Goal: Task Accomplishment & Management: Manage account settings

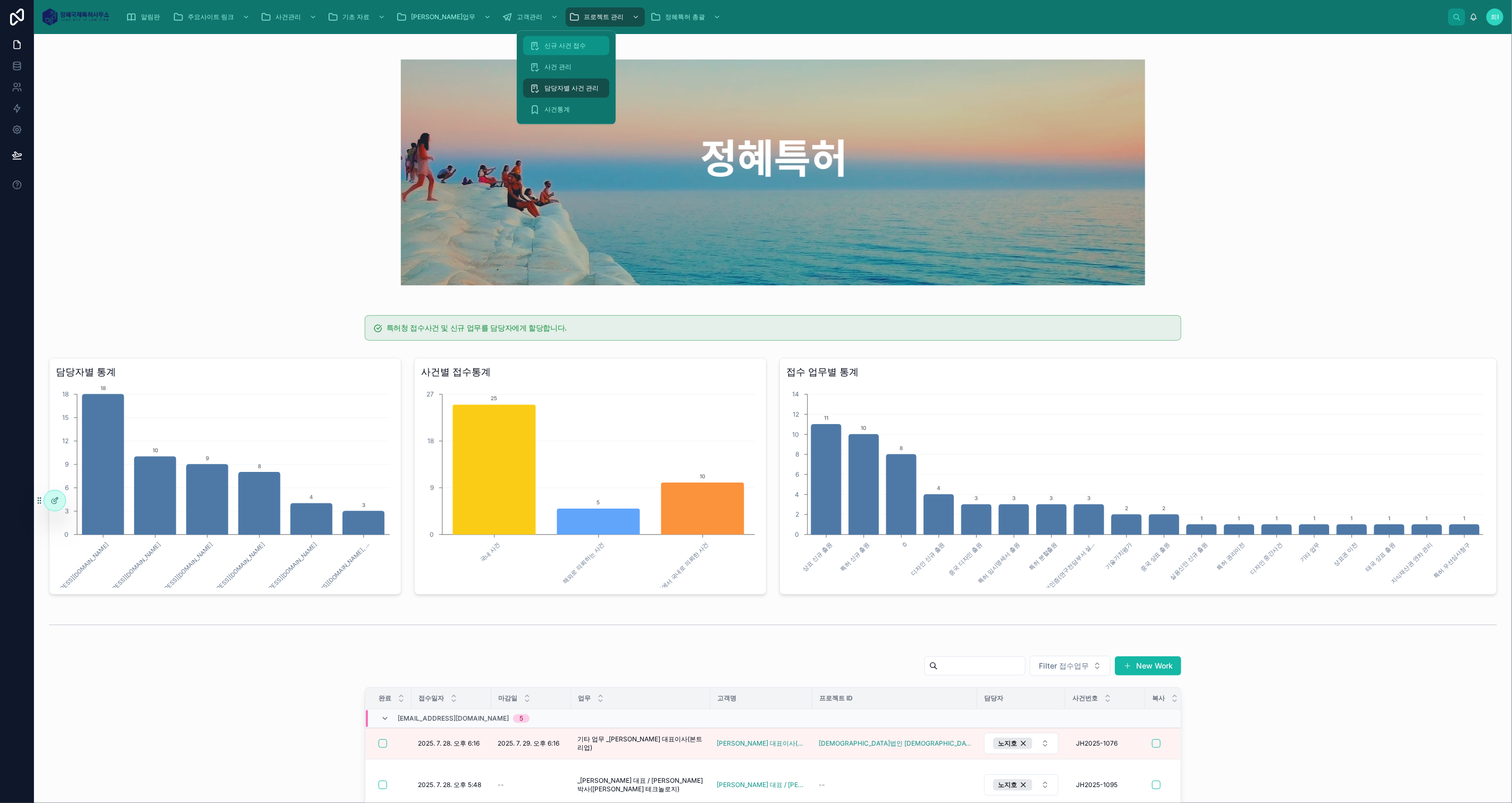
click at [576, 49] on span "신규 사건 접수" at bounding box center [565, 45] width 41 height 8
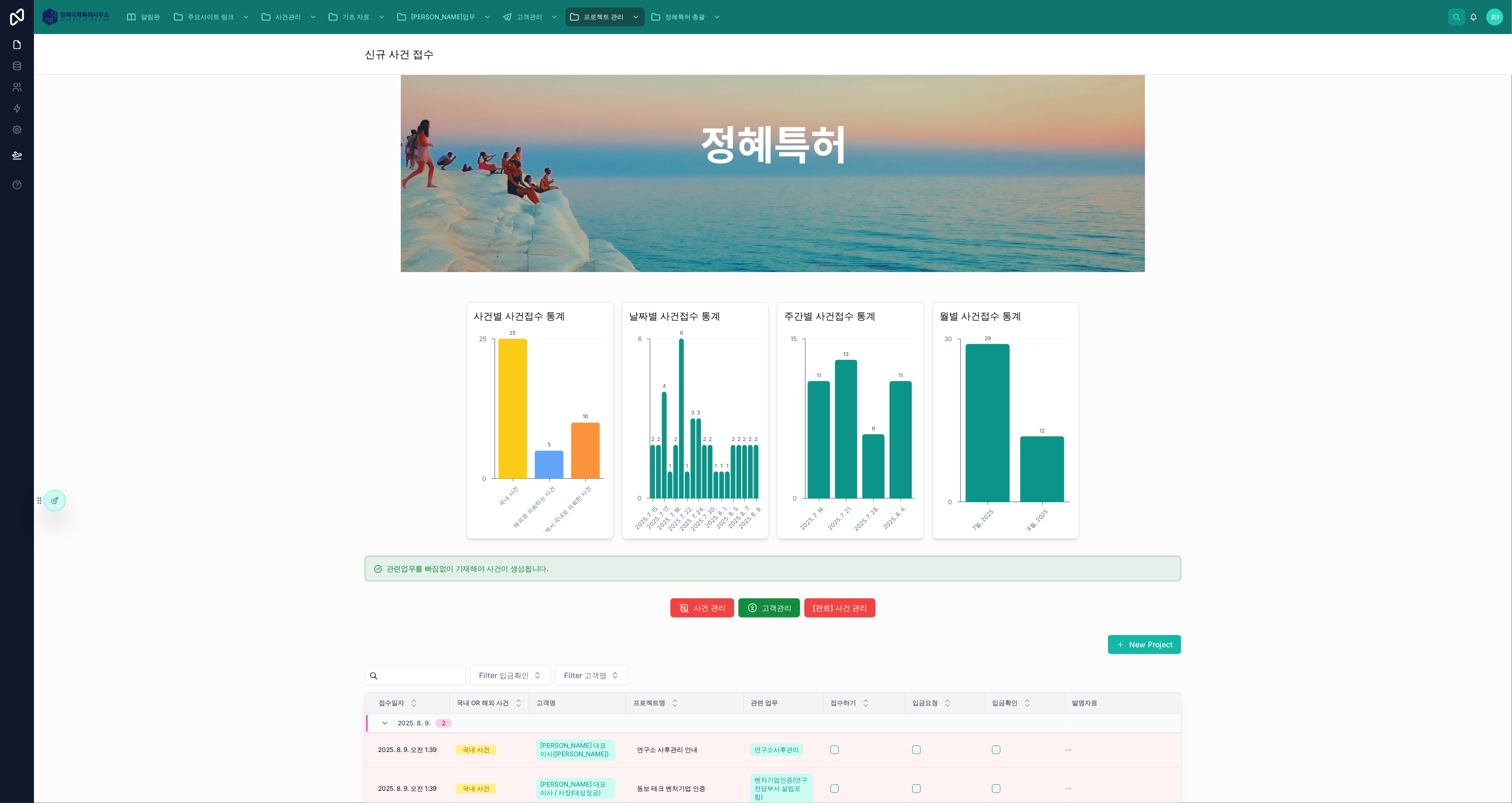
scroll to position [177, 0]
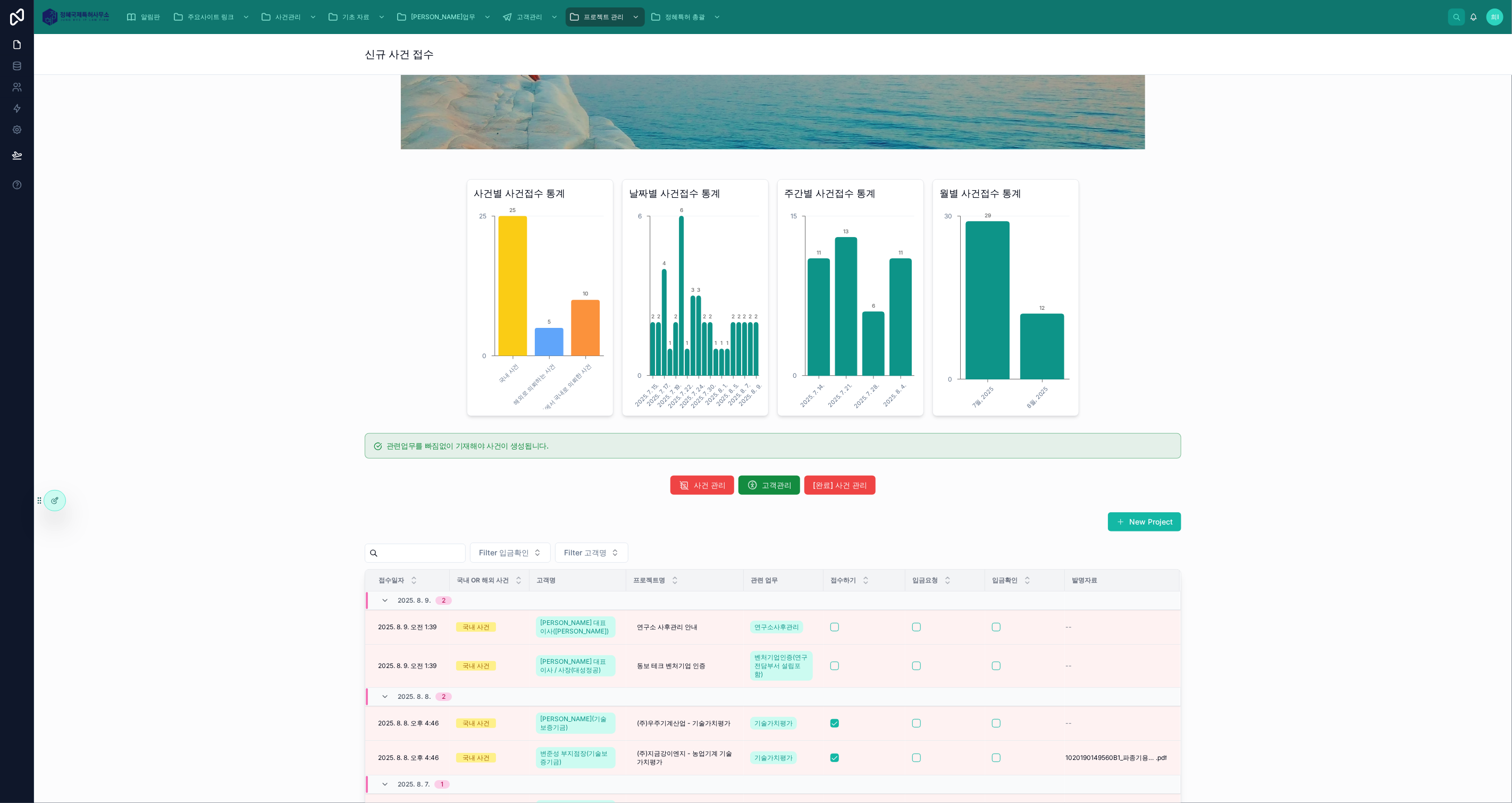
click at [944, 524] on div "New Project" at bounding box center [772, 523] width 816 height 24
drag, startPoint x: 243, startPoint y: 286, endPoint x: 257, endPoint y: 298, distance: 18.4
click at [245, 284] on div "사건별 사건접수 통계 국내 사건 해외로 의뢰하는 사건 해외에서 국내로 의뢰한 사건 0 25 25 5 10 날짜별 사건접수 통계 2025. 7.…" at bounding box center [773, 298] width 1461 height 245
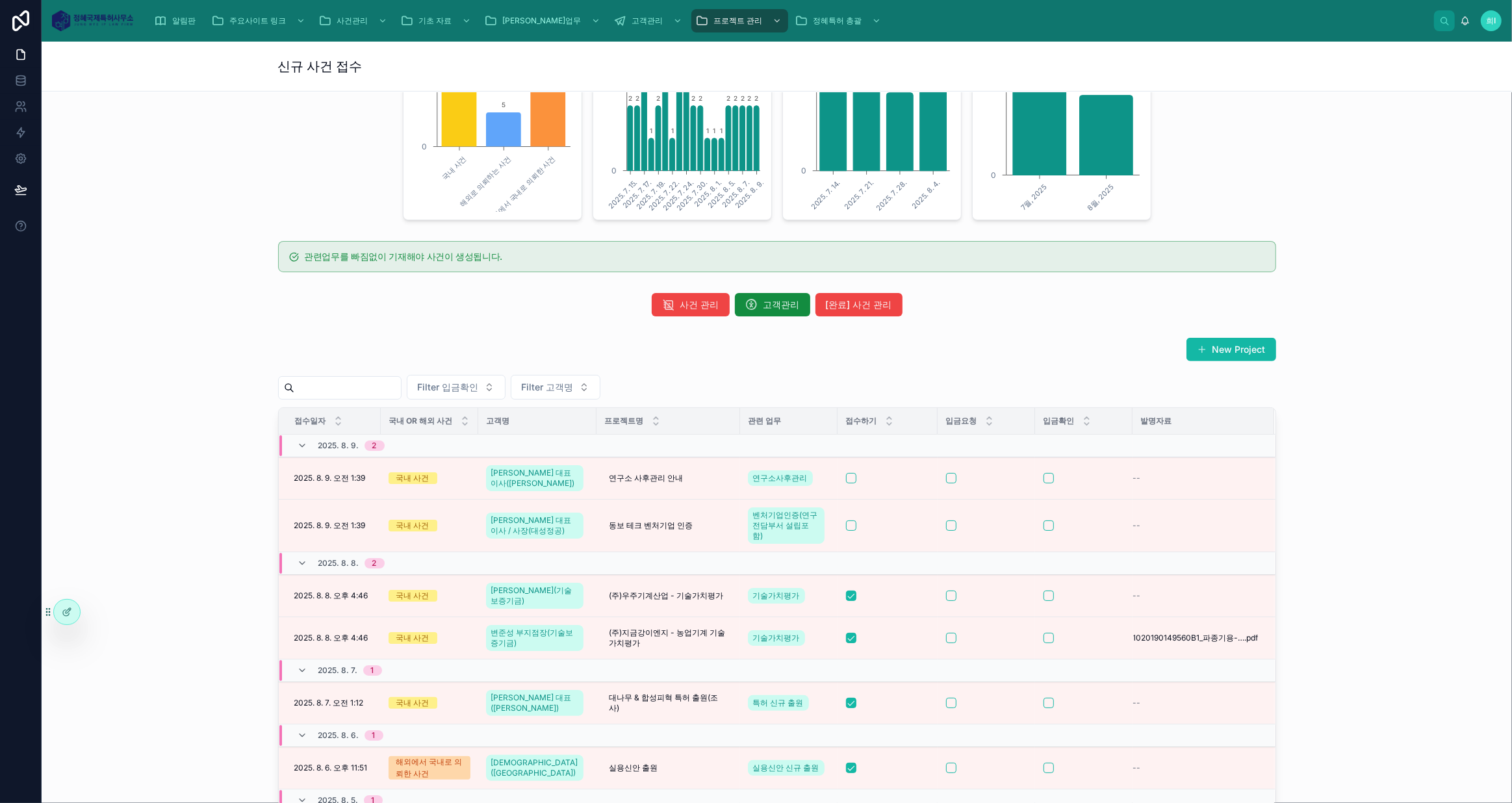
scroll to position [505, 0]
click at [327, 463] on td "2025. 8. 9. 오전 1:39 [DATE]. 오전 1:39" at bounding box center [330, 478] width 102 height 43
click at [325, 474] on td "2025. 8. 9. 오전 1:39 [DATE]. 오전 1:39" at bounding box center [330, 478] width 102 height 43
click at [330, 472] on span "2025. 8. 9. 오전 1:39" at bounding box center [330, 477] width 72 height 10
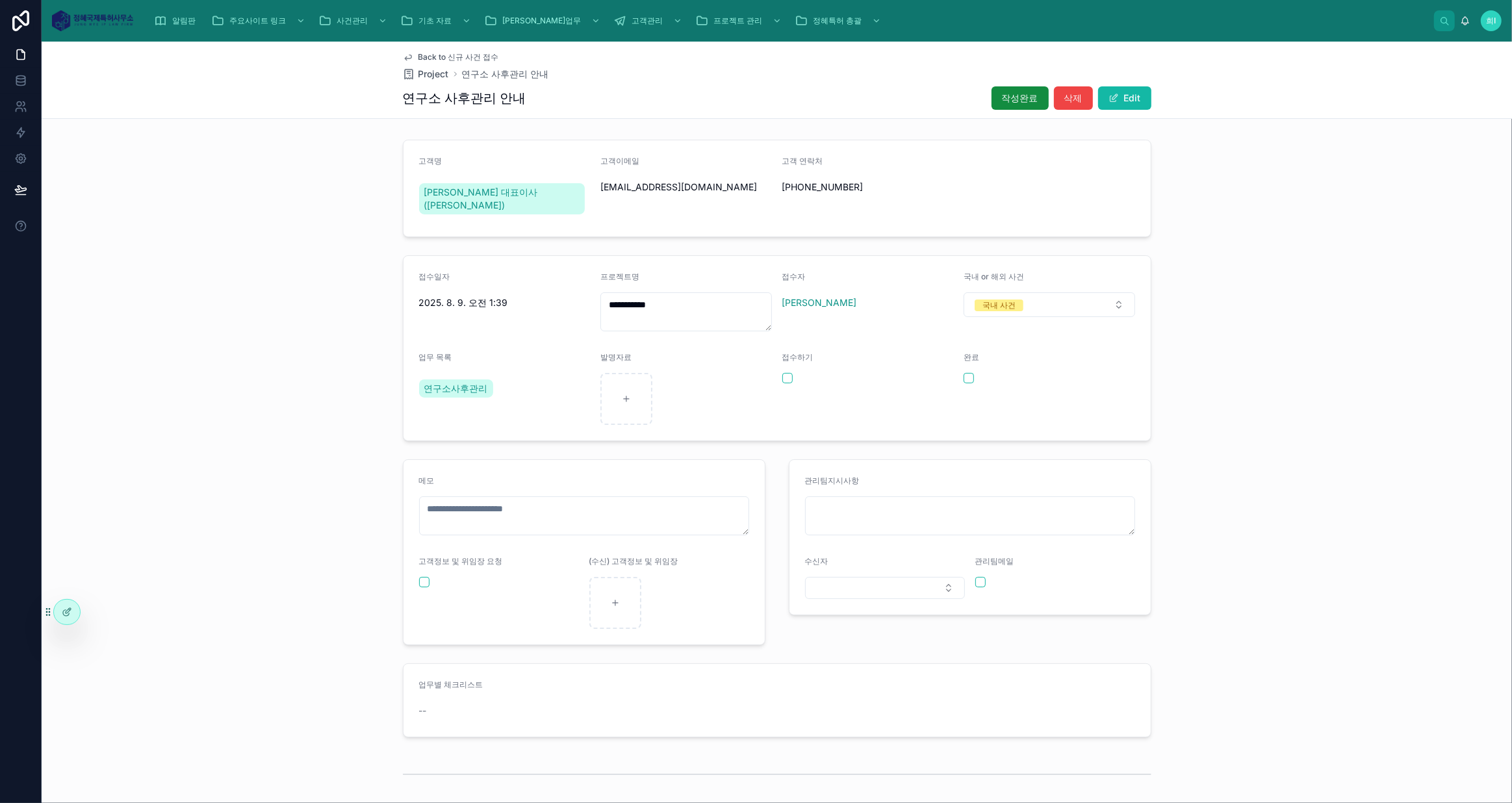
click at [1271, 463] on div "**********" at bounding box center [777, 439] width 1470 height 608
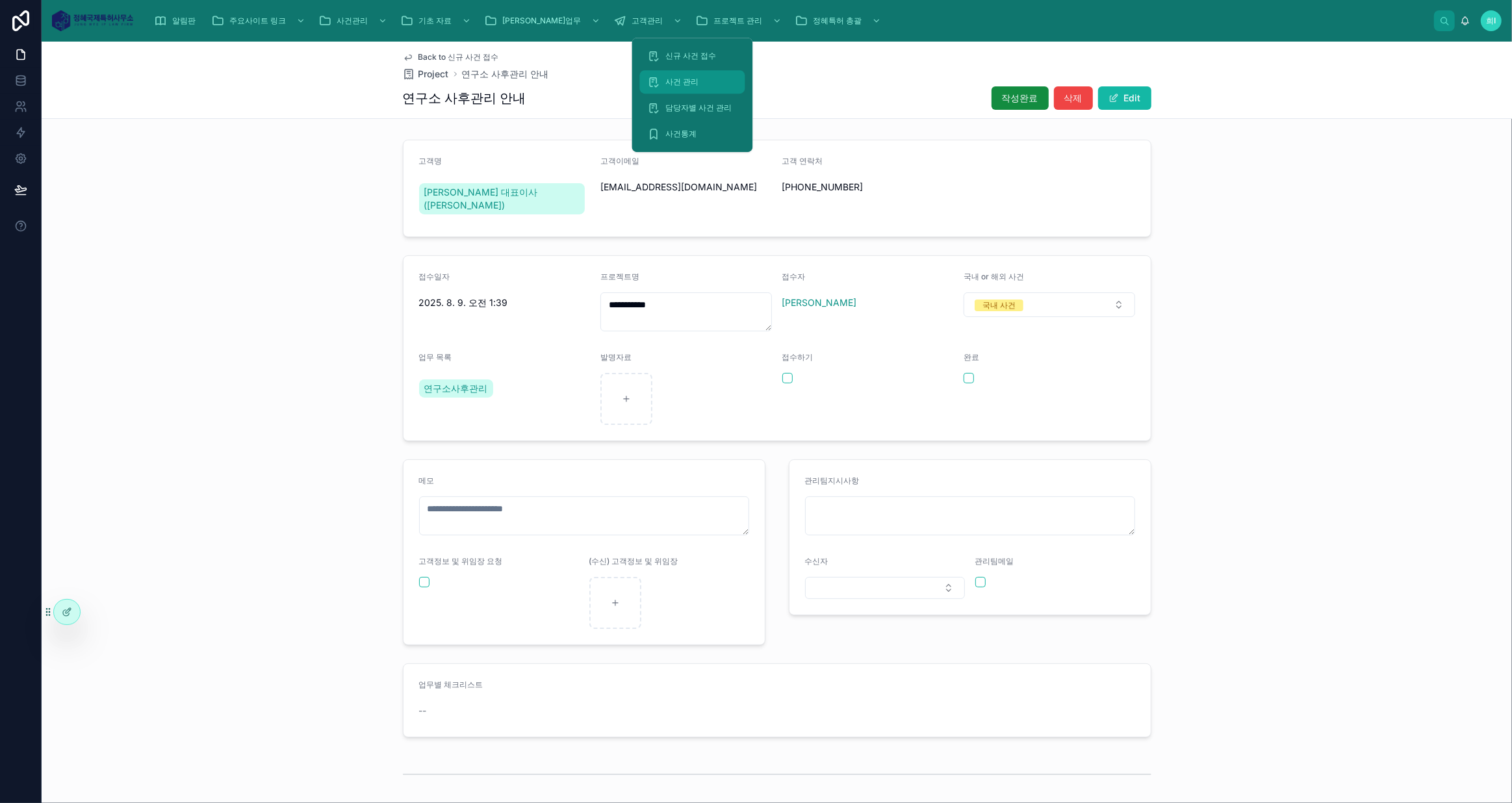
click at [704, 90] on div "사건 관리" at bounding box center [692, 82] width 89 height 20
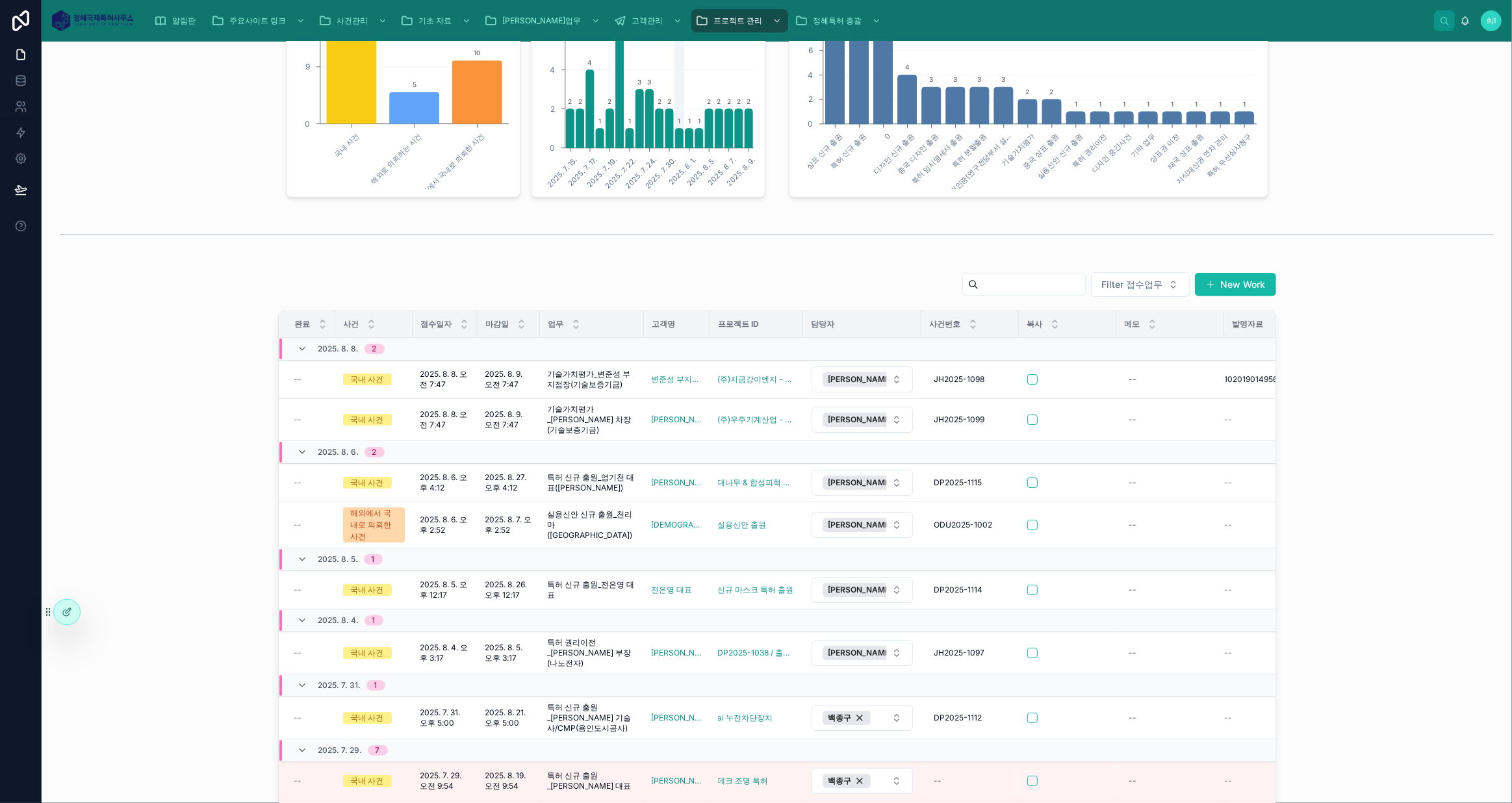
scroll to position [531, 0]
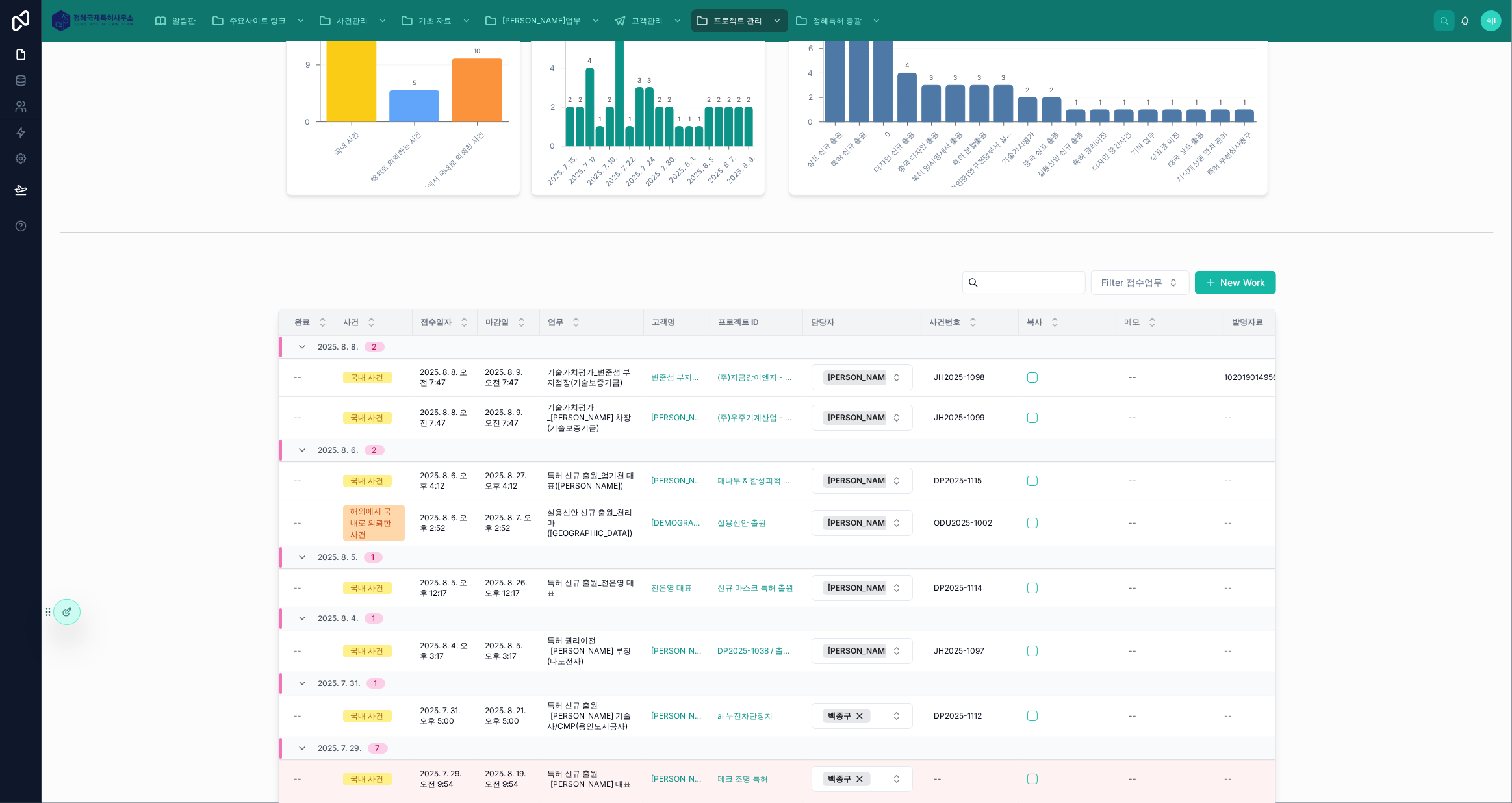
click at [510, 470] on span "2025. 8. 27. 오후 4:12" at bounding box center [509, 480] width 47 height 20
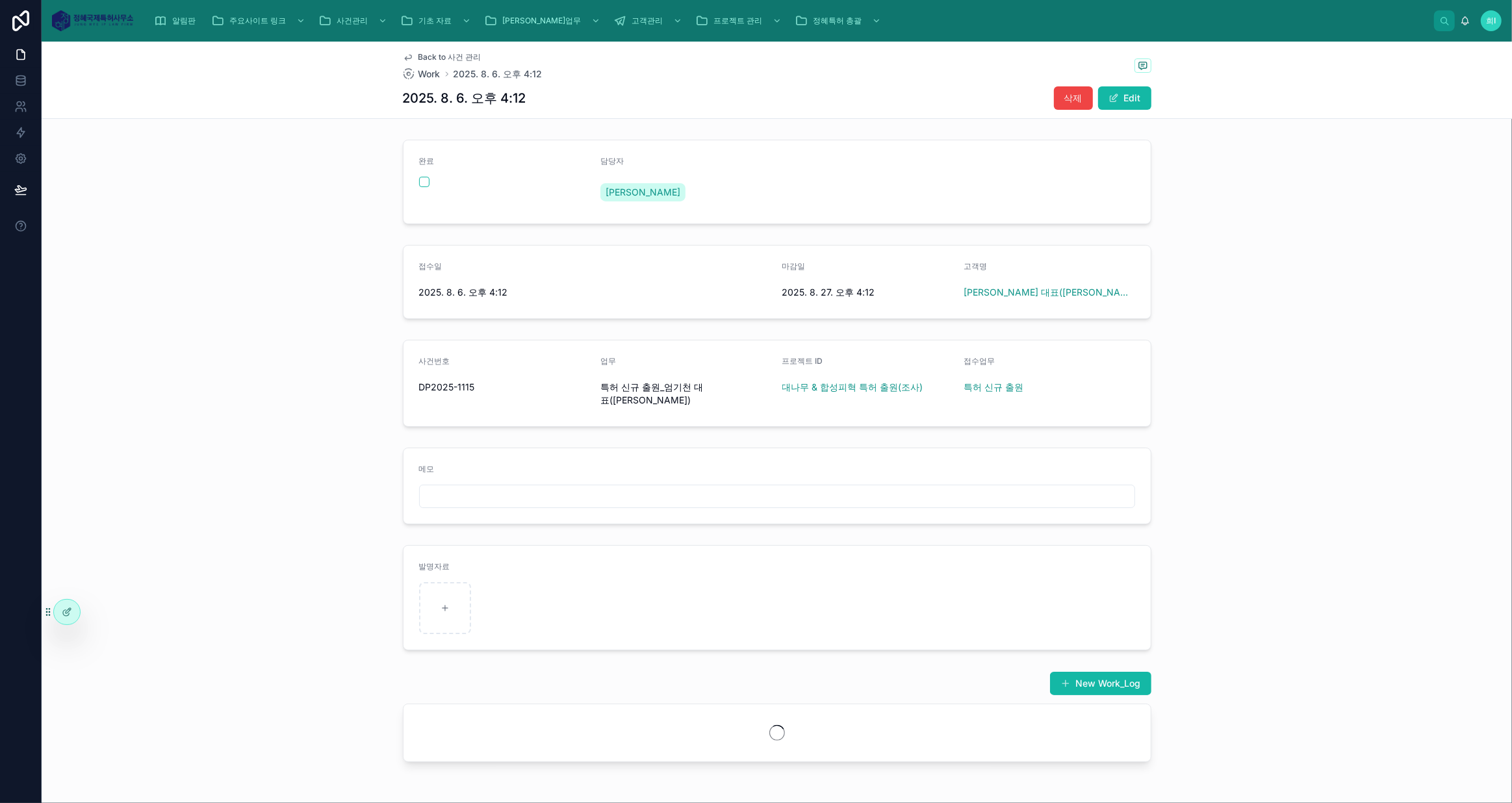
click at [66, 614] on icon at bounding box center [66, 611] width 10 height 10
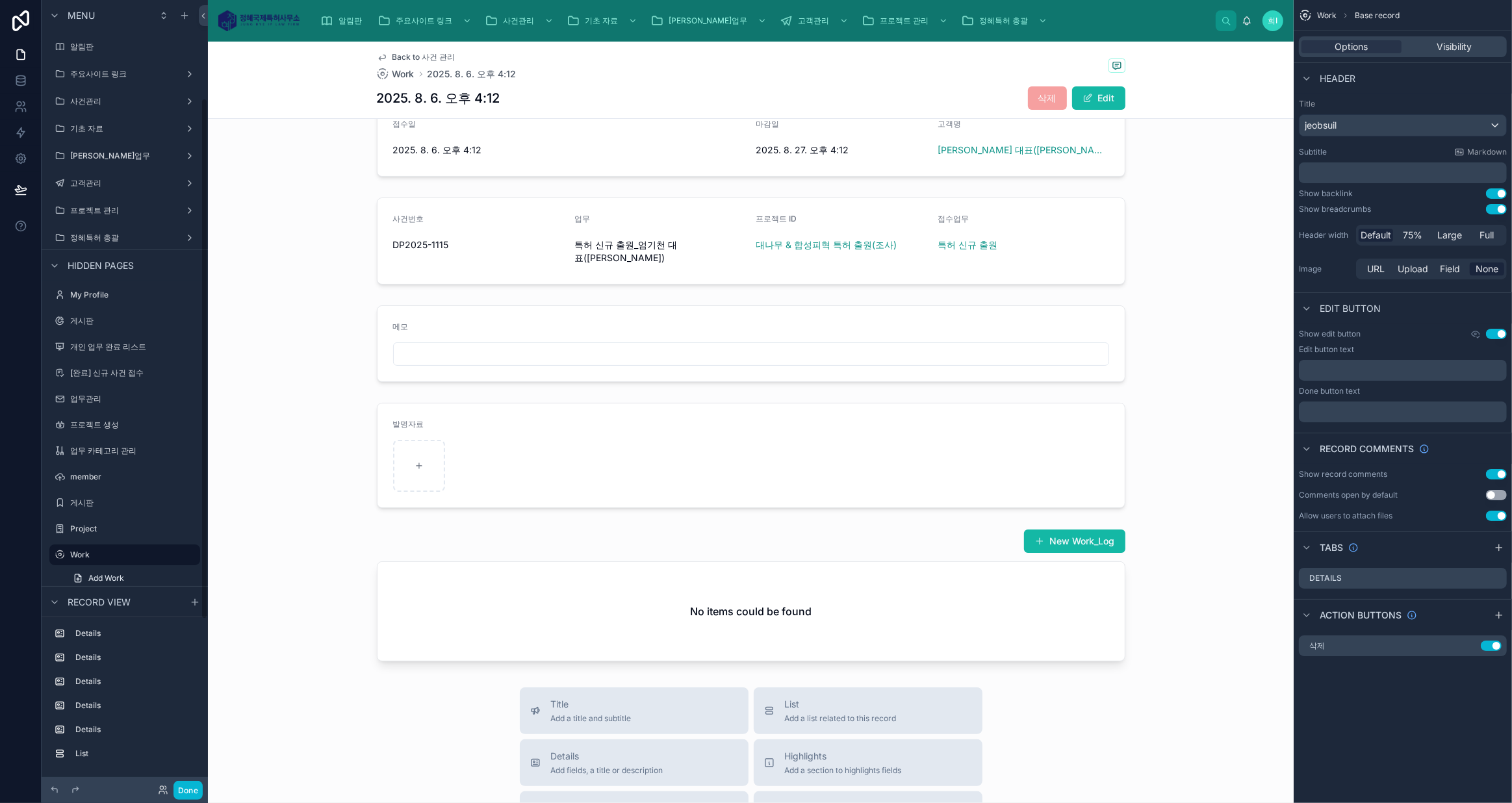
scroll to position [236, 0]
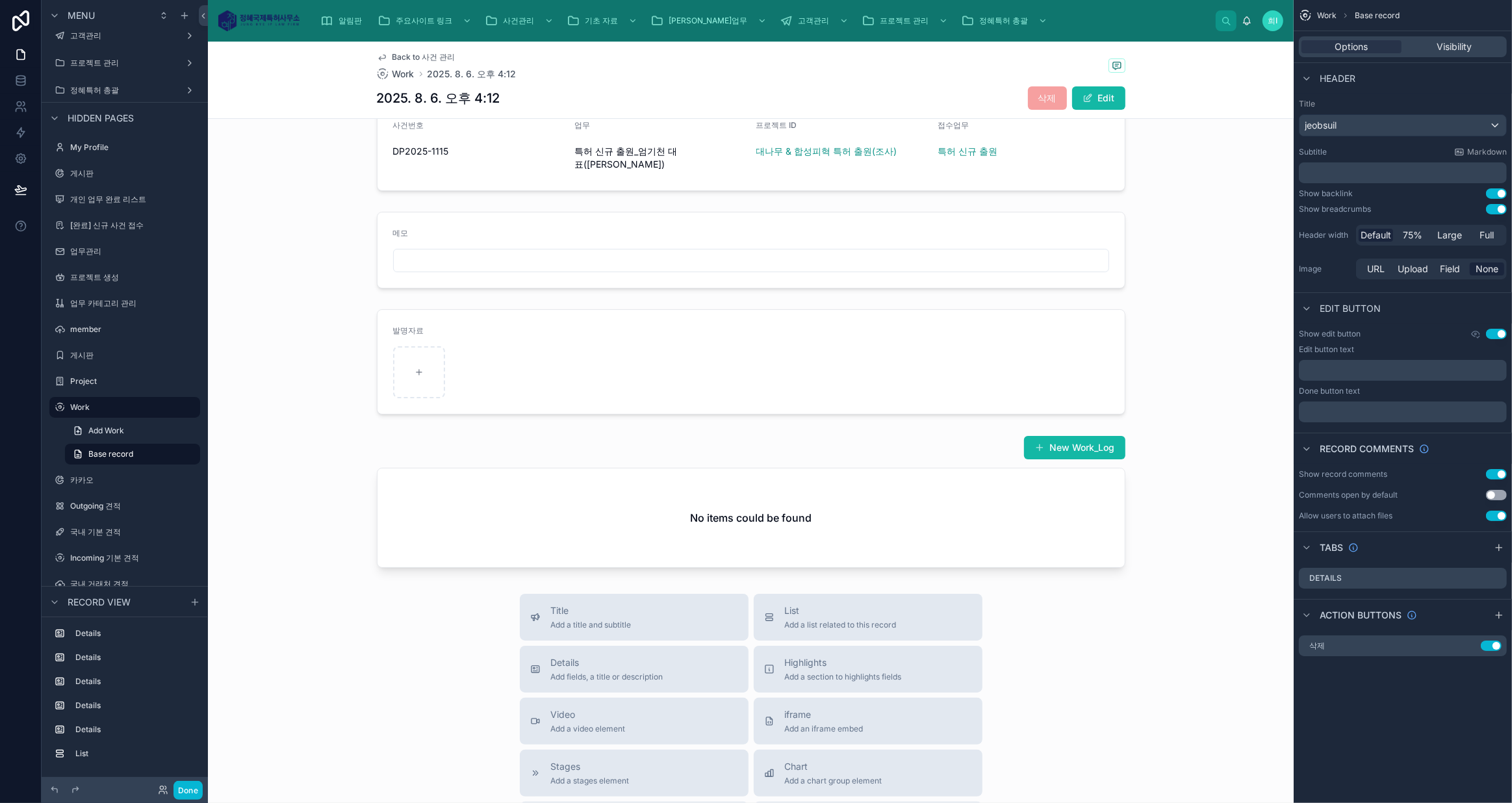
click at [887, 496] on div at bounding box center [750, 502] width 1085 height 143
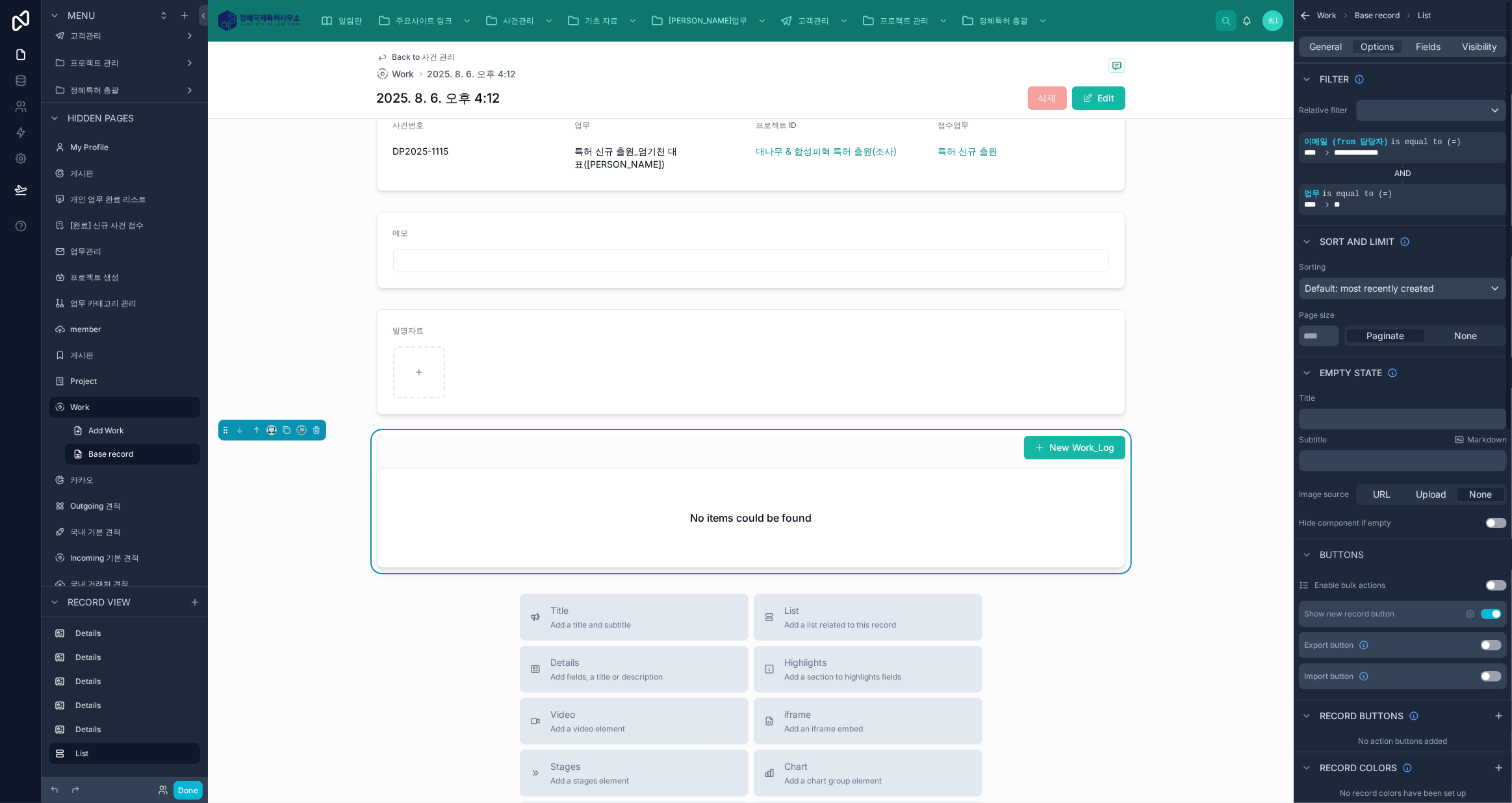
click at [1433, 50] on span "Fields" at bounding box center [1428, 46] width 25 height 13
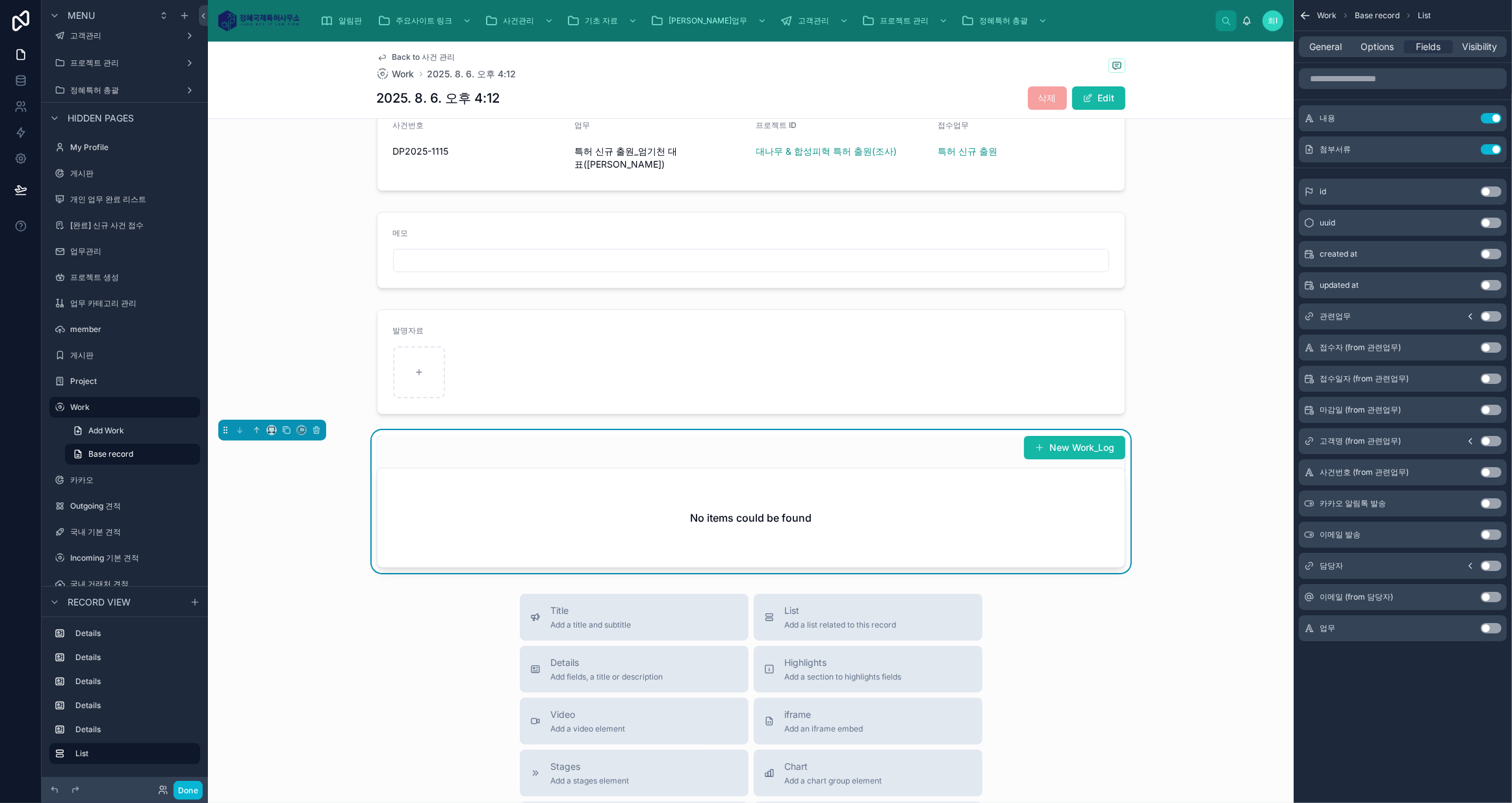
click at [1271, 406] on div "완료 담당자 [PERSON_NAME] 접수일 2025. 8. 6. 오후 4:12 마감일 2025. 8. 27. 오후 4:12 고객명 엄기천 대…" at bounding box center [750, 236] width 1085 height 674
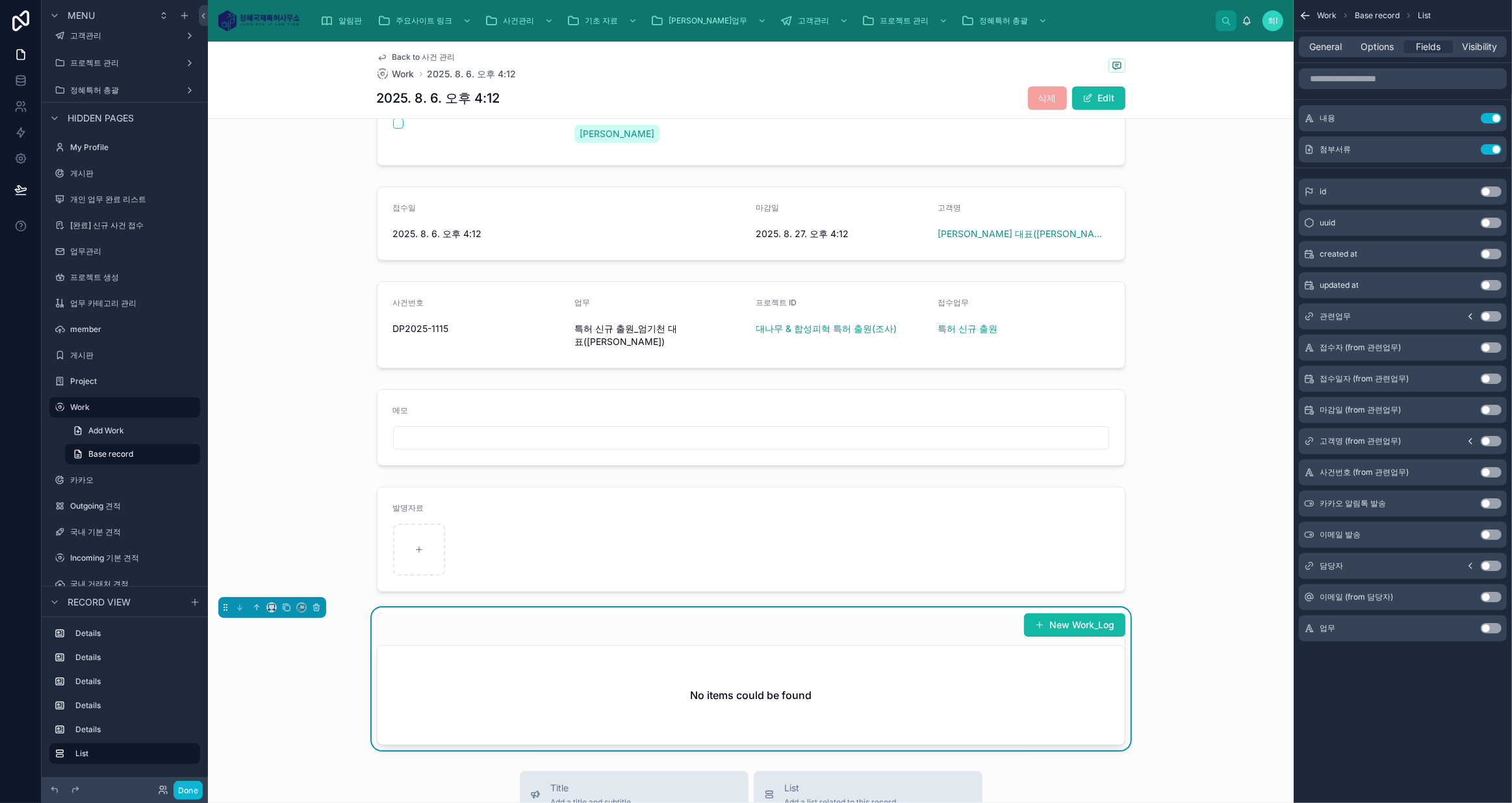
click at [1378, 669] on div "Work Base record List General Options Fields Visibility 내용 Use setting 첨부서류 Use…" at bounding box center [1402, 338] width 218 height 677
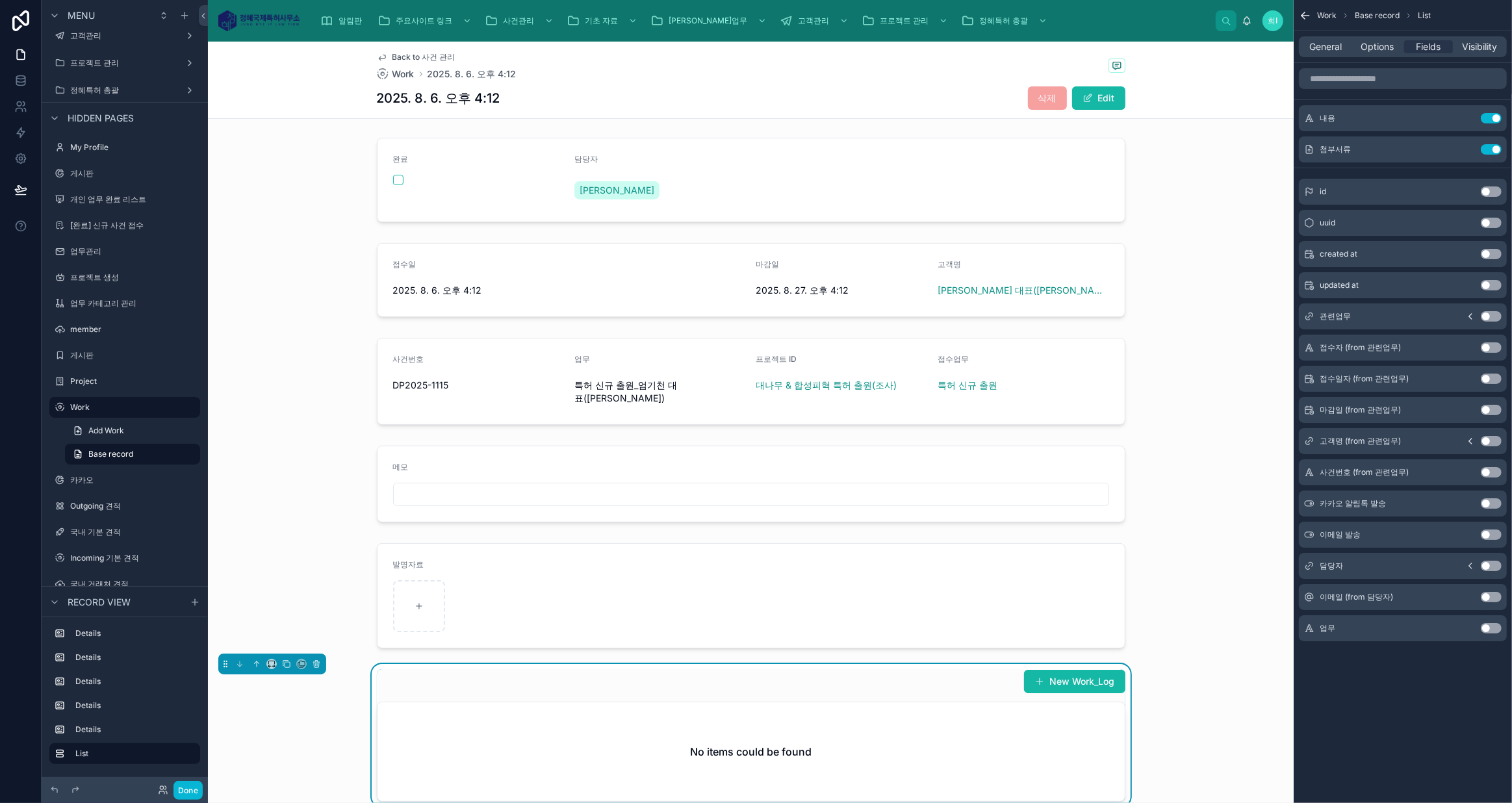
scroll to position [0, 0]
click at [1231, 494] on div at bounding box center [750, 485] width 1085 height 87
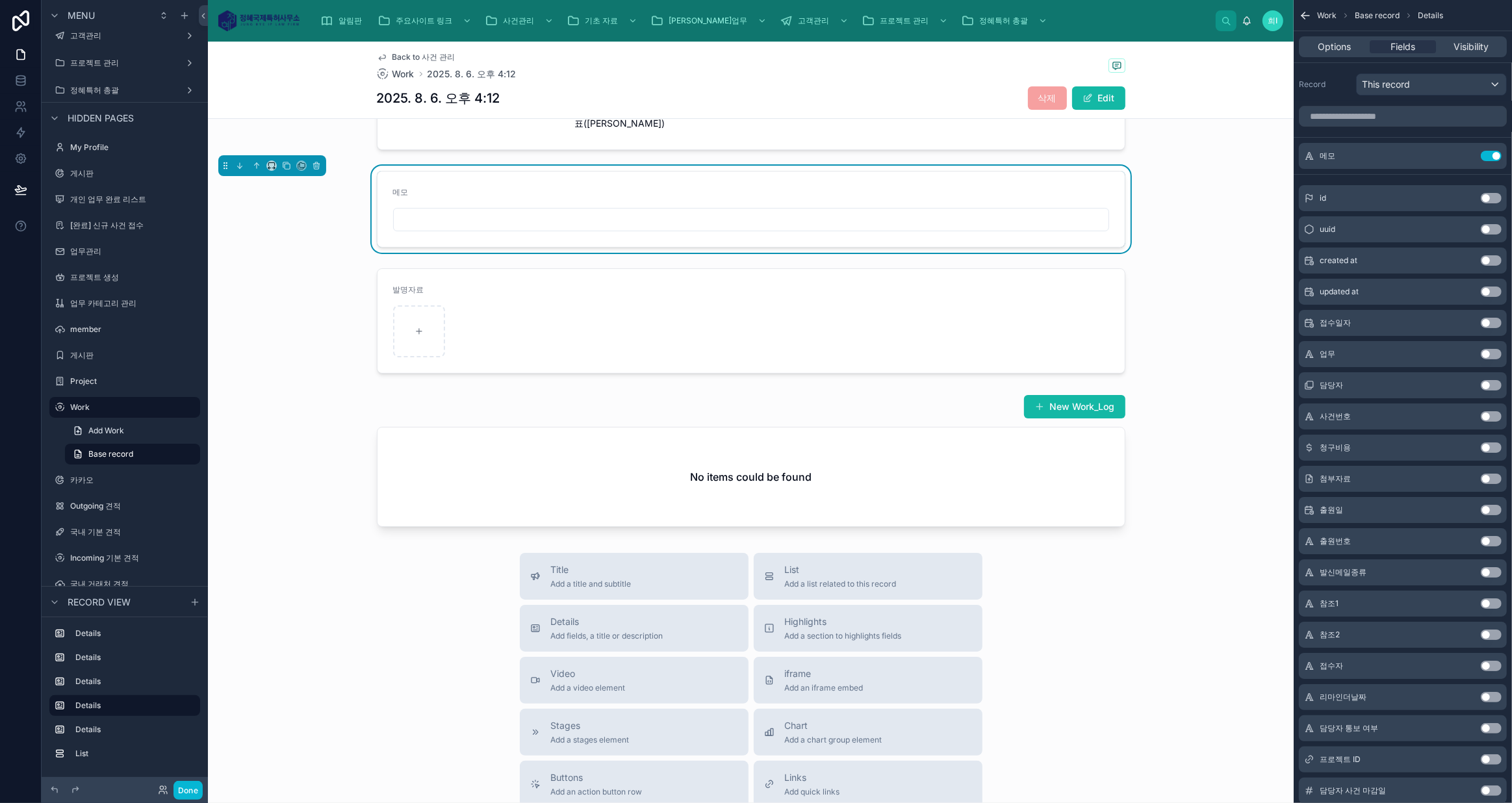
scroll to position [295, 0]
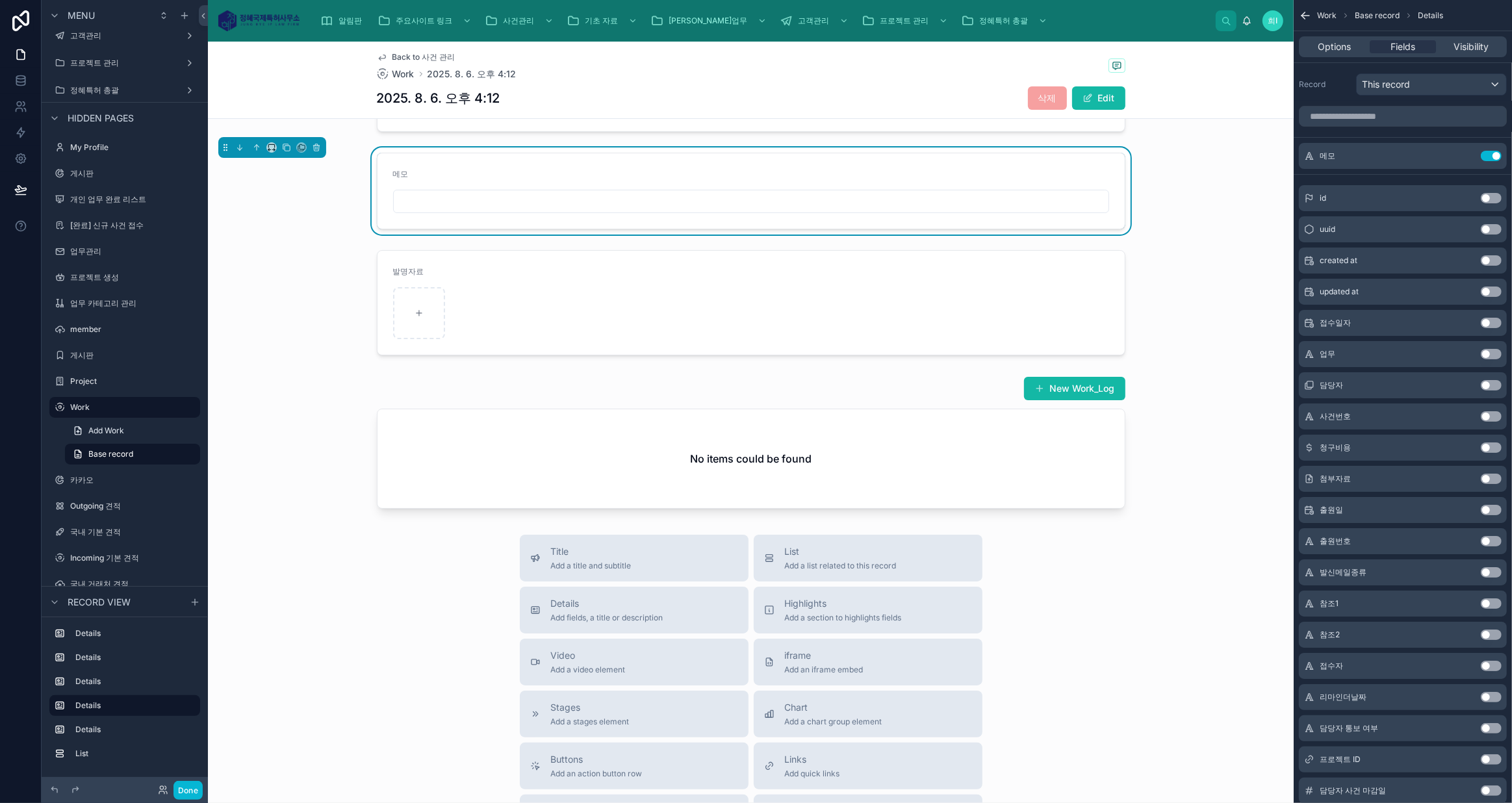
click at [802, 411] on div at bounding box center [750, 442] width 1085 height 143
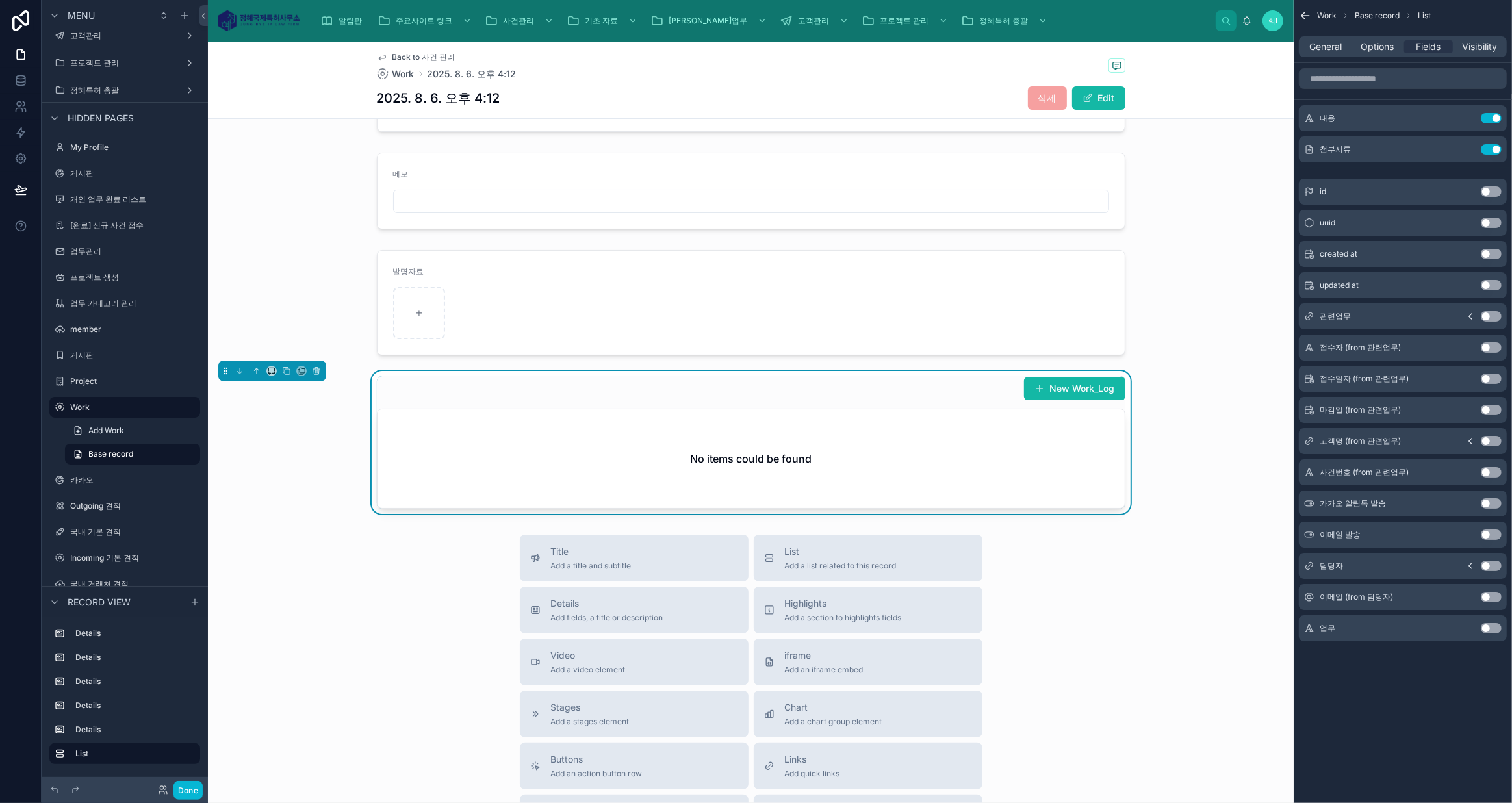
click at [1005, 252] on div at bounding box center [750, 302] width 1085 height 116
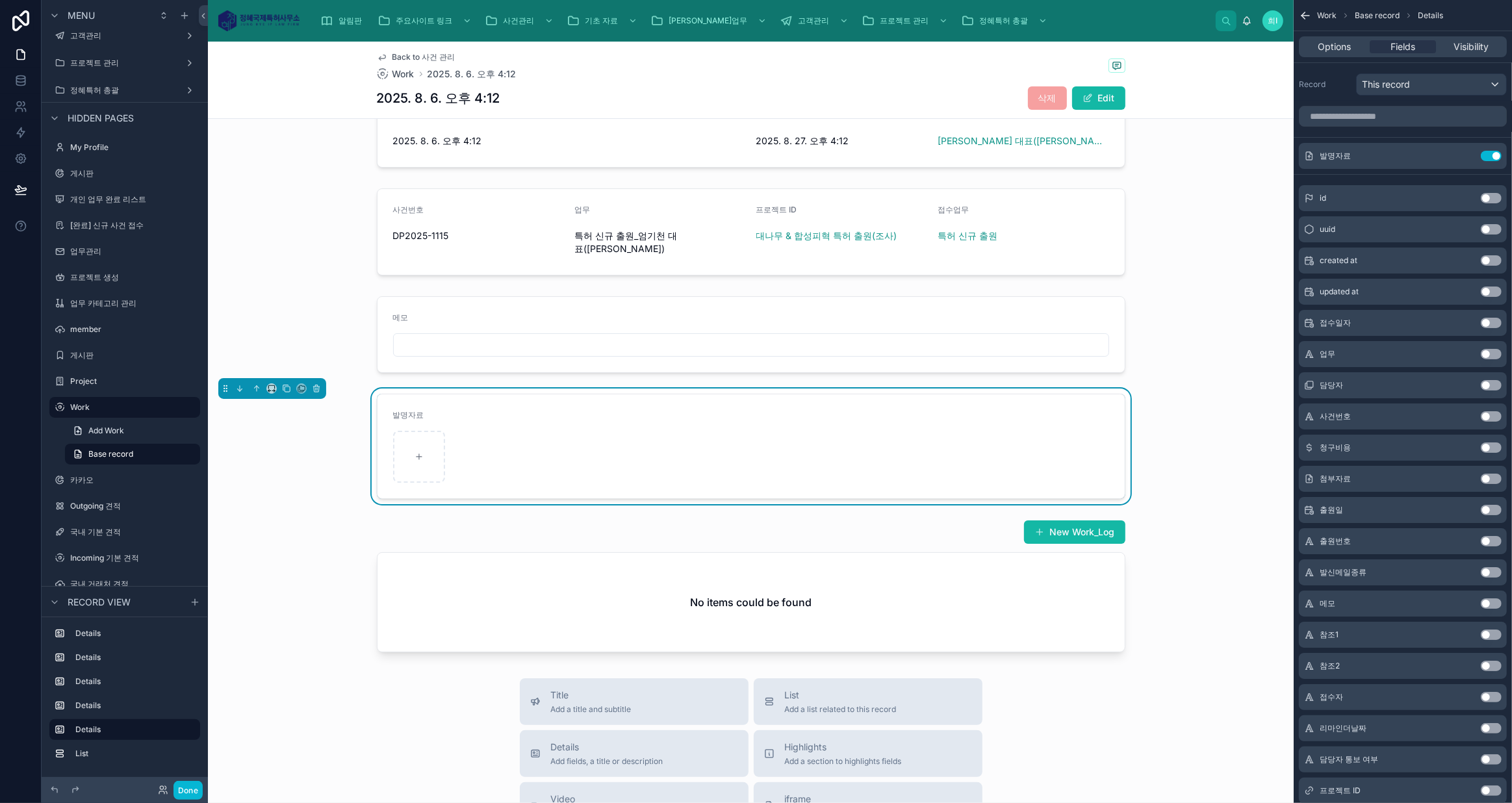
scroll to position [59, 0]
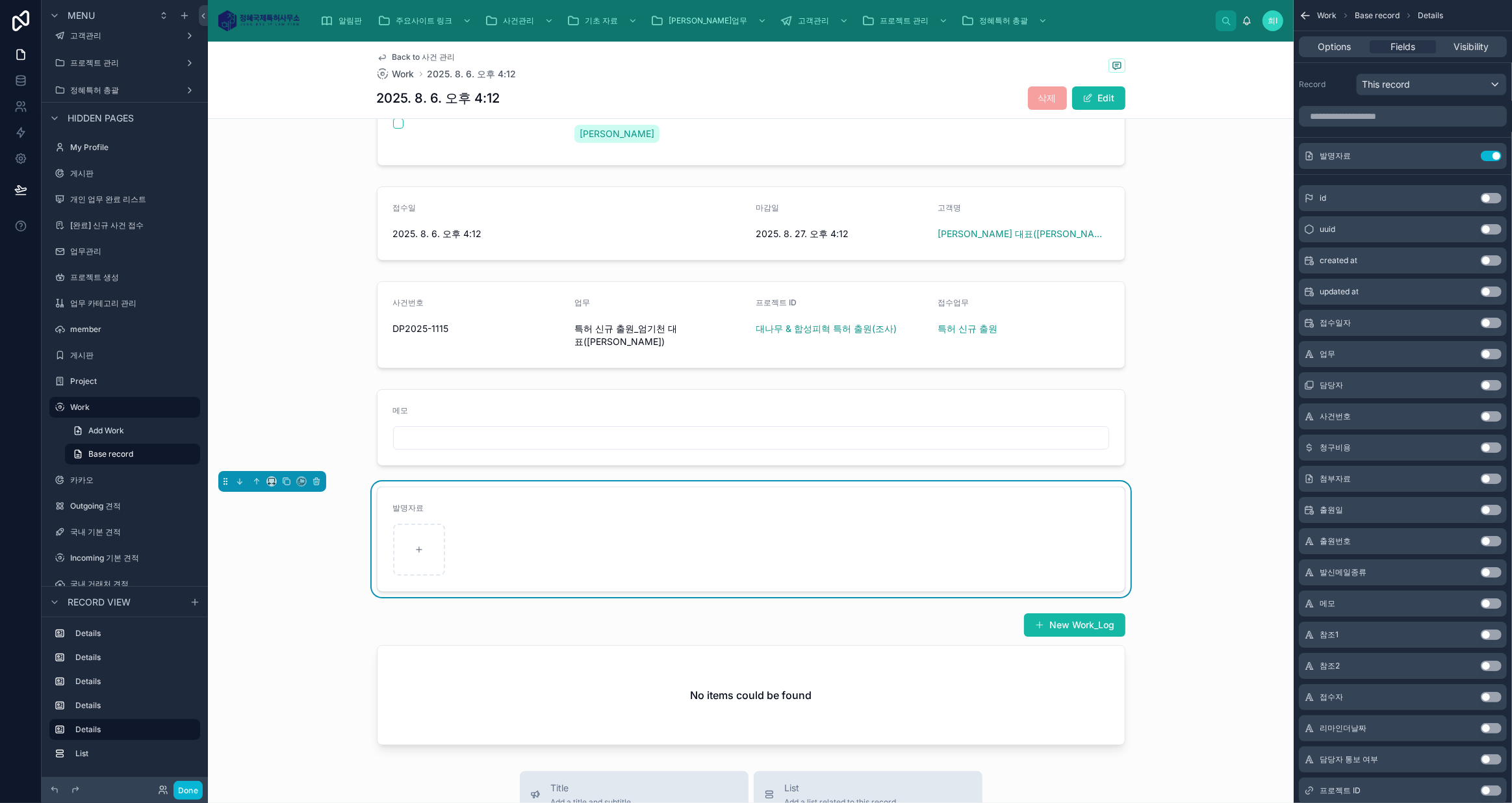
click at [875, 398] on div at bounding box center [750, 427] width 1085 height 87
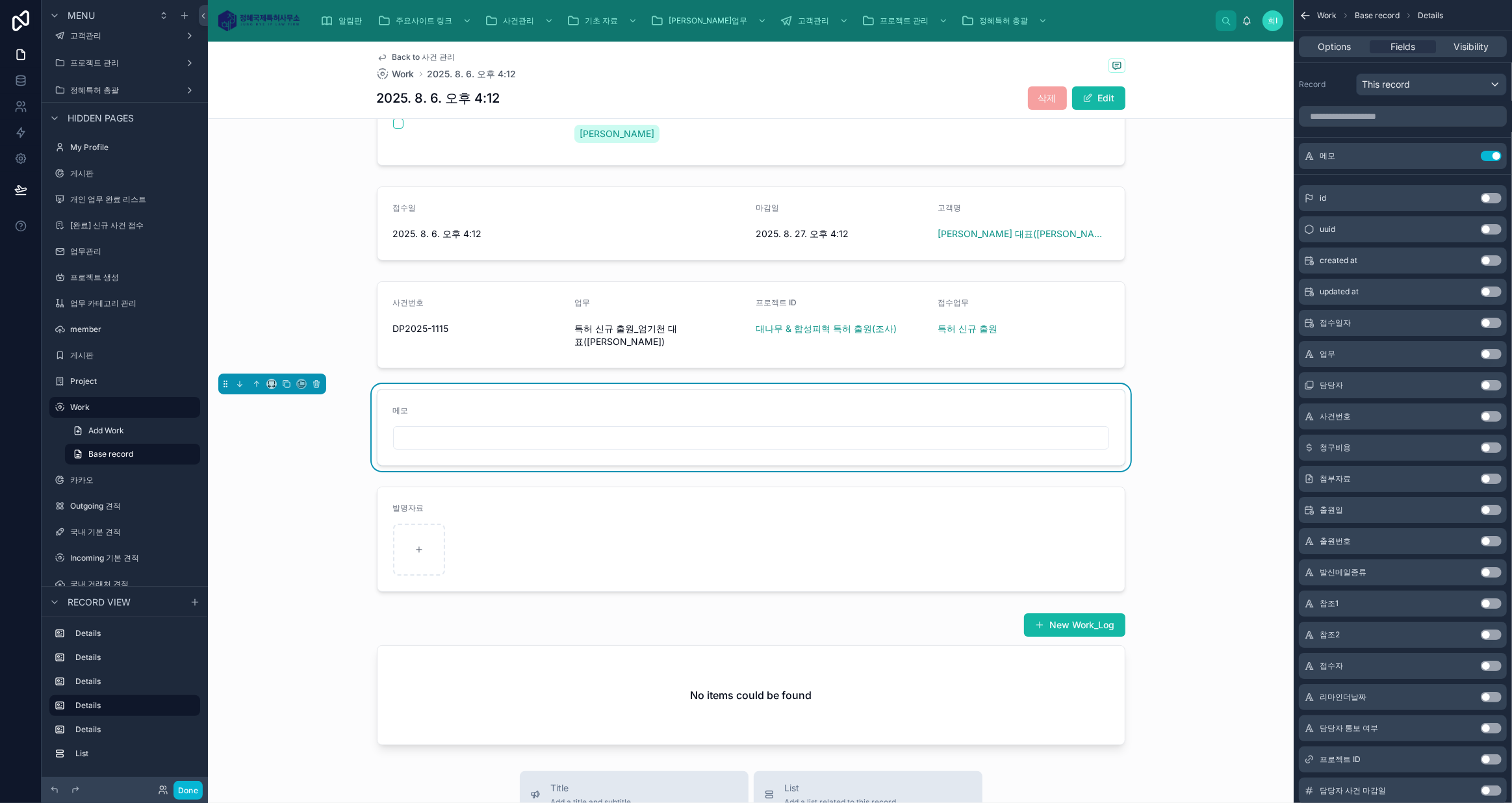
click at [739, 481] on div at bounding box center [750, 539] width 1085 height 116
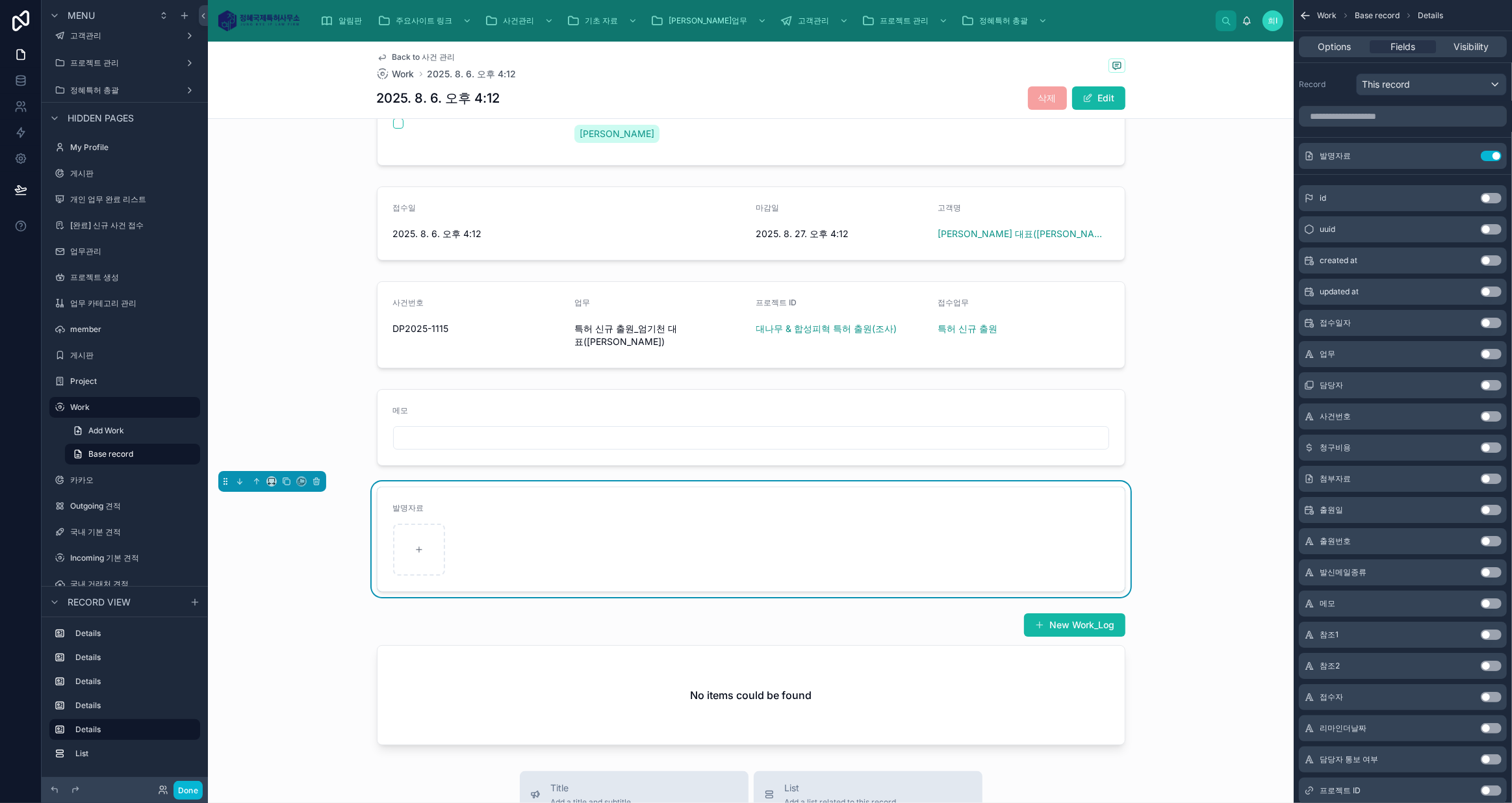
click at [576, 384] on div at bounding box center [750, 427] width 1085 height 87
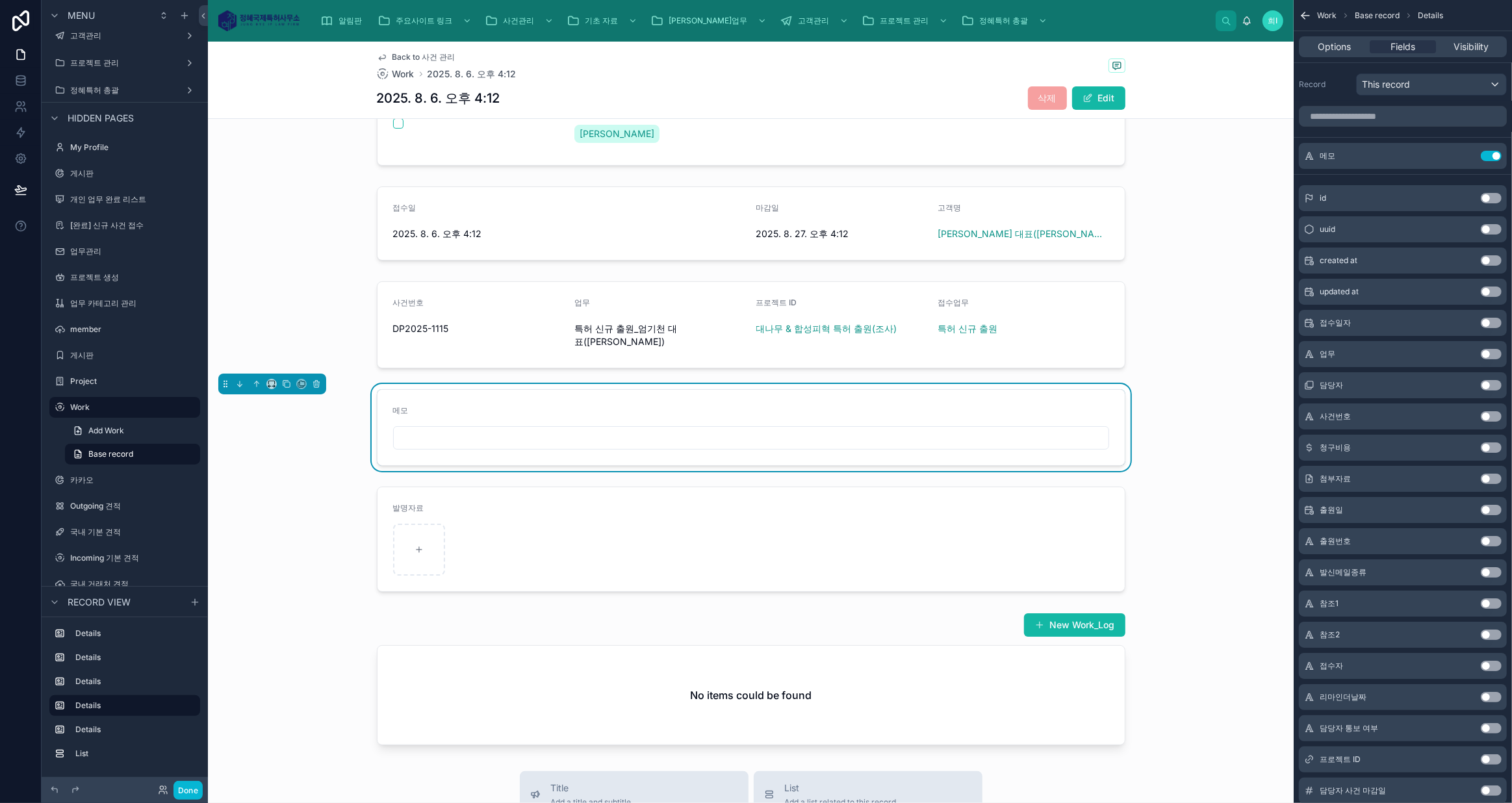
click at [569, 516] on div at bounding box center [750, 539] width 1085 height 116
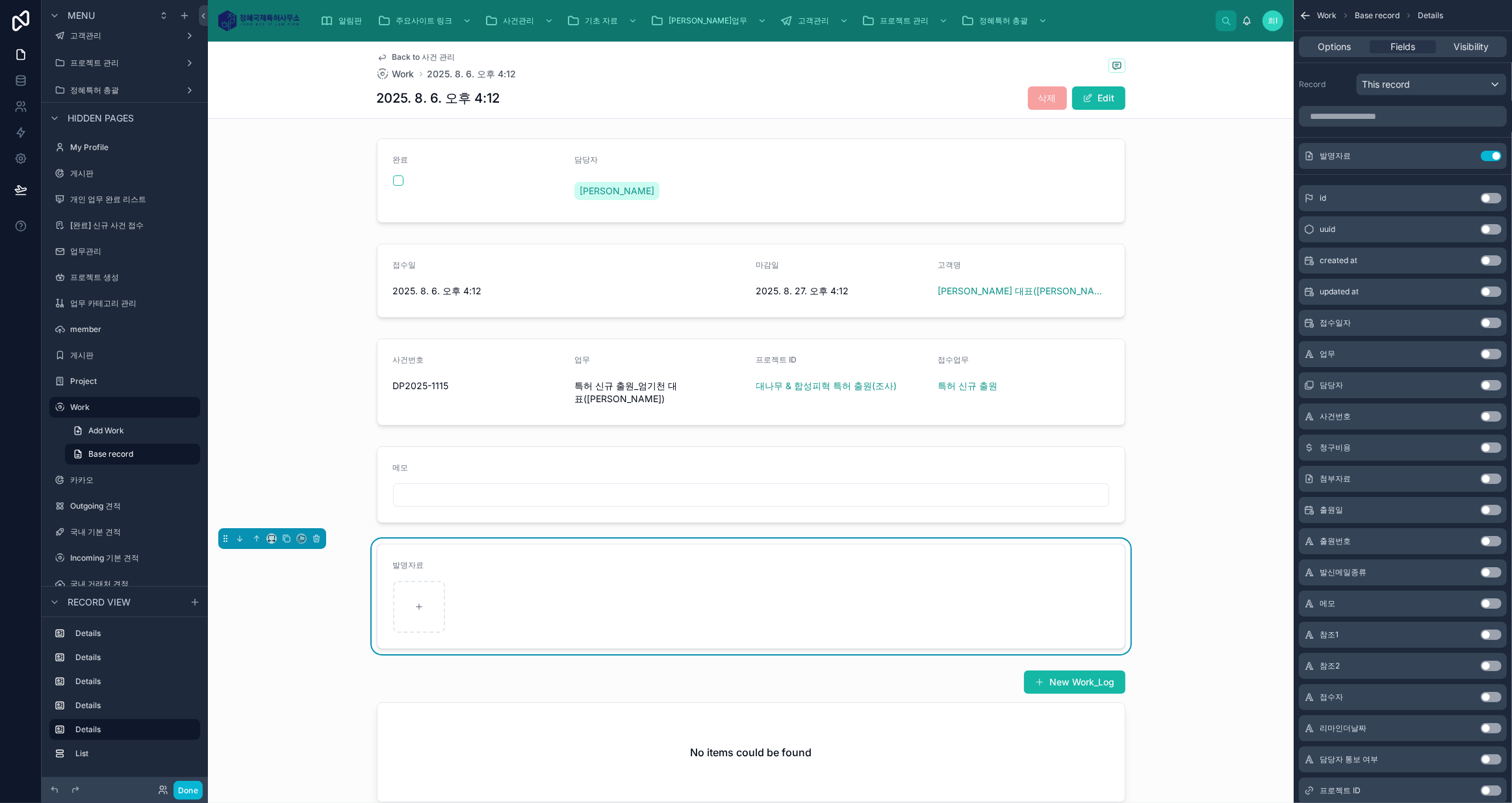
scroll to position [0, 0]
click at [889, 469] on div at bounding box center [750, 485] width 1085 height 87
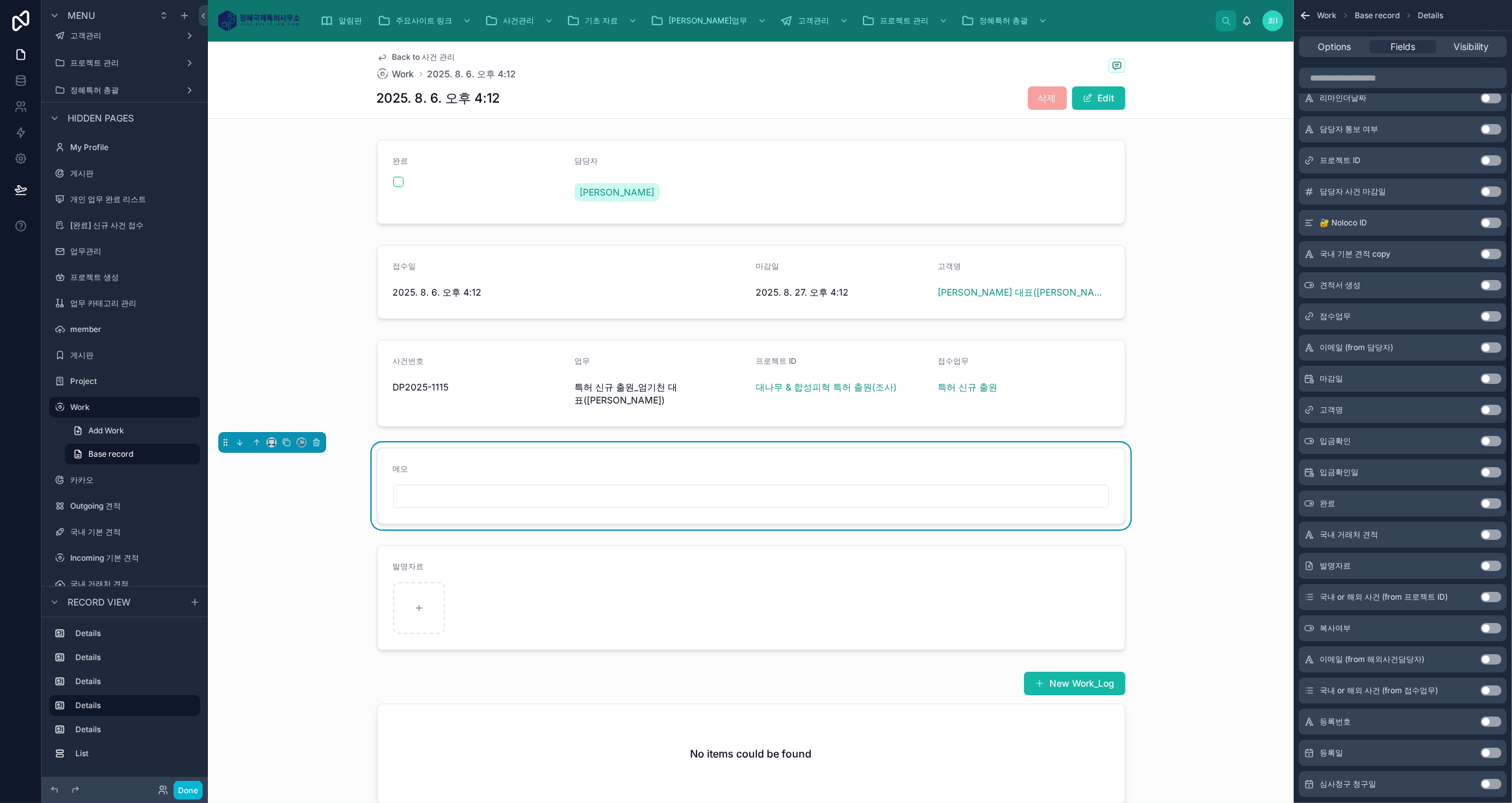
scroll to position [649, 0]
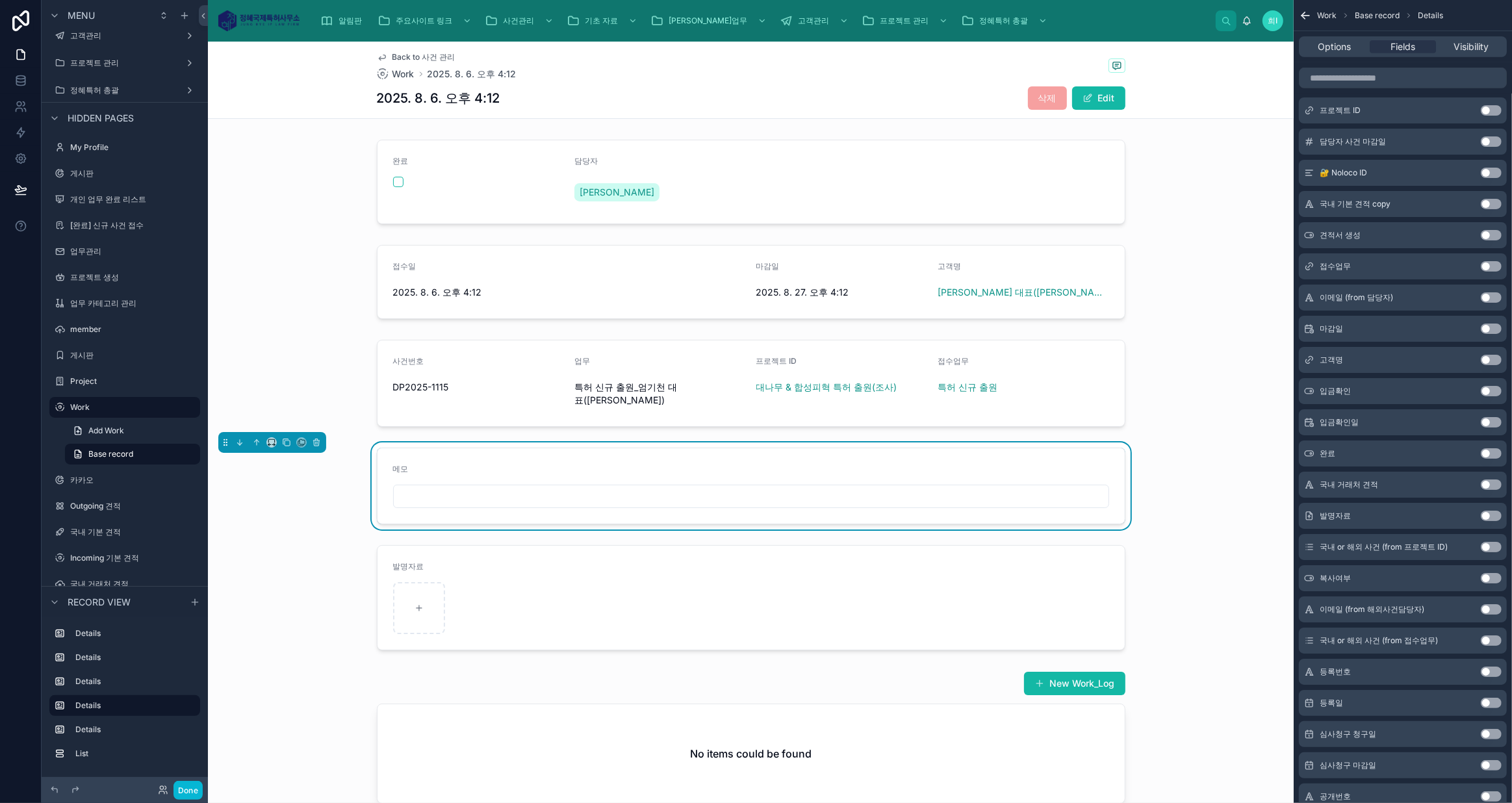
click at [1490, 513] on button "Use setting" at bounding box center [1491, 515] width 20 height 10
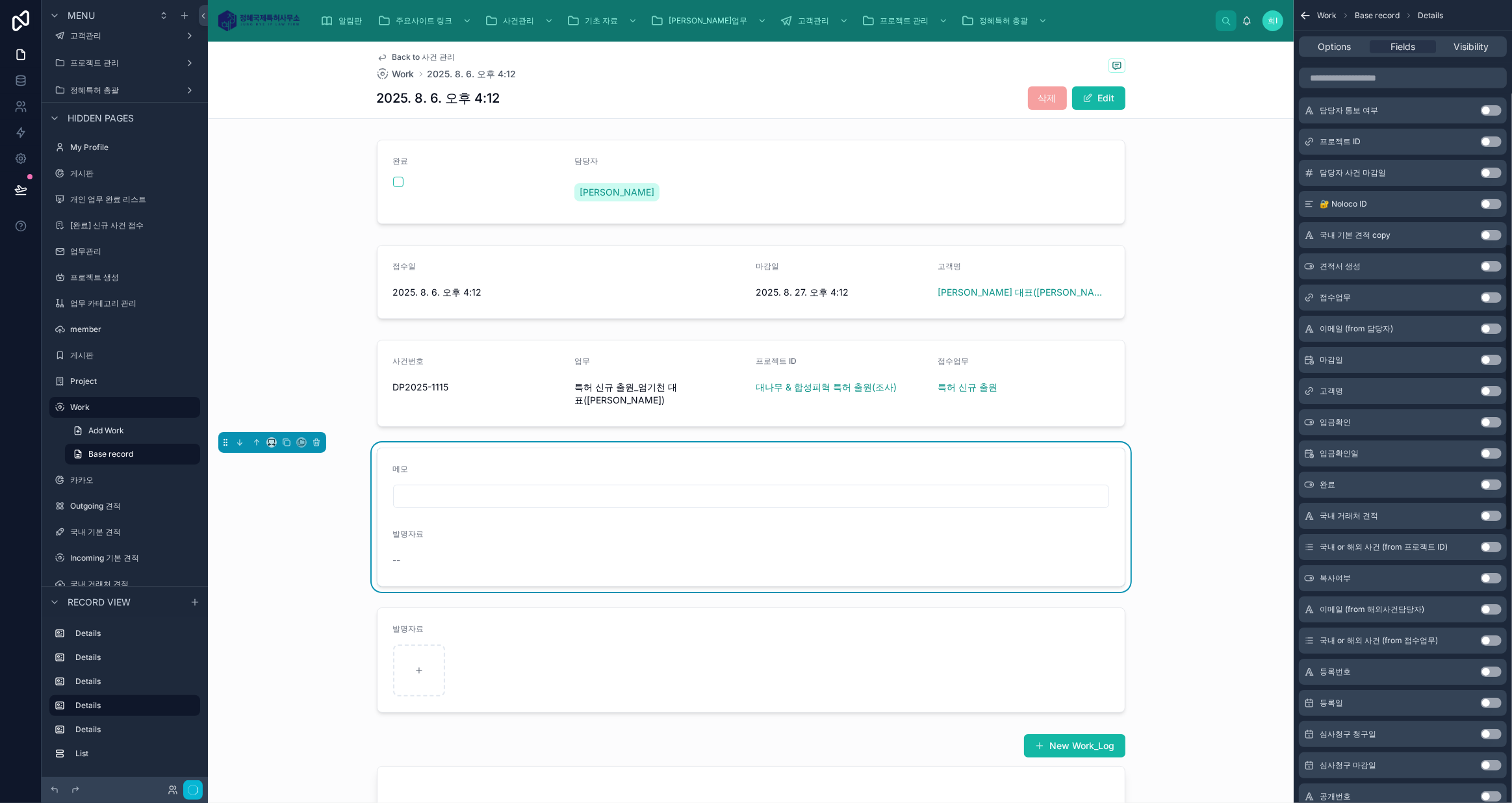
scroll to position [680, 0]
click at [576, 540] on form "메모 발명자료 --" at bounding box center [750, 517] width 747 height 138
click at [574, 625] on div at bounding box center [750, 660] width 1085 height 116
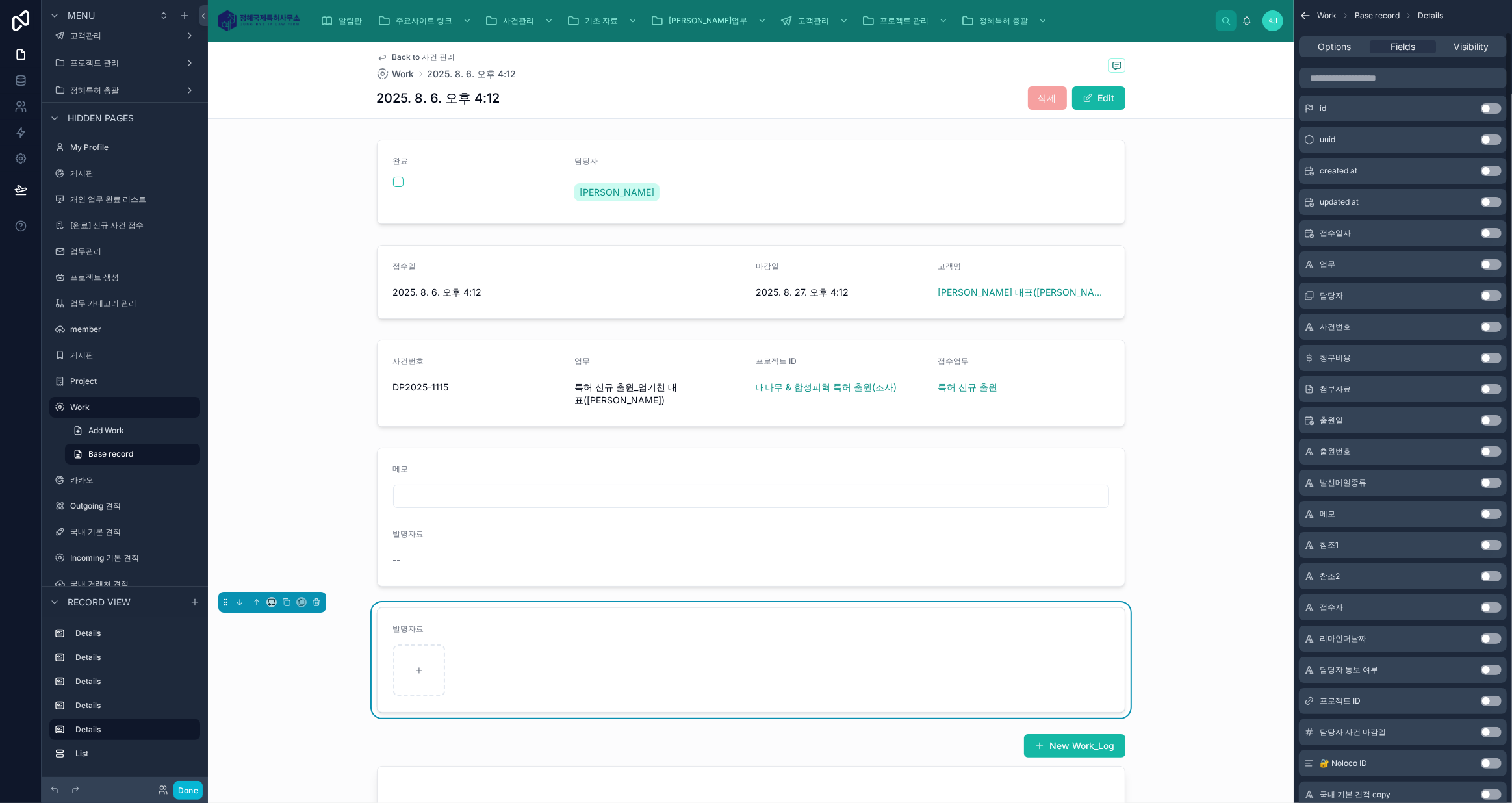
scroll to position [0, 0]
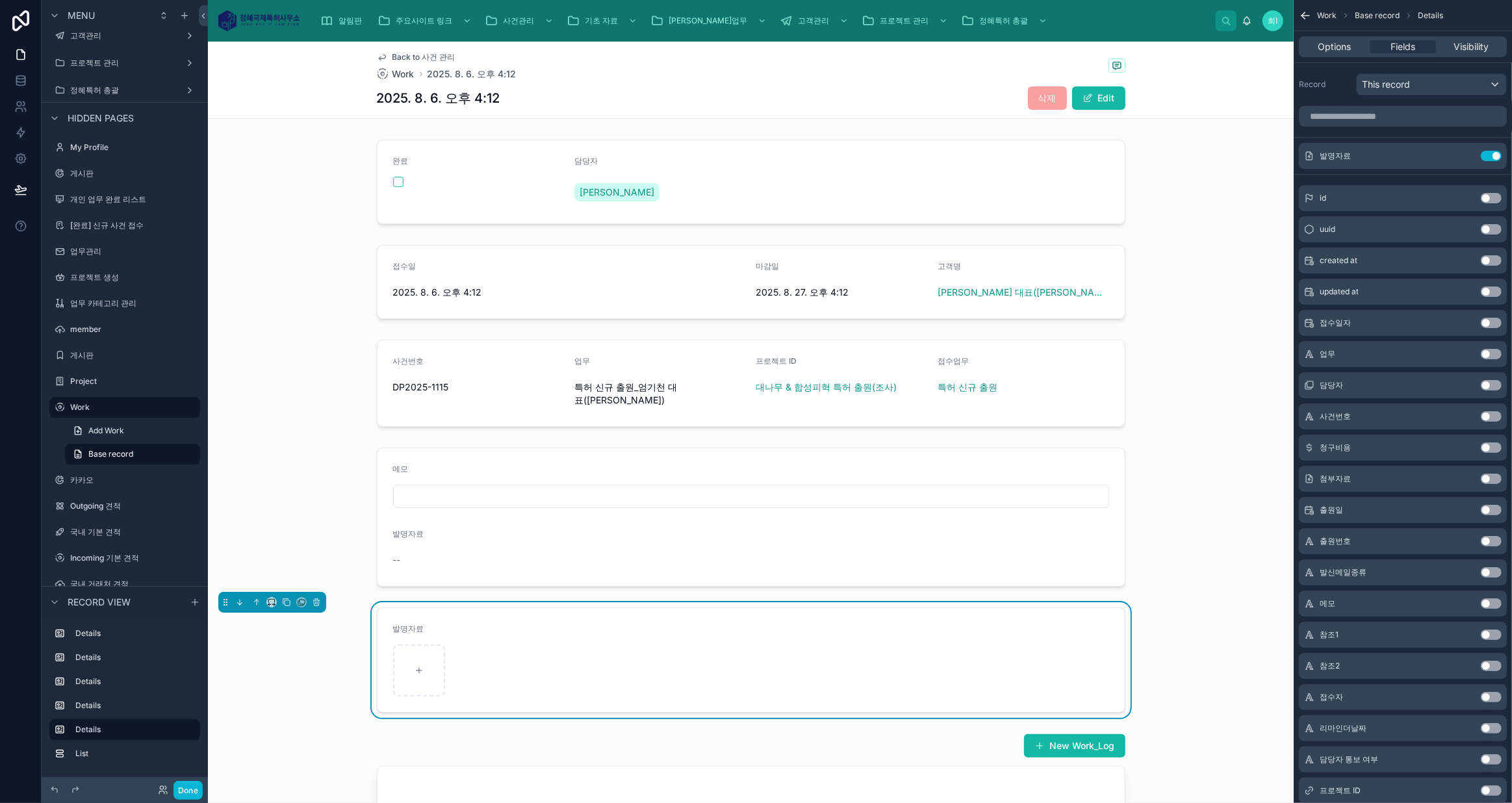
click at [1496, 152] on button "Use setting" at bounding box center [1491, 156] width 20 height 10
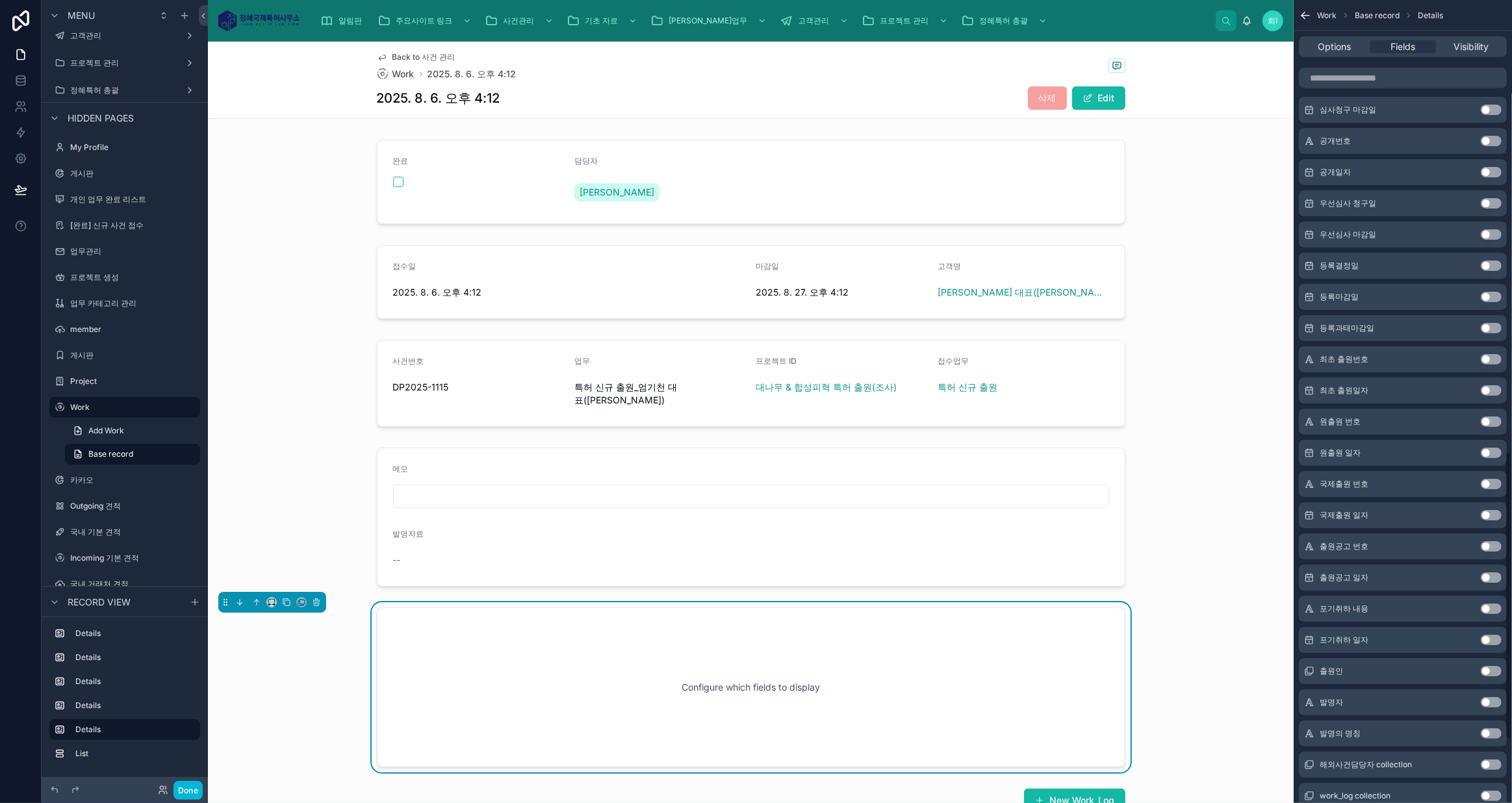
scroll to position [1298, 0]
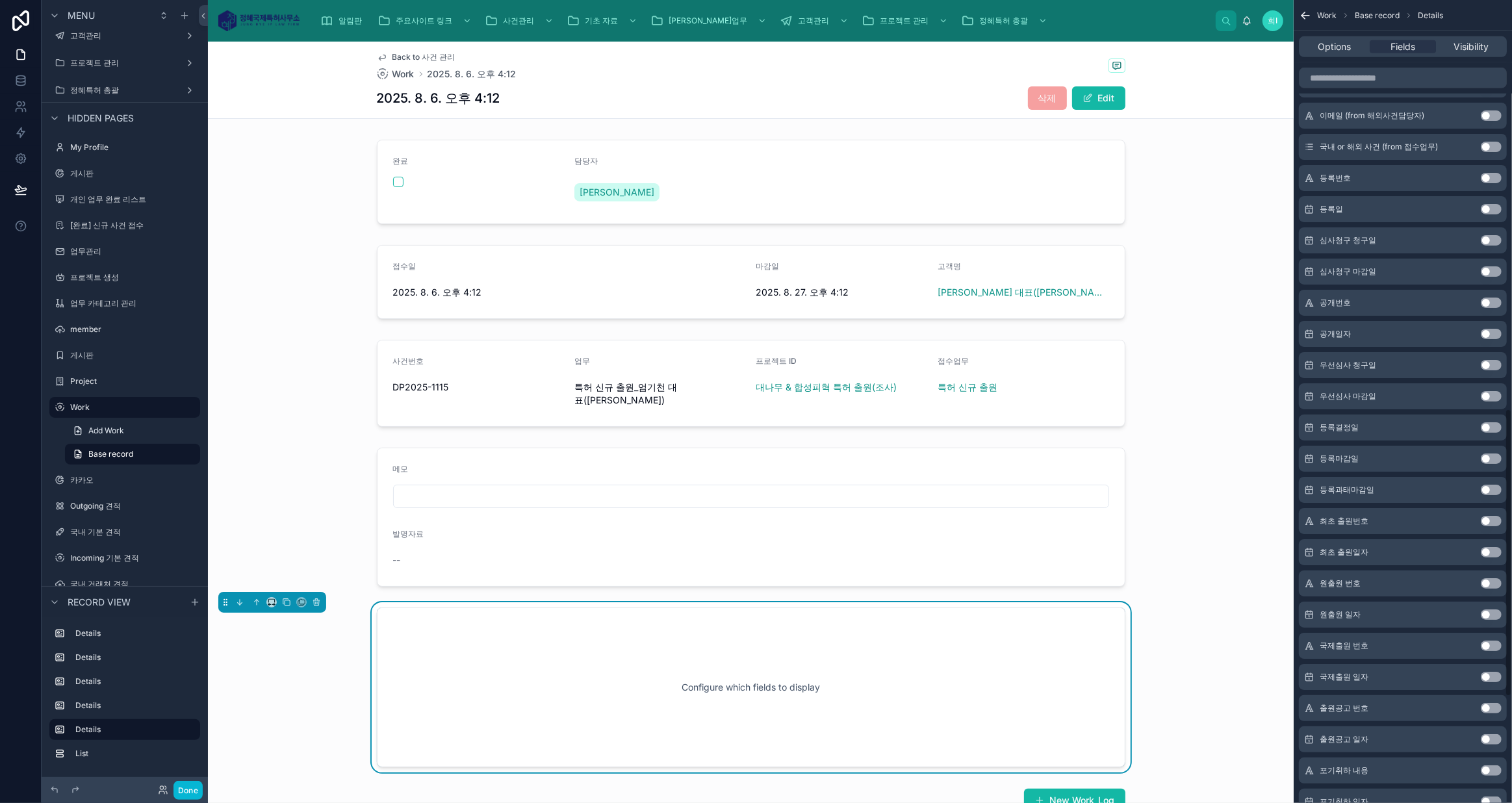
drag, startPoint x: 1485, startPoint y: 553, endPoint x: 1484, endPoint y: 525, distance: 28.0
click at [1484, 525] on div "id Use setting uuid Use setting created at Use setting updated at Use setting 접…" at bounding box center [1402, 35] width 218 height 2057
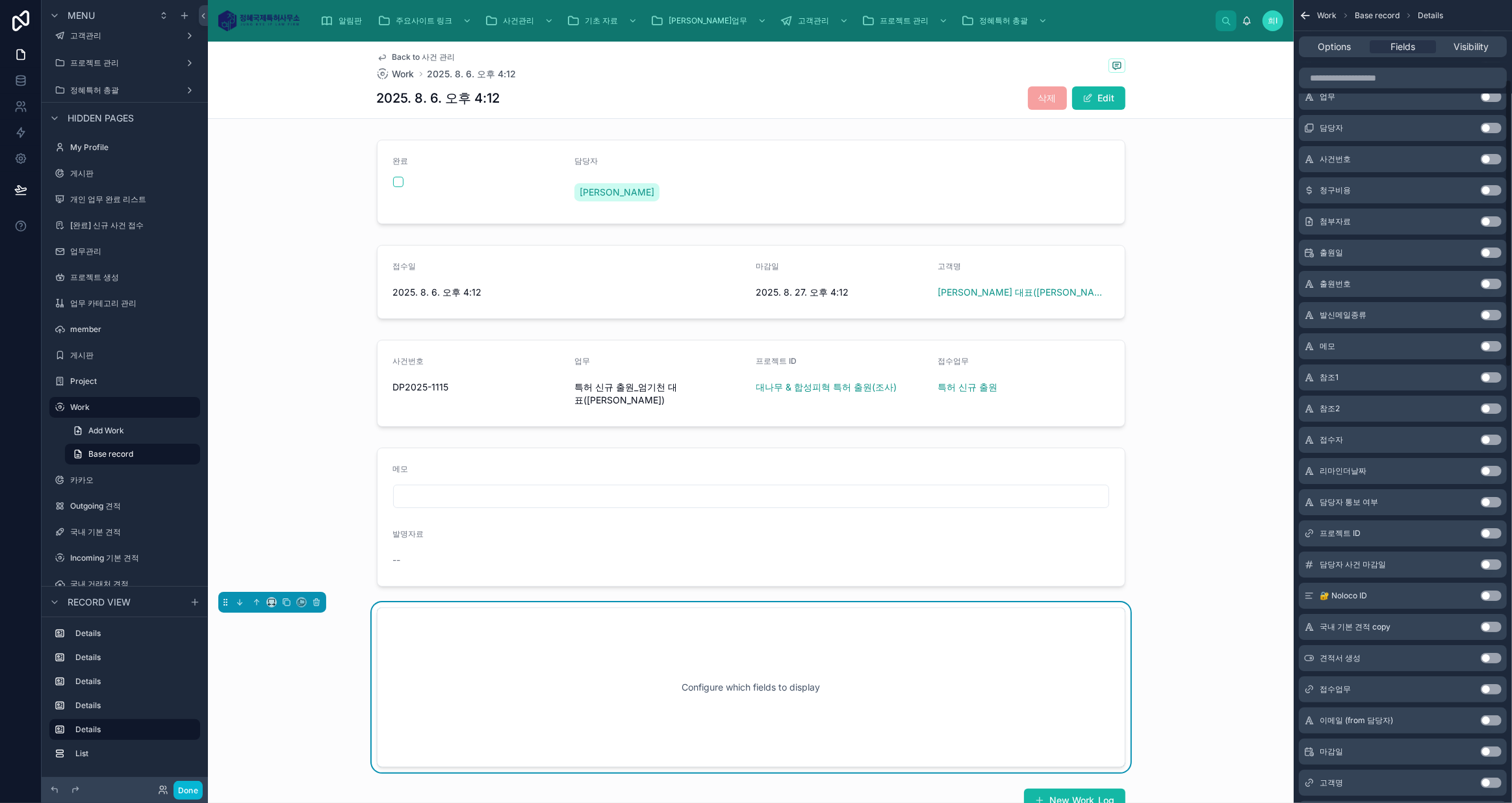
scroll to position [192, 0]
click at [1492, 307] on button "Use setting" at bounding box center [1491, 312] width 20 height 10
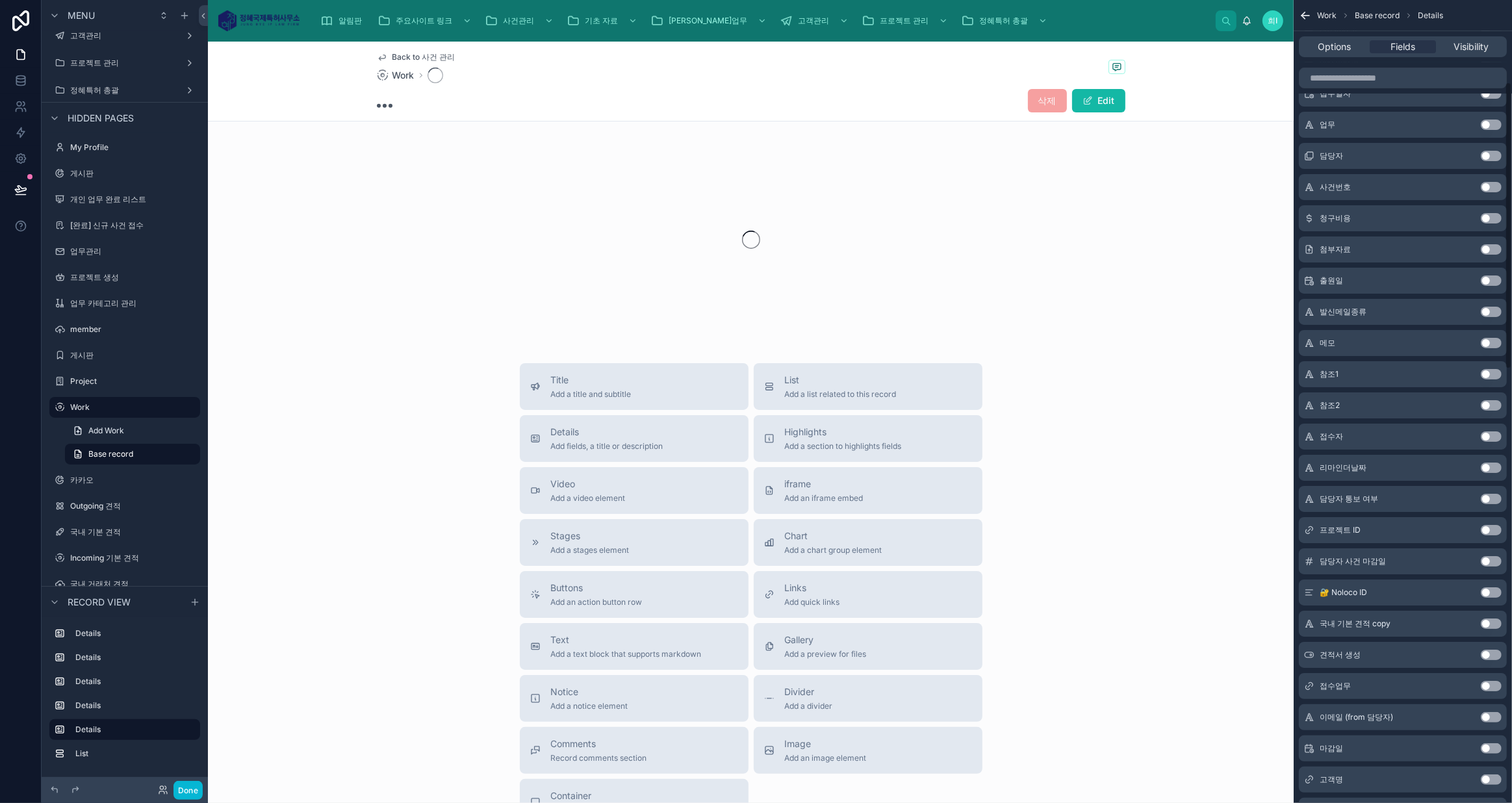
click at [1490, 275] on button "Use setting" at bounding box center [1491, 280] width 20 height 10
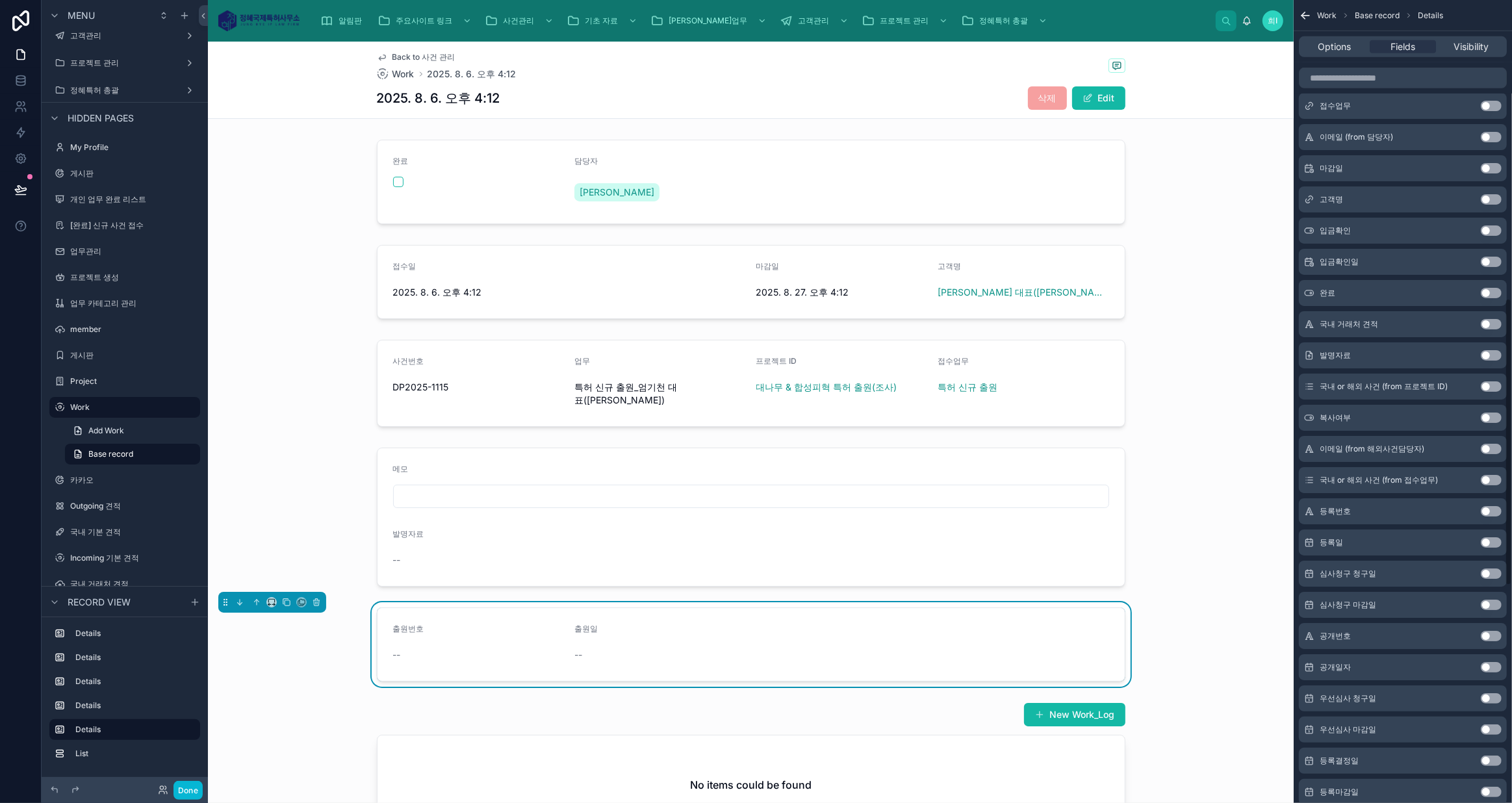
scroll to position [851, 0]
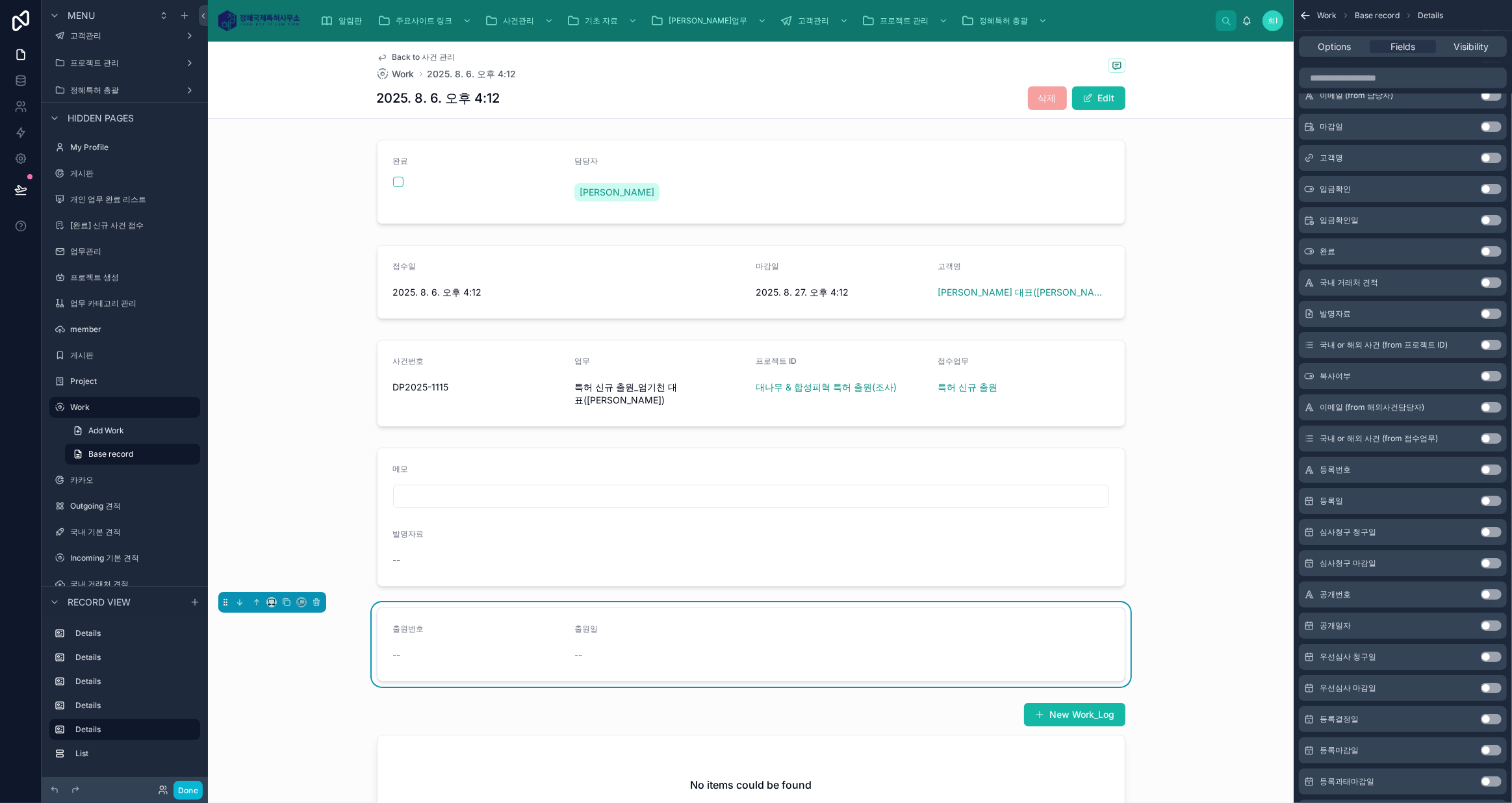
click at [1495, 715] on button "Use setting" at bounding box center [1491, 719] width 20 height 10
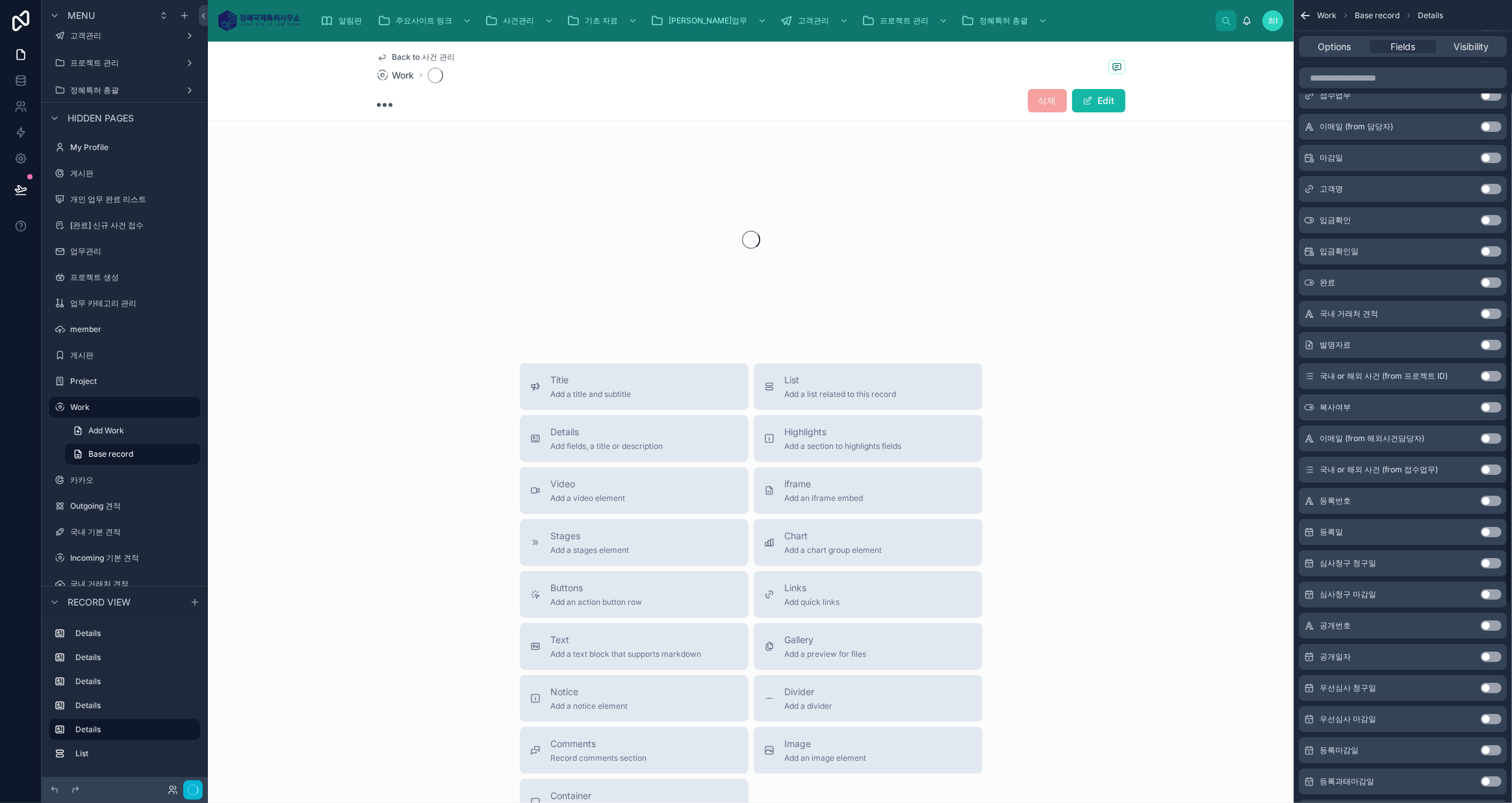
scroll to position [882, 0]
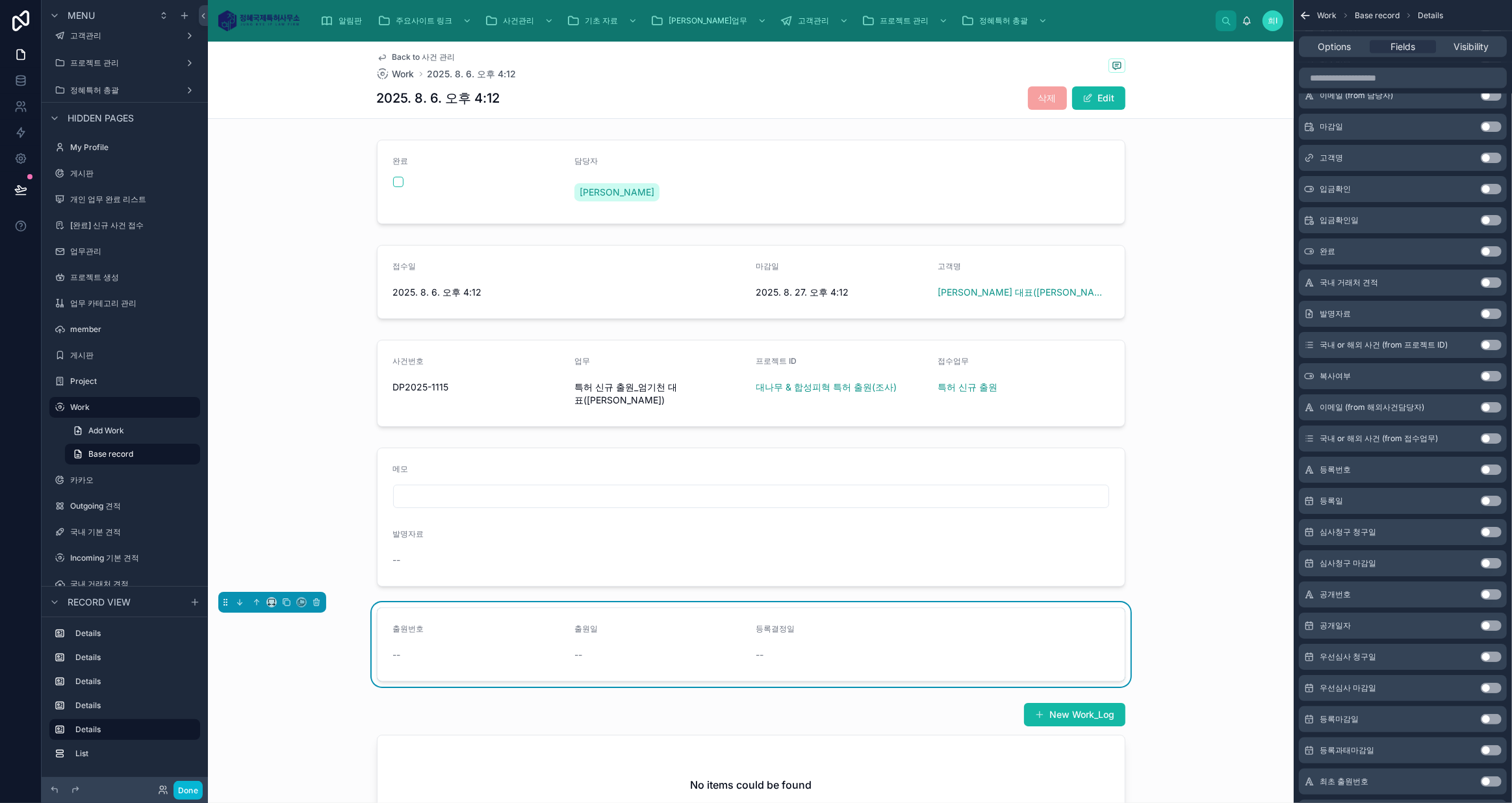
click at [1486, 715] on button "Use setting" at bounding box center [1491, 719] width 20 height 10
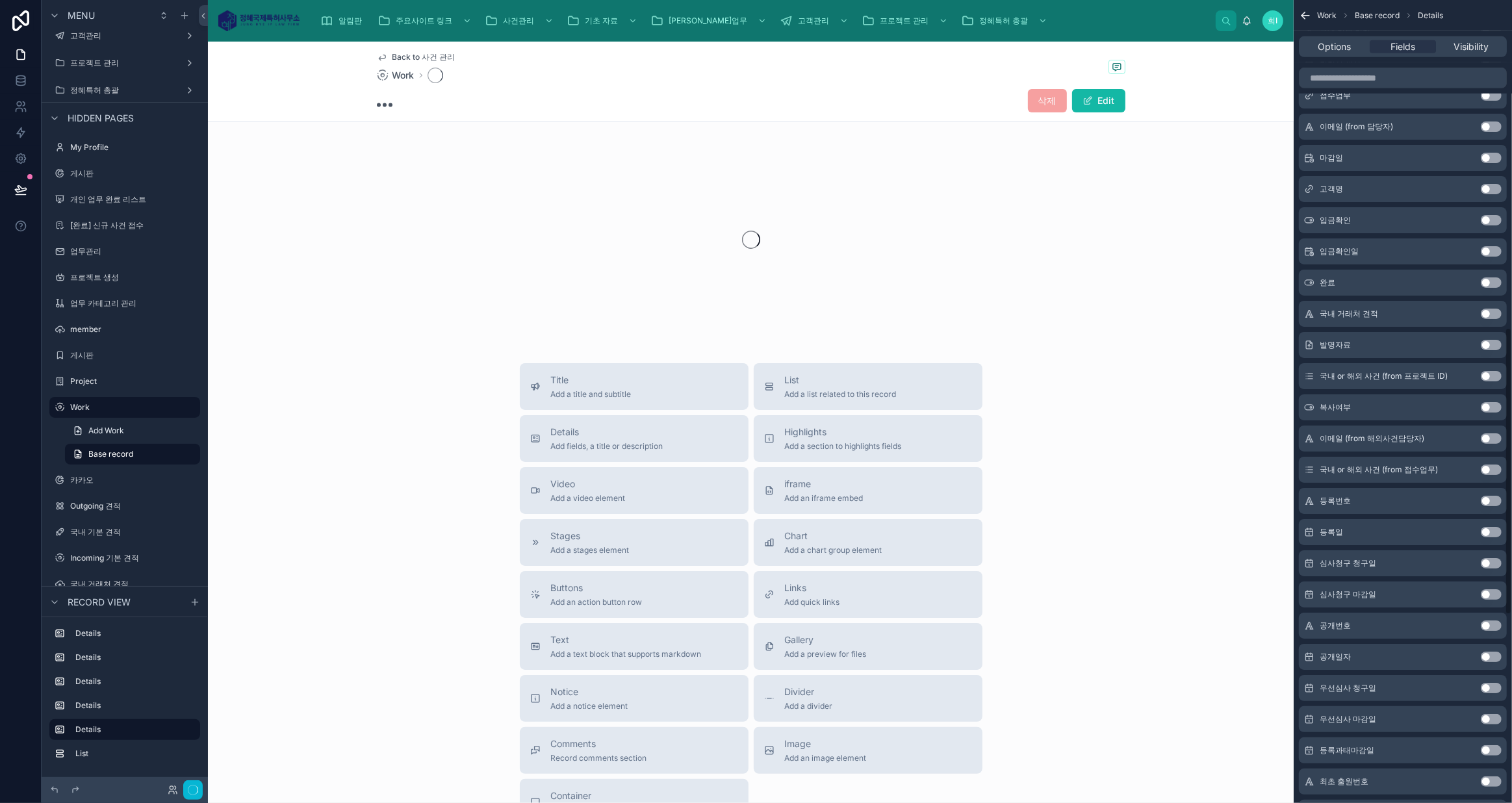
scroll to position [913, 0]
click at [1490, 716] on button "Use setting" at bounding box center [1491, 719] width 20 height 10
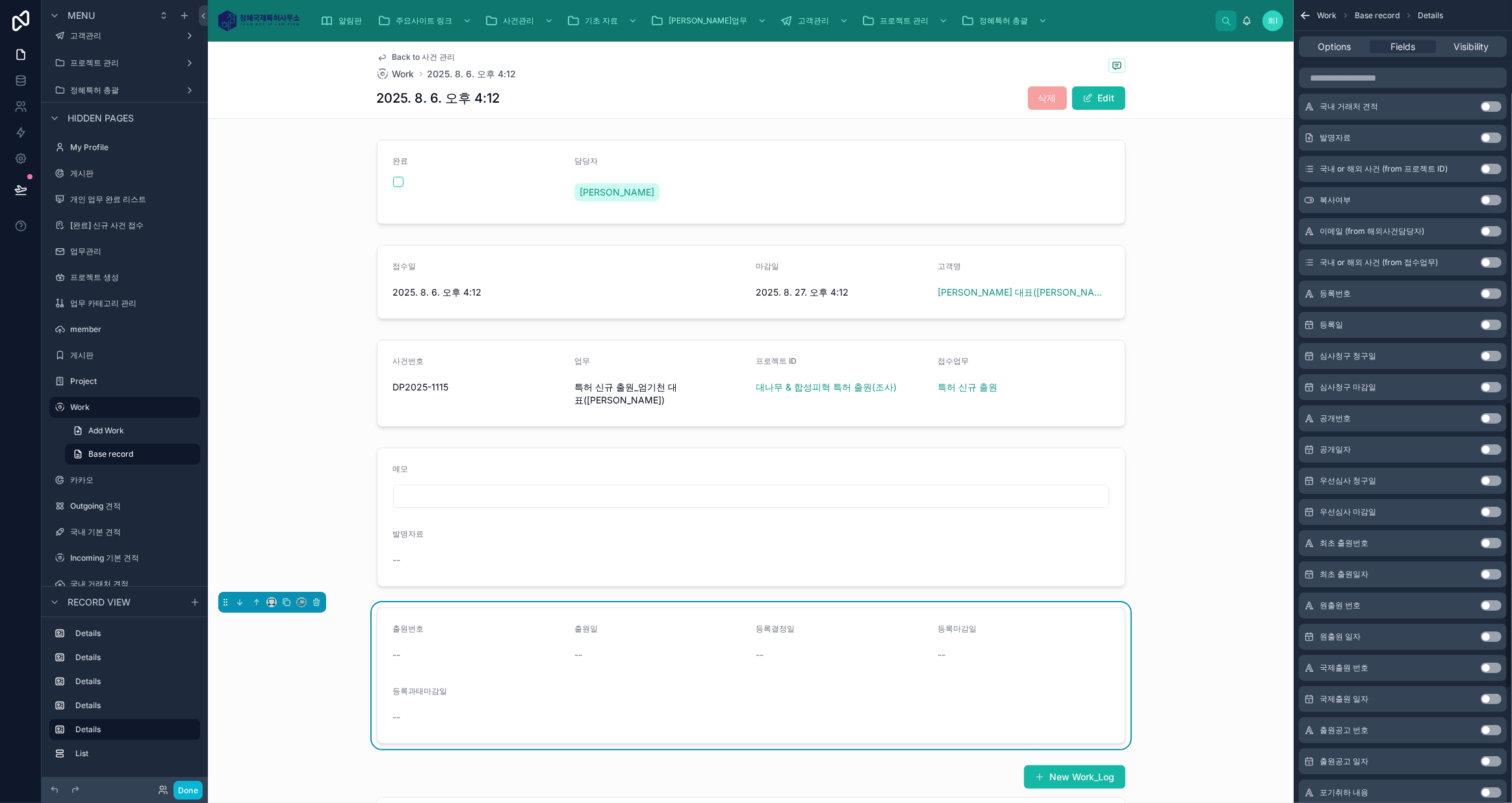
scroll to position [1121, 0]
click at [1485, 729] on button "Use setting" at bounding box center [1491, 729] width 20 height 10
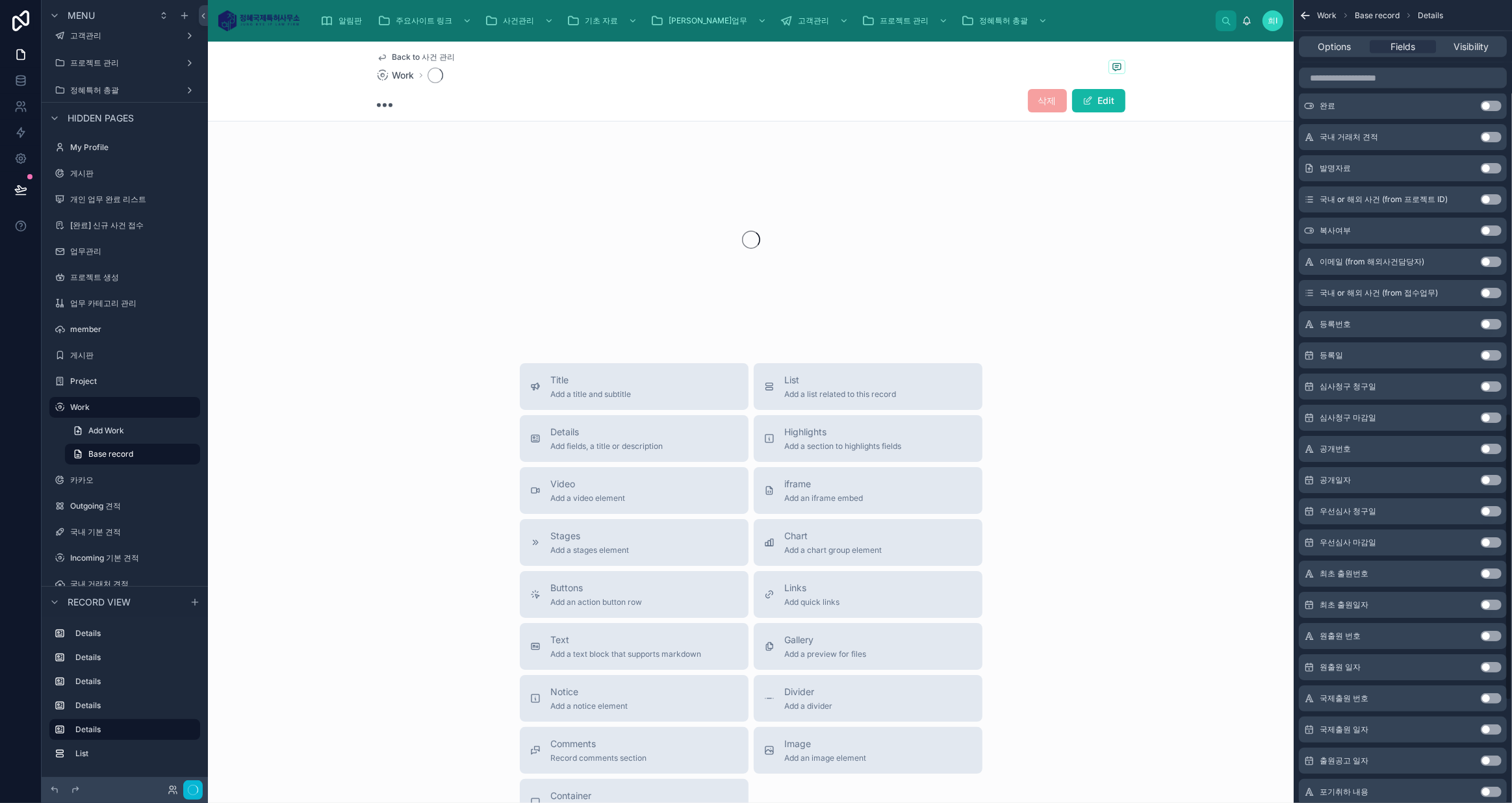
scroll to position [1152, 0]
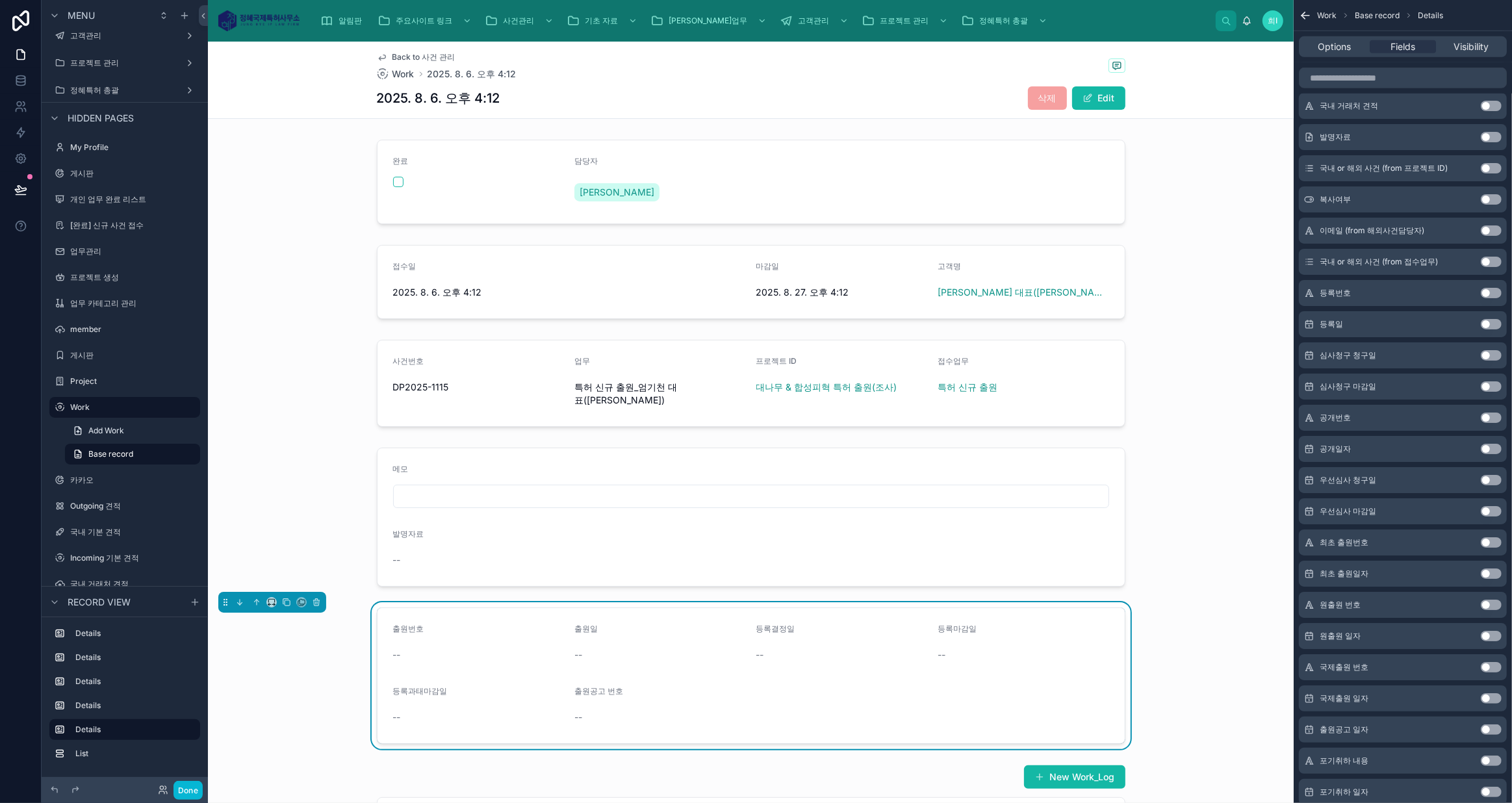
click at [1487, 724] on button "Use setting" at bounding box center [1491, 729] width 20 height 10
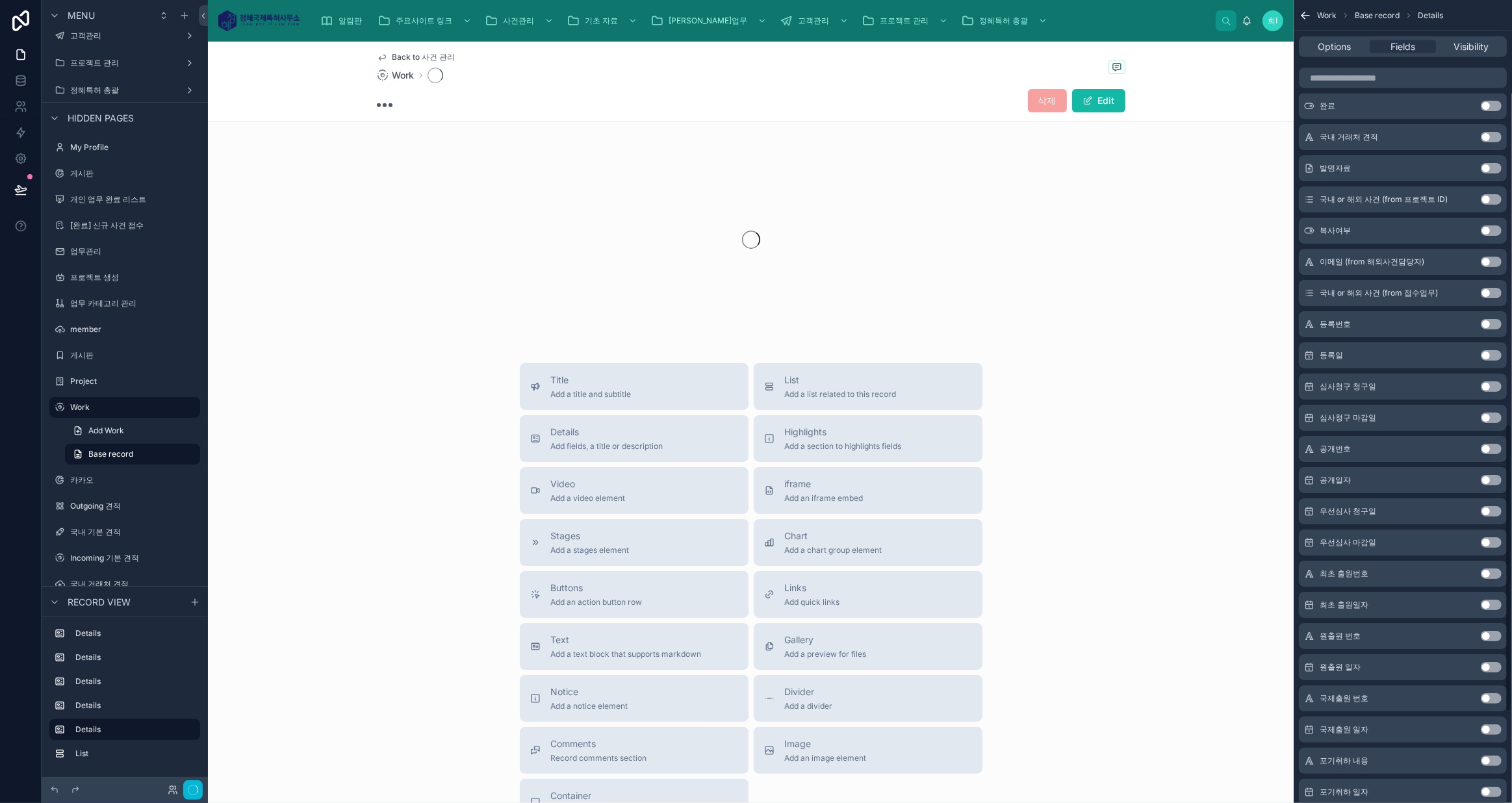
scroll to position [1184, 0]
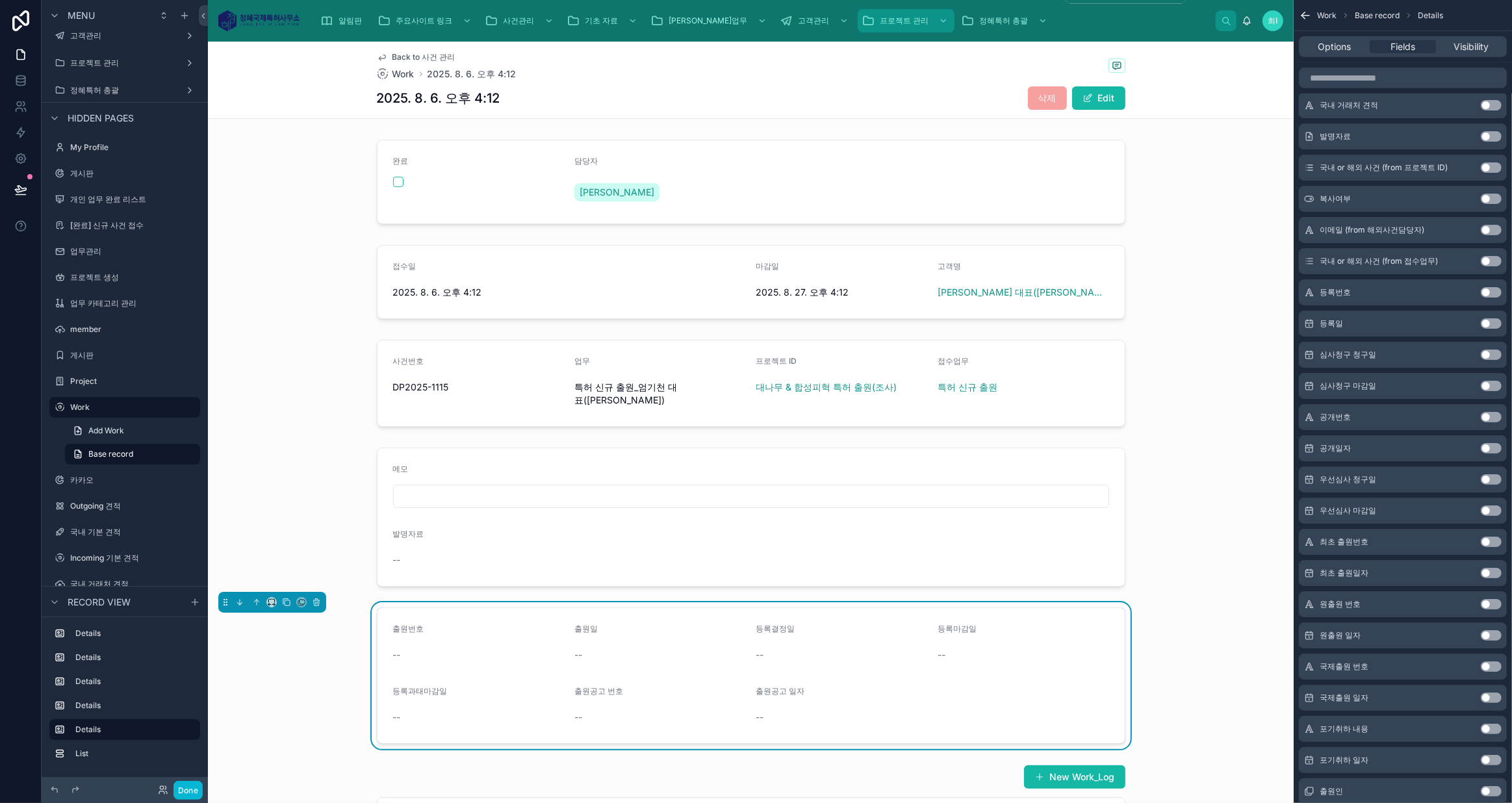
click at [880, 18] on span "프로젝트 관리" at bounding box center [904, 20] width 49 height 10
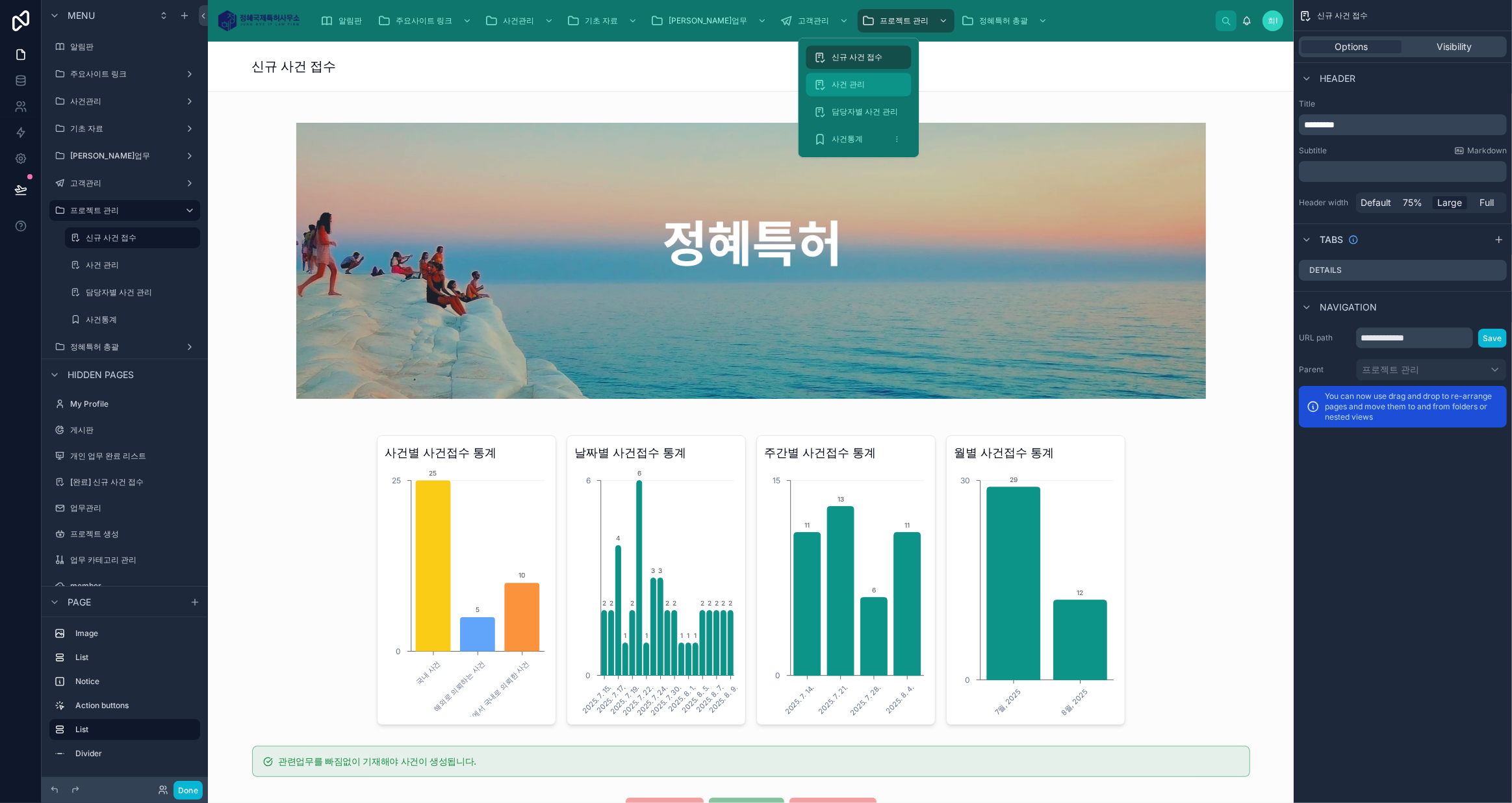
click at [857, 89] on div "사건 관리" at bounding box center [858, 84] width 89 height 20
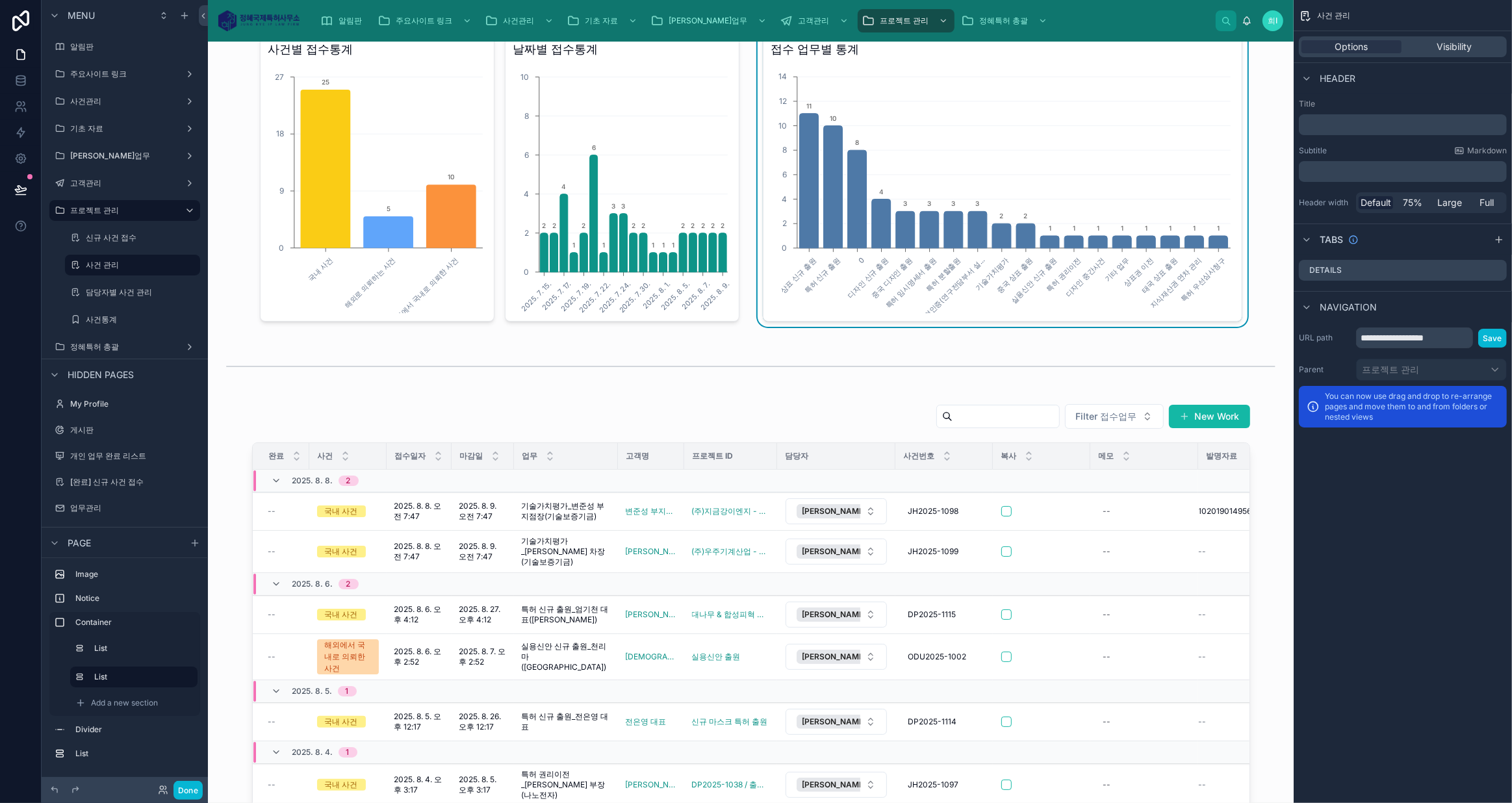
scroll to position [649, 0]
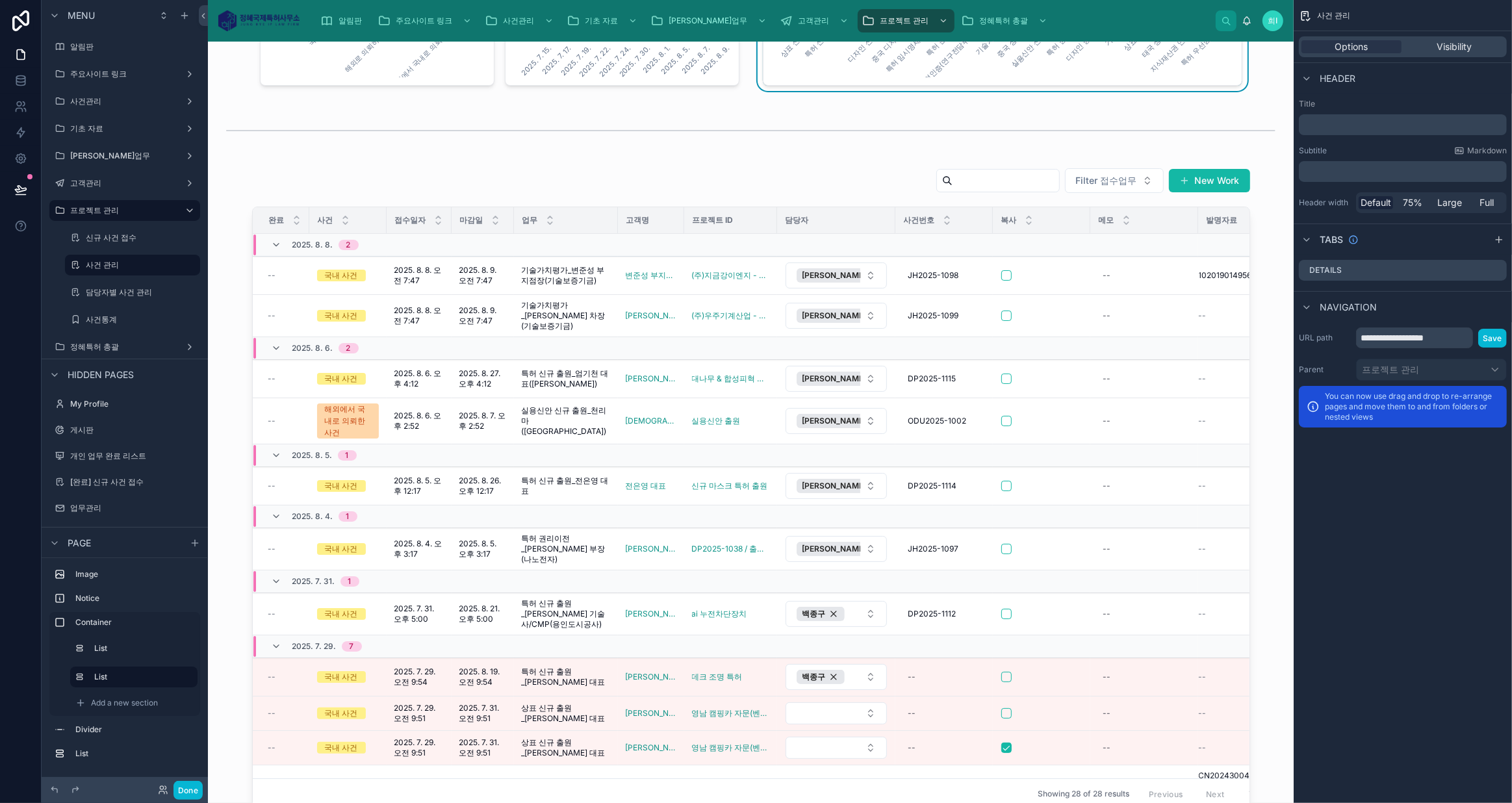
click at [420, 266] on div at bounding box center [750, 489] width 1065 height 652
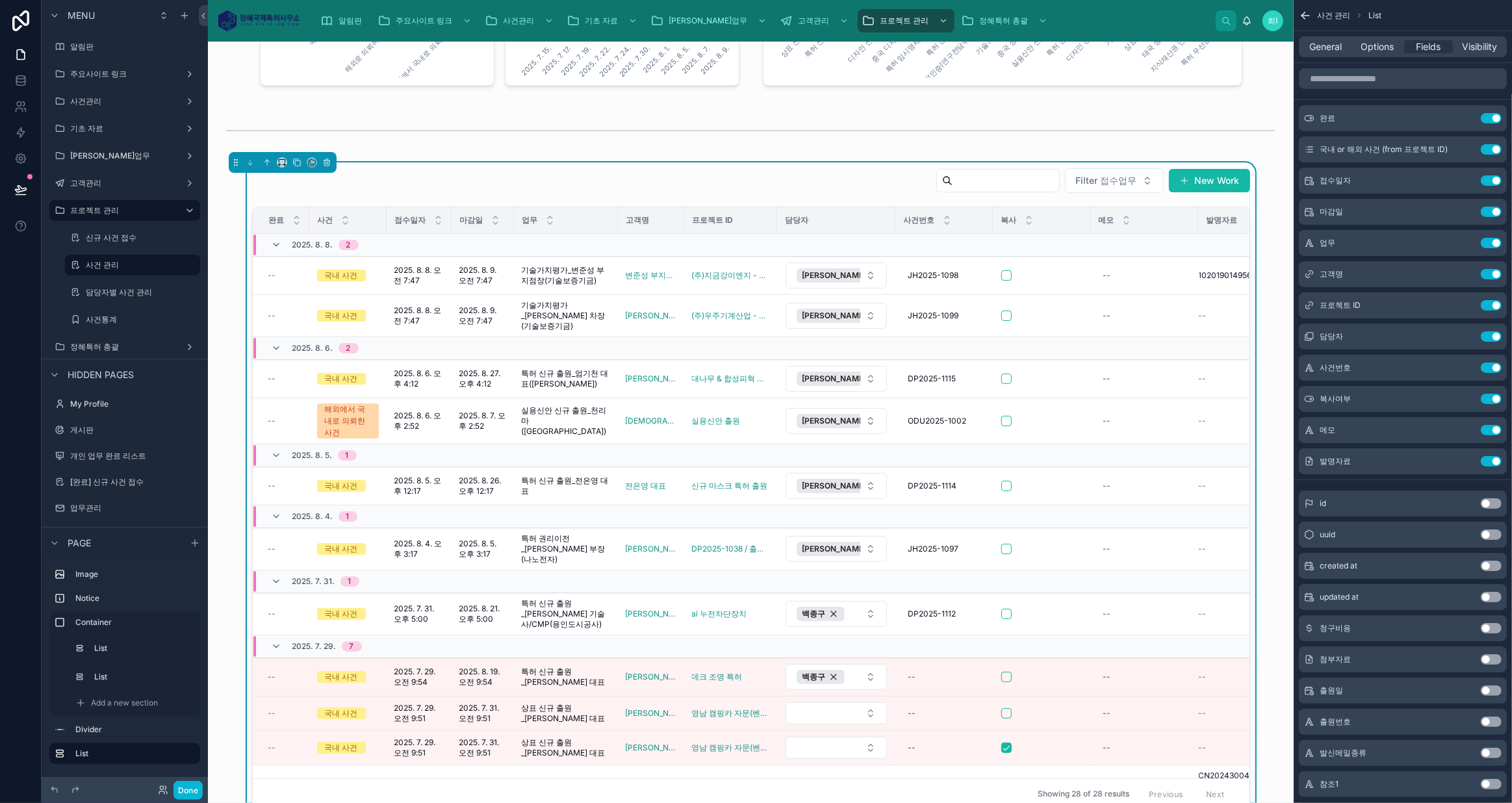
click at [576, 275] on span "기술가치평가_변준성 부지점장(기술보증기금)" at bounding box center [566, 275] width 89 height 20
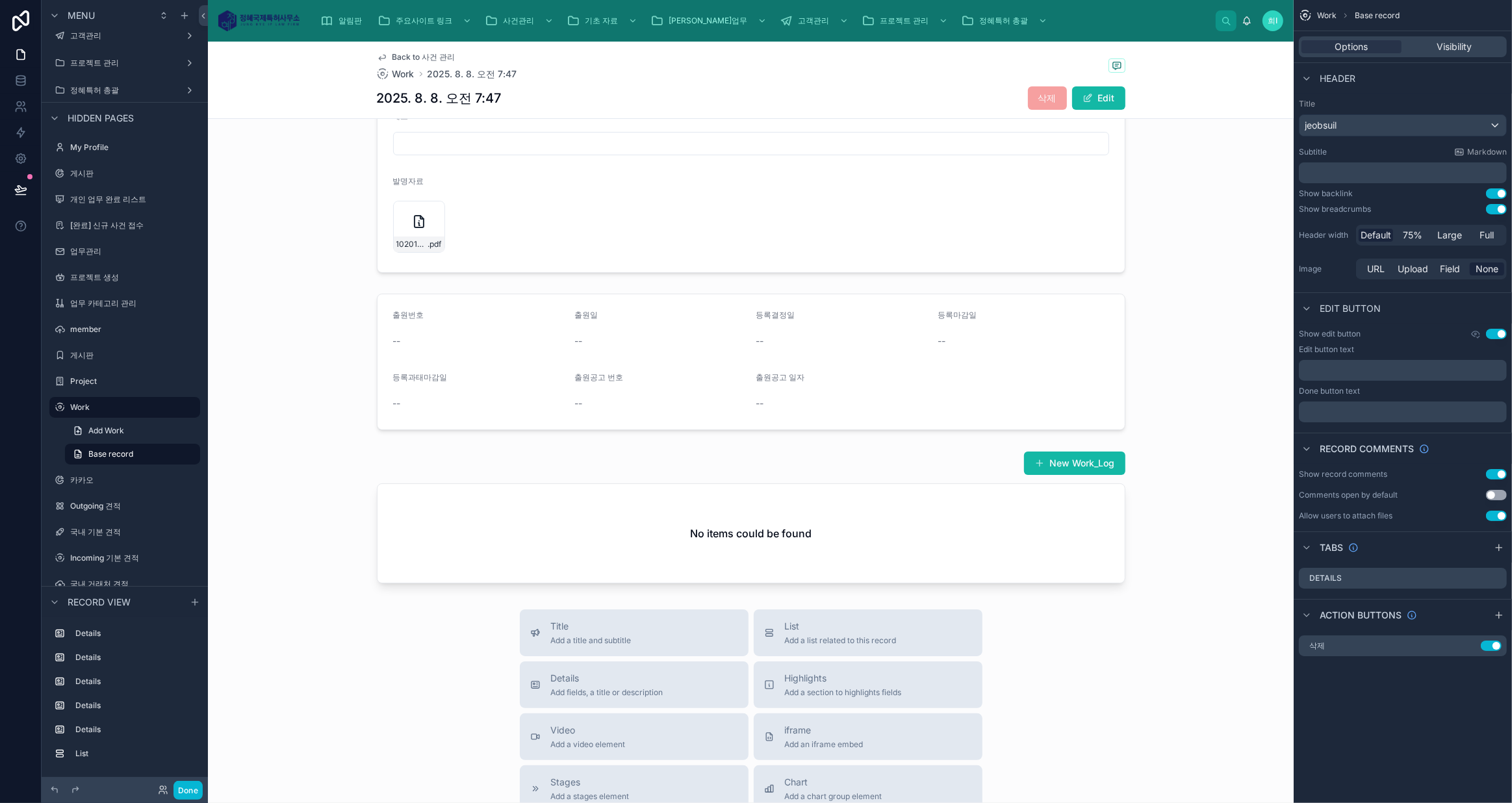
scroll to position [359, 0]
click at [609, 629] on span "Add a title and subtitle" at bounding box center [591, 634] width 81 height 10
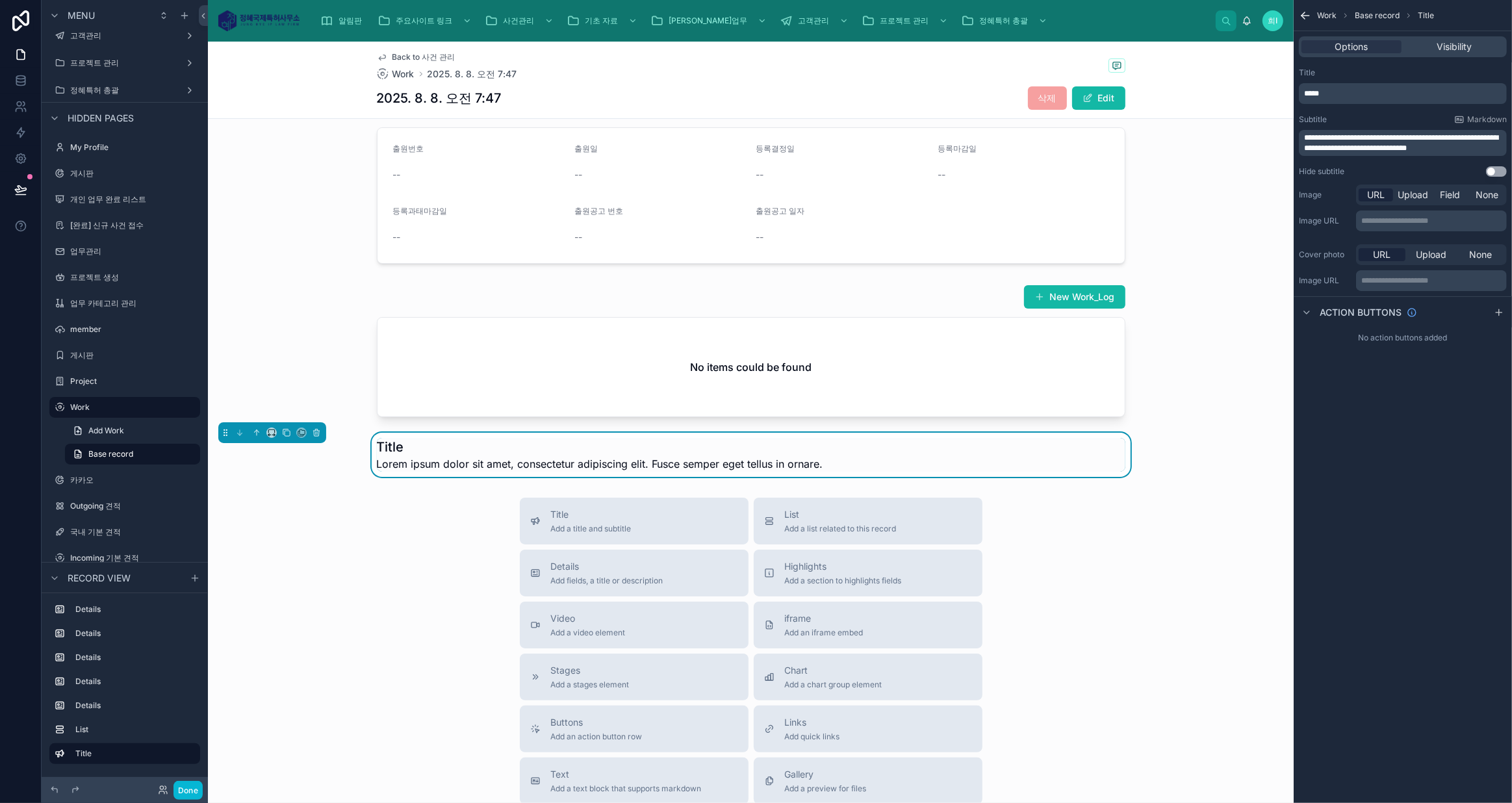
scroll to position [548, 0]
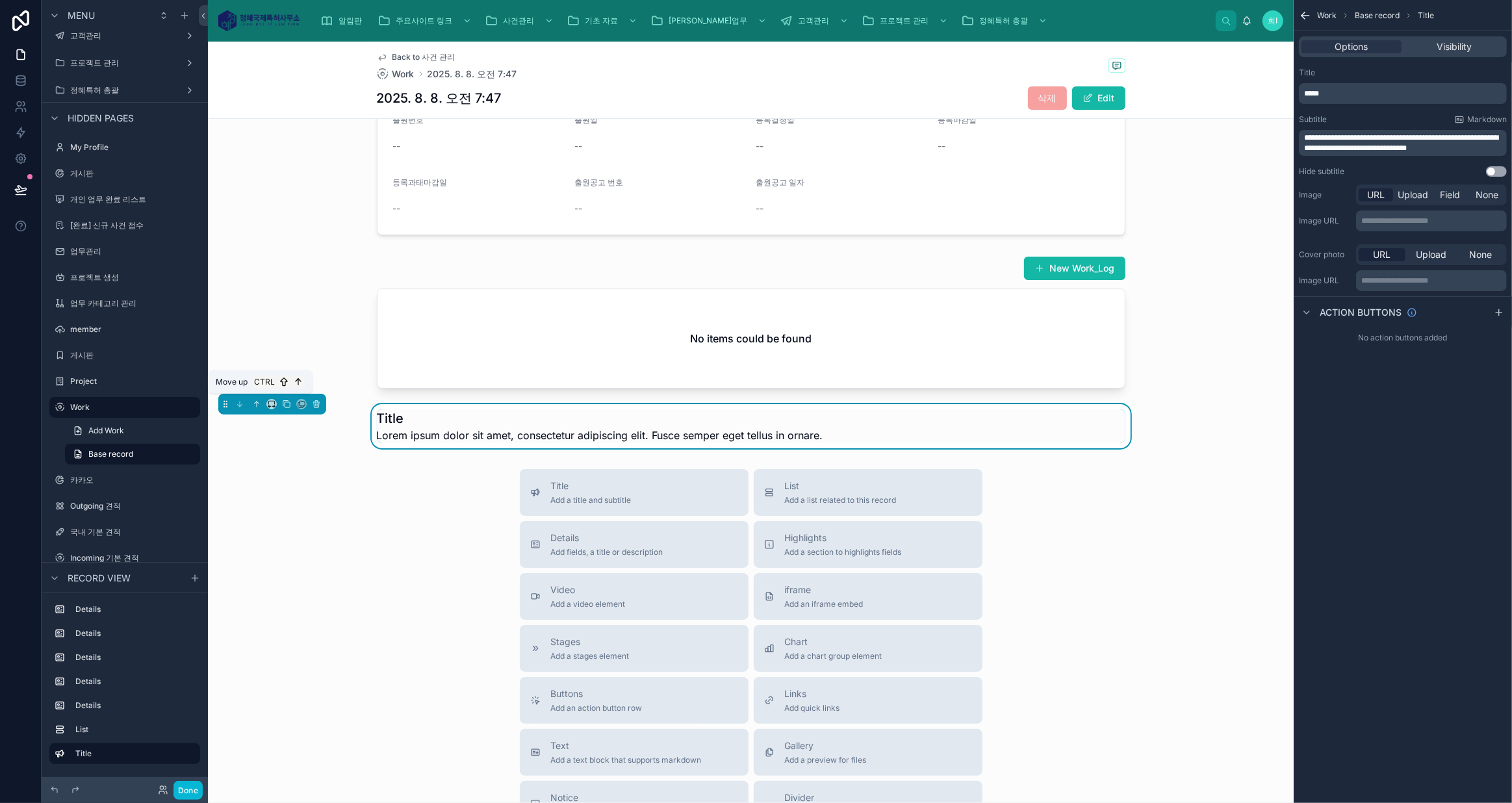
click at [256, 397] on button at bounding box center [256, 404] width 14 height 14
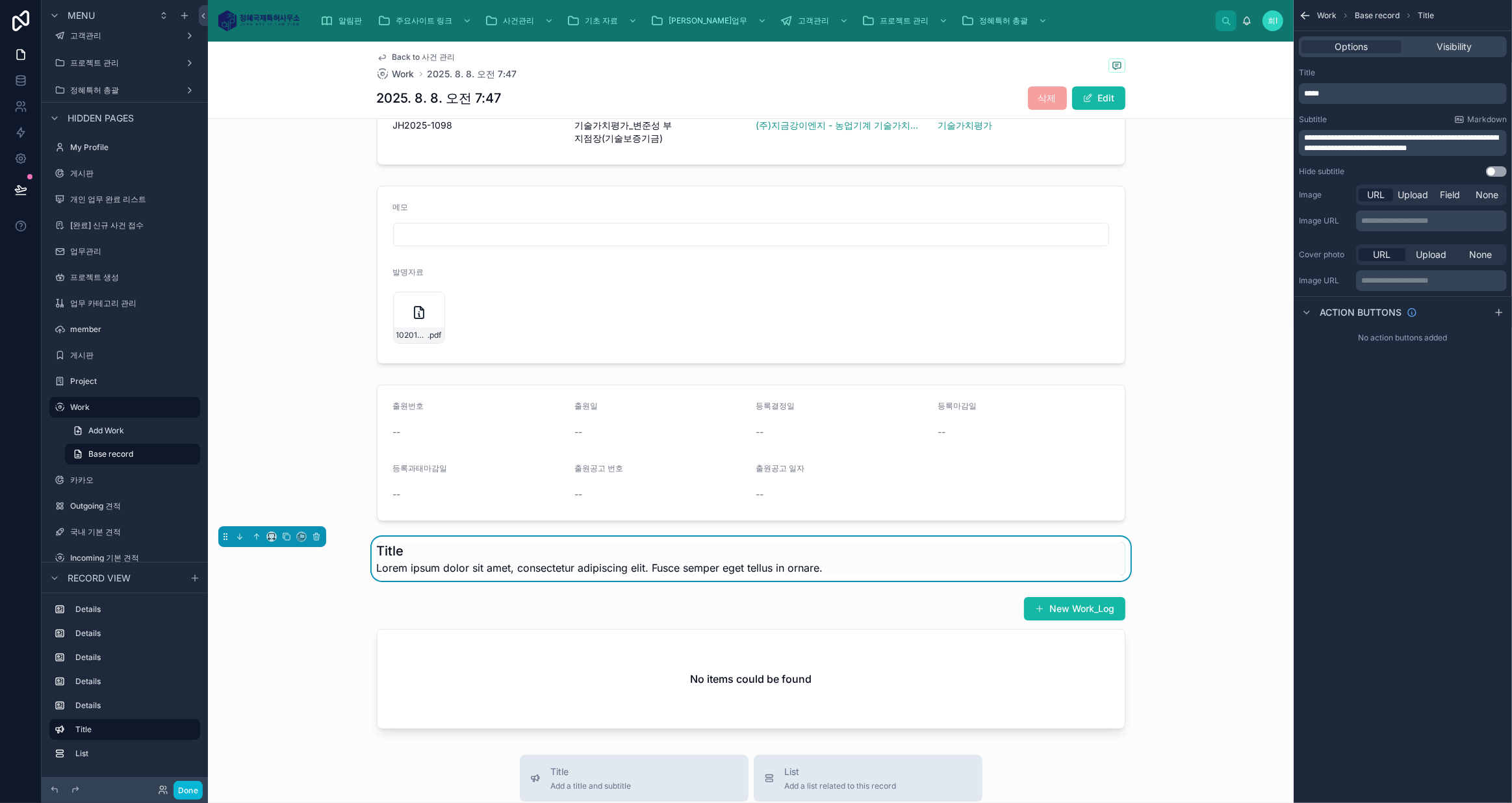
scroll to position [252, 0]
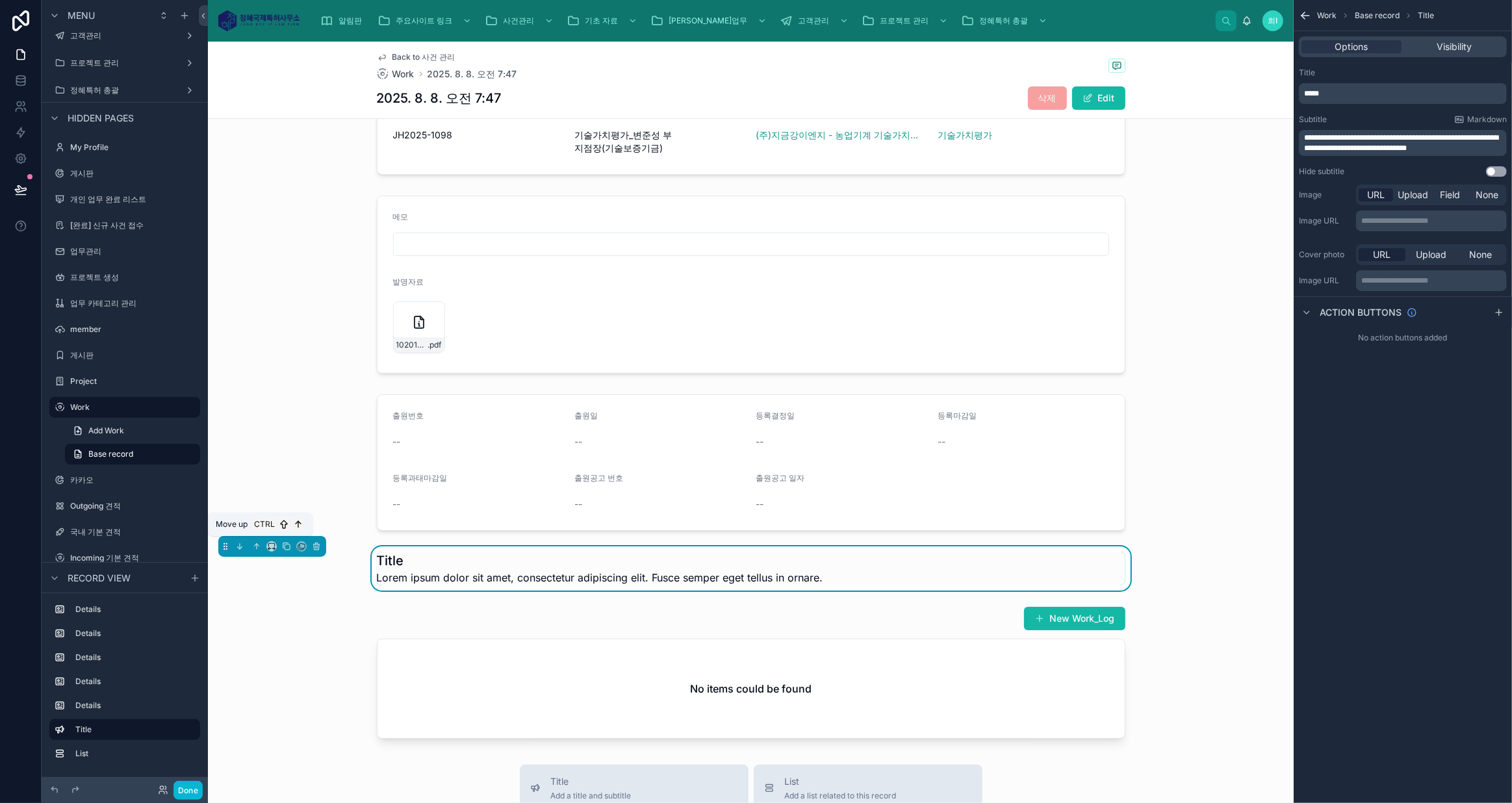
click at [256, 539] on button at bounding box center [256, 546] width 14 height 14
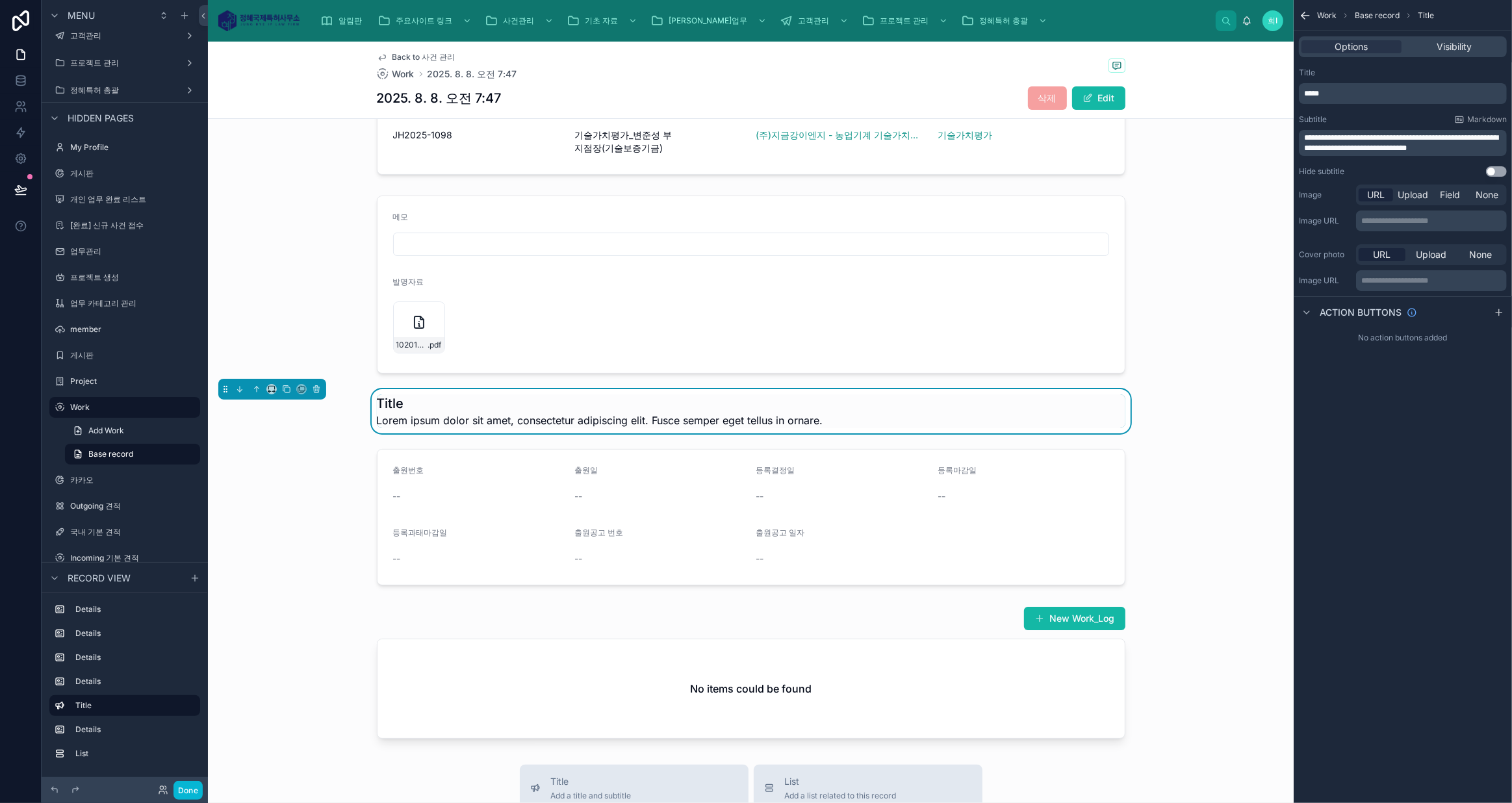
click at [571, 507] on div at bounding box center [750, 517] width 1085 height 146
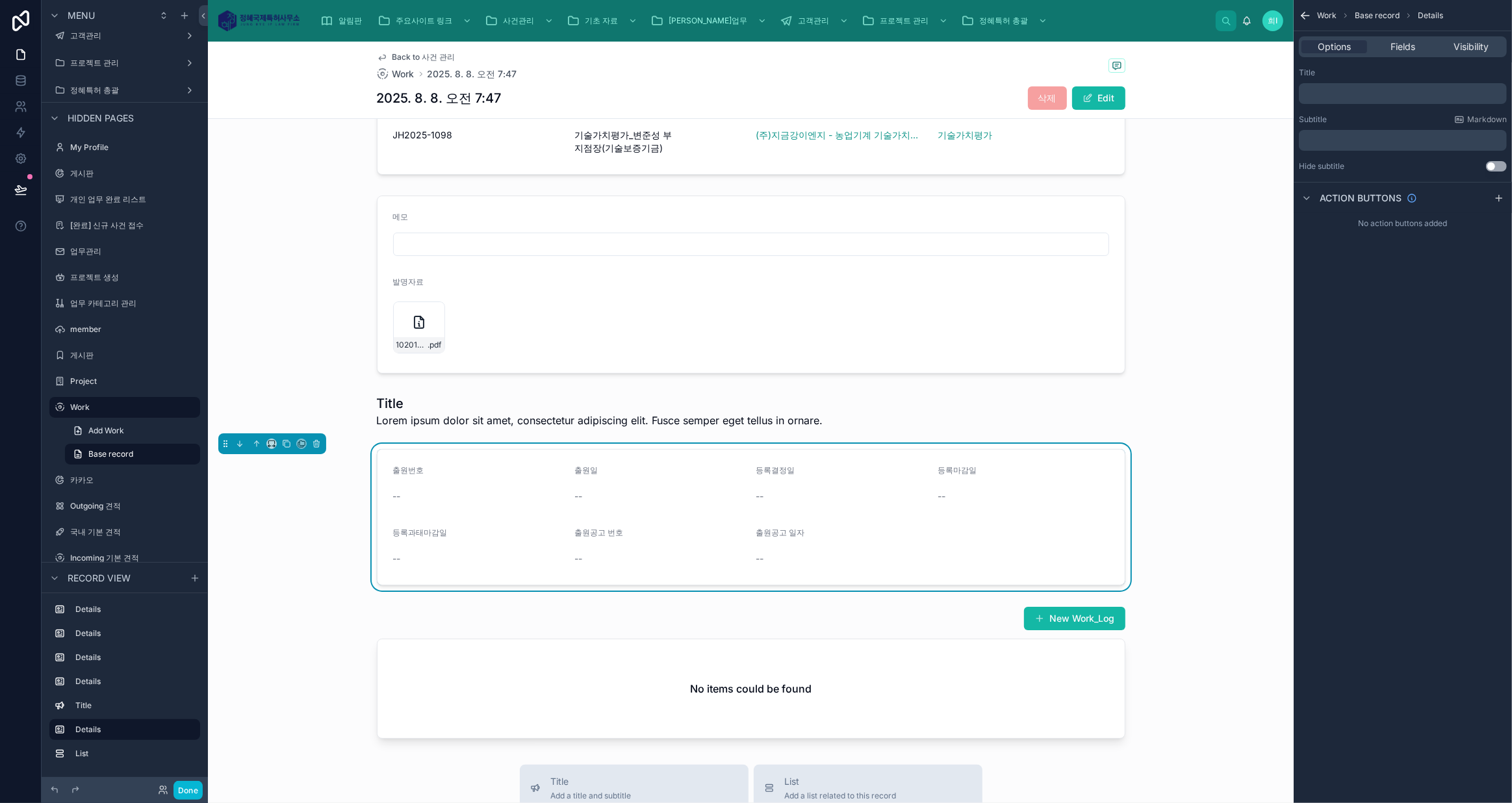
click at [623, 398] on div at bounding box center [750, 411] width 1085 height 44
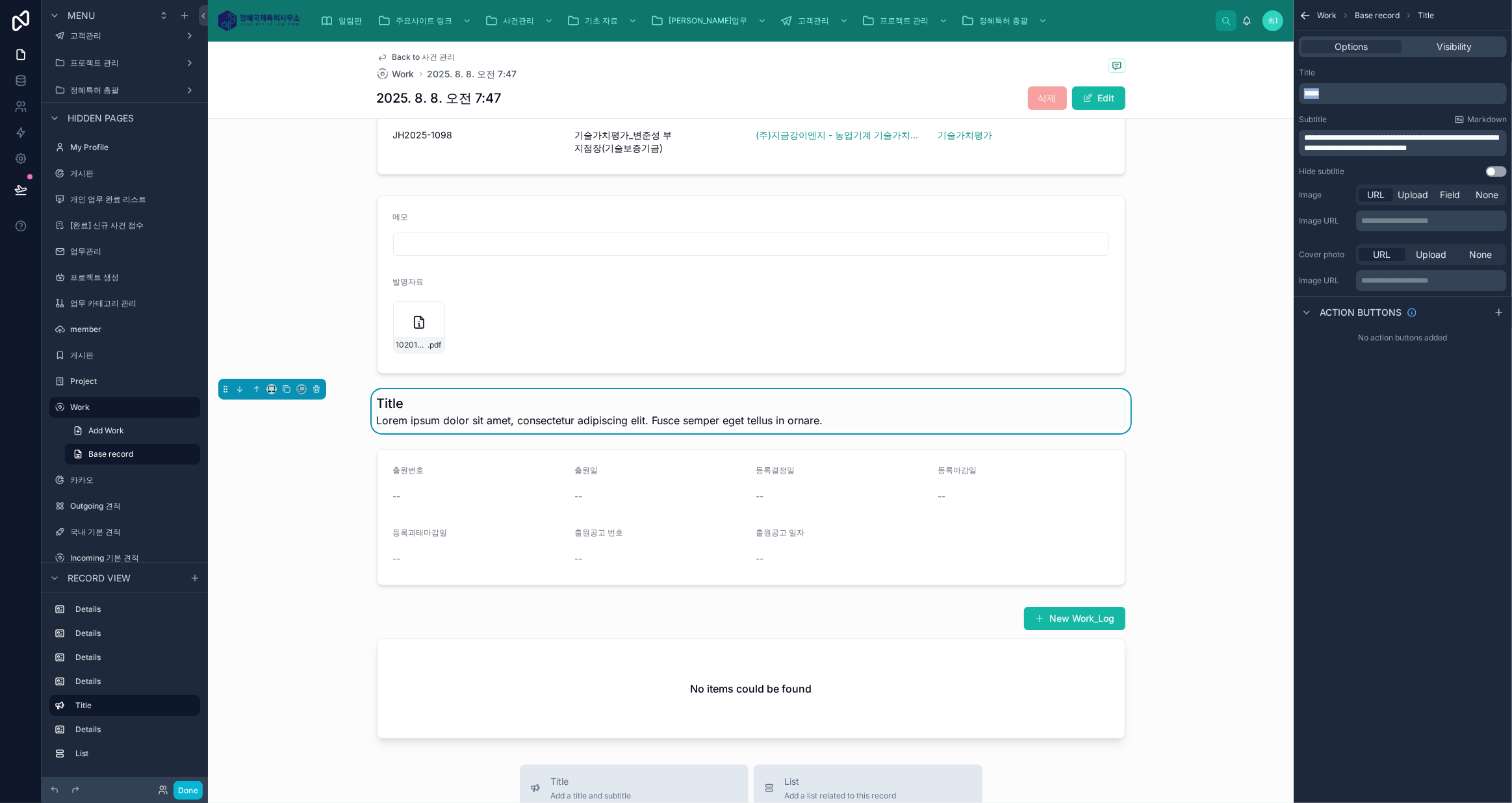
drag, startPoint x: 1358, startPoint y: 89, endPoint x: 1279, endPoint y: 84, distance: 79.2
click at [1275, 83] on div "알림판 주요사이트 링크 사건관리 기초 자료 정혜업무 고객관리 프로젝트 관리 정혜특허 총괄 희i 희중 [EMAIL_ADDRESS][DOMAIN_…" at bounding box center [859, 401] width 1303 height 803
drag, startPoint x: 1345, startPoint y: 93, endPoint x: 1291, endPoint y: 89, distance: 54.1
click at [1291, 89] on div "알림판 주요사이트 링크 사건관리 기초 자료 정혜업무 고객관리 프로젝트 관리 정혜특허 총괄 희i 희중 [EMAIL_ADDRESS][DOMAIN_…" at bounding box center [859, 401] width 1303 height 803
click at [690, 415] on span "Lorem ipsum dolor sit amet, consectetur adipiscing elit. Fusce semper eget tell…" at bounding box center [600, 420] width 446 height 15
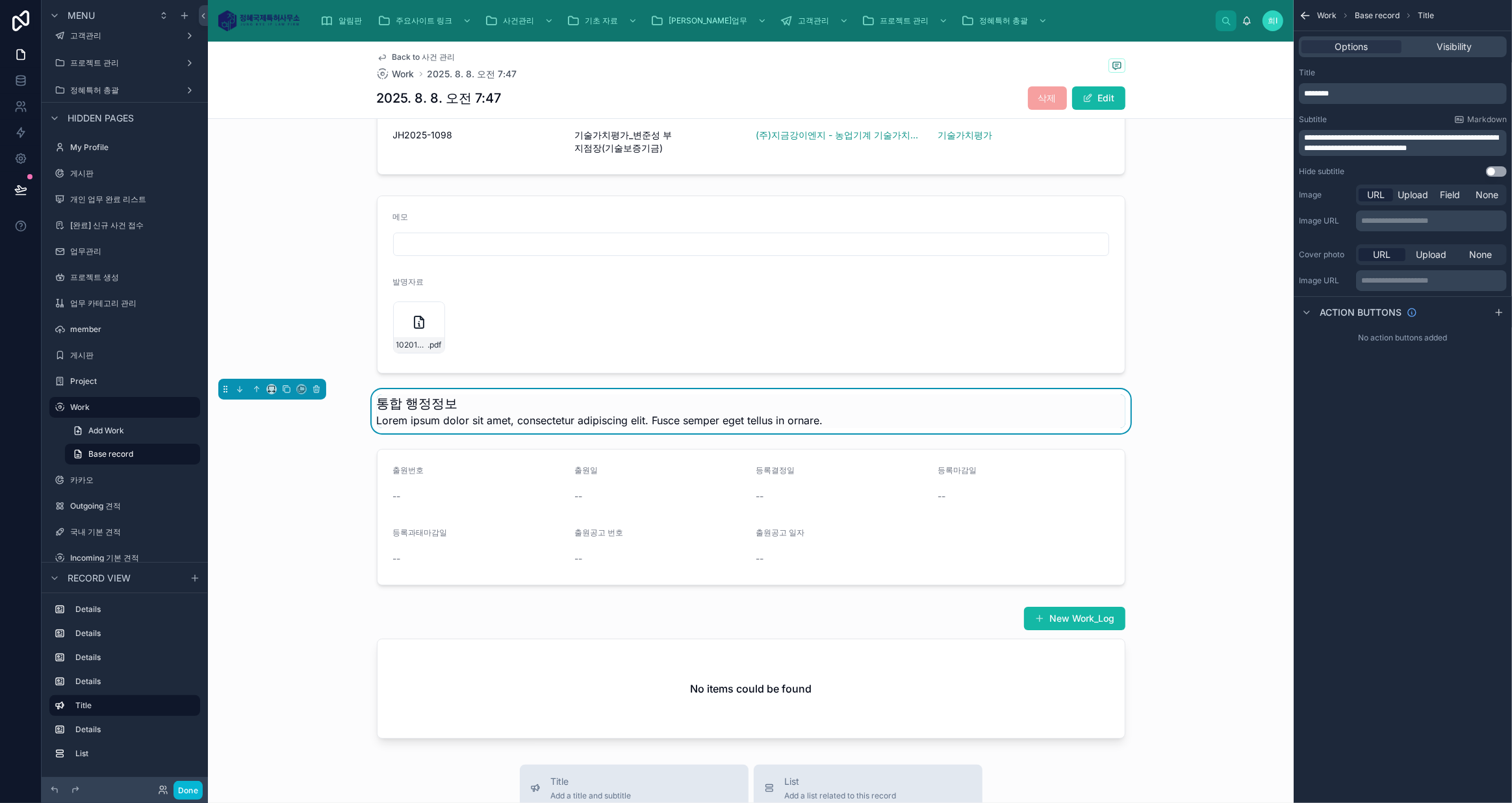
click at [1495, 169] on button "Use setting" at bounding box center [1496, 171] width 20 height 10
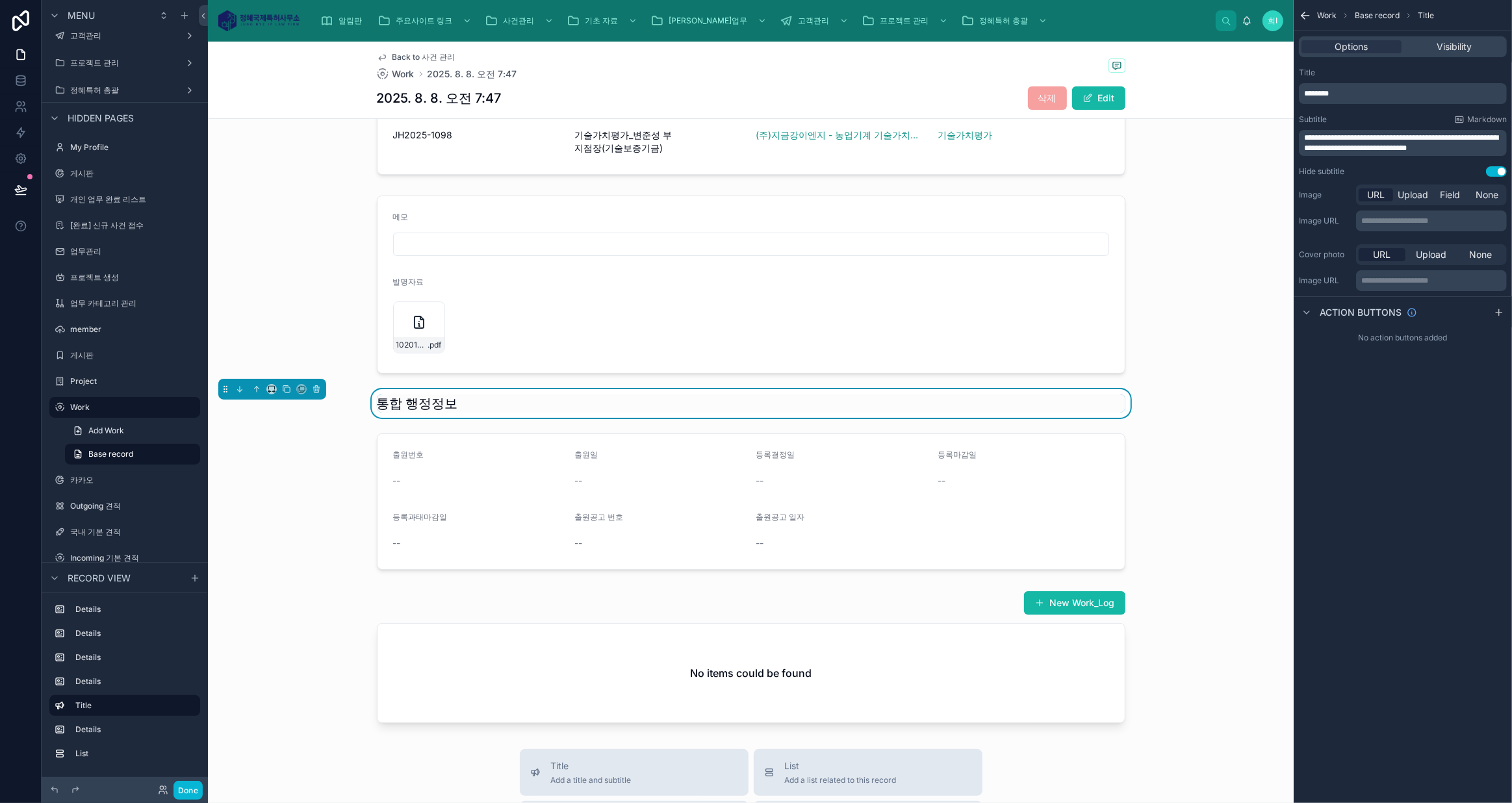
click at [867, 456] on div at bounding box center [750, 502] width 1085 height 146
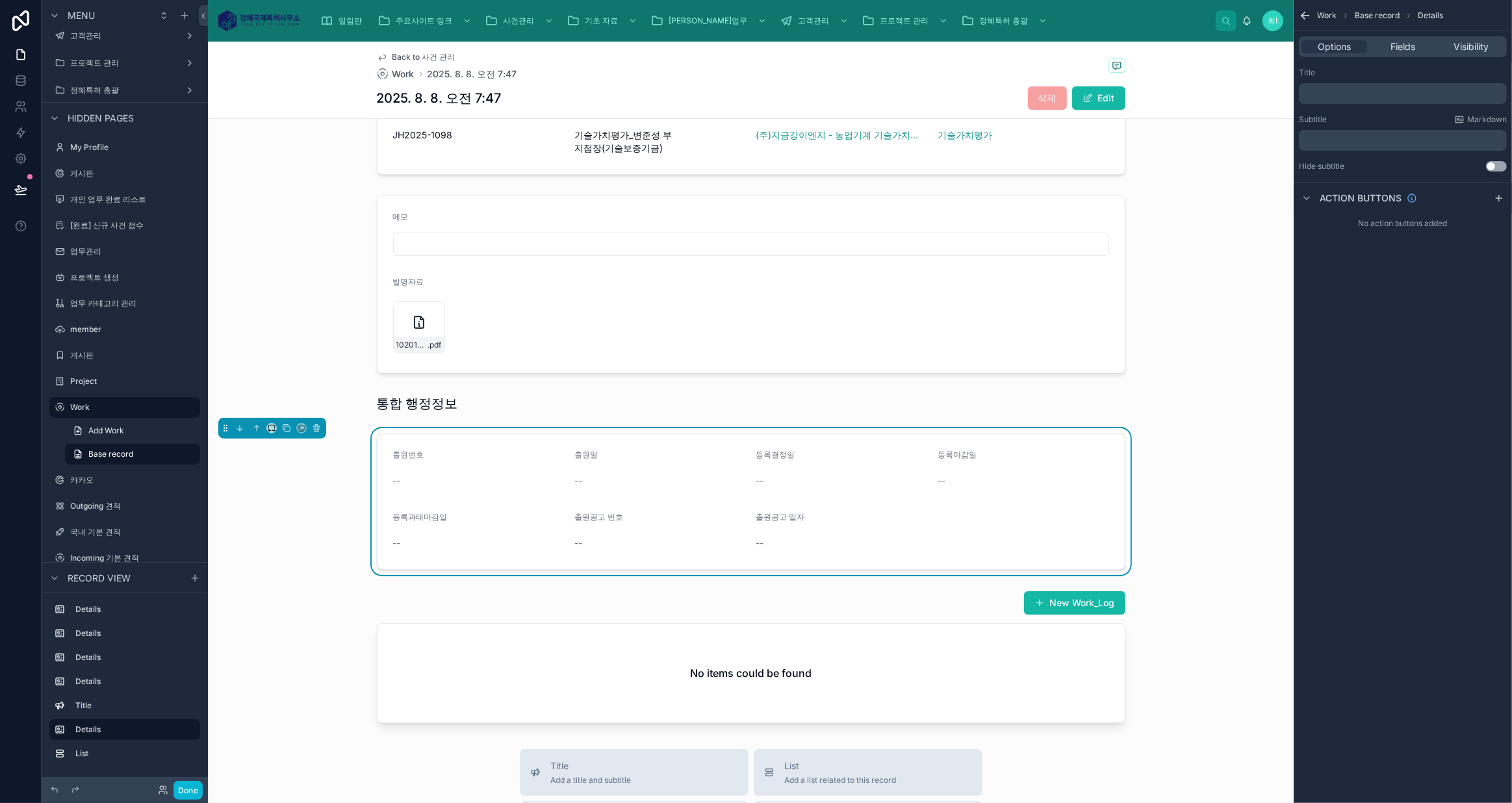
click at [1391, 43] on span "Fields" at bounding box center [1402, 46] width 25 height 13
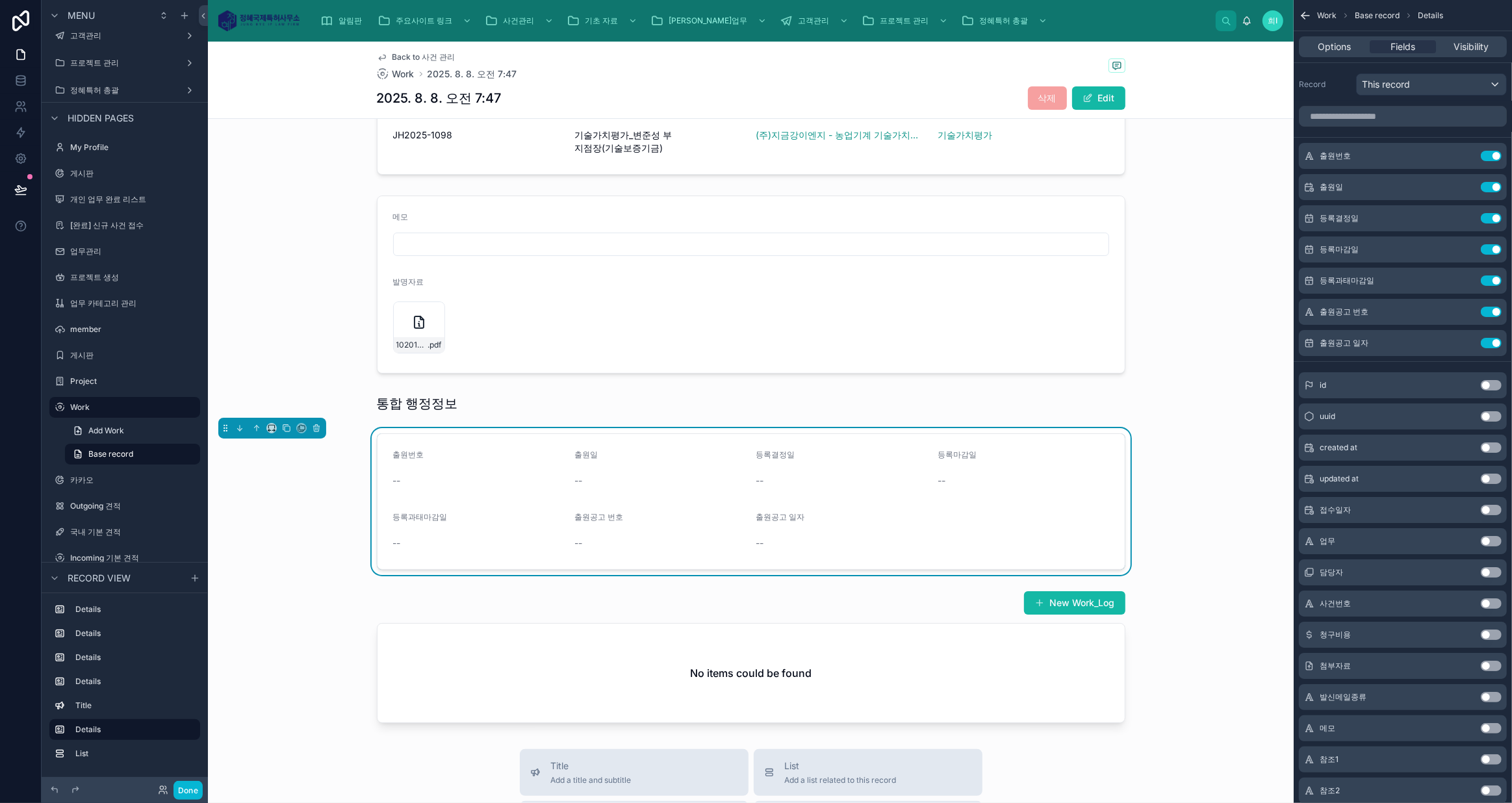
click at [0, 0] on icon "scrollable content" at bounding box center [0, 0] width 0 height 0
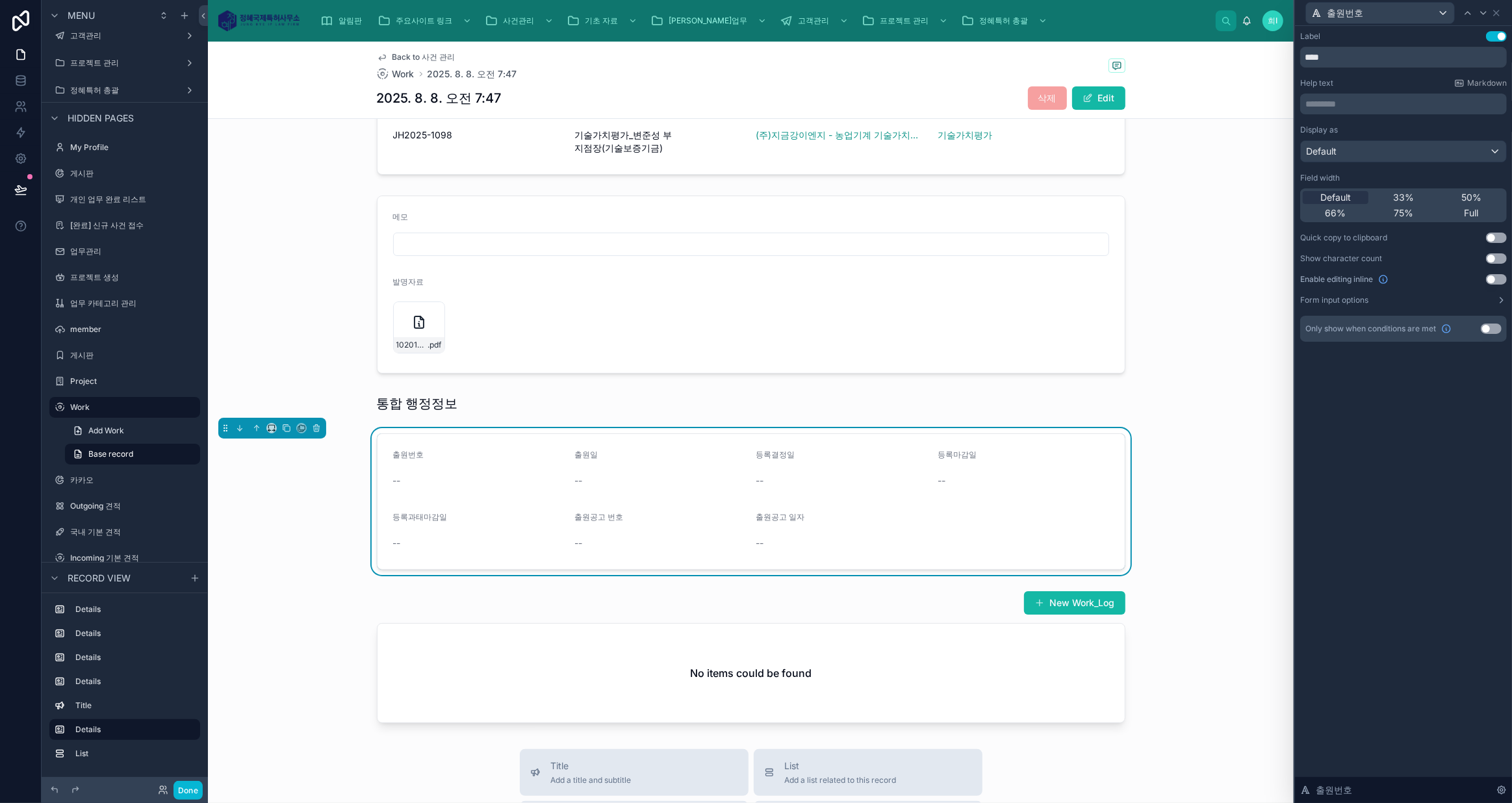
click at [1498, 275] on button "Use setting" at bounding box center [1496, 279] width 20 height 10
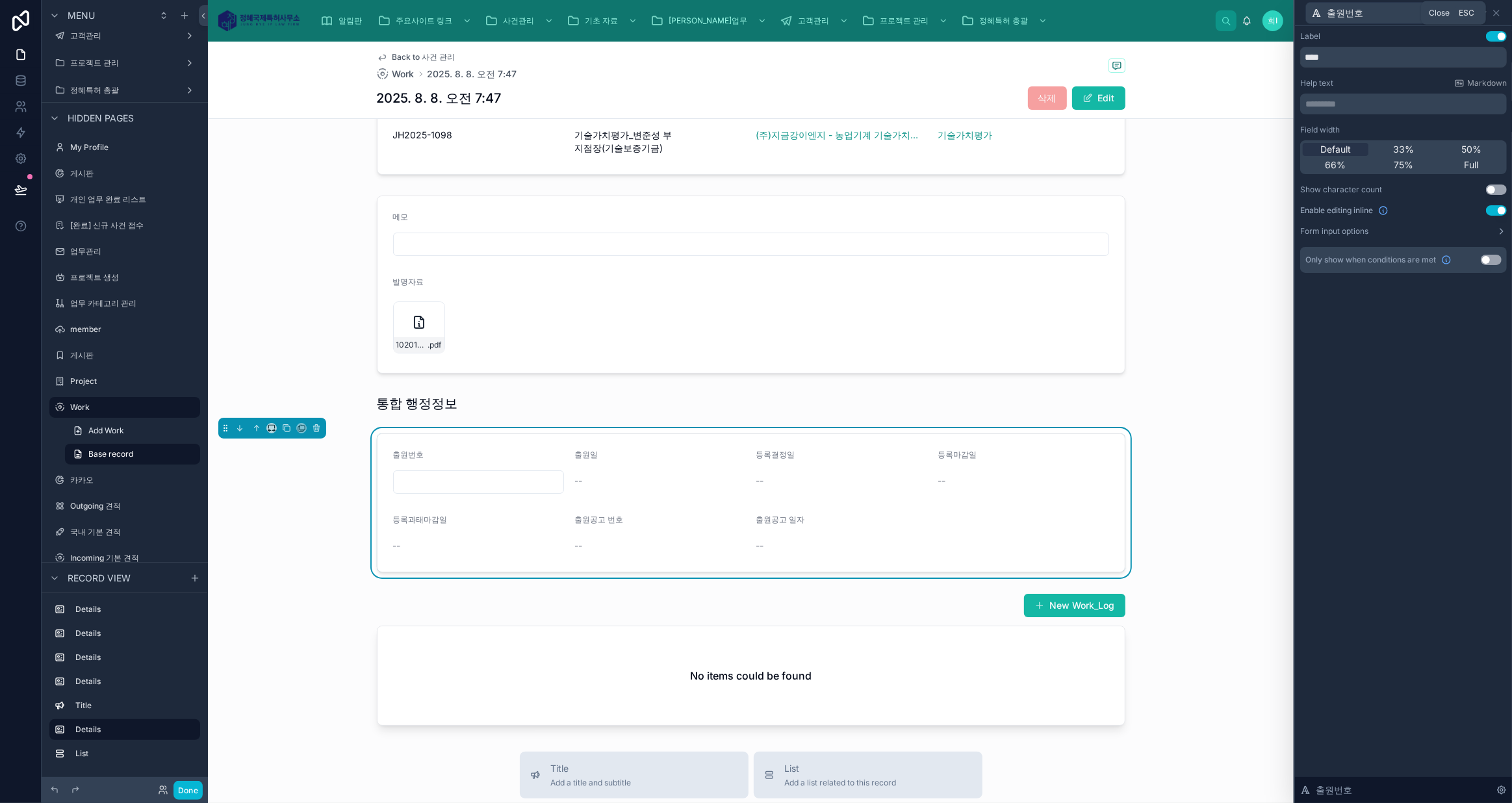
click at [1497, 15] on icon at bounding box center [1496, 13] width 10 height 10
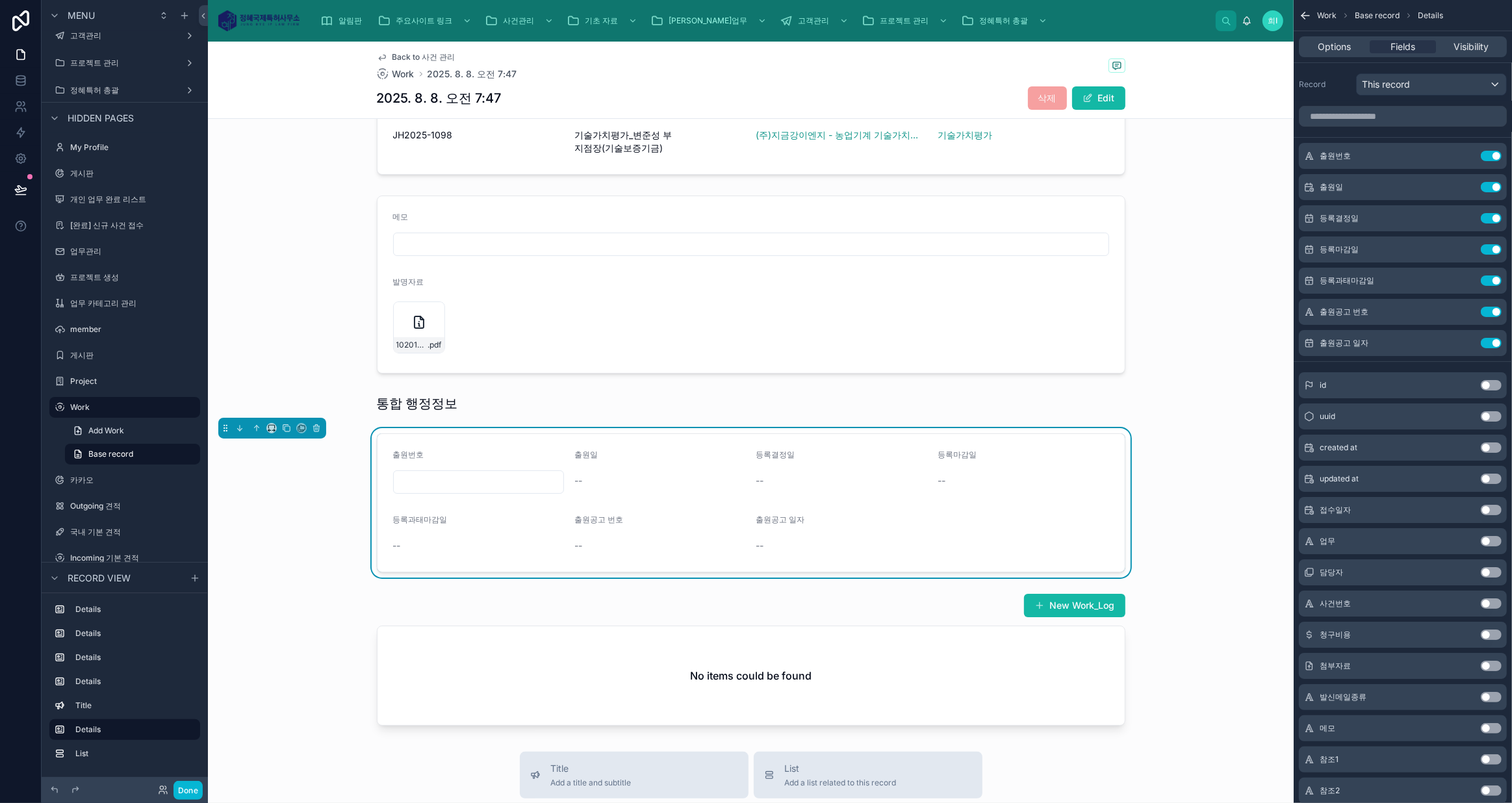
click at [0, 0] on icon "scrollable content" at bounding box center [0, 0] width 0 height 0
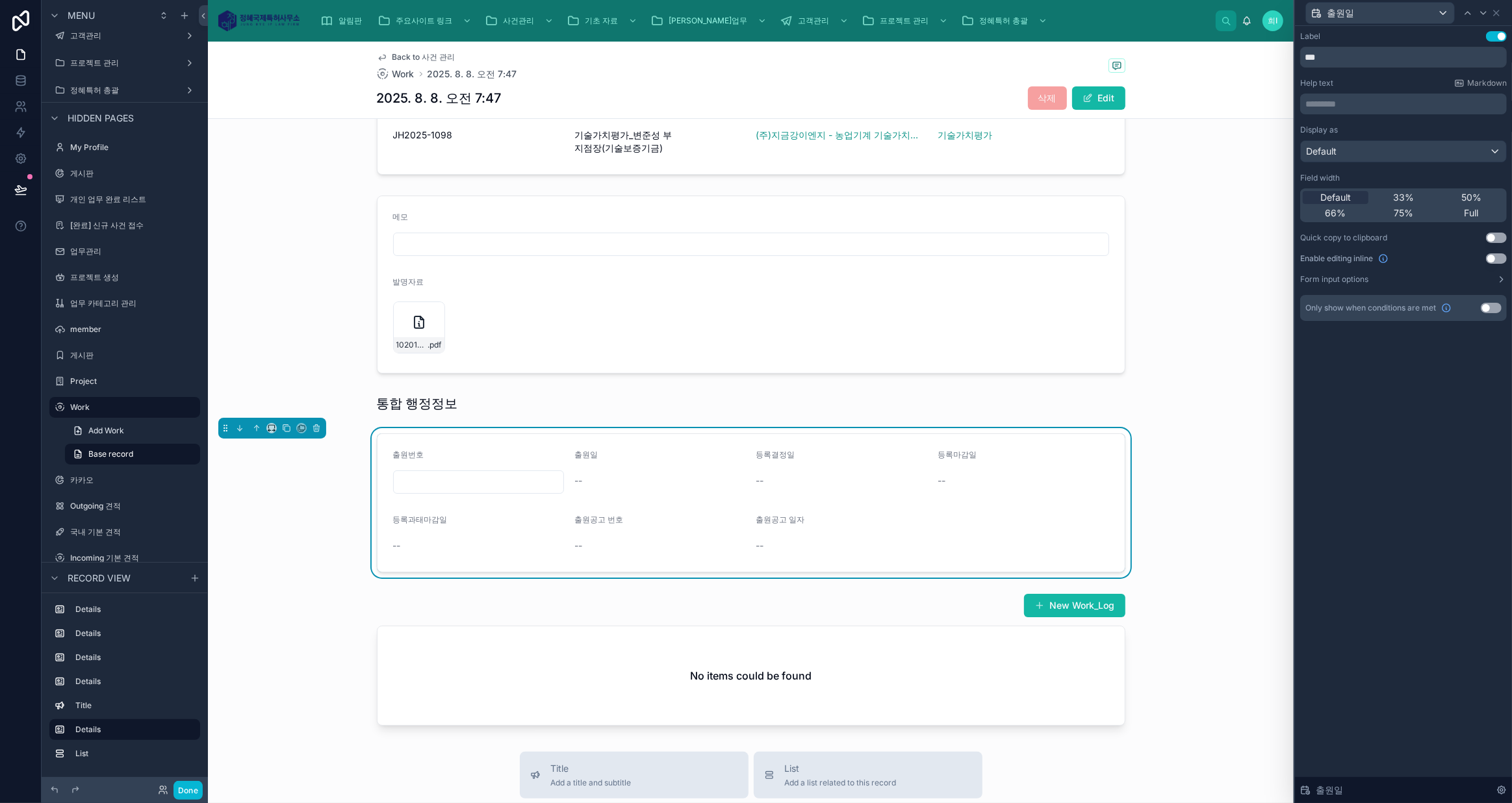
click at [1494, 255] on button "Use setting" at bounding box center [1496, 258] width 20 height 10
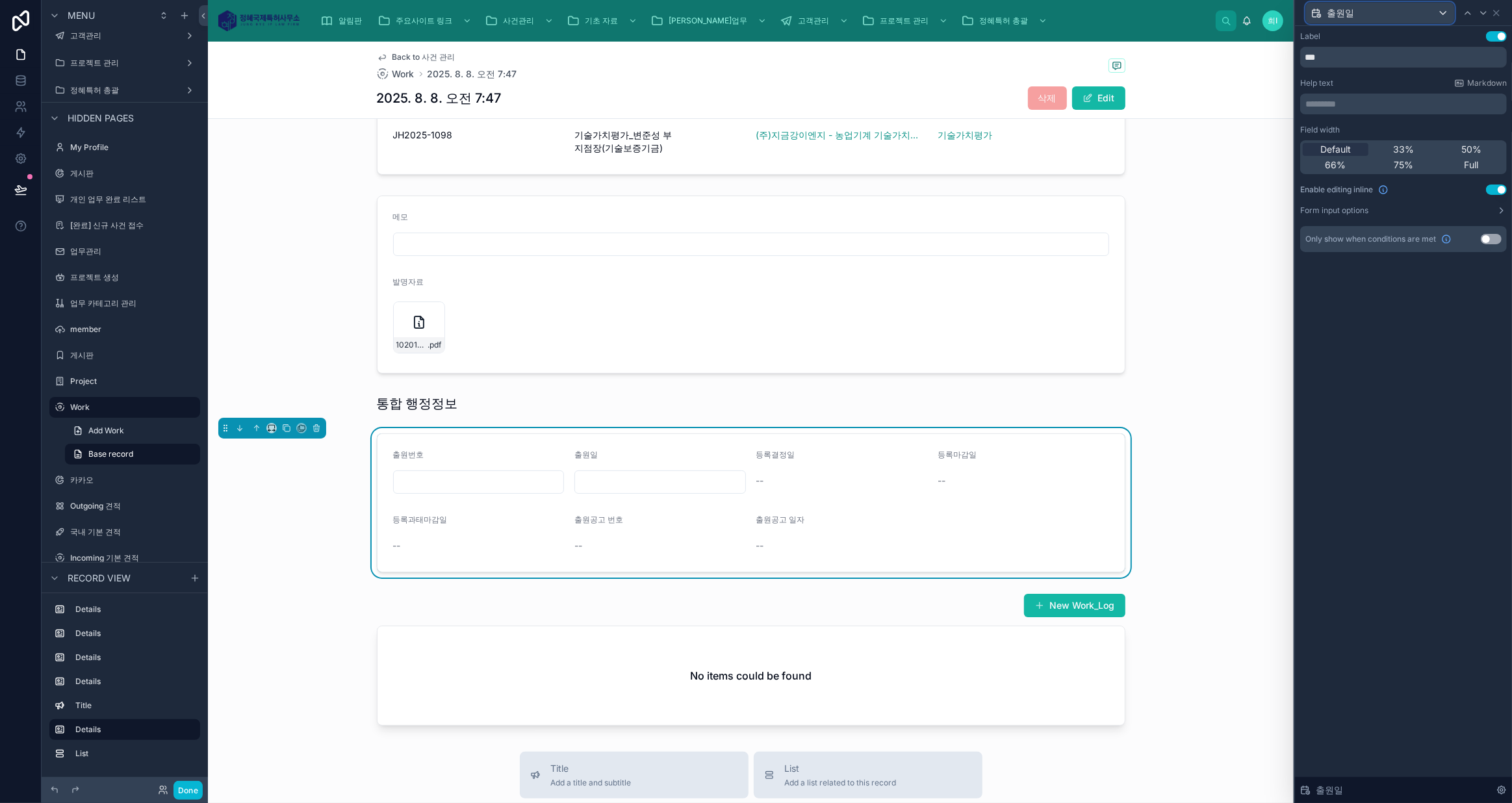
click at [1449, 14] on div "출원일" at bounding box center [1380, 13] width 148 height 20
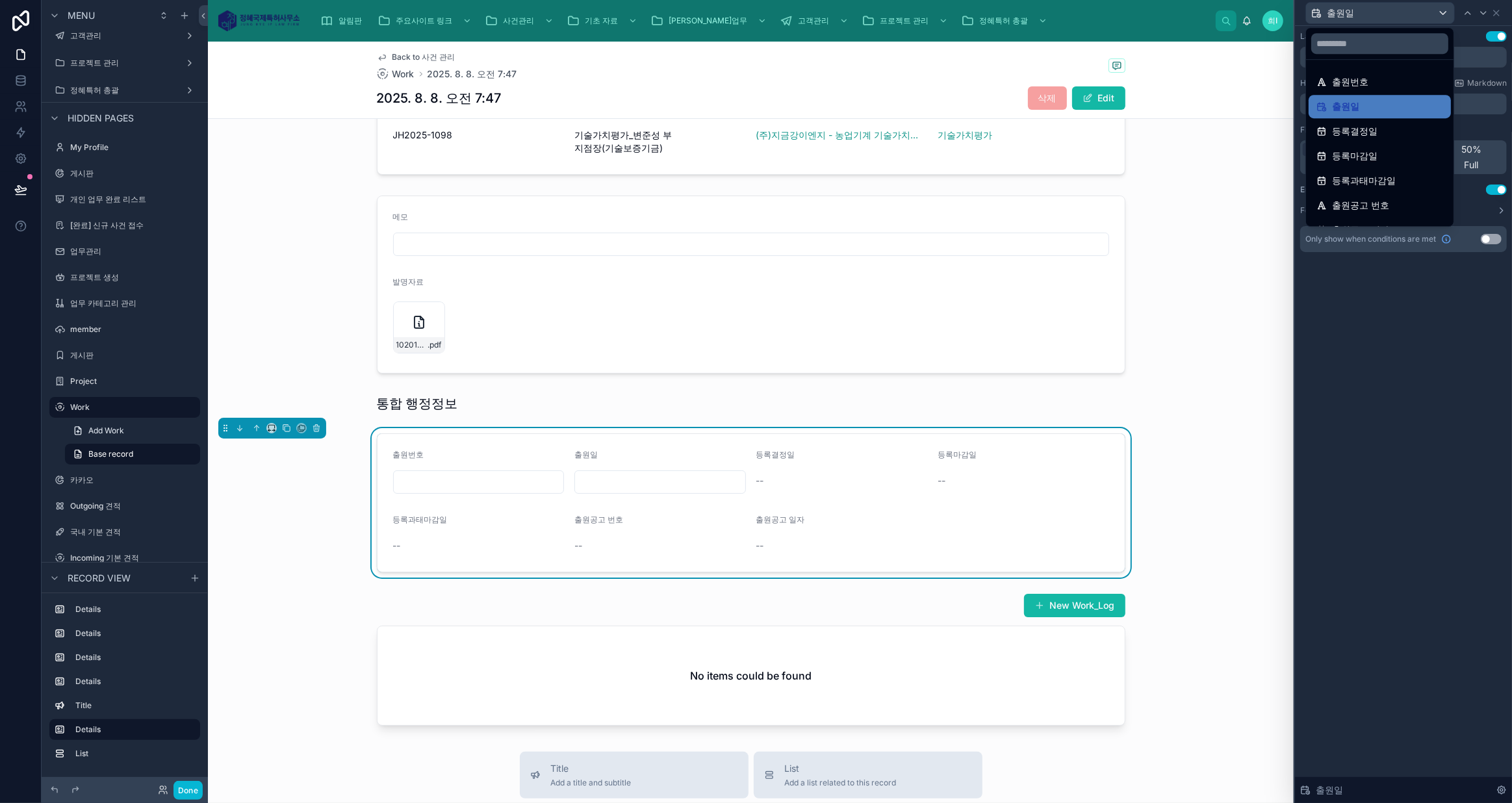
click at [1490, 123] on div at bounding box center [1403, 401] width 217 height 803
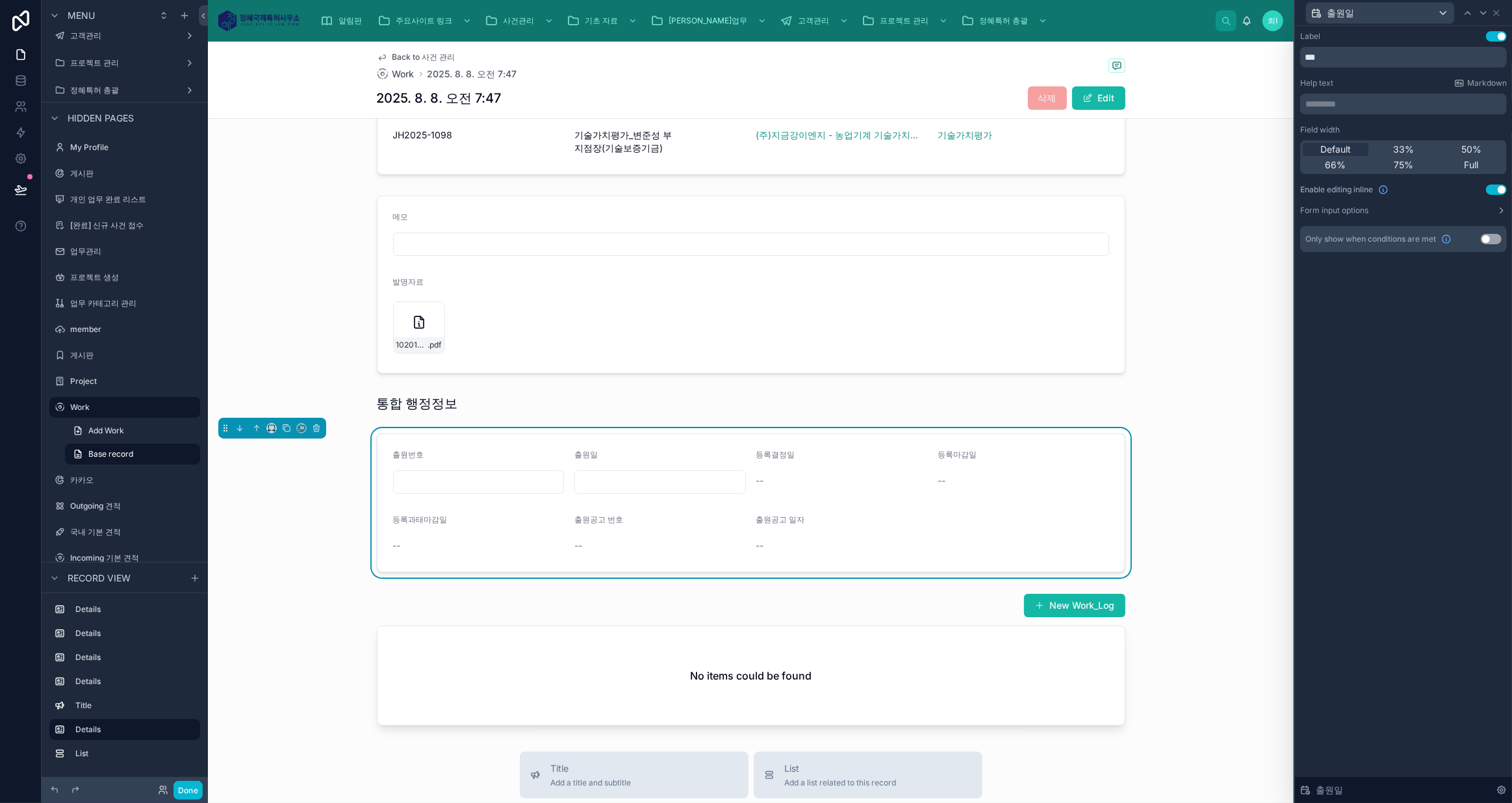
click at [1473, 149] on span "50%" at bounding box center [1471, 149] width 20 height 13
click at [1330, 163] on span "66%" at bounding box center [1335, 164] width 20 height 13
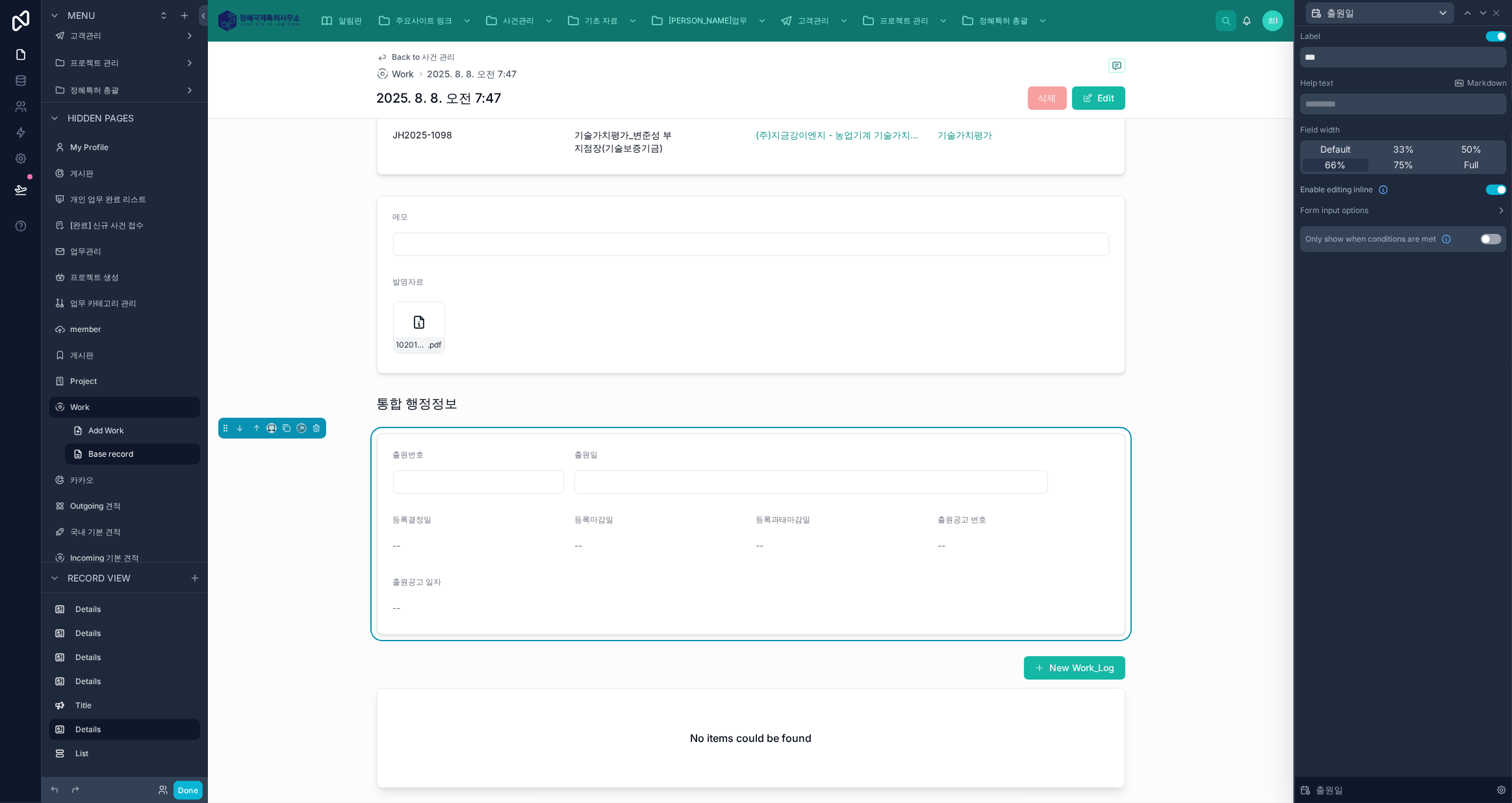
click at [1371, 346] on div "Label Use setting *** Help text Markdown ********* ﻿ Field width Default 33% 50…" at bounding box center [1403, 415] width 217 height 777
click at [439, 528] on div "등록결정일 --" at bounding box center [478, 535] width 171 height 42
click at [1400, 9] on div "출원일" at bounding box center [1380, 13] width 148 height 20
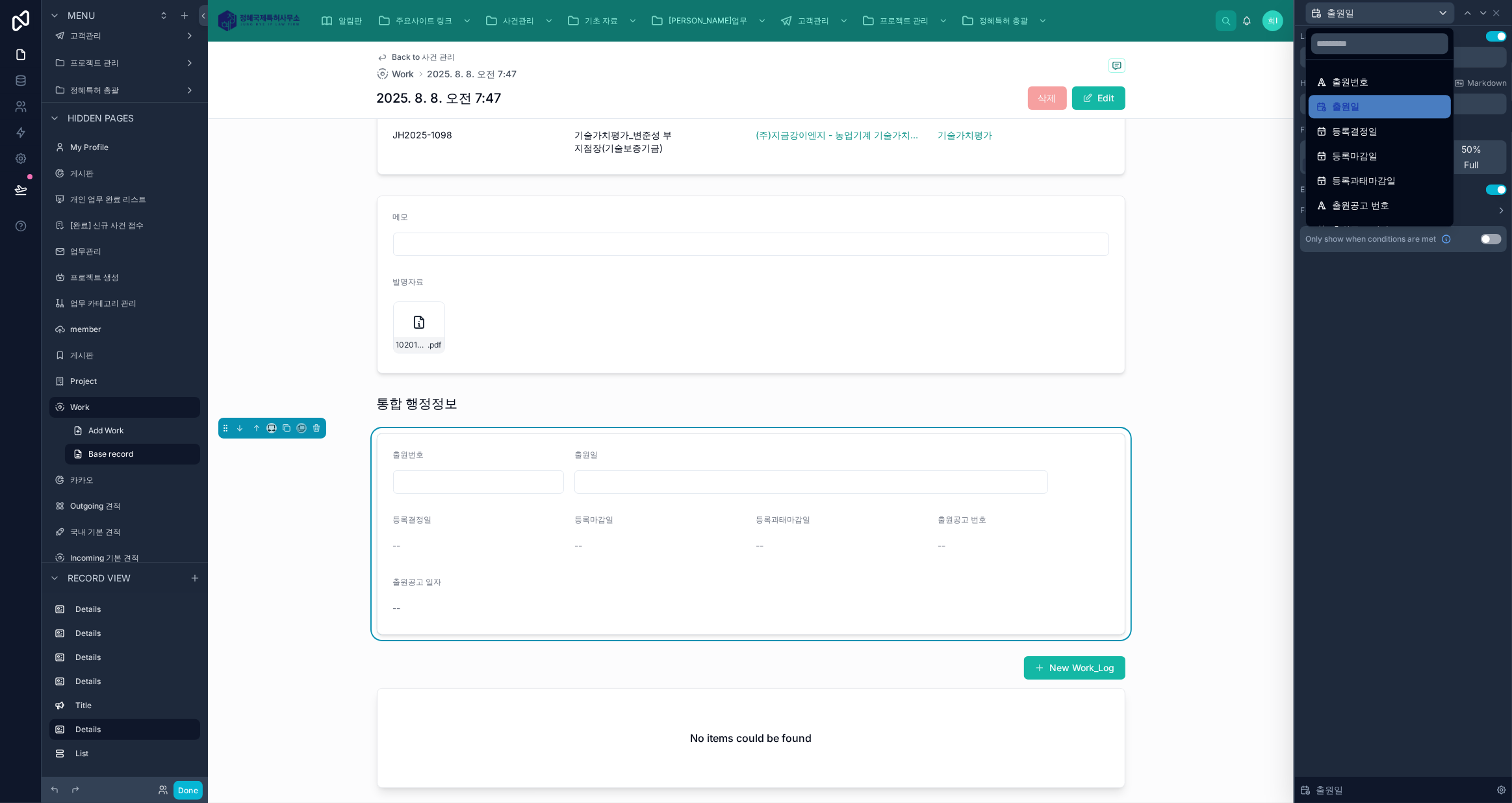
click at [1377, 129] on div "등록결정일" at bounding box center [1379, 131] width 127 height 15
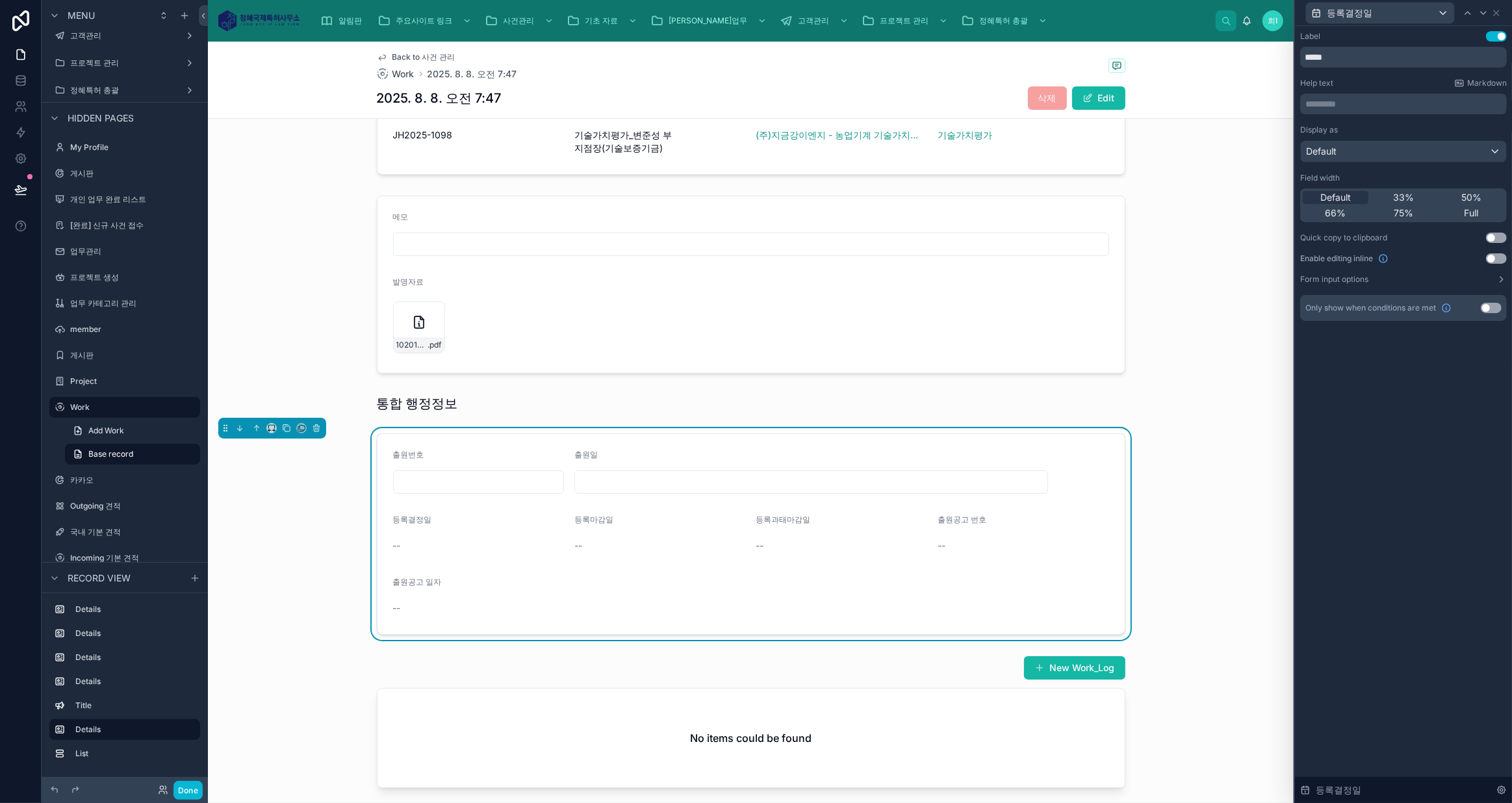
click at [1495, 256] on button "Use setting" at bounding box center [1496, 258] width 20 height 10
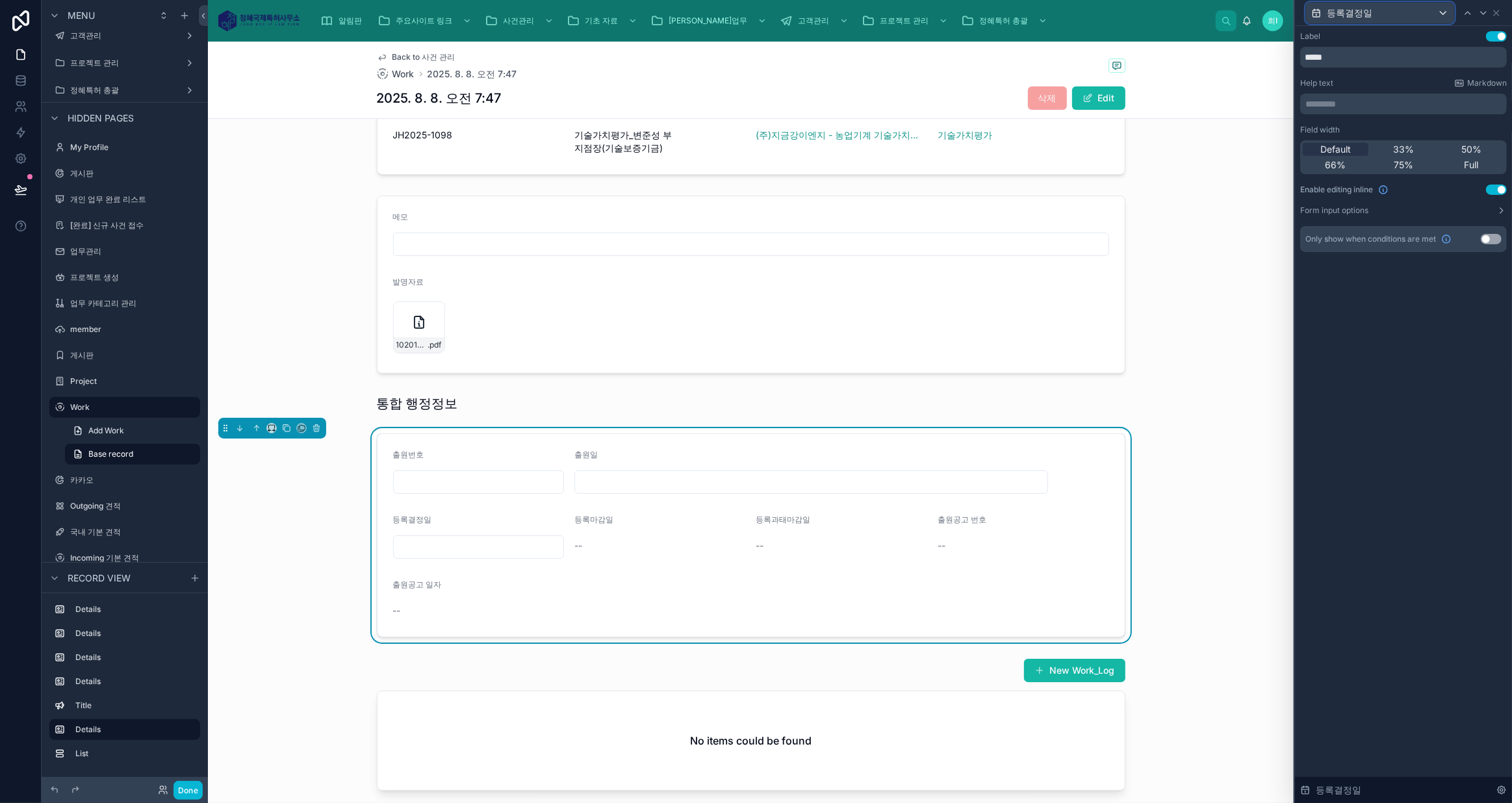
click at [1423, 13] on div "등록결정일" at bounding box center [1380, 13] width 148 height 20
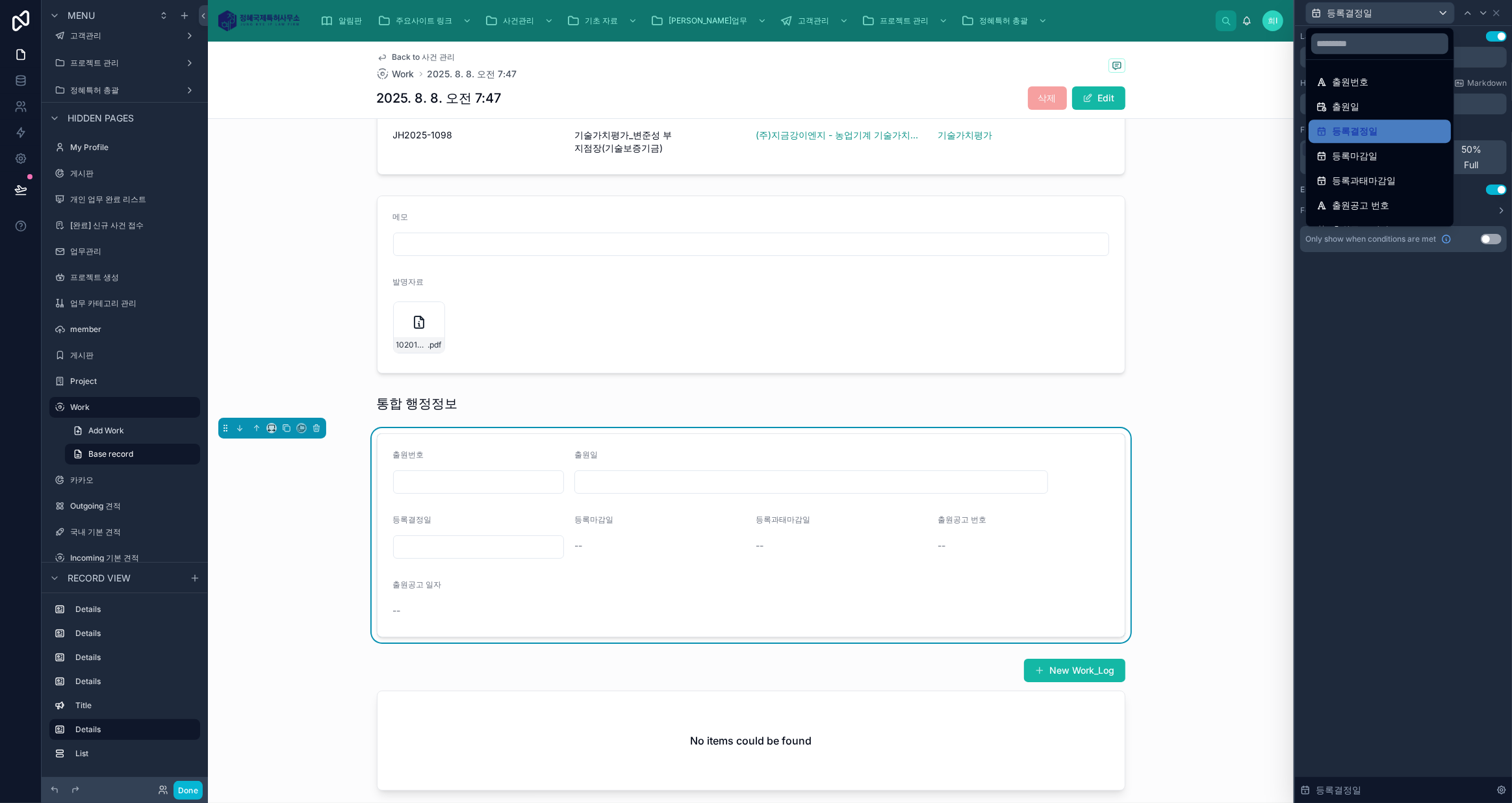
click at [1377, 149] on div "등록마감일" at bounding box center [1379, 156] width 127 height 15
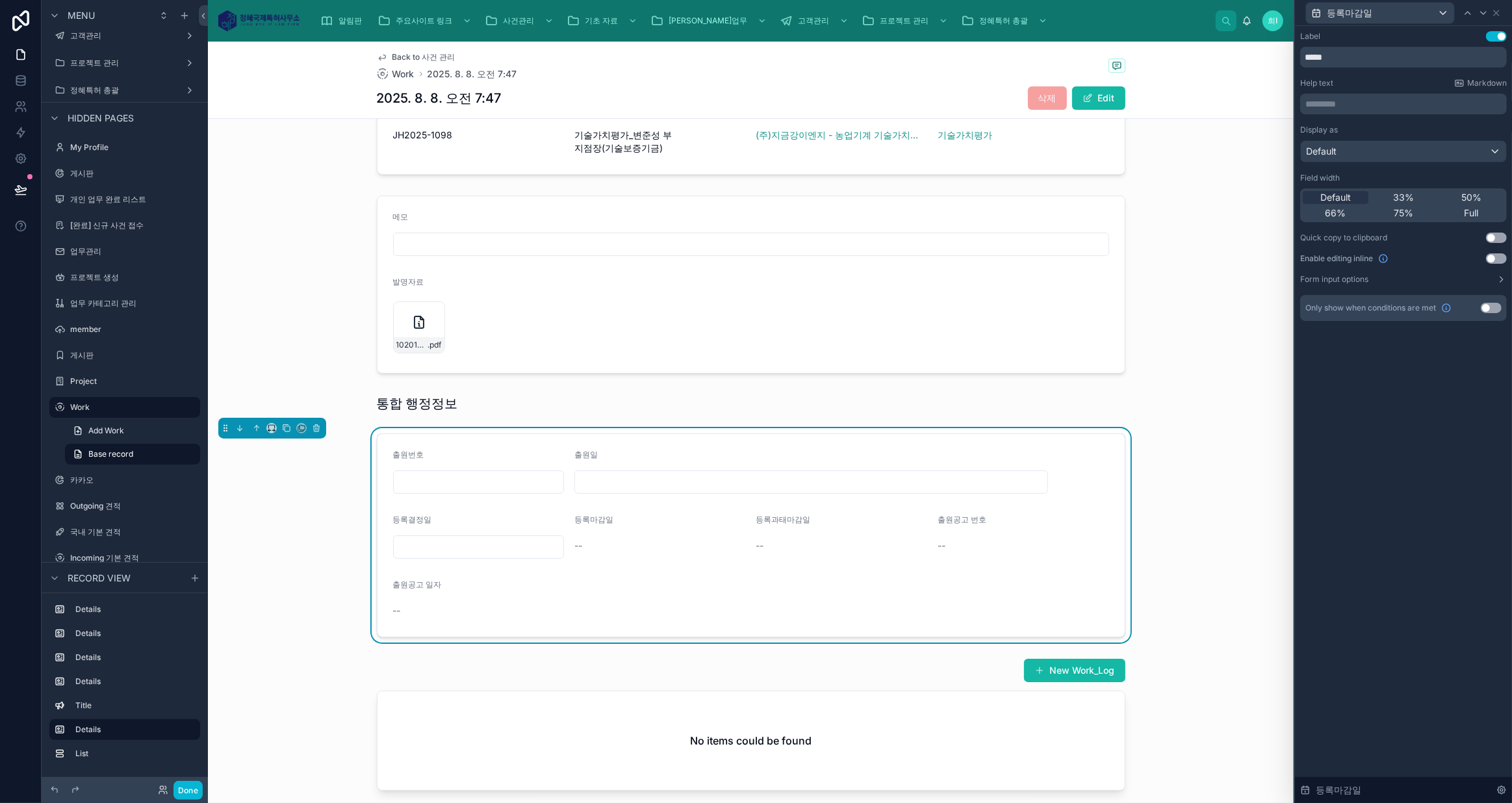
click at [1492, 257] on button "Use setting" at bounding box center [1496, 258] width 20 height 10
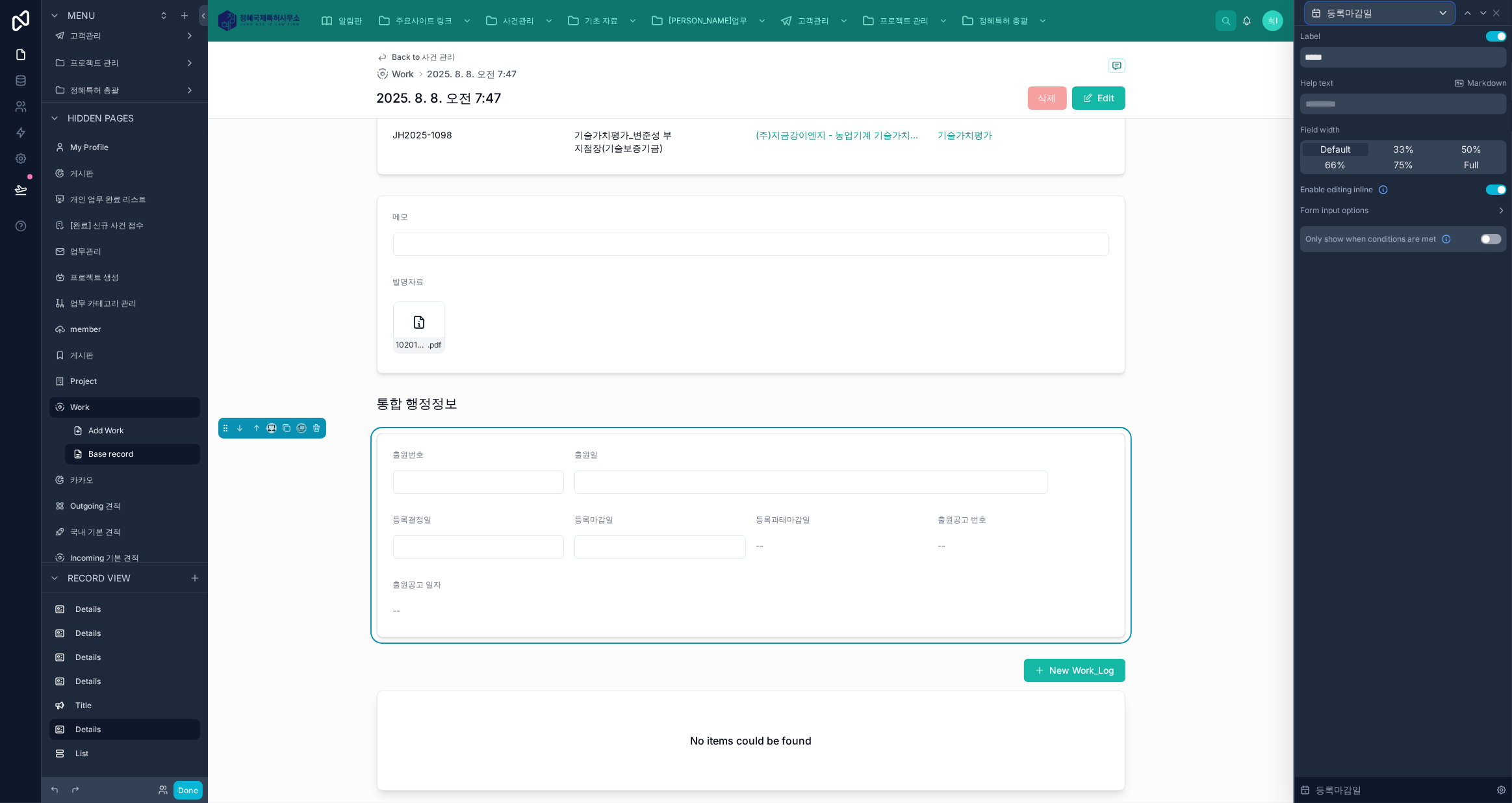
click at [1413, 5] on div "등록마감일" at bounding box center [1380, 13] width 148 height 20
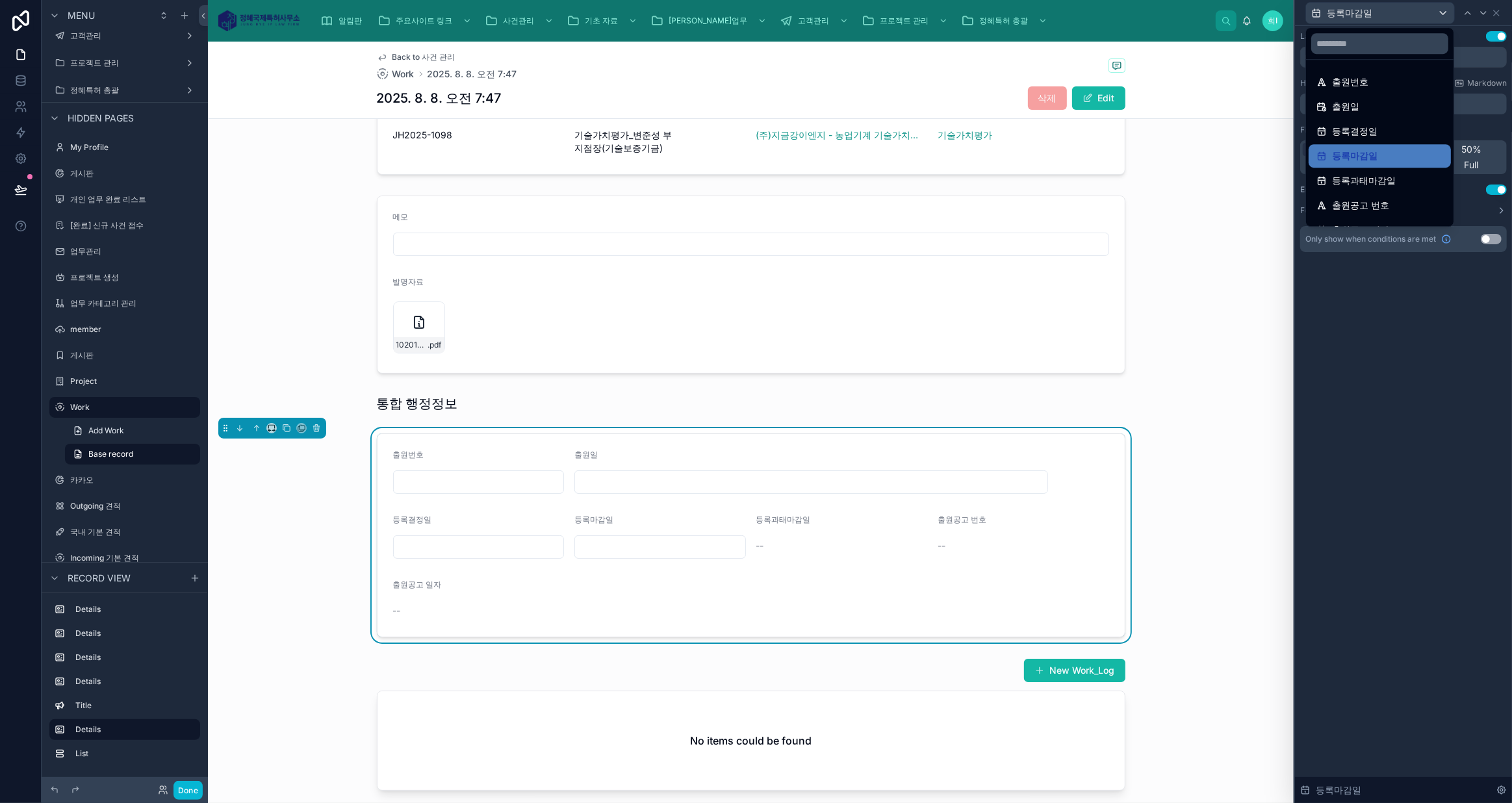
click at [1384, 182] on span "등록과태마감일" at bounding box center [1363, 181] width 64 height 15
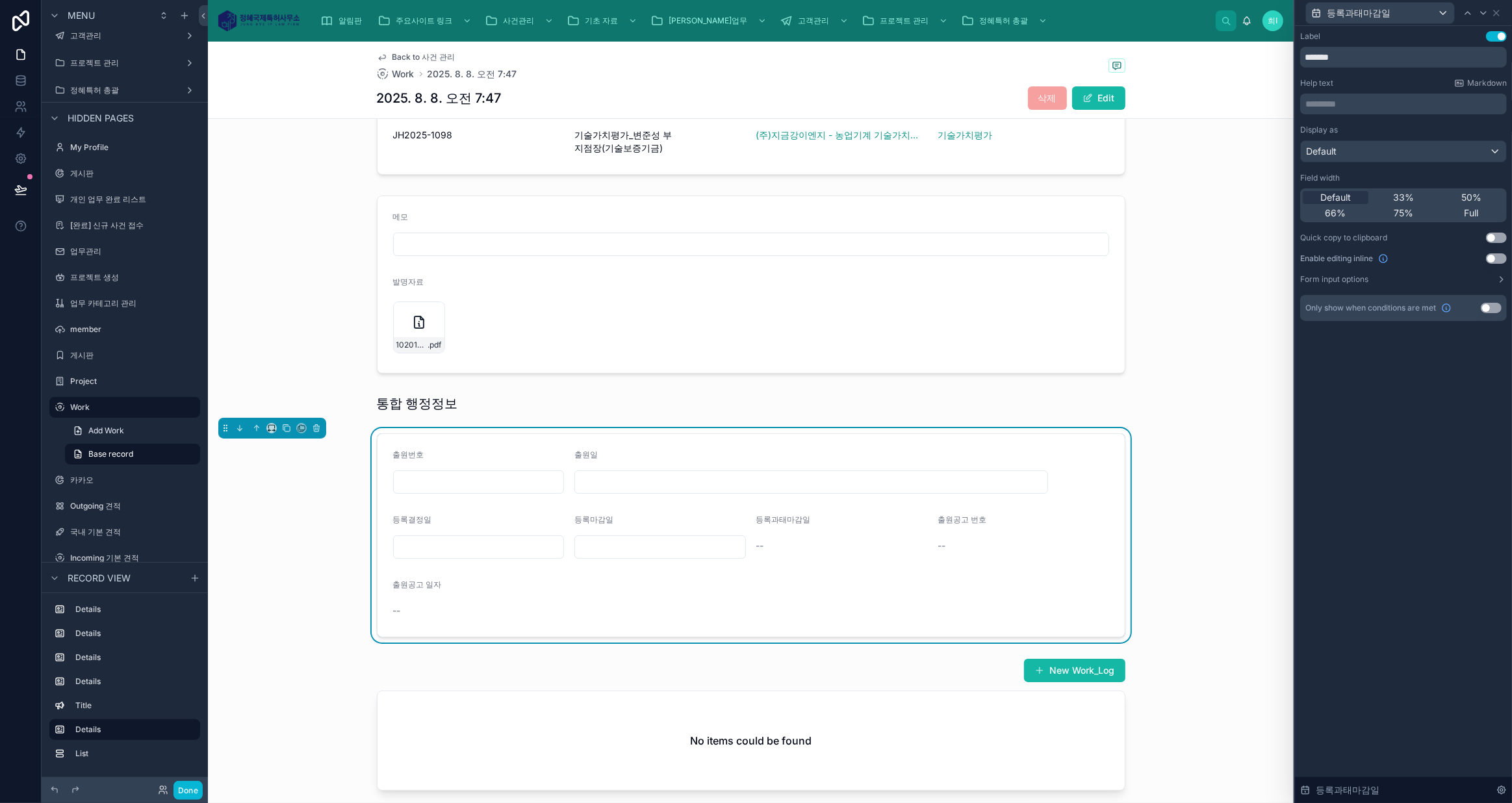
click at [1497, 257] on button "Use setting" at bounding box center [1496, 258] width 20 height 10
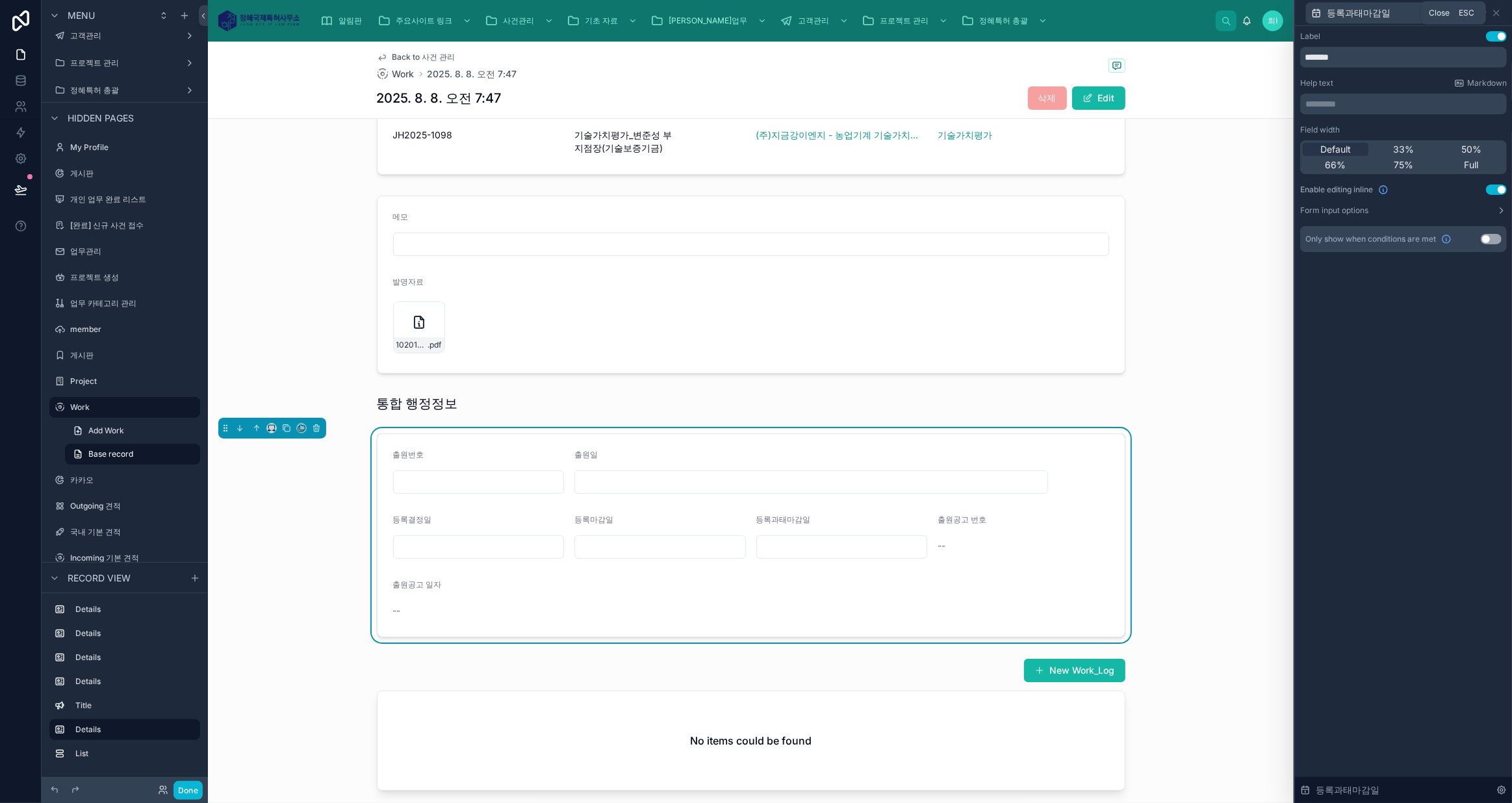
click at [1498, 10] on icon at bounding box center [1496, 13] width 10 height 10
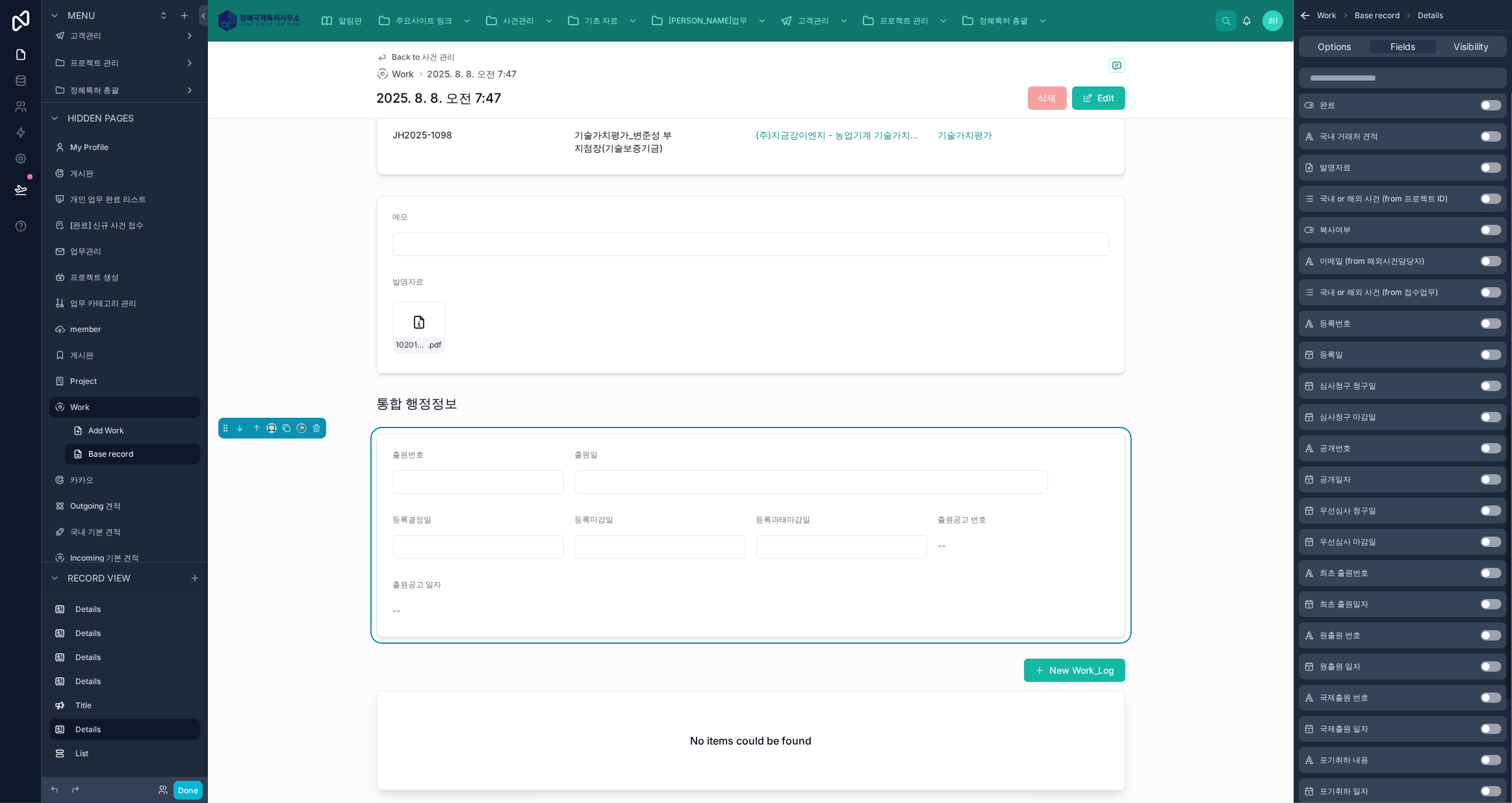
scroll to position [1142, 0]
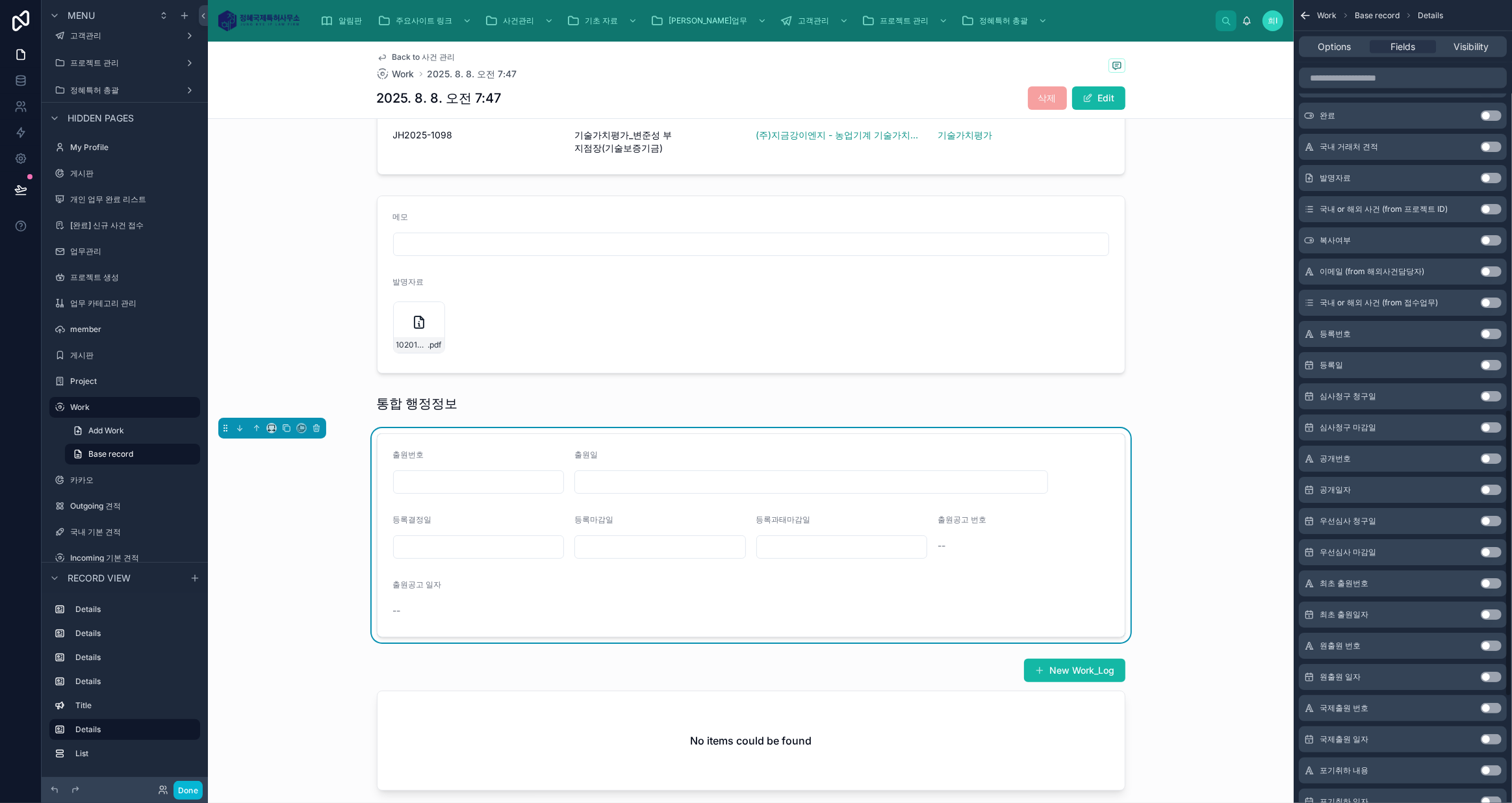
click at [1489, 335] on button "Use setting" at bounding box center [1491, 334] width 20 height 10
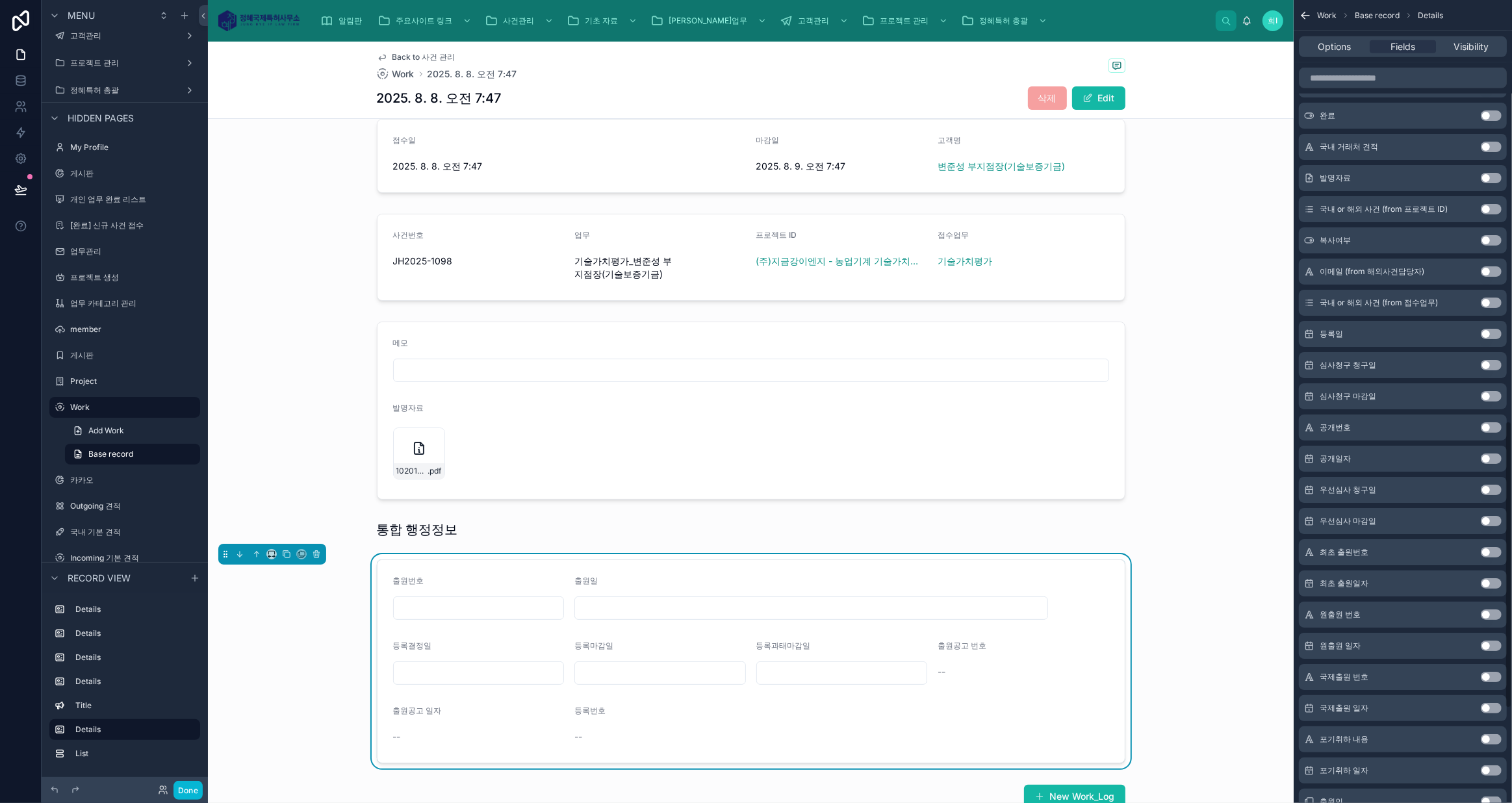
scroll to position [123, 0]
click at [1491, 332] on button "Use setting" at bounding box center [1491, 334] width 20 height 10
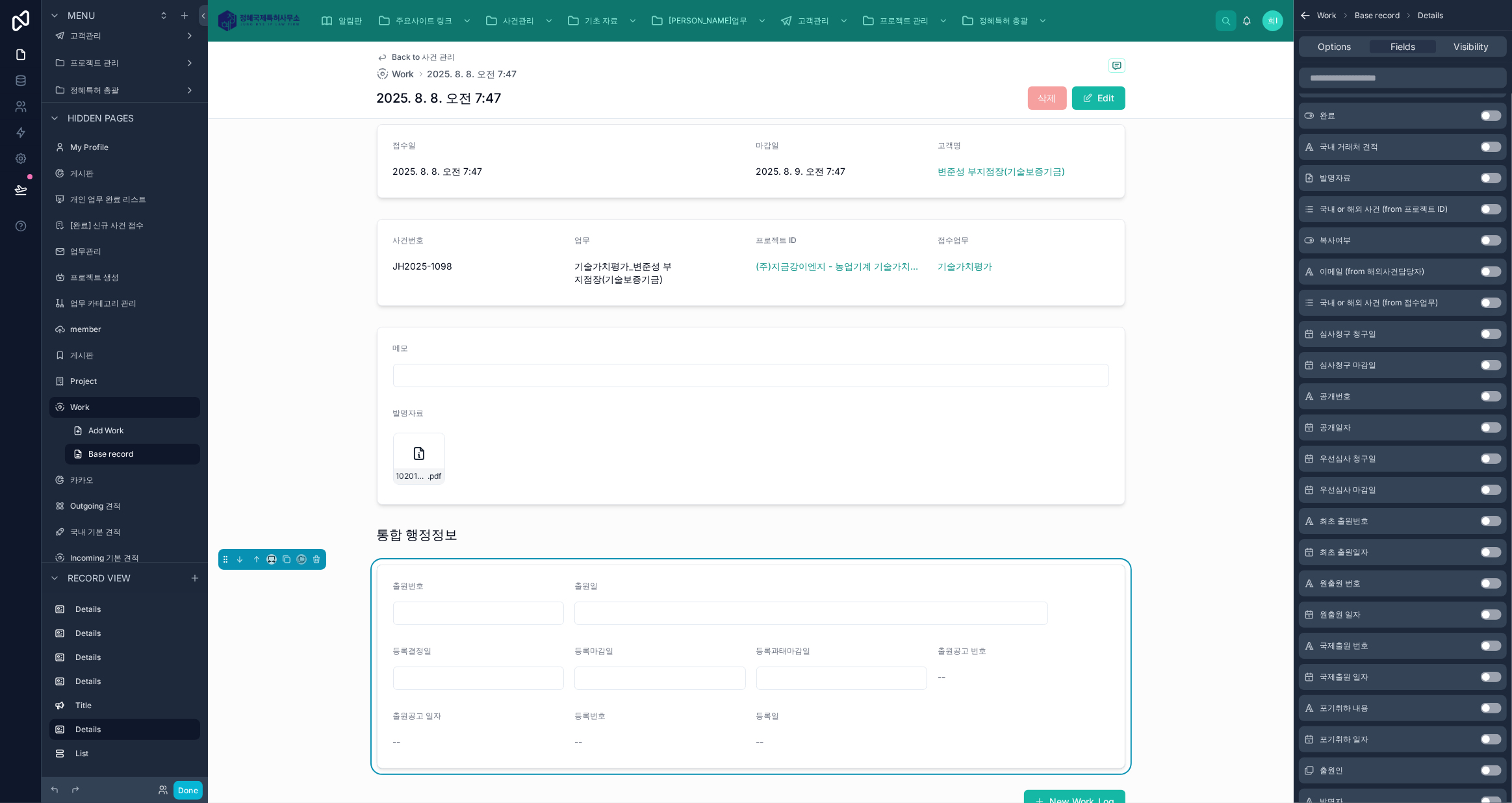
click at [1405, 47] on span "Fields" at bounding box center [1402, 46] width 25 height 13
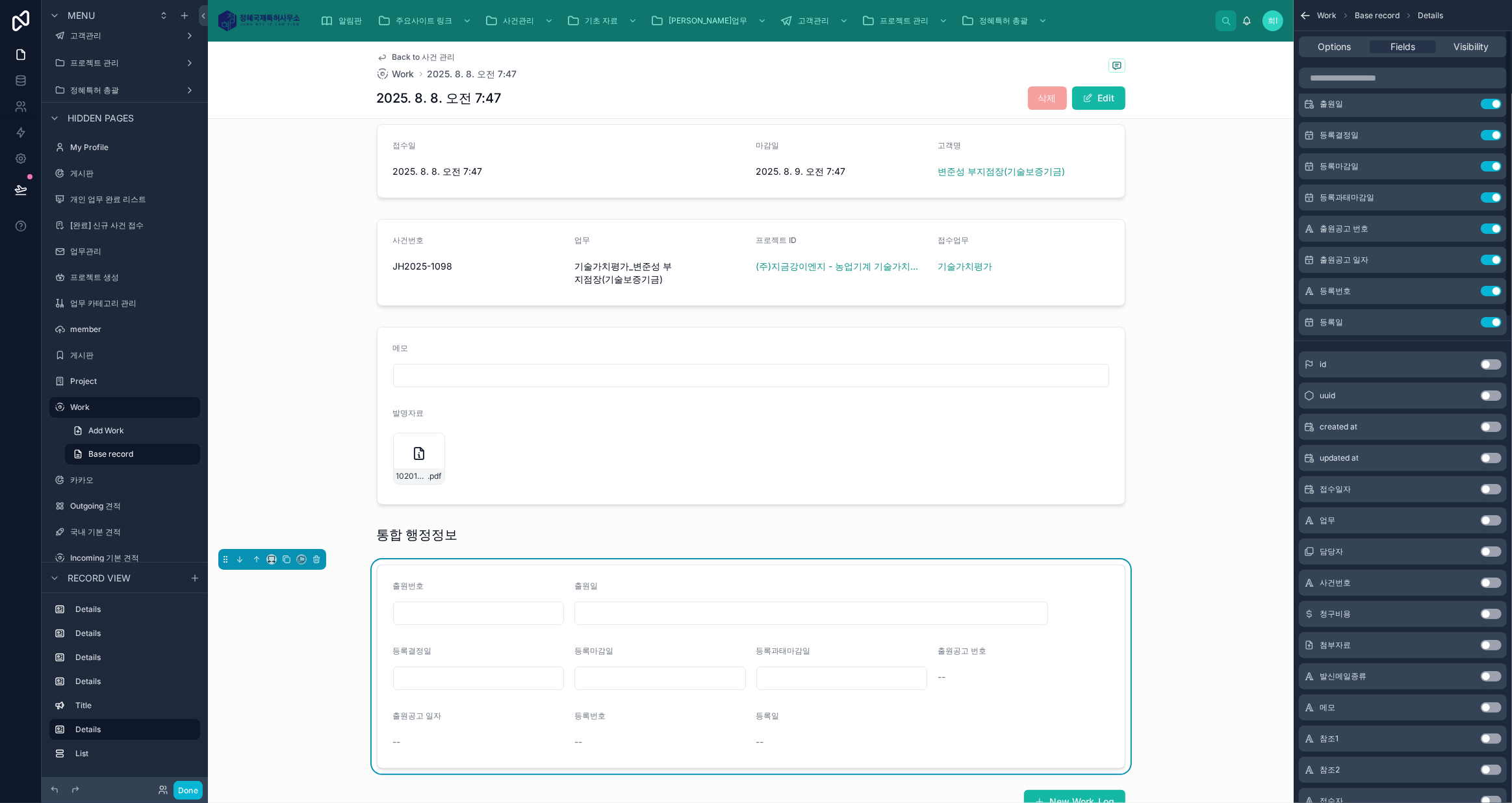
scroll to position [0, 0]
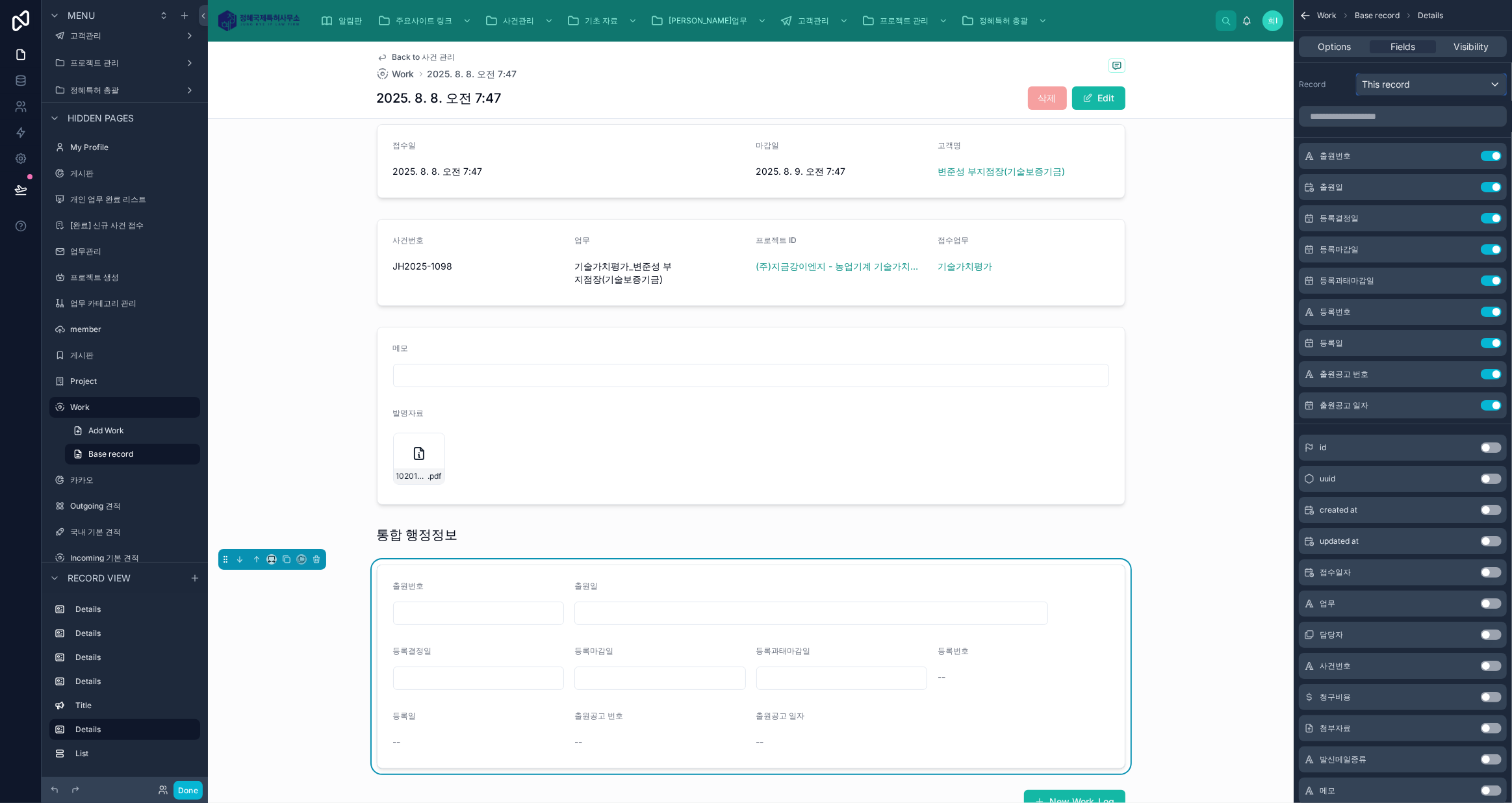
click at [1424, 82] on div "This record" at bounding box center [1430, 84] width 149 height 20
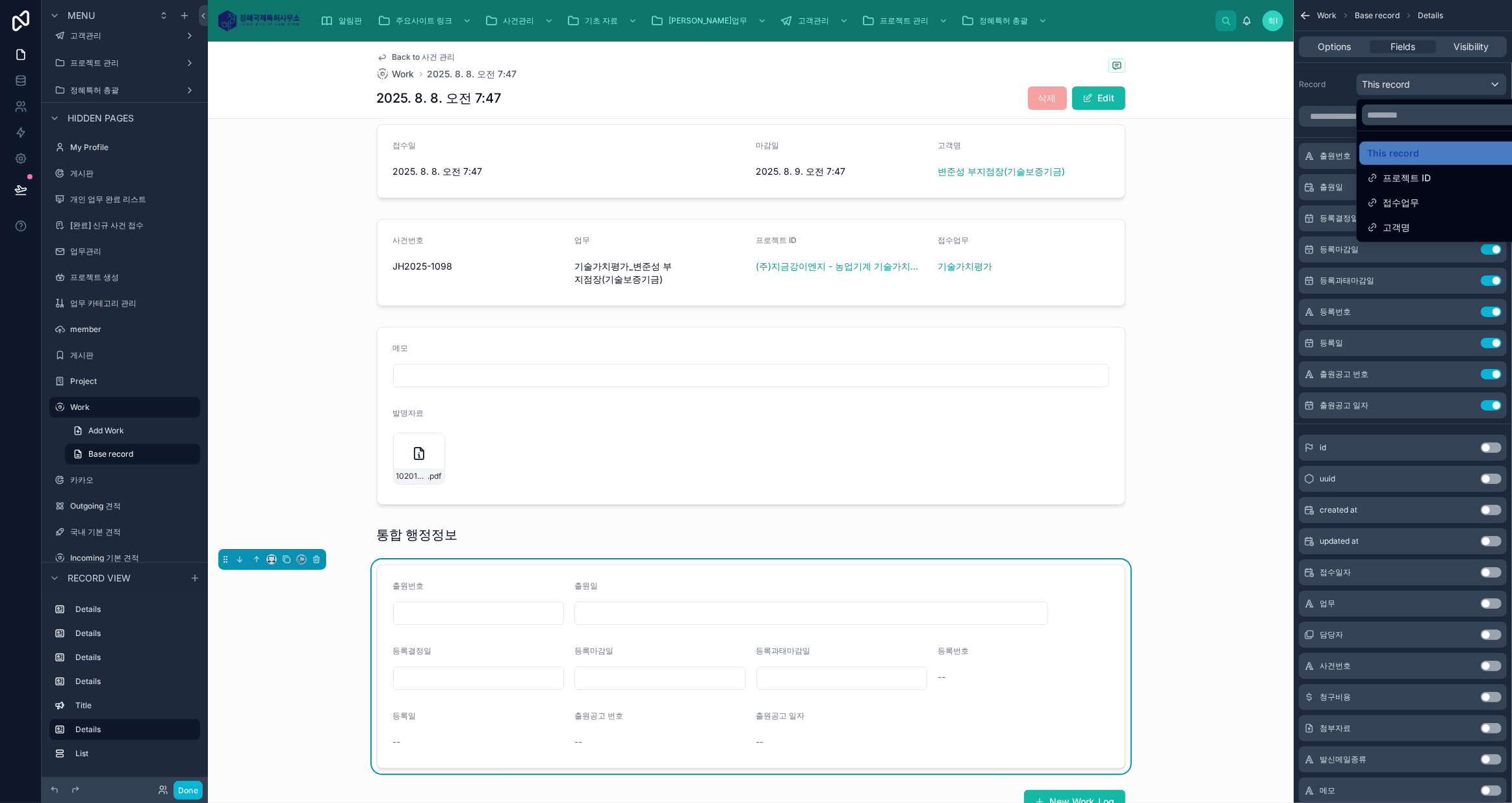
click at [1423, 72] on div "scrollable content" at bounding box center [756, 401] width 1512 height 803
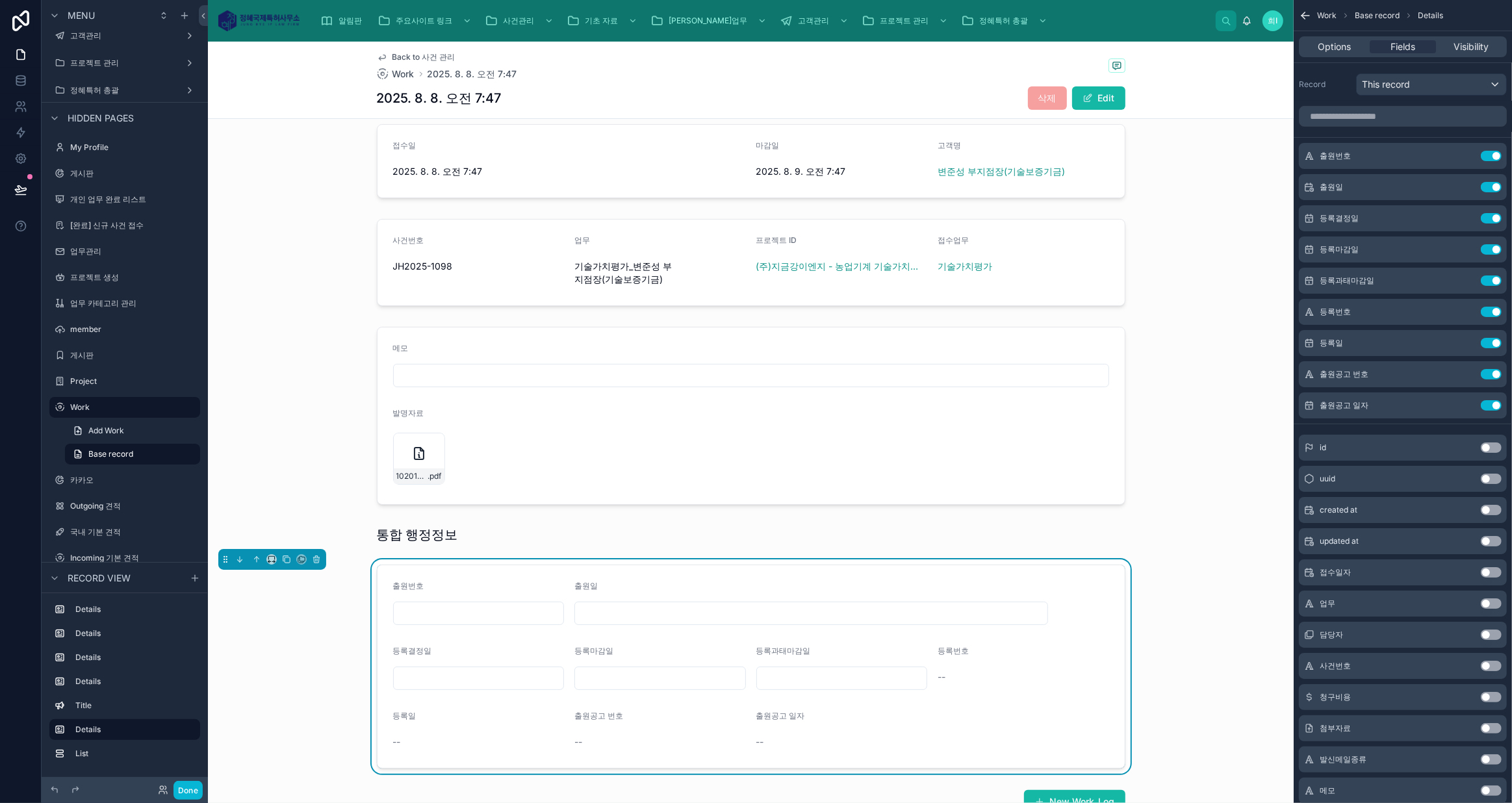
click at [0, 0] on icon "scrollable content" at bounding box center [0, 0] width 0 height 0
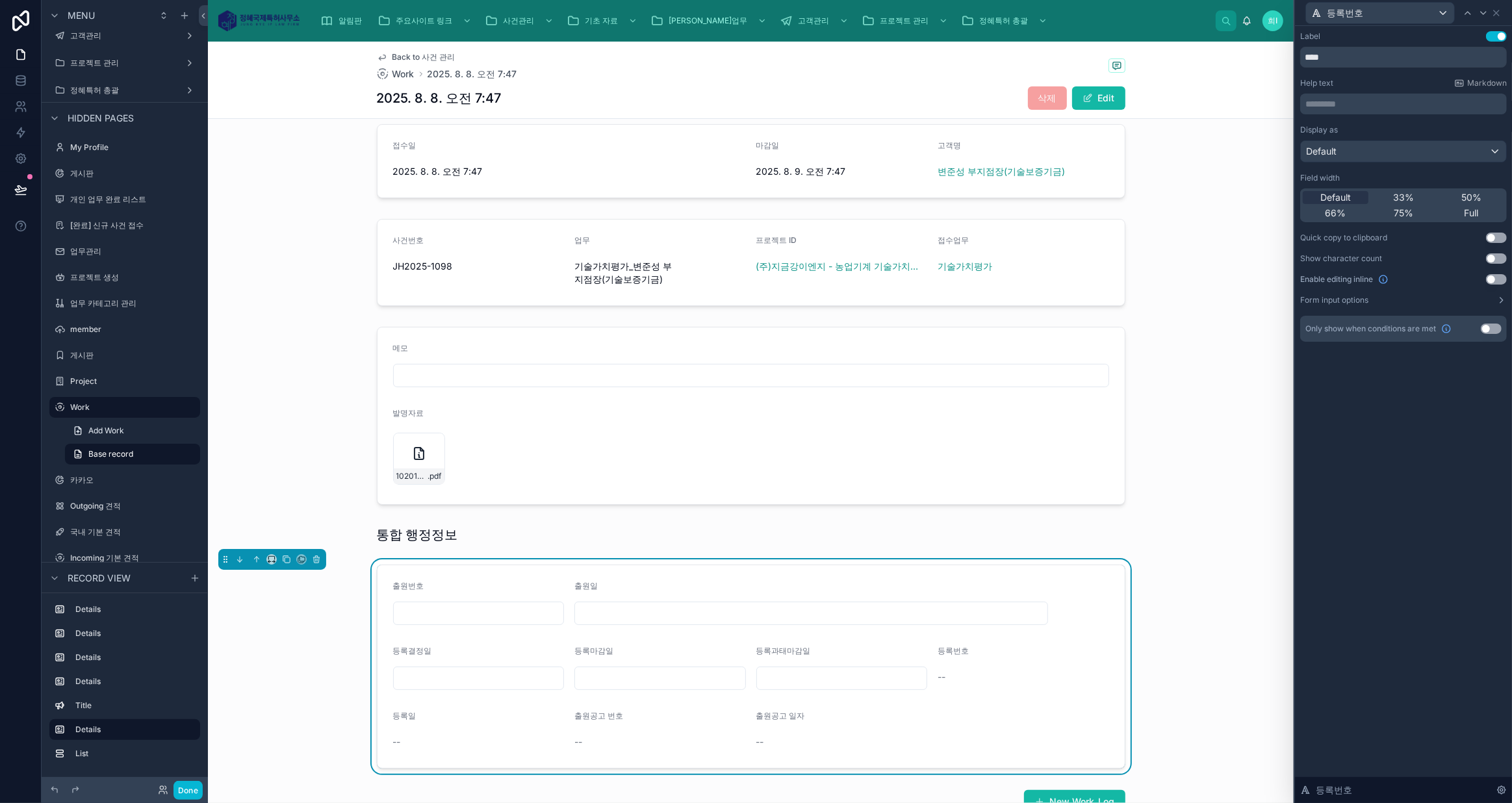
click at [1492, 278] on button "Use setting" at bounding box center [1496, 279] width 20 height 10
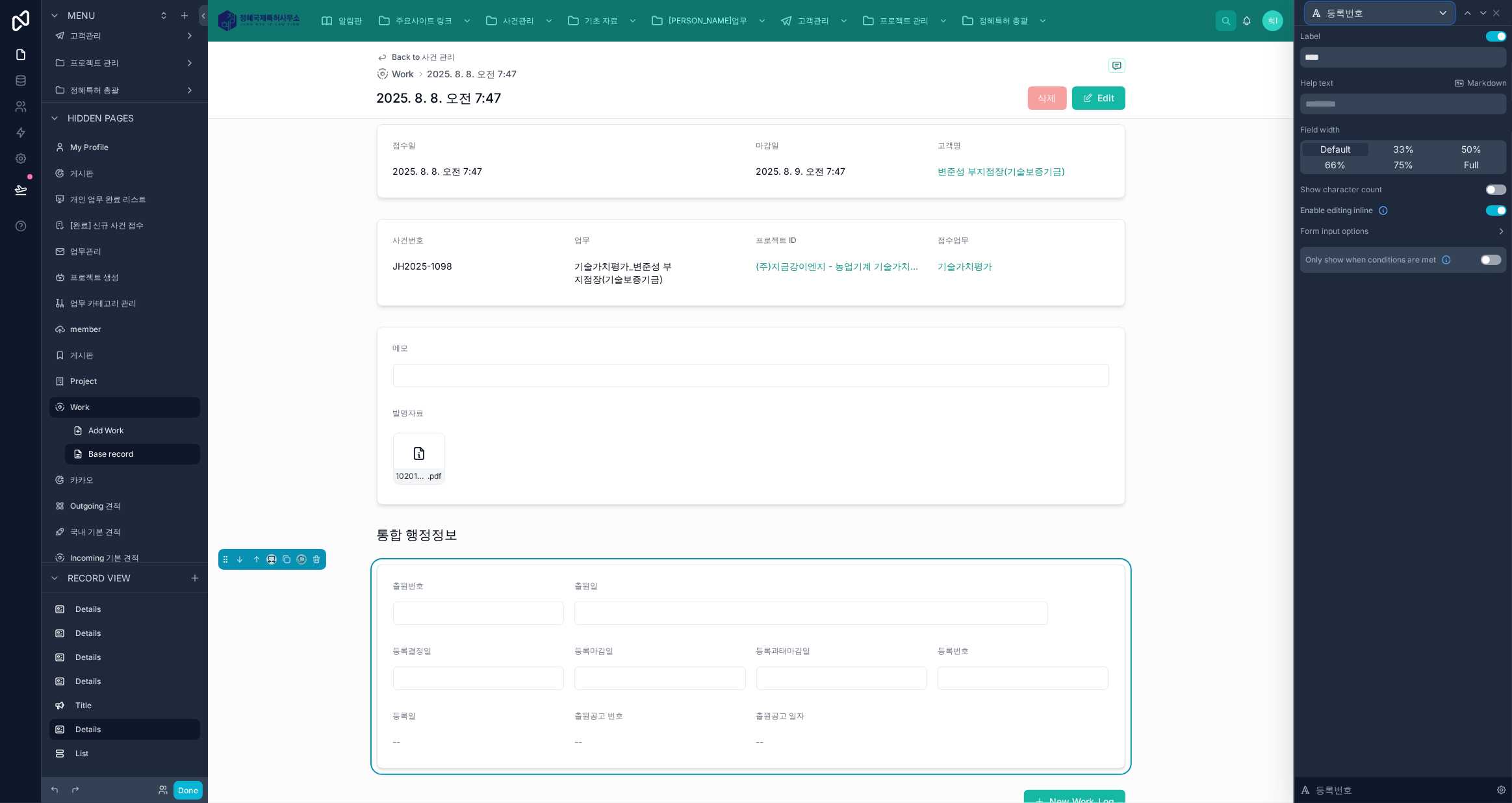
click at [1368, 15] on div "등록번호" at bounding box center [1380, 13] width 148 height 20
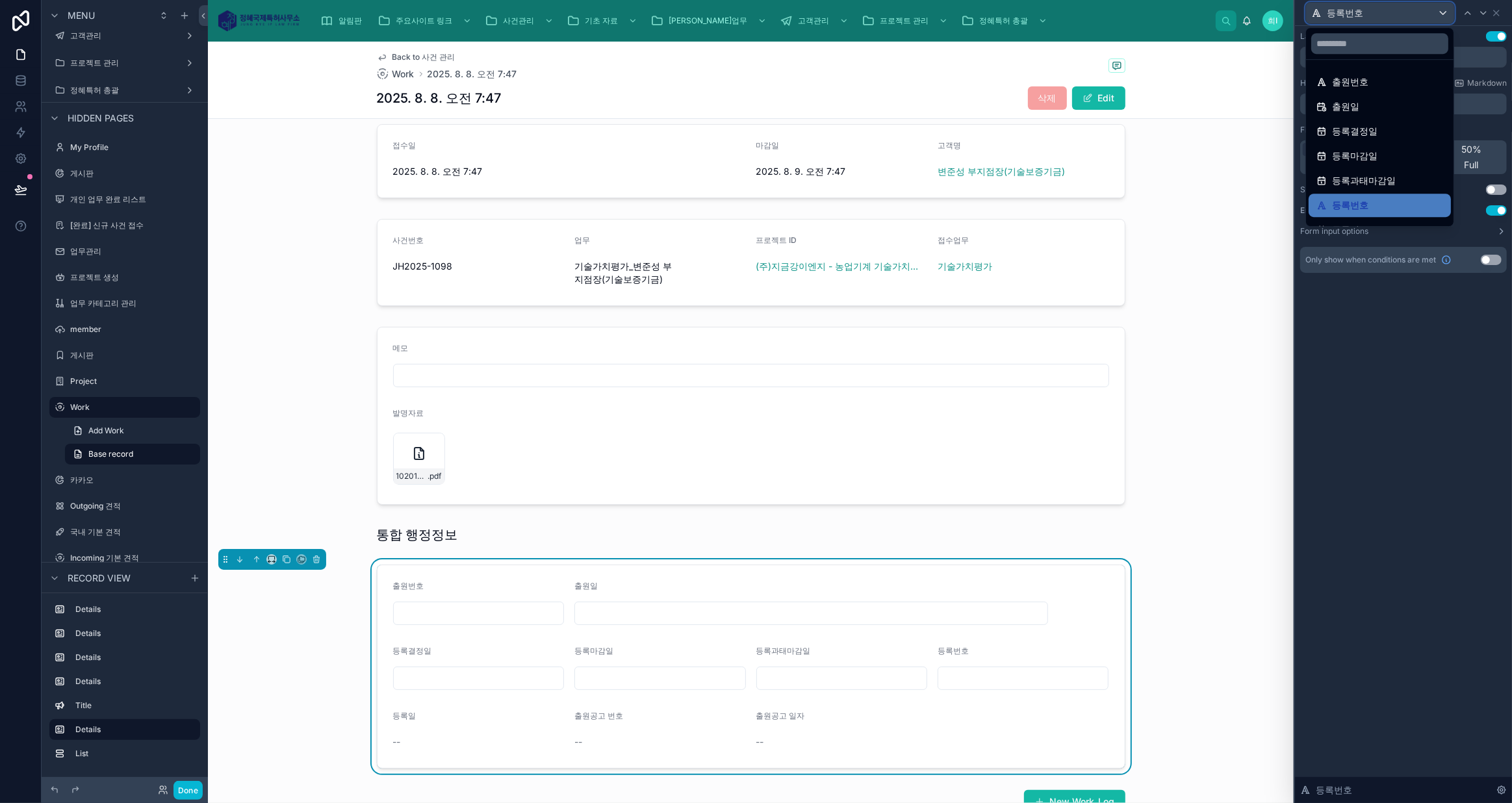
scroll to position [67, 0]
click at [1364, 162] on div "등록일" at bounding box center [1379, 162] width 127 height 15
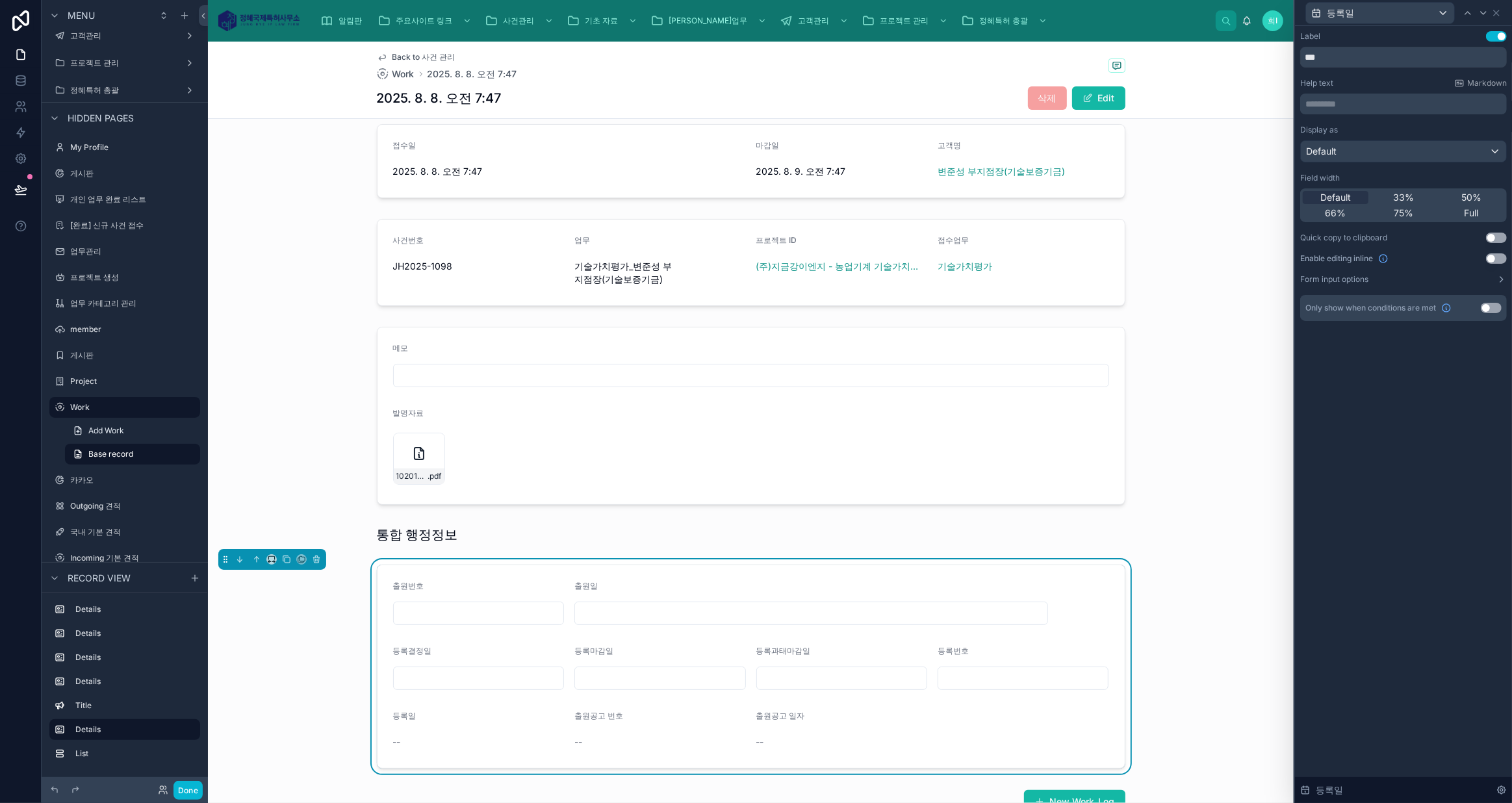
click at [1490, 259] on button "Use setting" at bounding box center [1496, 258] width 20 height 10
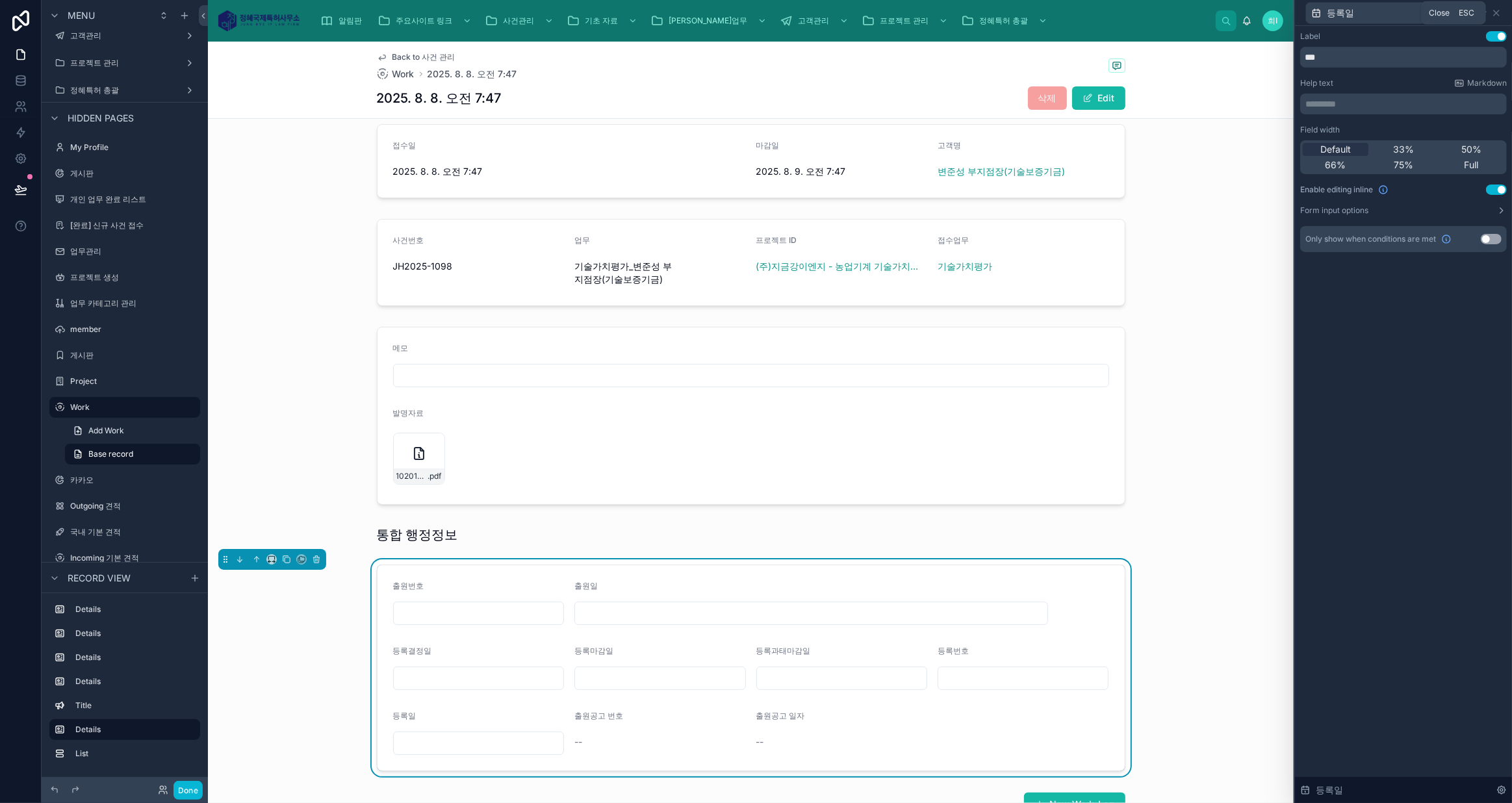
click at [1499, 14] on icon at bounding box center [1496, 13] width 10 height 10
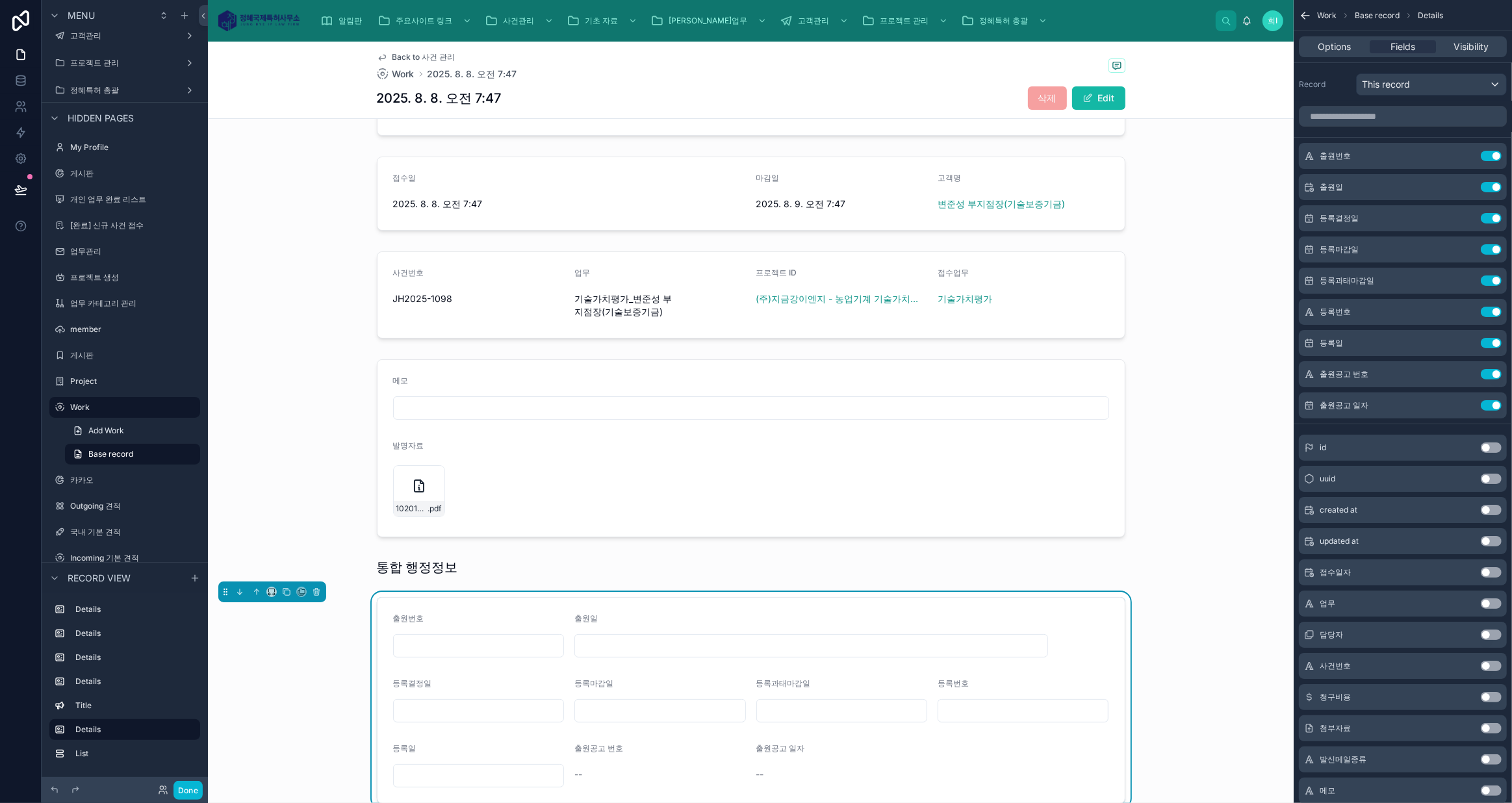
scroll to position [238, 0]
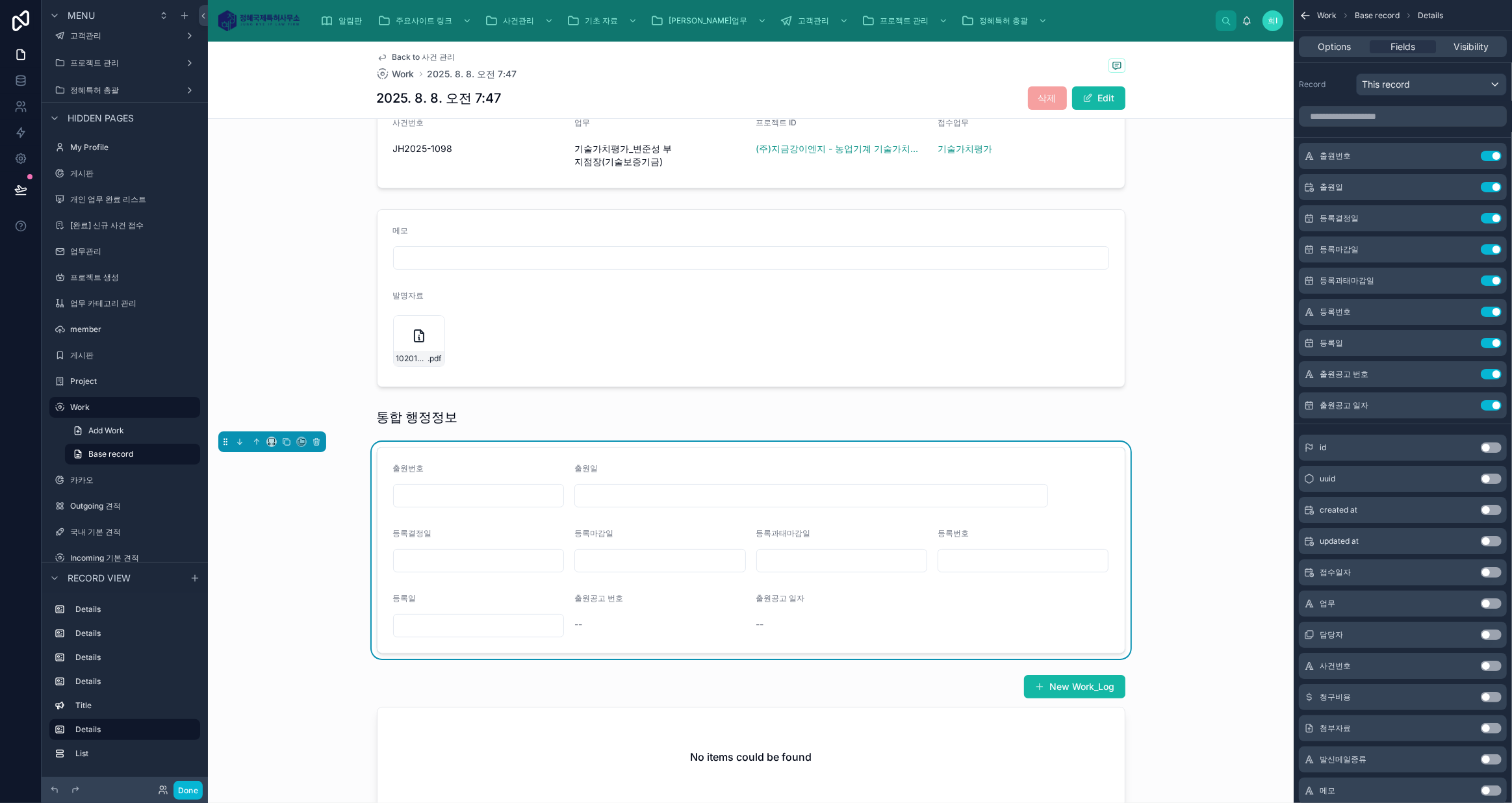
click at [733, 484] on div at bounding box center [811, 495] width 474 height 23
click at [0, 0] on icon "scrollable content" at bounding box center [0, 0] width 0 height 0
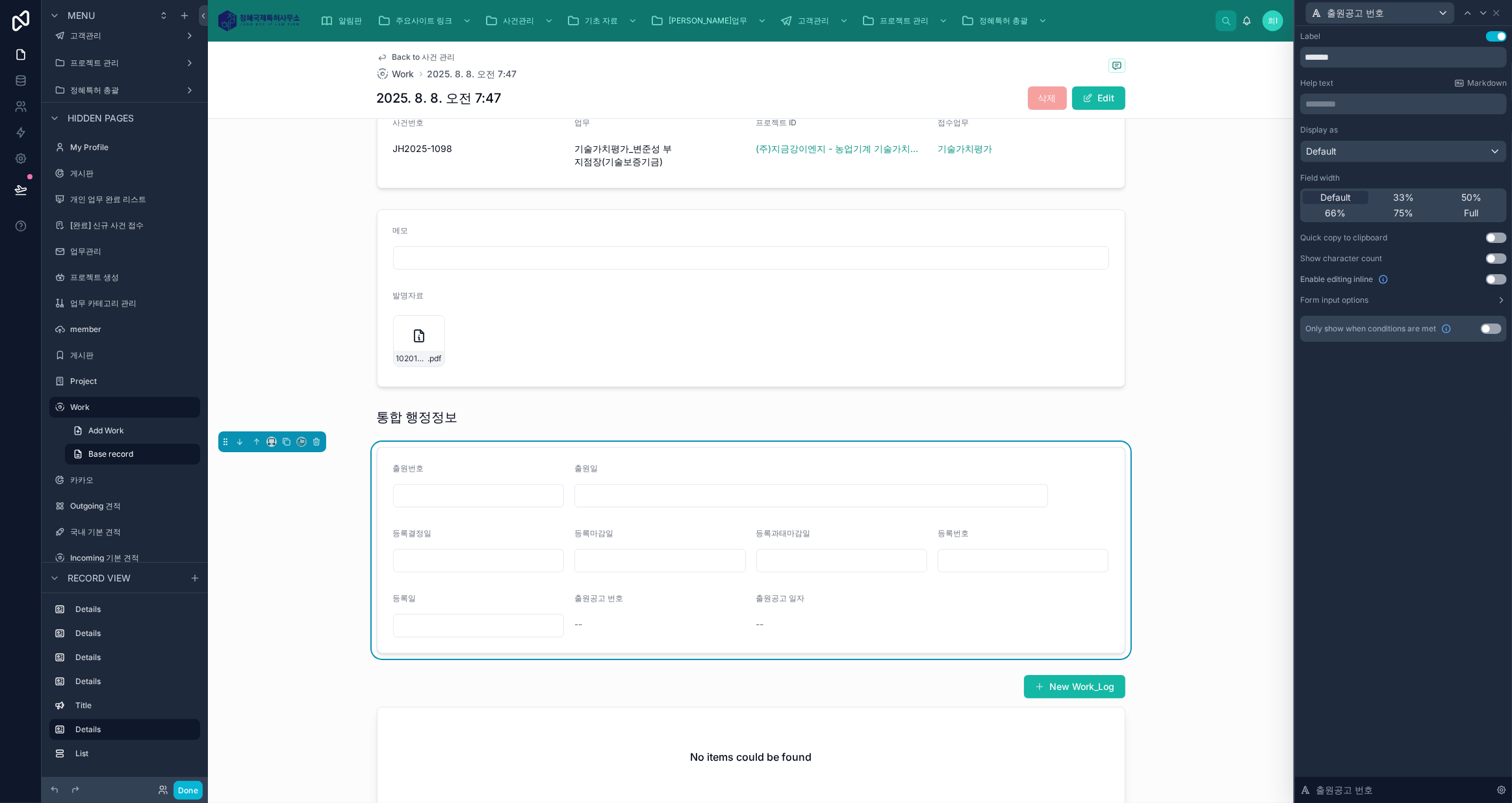
click at [1492, 280] on button "Use setting" at bounding box center [1496, 279] width 20 height 10
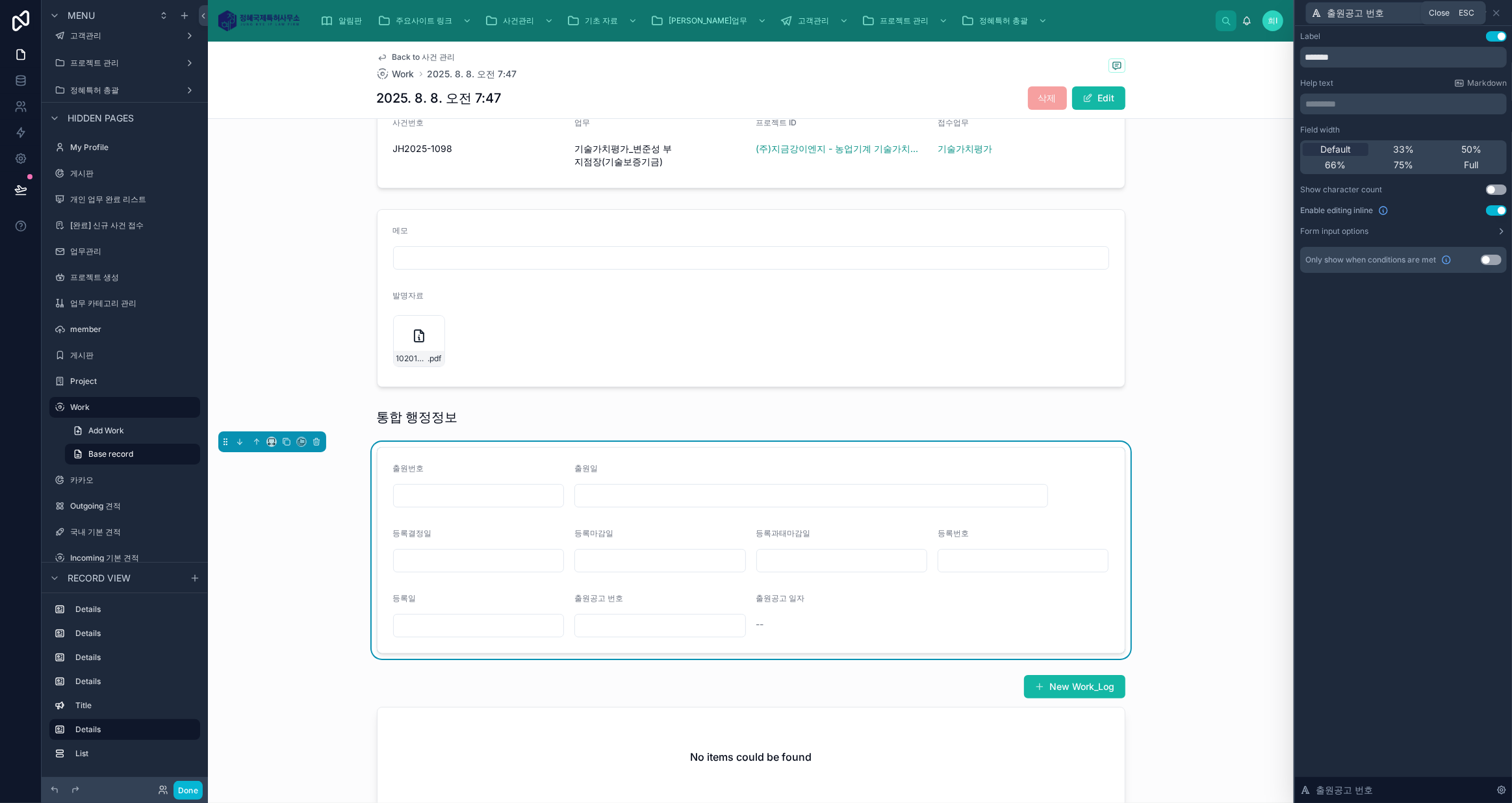
click at [1495, 14] on icon at bounding box center [1496, 13] width 10 height 10
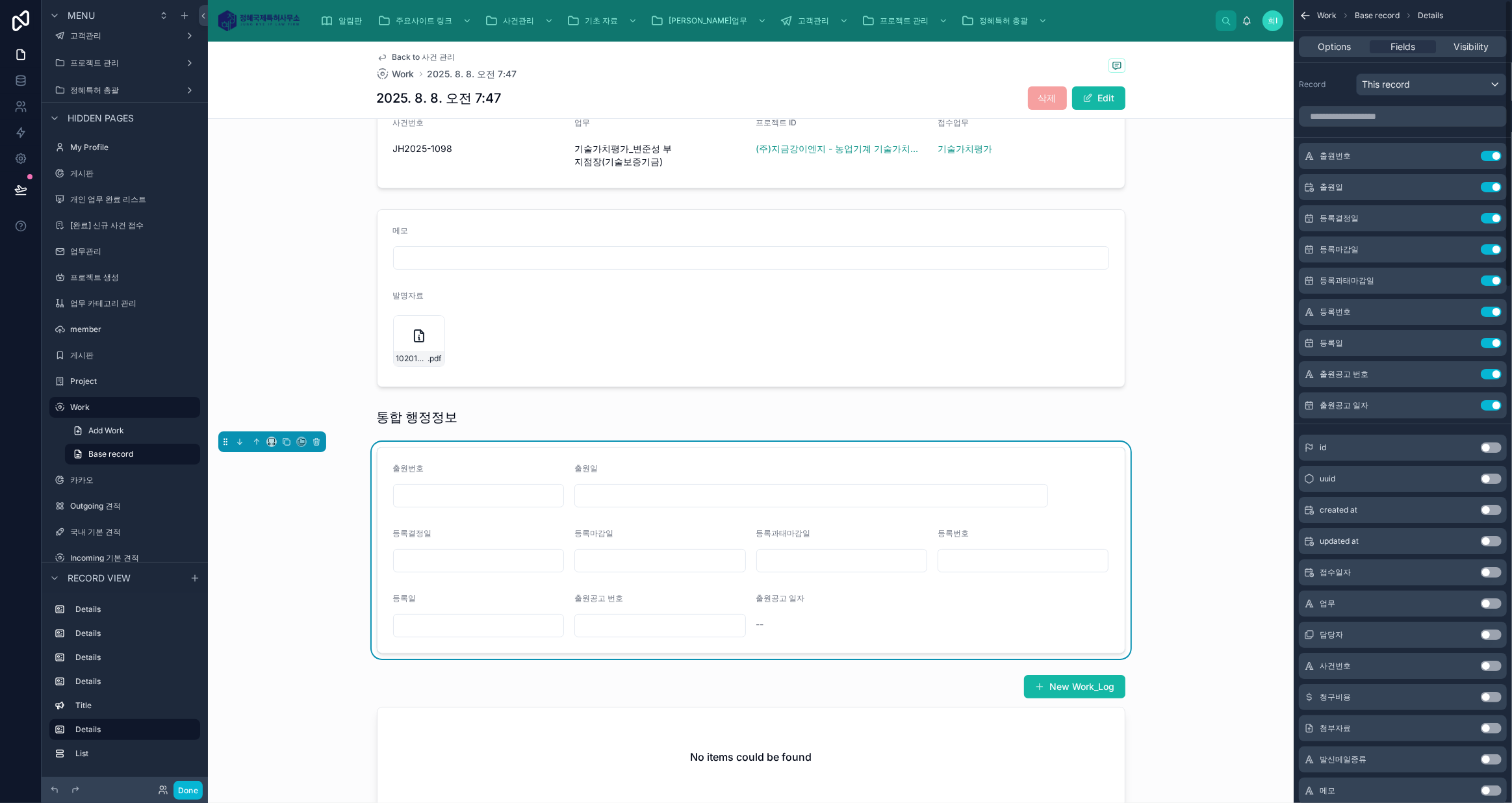
click at [0, 0] on icon "scrollable content" at bounding box center [0, 0] width 0 height 0
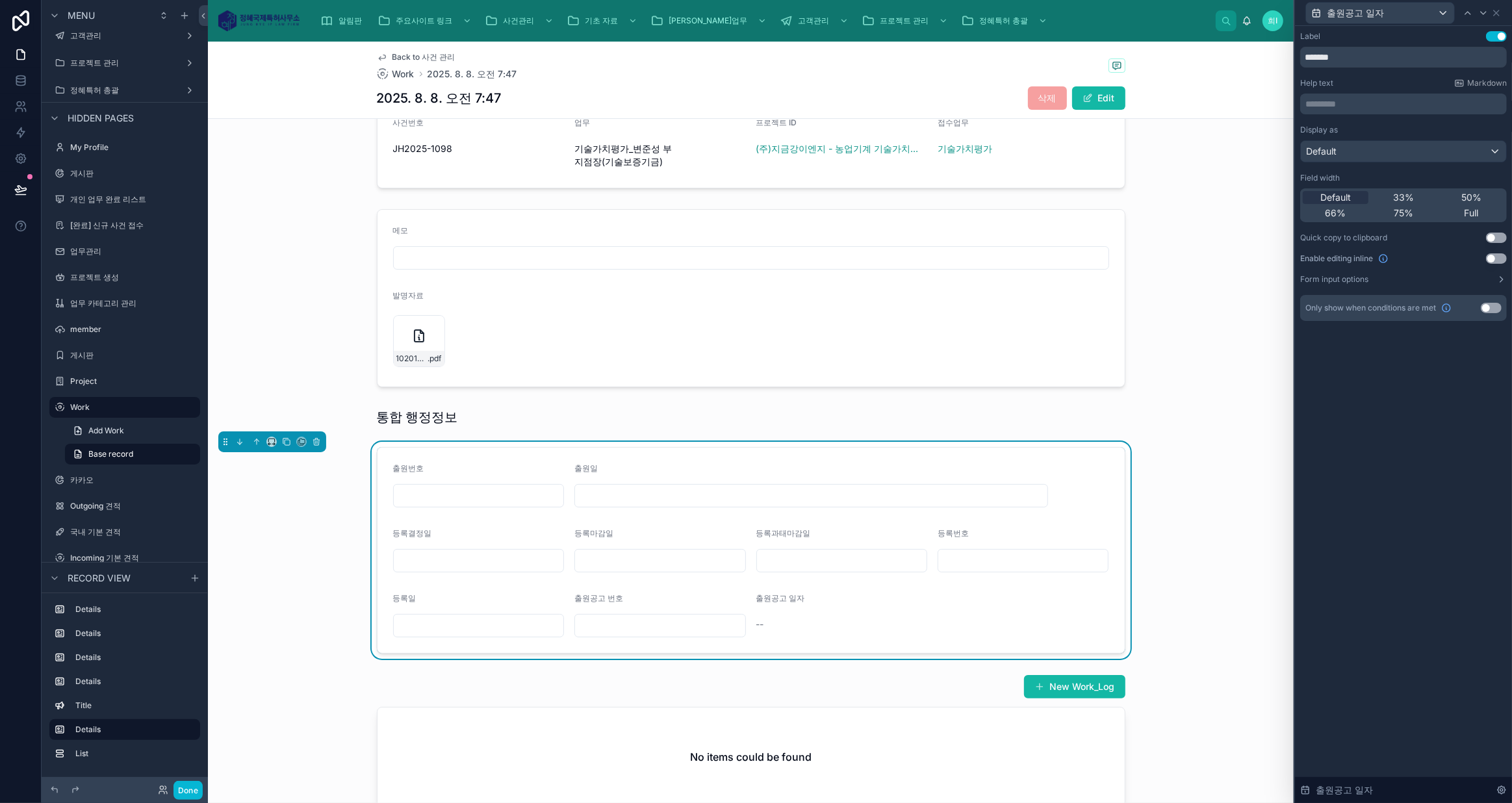
click at [1497, 255] on button "Use setting" at bounding box center [1496, 258] width 20 height 10
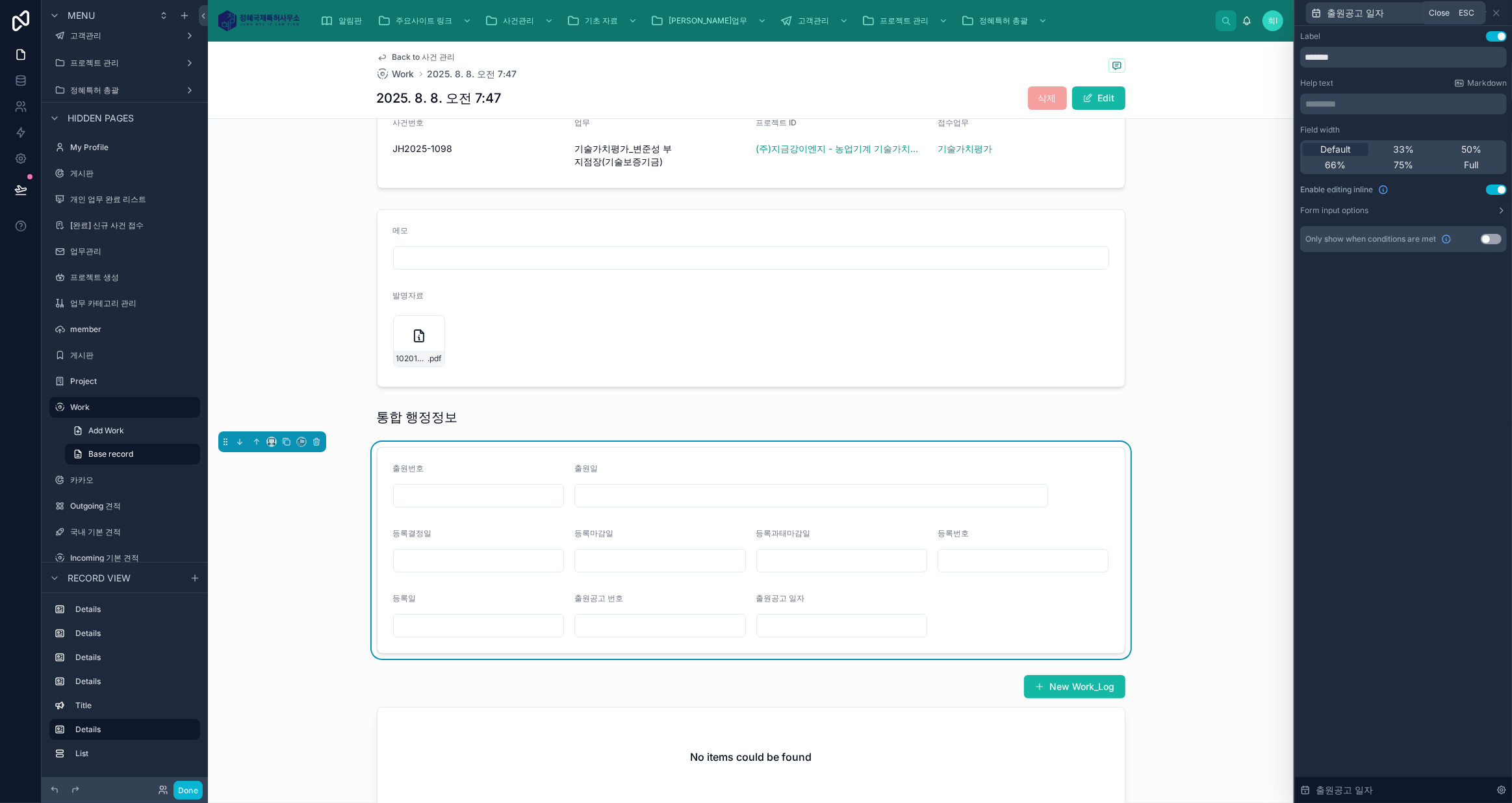
click at [1498, 15] on icon at bounding box center [1496, 13] width 10 height 10
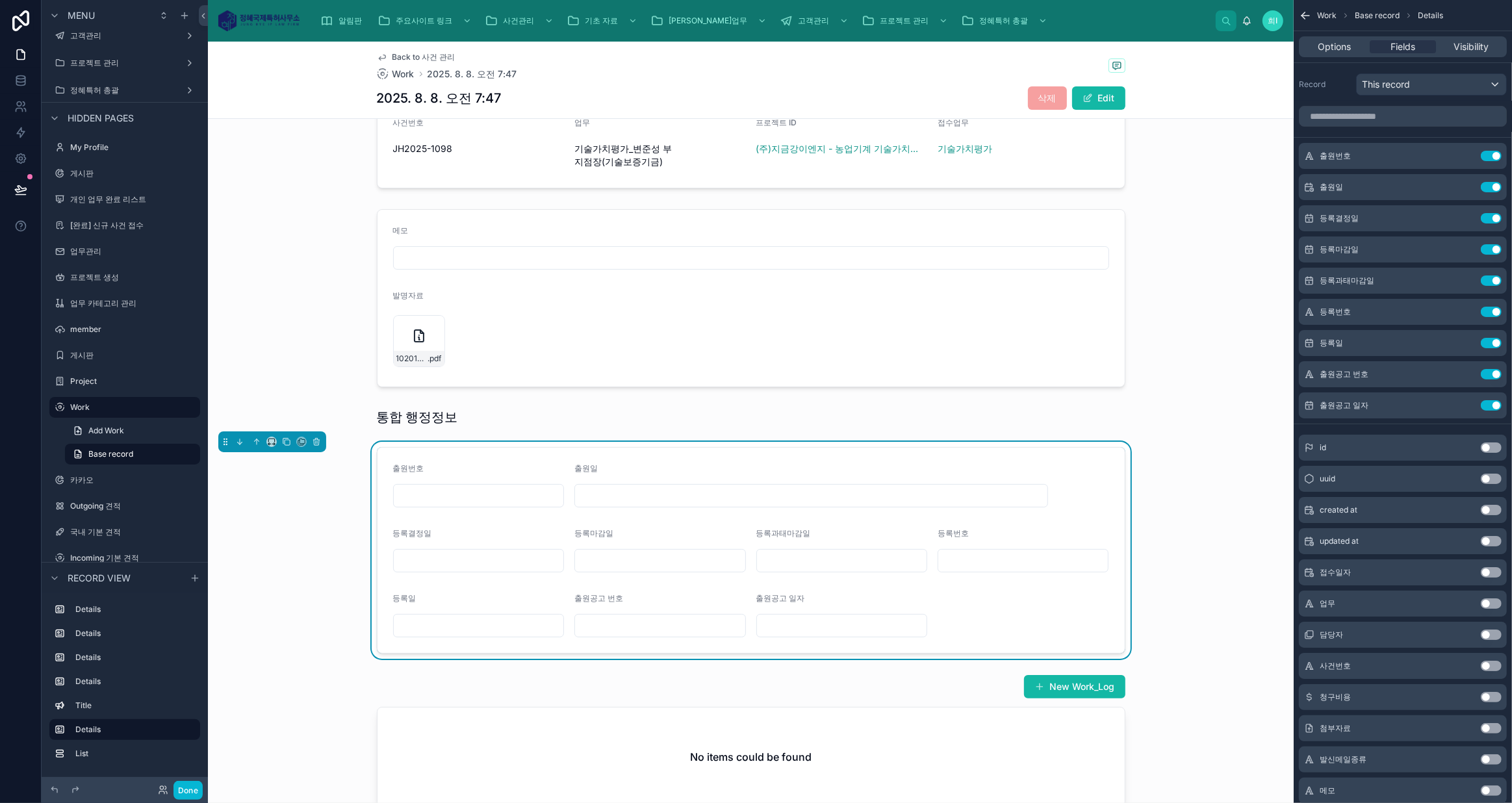
click at [0, 0] on button "scrollable content" at bounding box center [0, 0] width 0 height 0
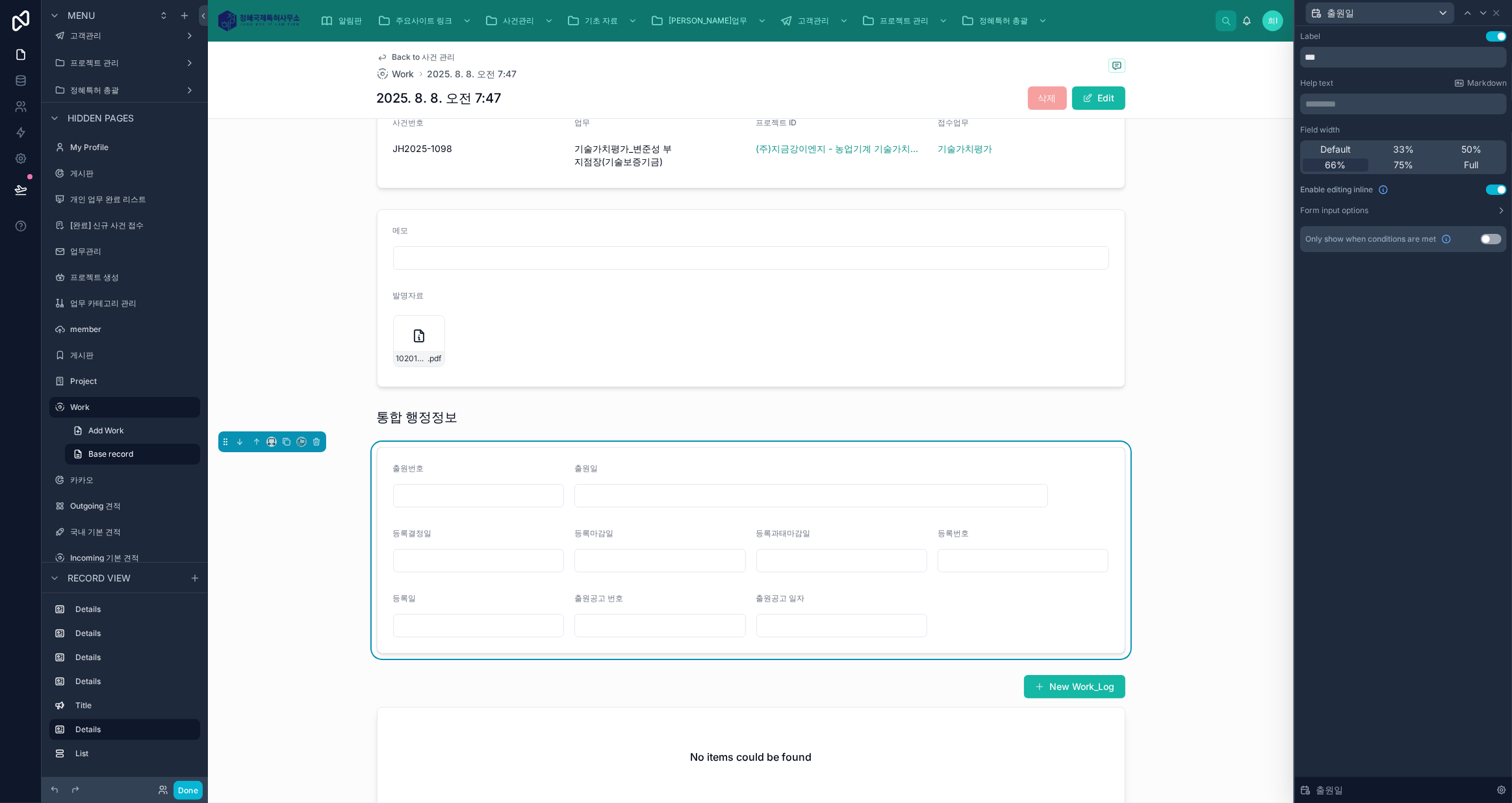
click at [1341, 149] on span "Default" at bounding box center [1336, 149] width 31 height 13
click at [1498, 14] on icon at bounding box center [1496, 13] width 5 height 5
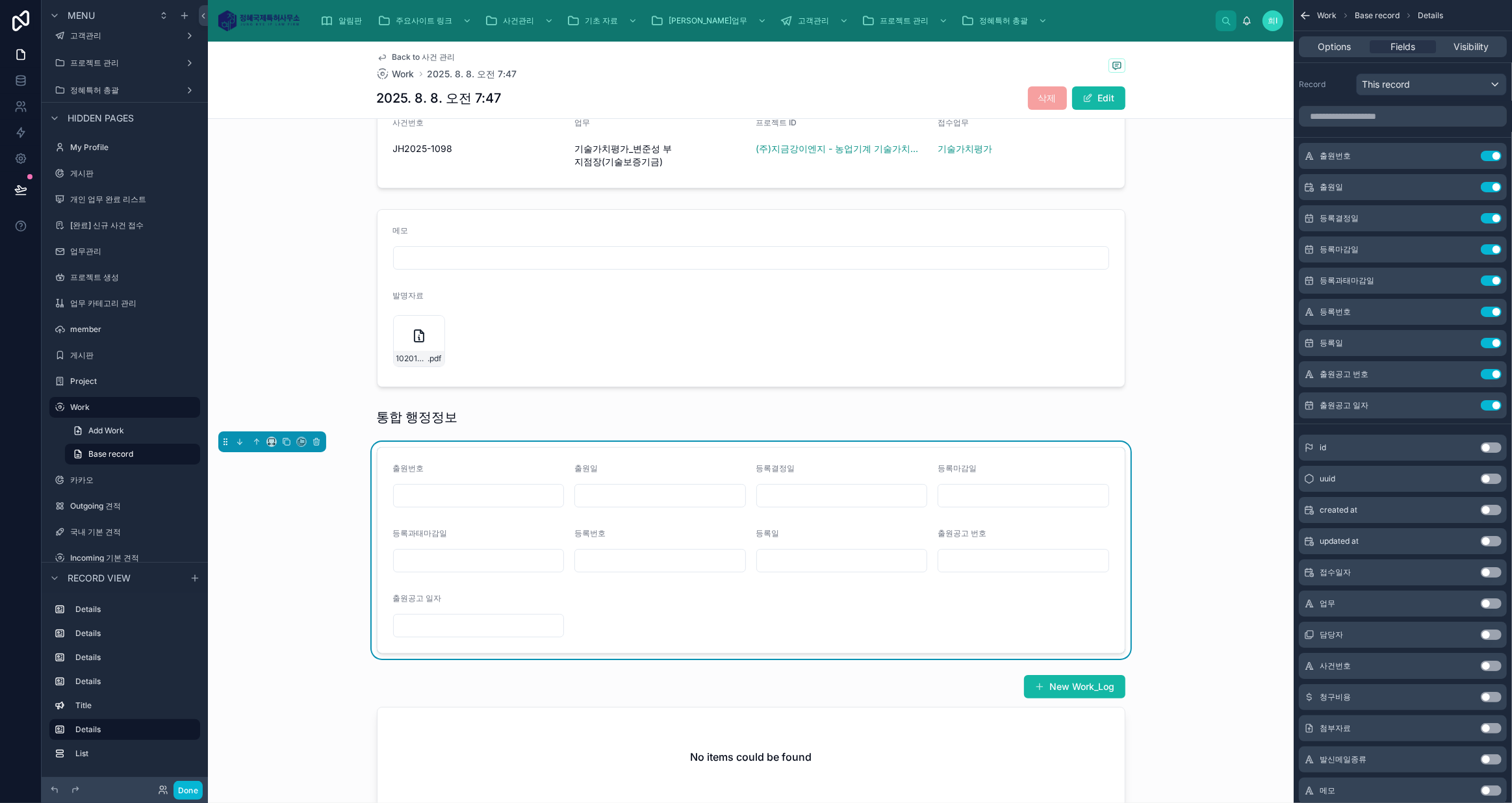
click at [606, 582] on form "출원번호 출원일 등록결정일 등록마감일 등록과태마감일 등록번호 등록일 출원공고 번호 출원공고 일자" at bounding box center [750, 549] width 747 height 205
click at [286, 439] on icon at bounding box center [287, 442] width 5 height 5
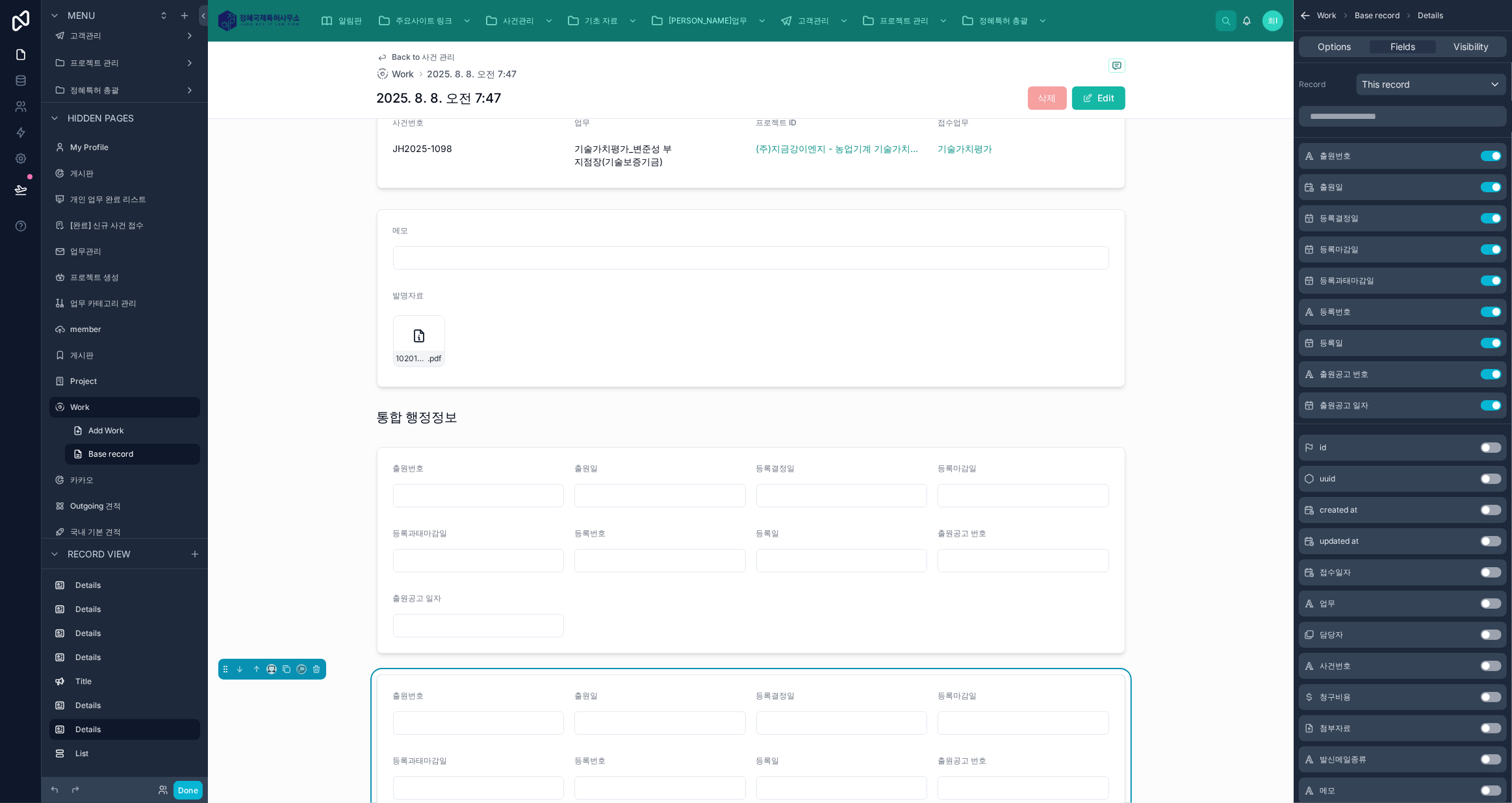
click at [433, 505] on div at bounding box center [750, 550] width 1085 height 217
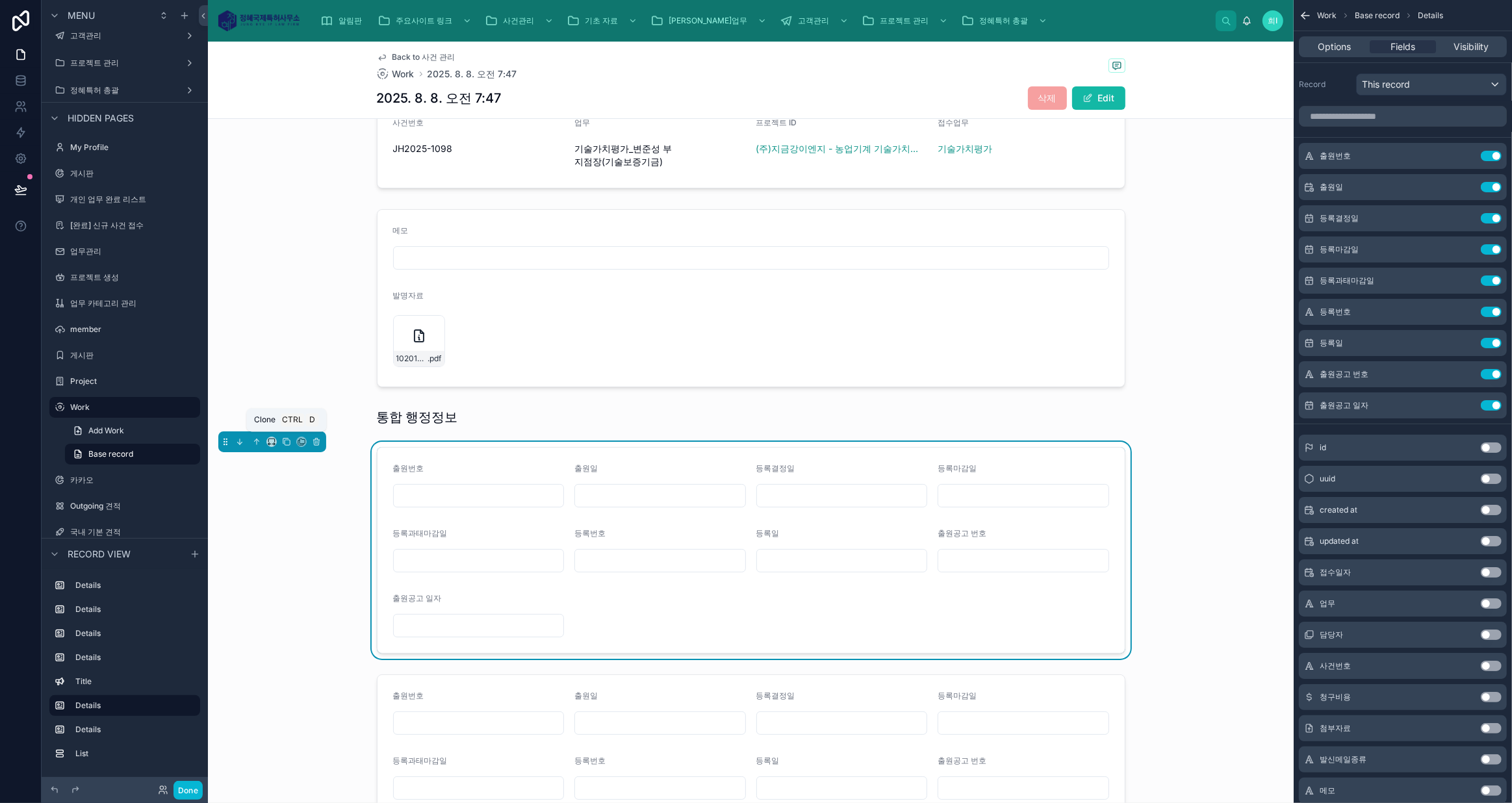
click at [285, 437] on icon at bounding box center [286, 441] width 9 height 9
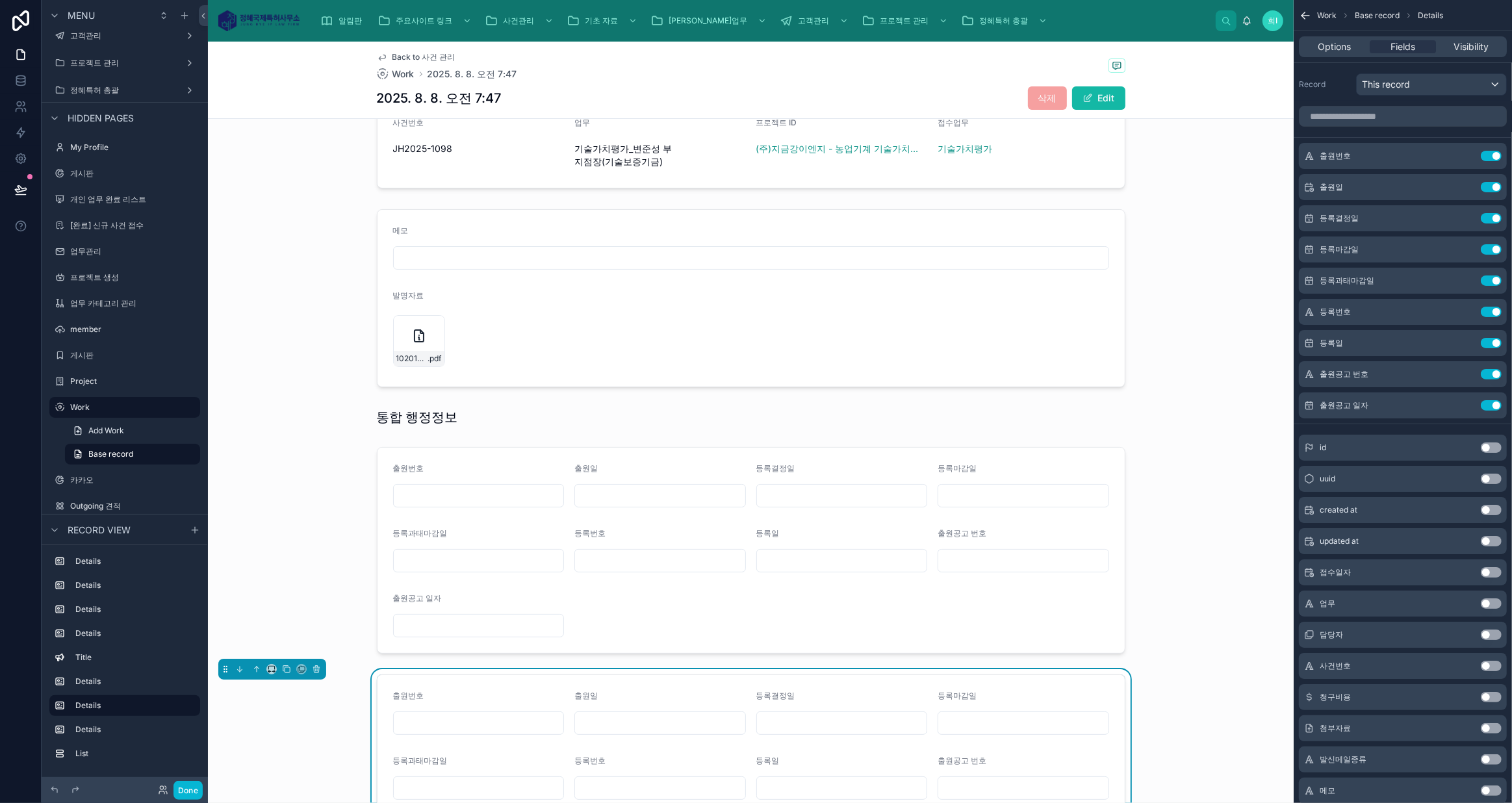
click at [816, 515] on div at bounding box center [750, 550] width 1085 height 217
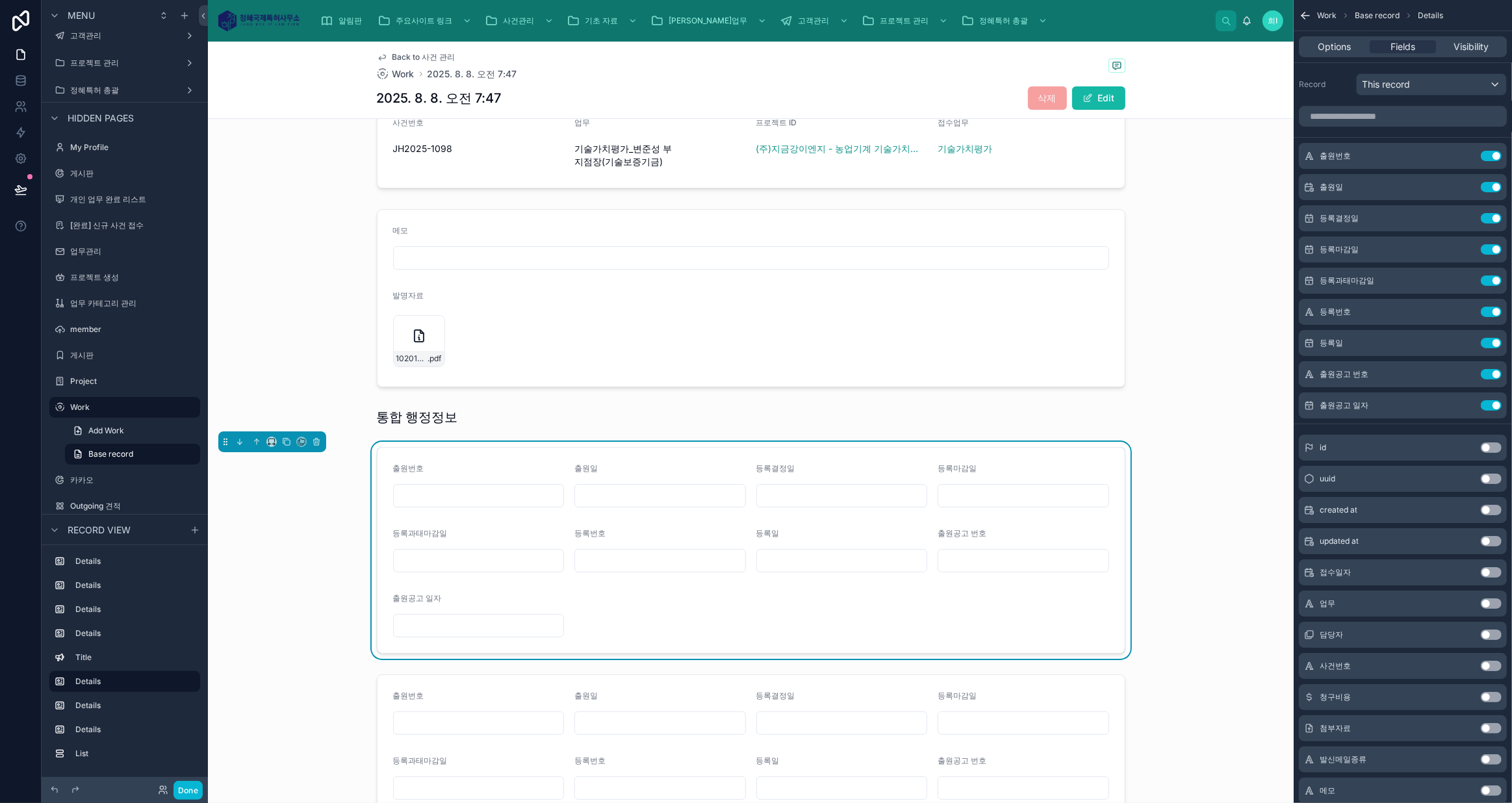
click at [1494, 216] on button "Use setting" at bounding box center [1491, 218] width 20 height 10
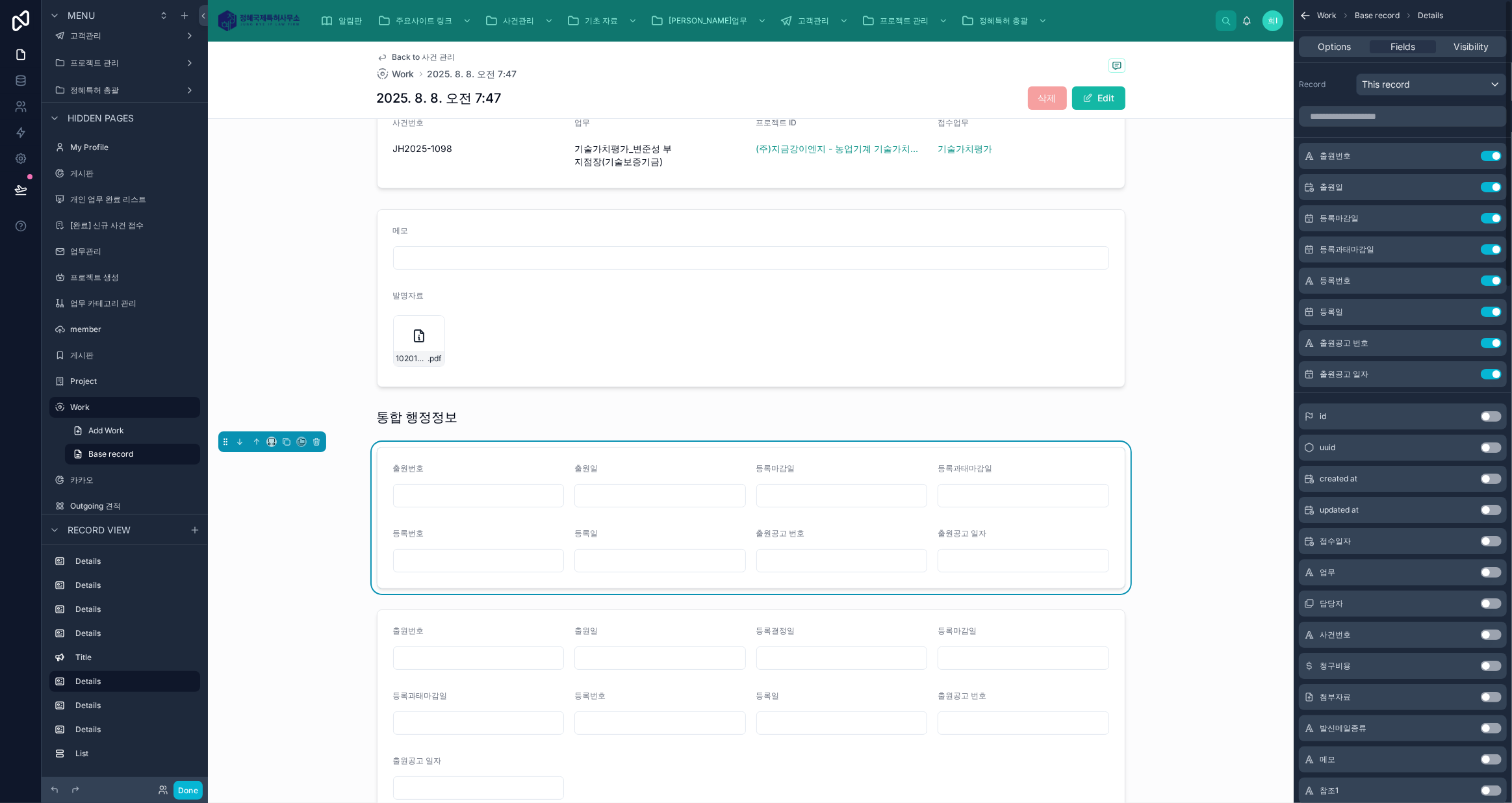
click at [1494, 216] on button "Use setting" at bounding box center [1491, 218] width 20 height 10
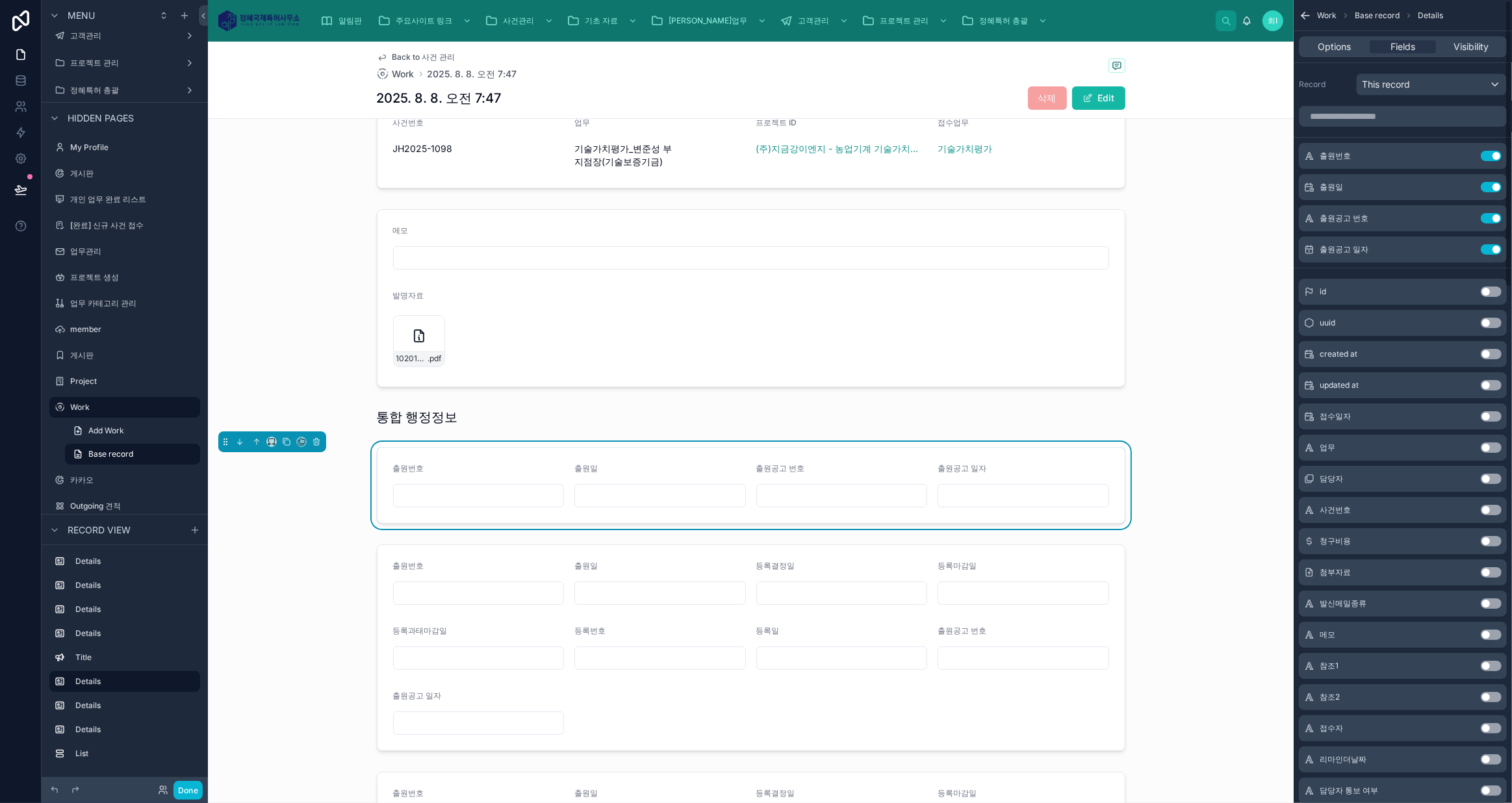
click at [970, 583] on div at bounding box center [750, 647] width 1085 height 217
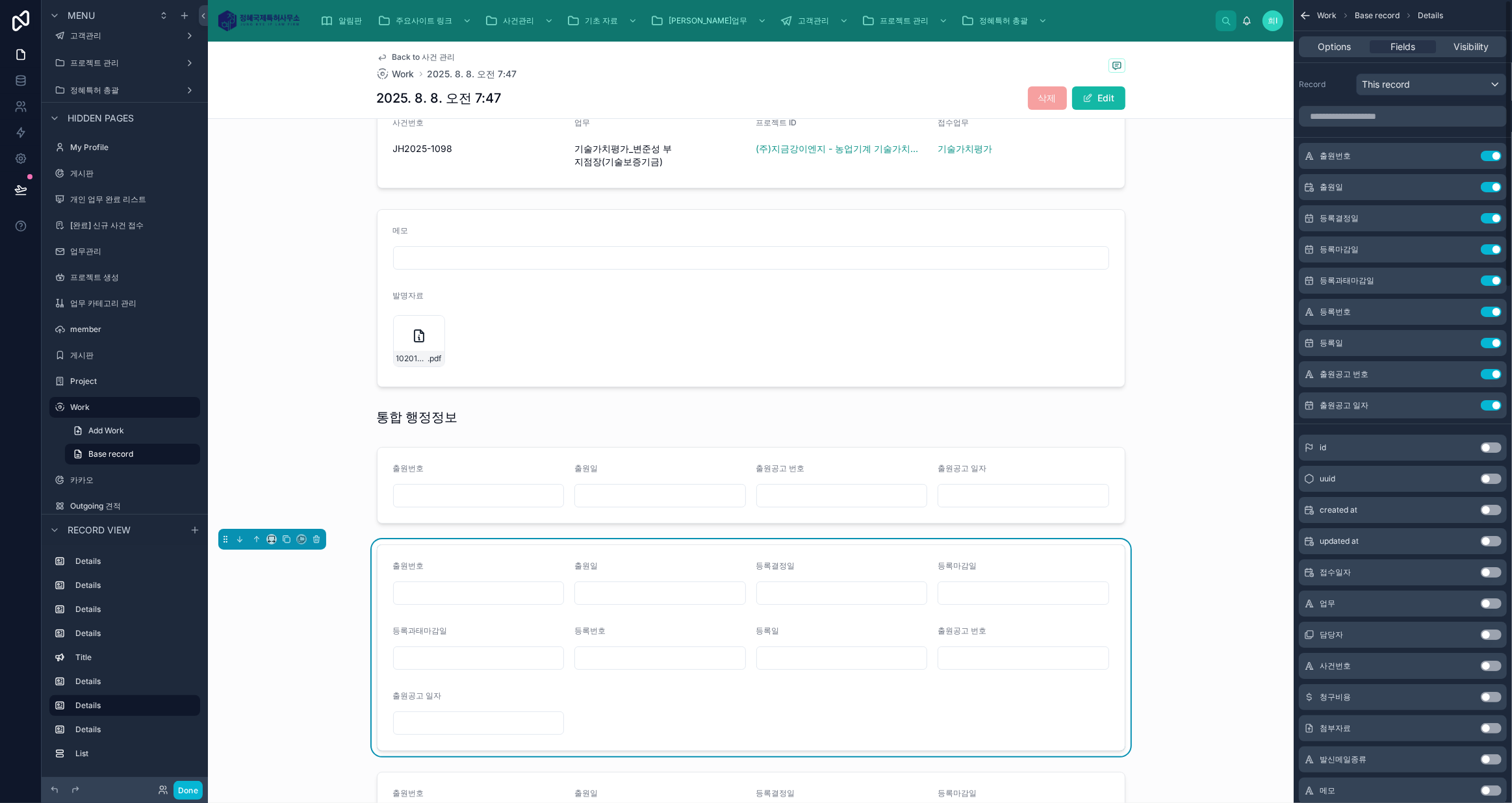
click at [1495, 153] on button "Use setting" at bounding box center [1491, 156] width 20 height 10
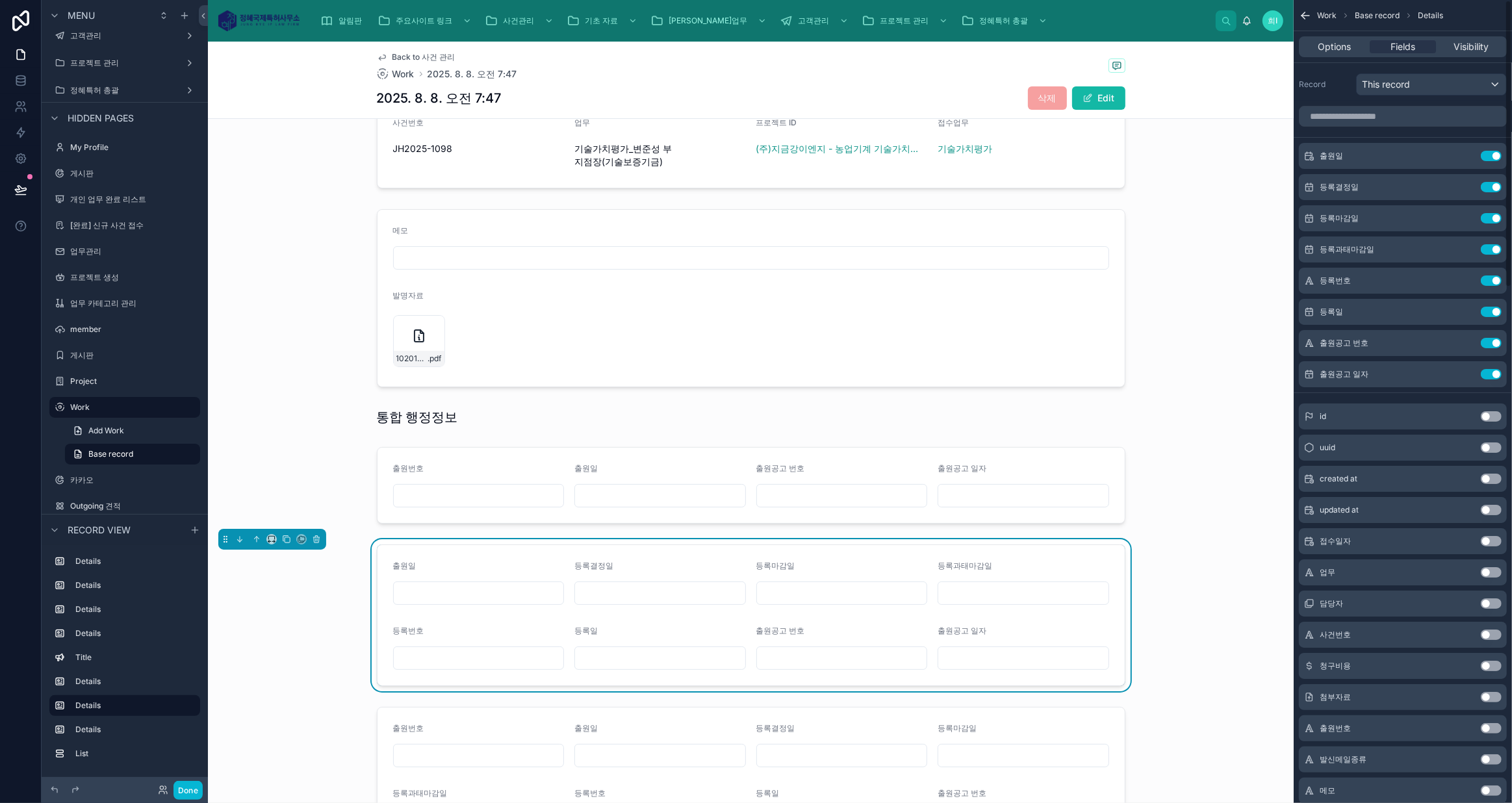
click at [1495, 153] on button "Use setting" at bounding box center [1491, 156] width 20 height 10
click at [1492, 308] on button "Use setting" at bounding box center [1491, 312] width 20 height 10
click at [872, 639] on form "등록결정일 등록마감일 등록과태마감일 등록번호 등록일" at bounding box center [750, 615] width 747 height 141
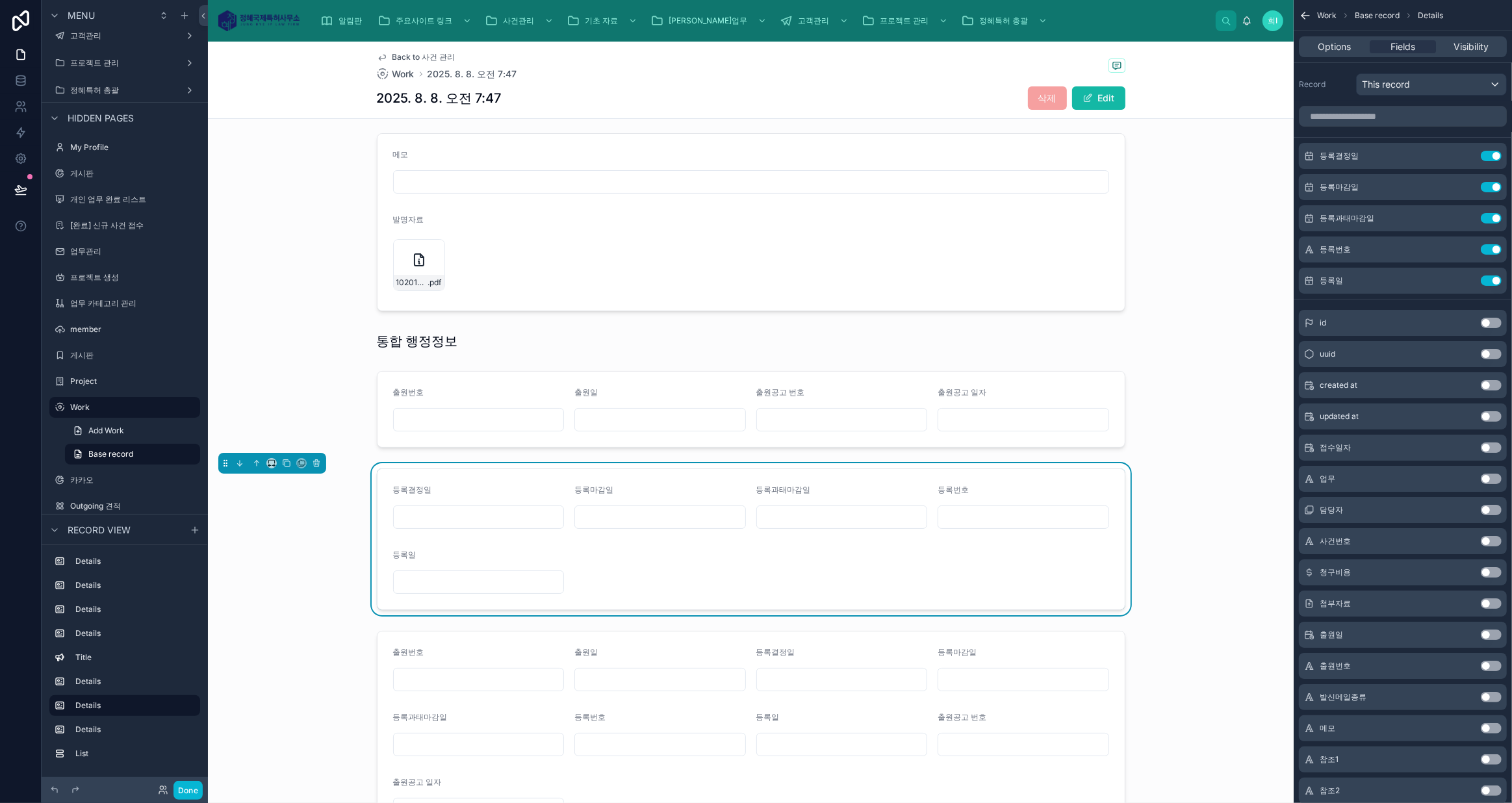
scroll to position [357, 0]
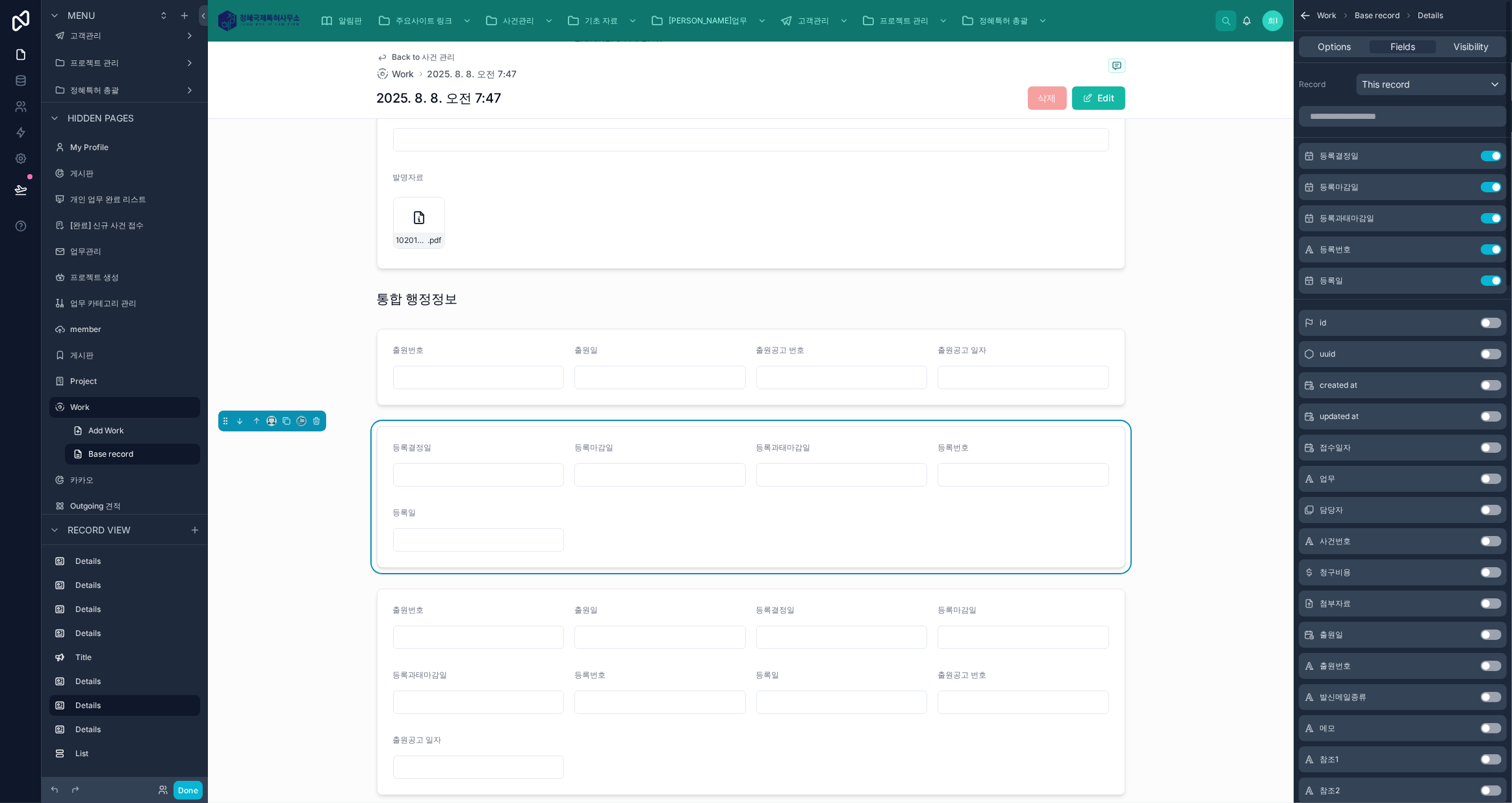
click at [0, 0] on icon "scrollable content" at bounding box center [0, 0] width 0 height 0
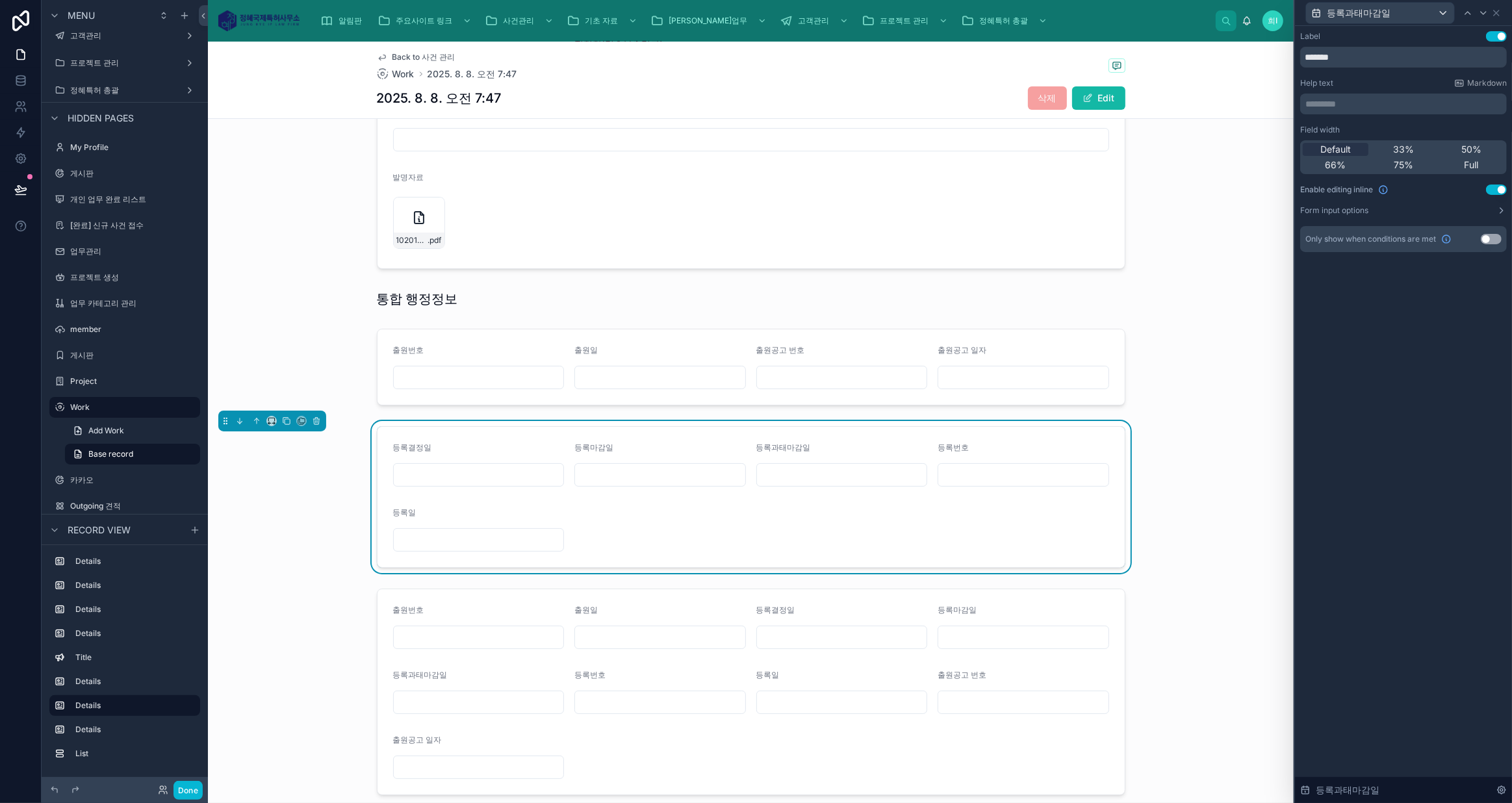
click at [1404, 145] on span "33%" at bounding box center [1403, 149] width 20 height 13
click at [1497, 10] on icon at bounding box center [1496, 13] width 10 height 10
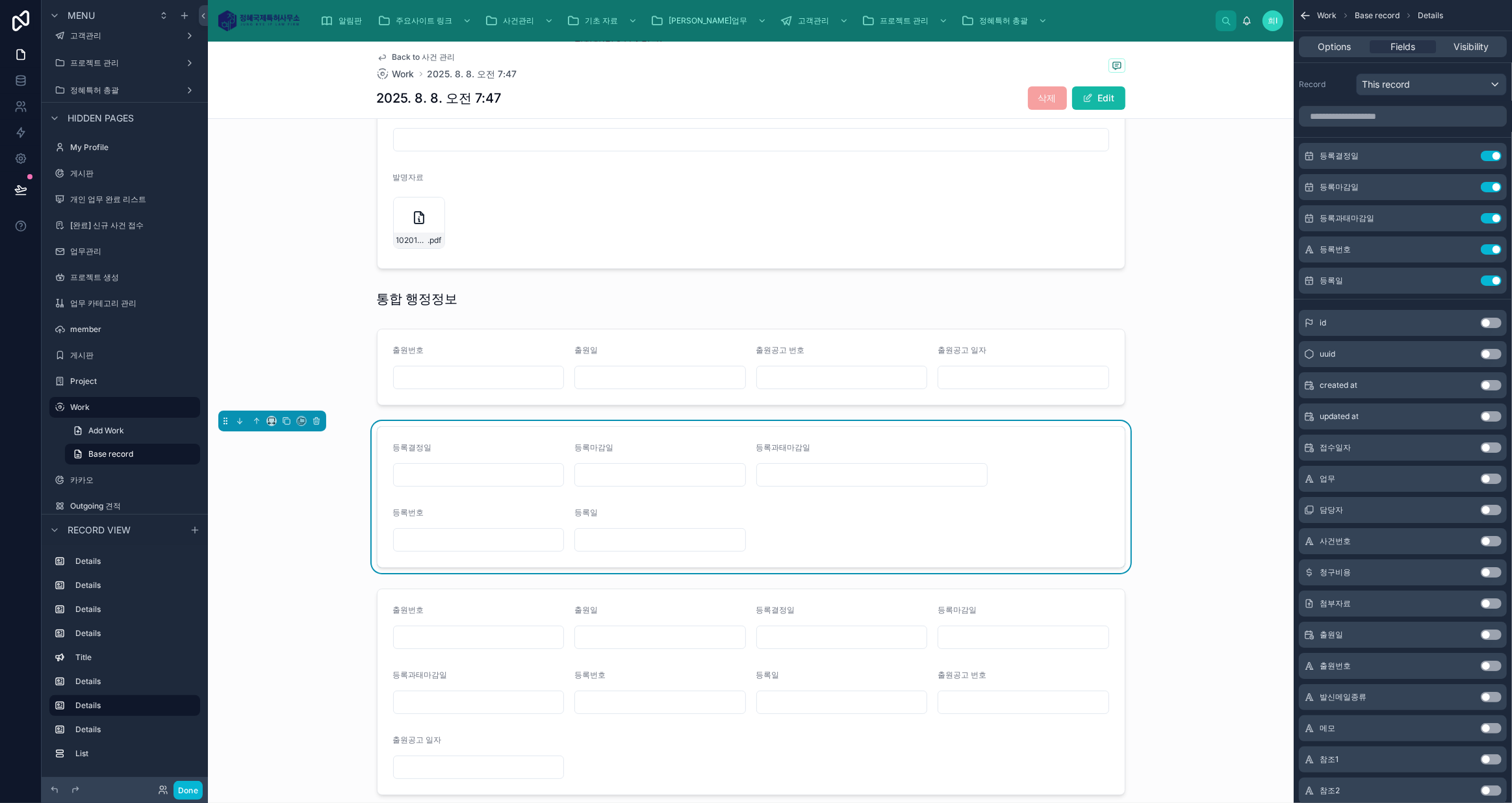
click at [905, 645] on div at bounding box center [750, 691] width 1085 height 217
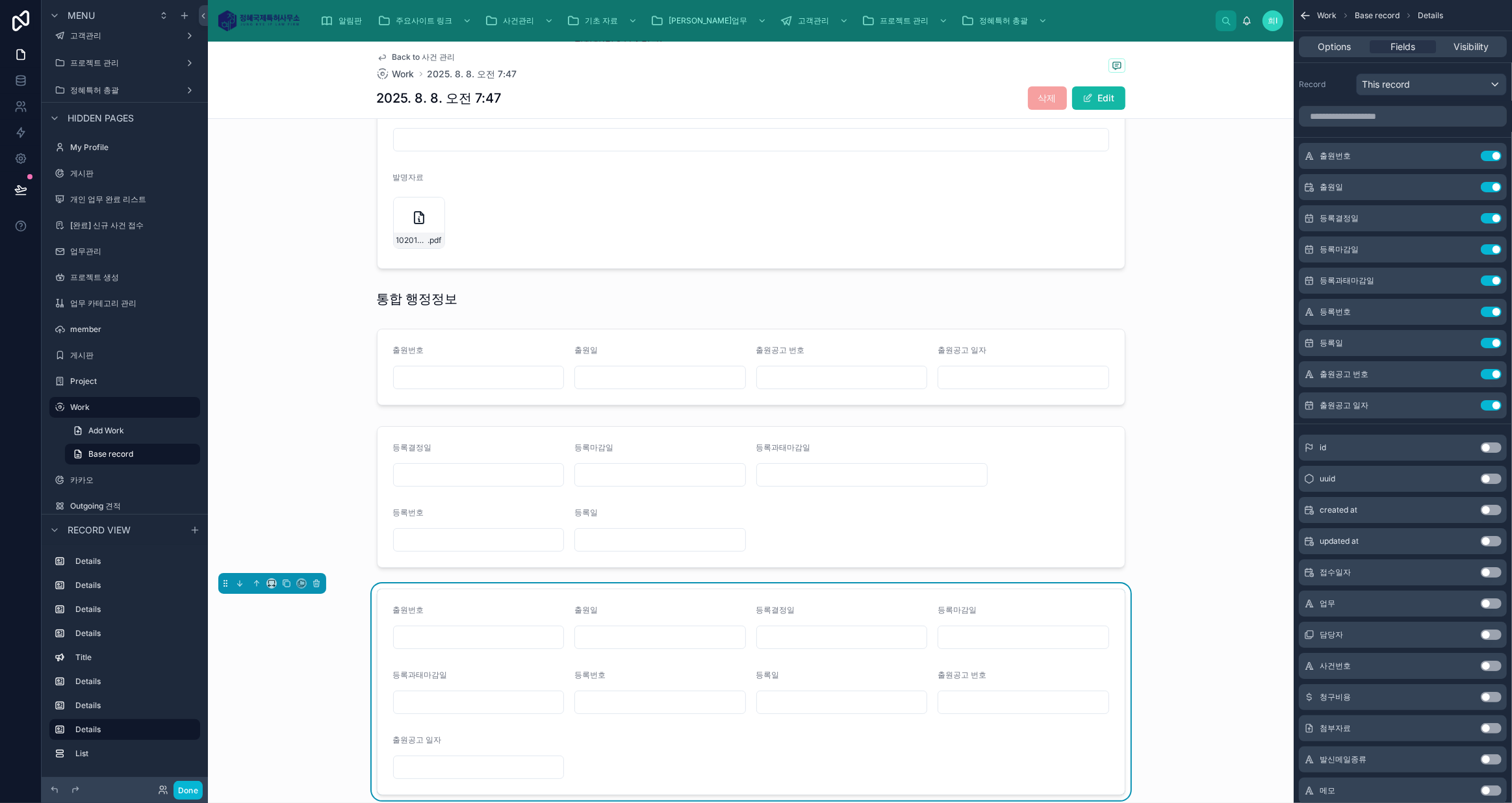
click at [1493, 154] on button "Use setting" at bounding box center [1491, 156] width 20 height 10
click at [1492, 182] on button "Use setting" at bounding box center [1491, 187] width 20 height 10
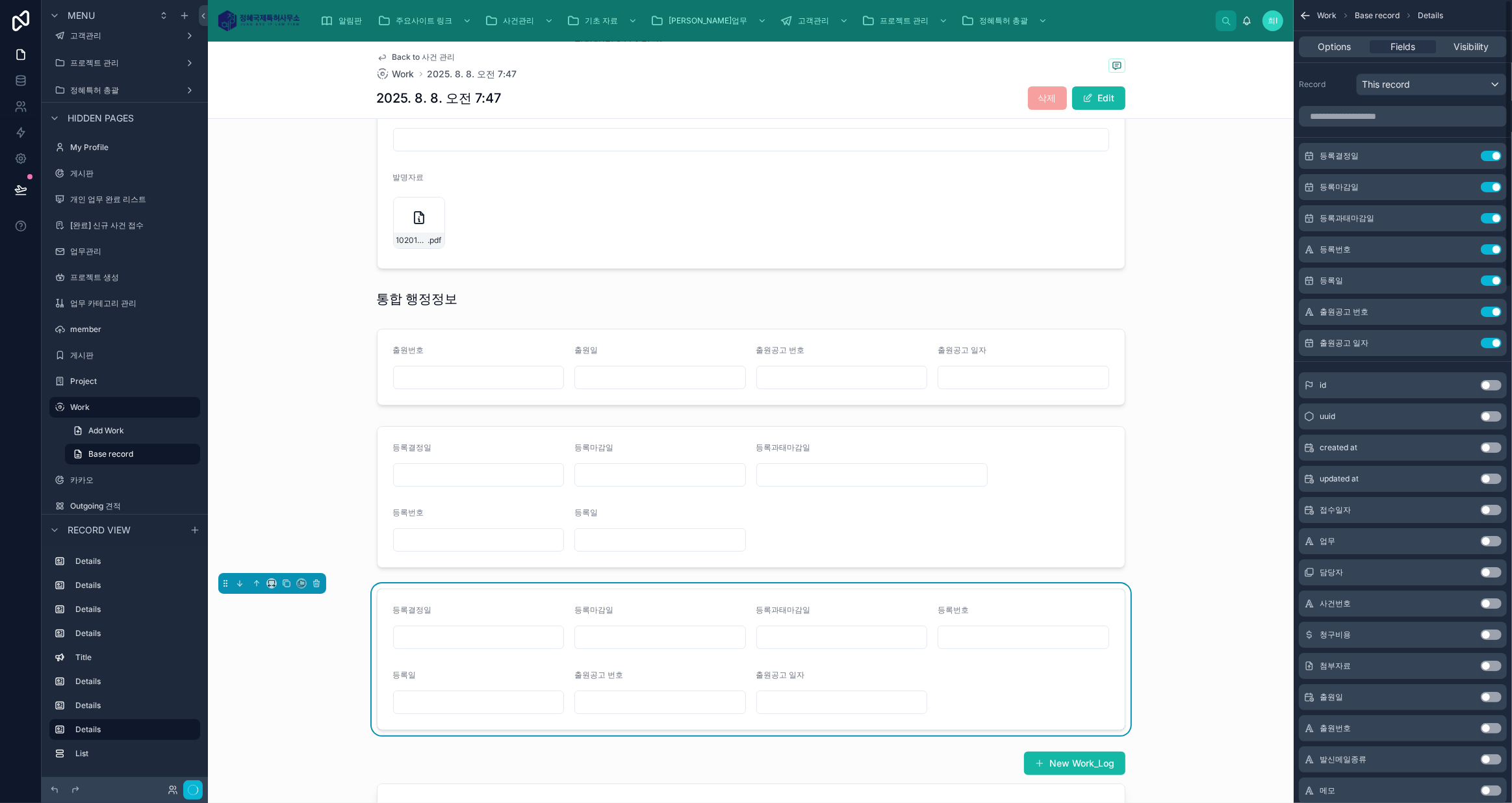
click at [1492, 154] on button "Use setting" at bounding box center [1491, 156] width 20 height 10
click at [1492, 182] on button "Use setting" at bounding box center [1491, 187] width 20 height 10
click at [1492, 213] on button "Use setting" at bounding box center [1491, 218] width 20 height 10
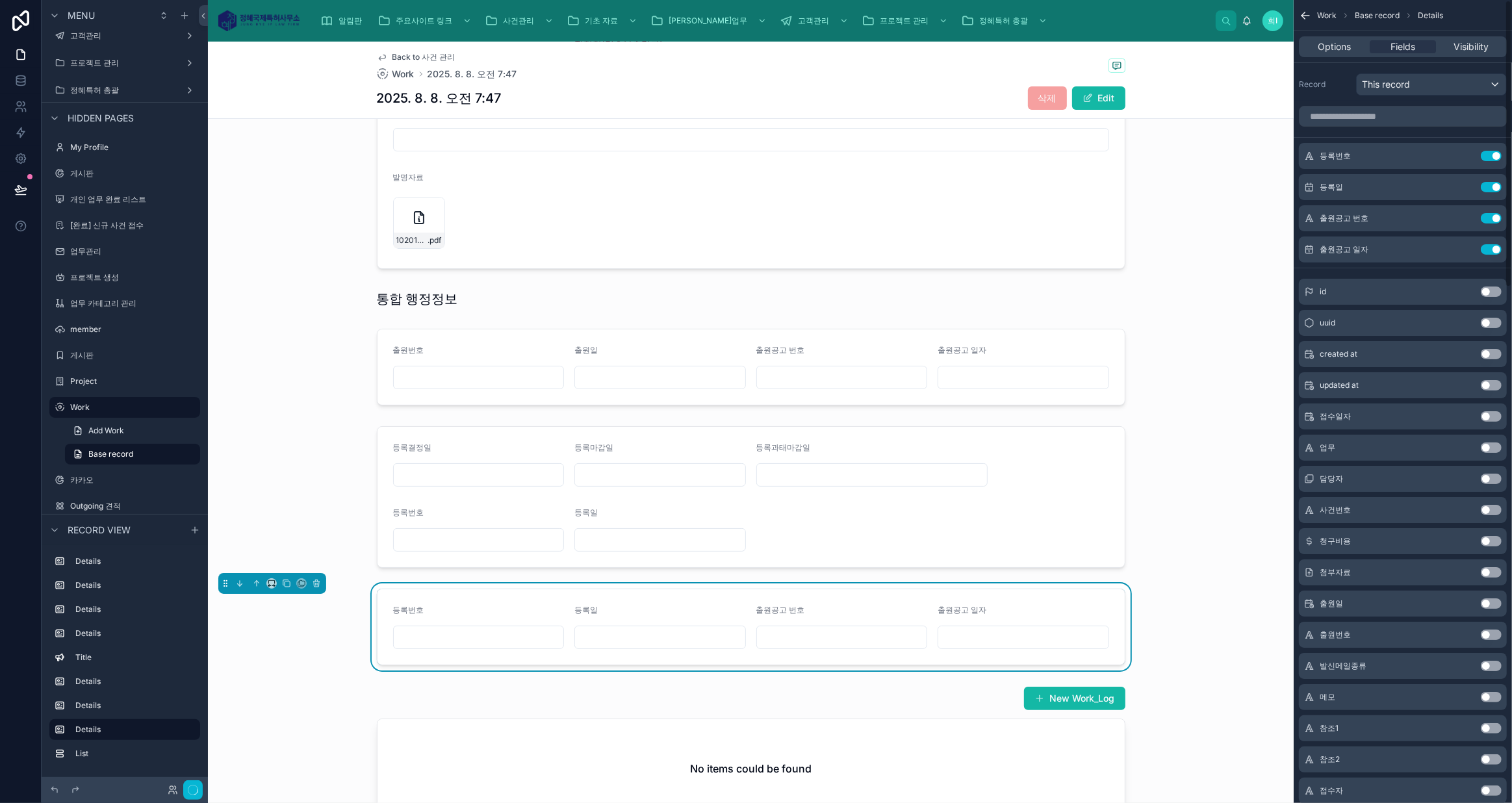
click at [1492, 154] on button "Use setting" at bounding box center [1491, 156] width 20 height 10
click at [1492, 182] on button "Use setting" at bounding box center [1491, 187] width 20 height 10
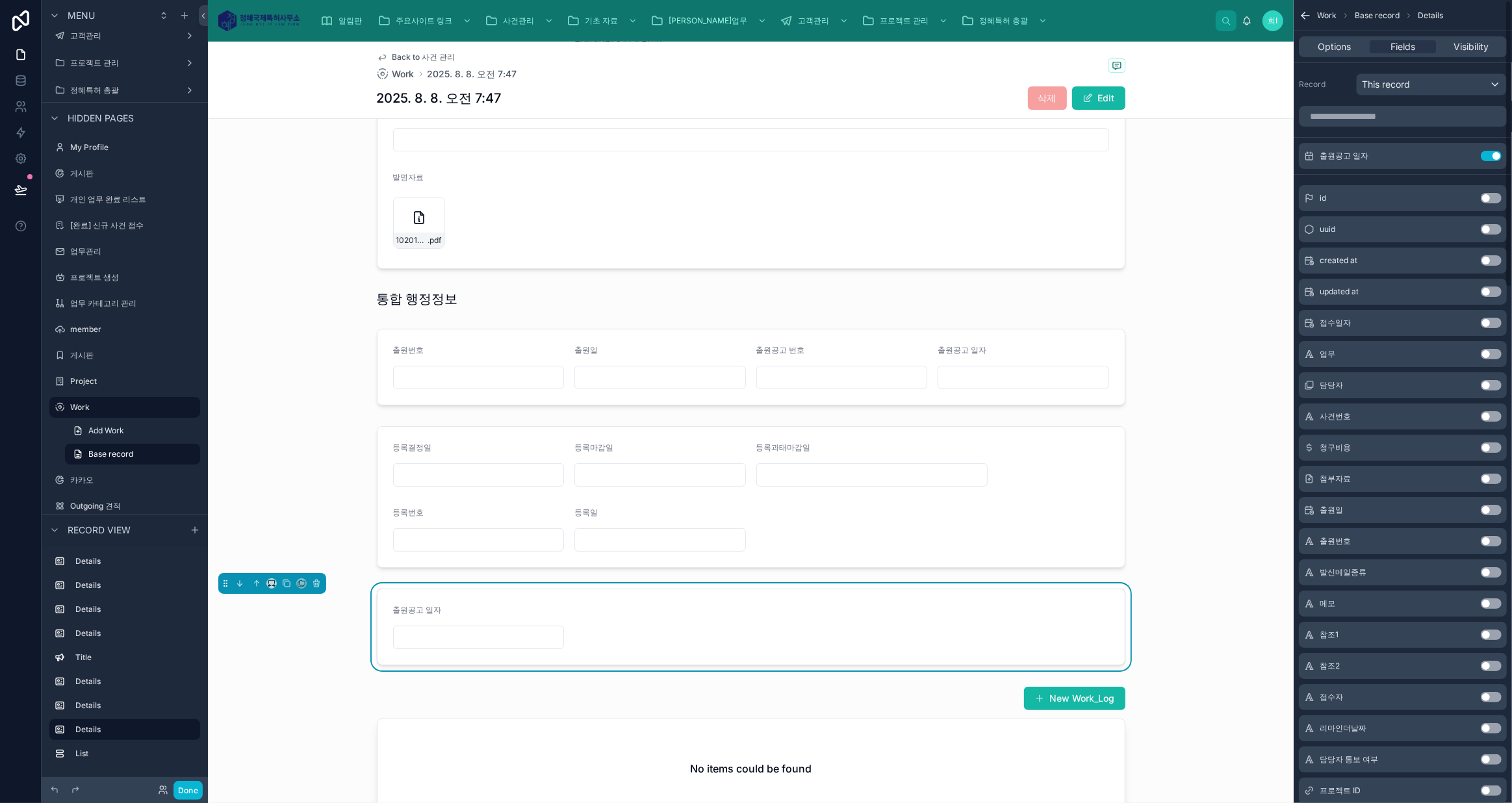
click at [1492, 154] on button "Use setting" at bounding box center [1491, 156] width 20 height 10
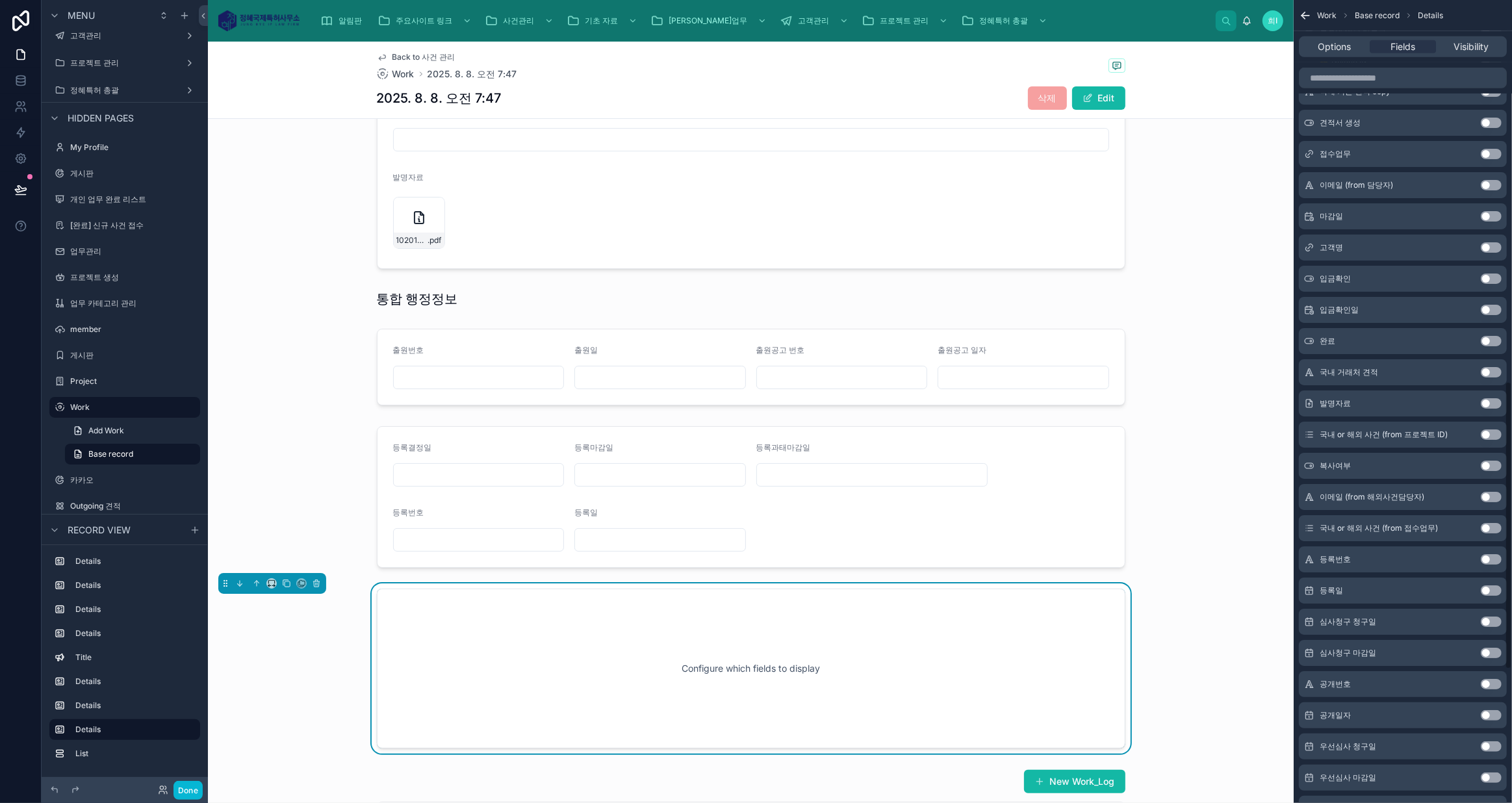
scroll to position [1063, 0]
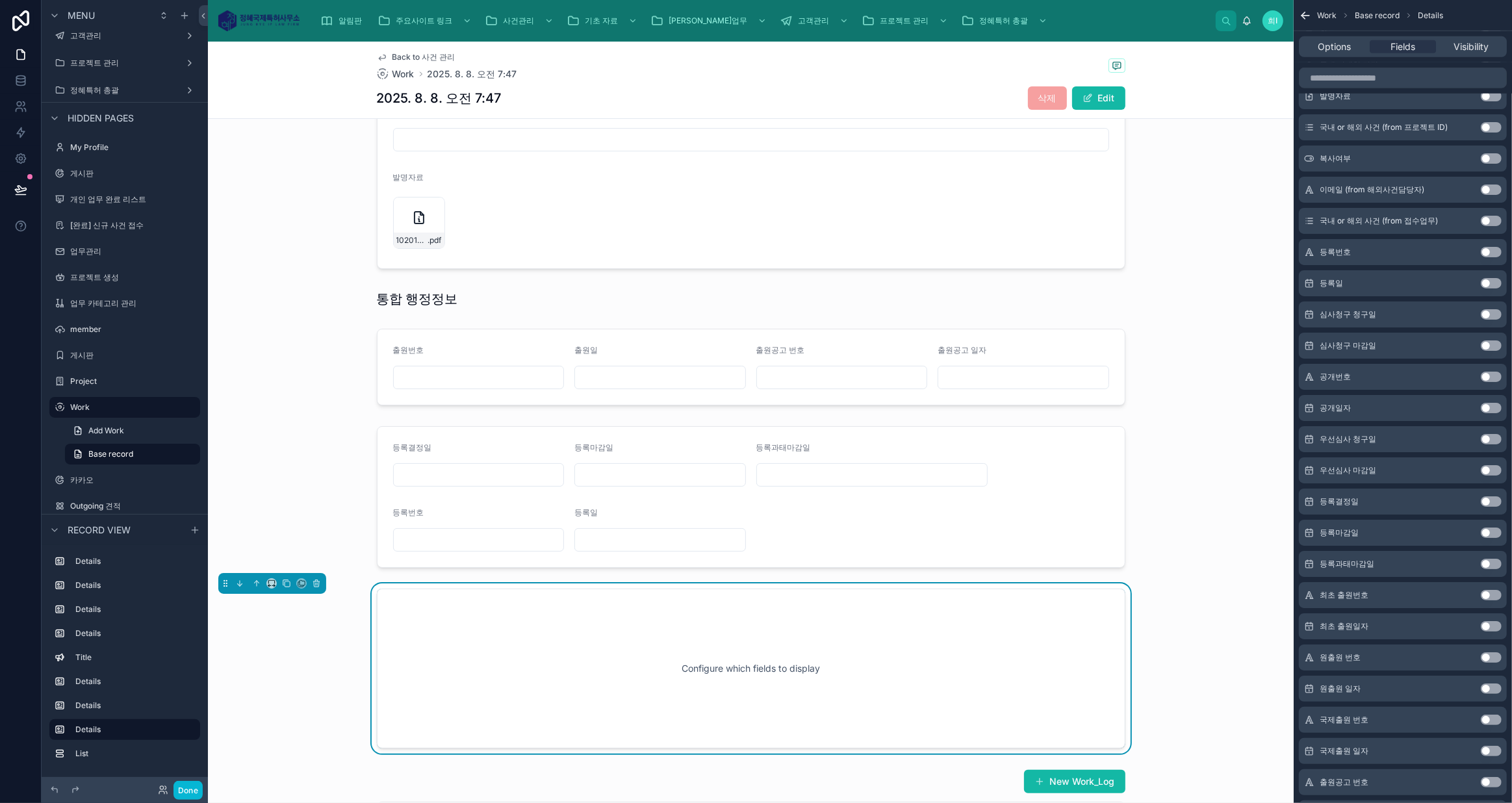
click at [1490, 376] on button "Use setting" at bounding box center [1491, 376] width 20 height 10
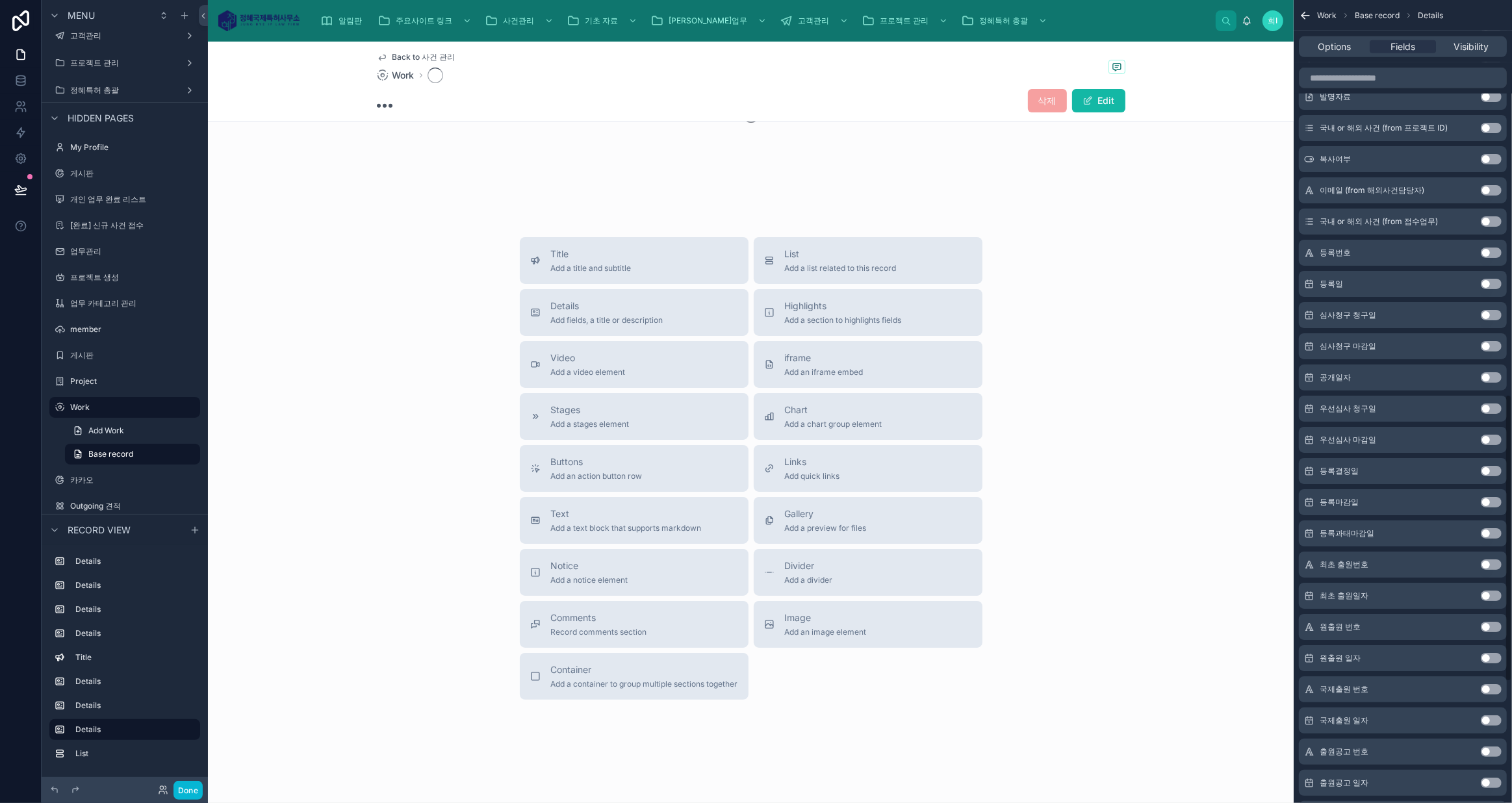
scroll to position [123, 0]
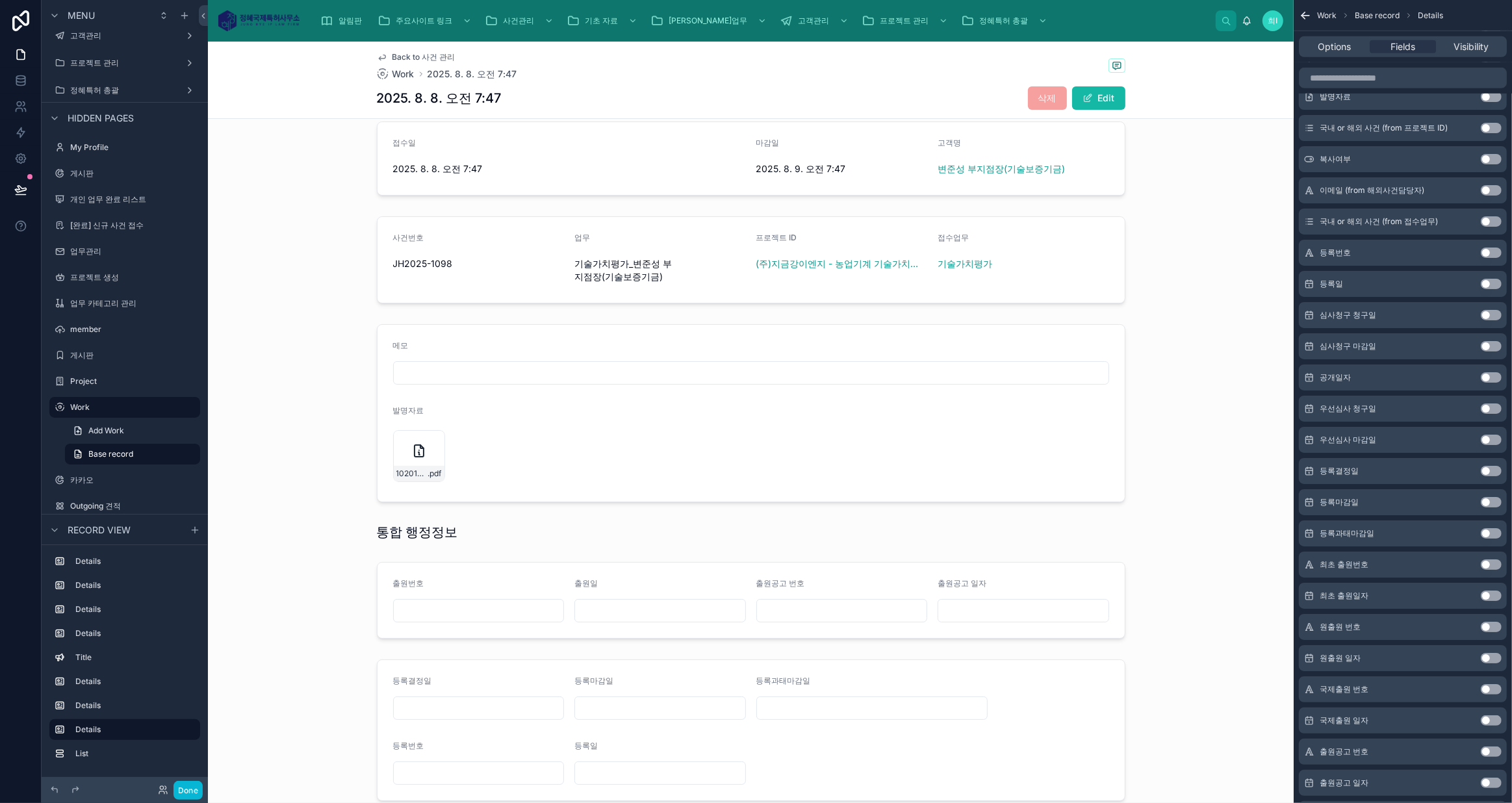
click at [1489, 376] on button "Use setting" at bounding box center [1491, 377] width 20 height 10
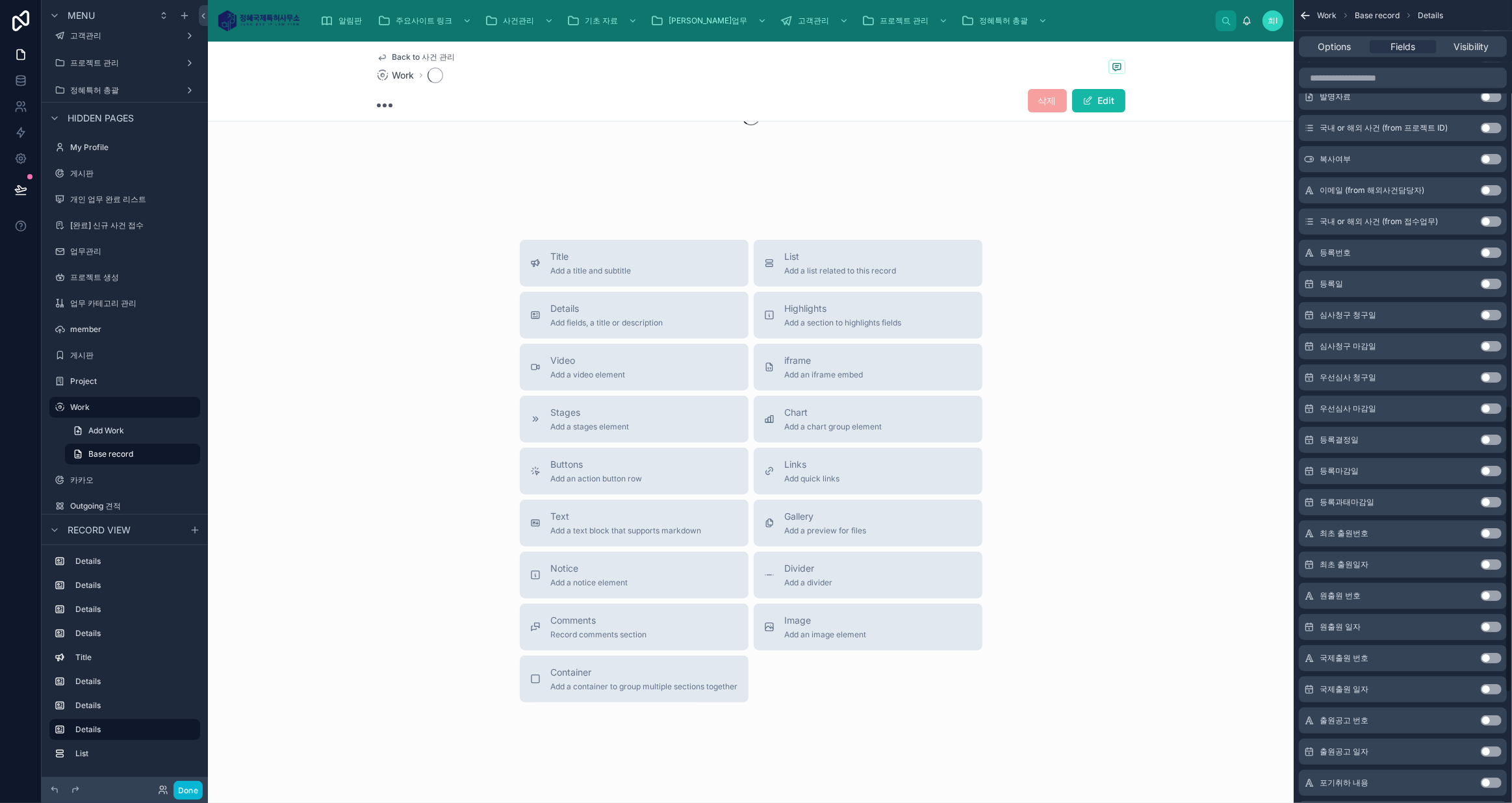
scroll to position [121, 0]
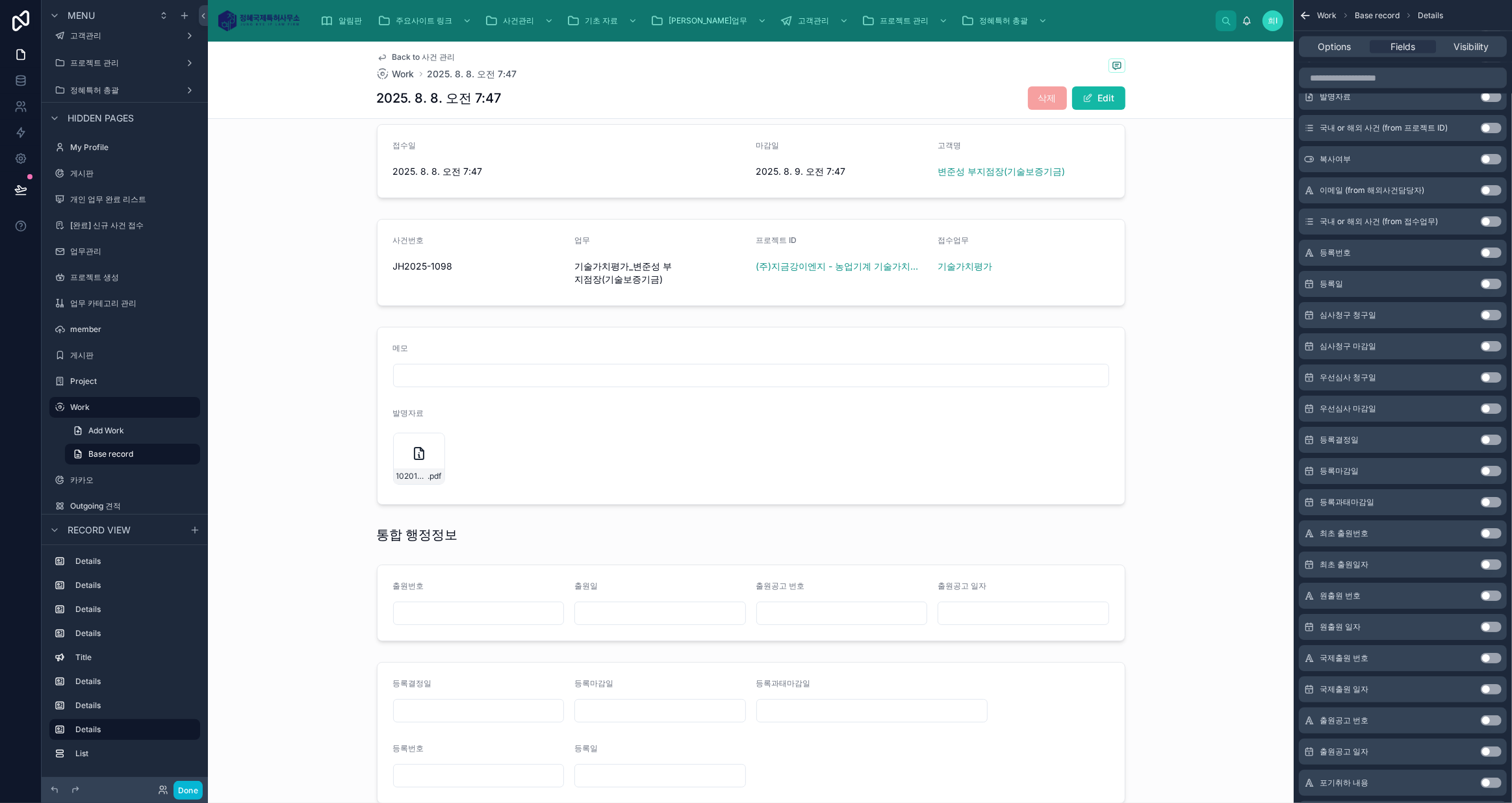
click at [1493, 311] on button "Use setting" at bounding box center [1491, 315] width 20 height 10
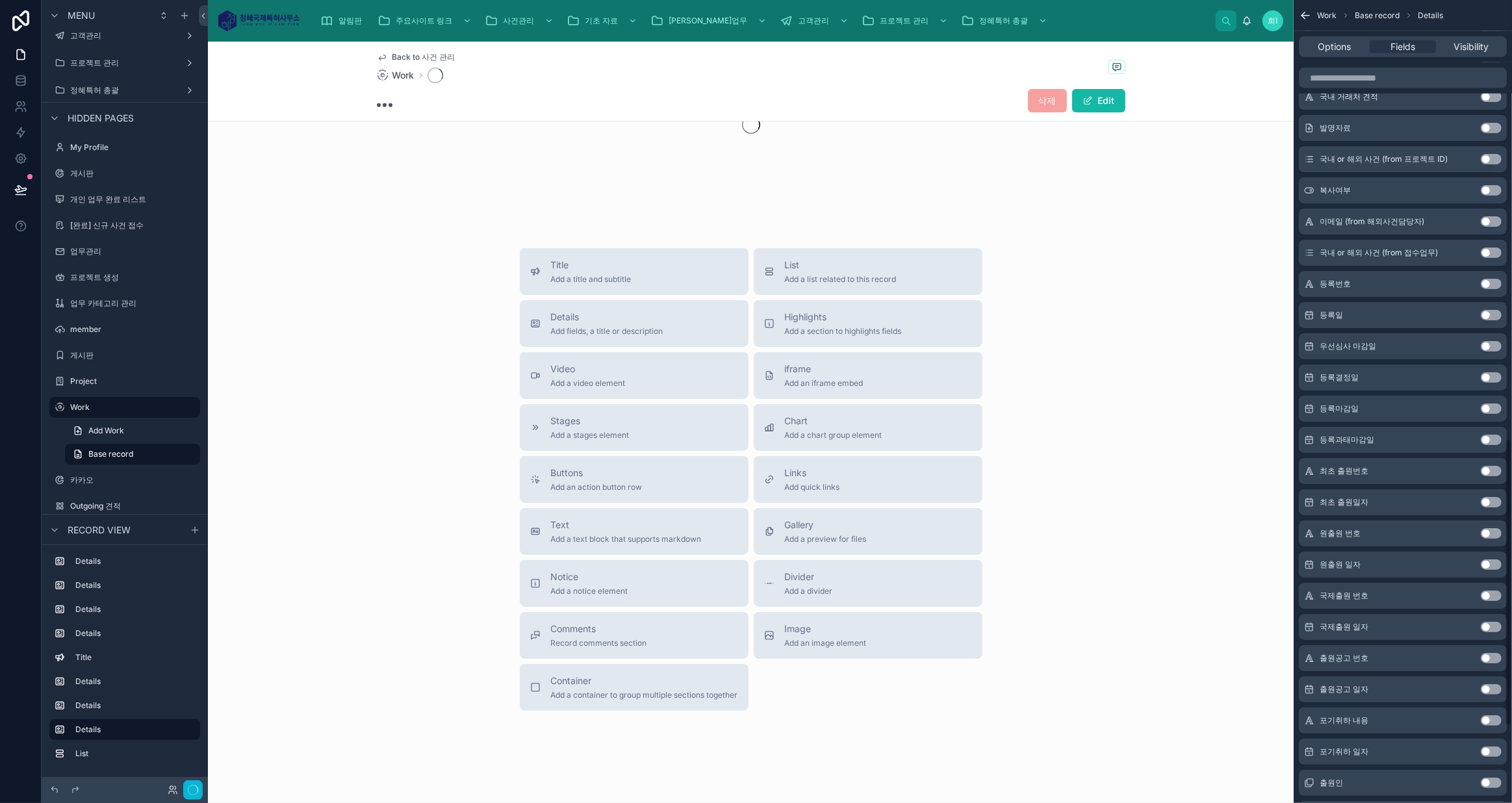
scroll to position [1224, 0]
click at [1493, 311] on button "Use setting" at bounding box center [1491, 315] width 20 height 10
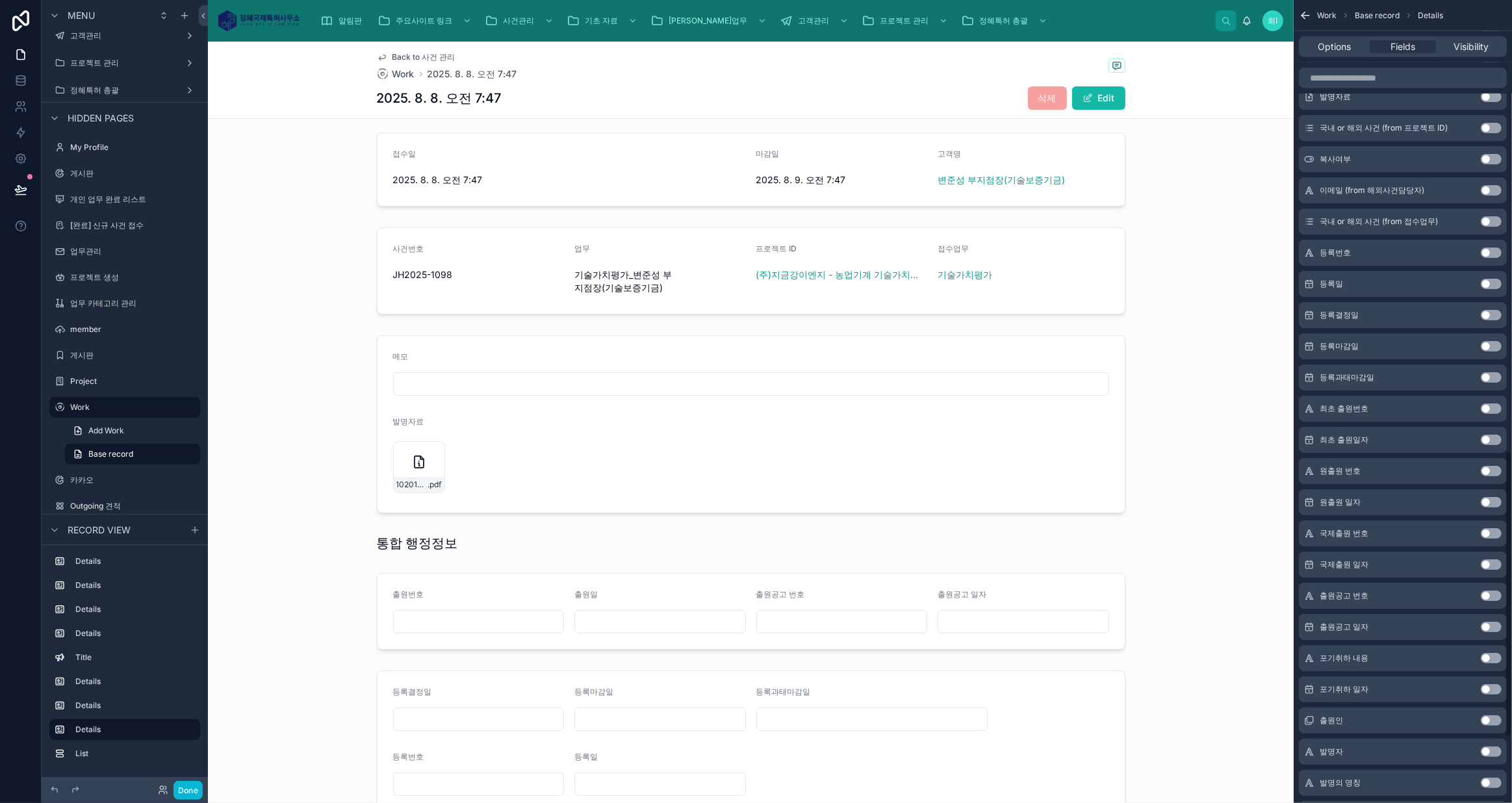
scroll to position [110, 0]
click at [1491, 409] on button "Use setting" at bounding box center [1491, 409] width 20 height 10
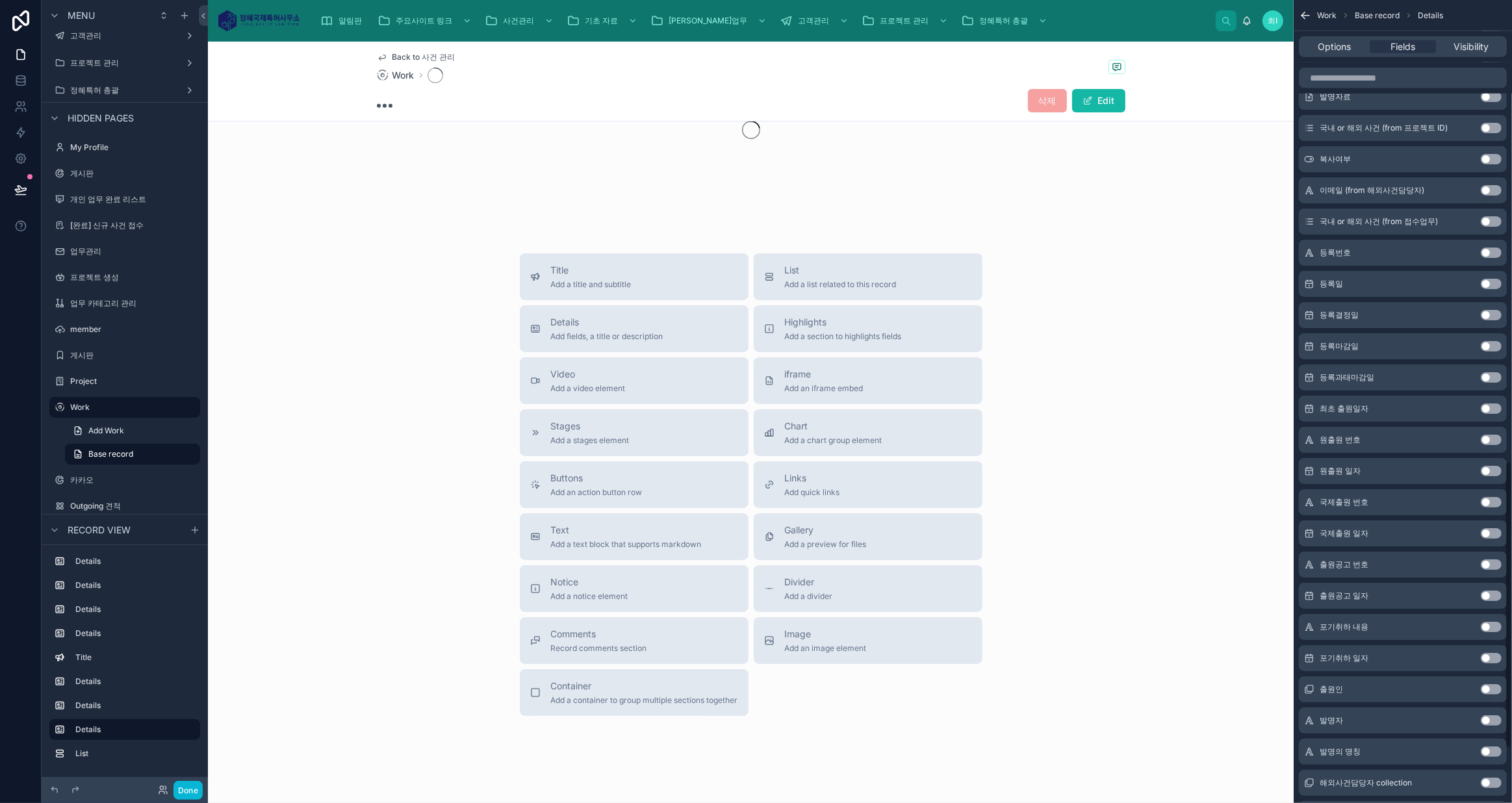
click at [1491, 409] on button "Use setting" at bounding box center [1491, 409] width 20 height 10
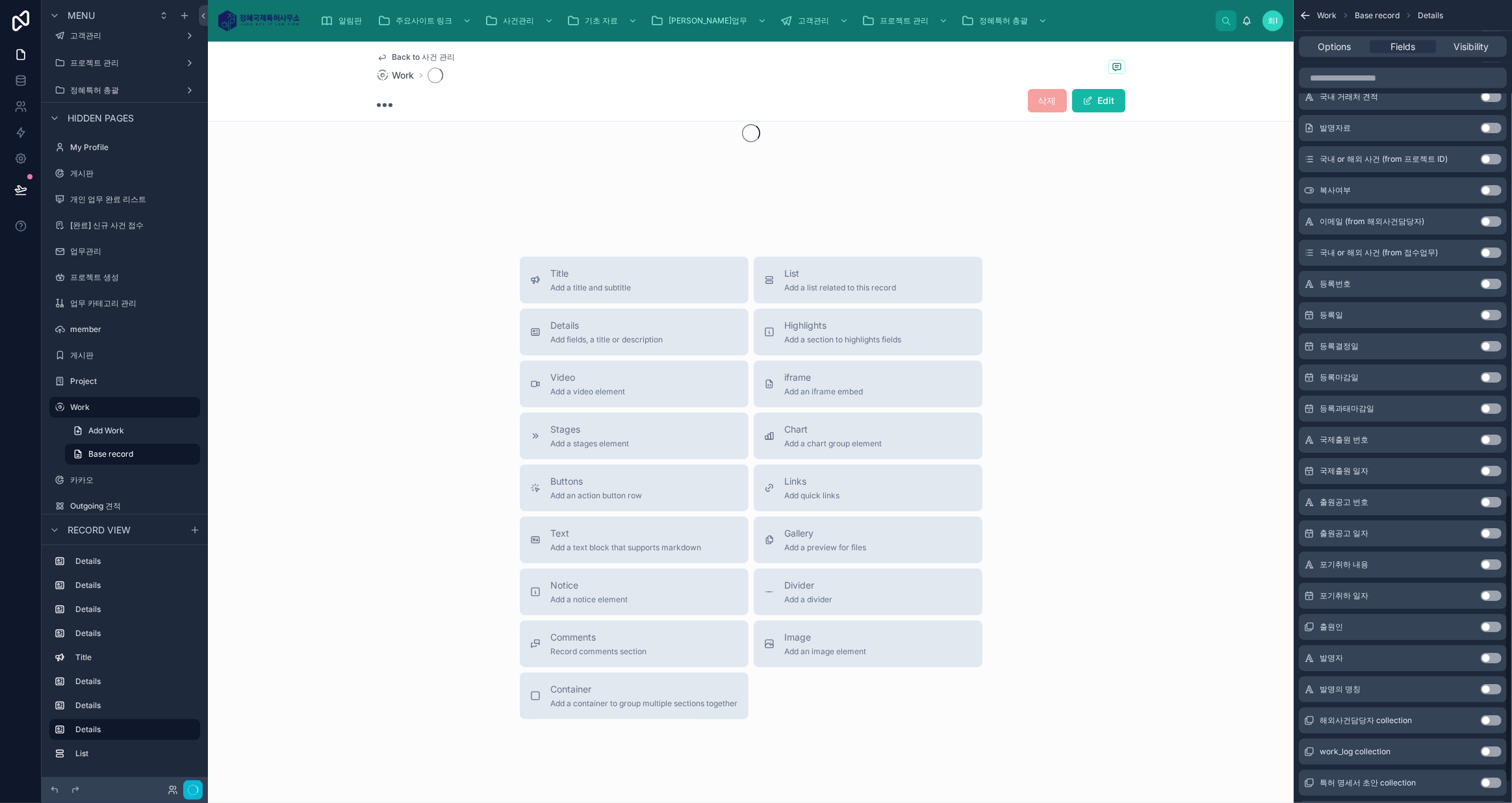
scroll to position [1379, 0]
click at [1491, 409] on button "Use setting" at bounding box center [1491, 409] width 20 height 10
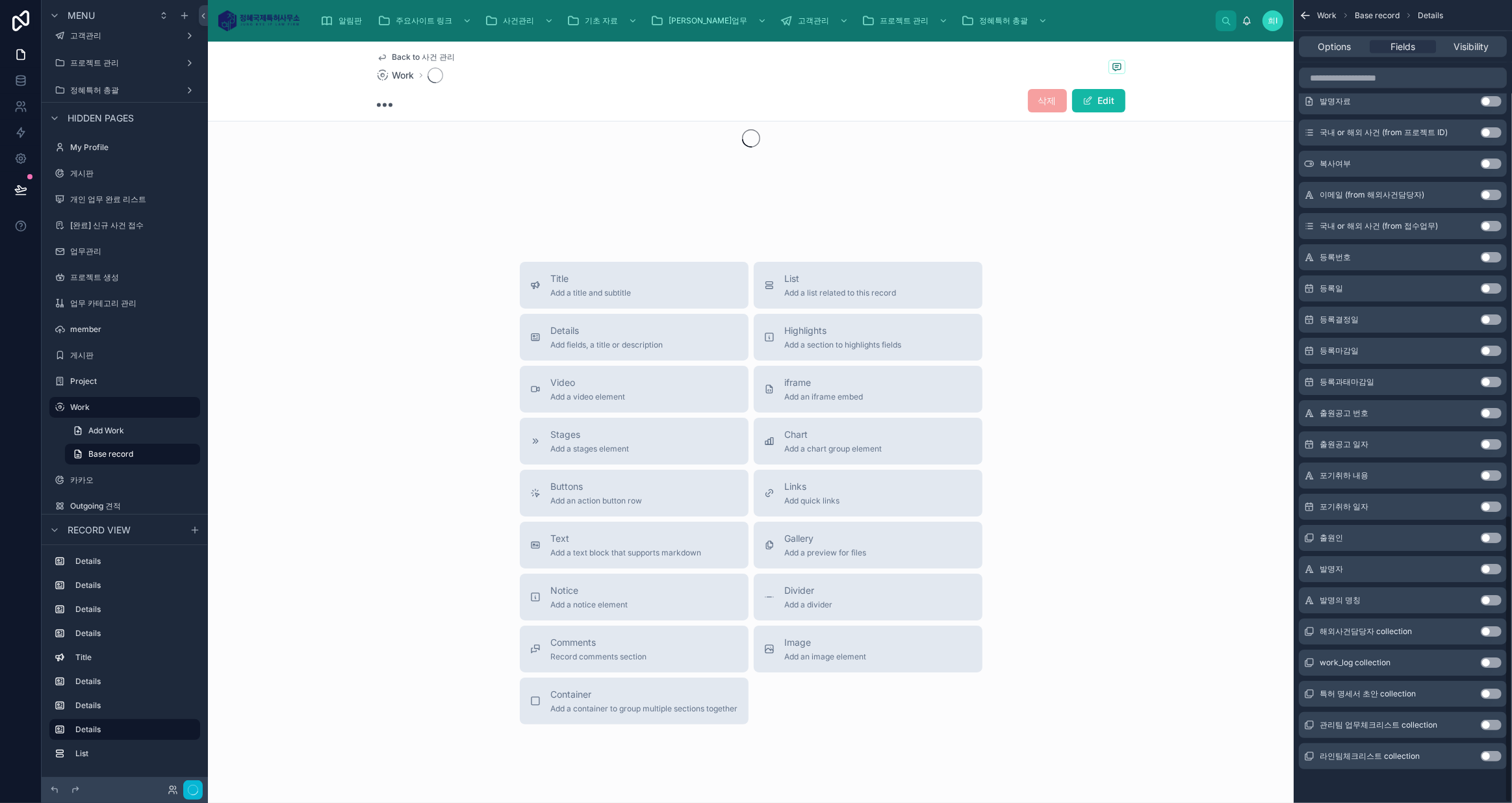
click at [1491, 409] on button "Use setting" at bounding box center [1491, 413] width 20 height 10
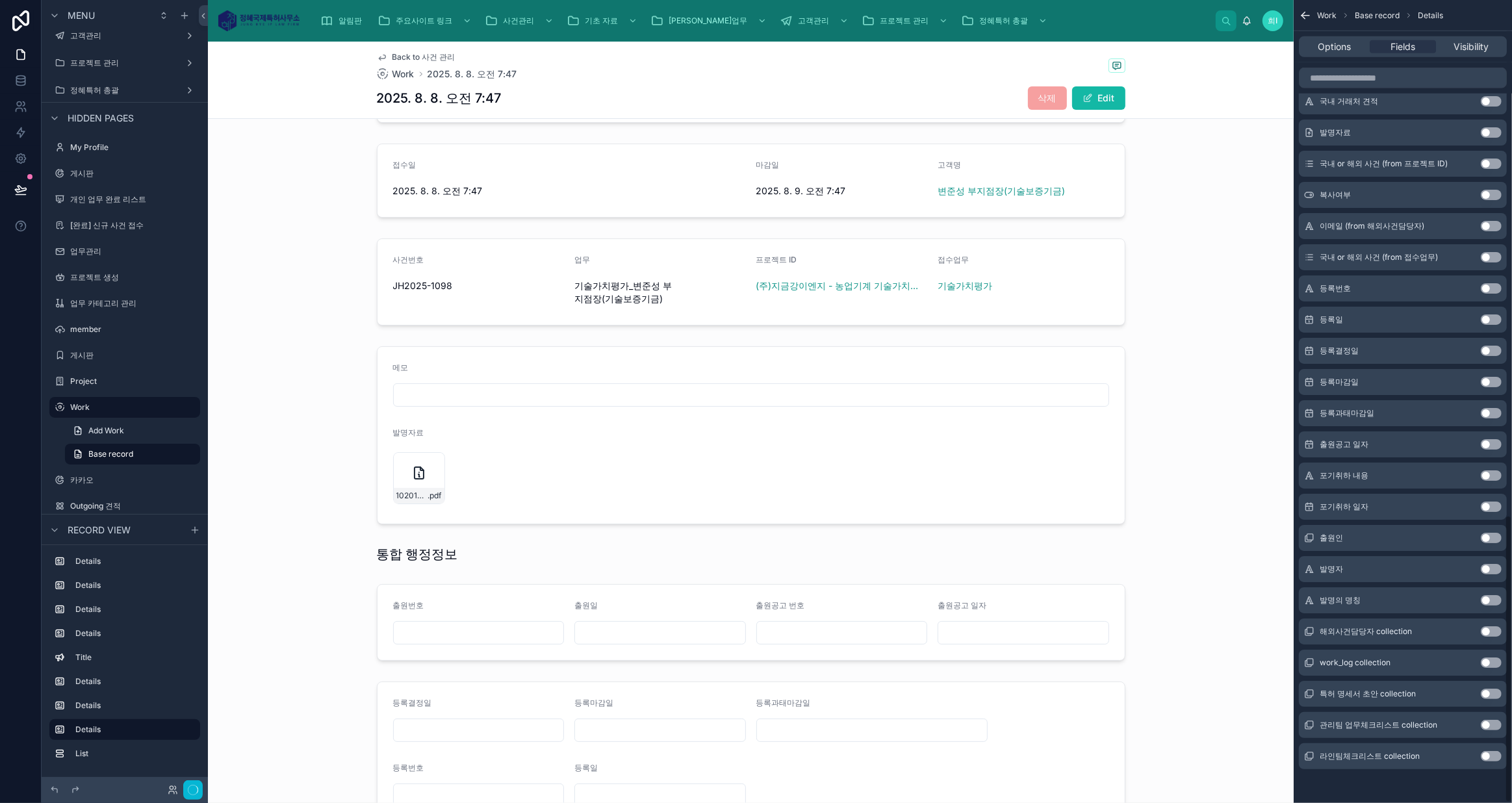
scroll to position [99, 0]
click at [1484, 476] on button "Use setting" at bounding box center [1491, 475] width 20 height 10
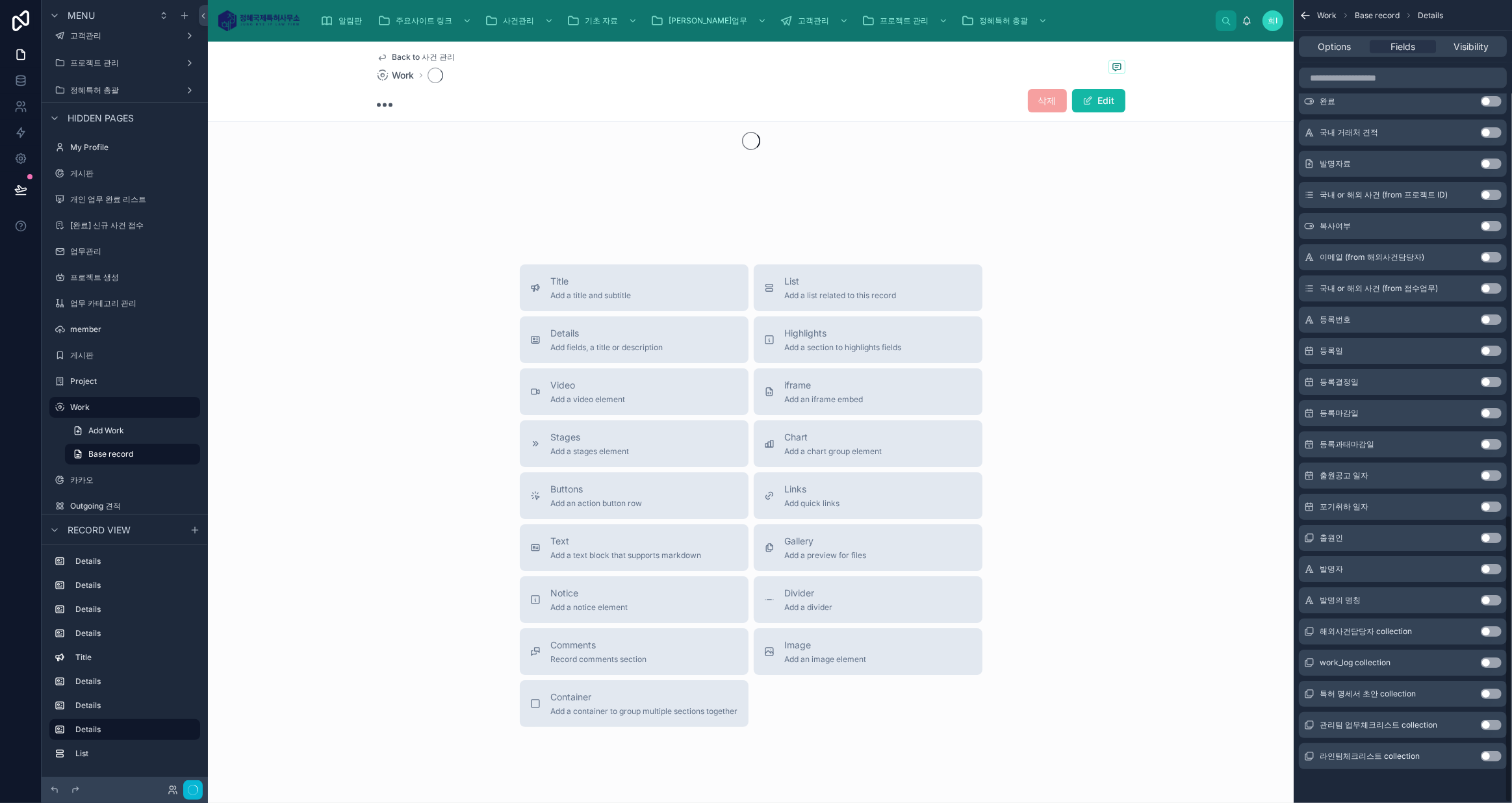
click at [1487, 475] on button "Use setting" at bounding box center [1491, 475] width 20 height 10
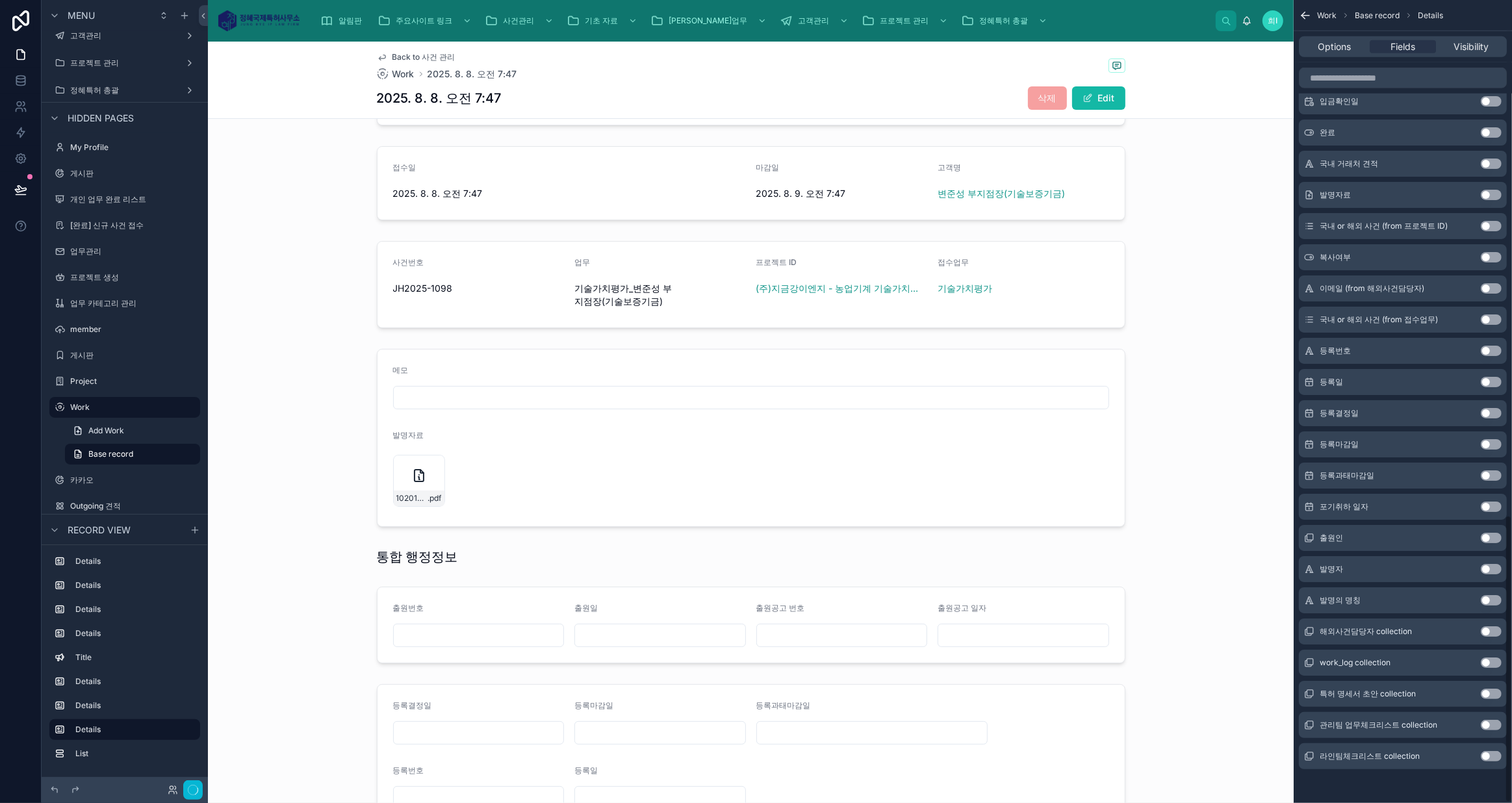
scroll to position [95, 0]
click at [1484, 502] on button "Use setting" at bounding box center [1491, 507] width 20 height 10
click at [1491, 533] on button "Use setting" at bounding box center [1491, 537] width 20 height 10
click at [1496, 565] on button "Use setting" at bounding box center [1491, 569] width 20 height 10
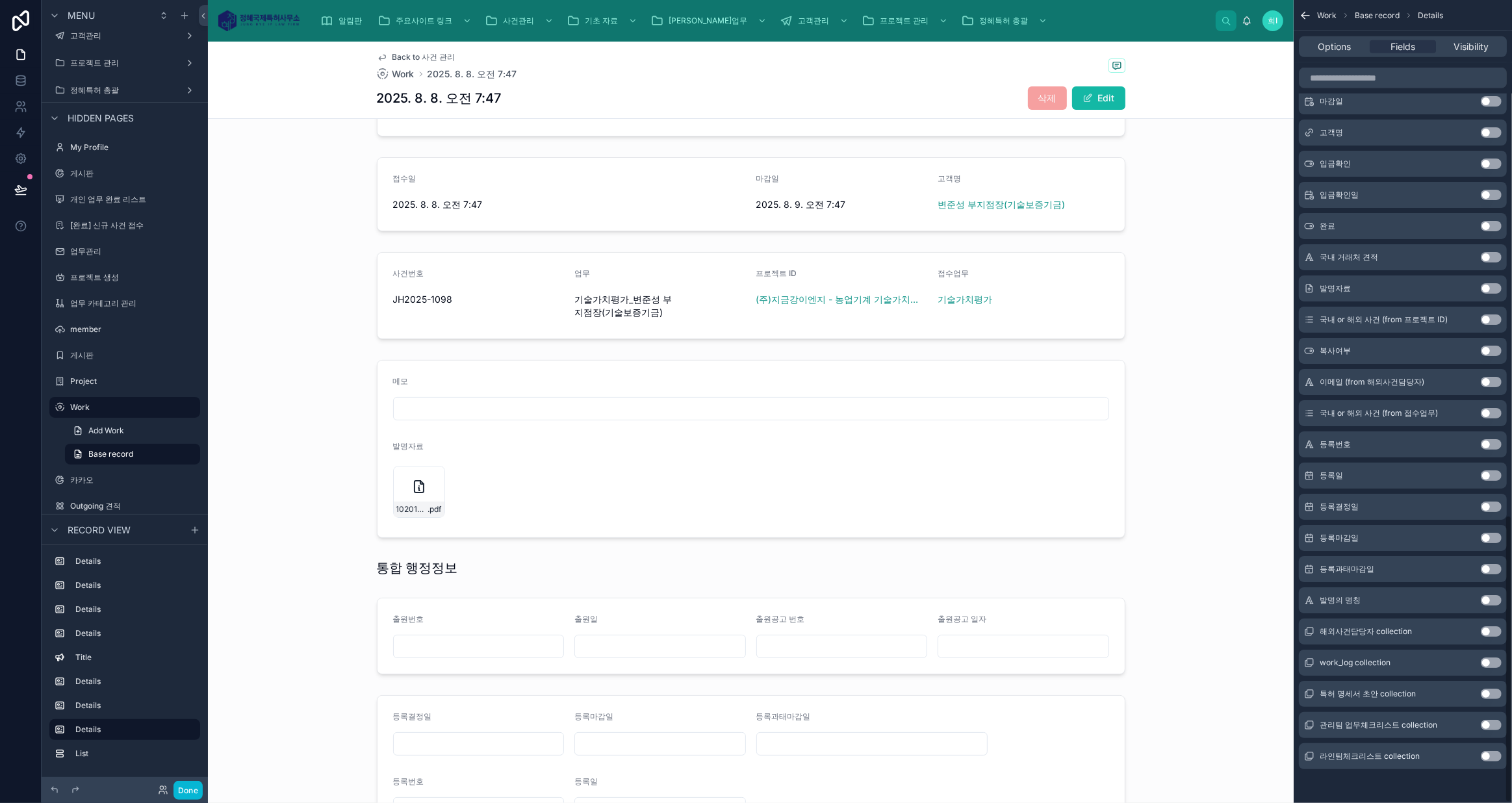
click at [1496, 597] on button "Use setting" at bounding box center [1491, 600] width 20 height 10
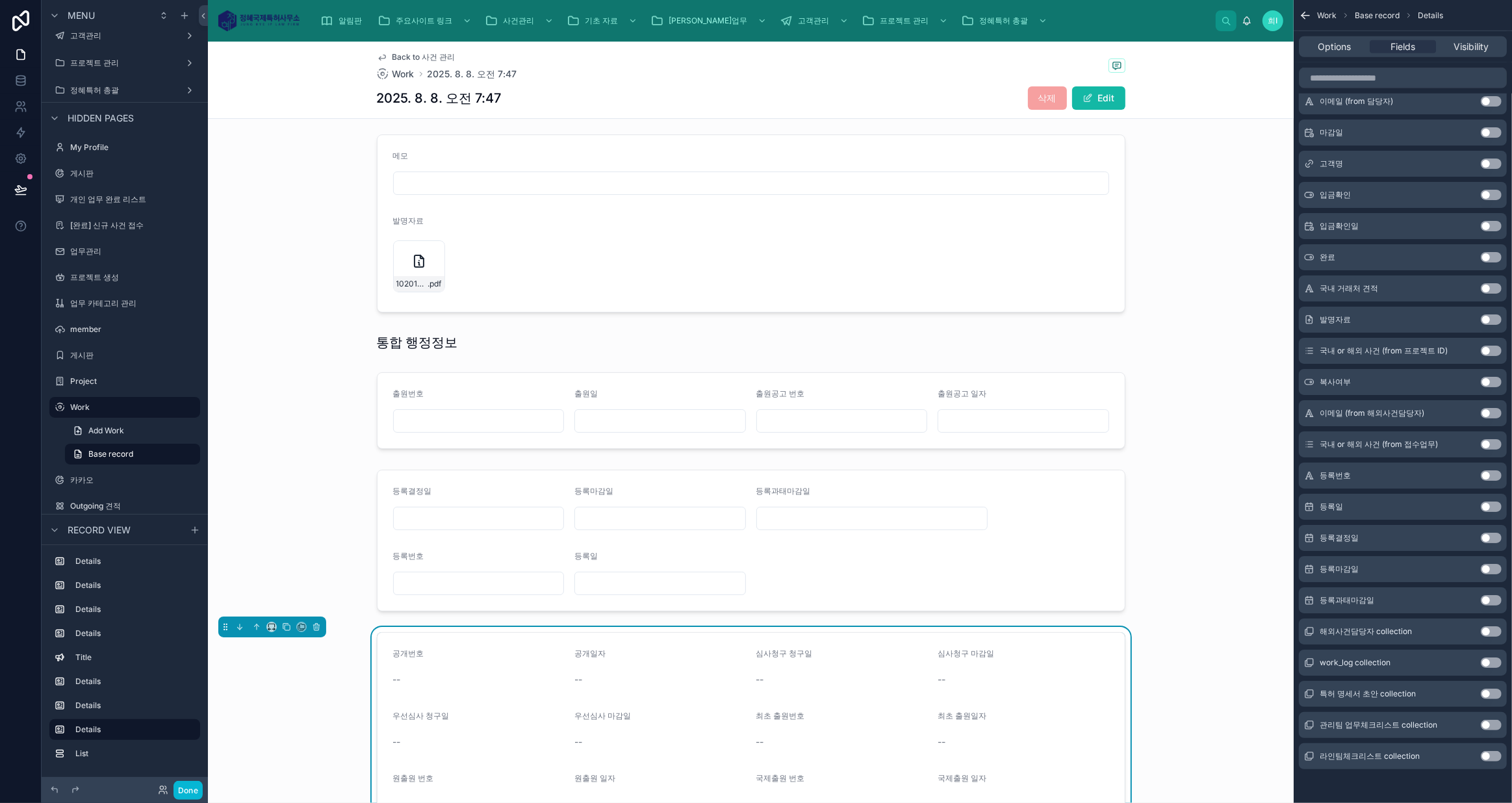
scroll to position [321, 0]
click at [970, 672] on div "--" at bounding box center [1022, 671] width 171 height 13
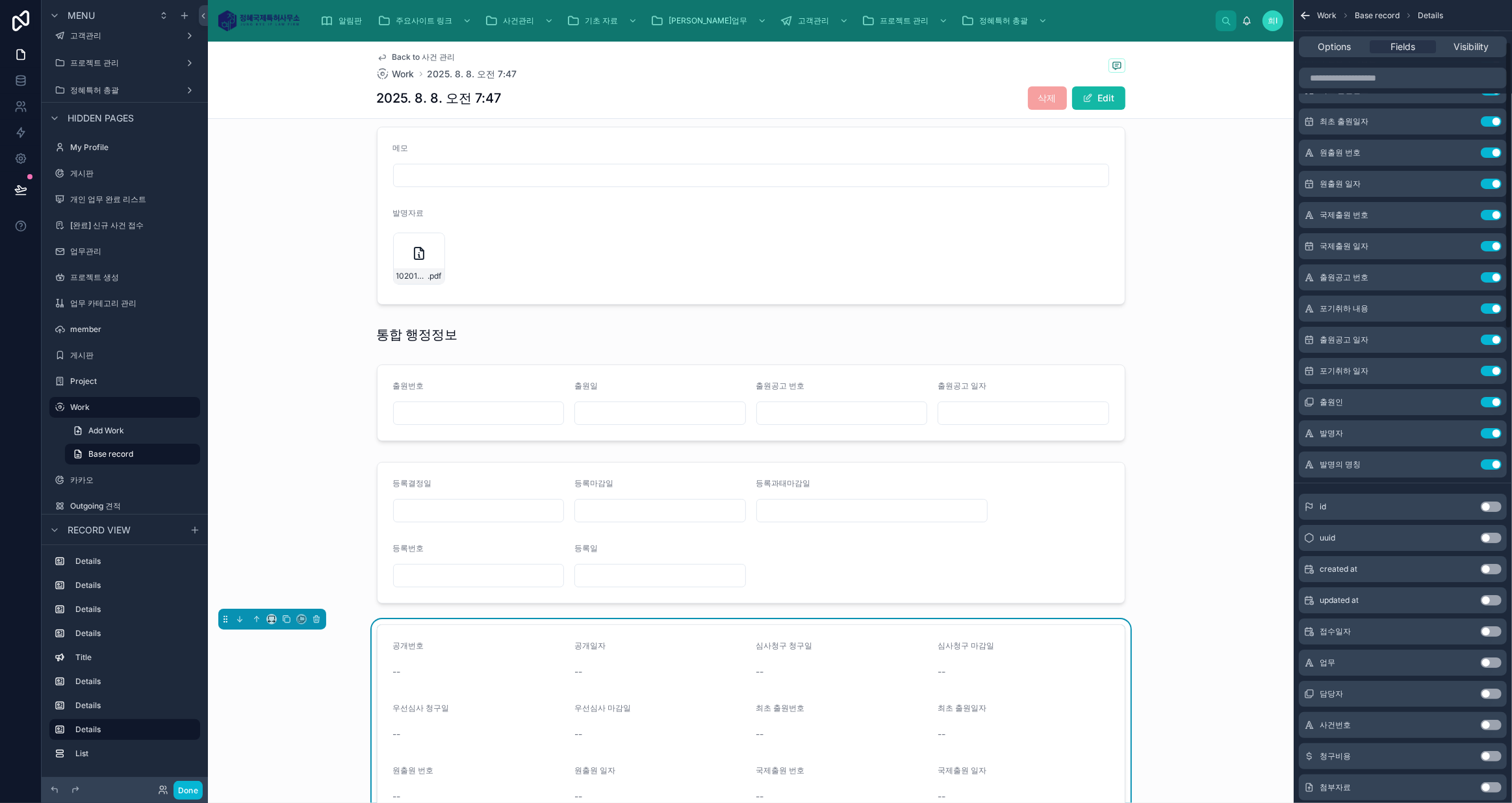
scroll to position [0, 0]
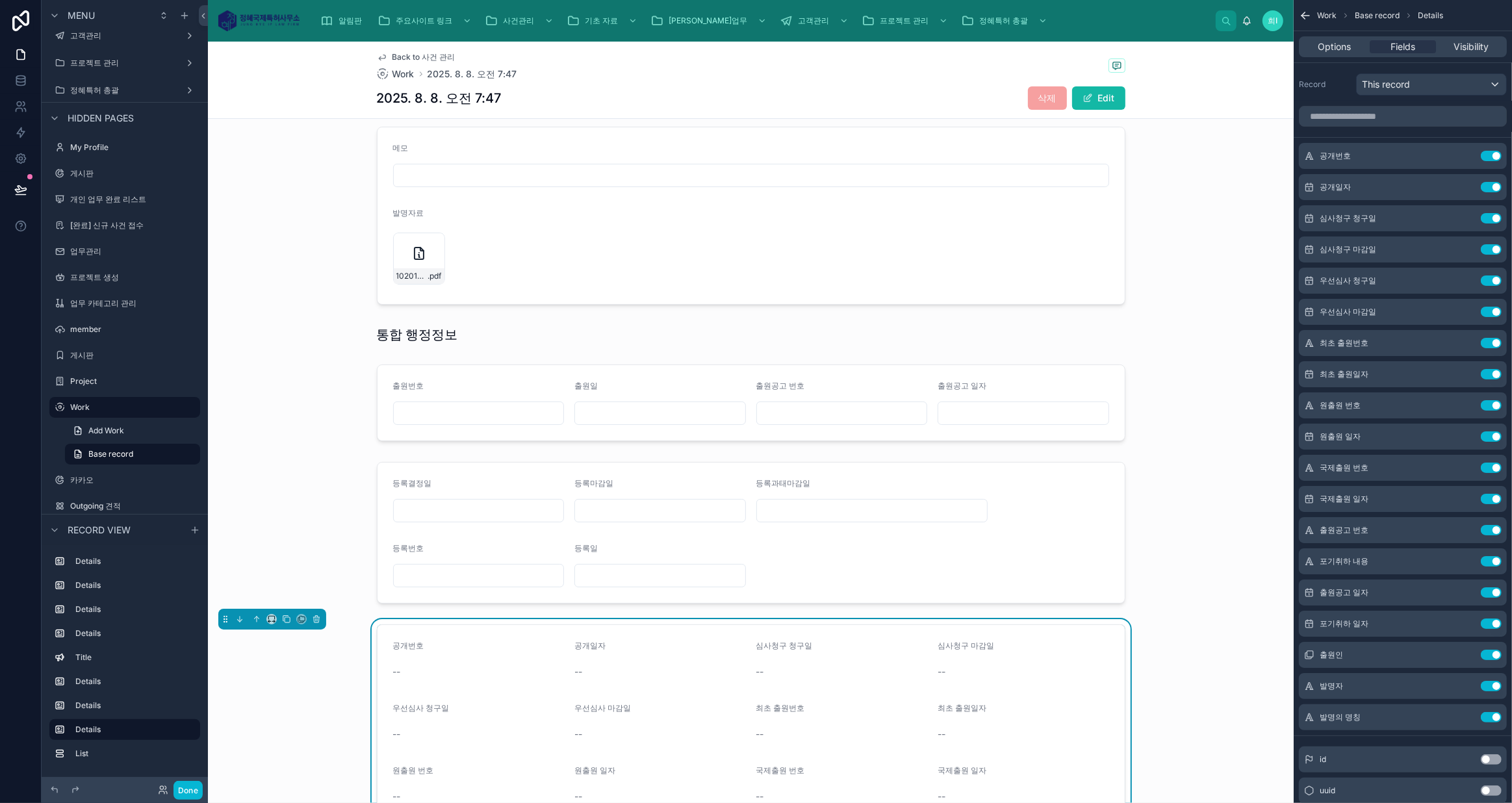
click at [1493, 153] on button "Use setting" at bounding box center [1491, 156] width 20 height 10
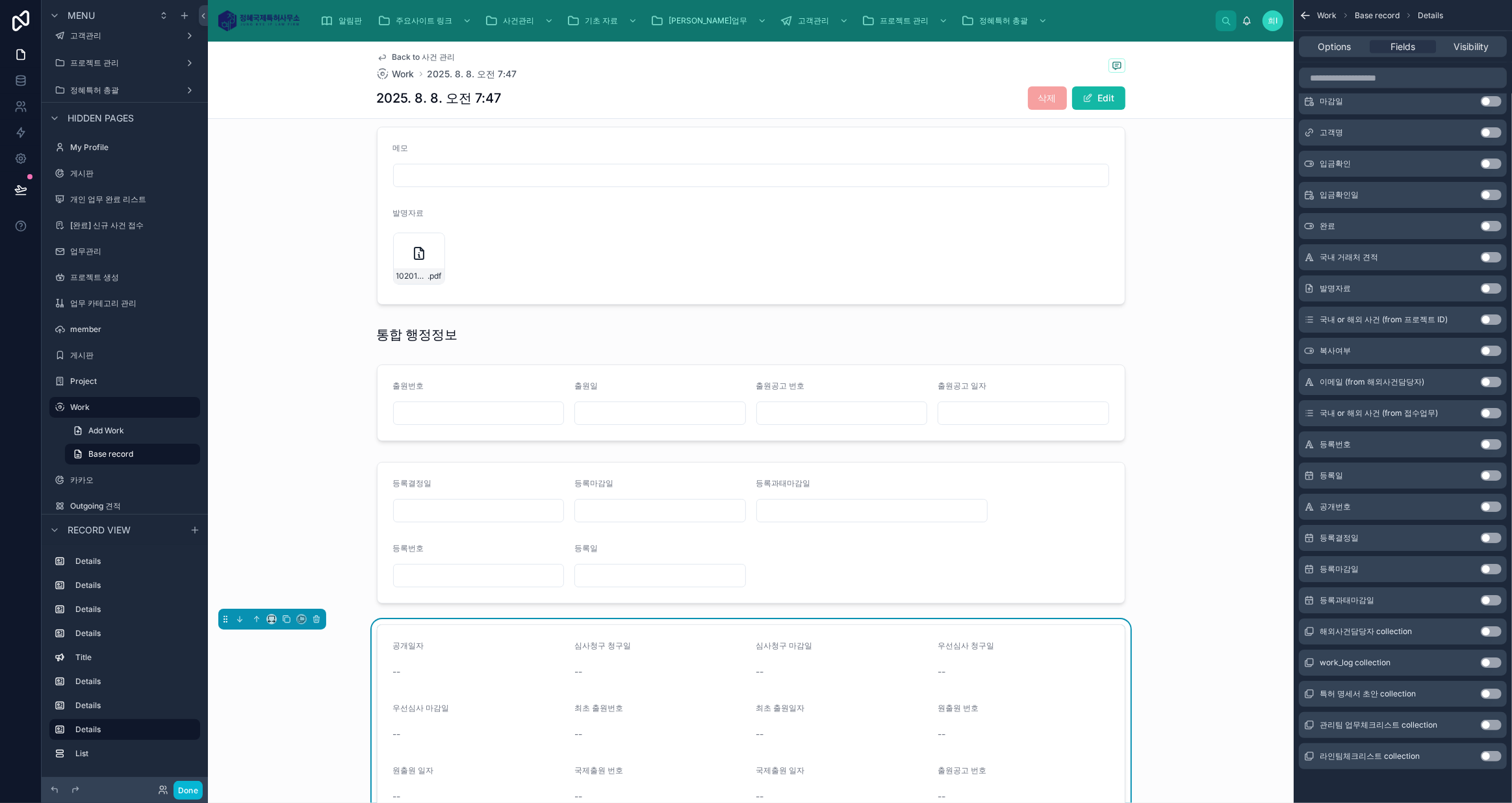
click at [1487, 506] on button "Use setting" at bounding box center [1491, 507] width 20 height 10
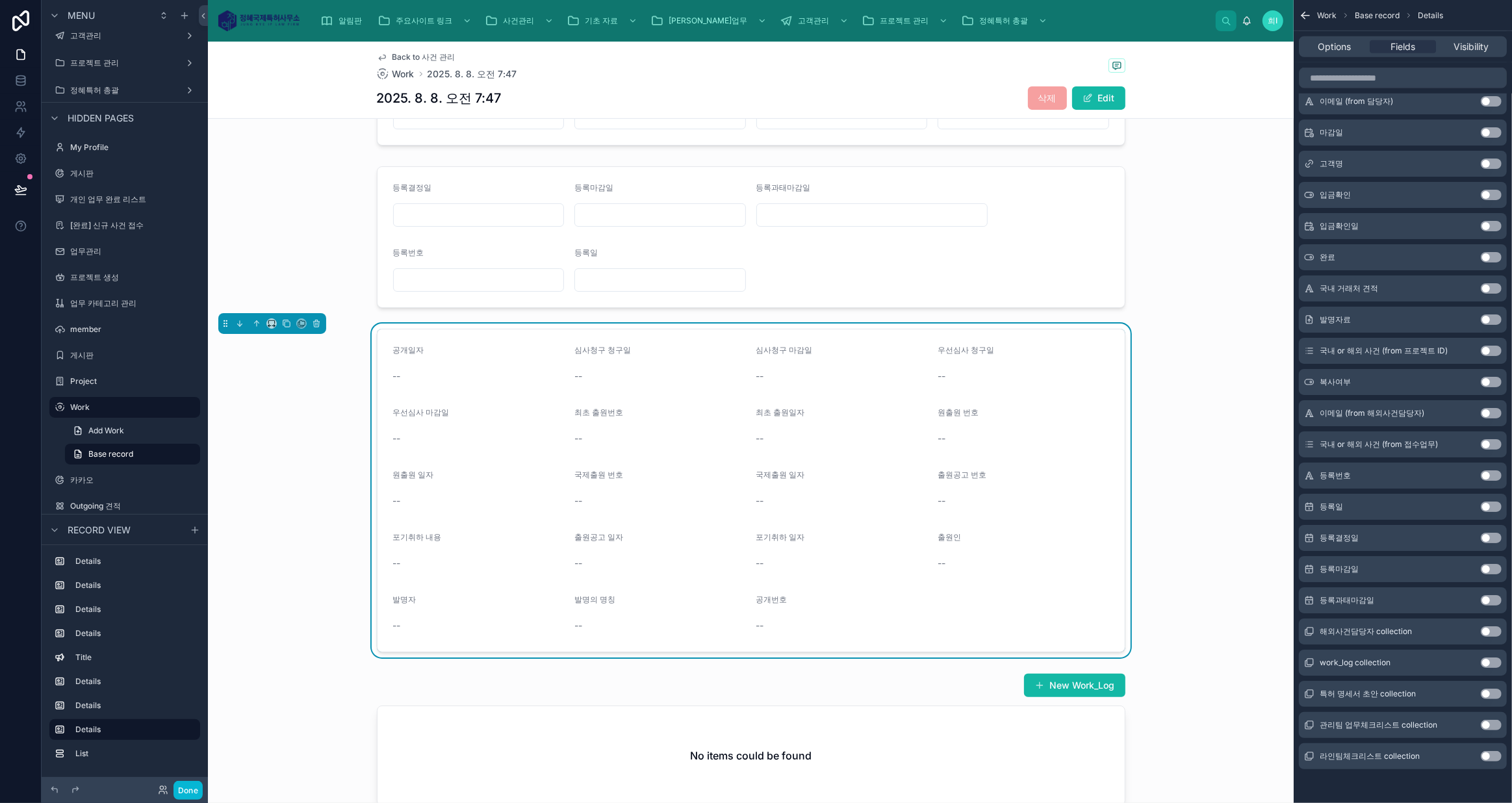
drag, startPoint x: 849, startPoint y: 474, endPoint x: 852, endPoint y: 483, distance: 9.5
click at [849, 474] on div "국제출원 일자" at bounding box center [842, 477] width 171 height 15
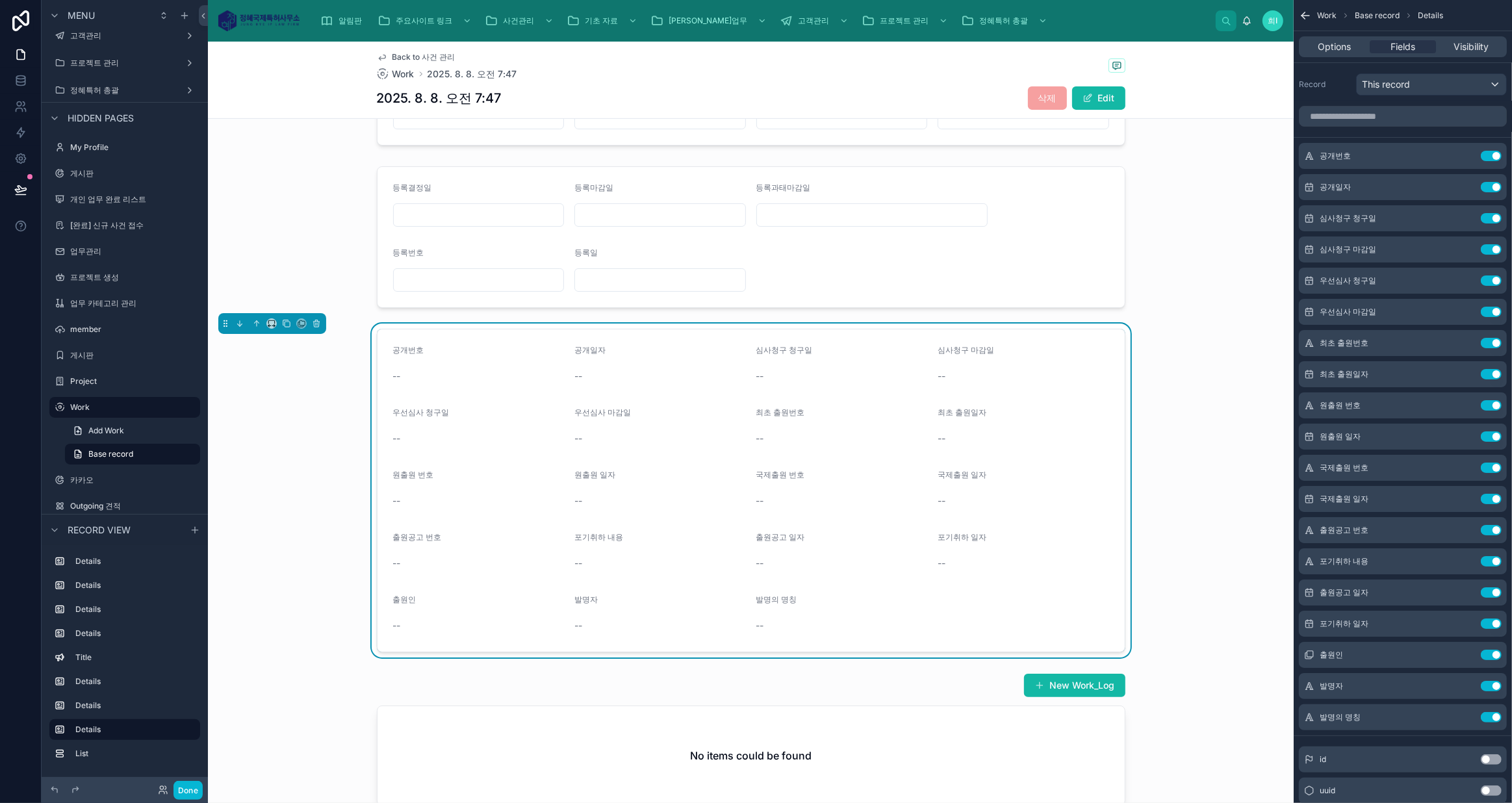
click at [0, 0] on icon "scrollable content" at bounding box center [0, 0] width 0 height 0
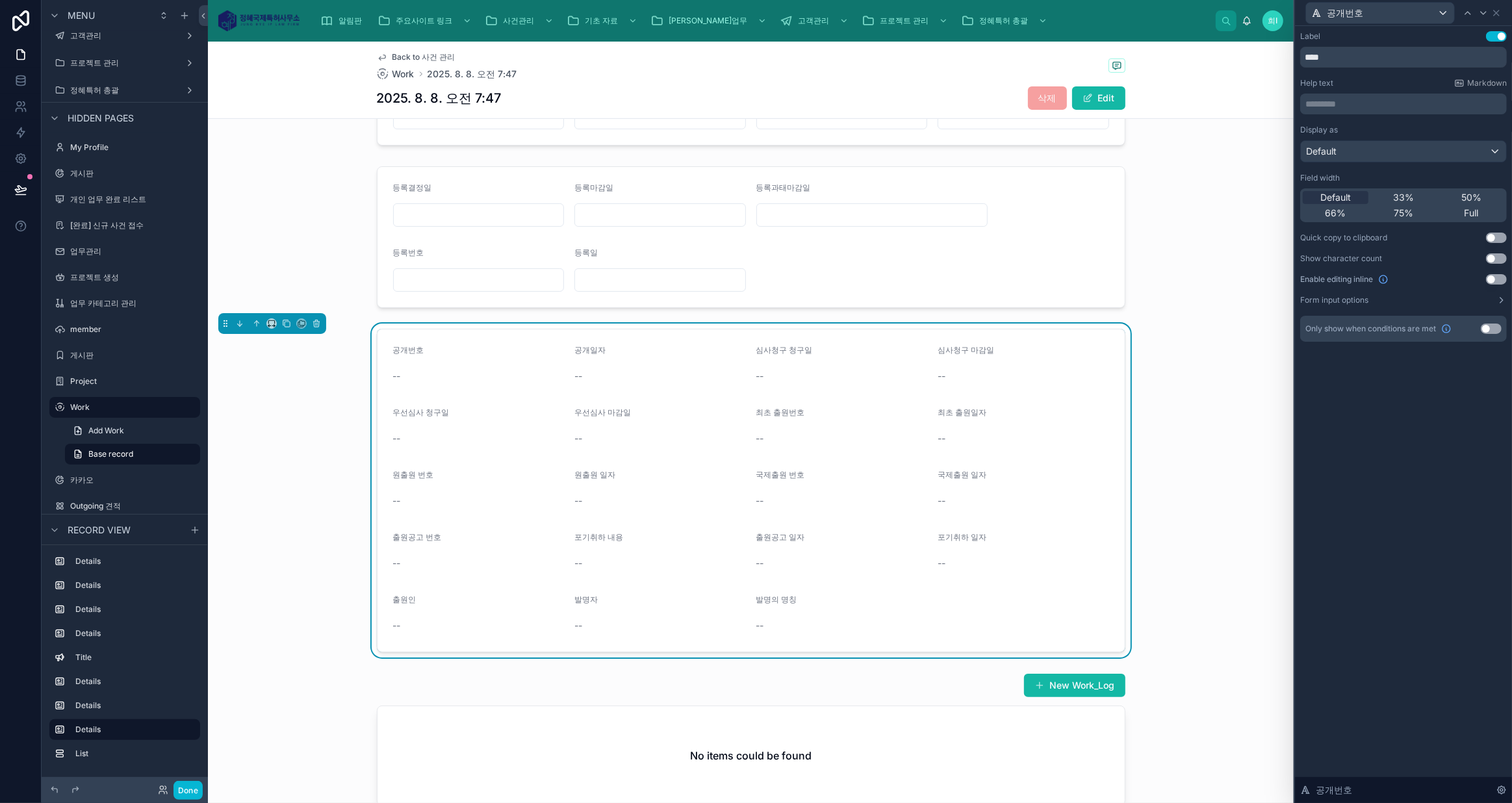
click at [1495, 277] on button "Use setting" at bounding box center [1496, 279] width 20 height 10
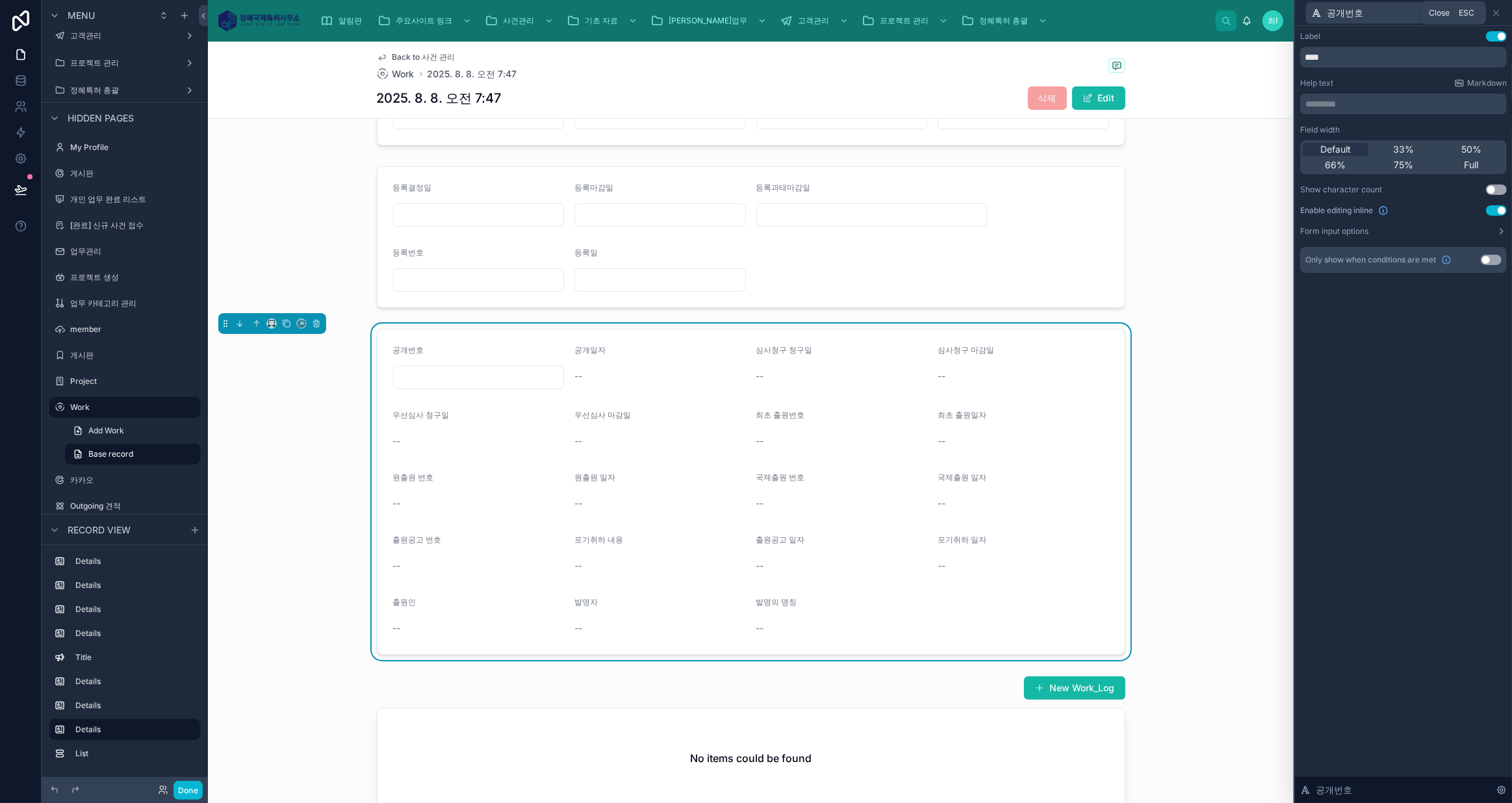
click at [1498, 9] on icon at bounding box center [1496, 13] width 10 height 10
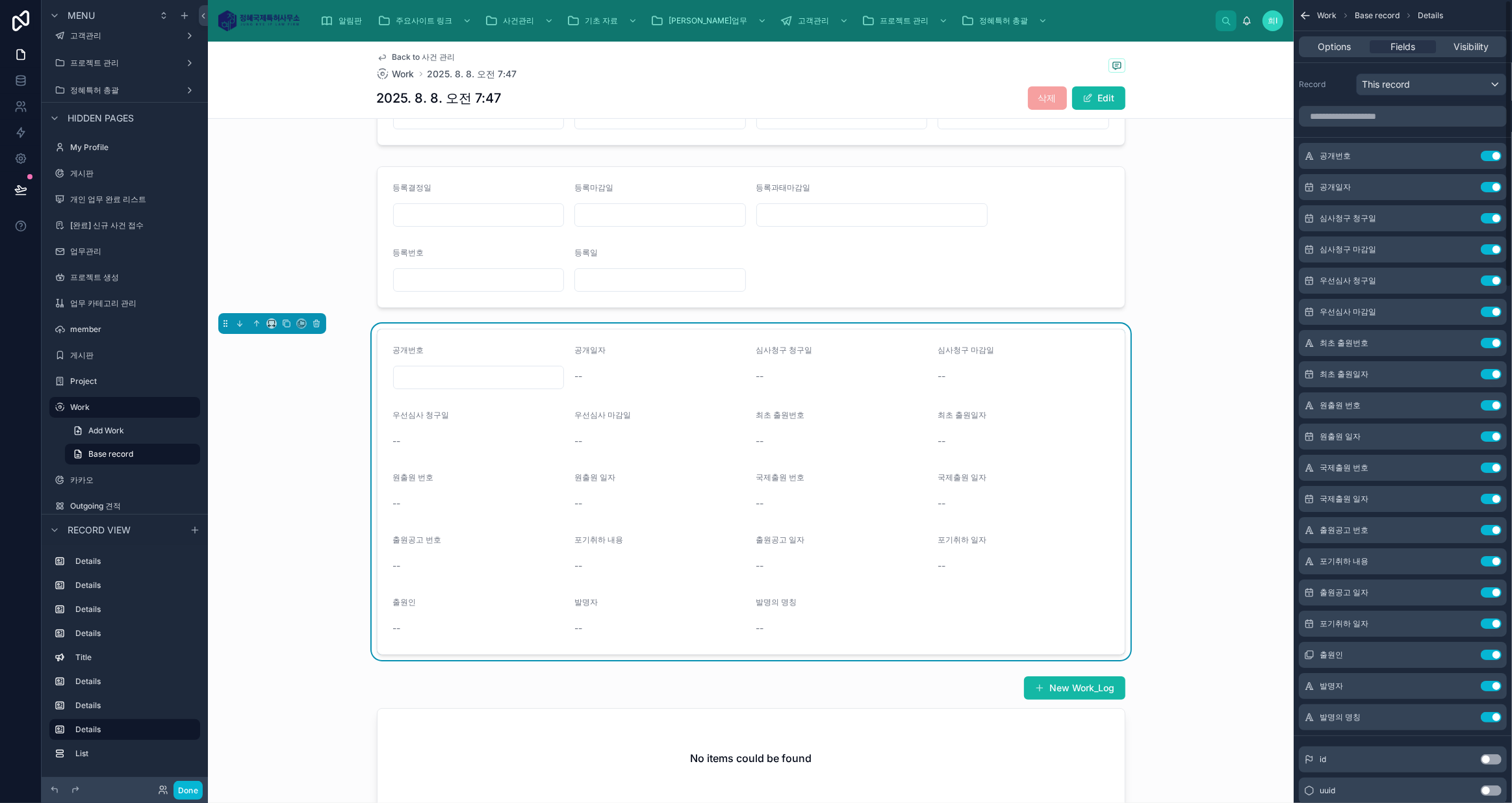
click at [0, 0] on icon "scrollable content" at bounding box center [0, 0] width 0 height 0
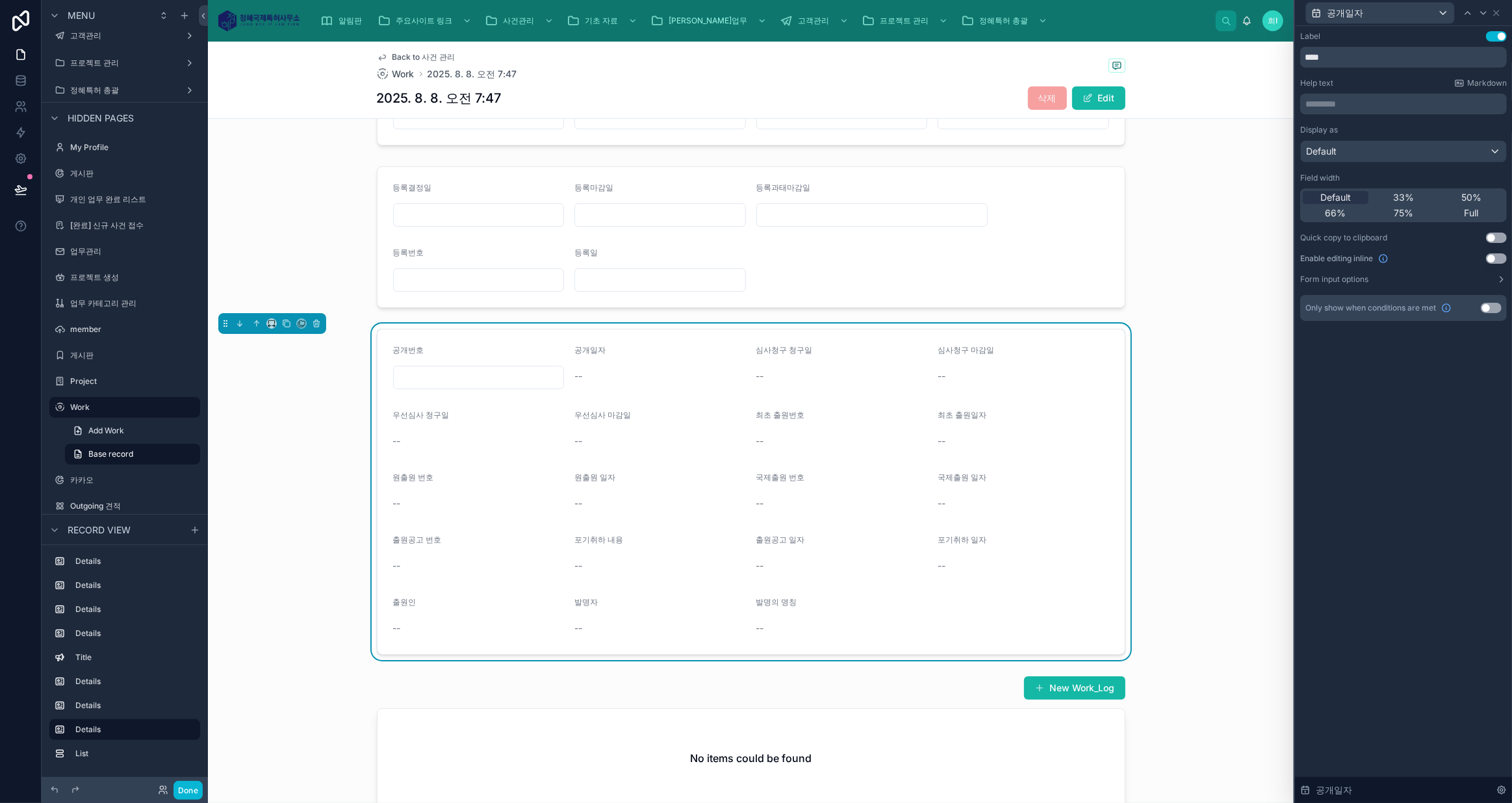
click at [1491, 258] on button "Use setting" at bounding box center [1496, 258] width 20 height 10
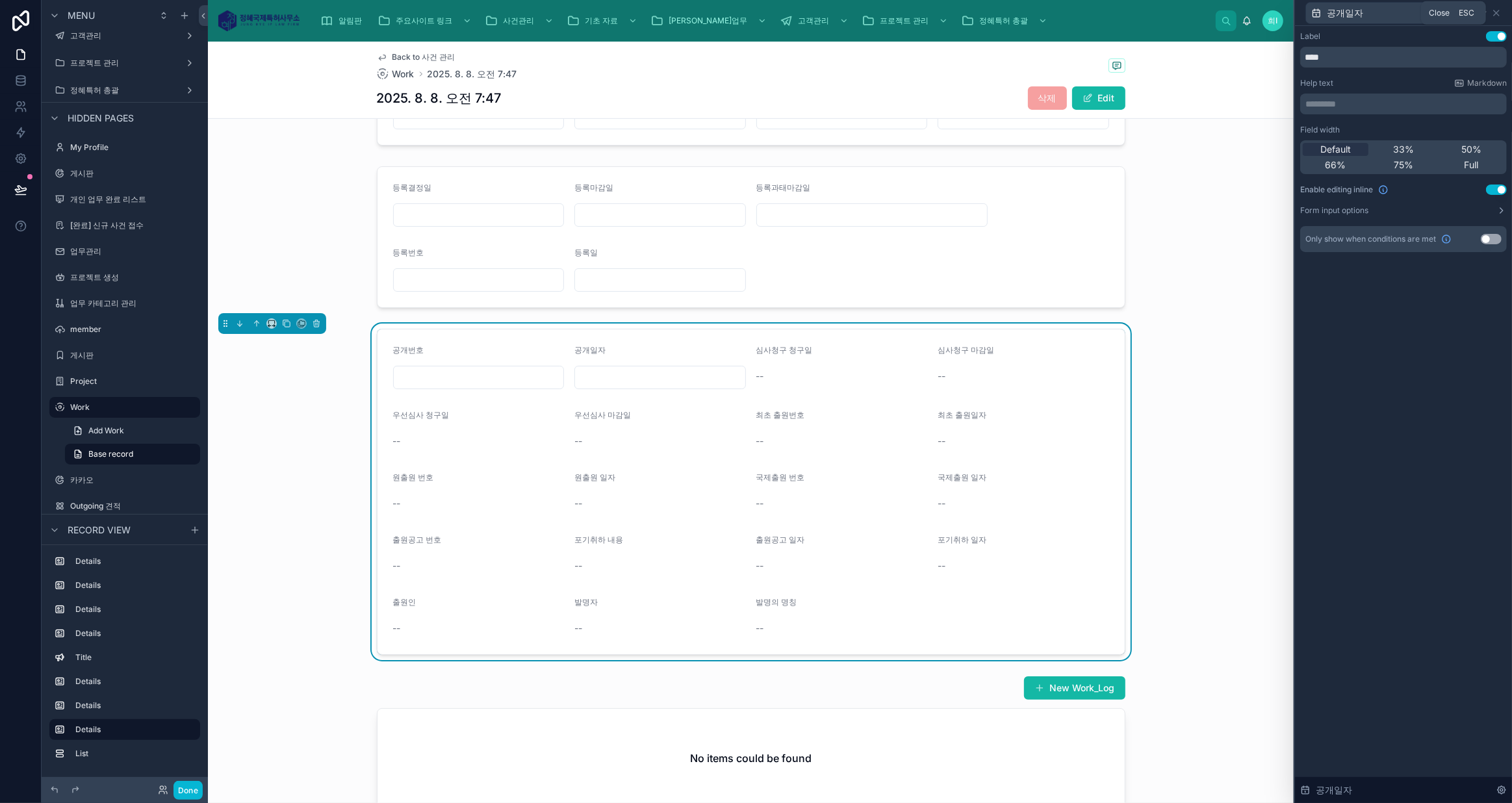
click at [1499, 12] on icon at bounding box center [1496, 13] width 10 height 10
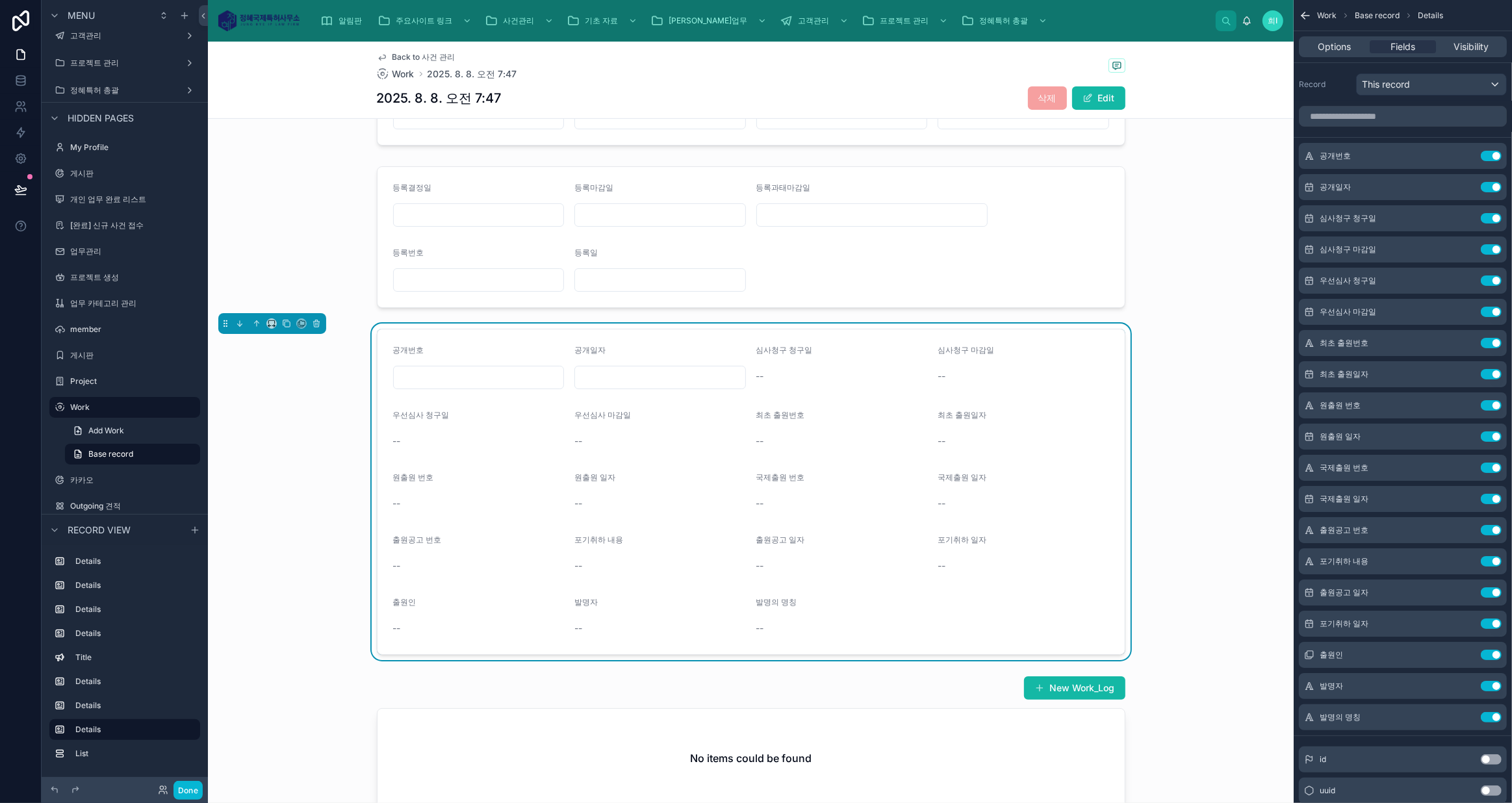
click at [0, 0] on icon "scrollable content" at bounding box center [0, 0] width 0 height 0
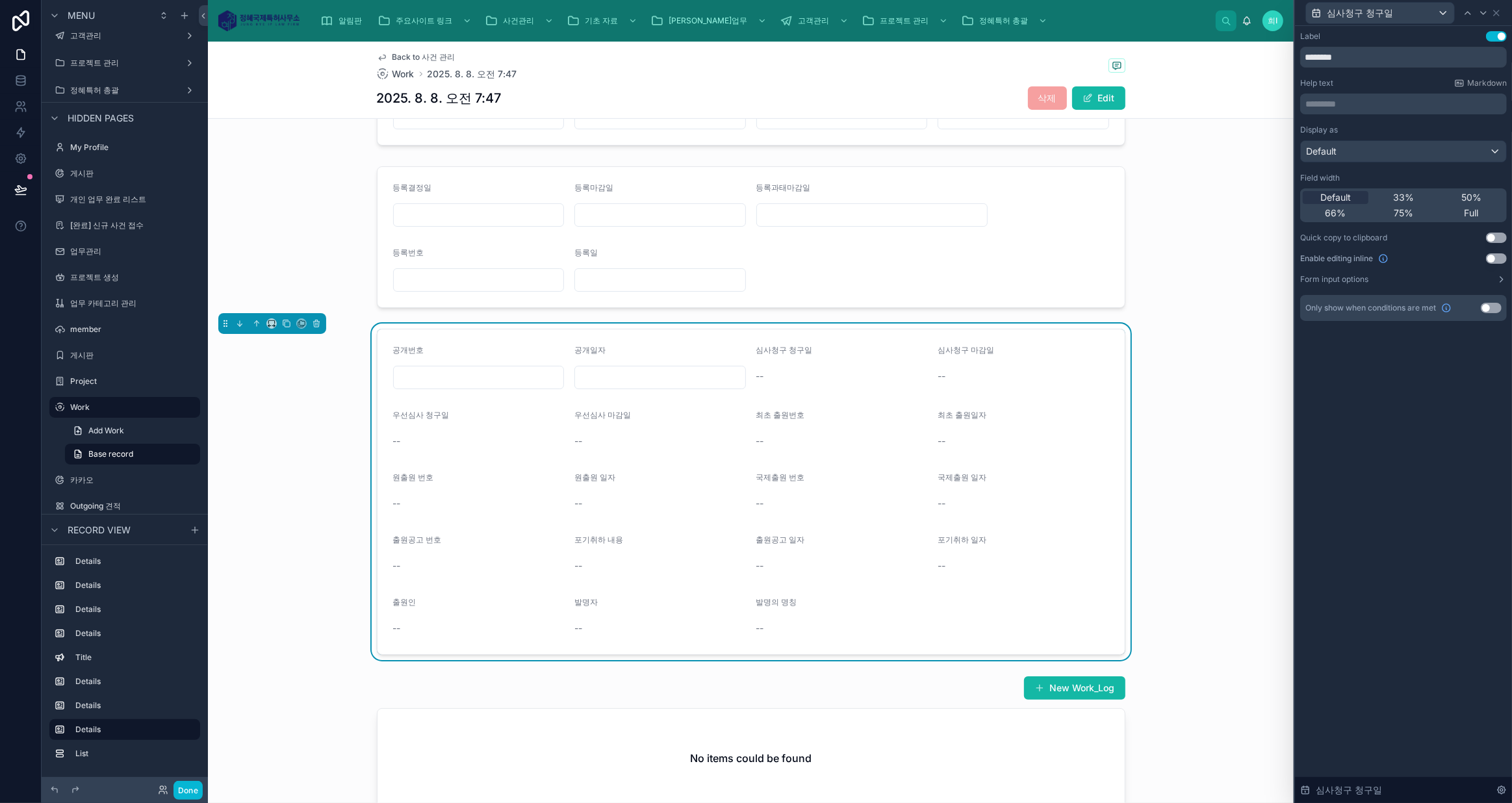
click at [1496, 255] on button "Use setting" at bounding box center [1496, 258] width 20 height 10
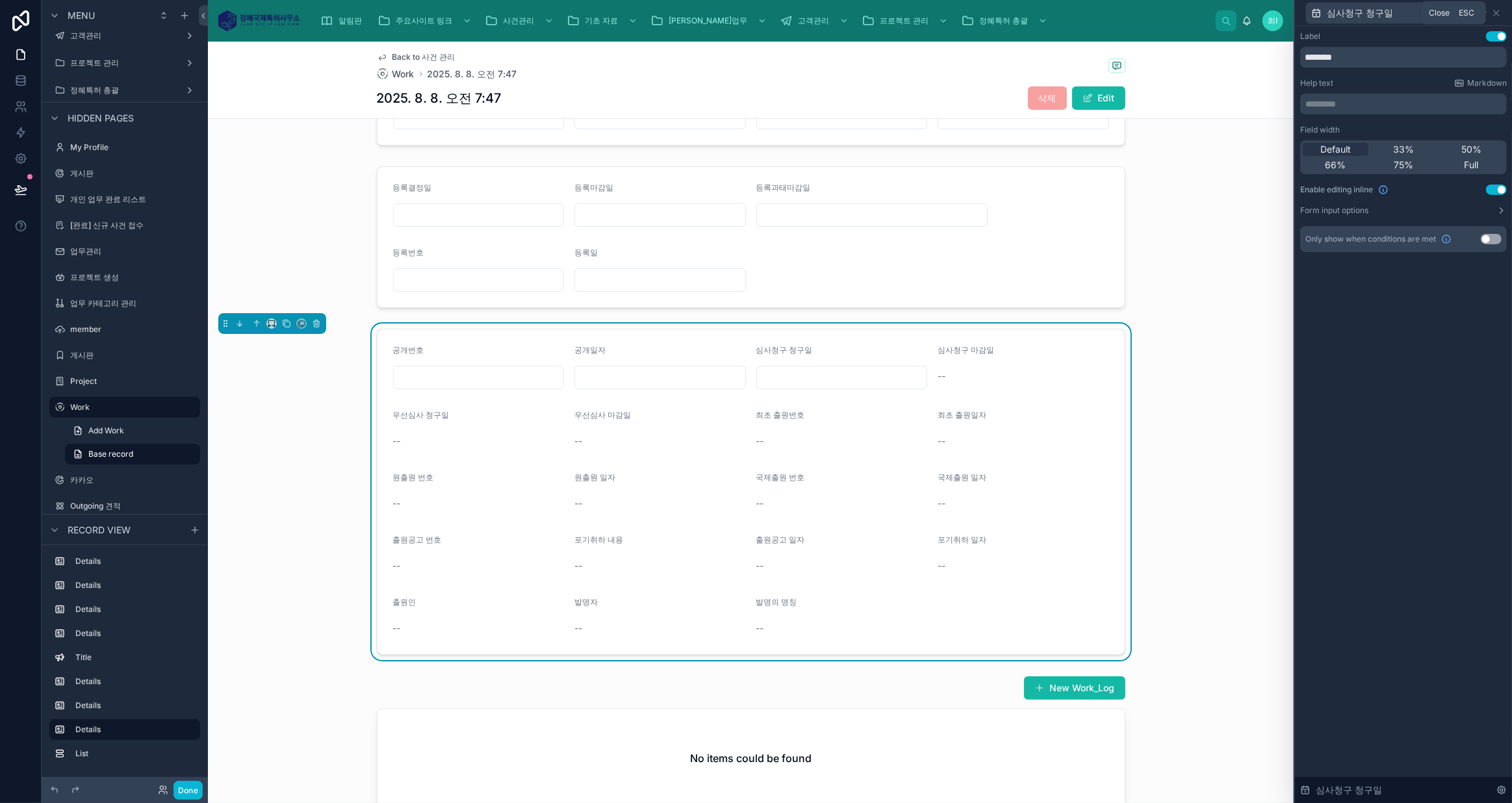
click at [1496, 9] on icon at bounding box center [1496, 13] width 10 height 10
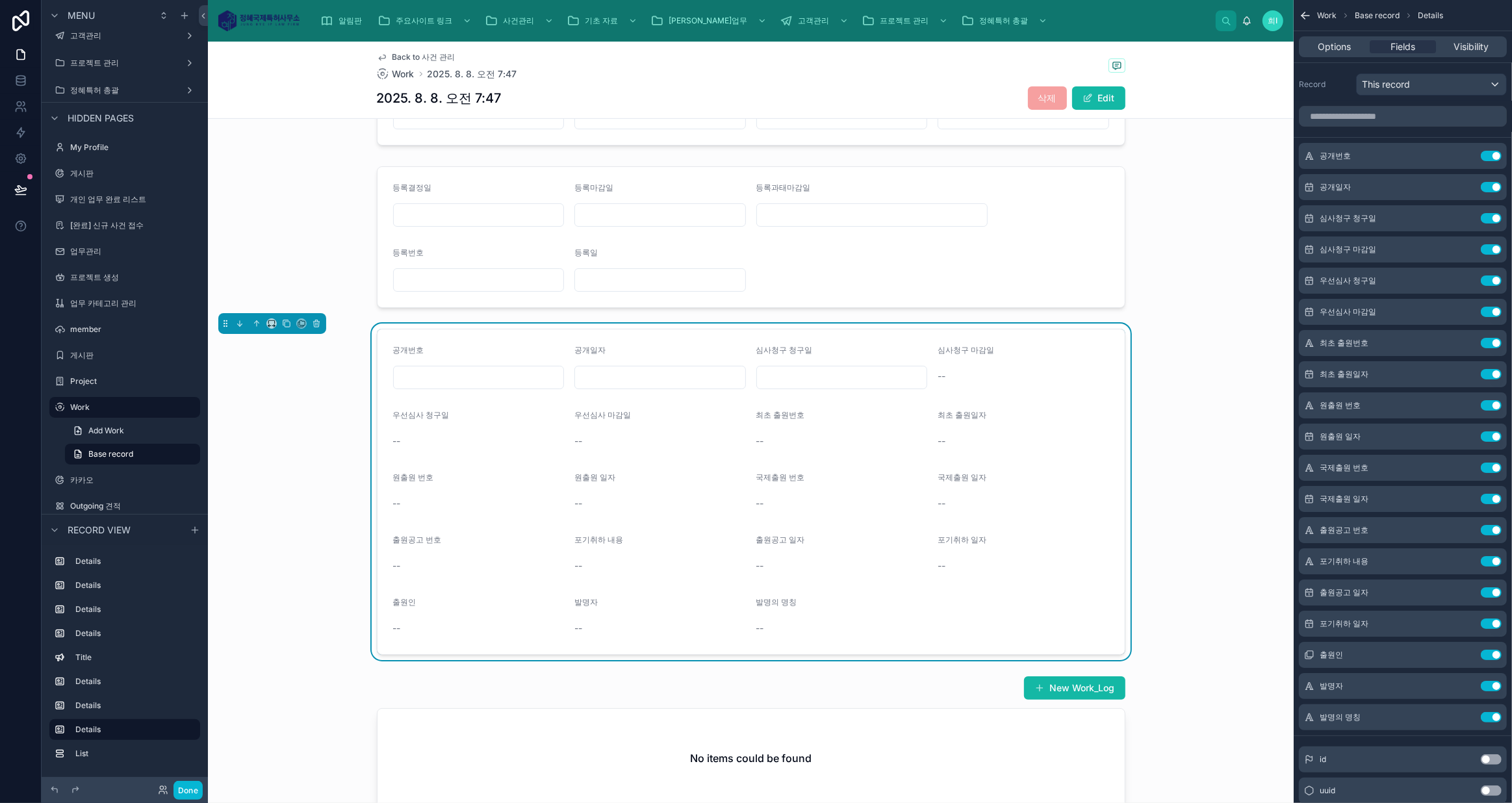
click at [0, 0] on icon "scrollable content" at bounding box center [0, 0] width 0 height 0
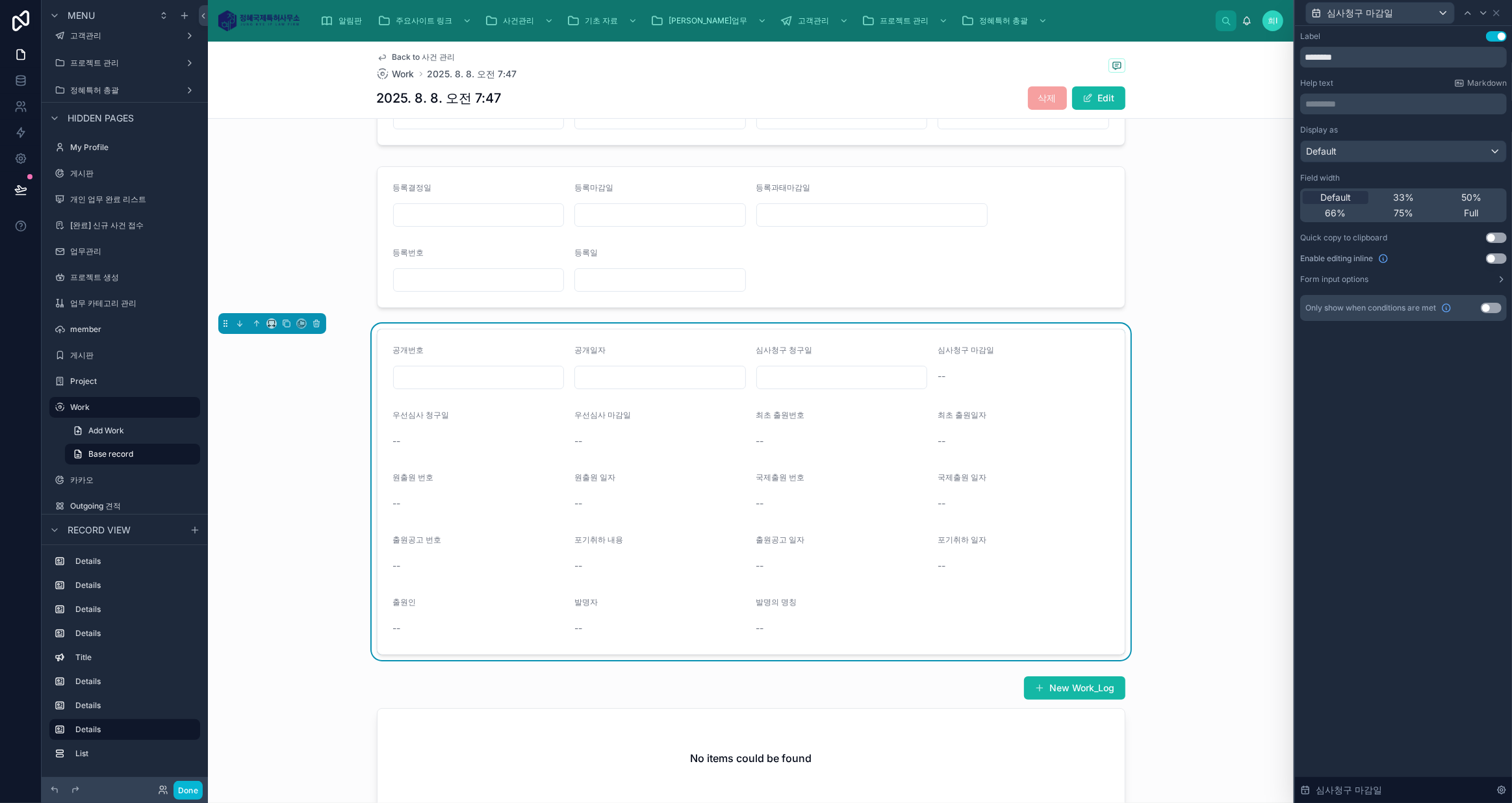
click at [1492, 259] on button "Use setting" at bounding box center [1496, 258] width 20 height 10
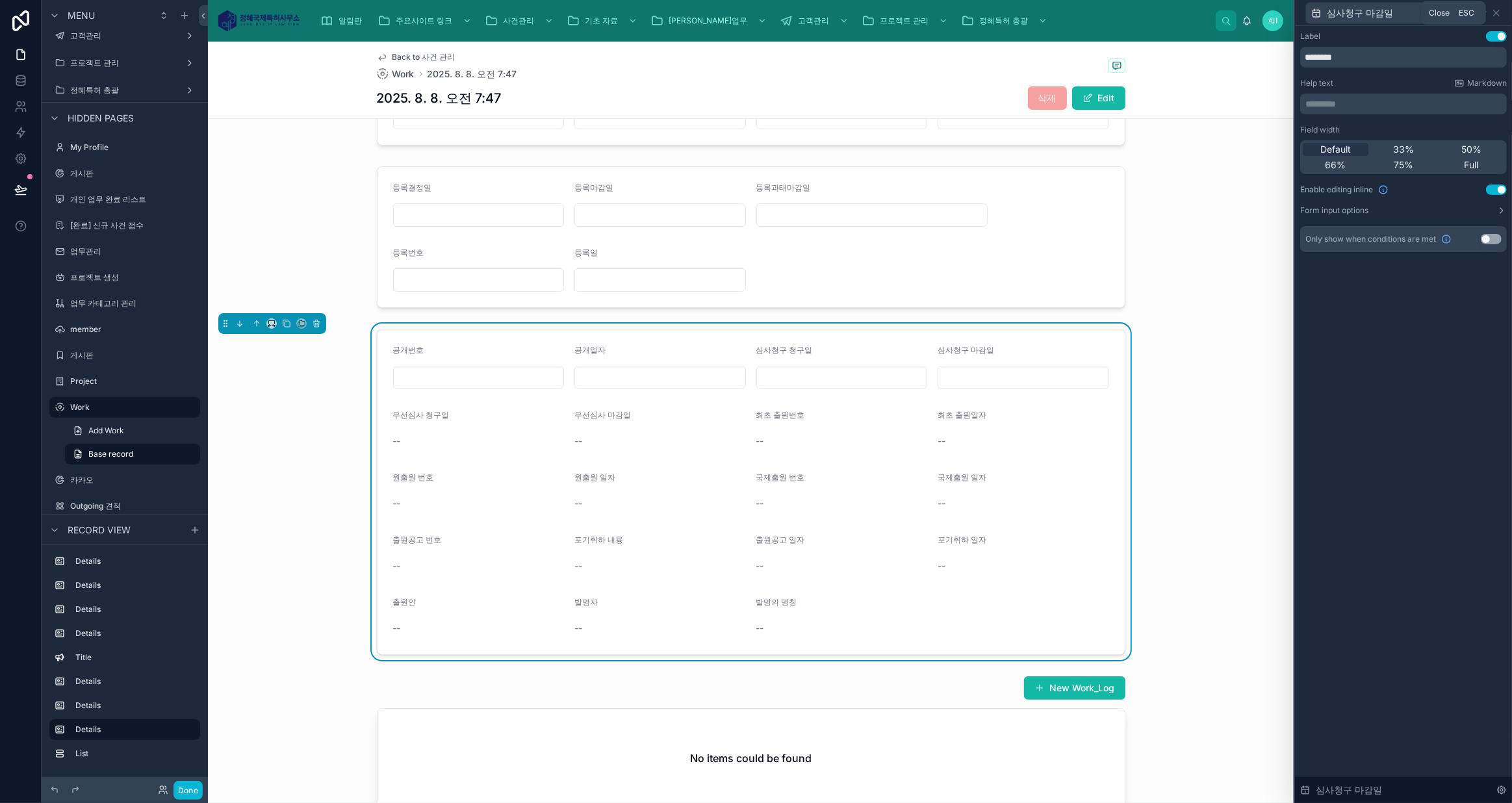
click at [1495, 14] on icon at bounding box center [1496, 13] width 5 height 5
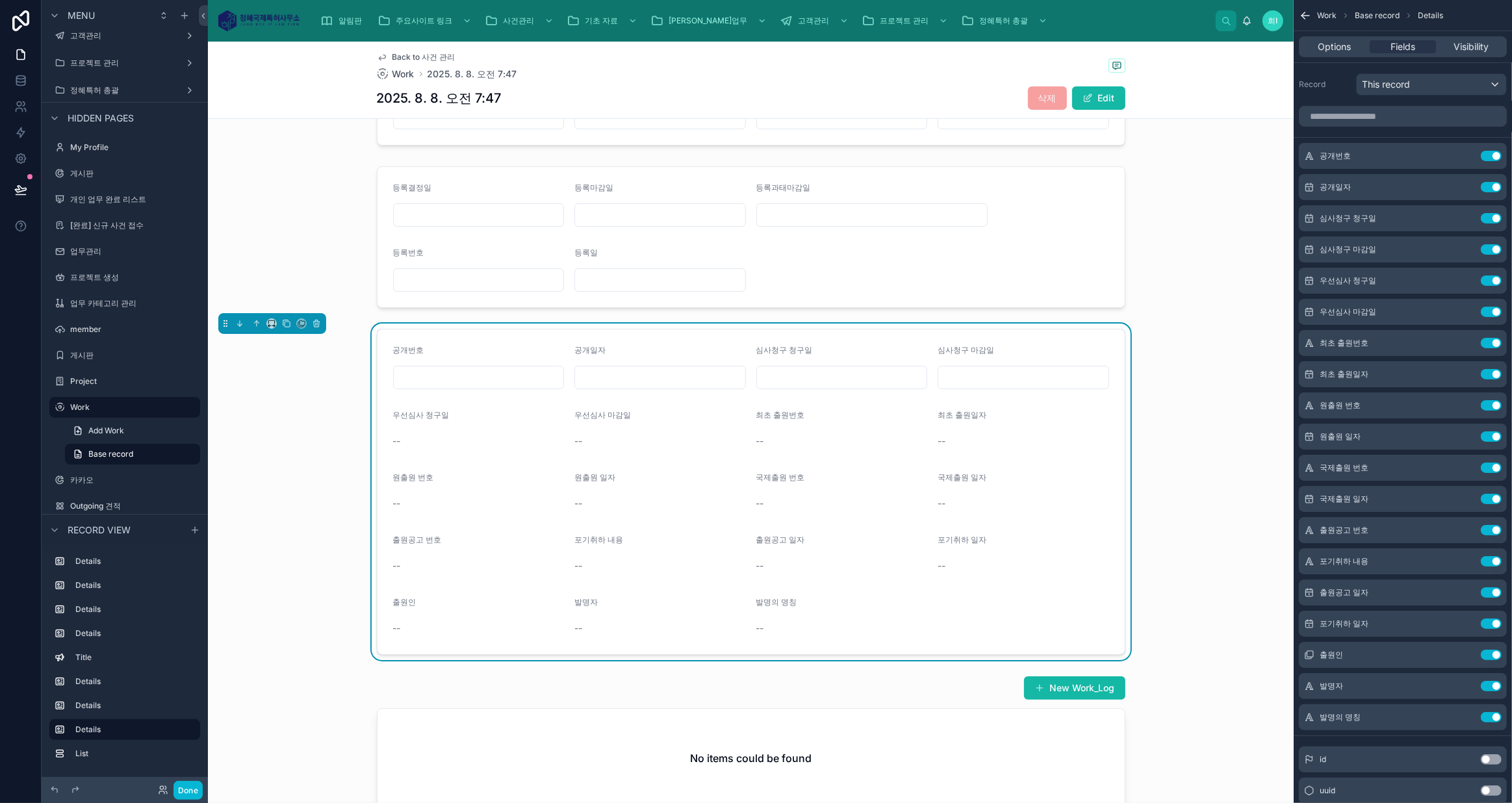
click at [0, 0] on icon "scrollable content" at bounding box center [0, 0] width 0 height 0
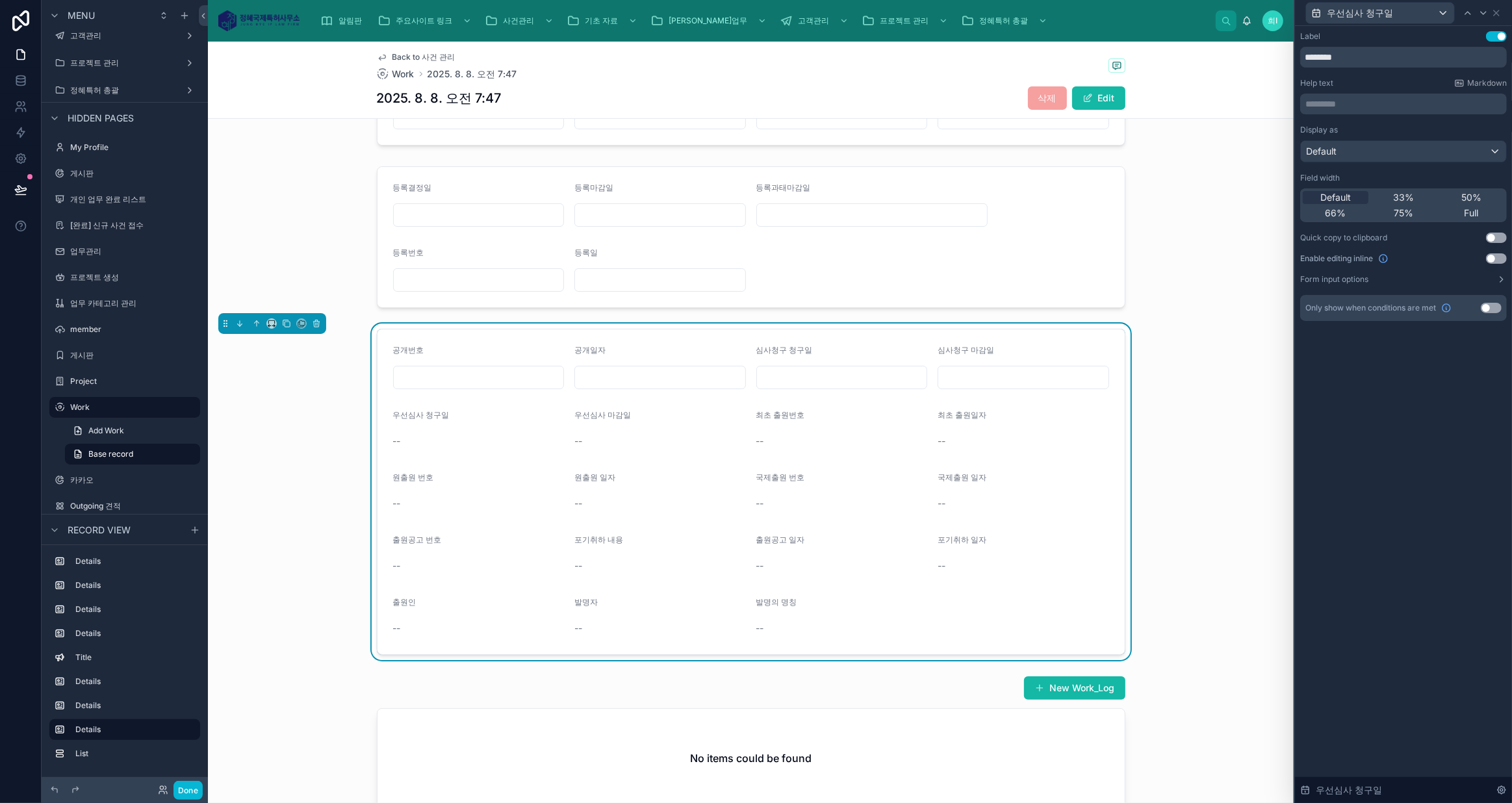
click at [1493, 259] on button "Use setting" at bounding box center [1496, 258] width 20 height 10
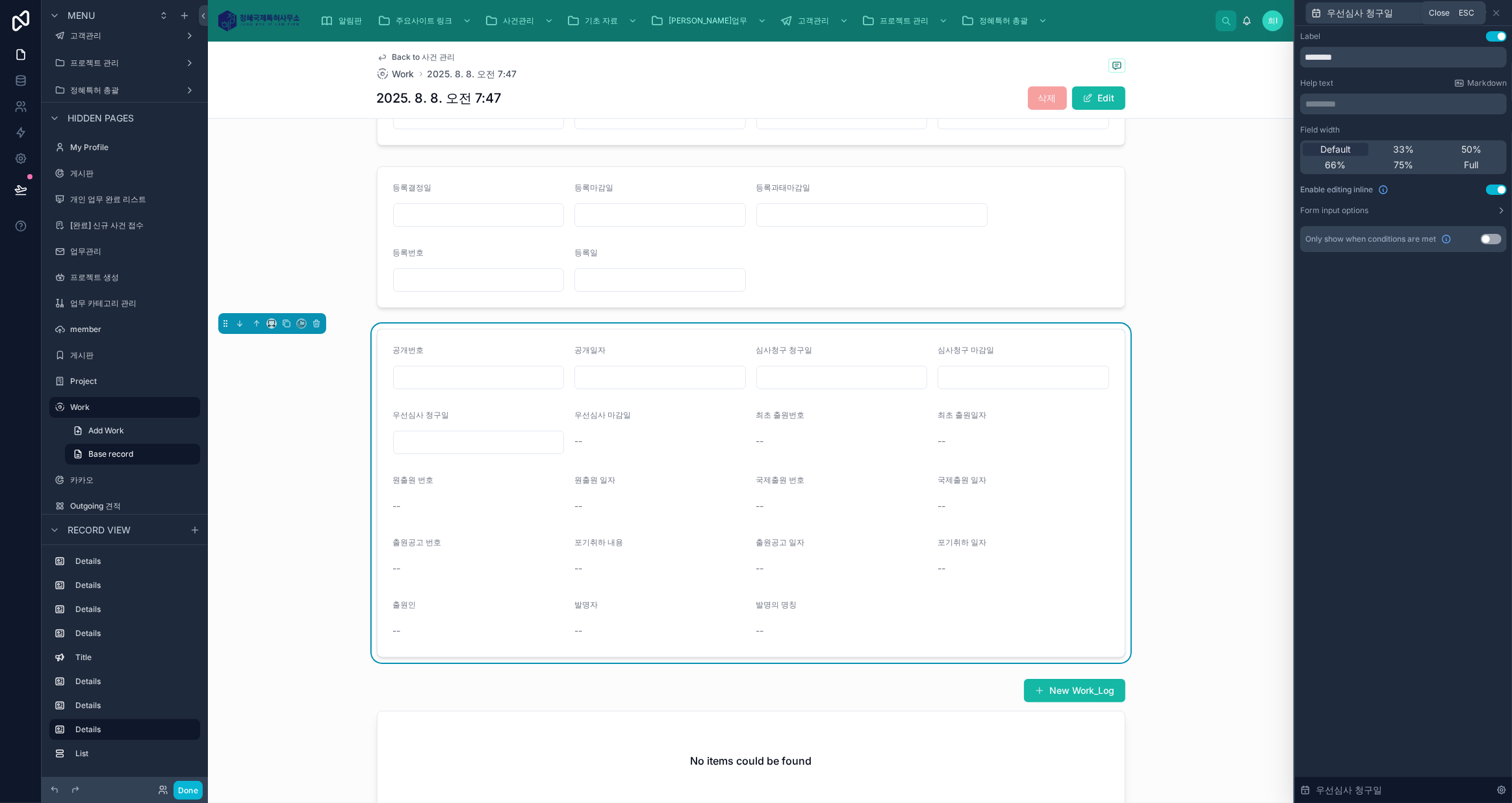
click at [1491, 9] on icon at bounding box center [1496, 13] width 10 height 10
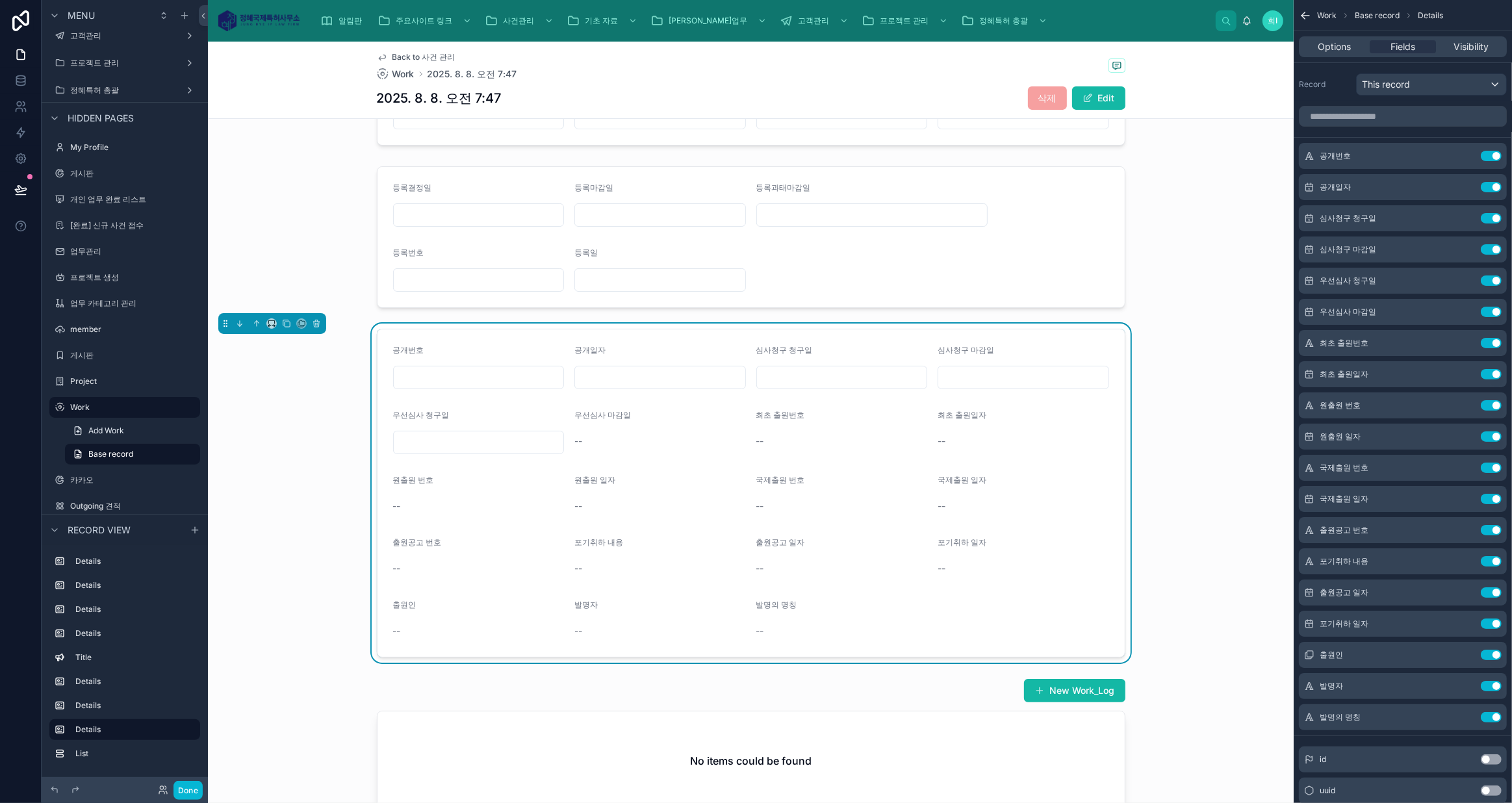
click at [0, 0] on icon "scrollable content" at bounding box center [0, 0] width 0 height 0
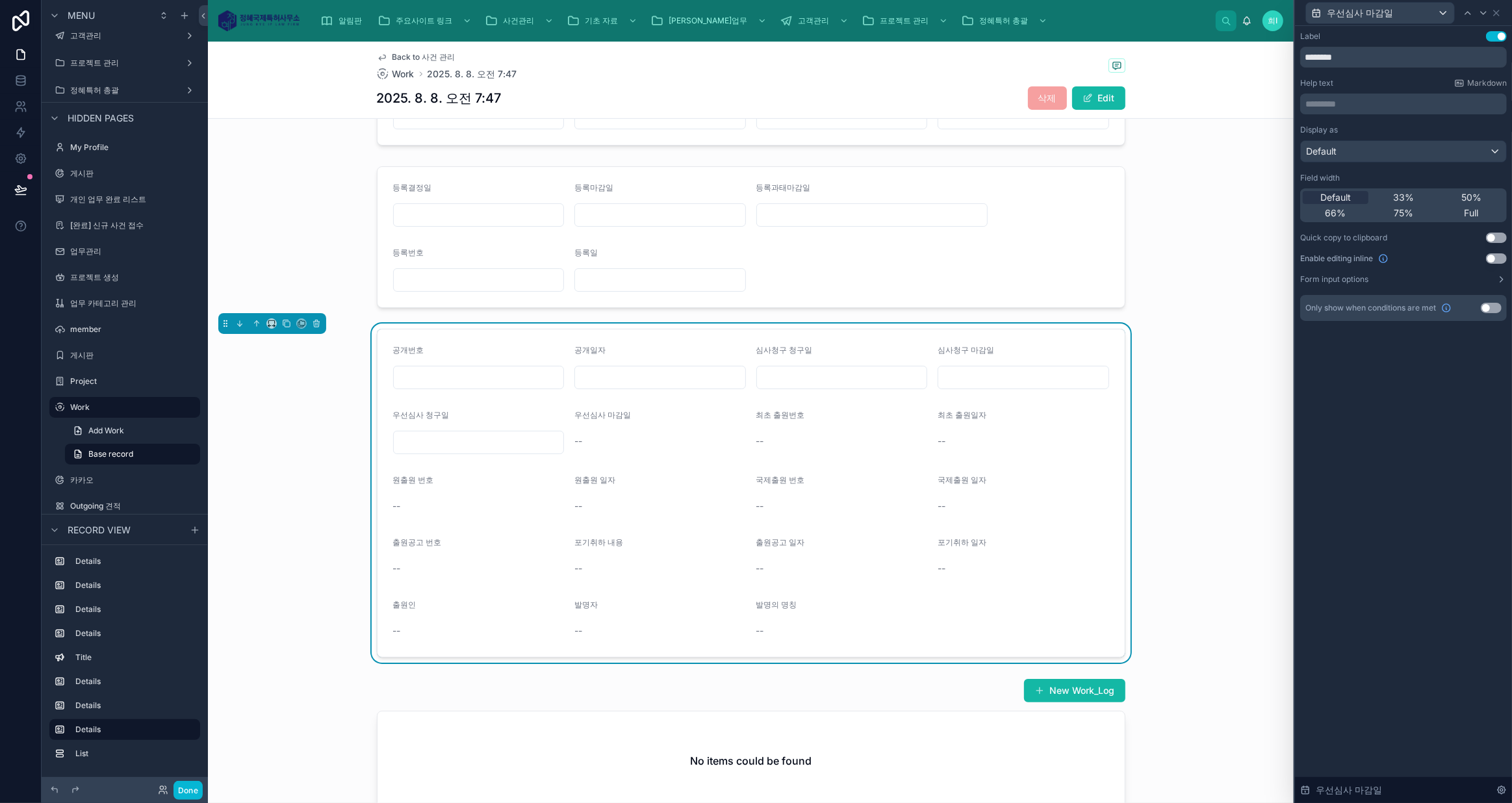
click at [1497, 256] on button "Use setting" at bounding box center [1496, 258] width 20 height 10
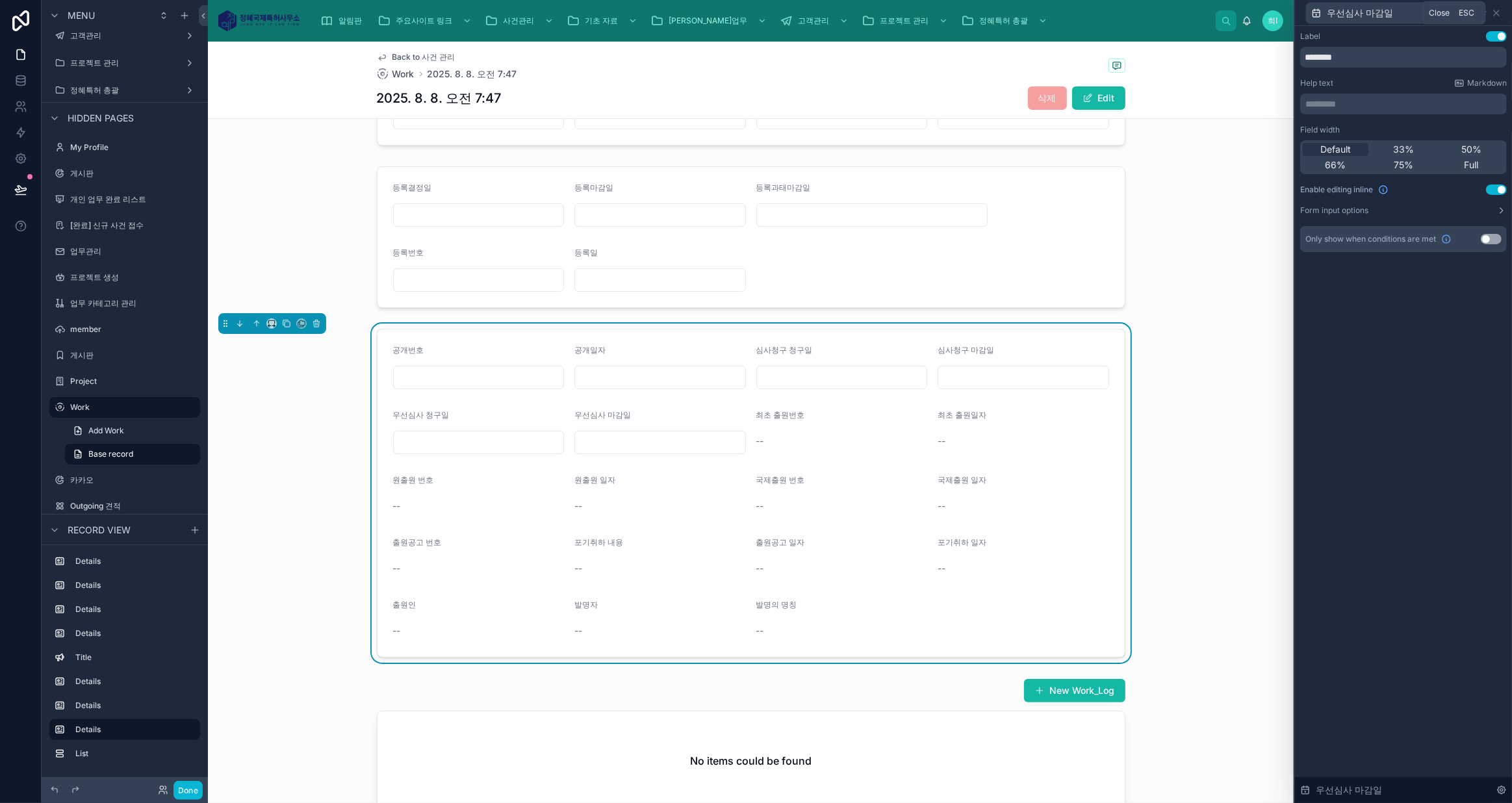
click at [1496, 14] on icon at bounding box center [1496, 13] width 10 height 10
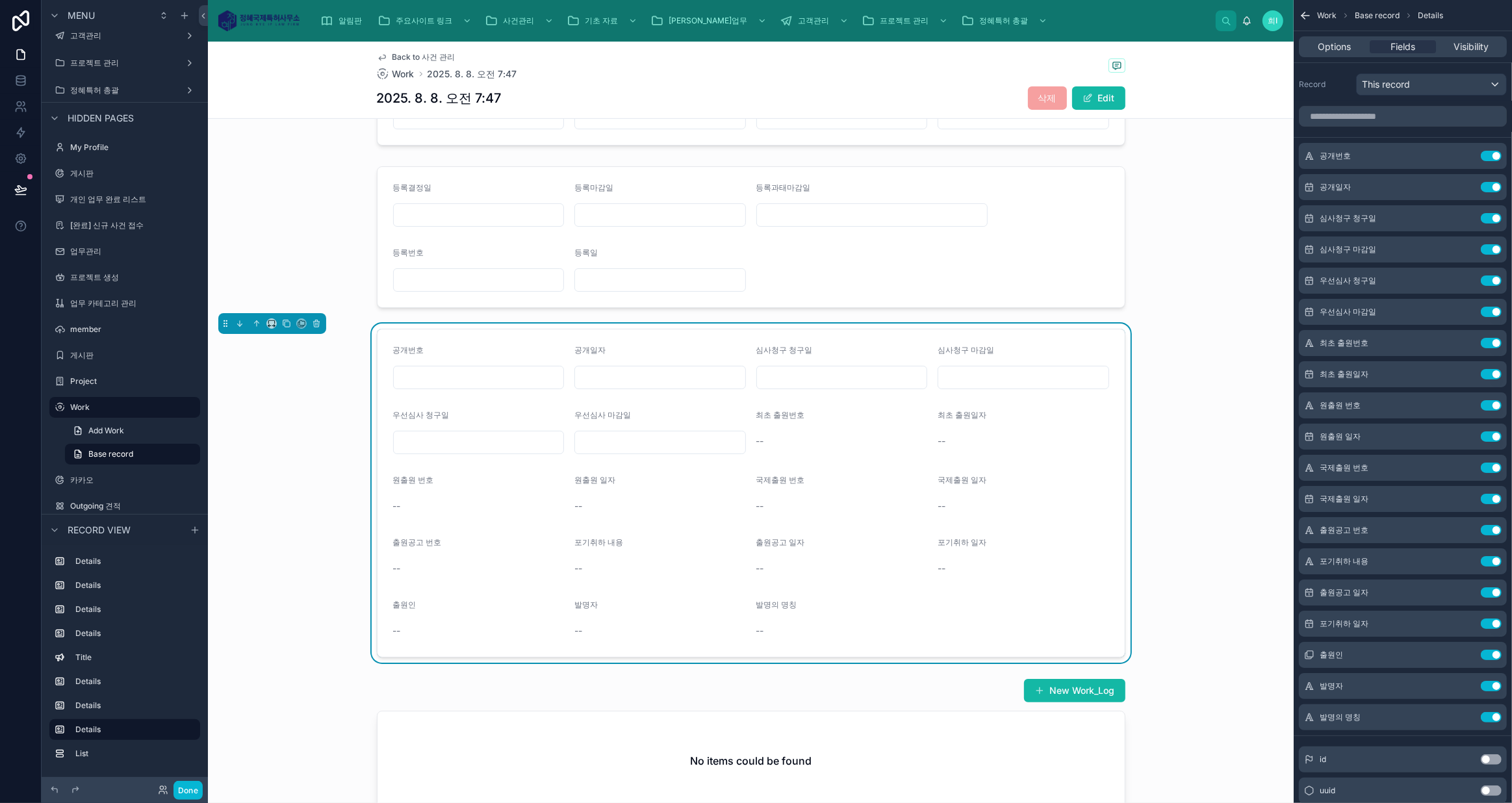
click at [0, 0] on button "scrollable content" at bounding box center [0, 0] width 0 height 0
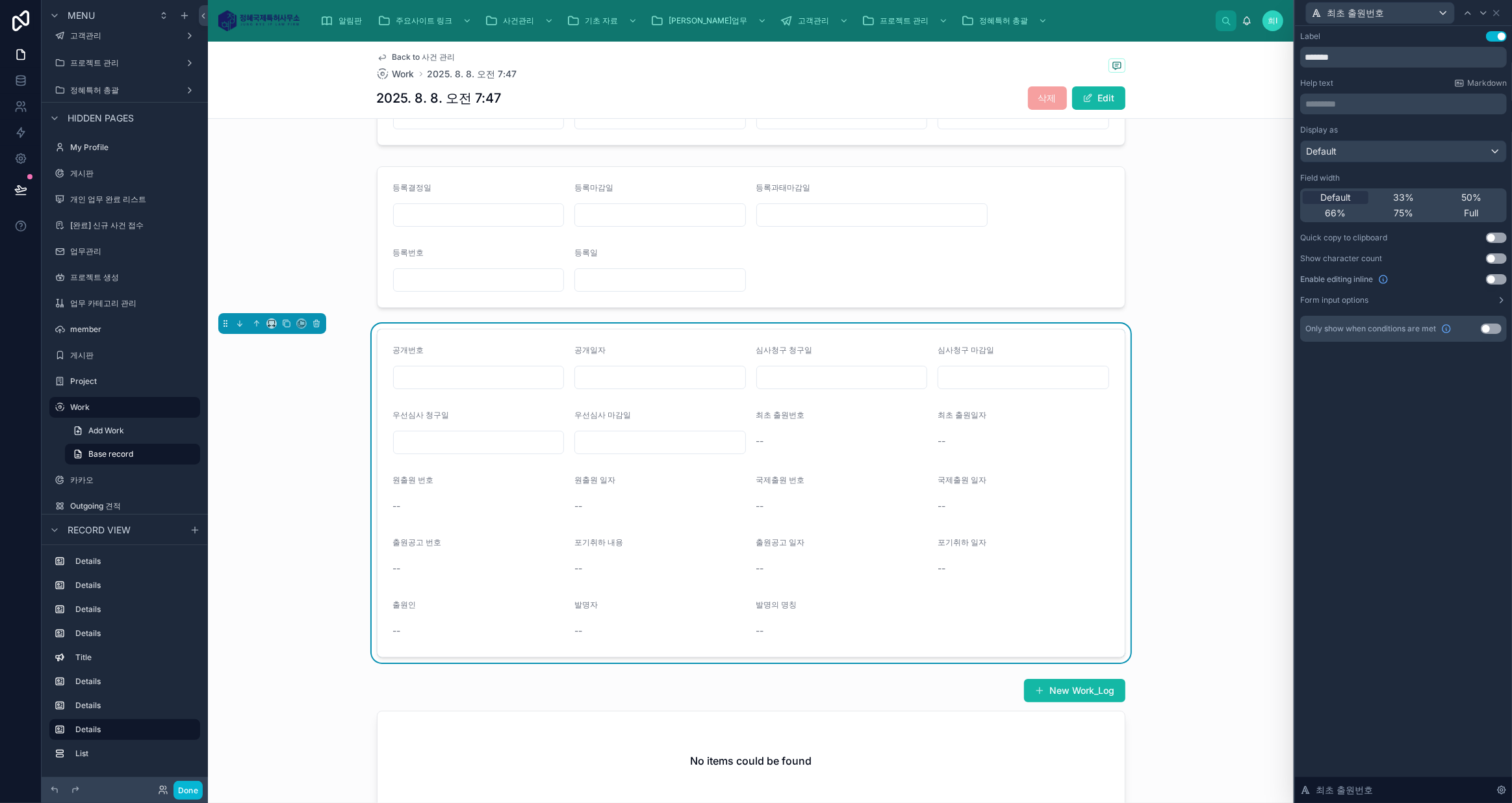
click at [1490, 272] on div "Display as Default Field width Default 33% 50% 66% 75% Full Quick copy to clipb…" at bounding box center [1403, 215] width 206 height 181
click at [1491, 278] on button "Use setting" at bounding box center [1496, 279] width 20 height 10
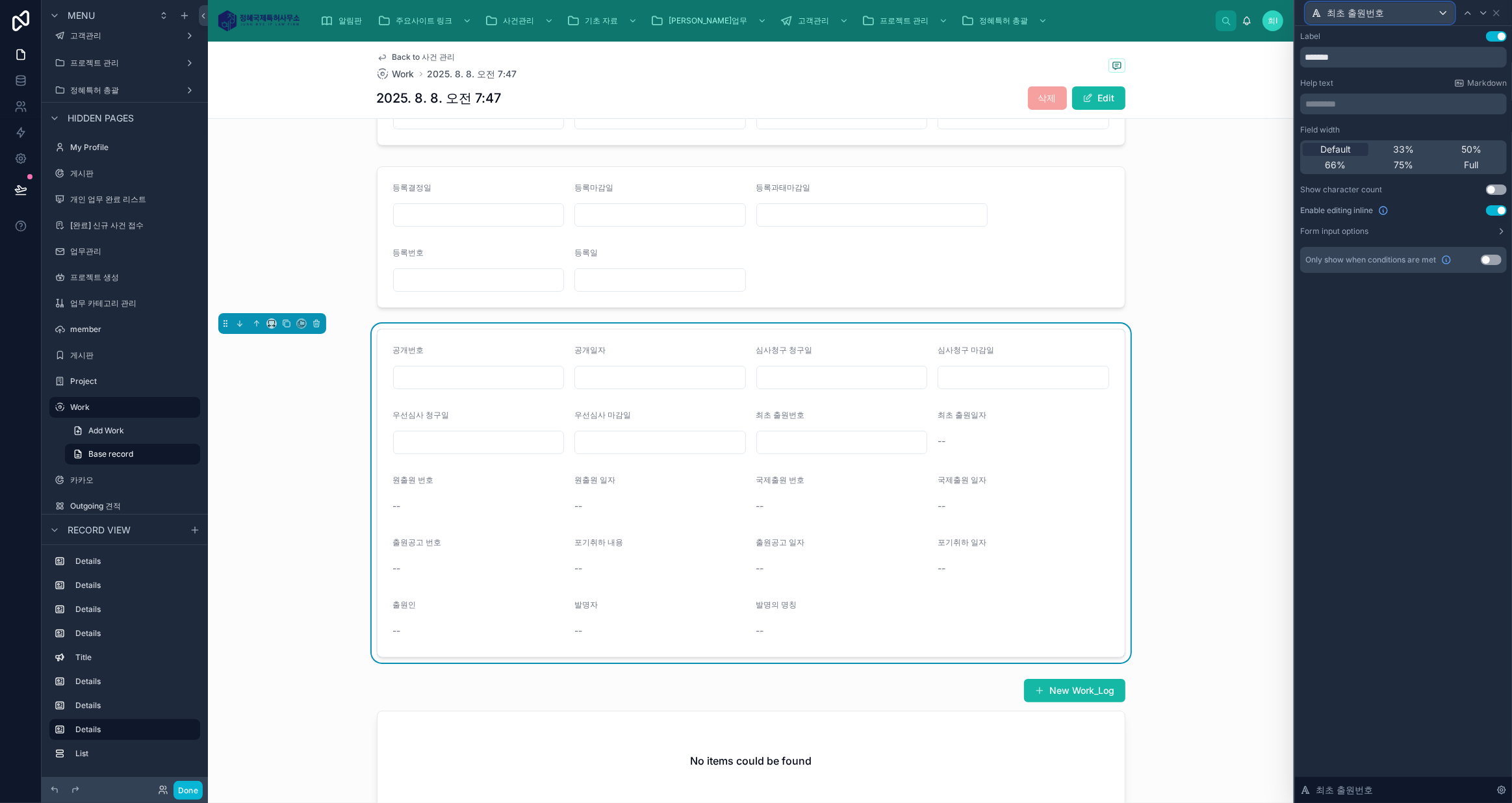
click at [1429, 9] on div "최초 출원번호" at bounding box center [1380, 13] width 148 height 20
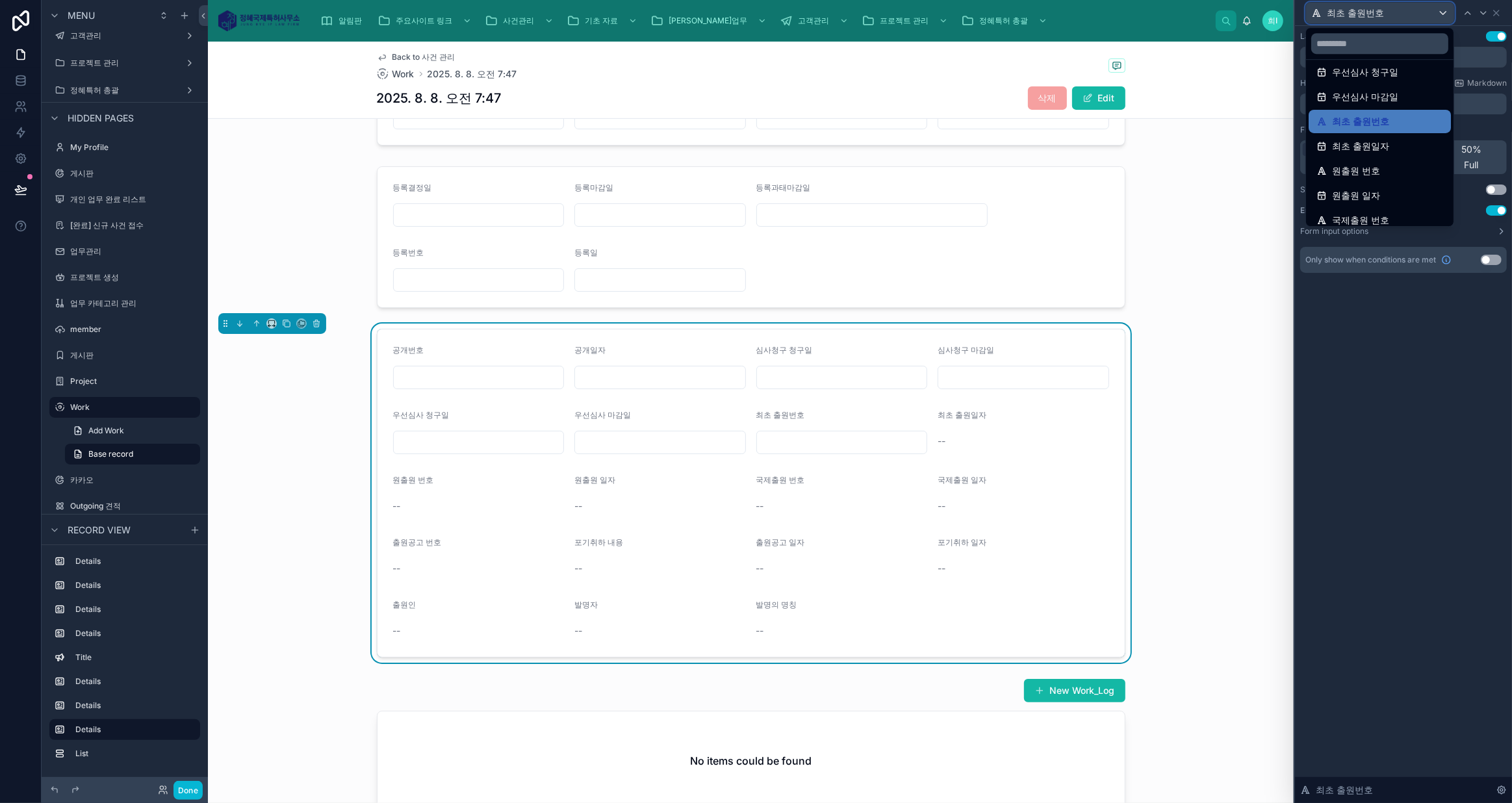
scroll to position [118, 0]
click at [1394, 138] on div "최초 출원일자" at bounding box center [1379, 137] width 127 height 15
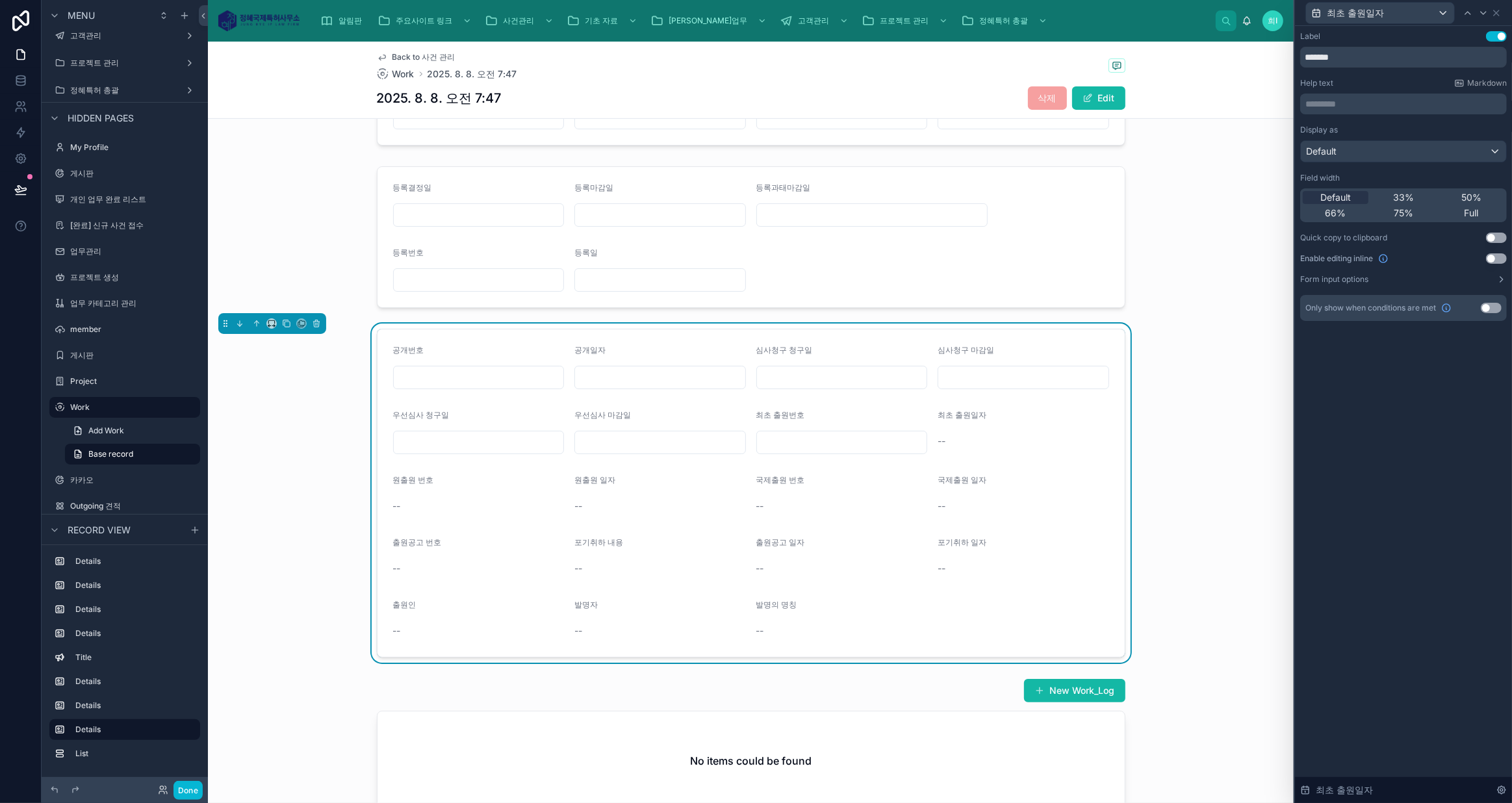
click at [1498, 258] on button "Use setting" at bounding box center [1496, 258] width 20 height 10
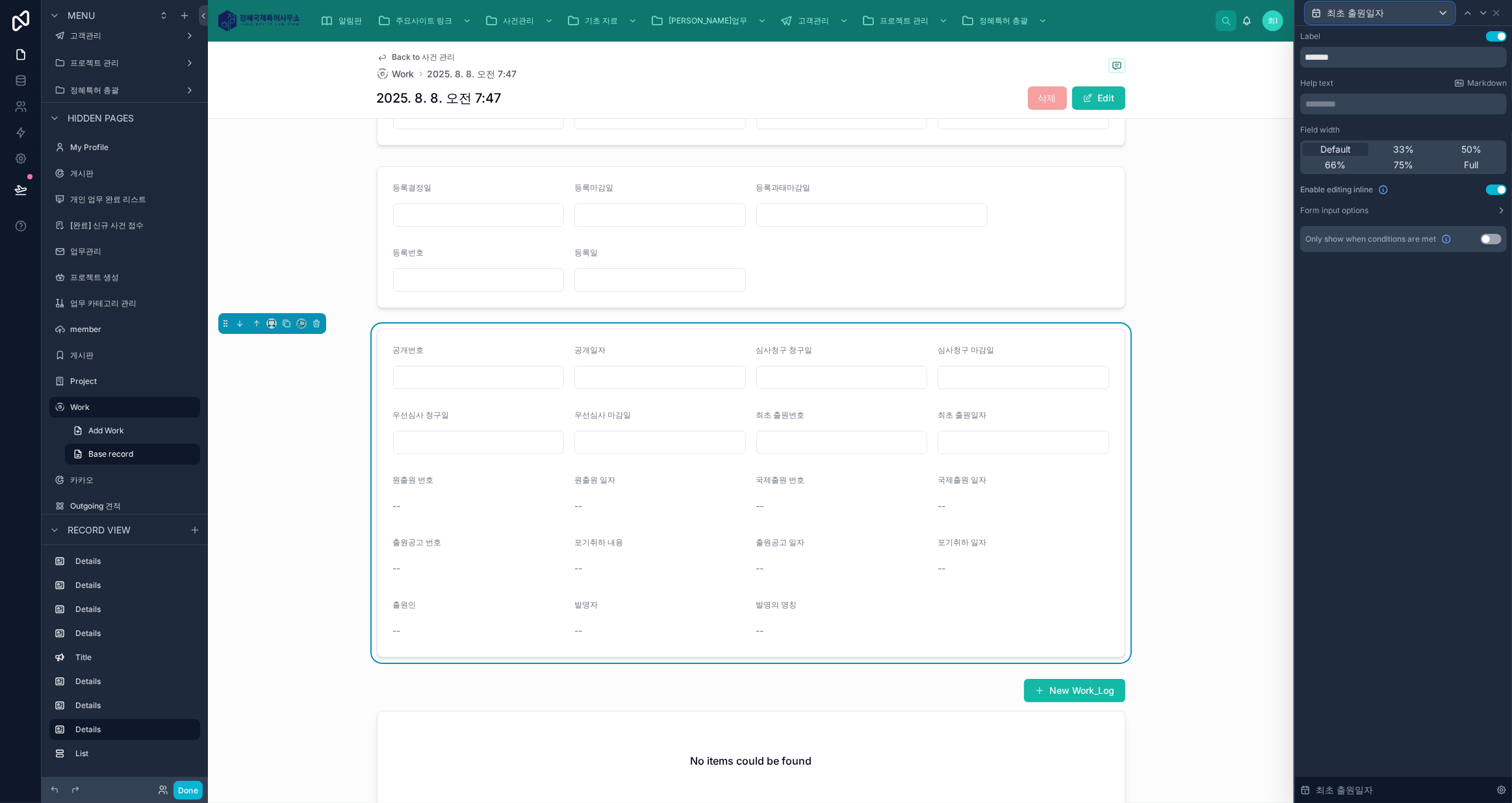
click at [1391, 8] on div "최초 출원일자" at bounding box center [1380, 13] width 148 height 20
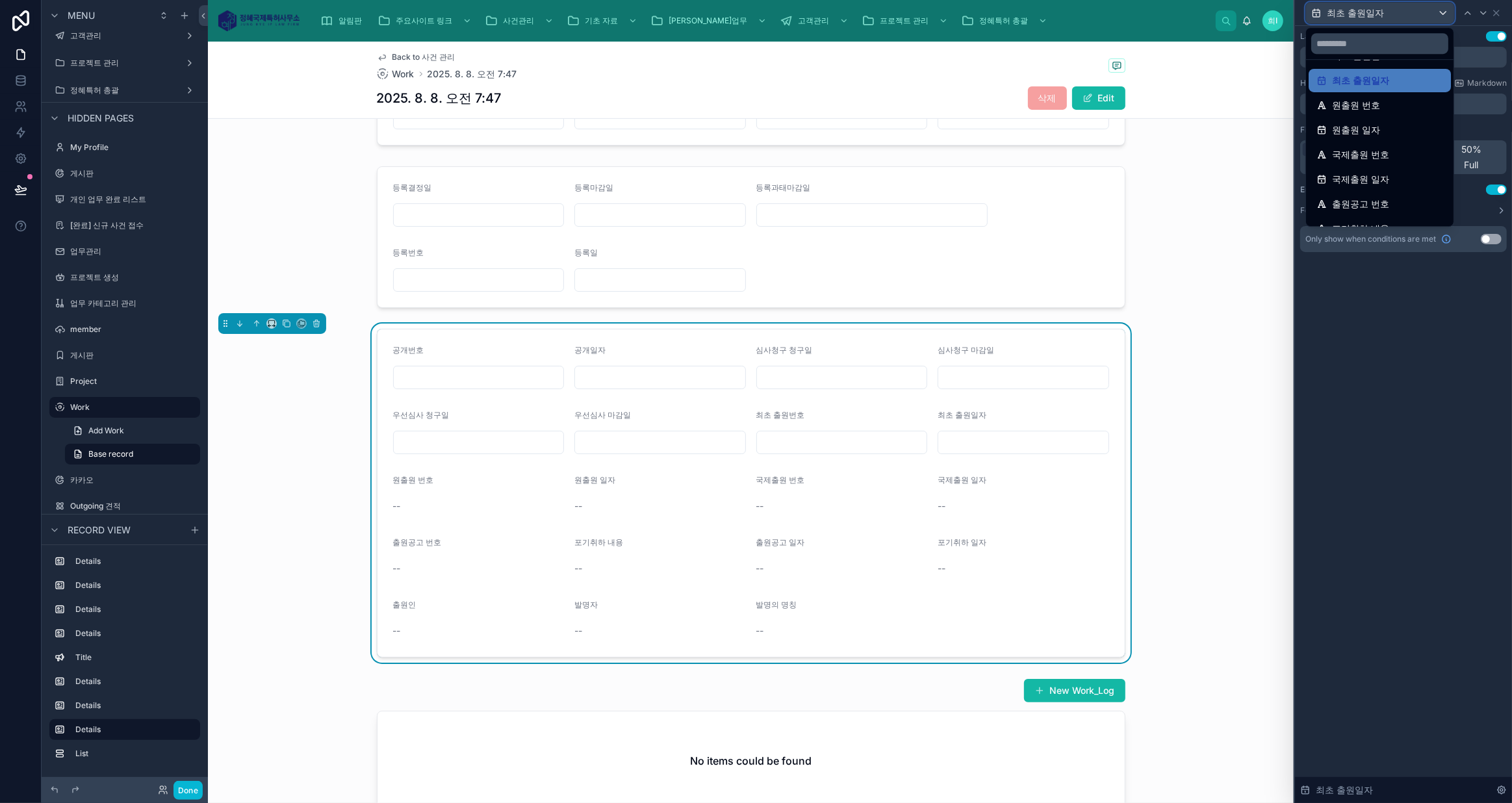
scroll to position [176, 0]
click at [1367, 103] on span "원출원 번호" at bounding box center [1355, 102] width 48 height 15
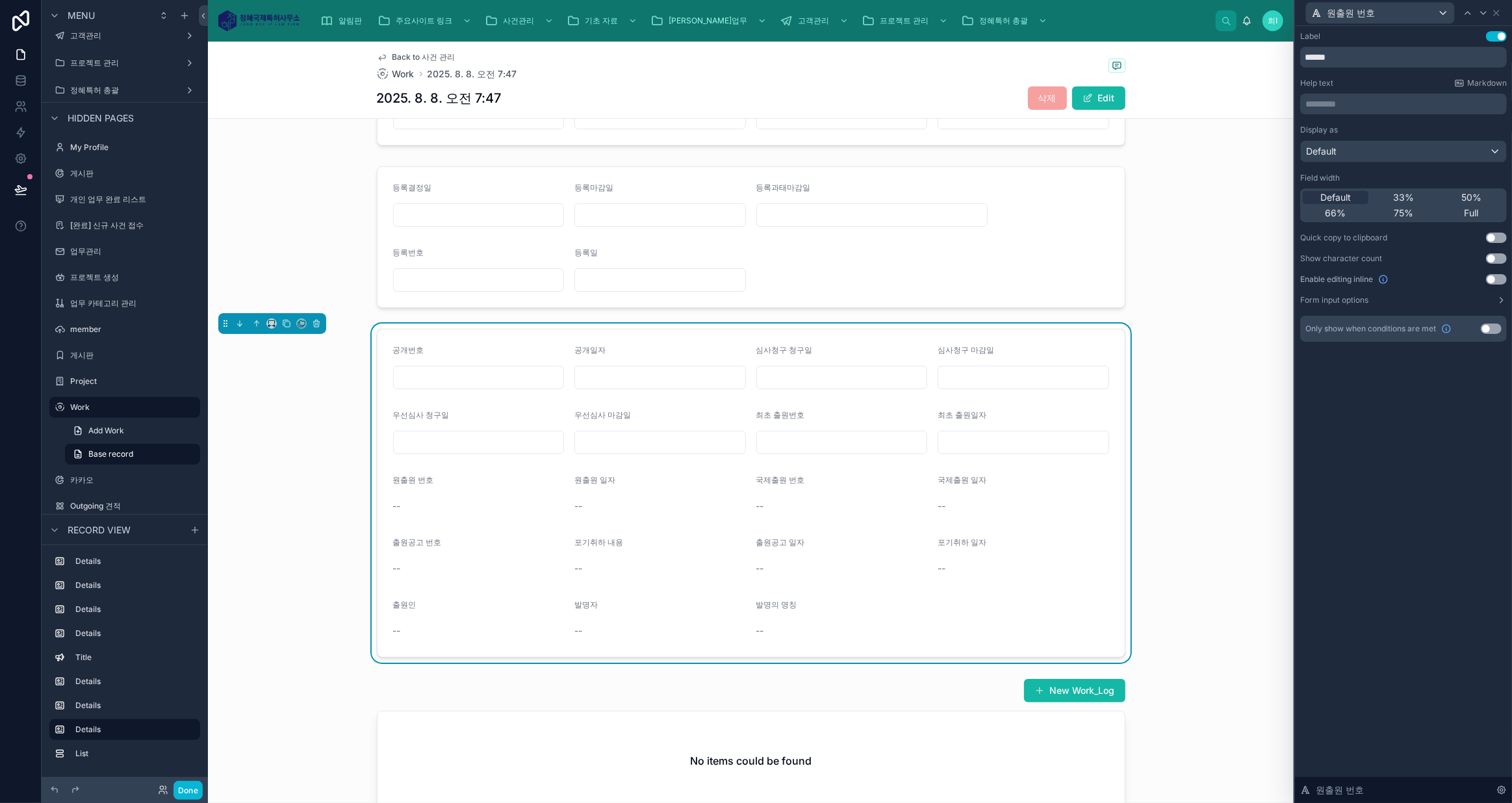
click at [1493, 278] on button "Use setting" at bounding box center [1496, 279] width 20 height 10
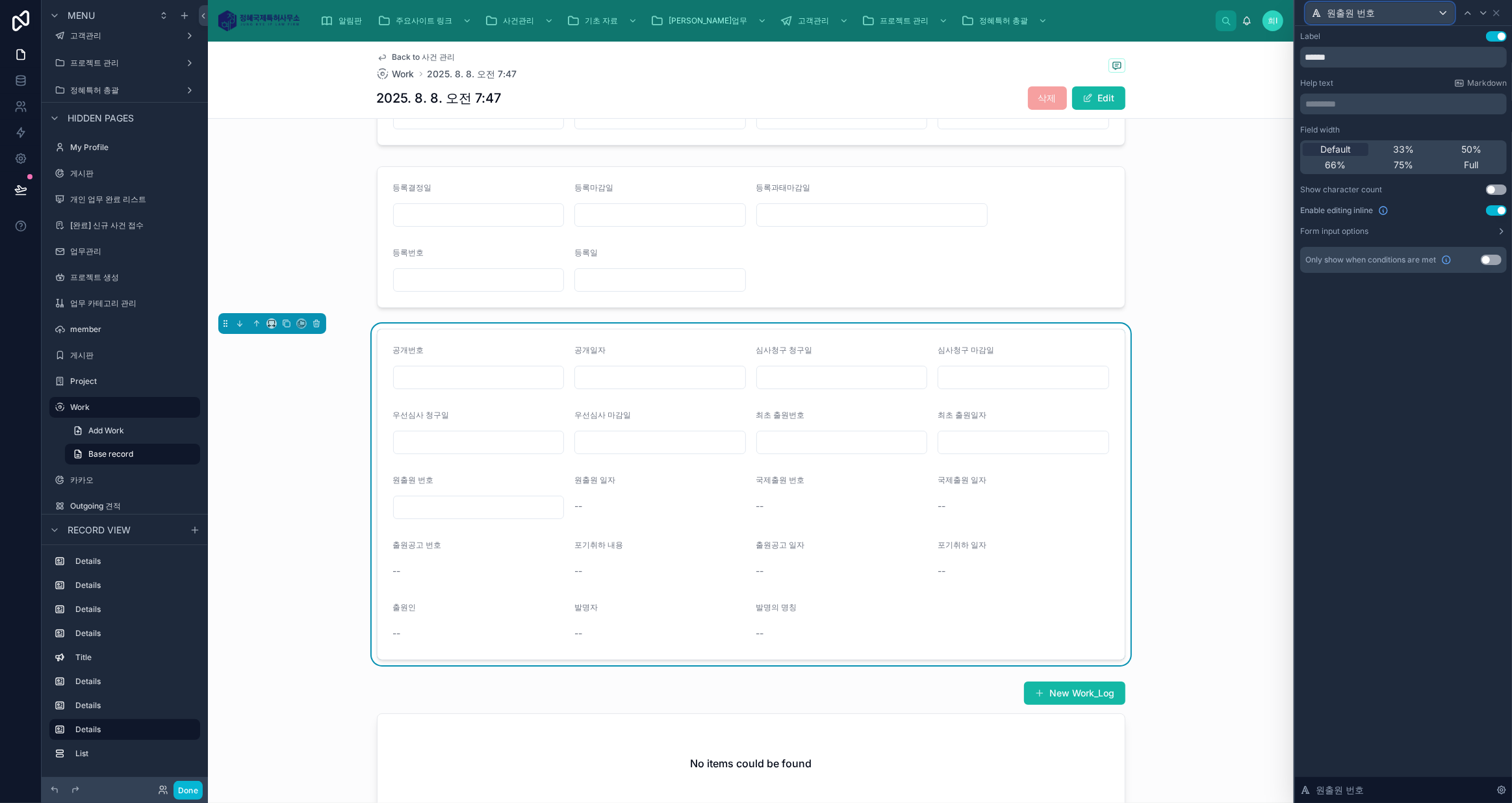
click at [1378, 9] on div "원출원 번호" at bounding box center [1380, 13] width 148 height 20
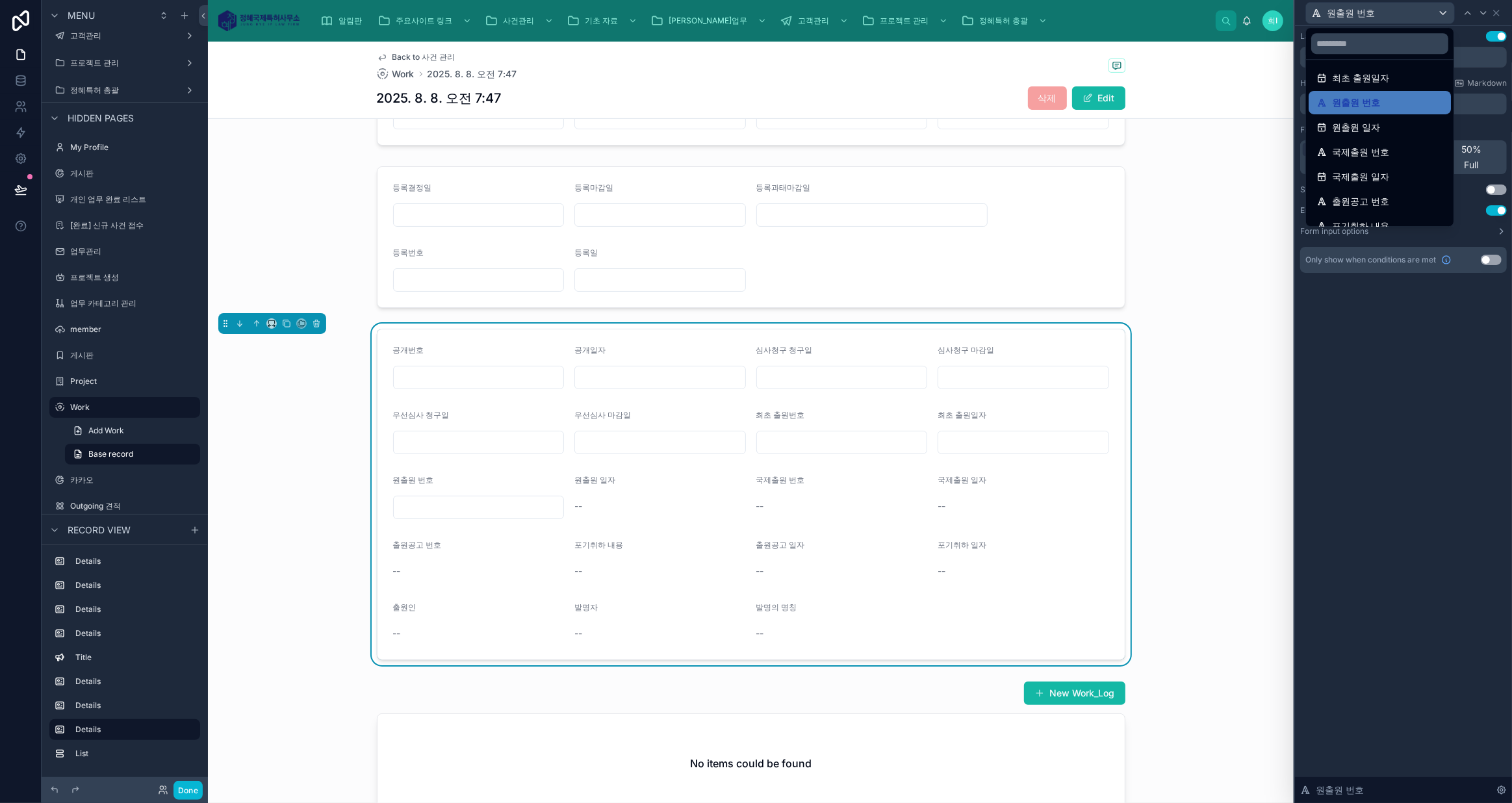
click at [1370, 129] on span "원출원 일자" at bounding box center [1355, 127] width 48 height 15
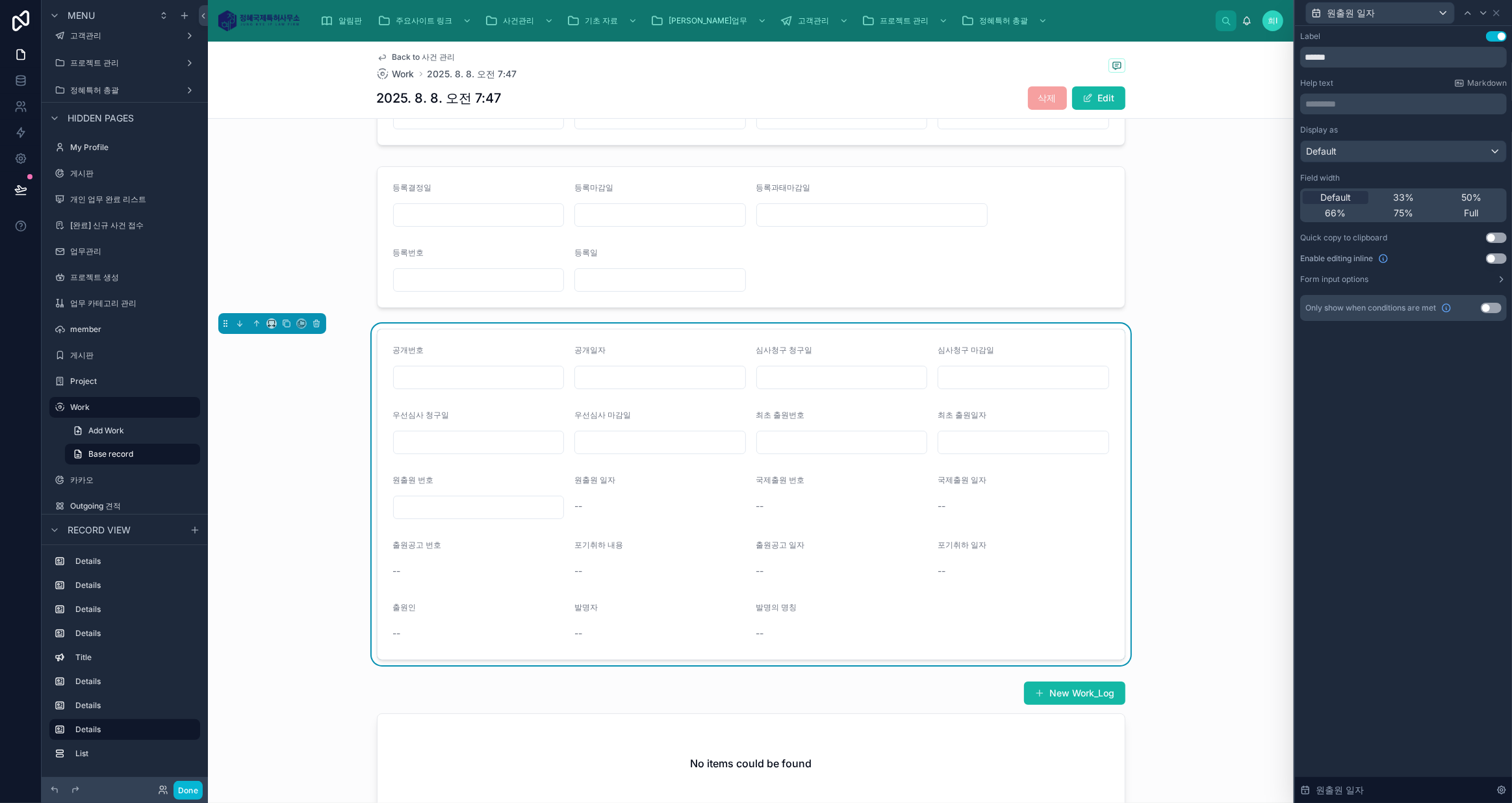
click at [1491, 257] on button "Use setting" at bounding box center [1496, 258] width 20 height 10
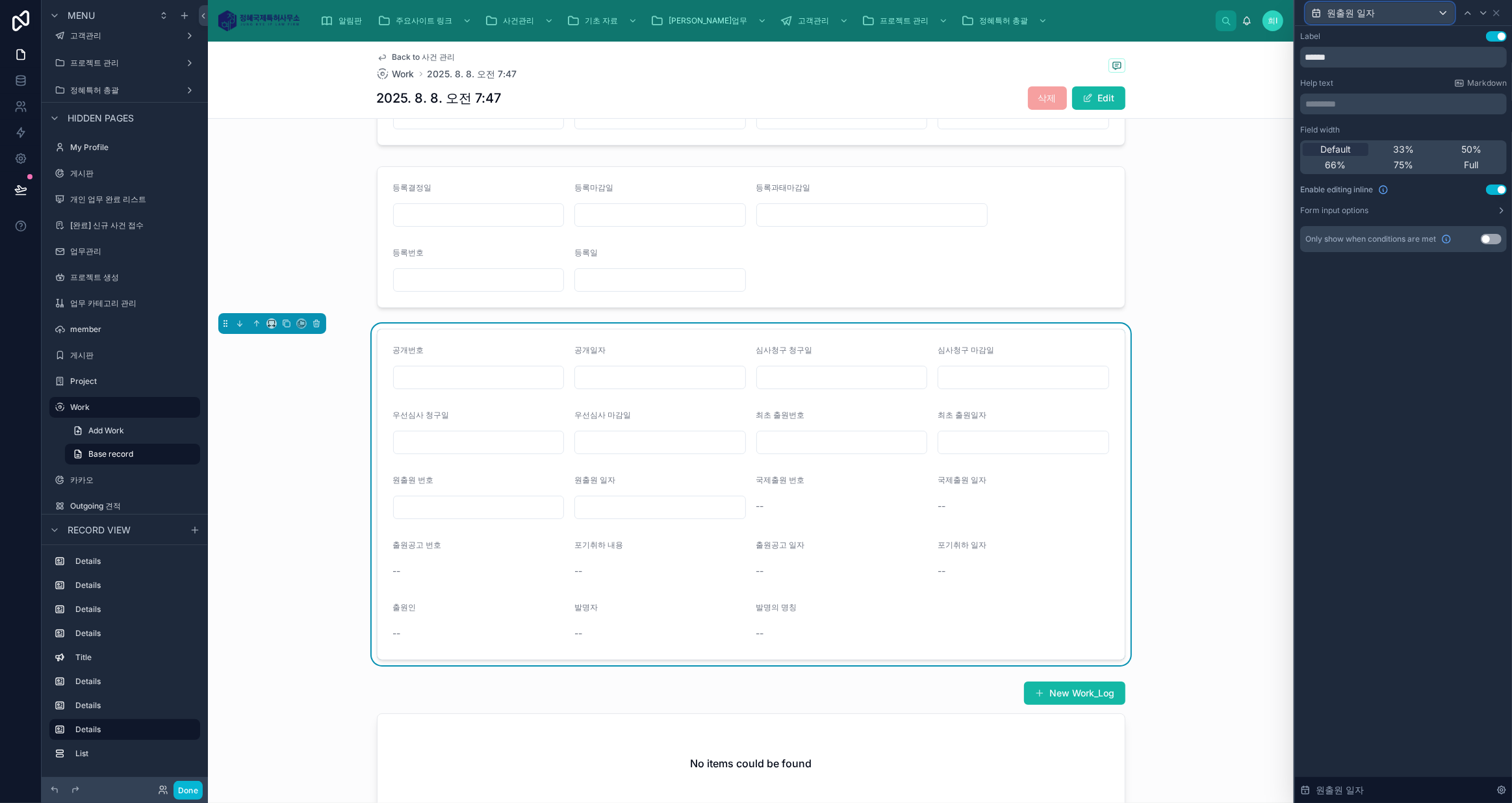
click at [1360, 12] on span "원출원 일자" at bounding box center [1350, 13] width 48 height 13
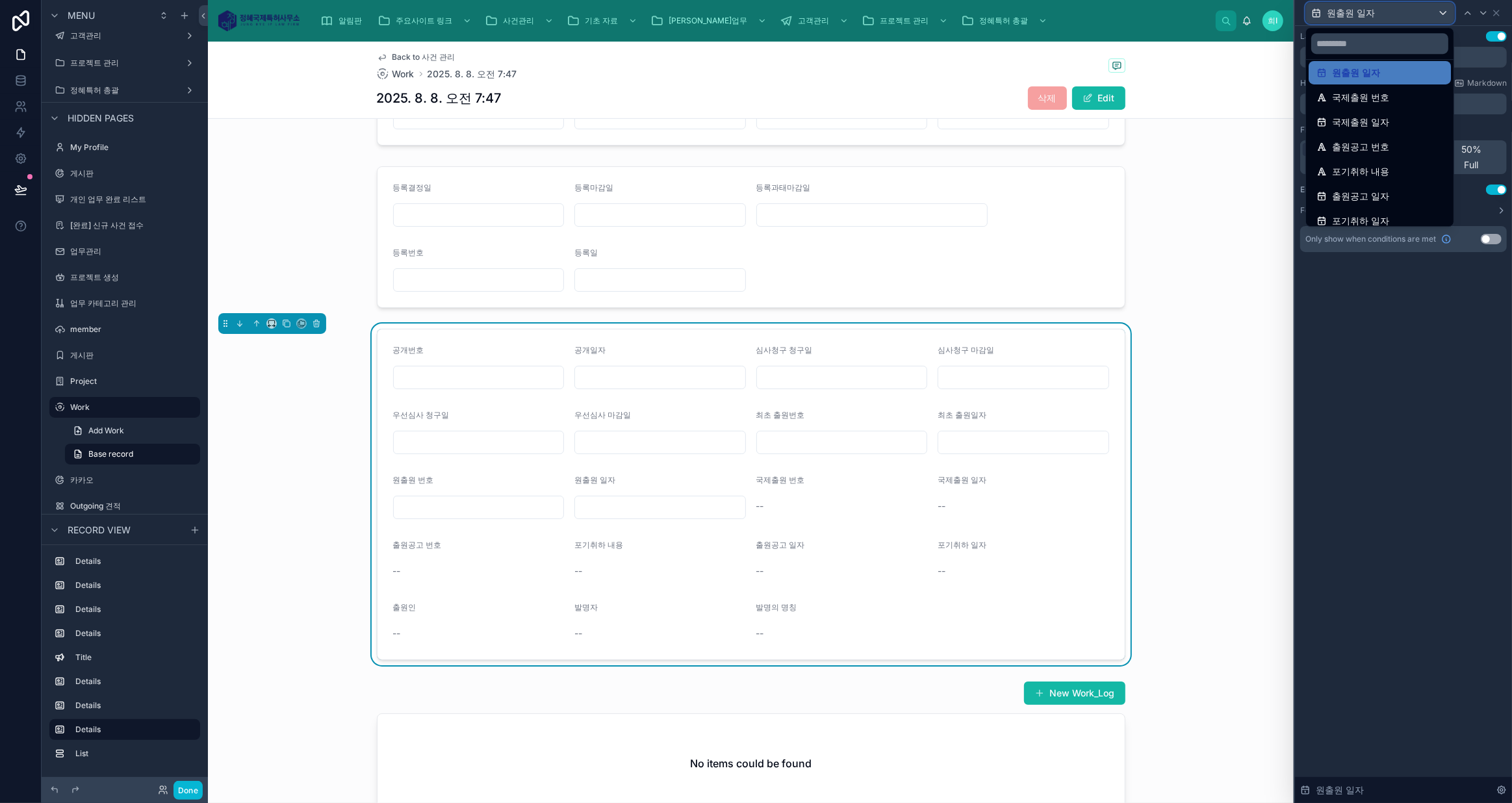
scroll to position [236, 0]
click at [1357, 97] on span "국제출원 번호" at bounding box center [1360, 93] width 57 height 15
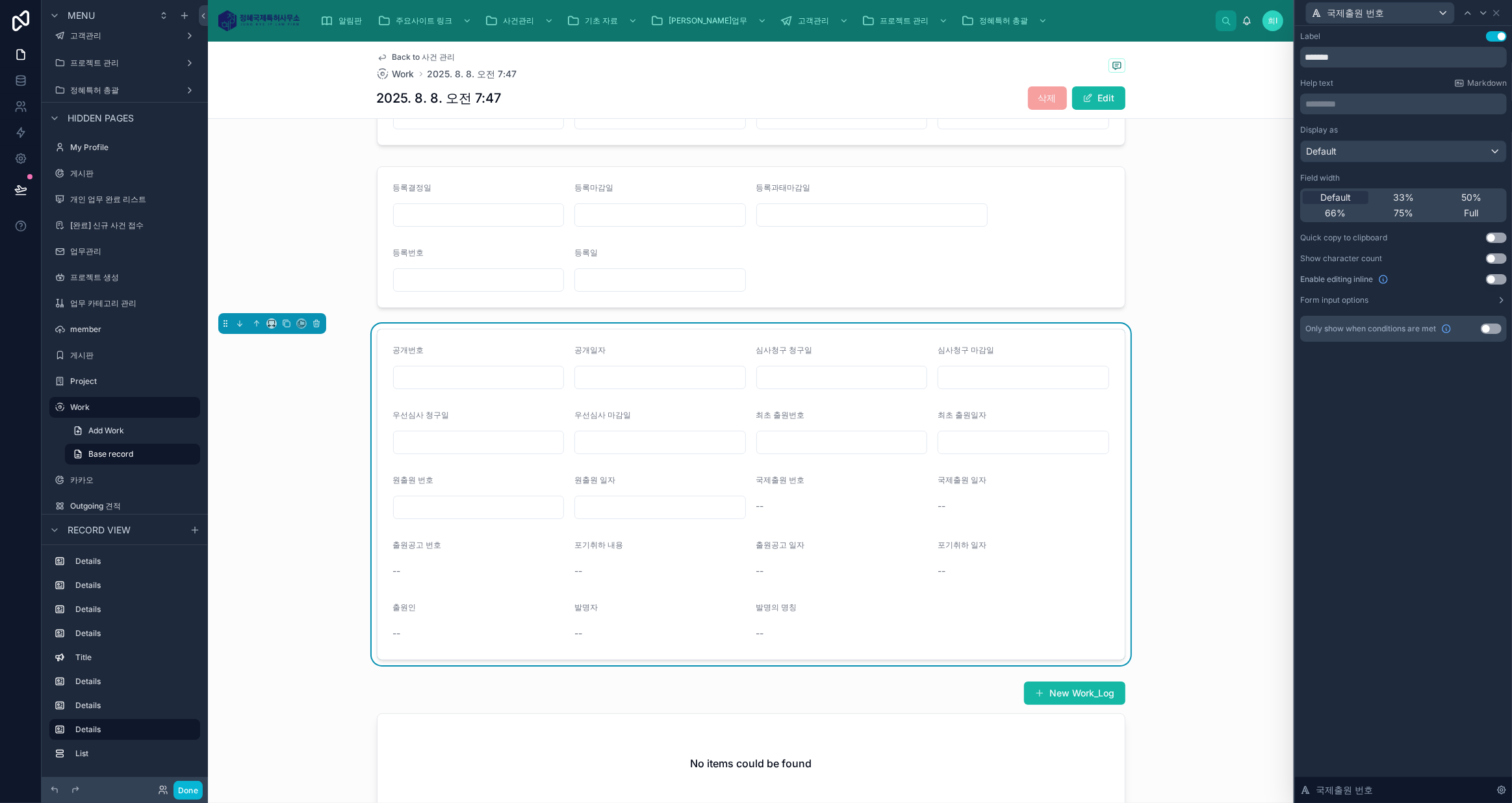
click at [1492, 278] on button "Use setting" at bounding box center [1496, 279] width 20 height 10
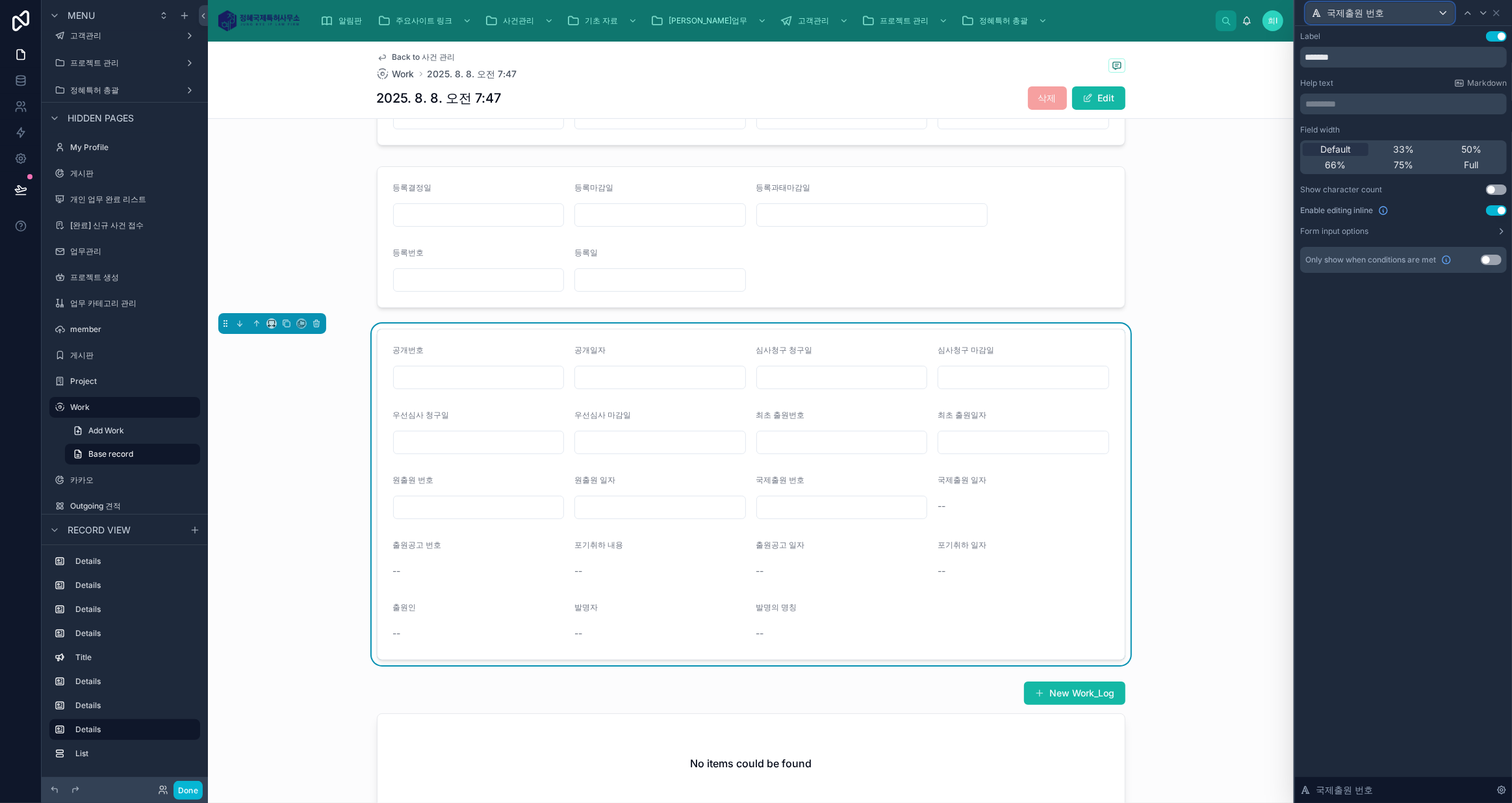
click at [1405, 18] on div "국제출원 번호" at bounding box center [1380, 13] width 148 height 20
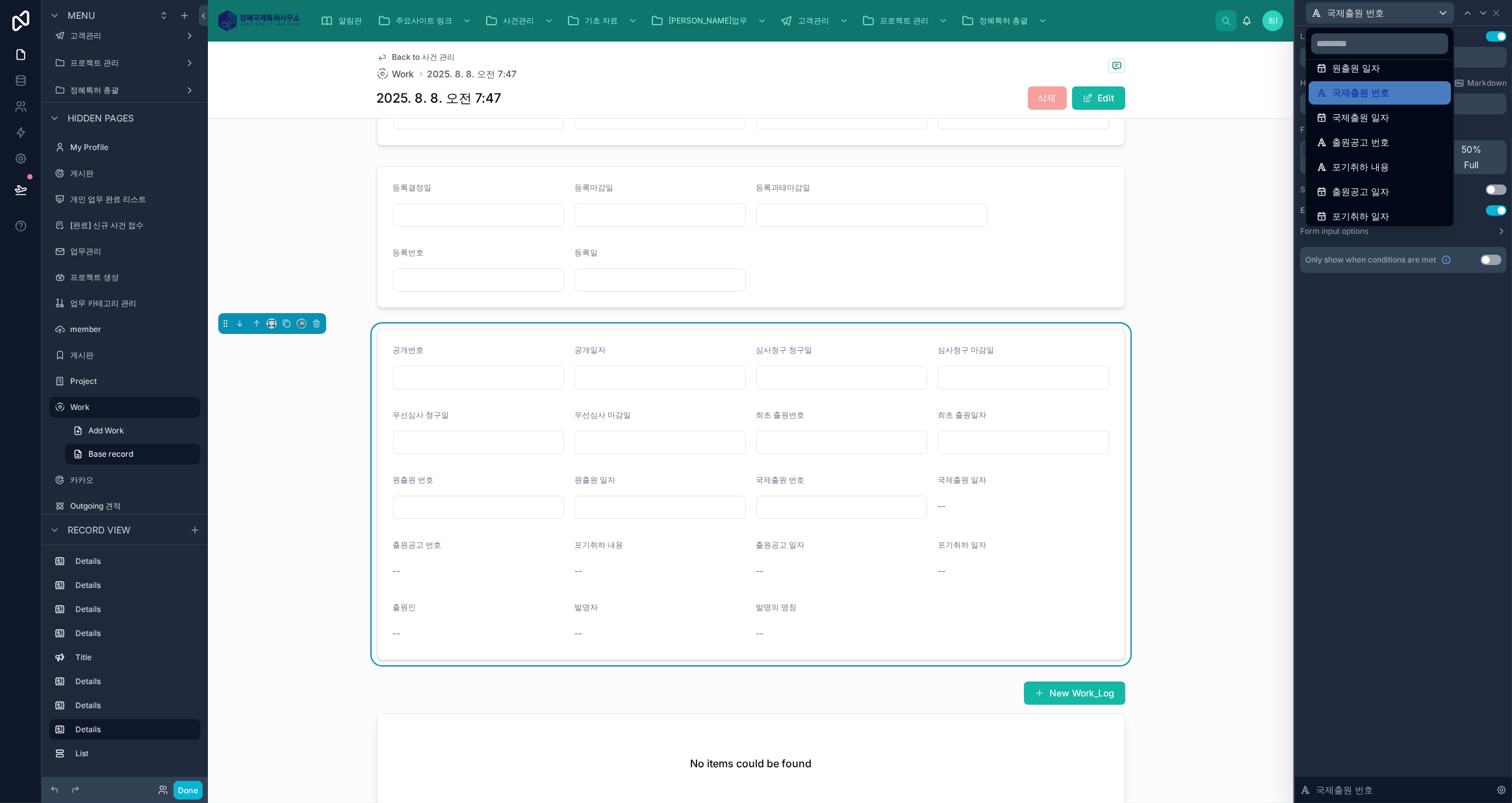
click at [1382, 110] on span "국제출원 일자" at bounding box center [1360, 118] width 57 height 15
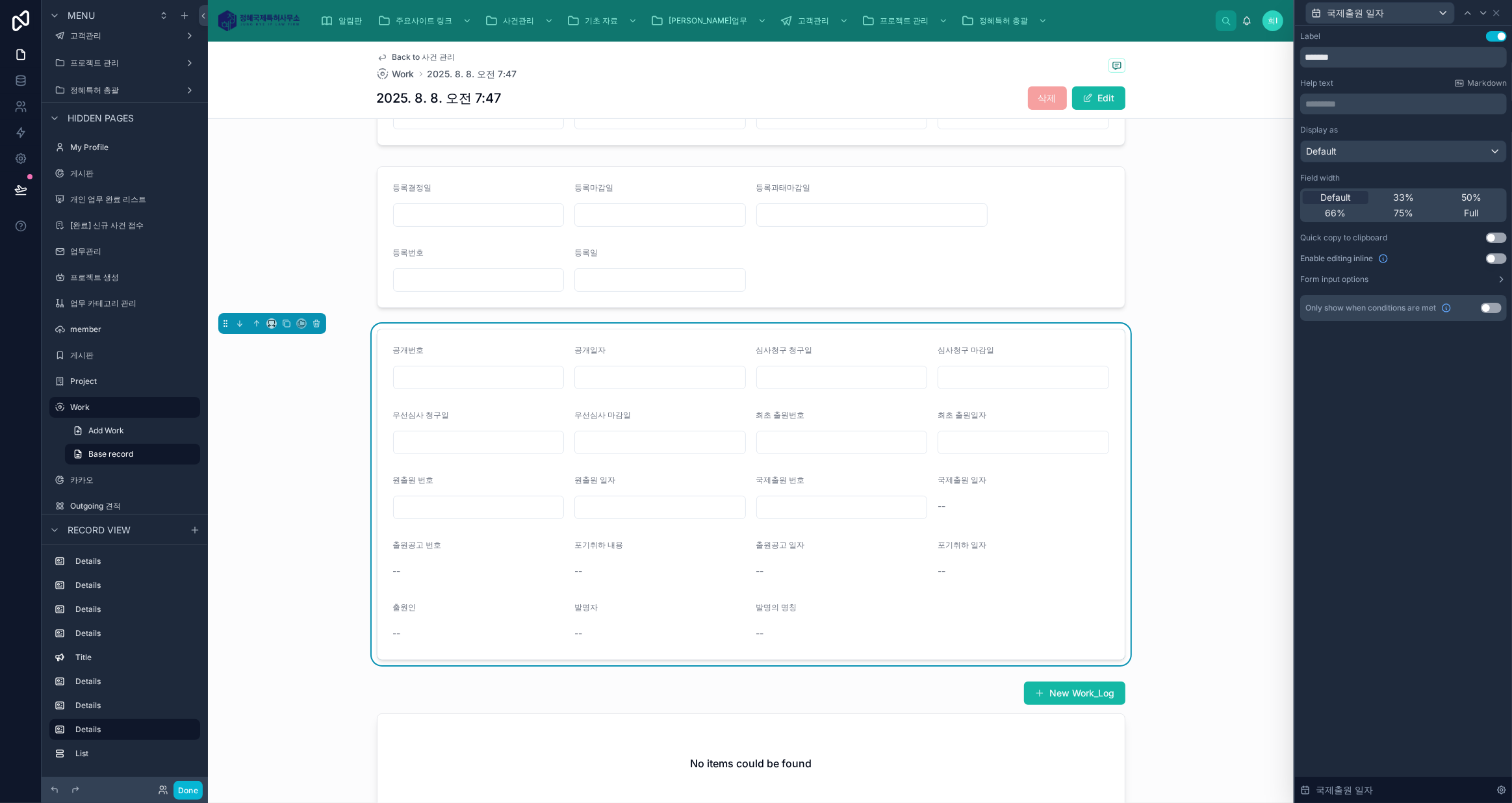
click at [1497, 255] on button "Use setting" at bounding box center [1496, 258] width 20 height 10
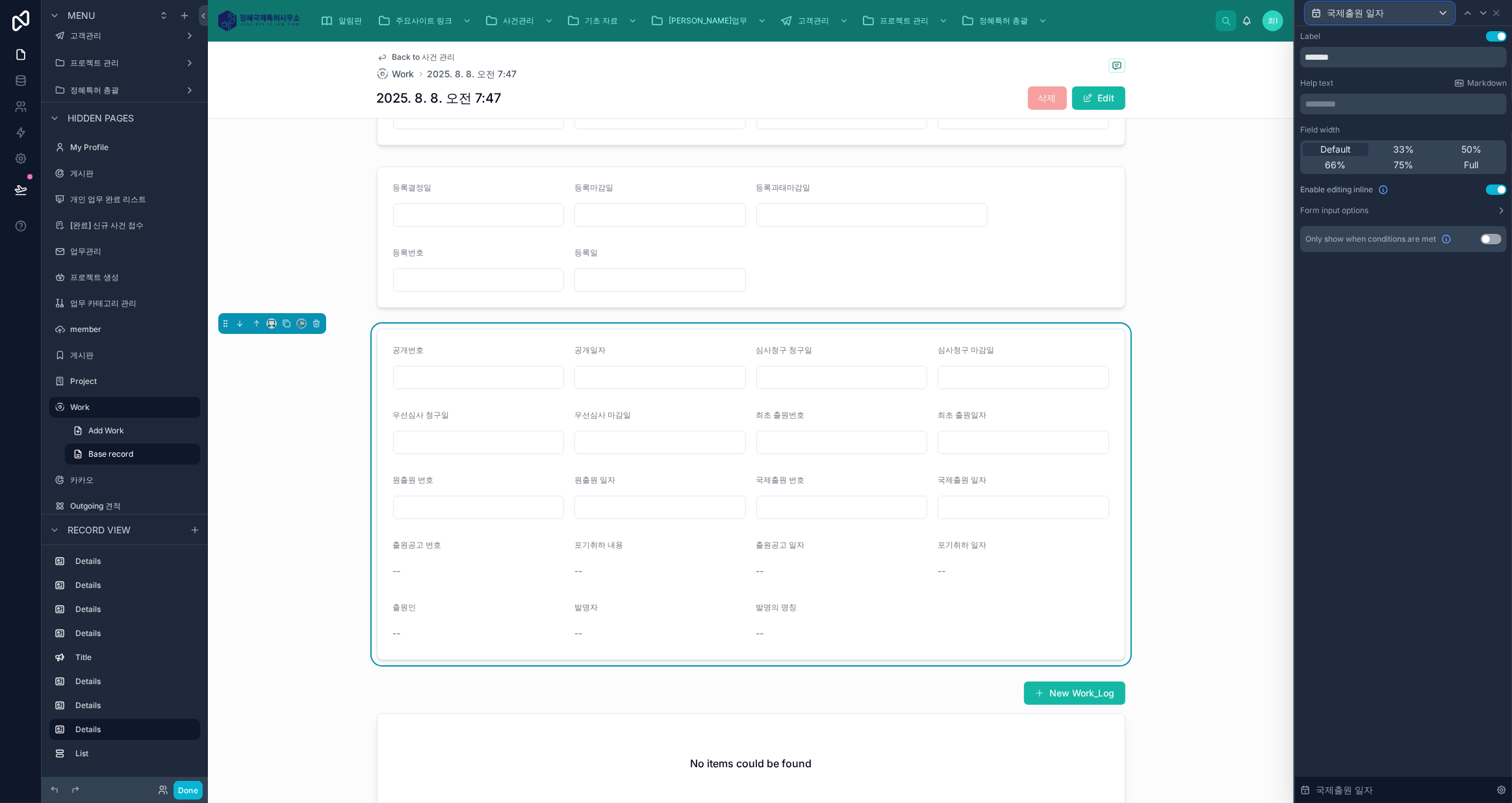
click at [1374, 18] on span "국제출원 일자" at bounding box center [1354, 13] width 57 height 13
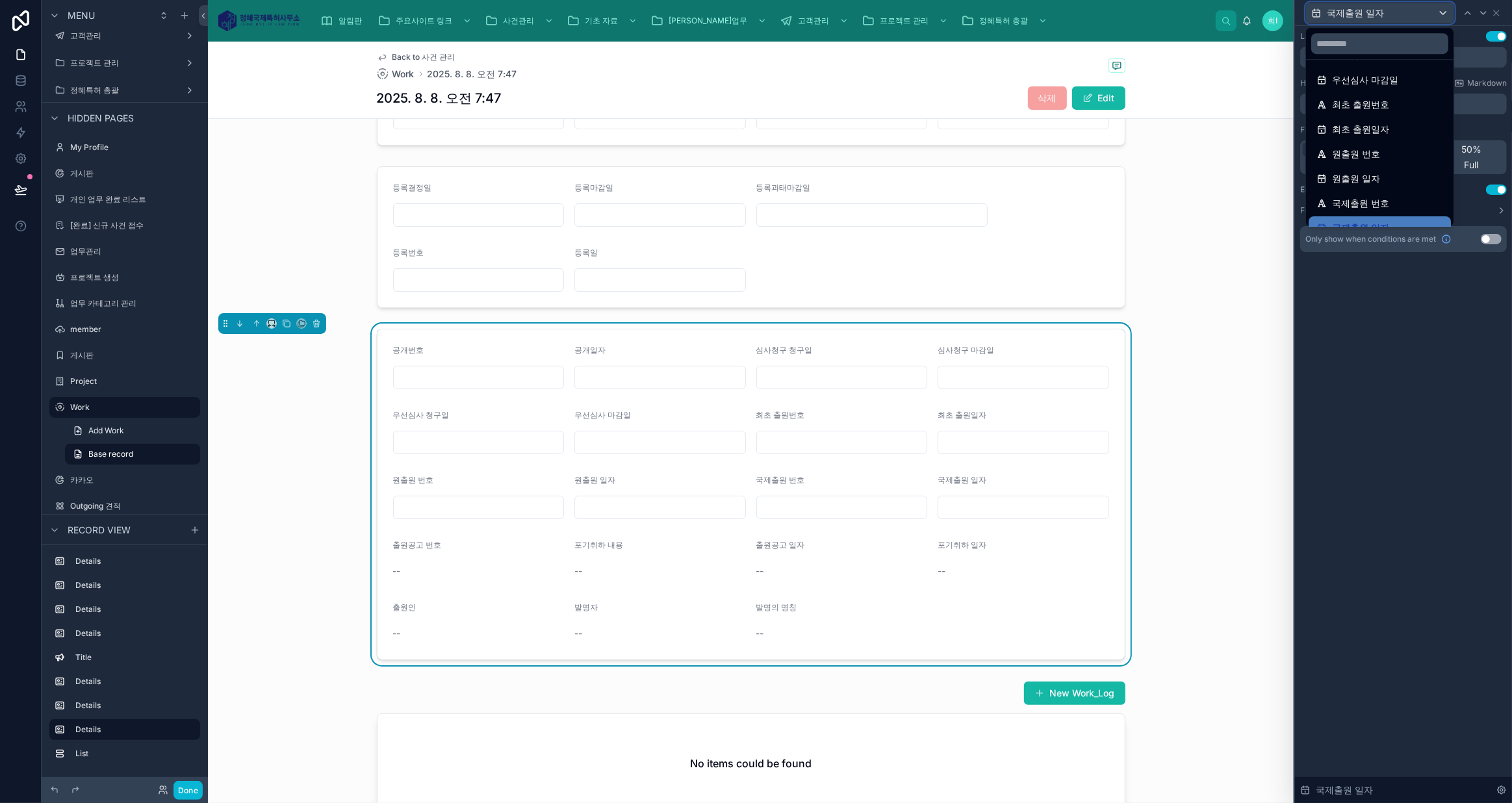
scroll to position [176, 0]
click at [1386, 197] on span "출원공고 번호" at bounding box center [1360, 201] width 57 height 15
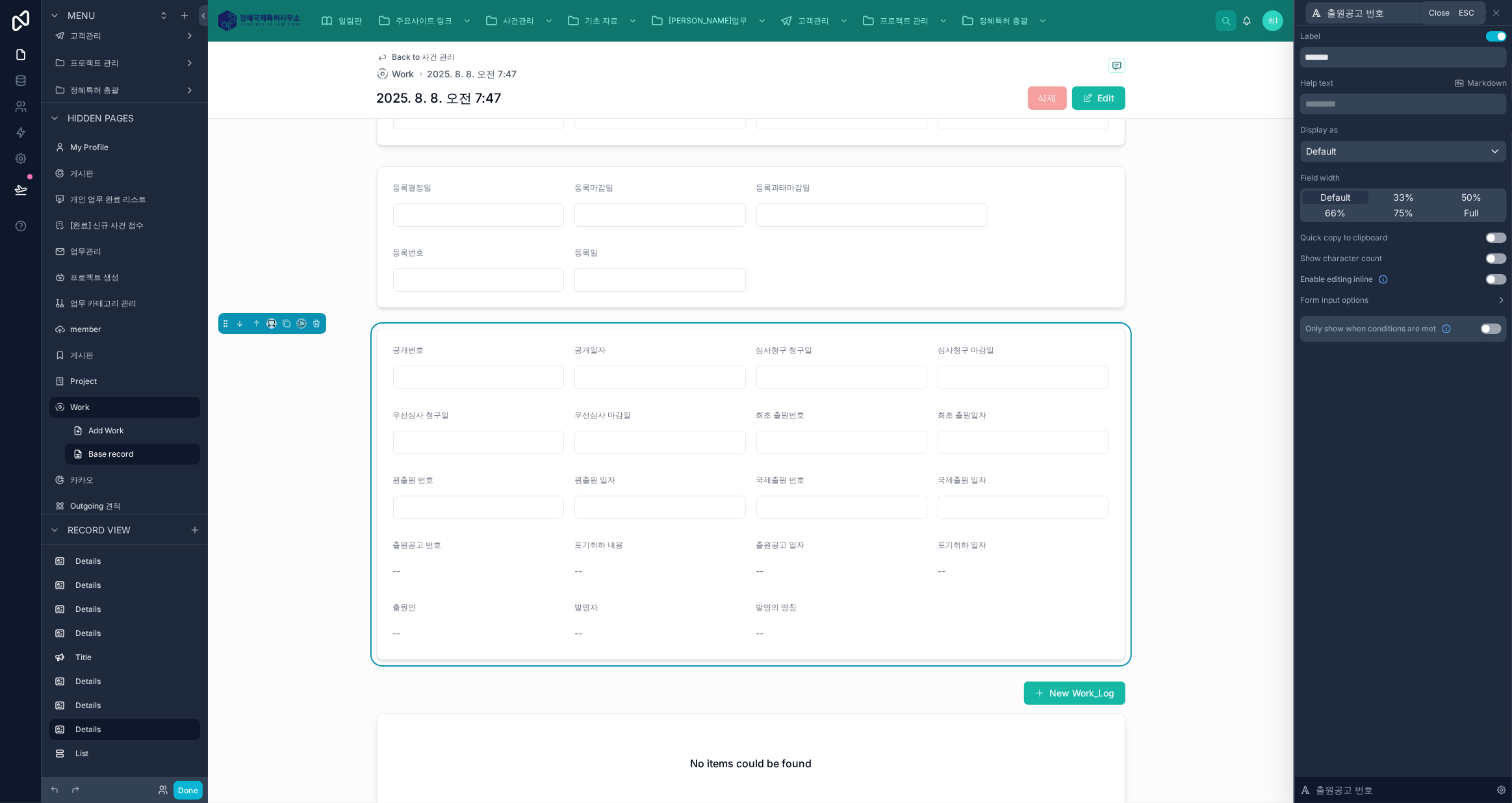
click at [1500, 15] on icon at bounding box center [1496, 13] width 10 height 10
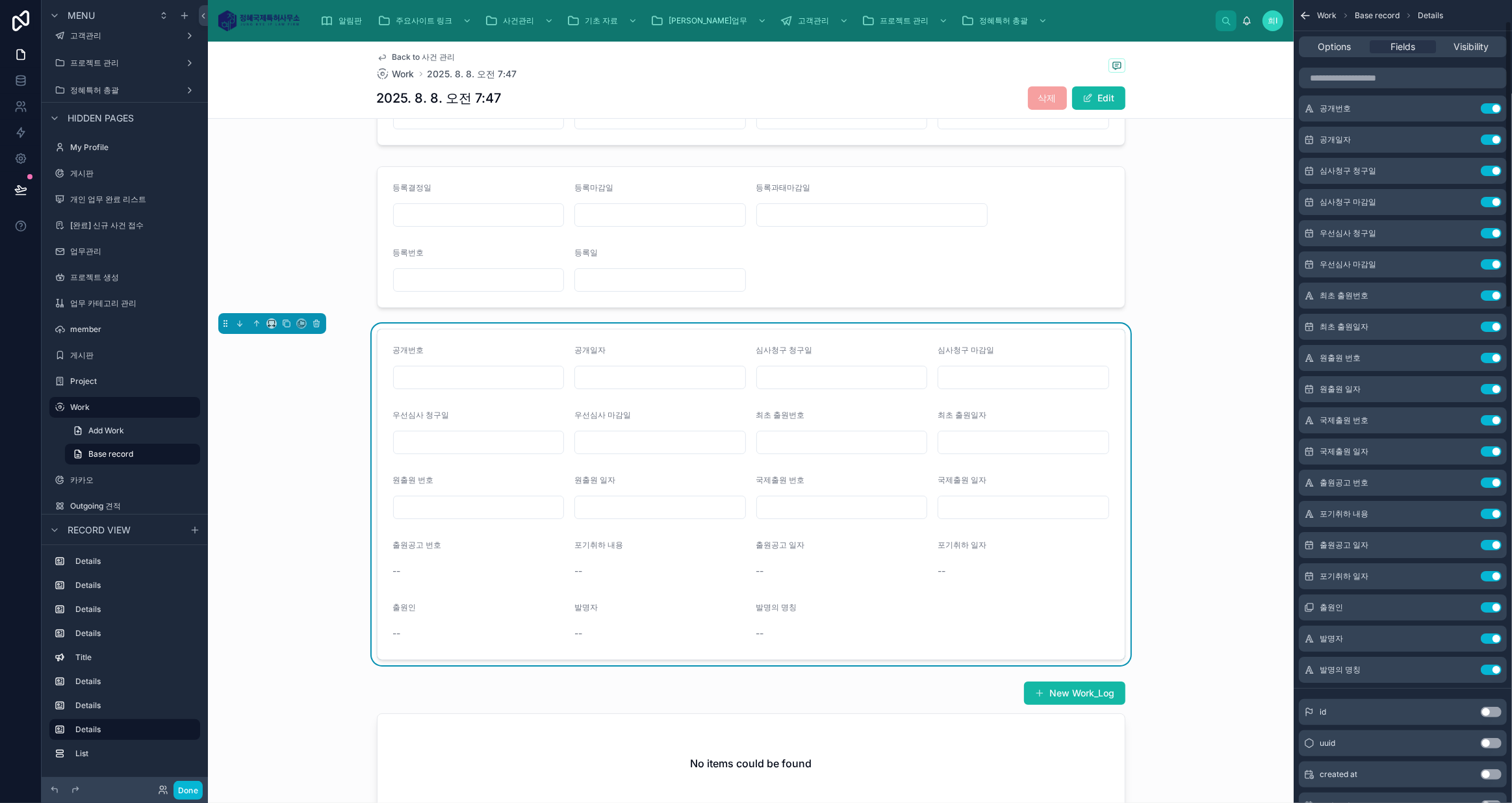
scroll to position [59, 0]
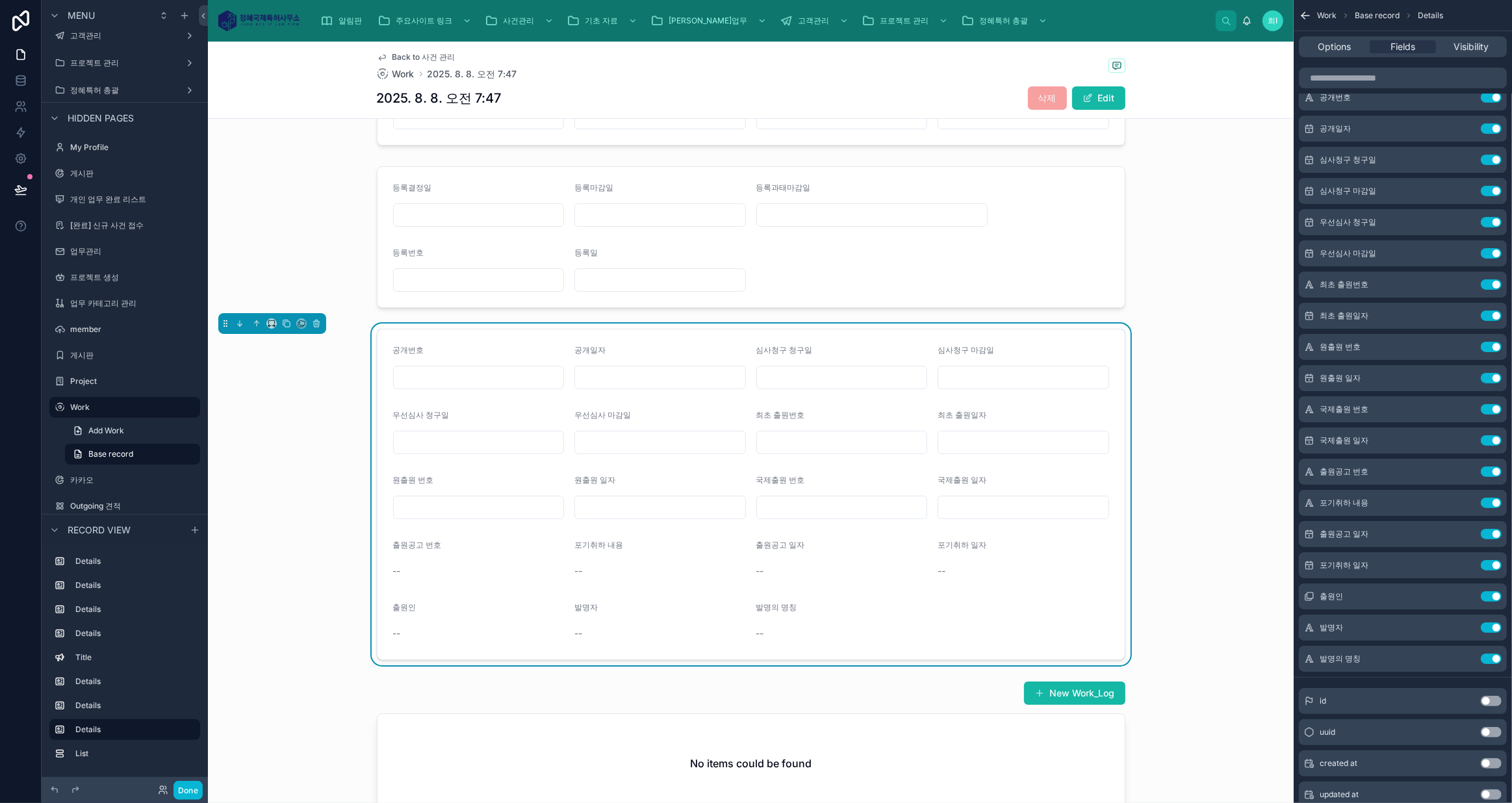
click at [1495, 468] on button "Use setting" at bounding box center [1491, 472] width 20 height 10
click at [1492, 502] on button "Use setting" at bounding box center [1491, 502] width 20 height 10
click at [0, 0] on icon "scrollable content" at bounding box center [0, 0] width 0 height 0
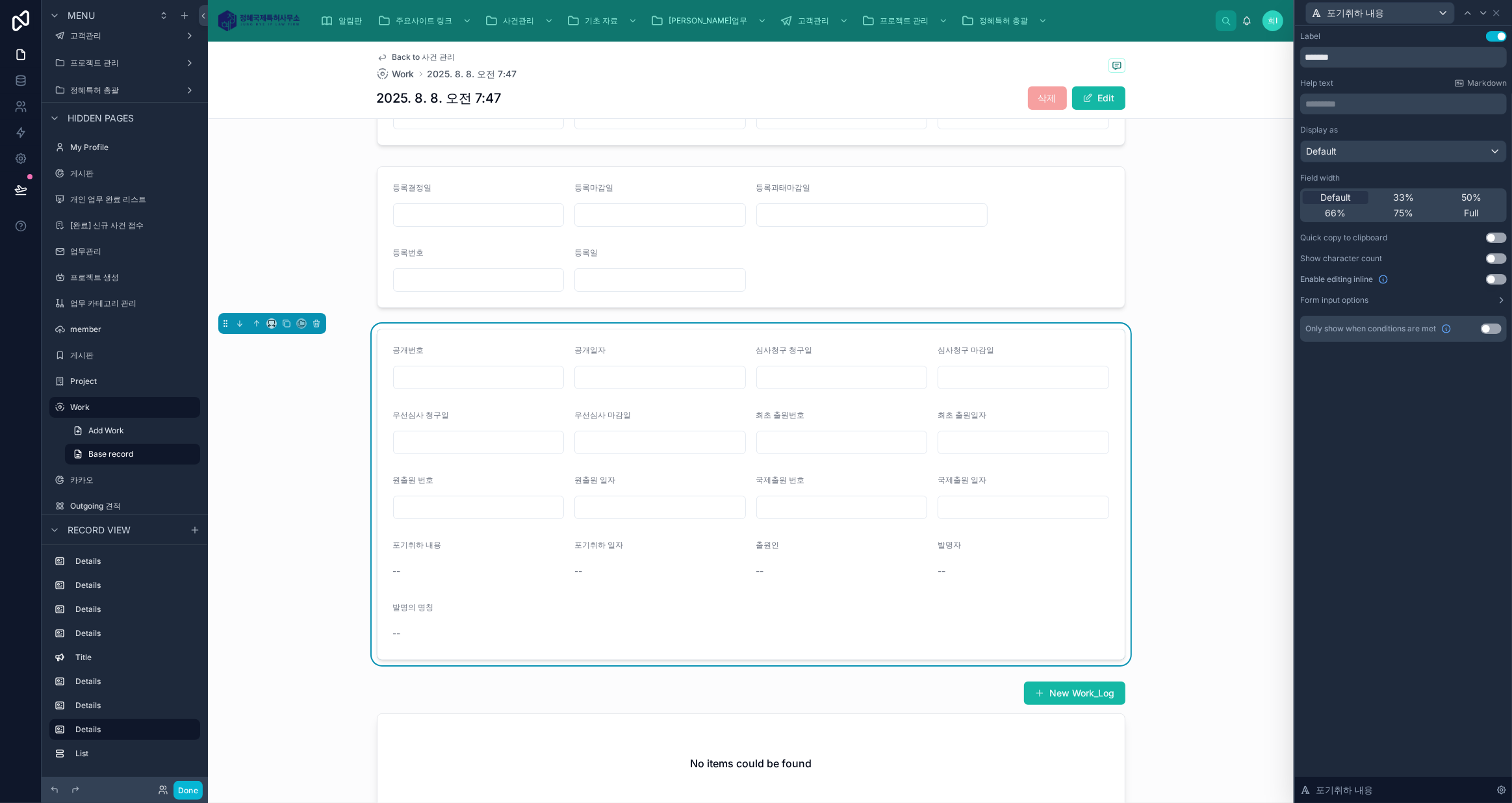
click at [1493, 277] on button "Use setting" at bounding box center [1496, 279] width 20 height 10
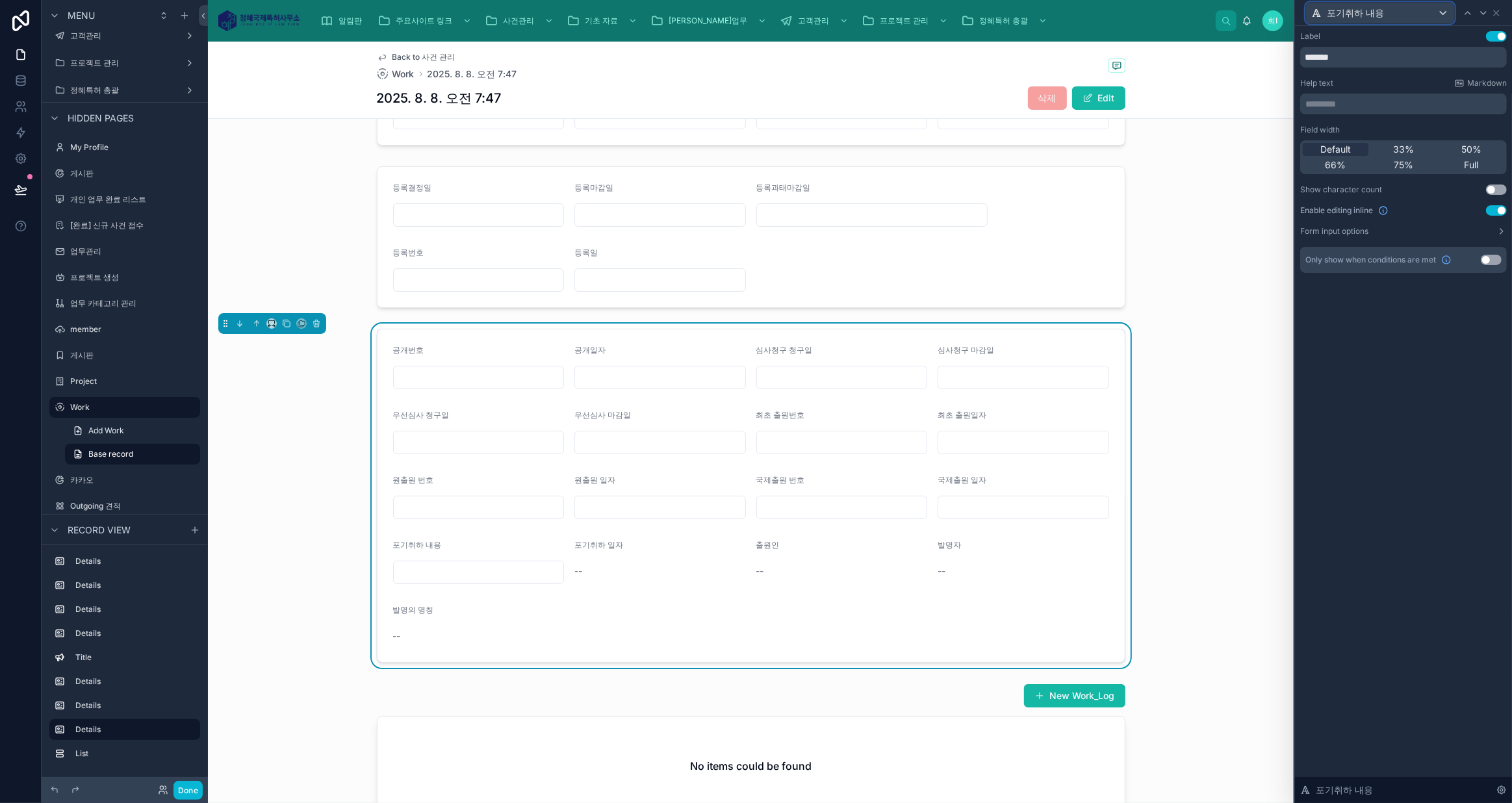
click at [1411, 8] on div "포기취하 내용" at bounding box center [1380, 13] width 148 height 20
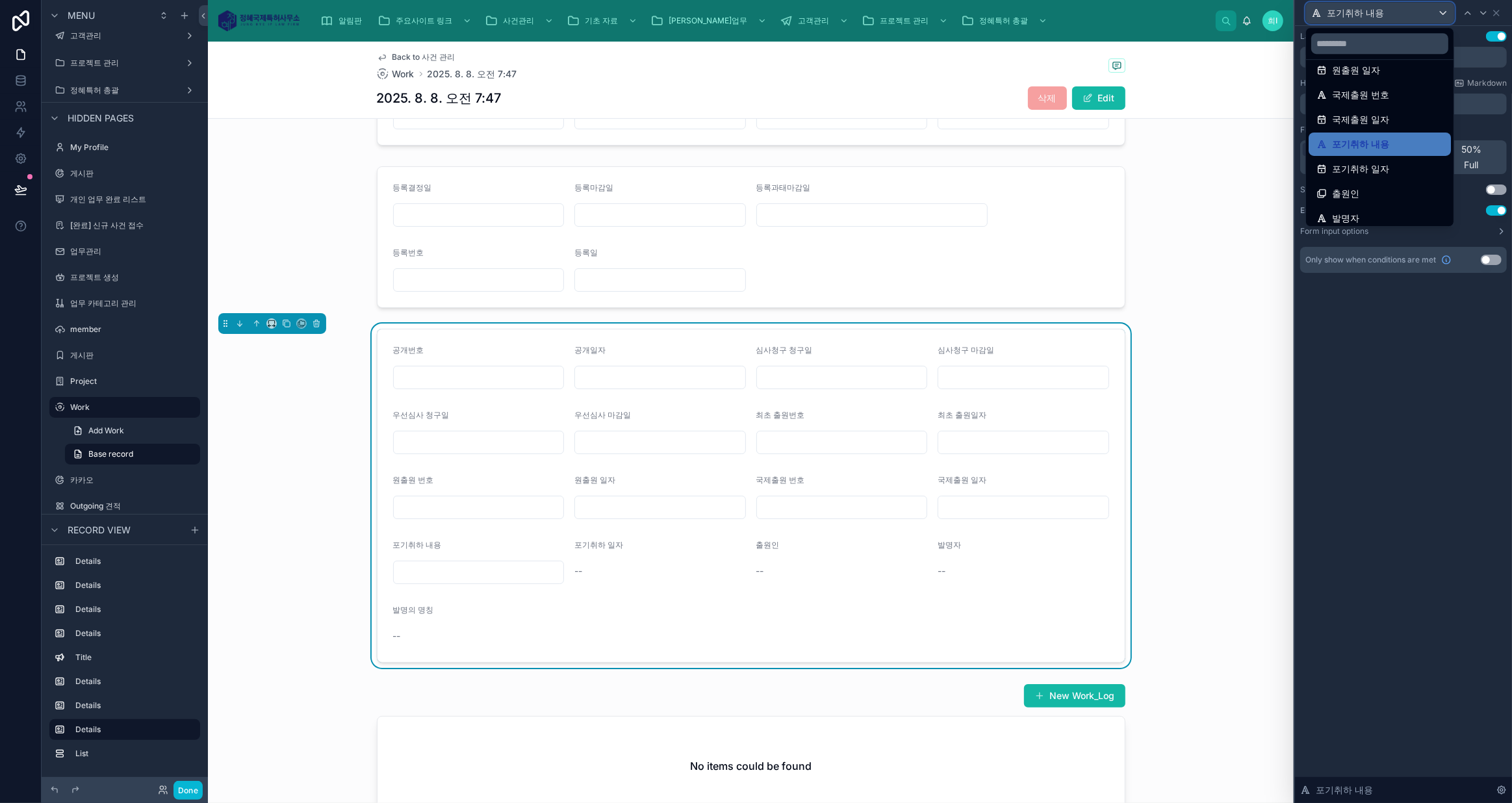
scroll to position [236, 0]
click at [1381, 170] on span "포기취하 일자" at bounding box center [1360, 167] width 57 height 15
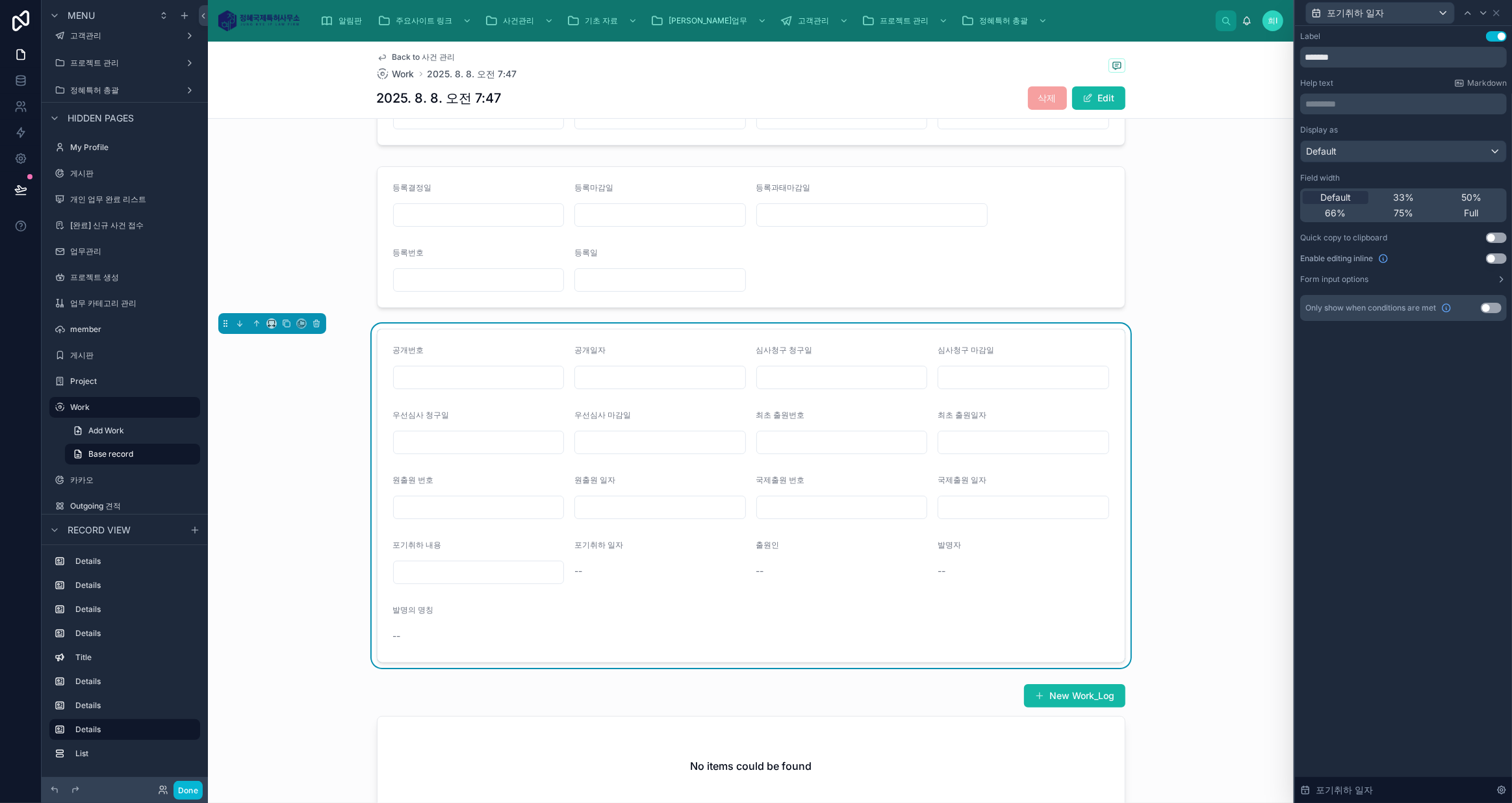
click at [1498, 251] on div "Display as Default Field width Default 33% 50% 66% 75% Full Quick copy to clipb…" at bounding box center [1403, 204] width 206 height 160
click at [1498, 255] on button "Use setting" at bounding box center [1496, 258] width 20 height 10
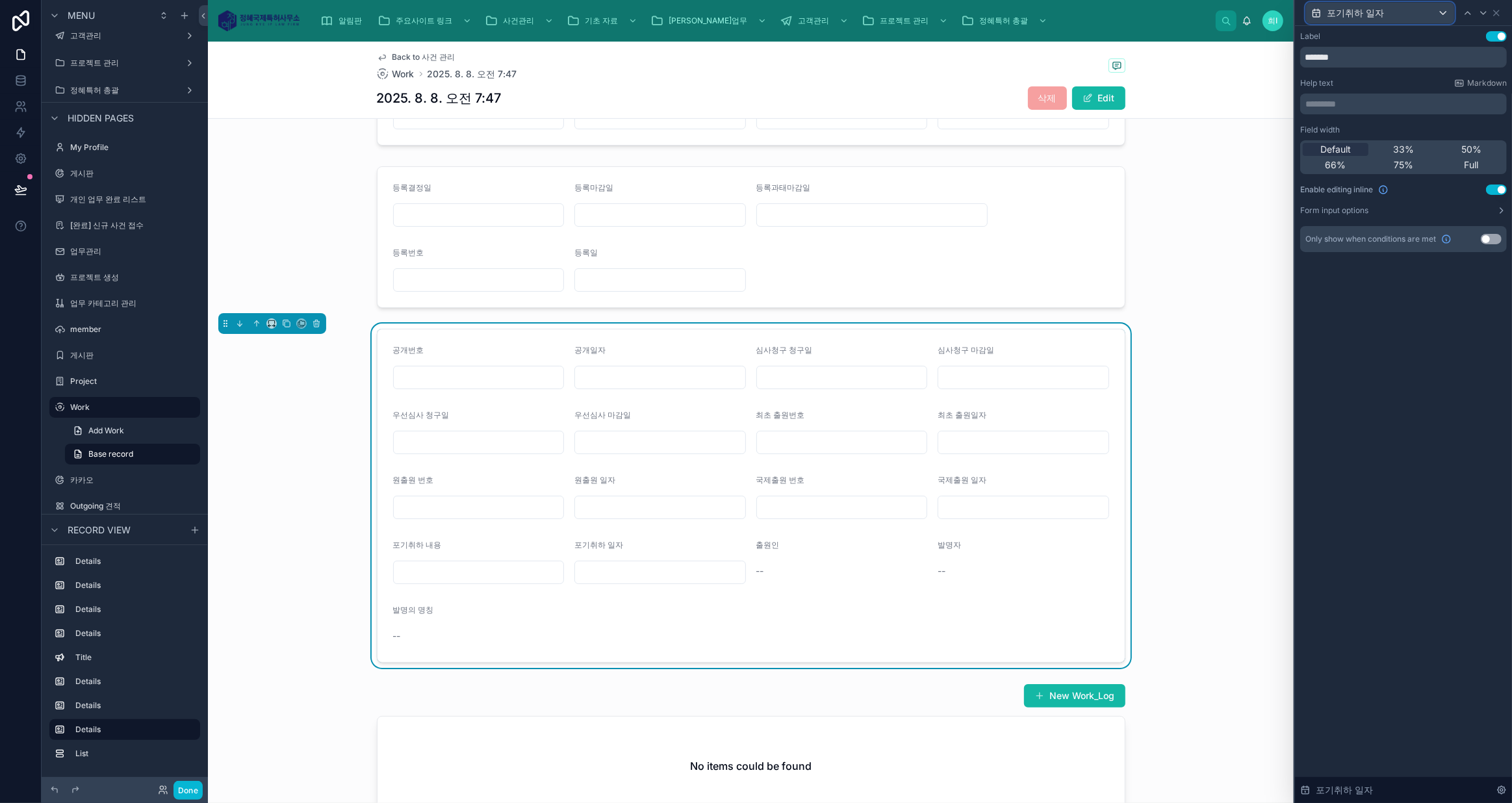
click at [1419, 14] on div "포기취하 일자" at bounding box center [1380, 13] width 148 height 20
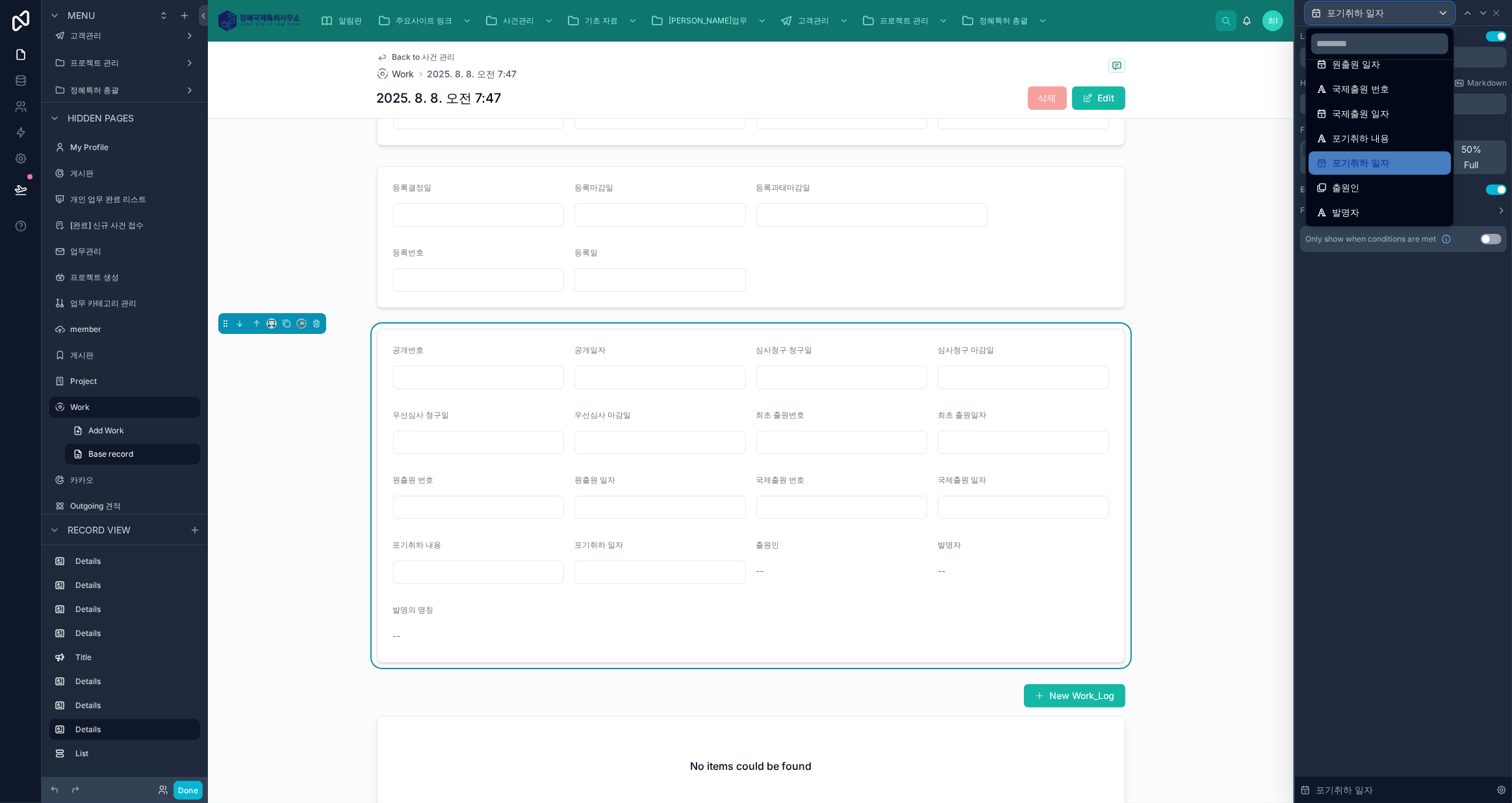
scroll to position [264, 0]
drag, startPoint x: 1385, startPoint y: 179, endPoint x: 1386, endPoint y: 158, distance: 21.0
click at [1386, 158] on ul "공개번호 공개일자 심사청구 청구일 심사청구 마감일 우선심사 청구일 우선심사 마감일 최초 출원번호 최초 출원일자 원출원 번호 원출원 일자 국제출…" at bounding box center [1379, 142] width 147 height 166
click at [1386, 158] on div "출원인" at bounding box center [1379, 163] width 127 height 15
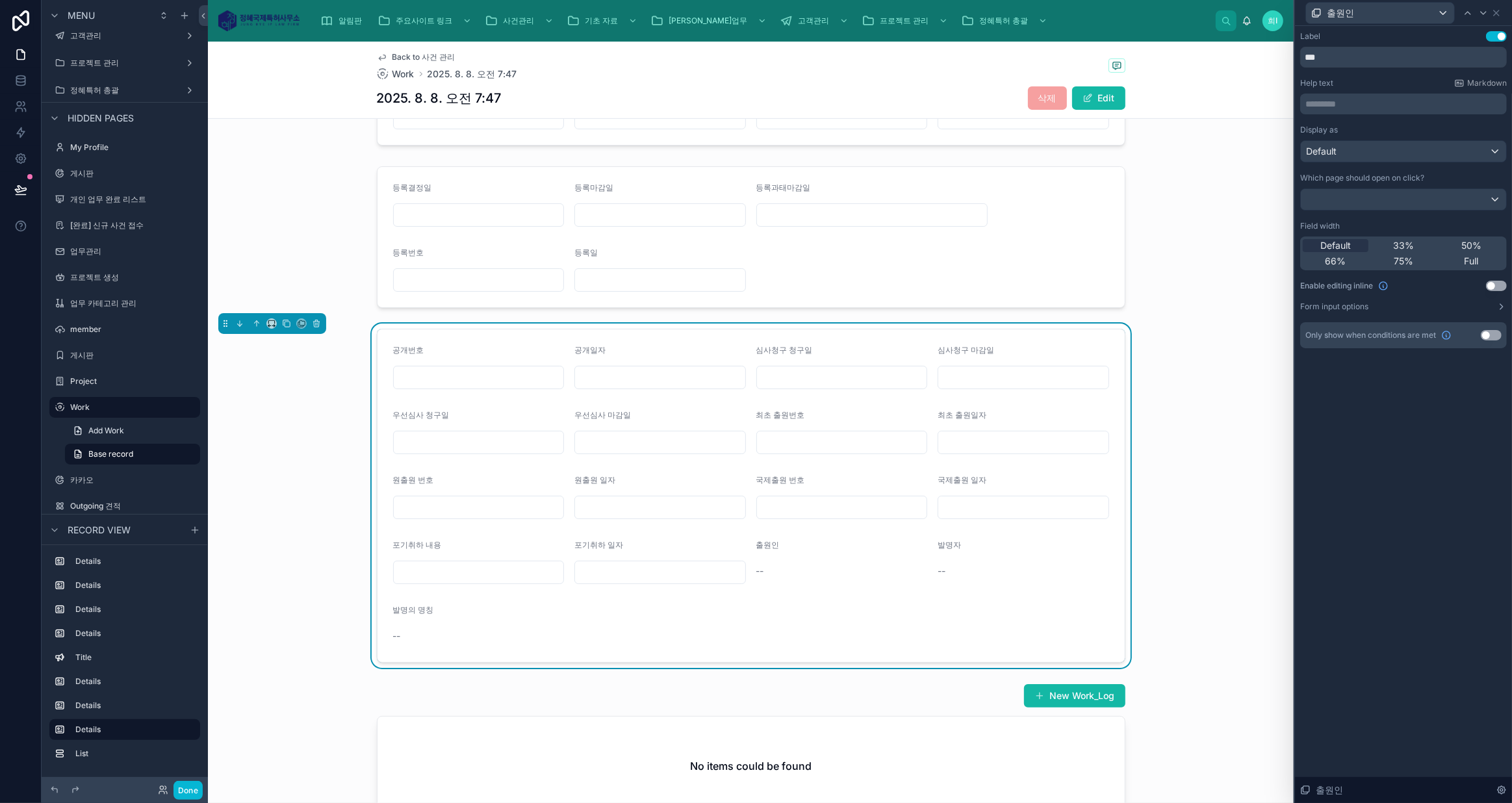
click at [1498, 284] on button "Use setting" at bounding box center [1496, 285] width 20 height 10
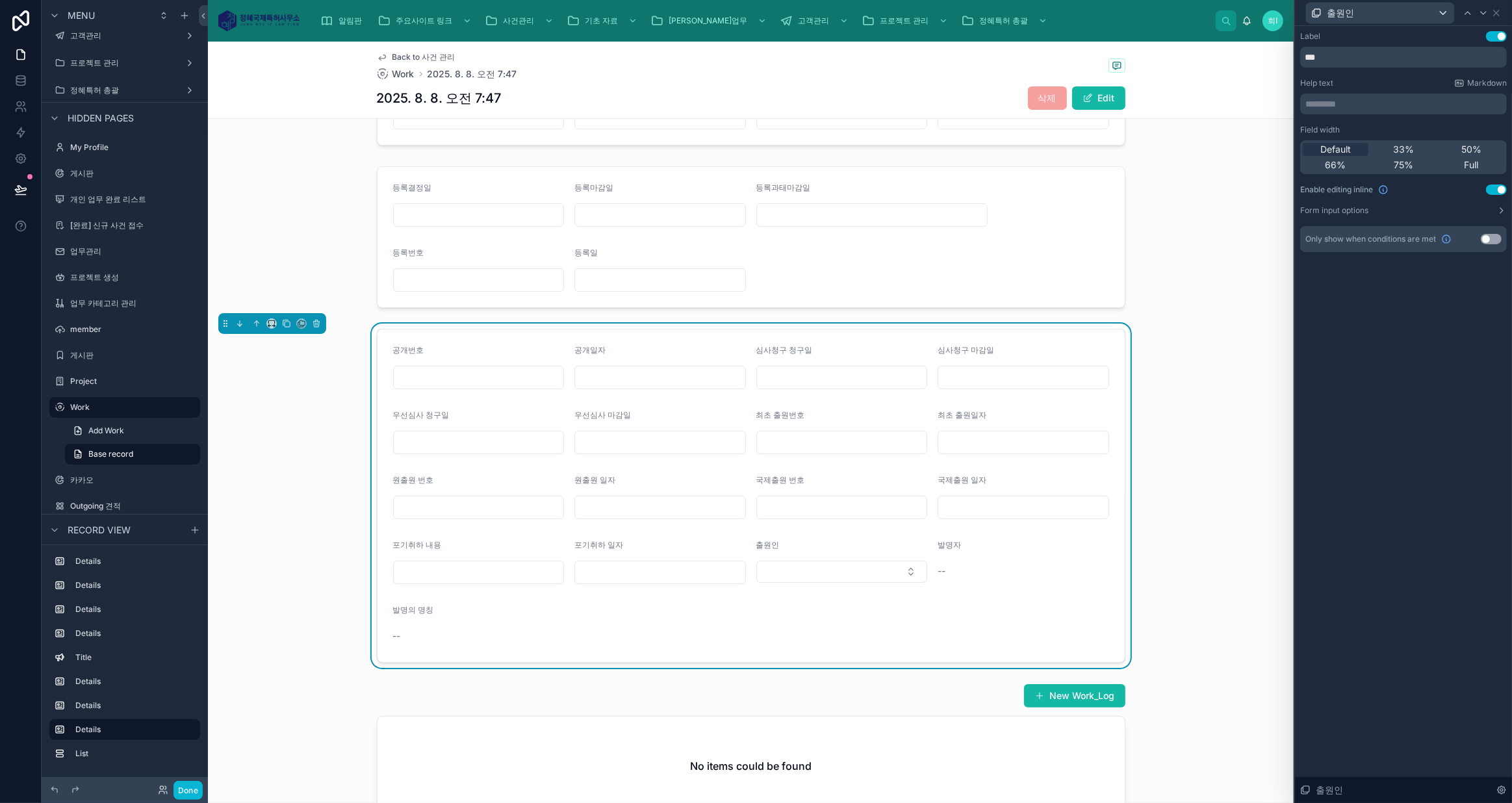
click at [1498, 207] on icon at bounding box center [1501, 210] width 10 height 10
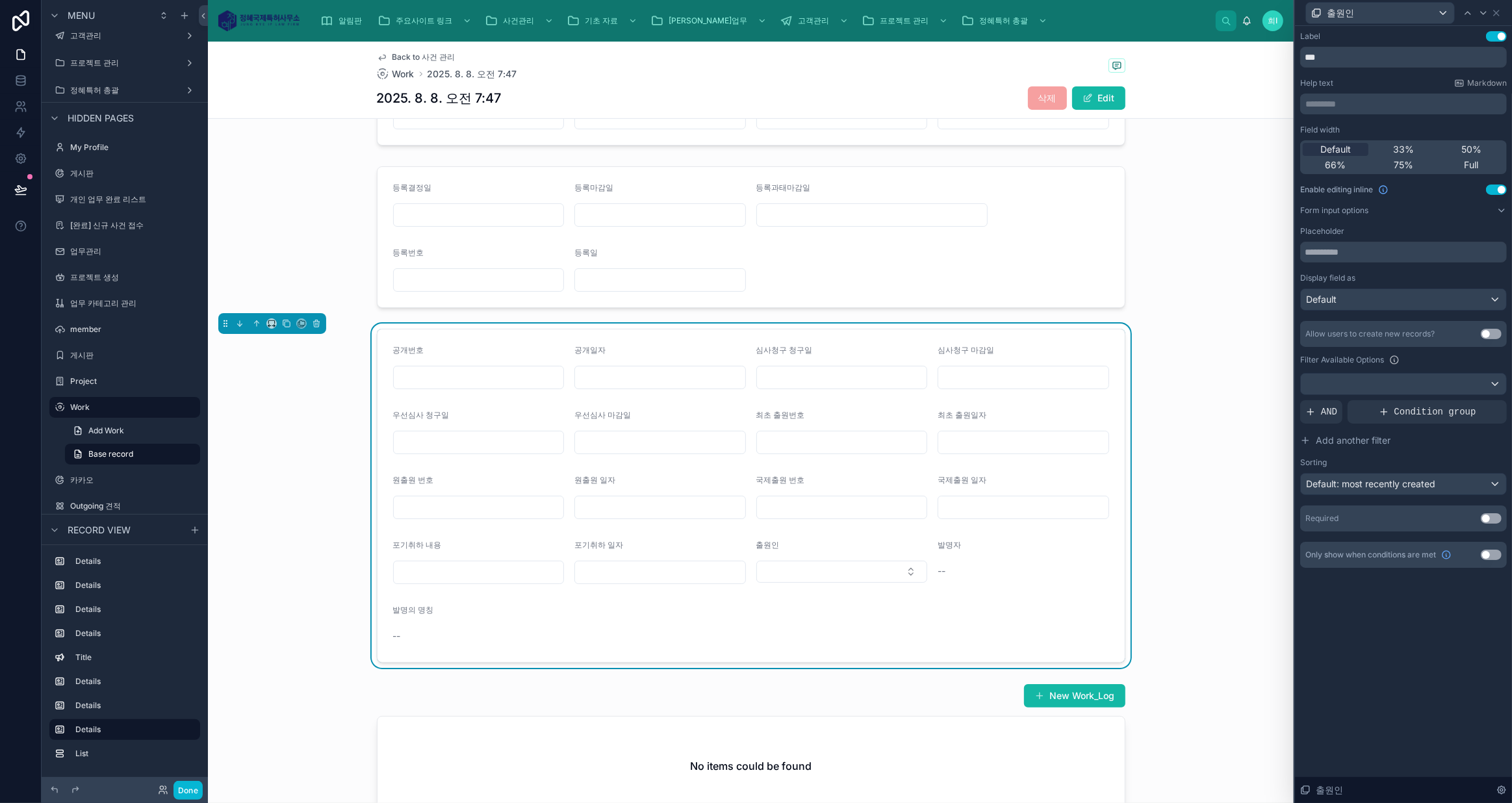
click at [1490, 330] on button "Use setting" at bounding box center [1491, 334] width 20 height 10
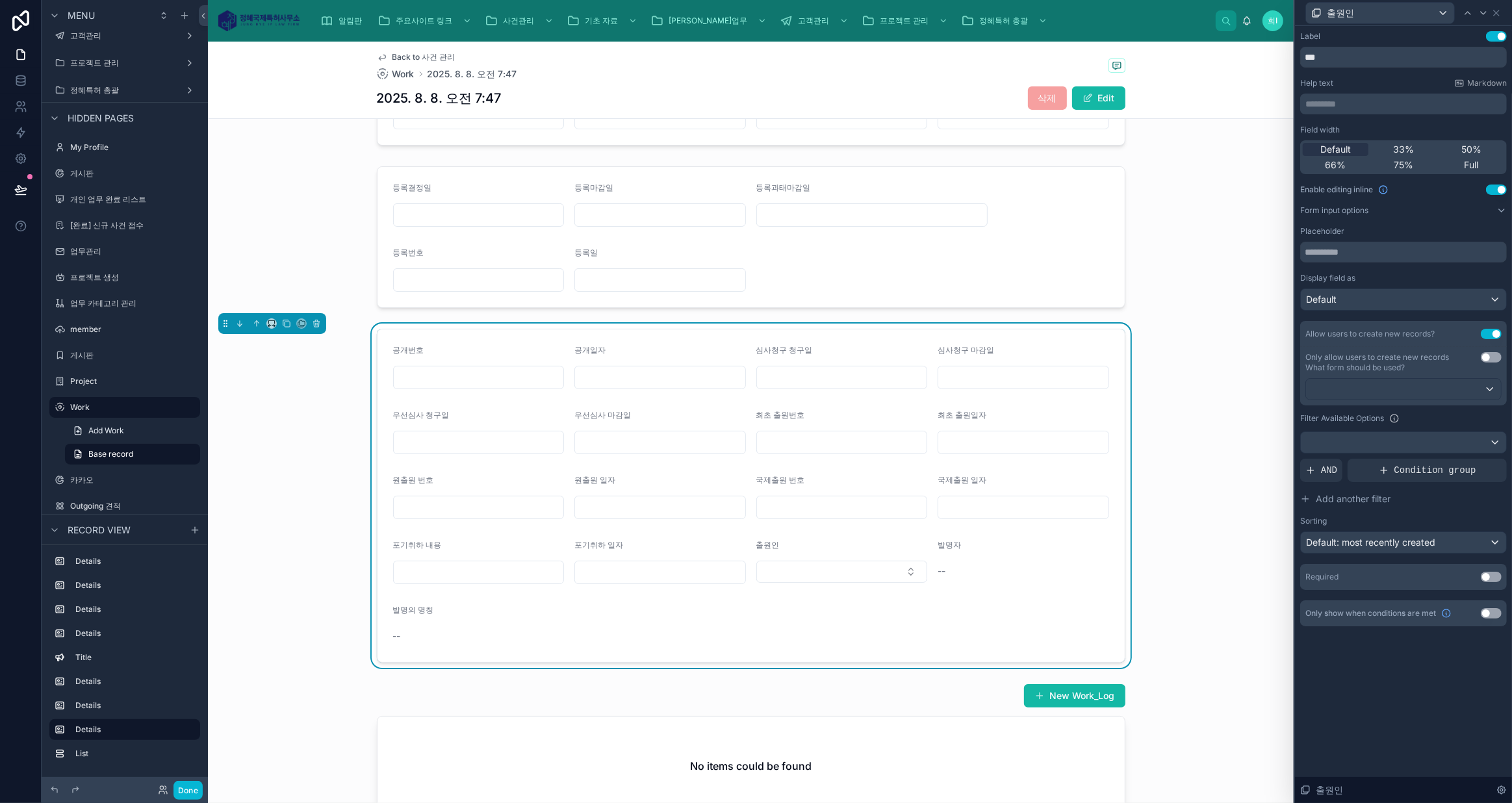
click at [1489, 358] on button "Use setting" at bounding box center [1491, 357] width 20 height 10
click at [1374, 13] on div "출원인" at bounding box center [1380, 13] width 148 height 20
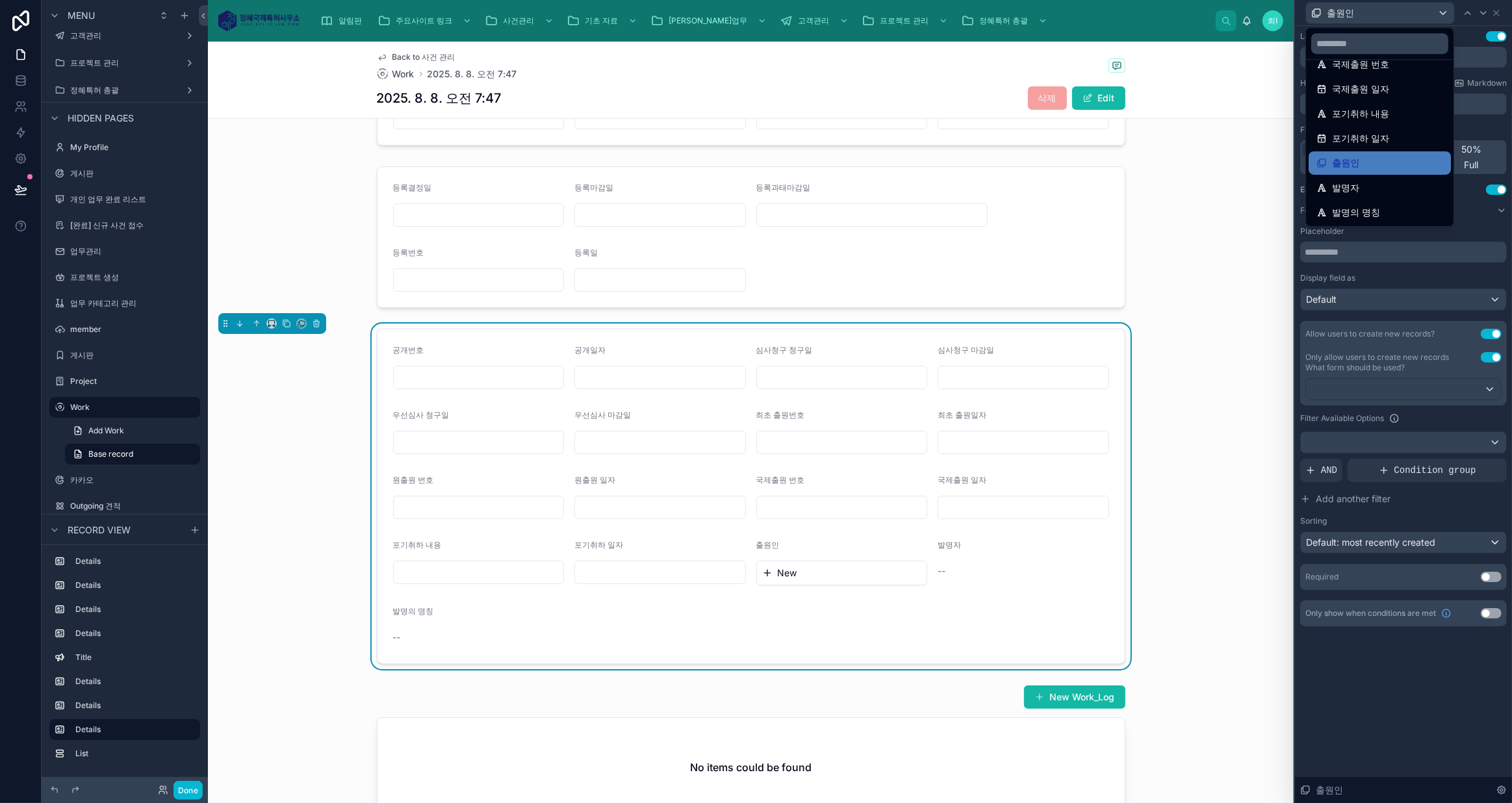
click at [1372, 192] on div "발명자" at bounding box center [1379, 187] width 127 height 15
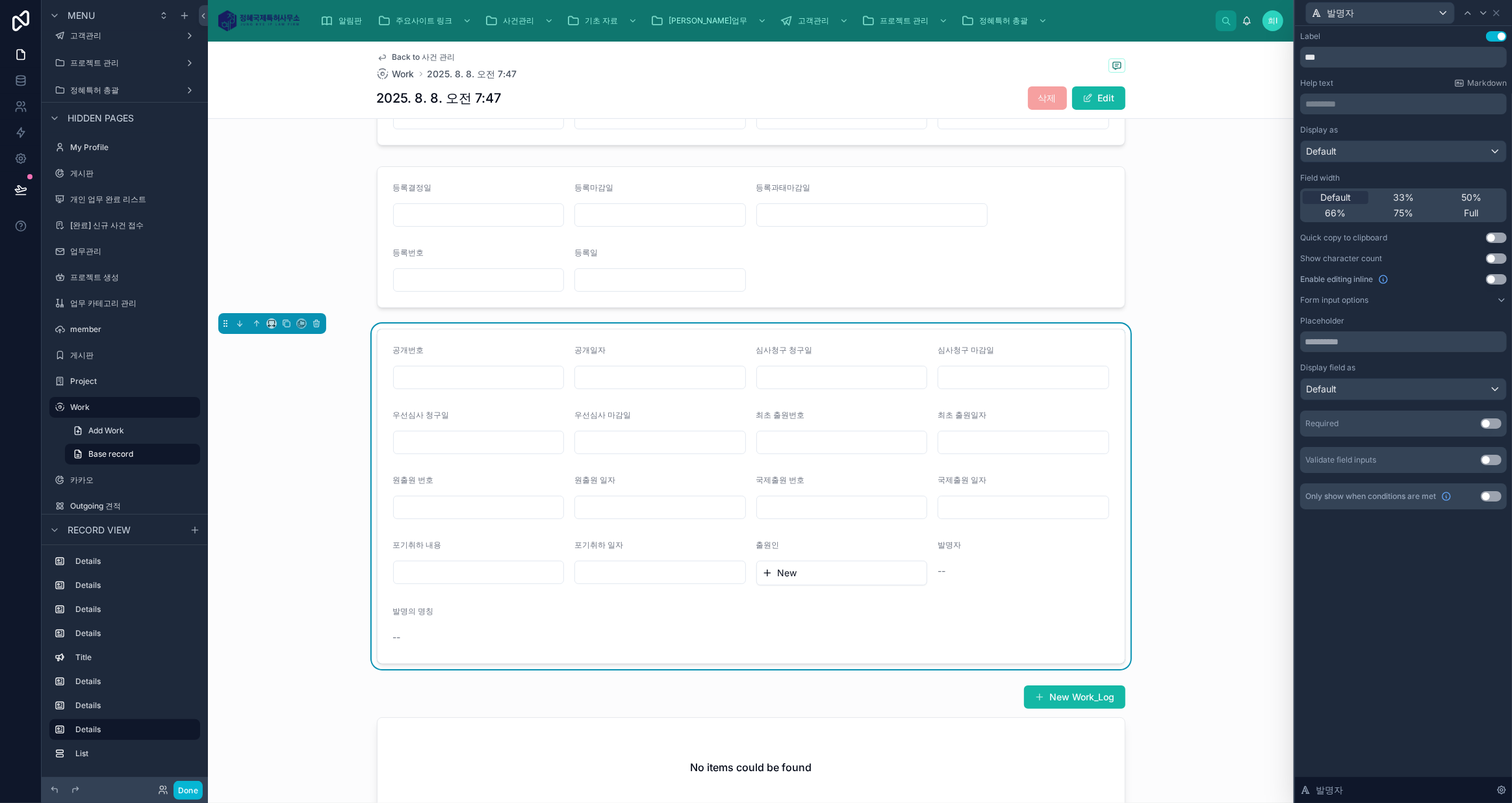
click at [1496, 278] on button "Use setting" at bounding box center [1496, 279] width 20 height 10
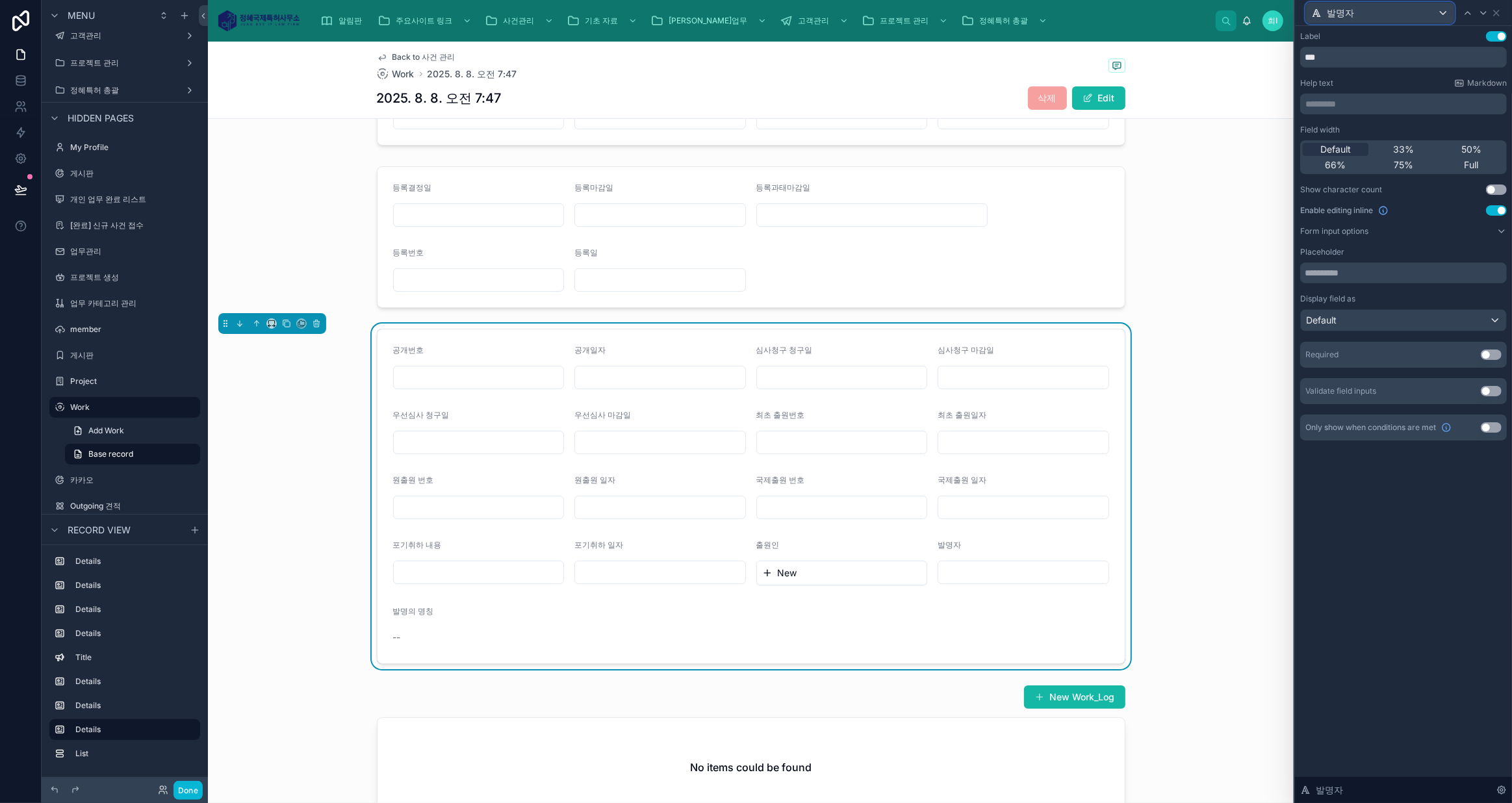
click at [1347, 18] on span "발명자" at bounding box center [1340, 13] width 27 height 13
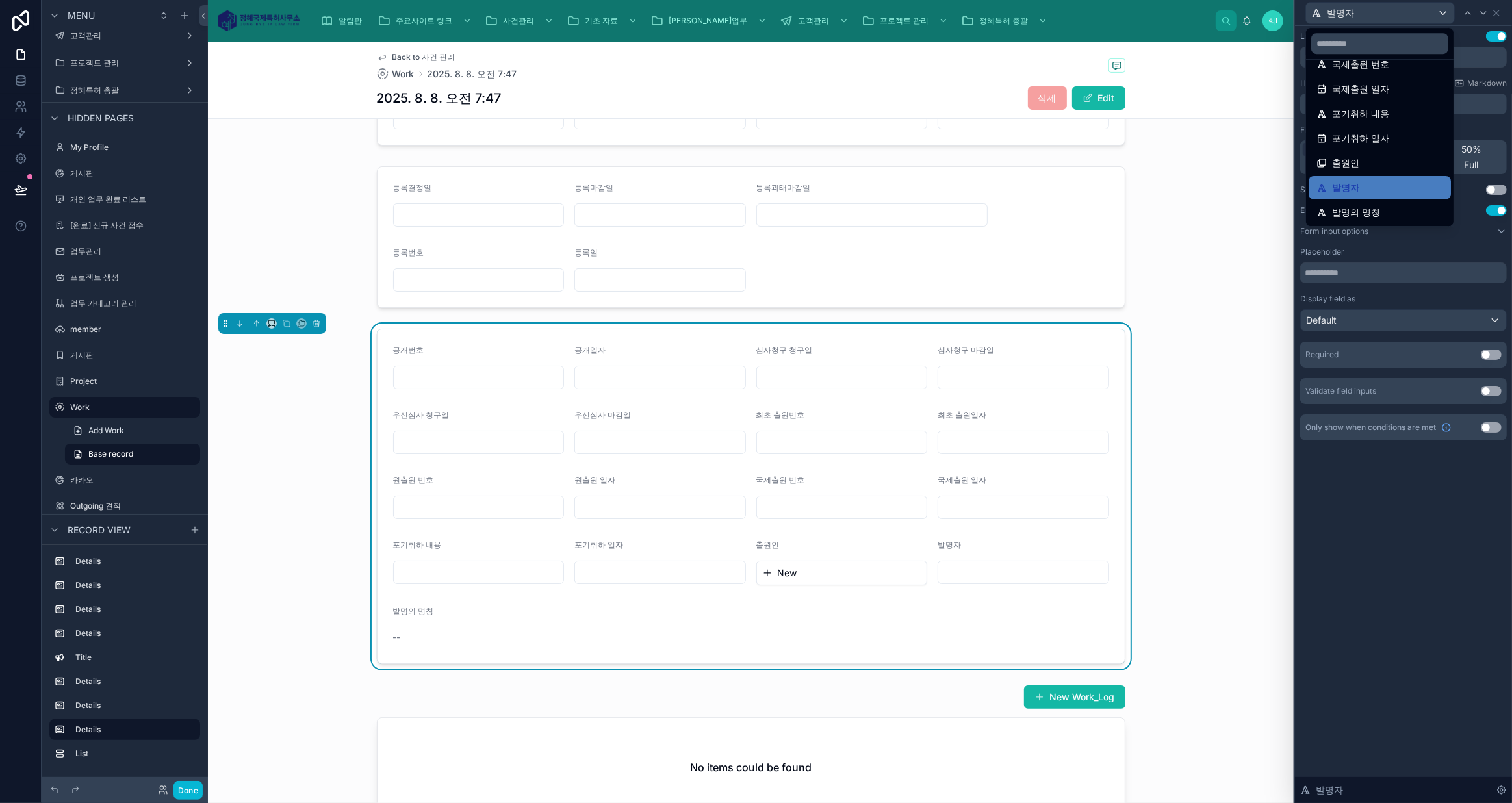
click at [1380, 209] on div "발명의 명칭" at bounding box center [1379, 212] width 127 height 15
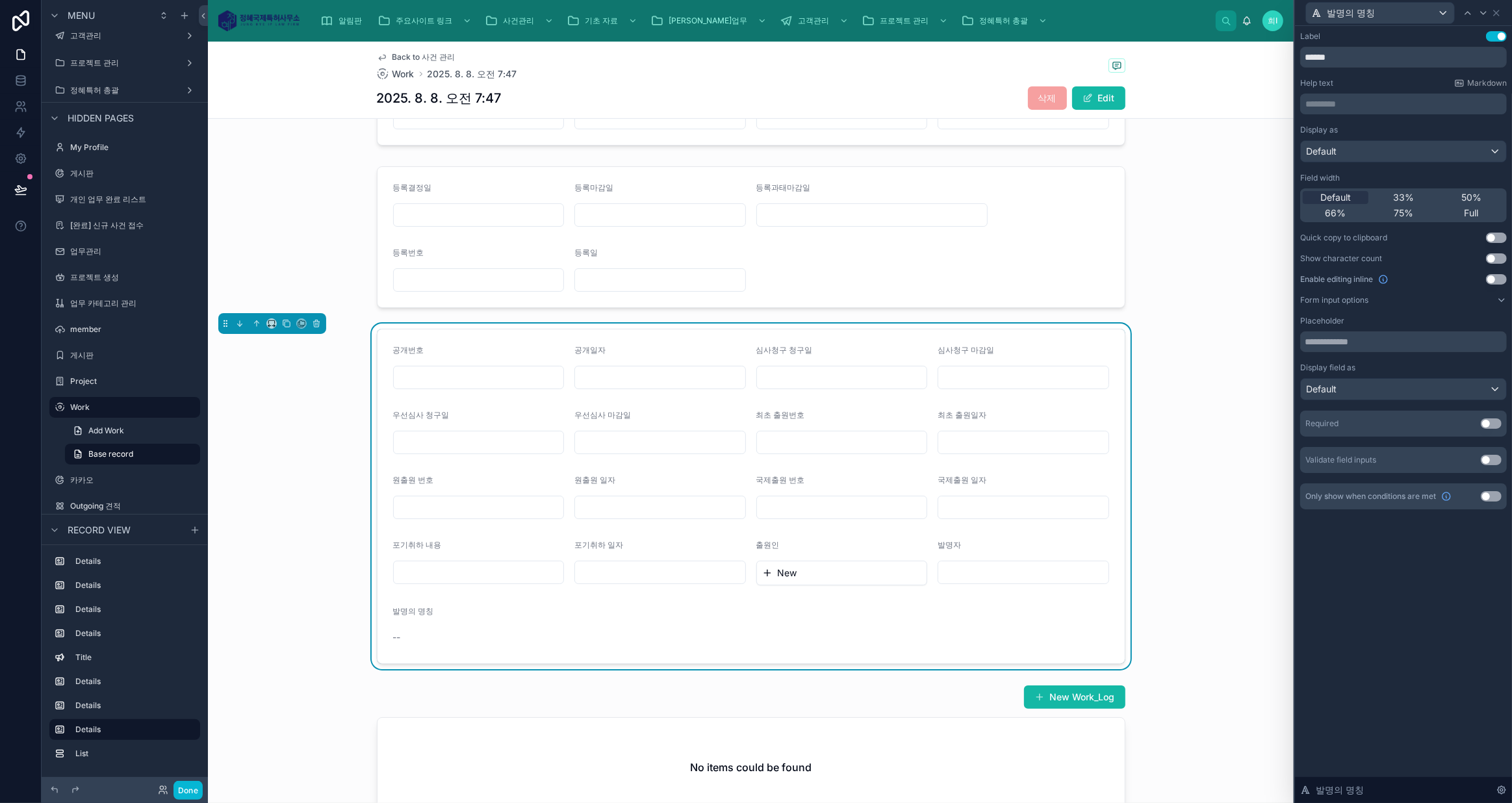
click at [1493, 279] on button "Use setting" at bounding box center [1496, 279] width 20 height 10
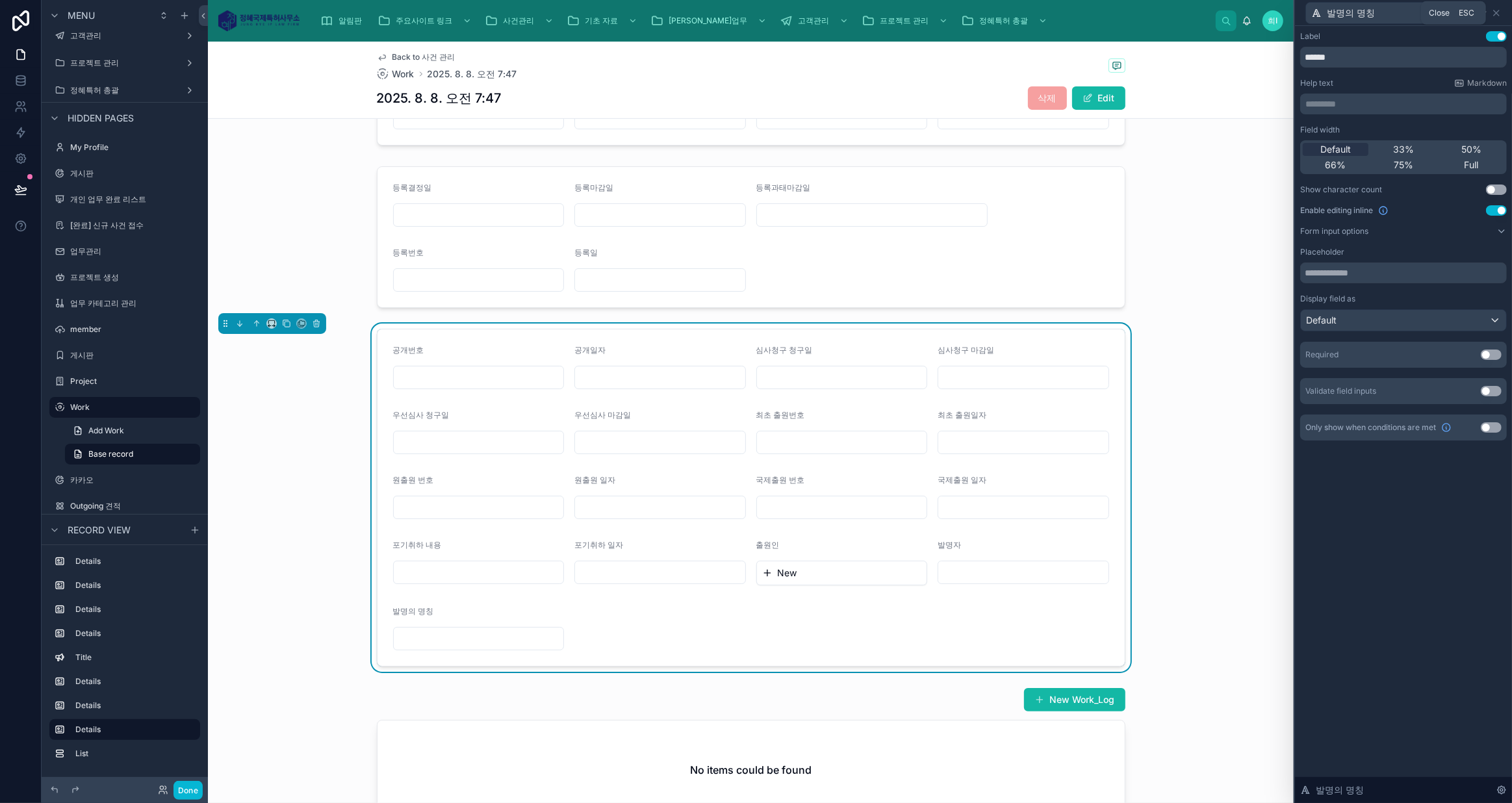
click at [1494, 9] on icon at bounding box center [1496, 13] width 10 height 10
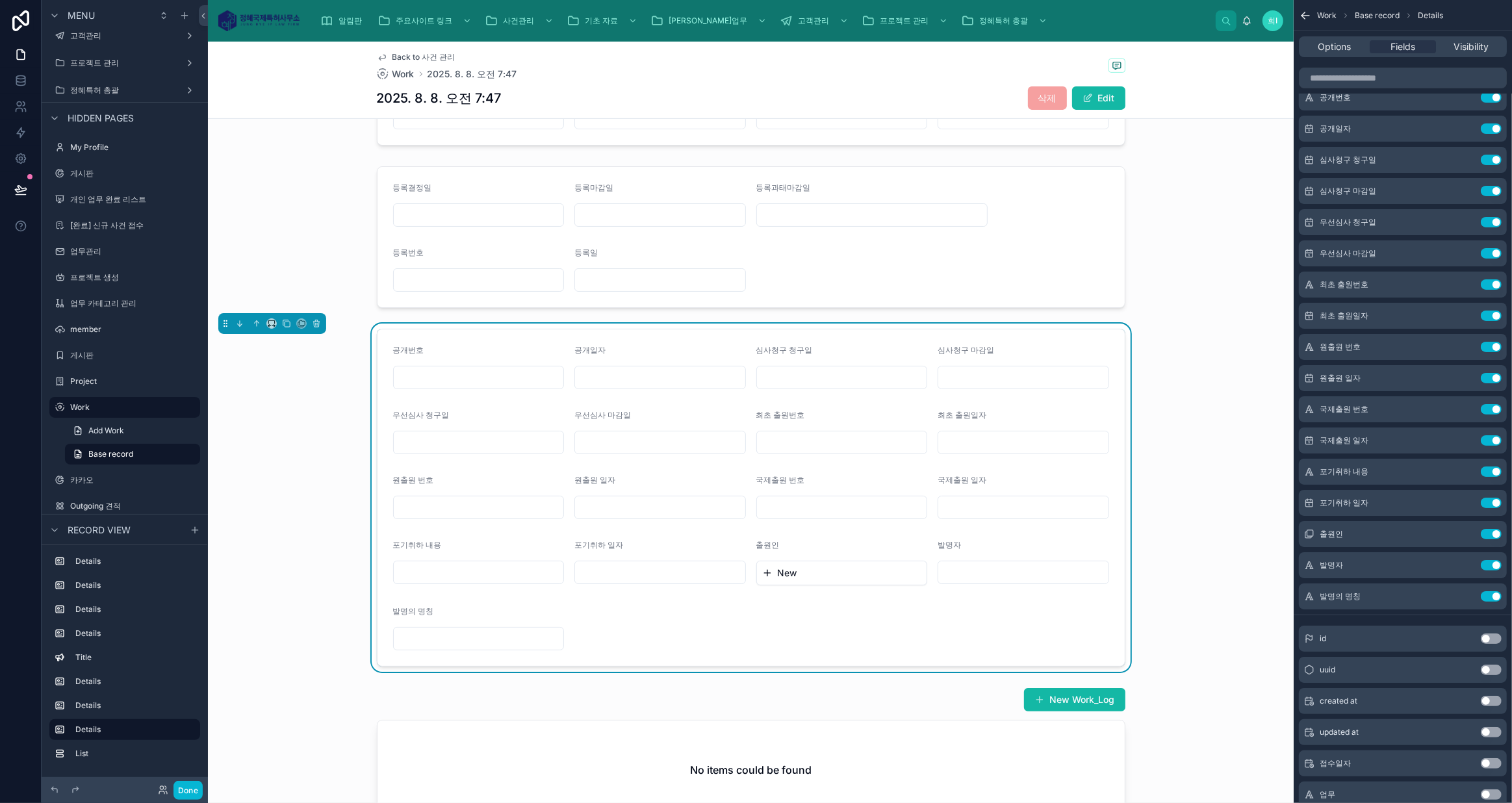
click at [1093, 439] on input "text" at bounding box center [1023, 442] width 170 height 18
click at [1122, 356] on div "공개번호 공개일자 심사청구 청구일 심사청구 마감일 우선심사 청구일 우선심사 마감일 최초 출원번호 최초 출원일자 원출원 번호 원출원 일자 국제출…" at bounding box center [750, 497] width 1085 height 348
click at [285, 318] on icon at bounding box center [286, 323] width 9 height 9
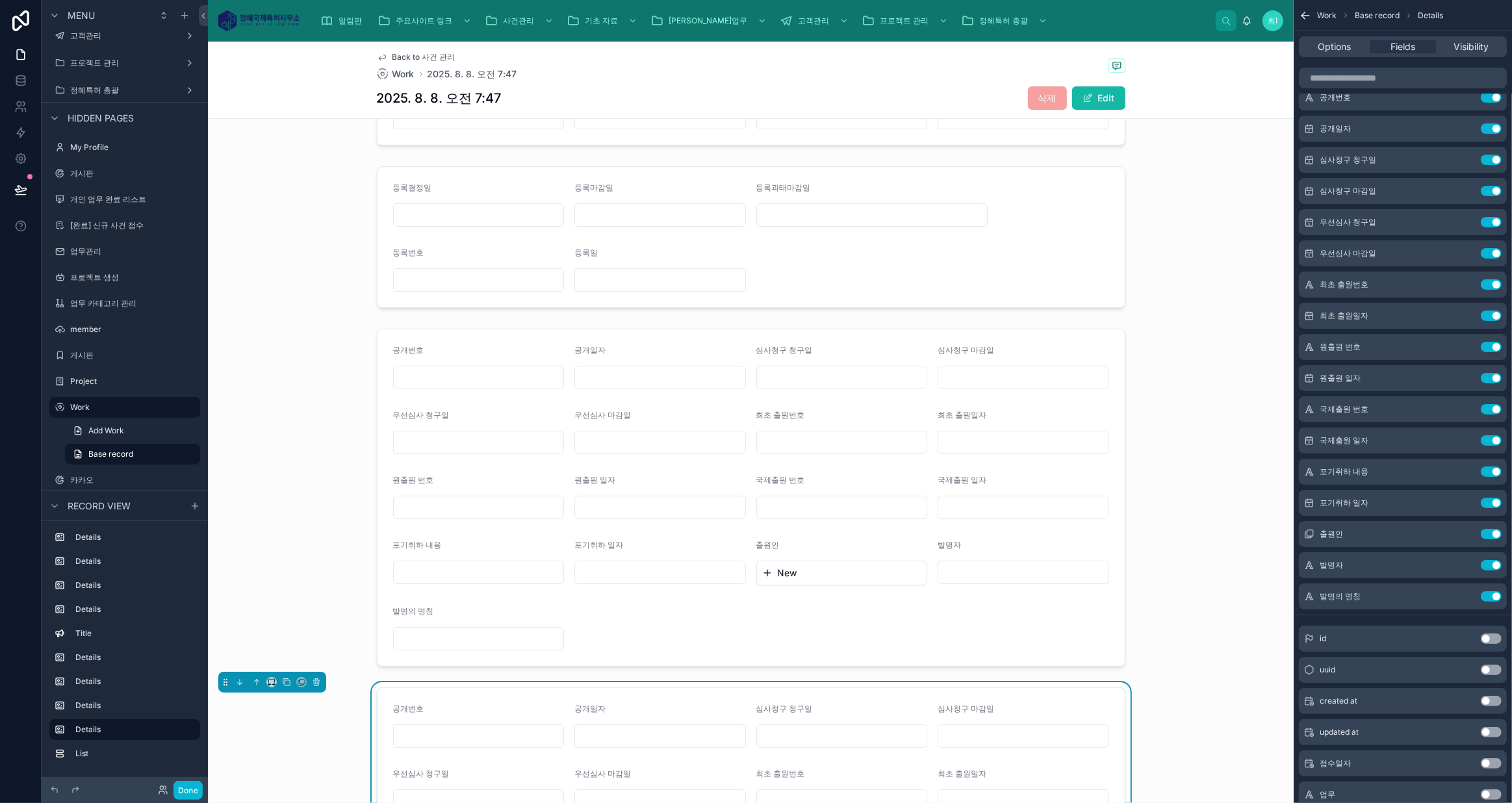
click at [683, 349] on div at bounding box center [750, 497] width 1085 height 348
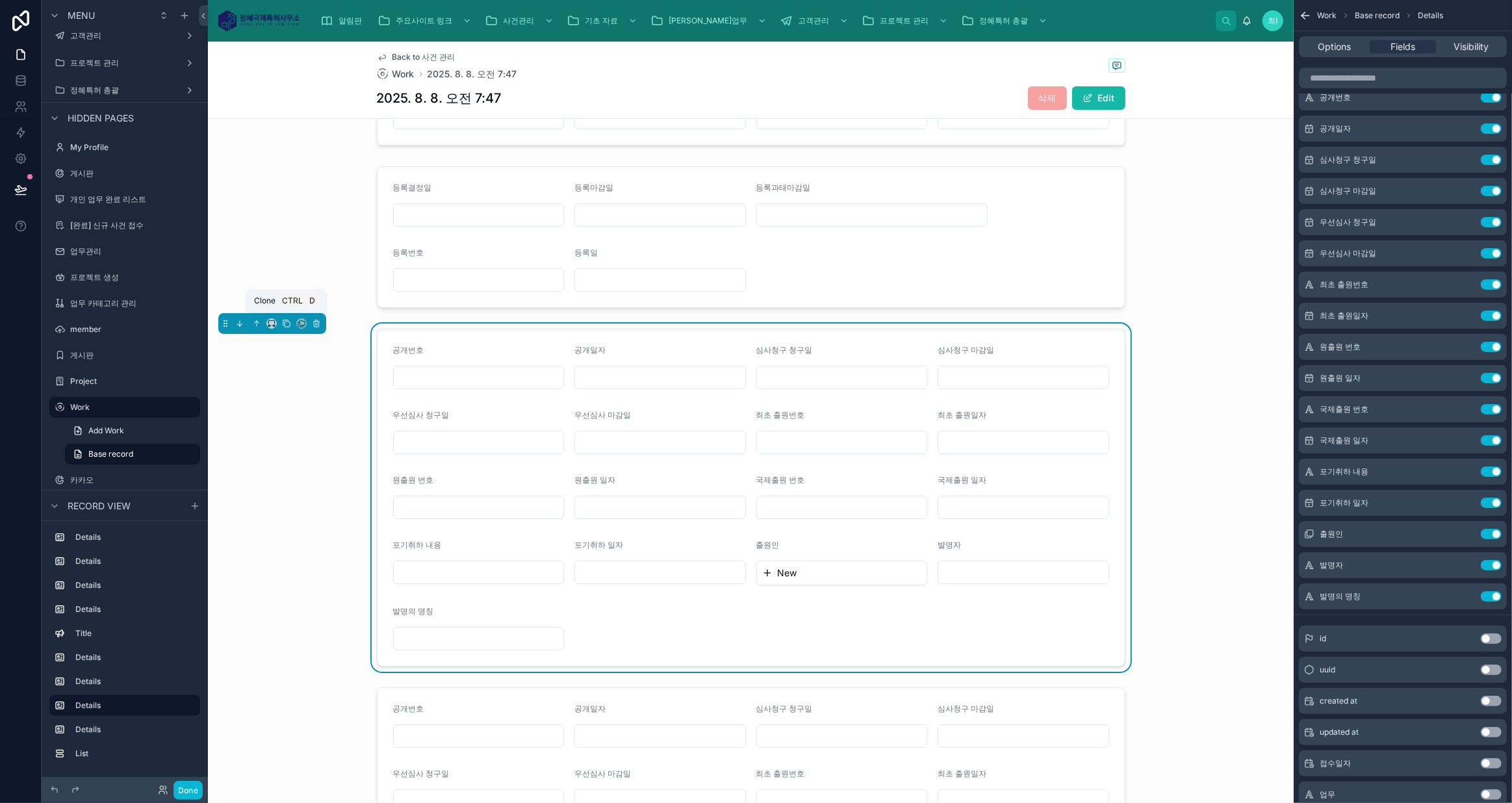
click at [283, 318] on icon at bounding box center [286, 323] width 9 height 9
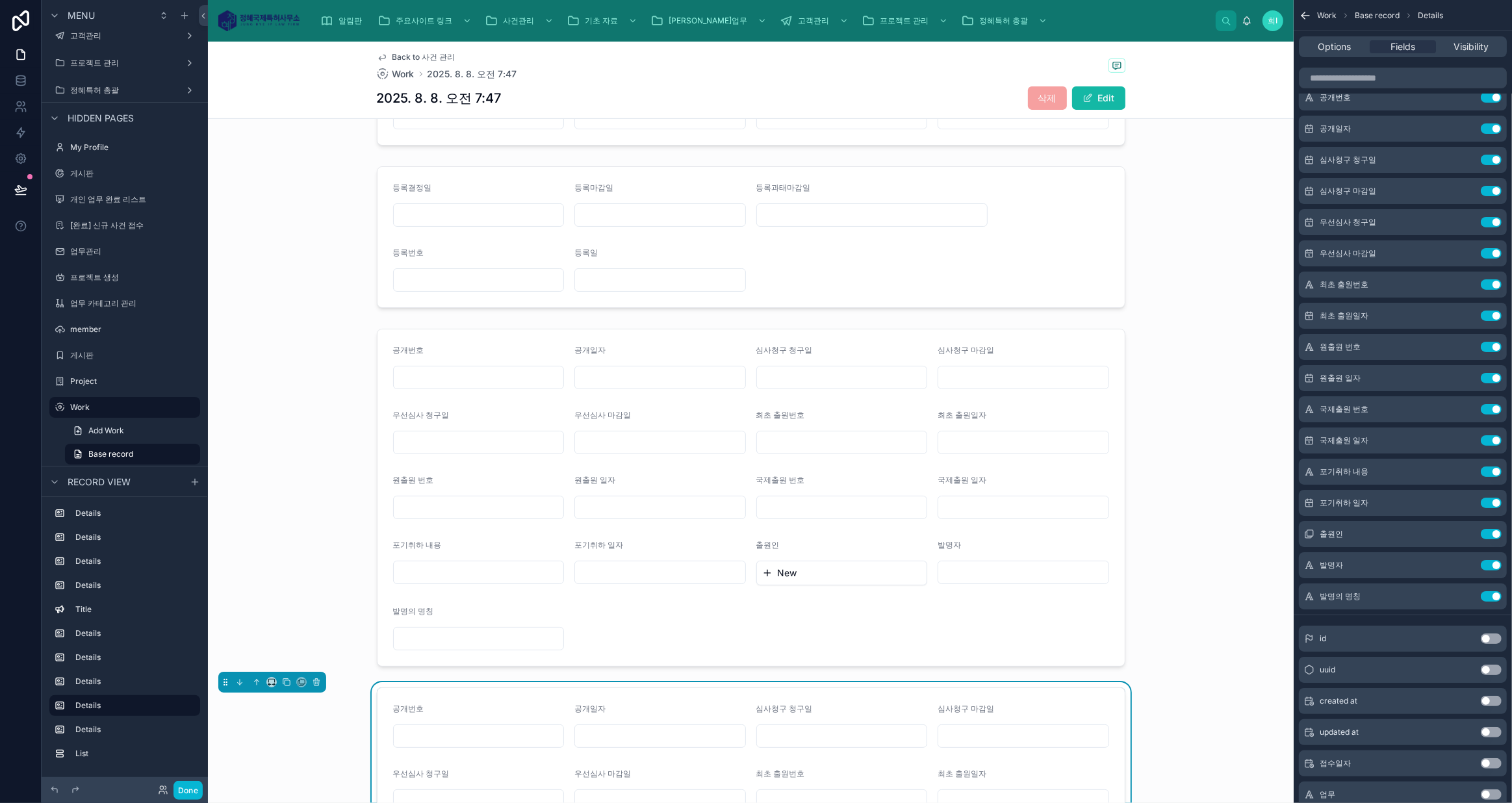
click at [697, 347] on div at bounding box center [750, 497] width 1085 height 348
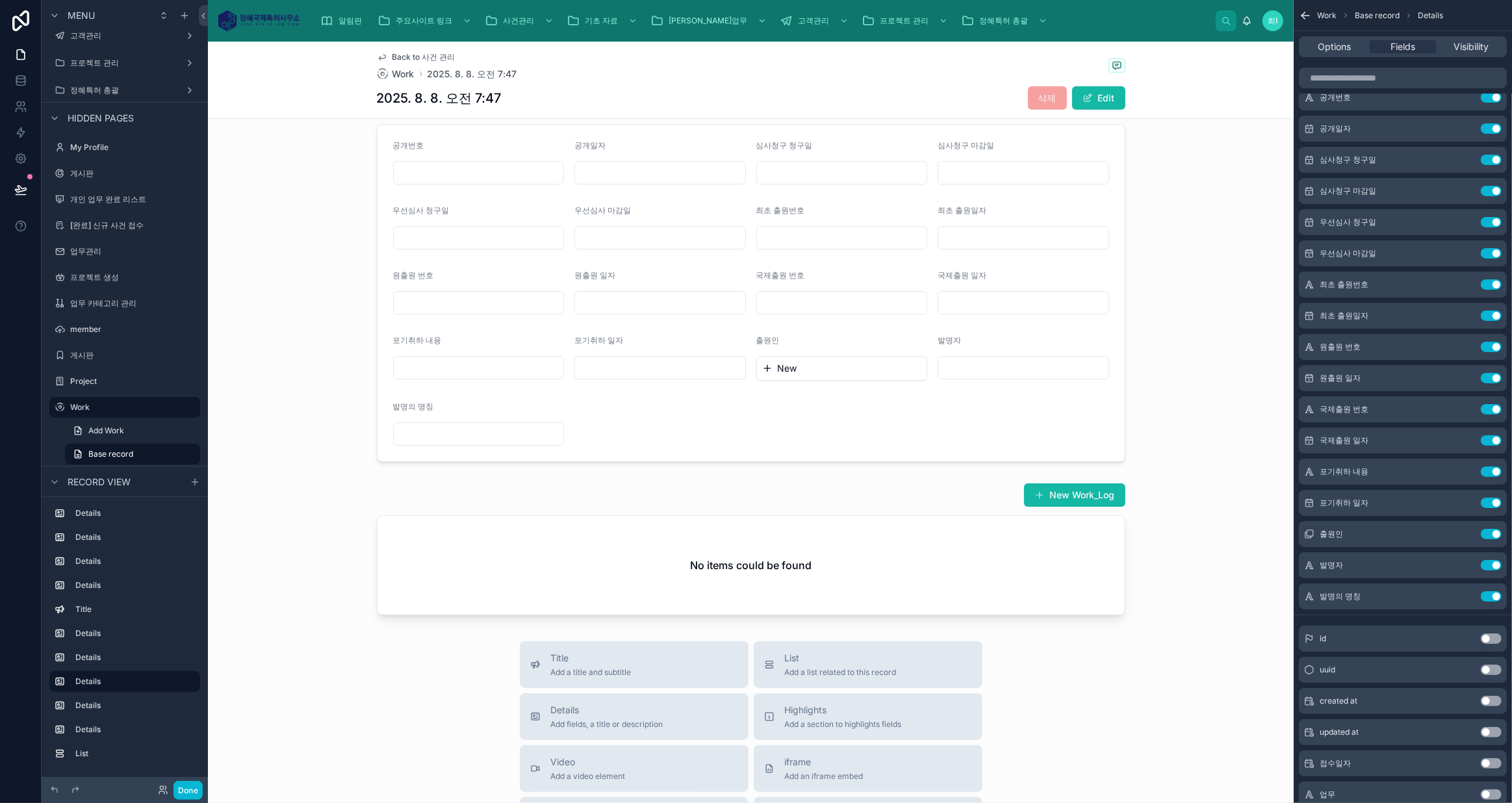
scroll to position [1560, 0]
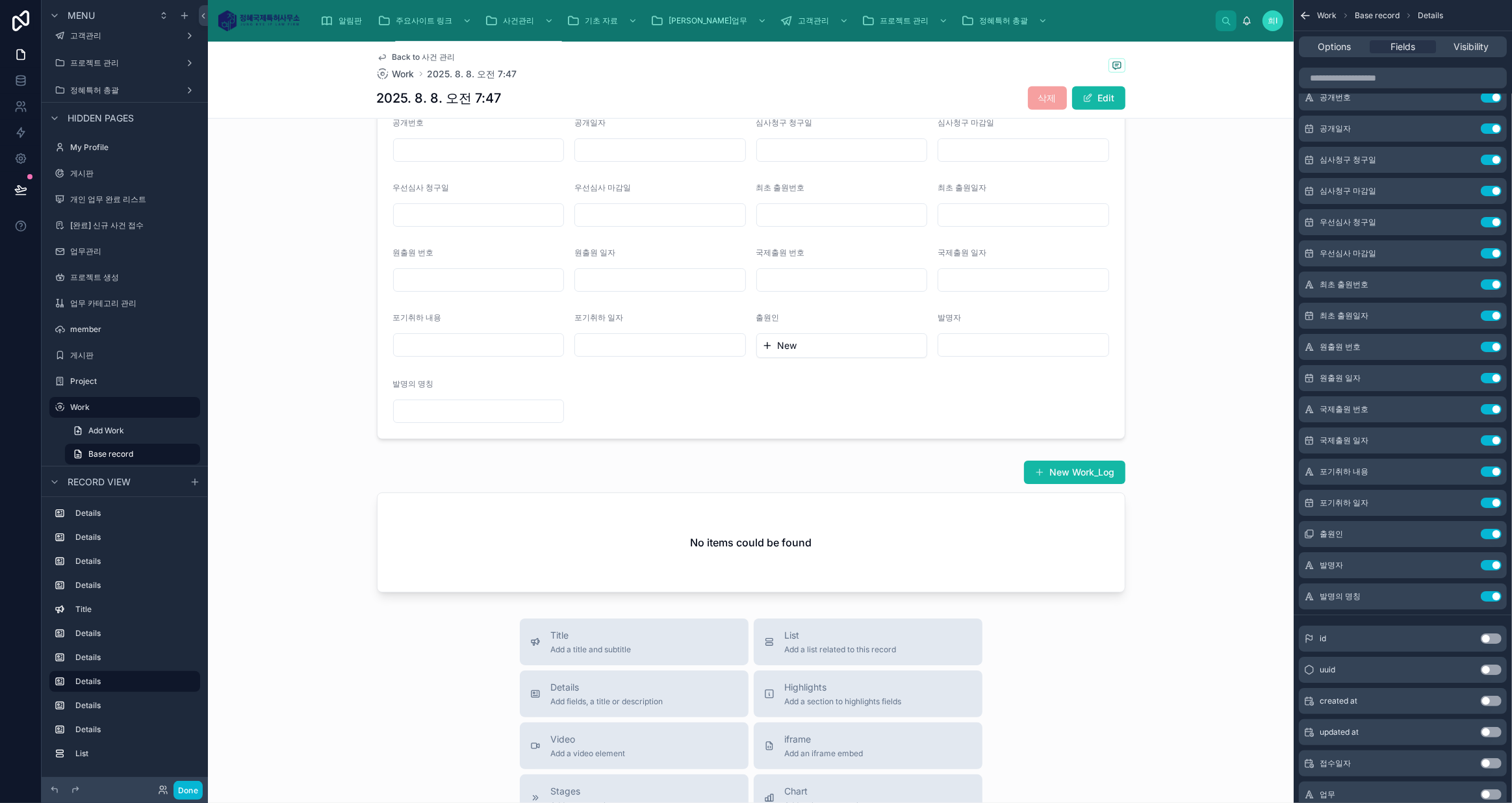
click at [584, 644] on span "Add a title and subtitle" at bounding box center [591, 649] width 81 height 10
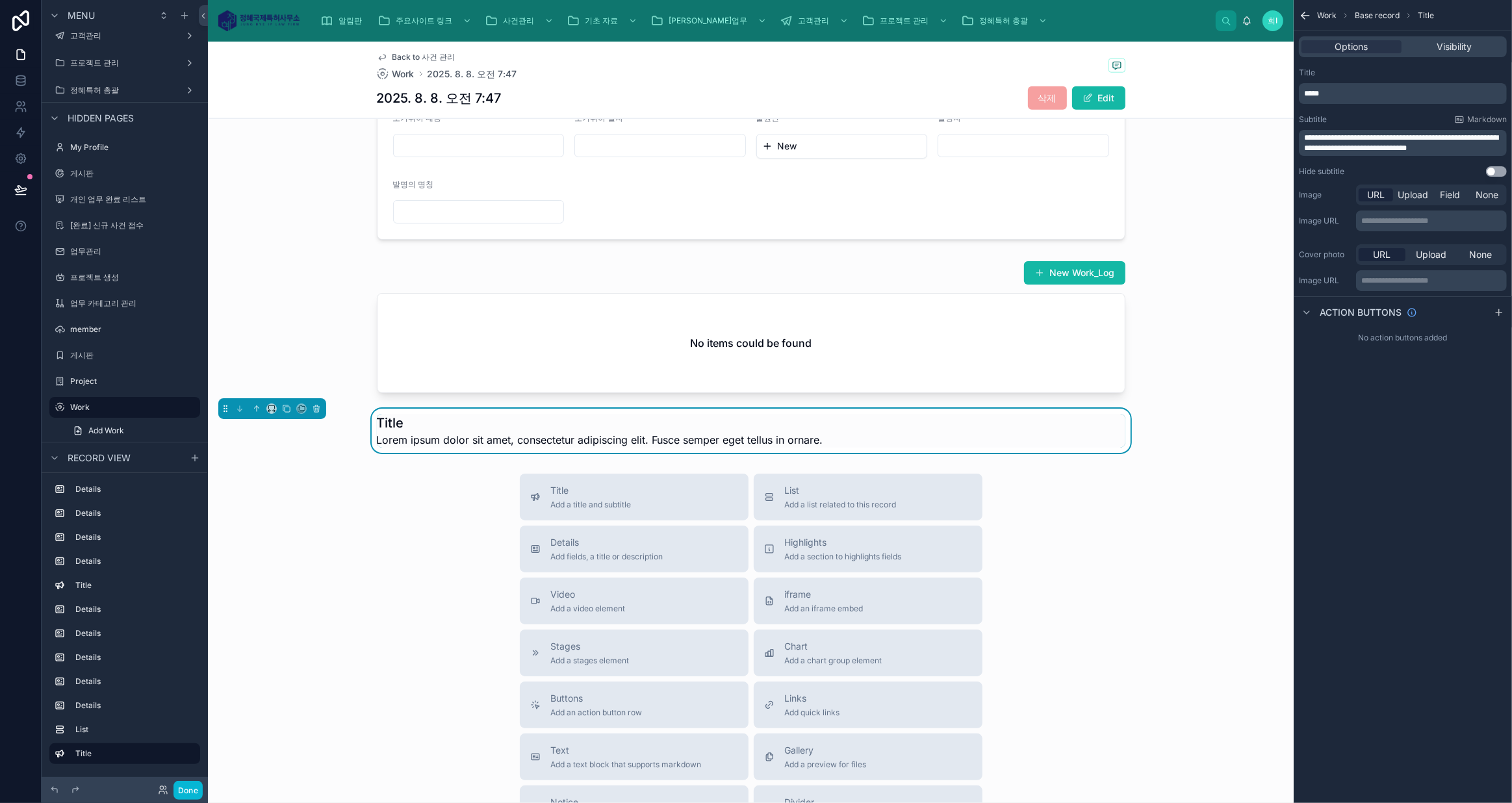
scroll to position [1760, 0]
click at [256, 404] on icon at bounding box center [256, 408] width 9 height 9
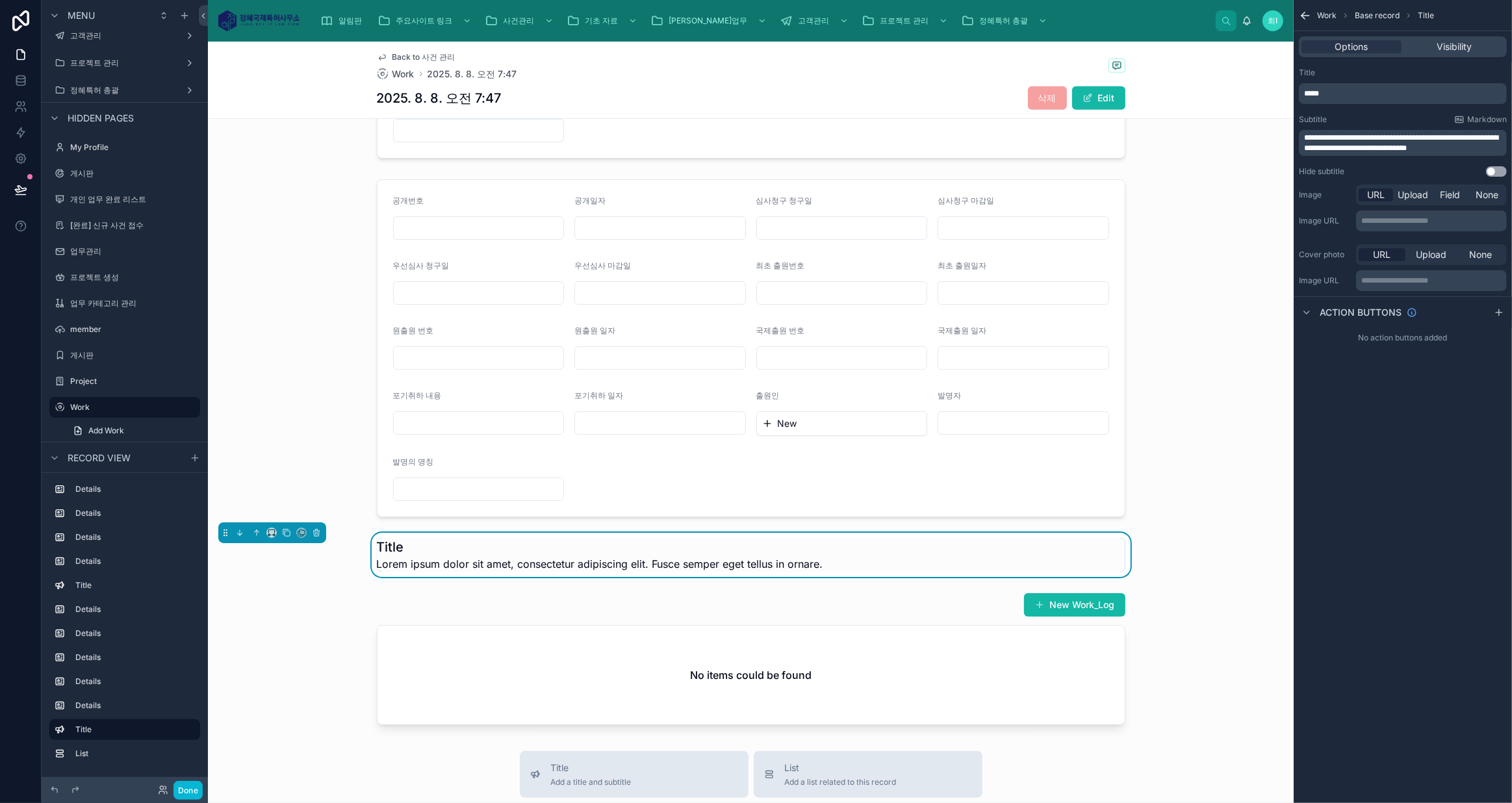
scroll to position [1465, 0]
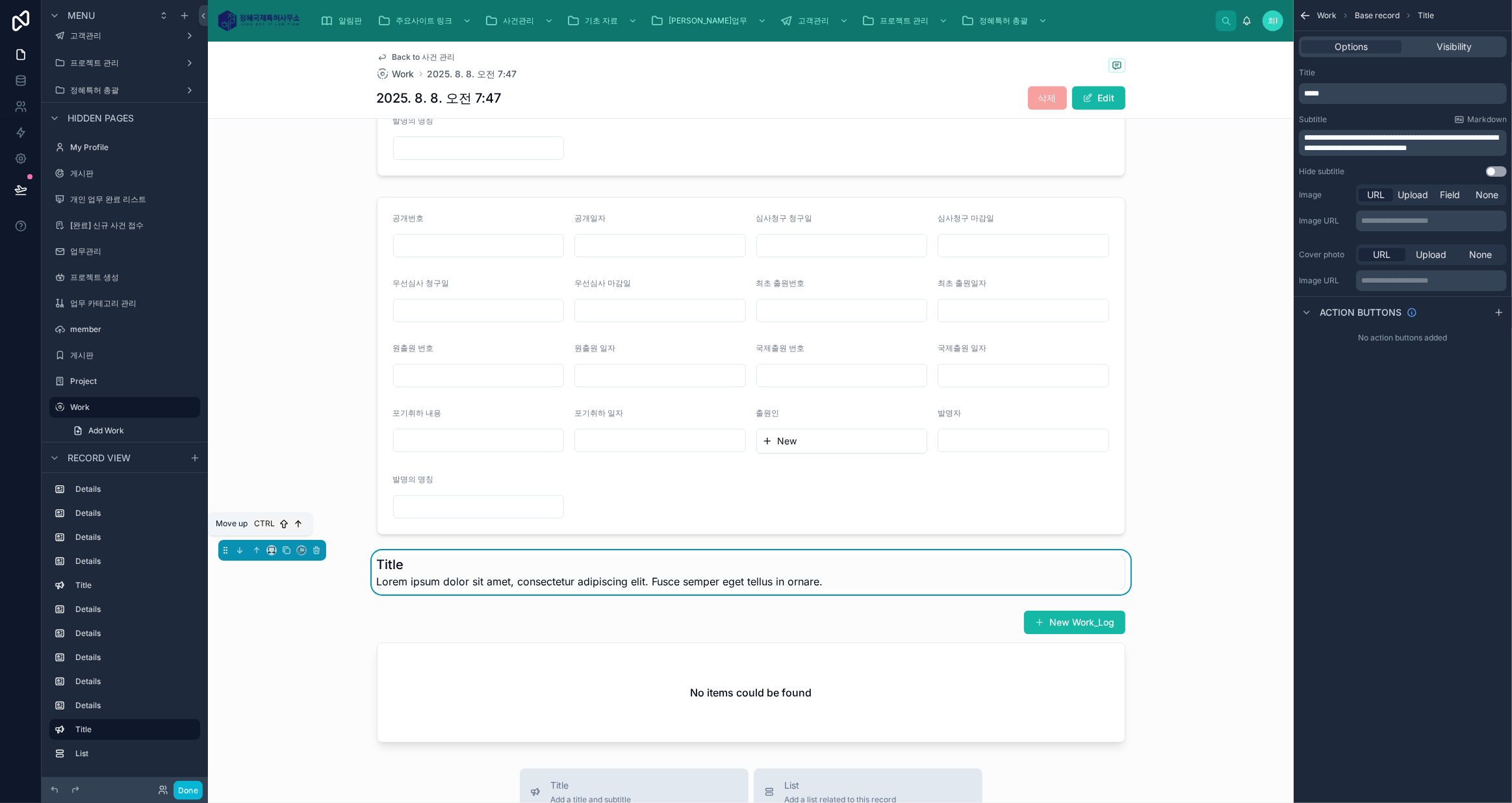
click at [256, 548] on icon at bounding box center [257, 548] width 3 height 3
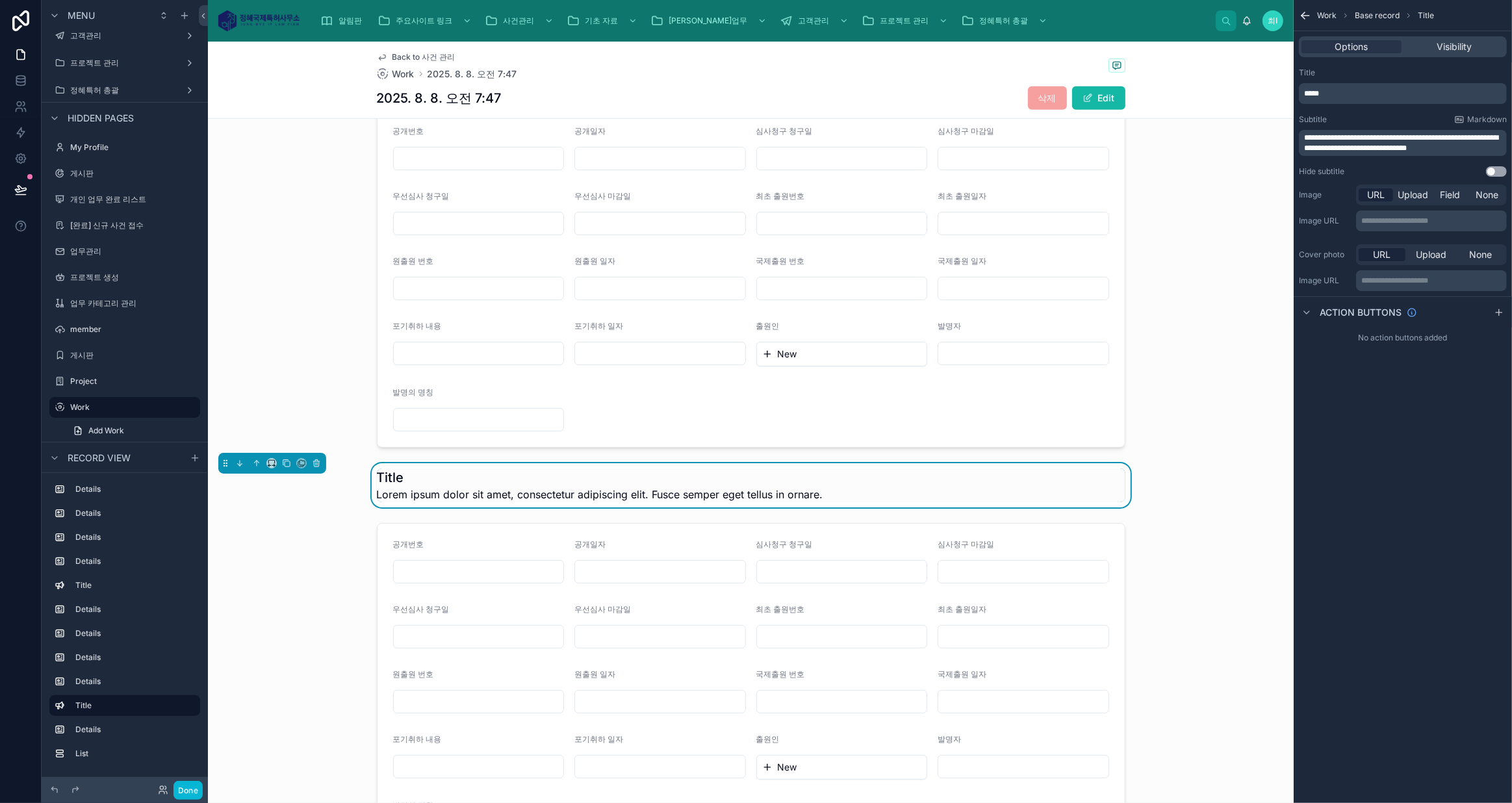
scroll to position [1170, 0]
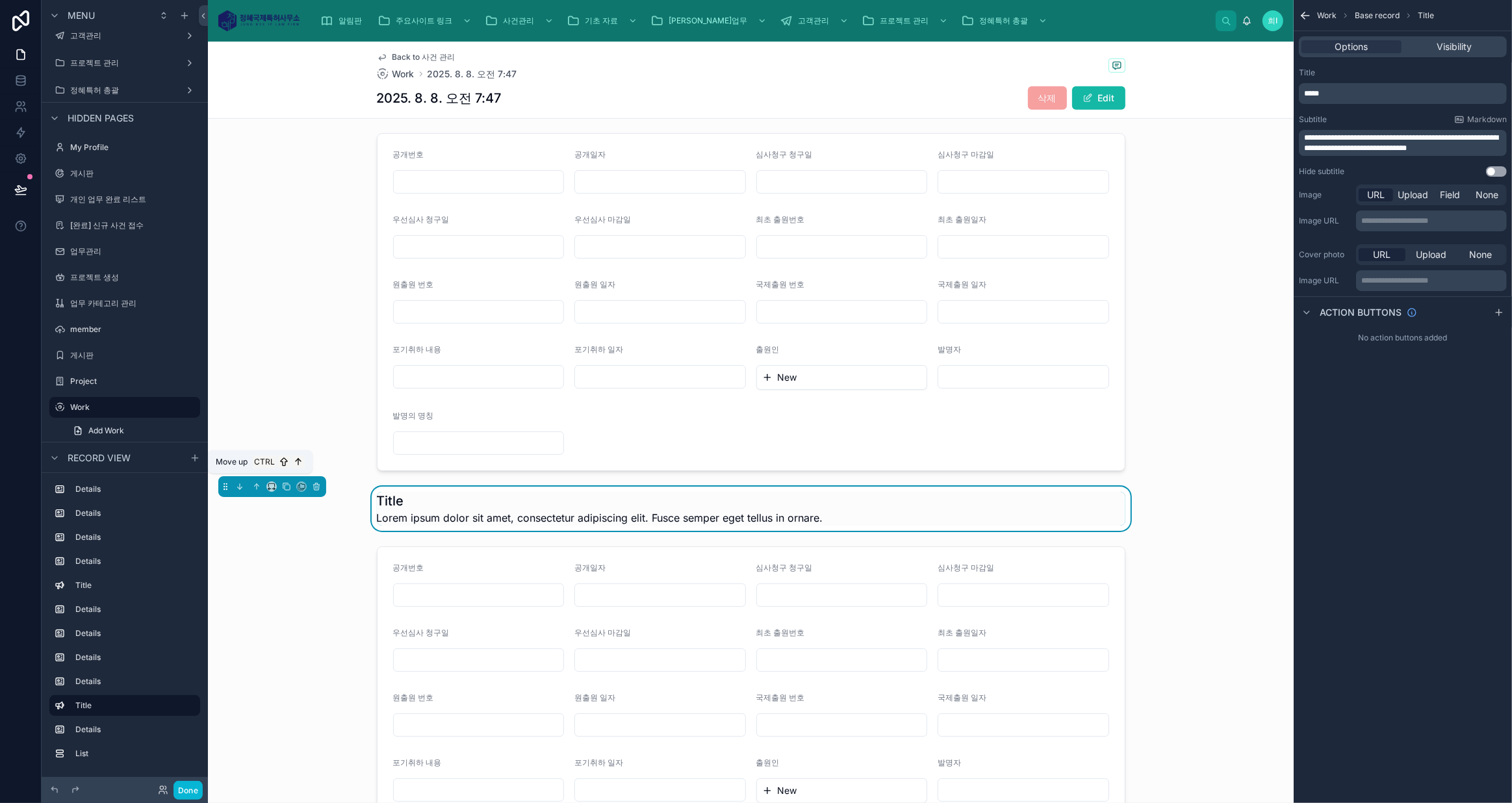
click at [256, 484] on icon at bounding box center [256, 486] width 0 height 5
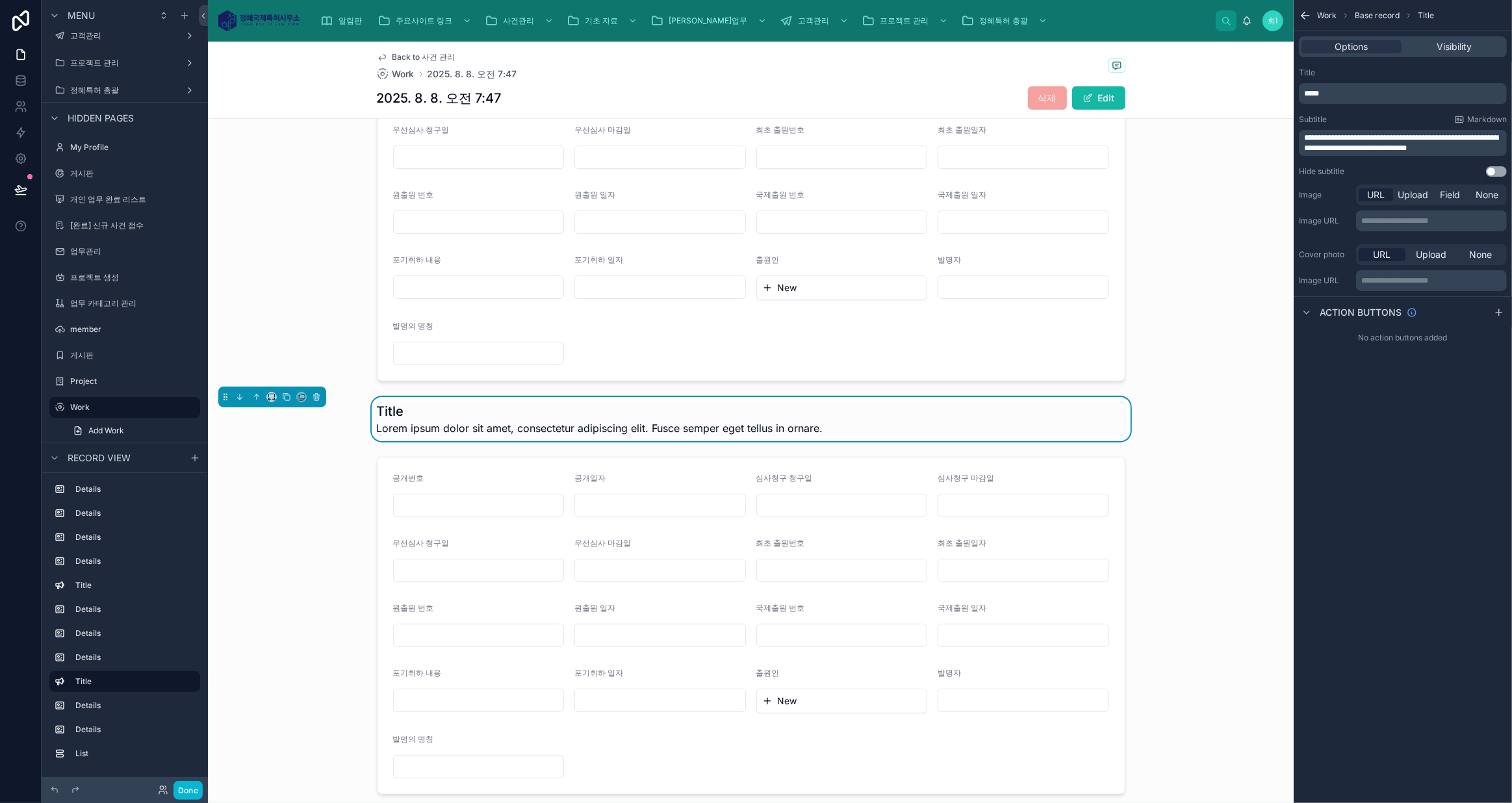
scroll to position [816, 0]
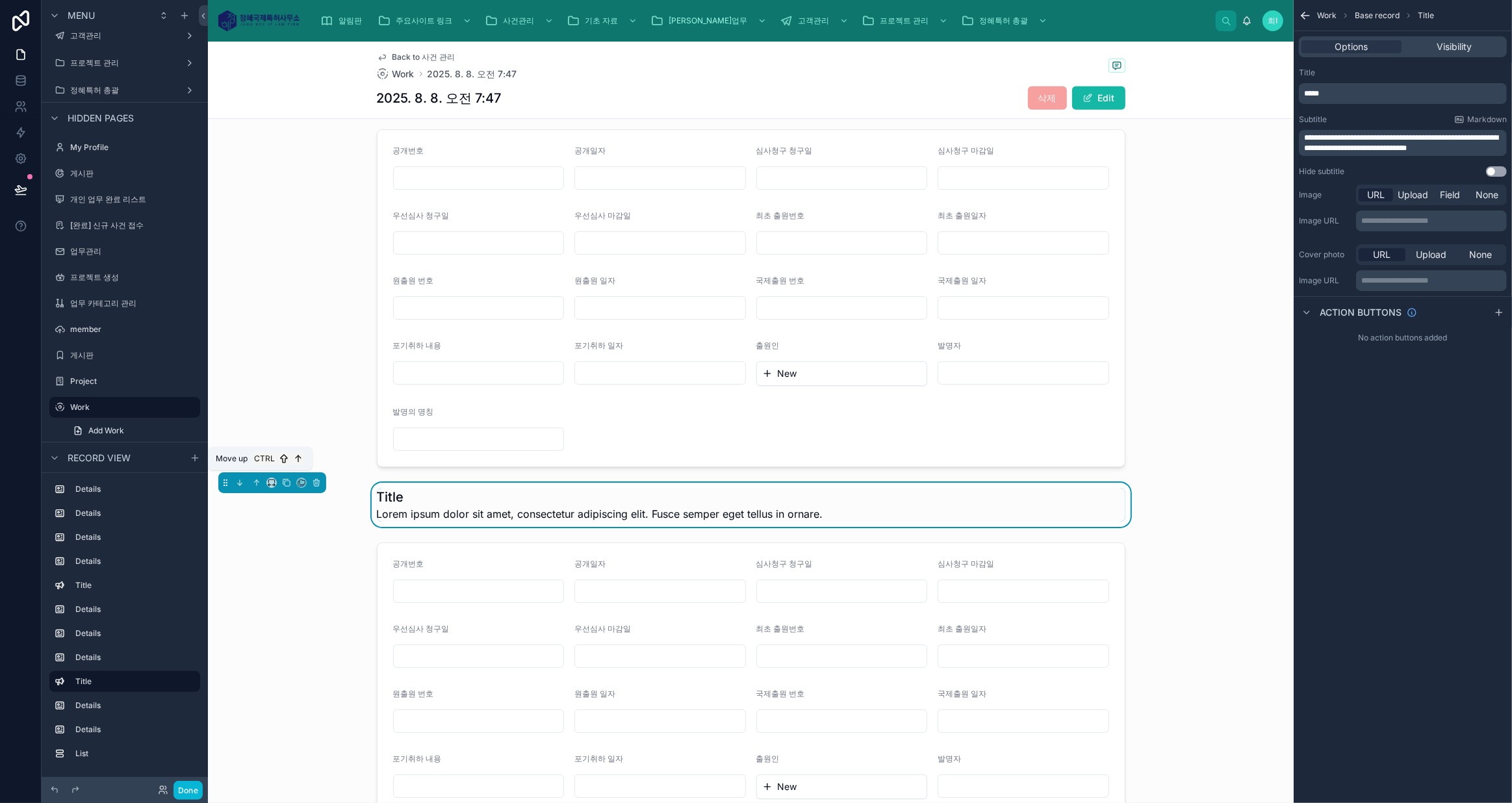
click at [256, 478] on icon at bounding box center [256, 482] width 9 height 9
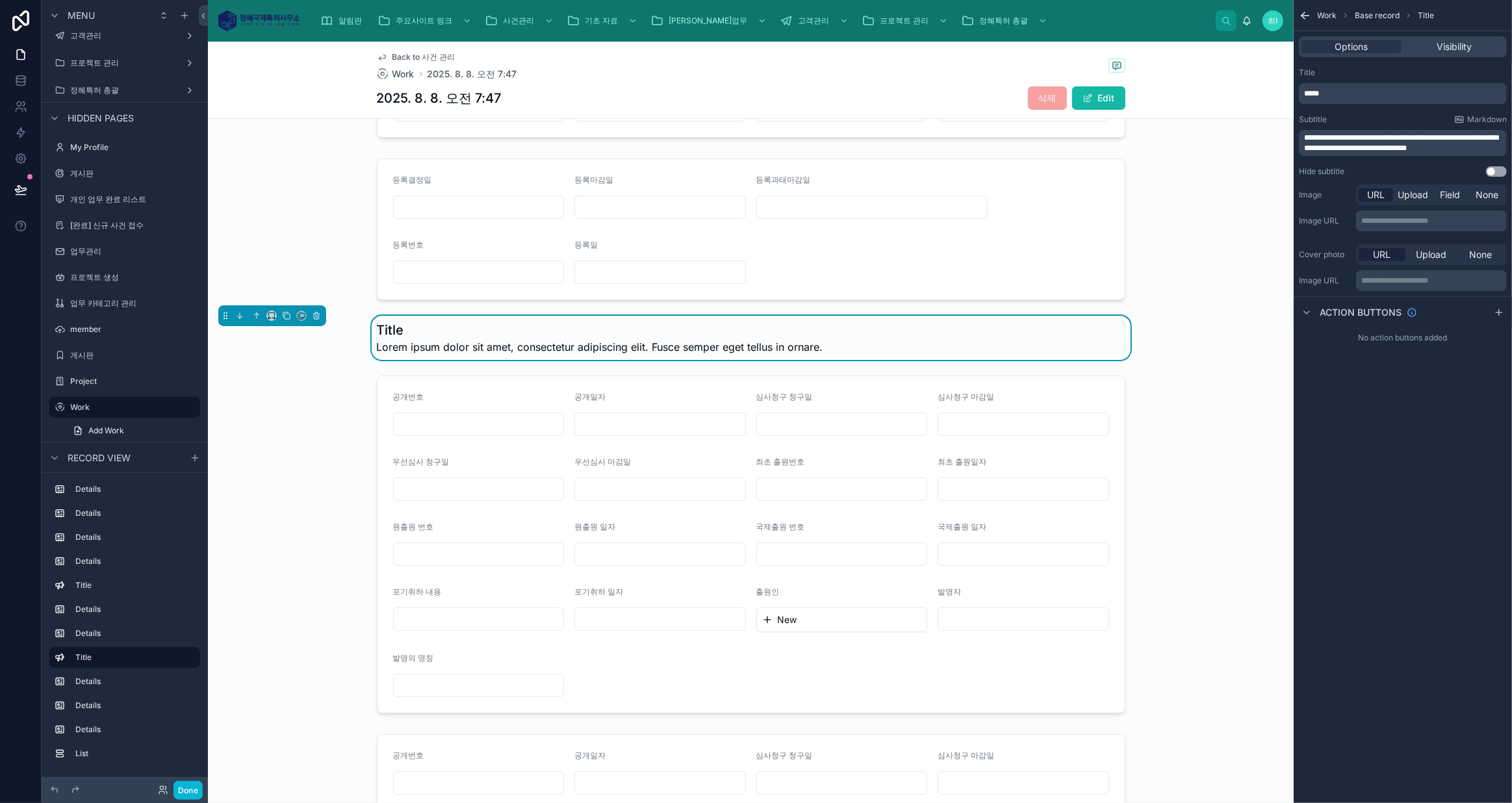
scroll to position [521, 0]
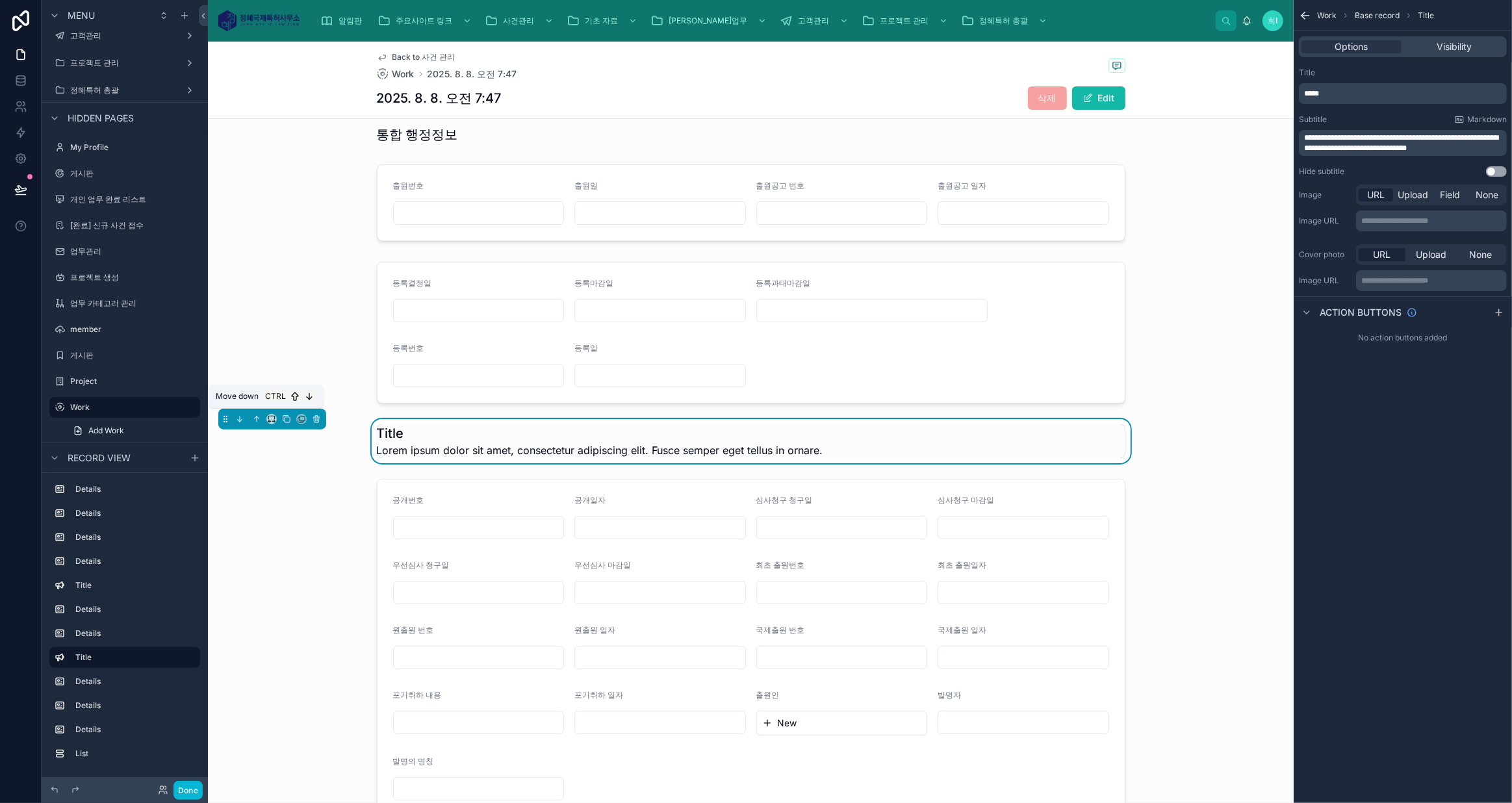
click at [239, 415] on icon at bounding box center [239, 419] width 9 height 9
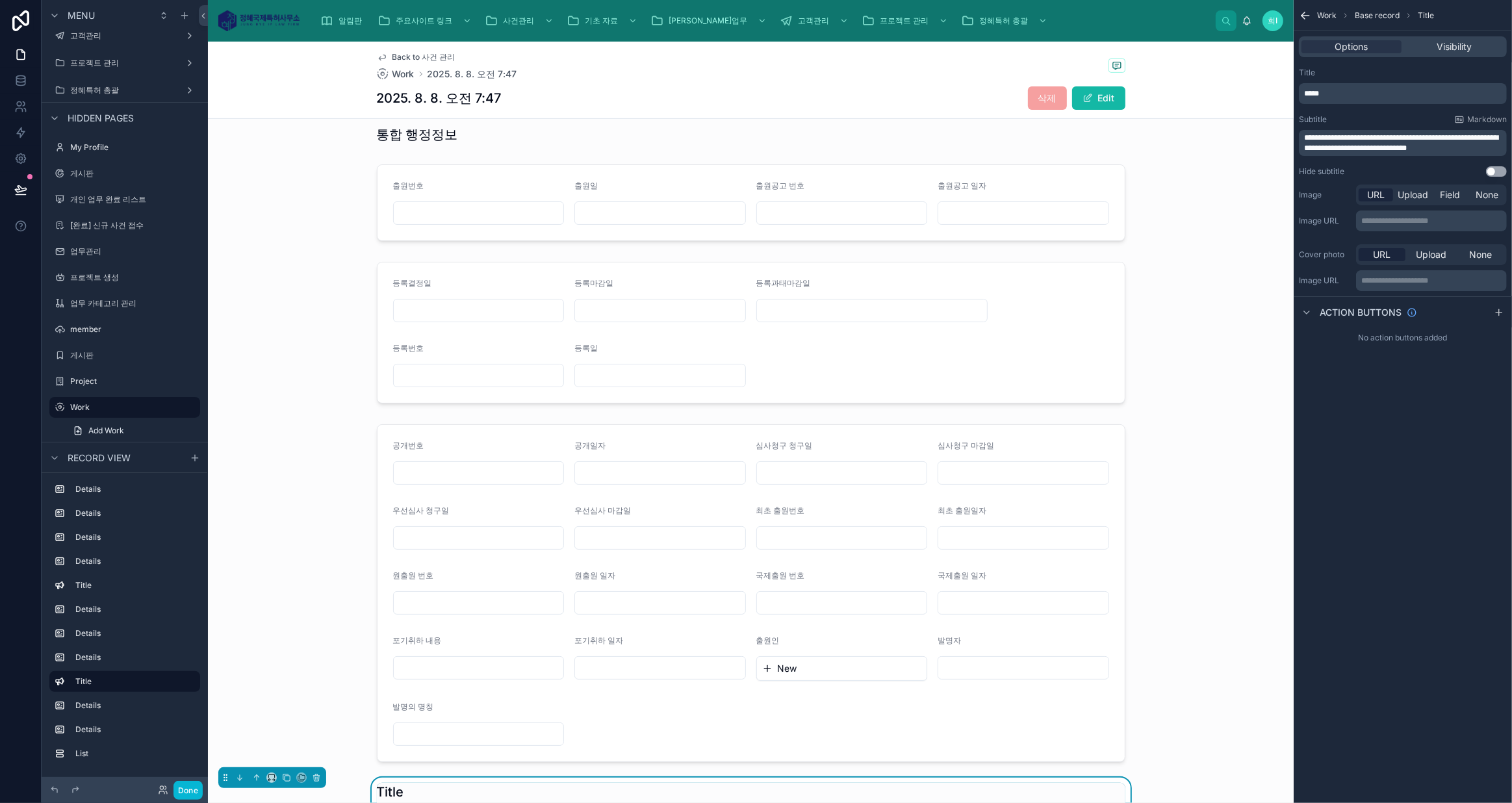
click at [745, 420] on div at bounding box center [750, 593] width 1085 height 348
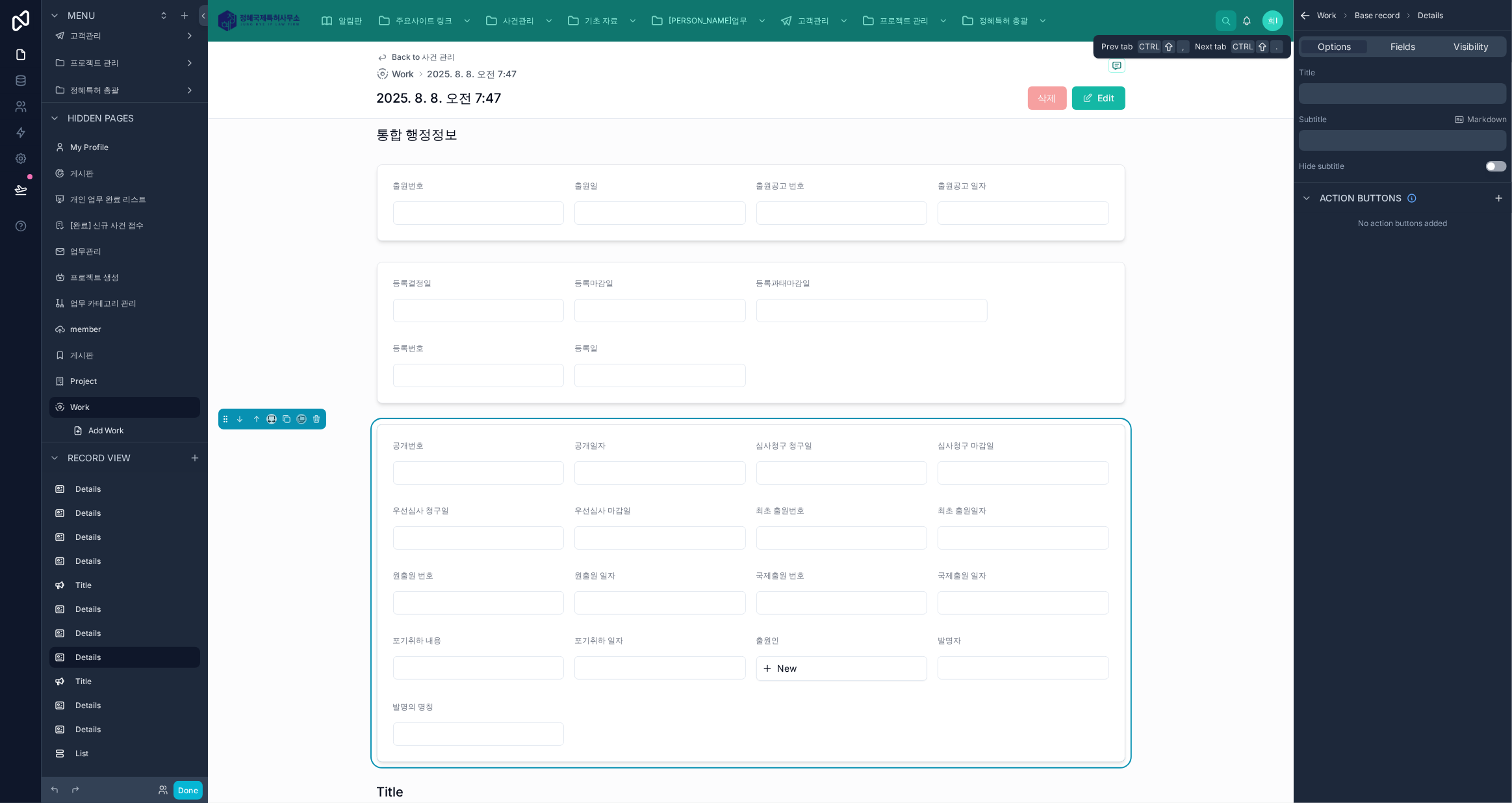
drag, startPoint x: 1402, startPoint y: 43, endPoint x: 1411, endPoint y: 54, distance: 14.2
click at [1402, 43] on span "Fields" at bounding box center [1402, 46] width 25 height 13
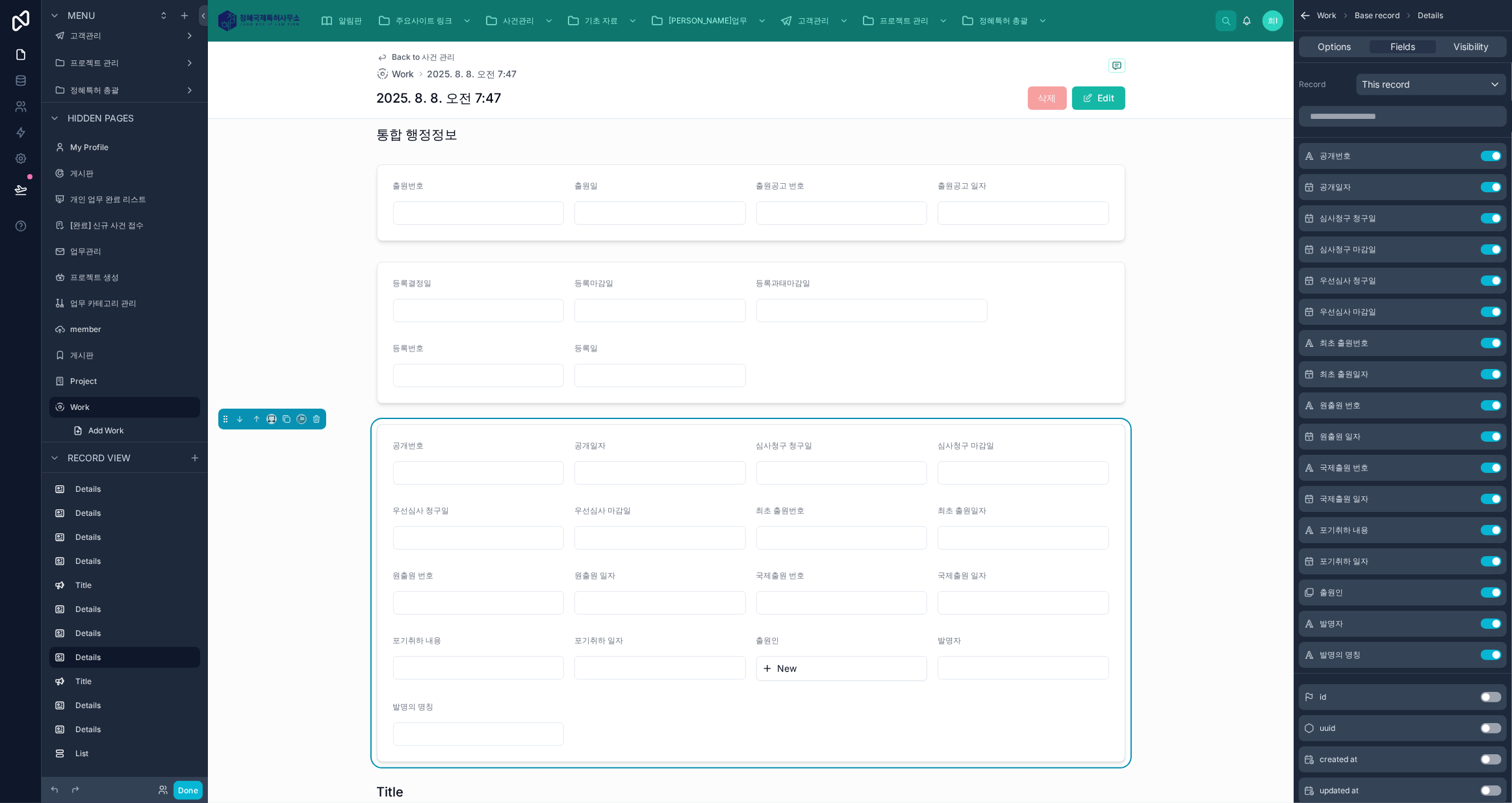
click at [1493, 215] on button "Use setting" at bounding box center [1491, 218] width 20 height 10
click at [1493, 244] on button "Use setting" at bounding box center [1491, 250] width 20 height 10
click at [1493, 275] on button "Use setting" at bounding box center [1491, 280] width 20 height 10
click at [1493, 307] on button "Use setting" at bounding box center [1491, 312] width 20 height 10
click at [1493, 338] on button "Use setting" at bounding box center [1491, 343] width 20 height 10
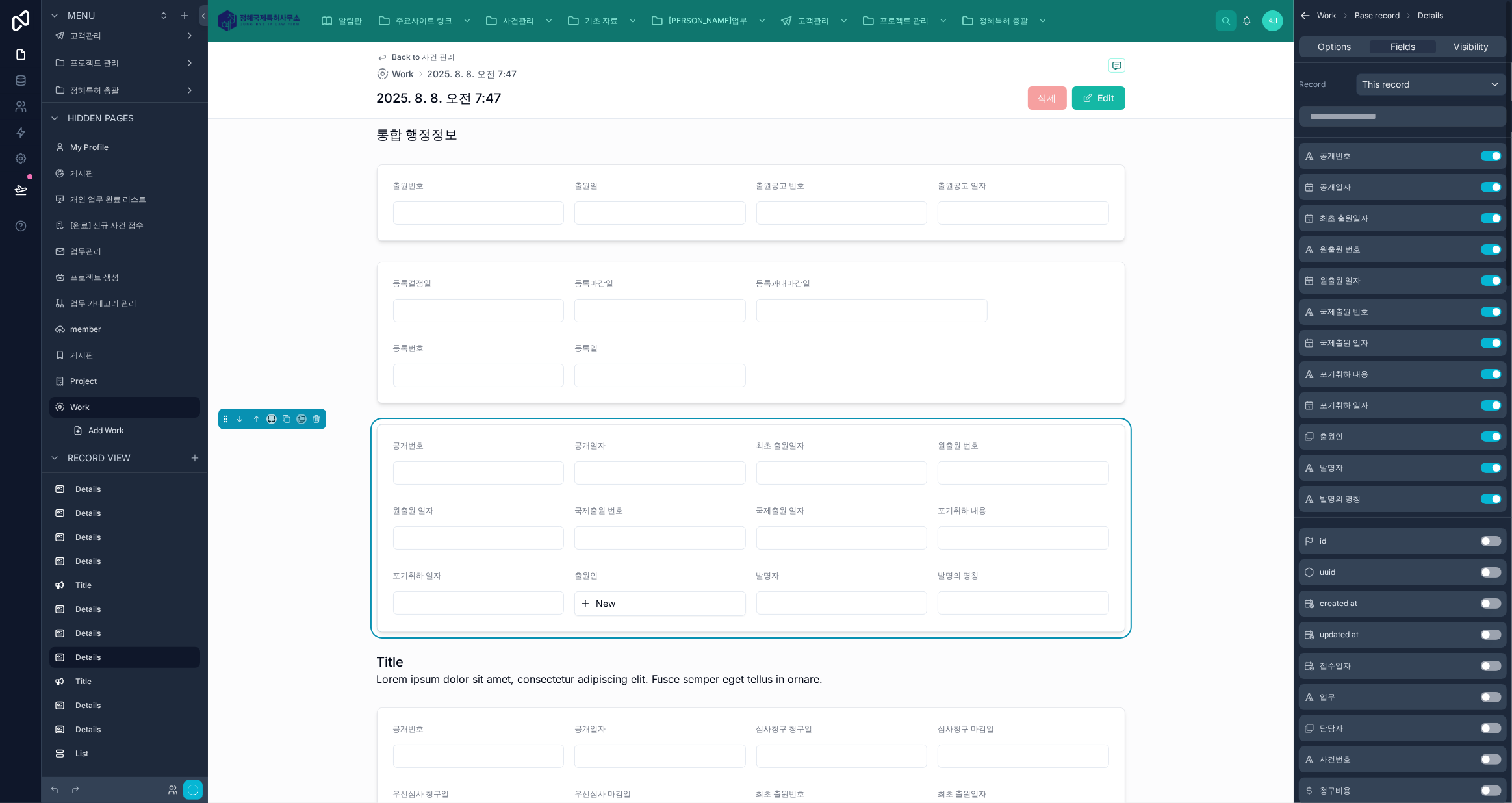
click at [1493, 216] on button "Use setting" at bounding box center [1491, 218] width 20 height 10
click at [1493, 244] on button "Use setting" at bounding box center [1491, 250] width 20 height 10
click at [1493, 275] on button "Use setting" at bounding box center [1491, 280] width 20 height 10
click at [1493, 307] on button "Use setting" at bounding box center [1491, 312] width 20 height 10
click at [1493, 338] on button "Use setting" at bounding box center [1491, 343] width 20 height 10
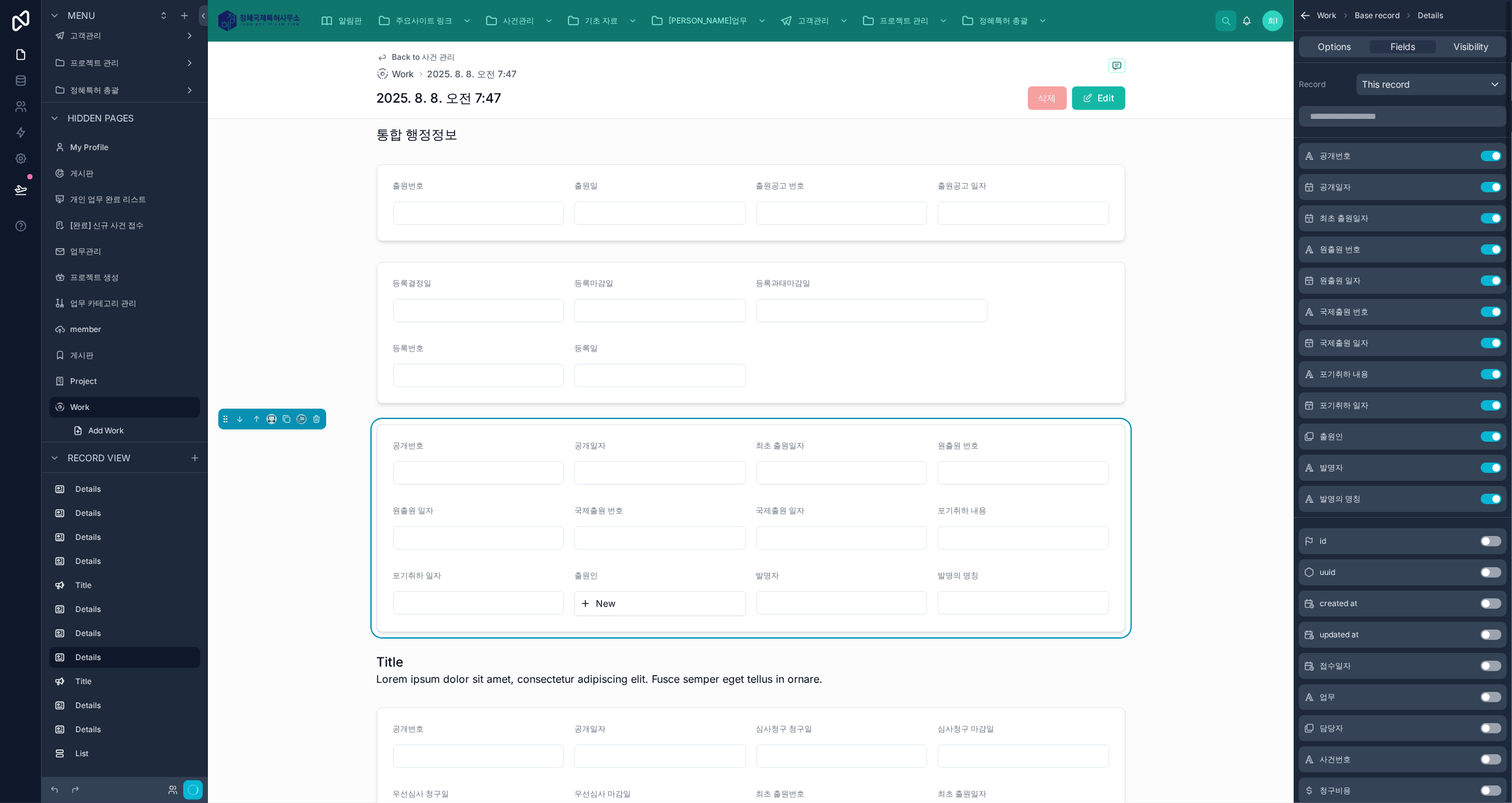
click at [1493, 369] on button "Use setting" at bounding box center [1491, 374] width 20 height 10
click at [1493, 400] on button "Use setting" at bounding box center [1491, 405] width 20 height 10
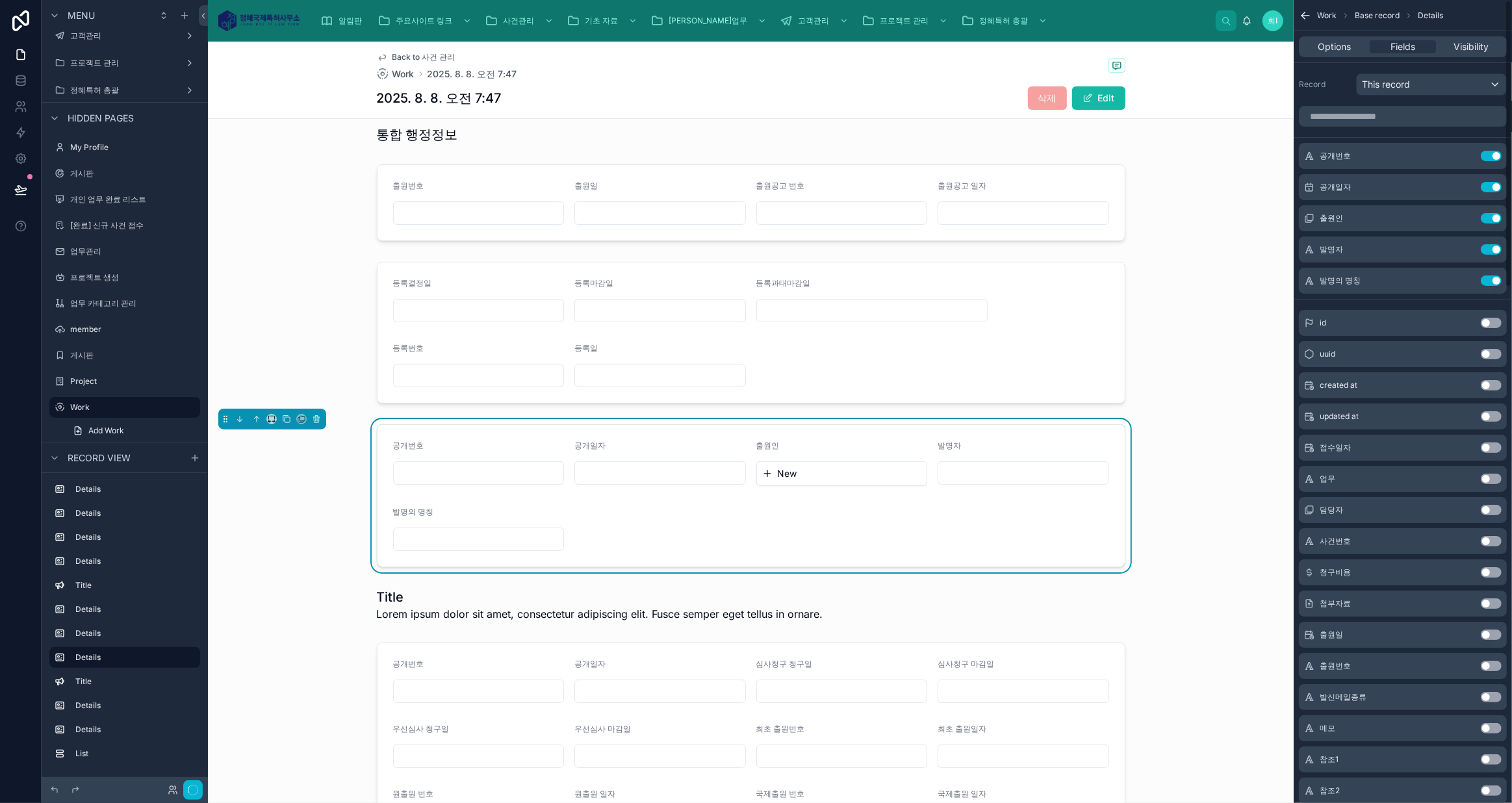
click at [1493, 216] on button "Use setting" at bounding box center [1491, 218] width 20 height 10
click at [1493, 244] on button "Use setting" at bounding box center [1491, 250] width 20 height 10
click at [1493, 275] on button "Use setting" at bounding box center [1491, 280] width 20 height 10
click at [1493, 310] on div "id Use setting" at bounding box center [1402, 323] width 208 height 26
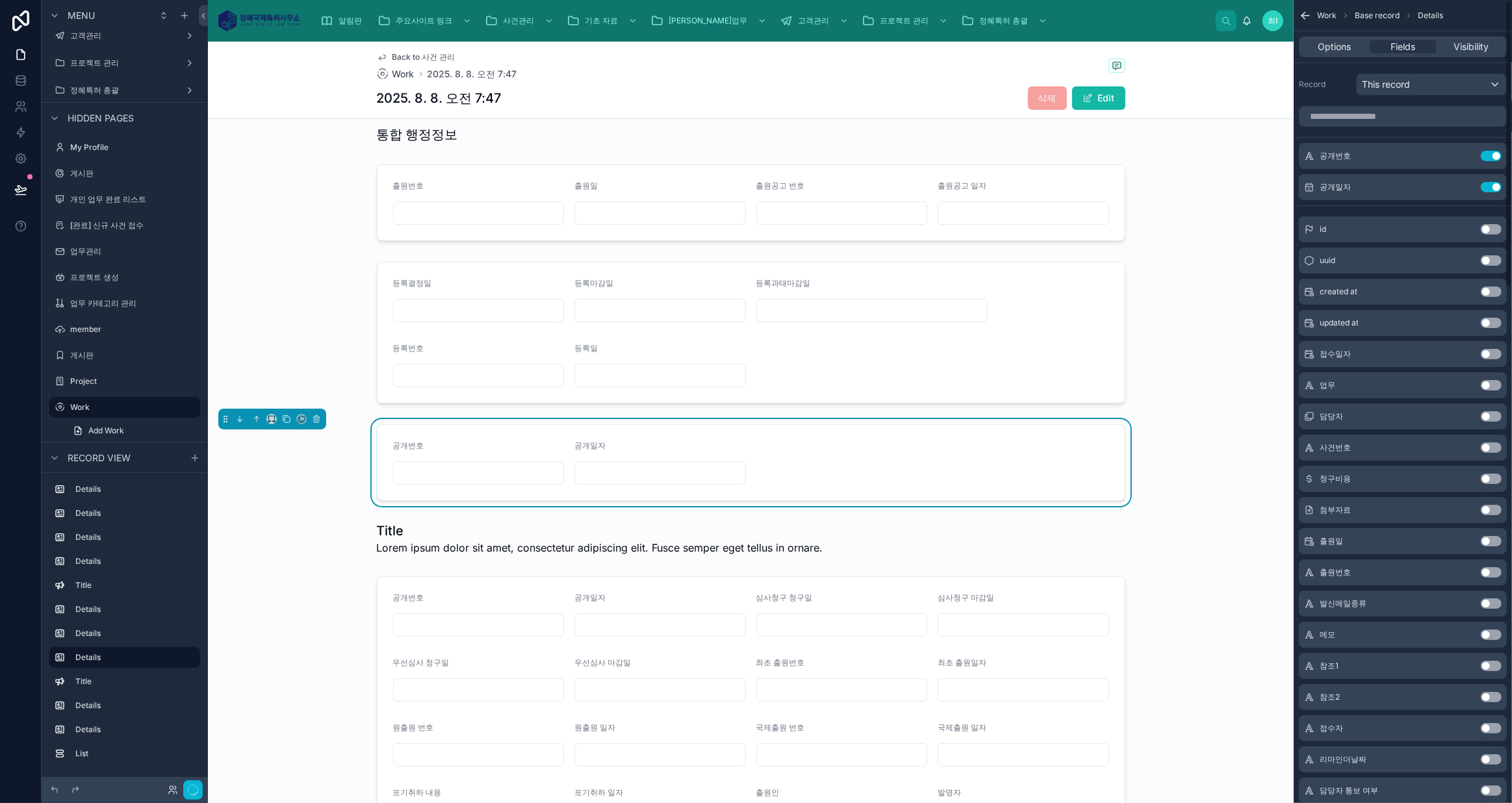
click at [1493, 216] on div "id Use setting" at bounding box center [1402, 229] width 208 height 26
click at [571, 524] on div at bounding box center [750, 538] width 1085 height 44
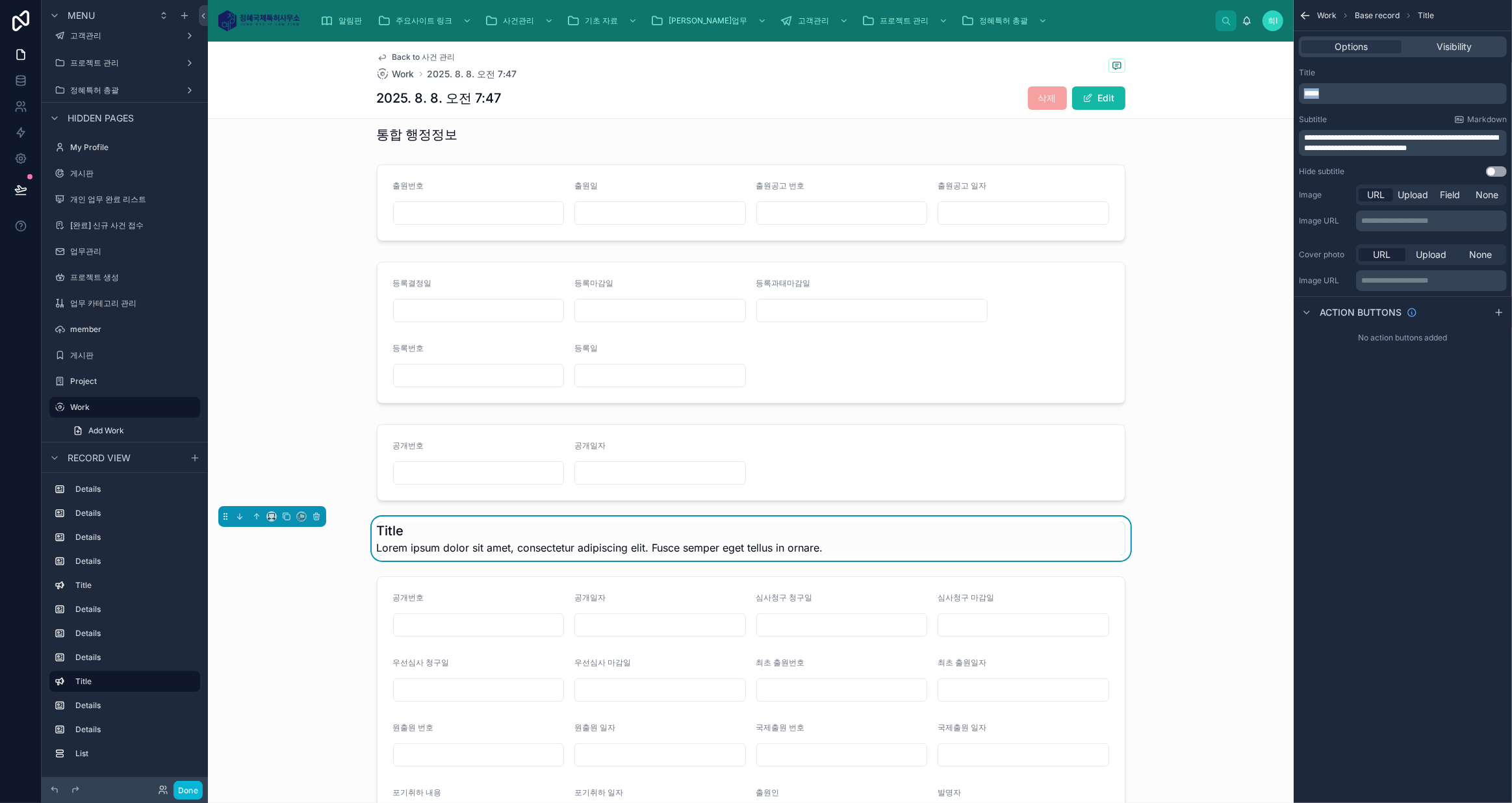
drag, startPoint x: 1334, startPoint y: 89, endPoint x: 1288, endPoint y: 86, distance: 46.1
click at [1288, 86] on div "알림판 주요사이트 링크 사건관리 기초 자료 정혜업무 고객관리 프로젝트 관리 정혜특허 총괄 희i 희중 [EMAIL_ADDRESS][DOMAIN_…" at bounding box center [859, 401] width 1303 height 803
click at [1493, 169] on button "Use setting" at bounding box center [1496, 171] width 20 height 10
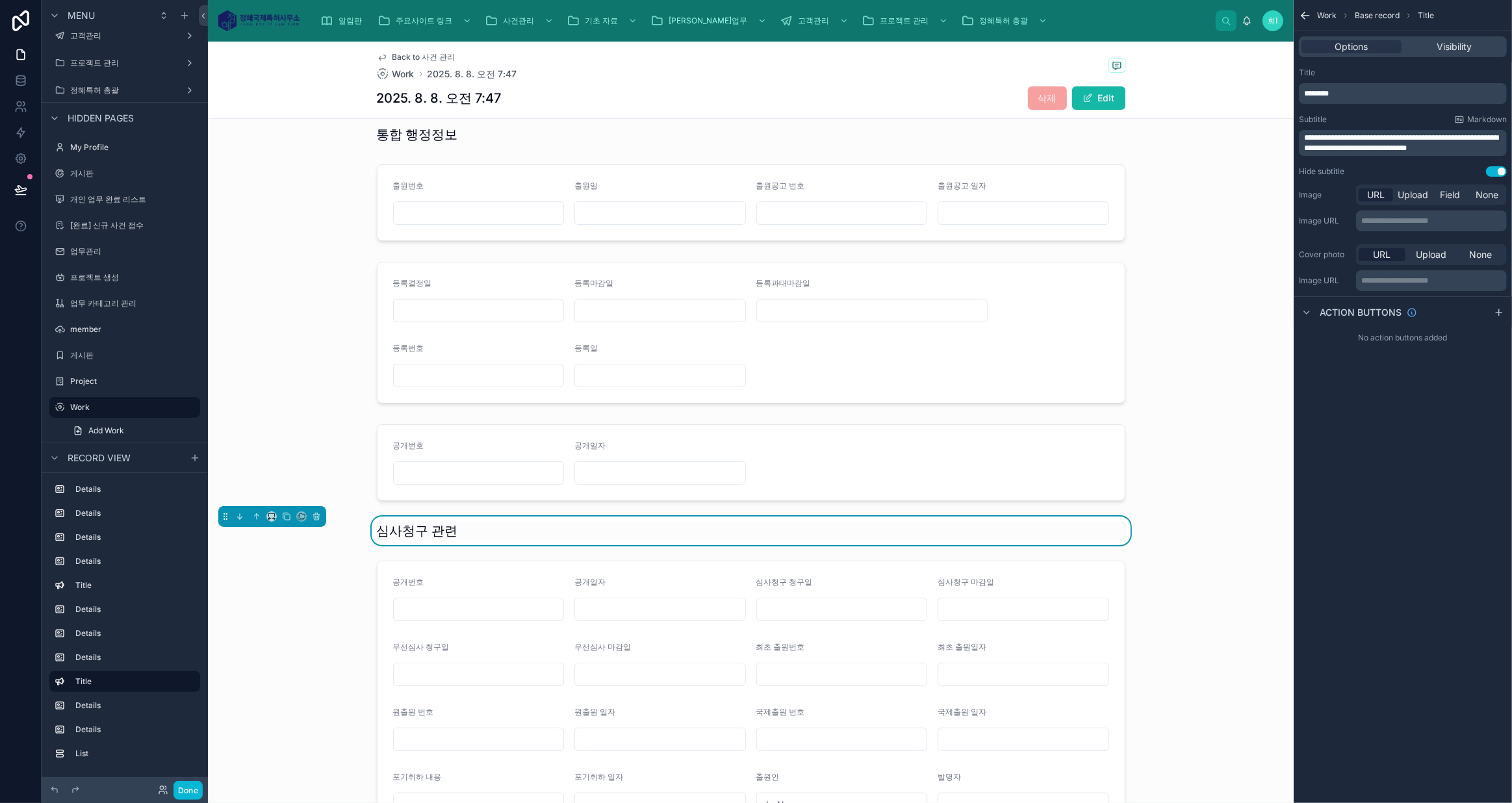
click at [422, 472] on div at bounding box center [750, 462] width 1085 height 87
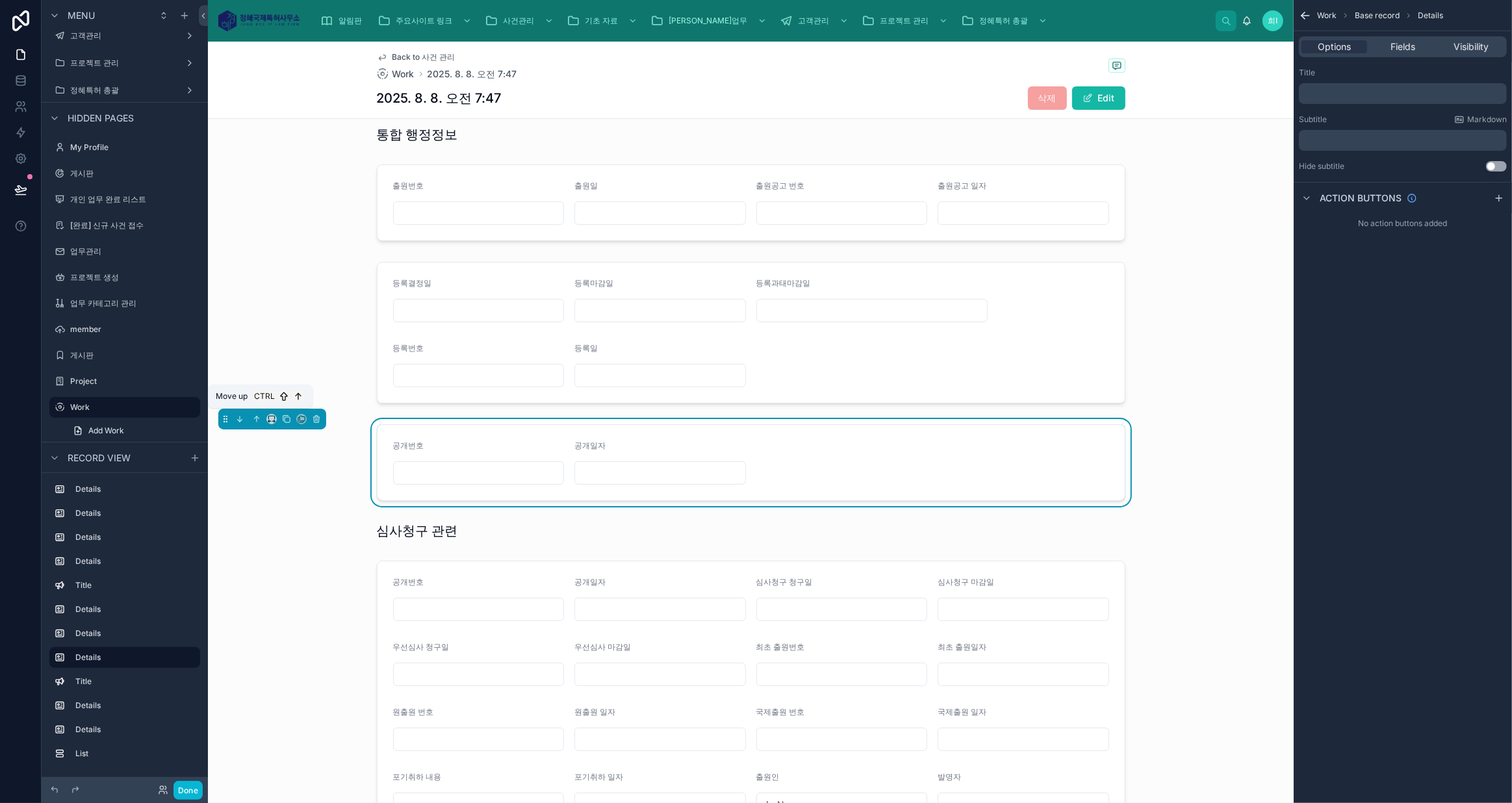
click at [256, 415] on icon at bounding box center [256, 419] width 9 height 9
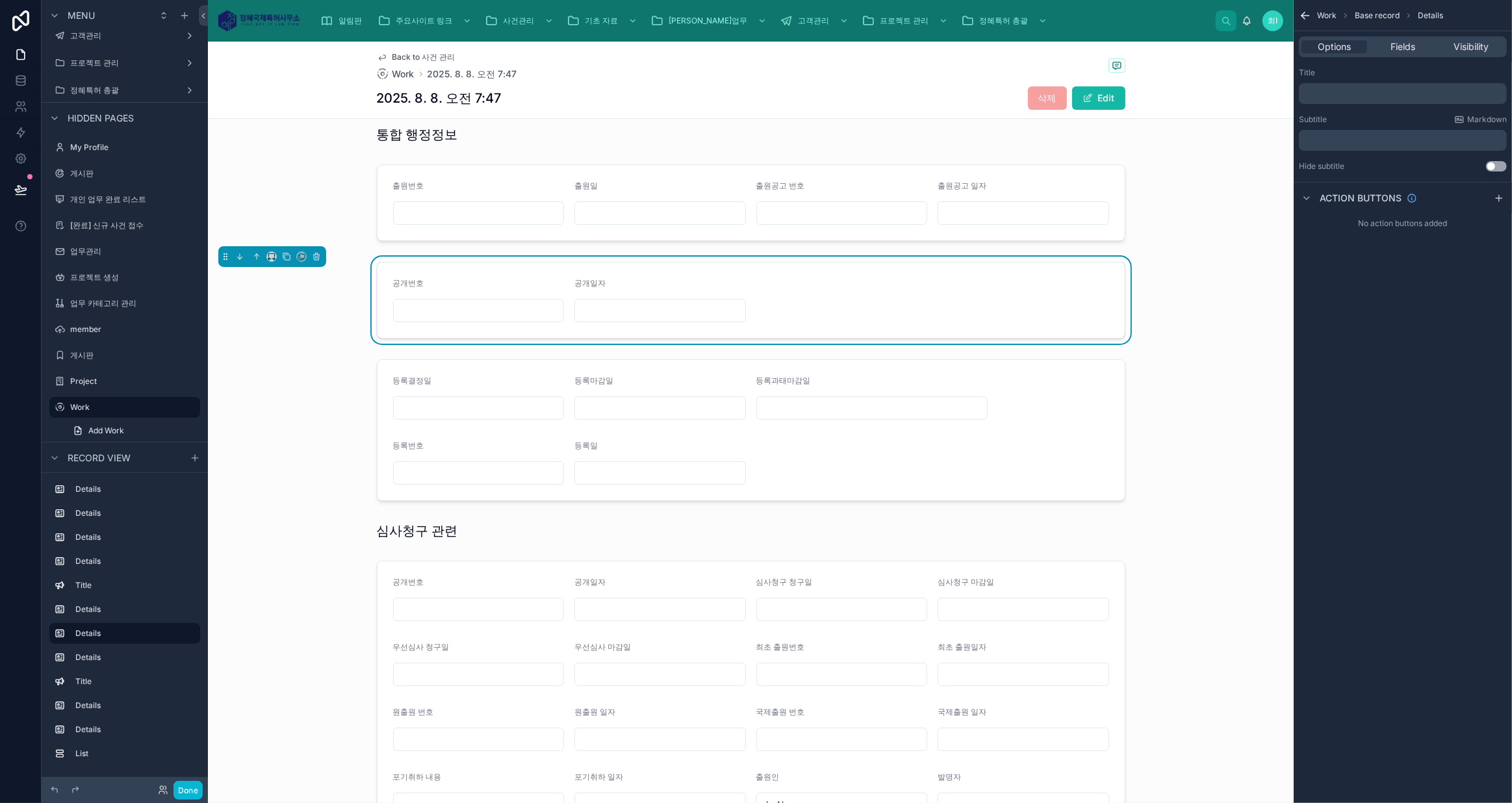
click at [469, 524] on div at bounding box center [750, 531] width 1085 height 29
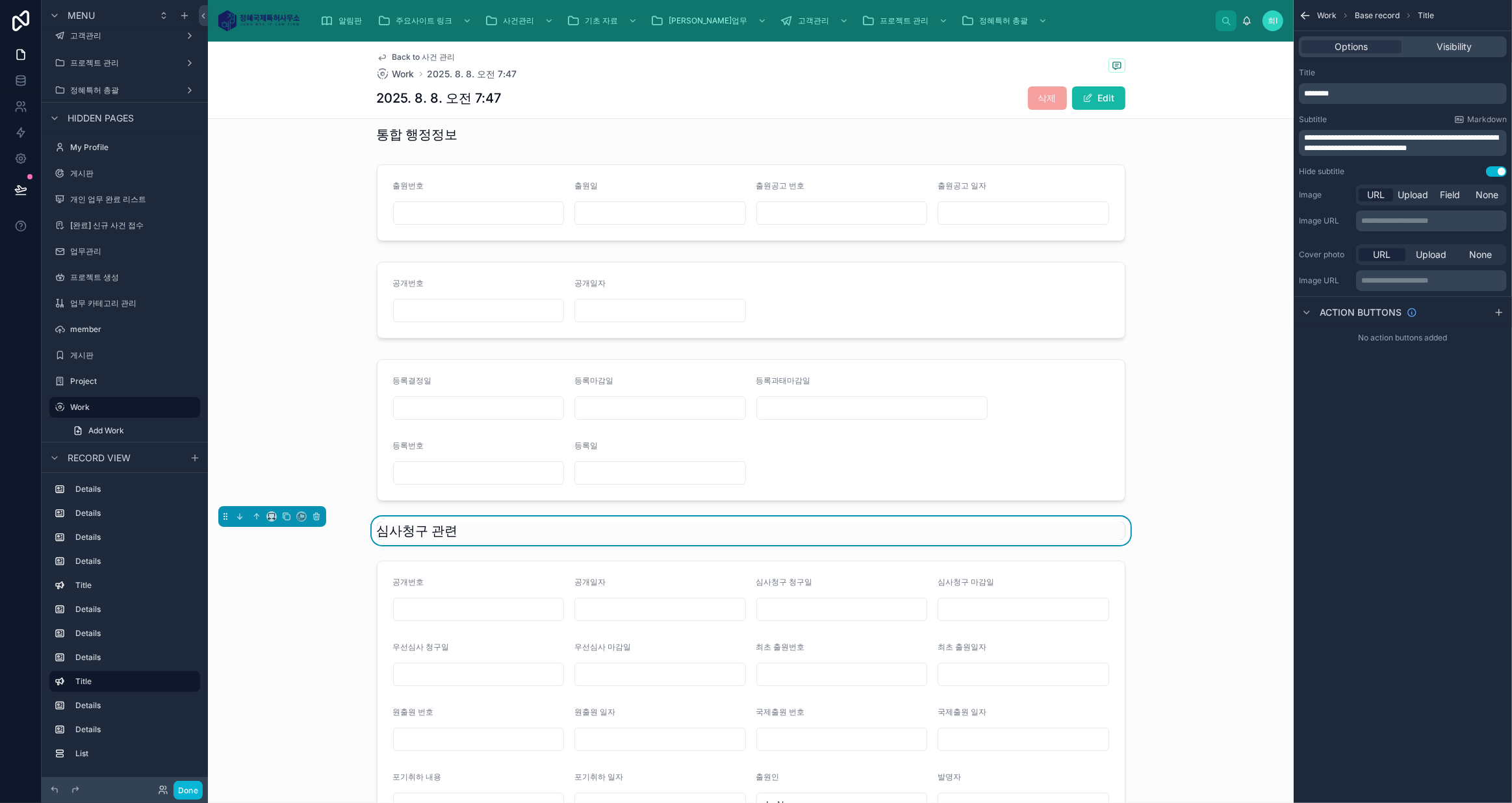
click at [515, 572] on div at bounding box center [750, 729] width 1085 height 348
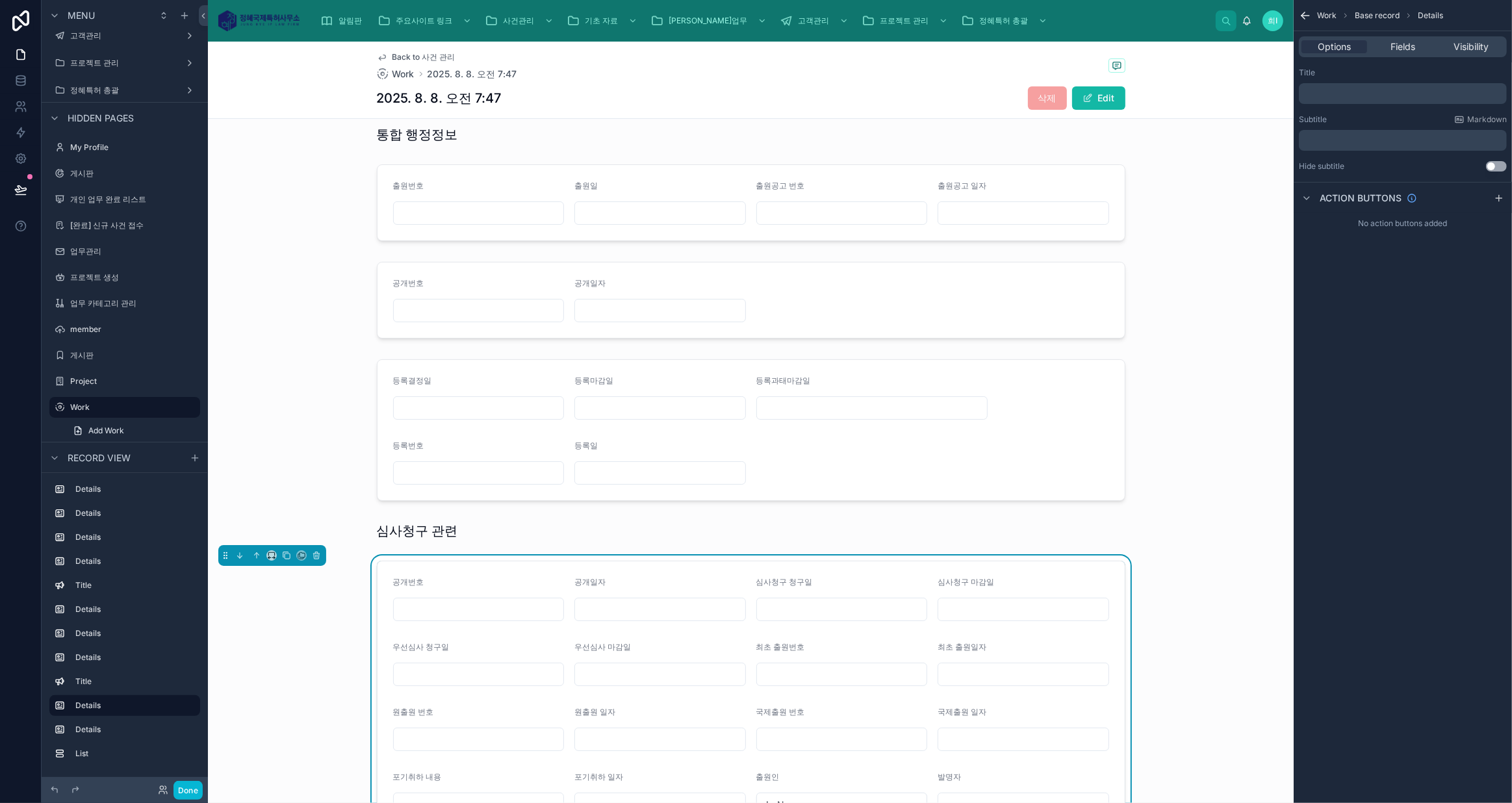
click at [1410, 42] on span "Fields" at bounding box center [1402, 46] width 25 height 13
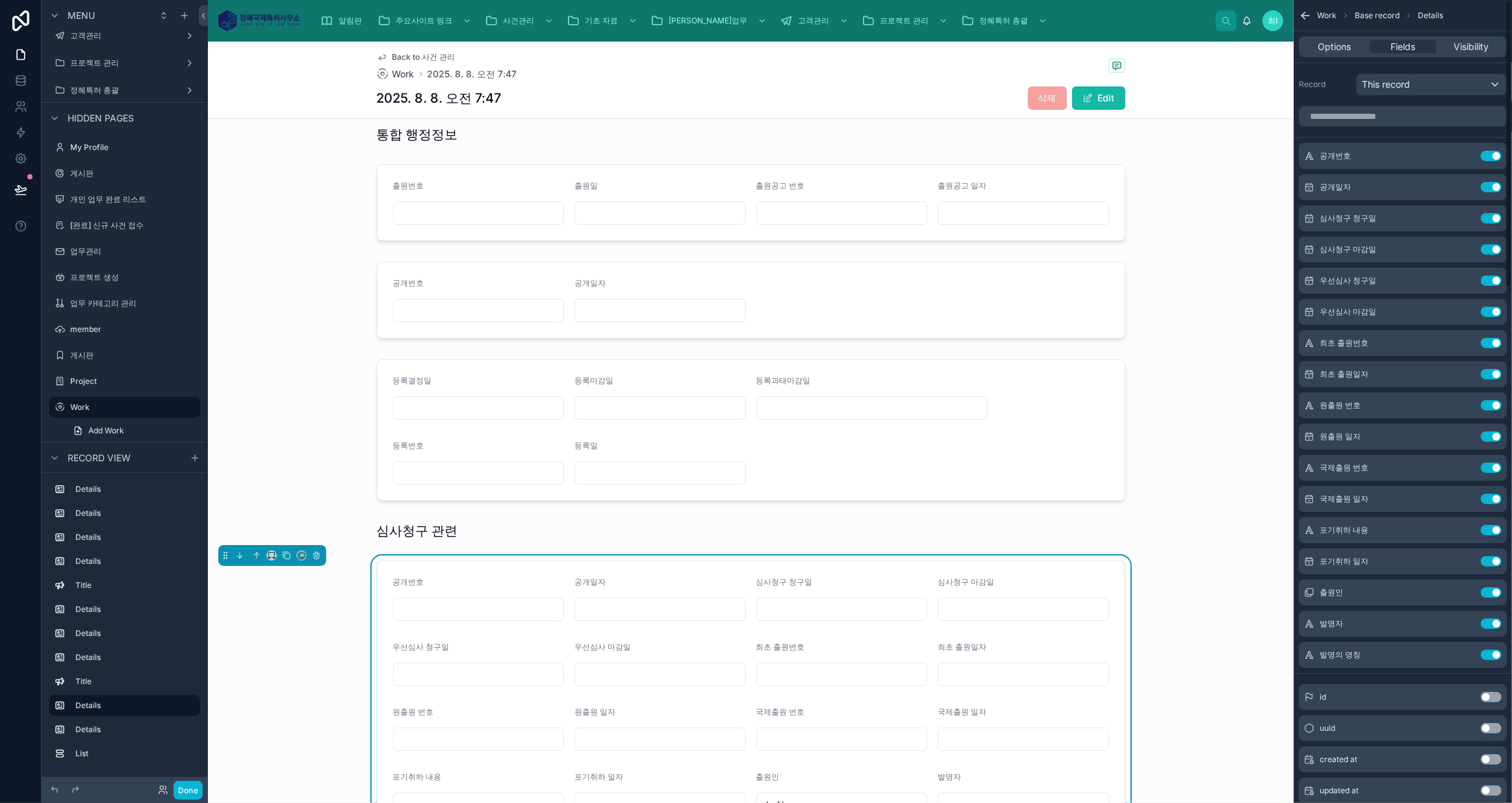
click at [1496, 152] on button "Use setting" at bounding box center [1491, 156] width 20 height 10
click at [1492, 278] on button "Use setting" at bounding box center [1491, 280] width 20 height 10
click at [1492, 307] on button "Use setting" at bounding box center [1491, 312] width 20 height 10
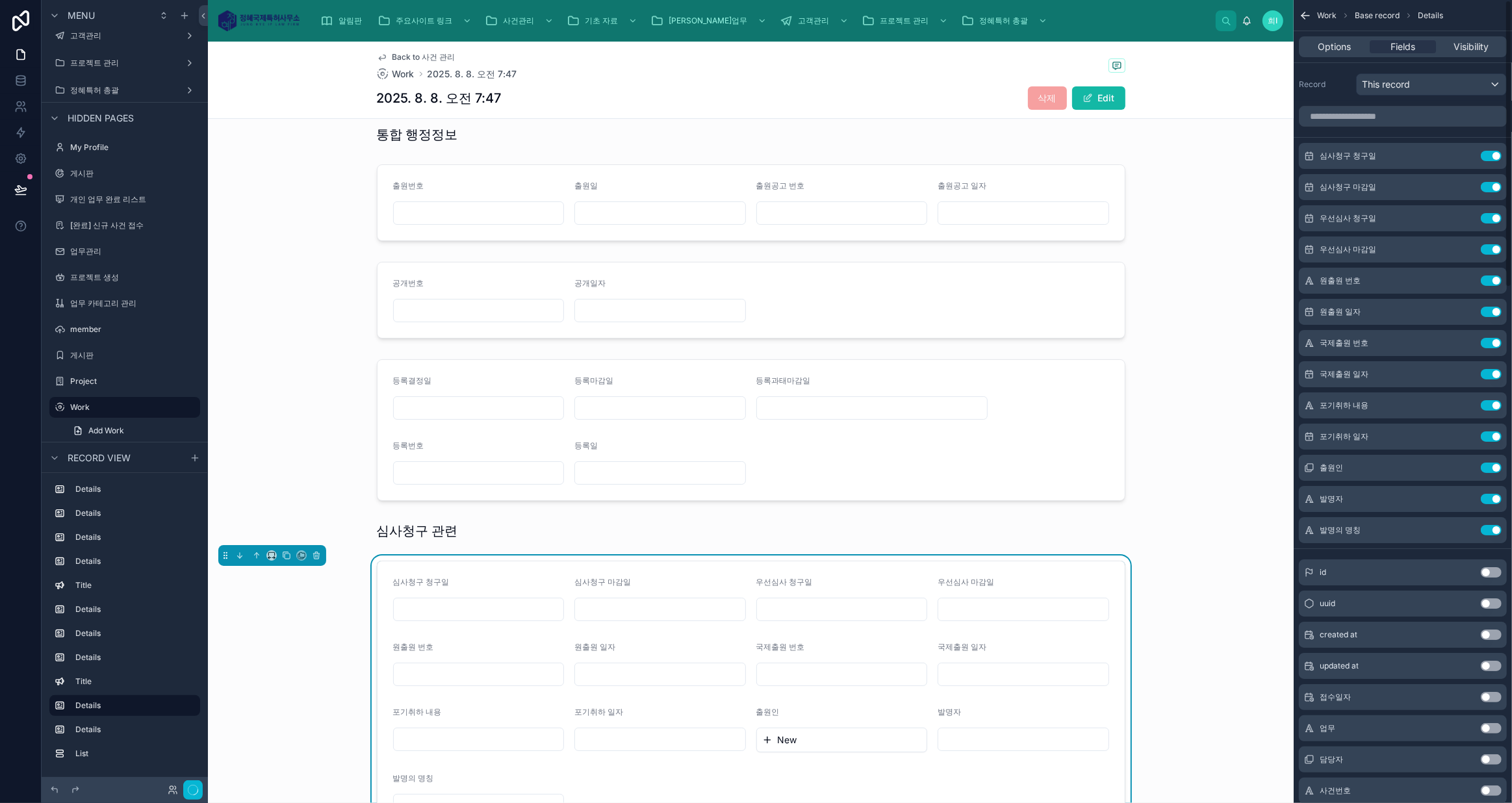
click at [1492, 278] on button "Use setting" at bounding box center [1491, 280] width 20 height 10
click at [1492, 307] on button "Use setting" at bounding box center [1491, 312] width 20 height 10
click at [1492, 338] on button "Use setting" at bounding box center [1491, 343] width 20 height 10
click at [1492, 369] on button "Use setting" at bounding box center [1491, 374] width 20 height 10
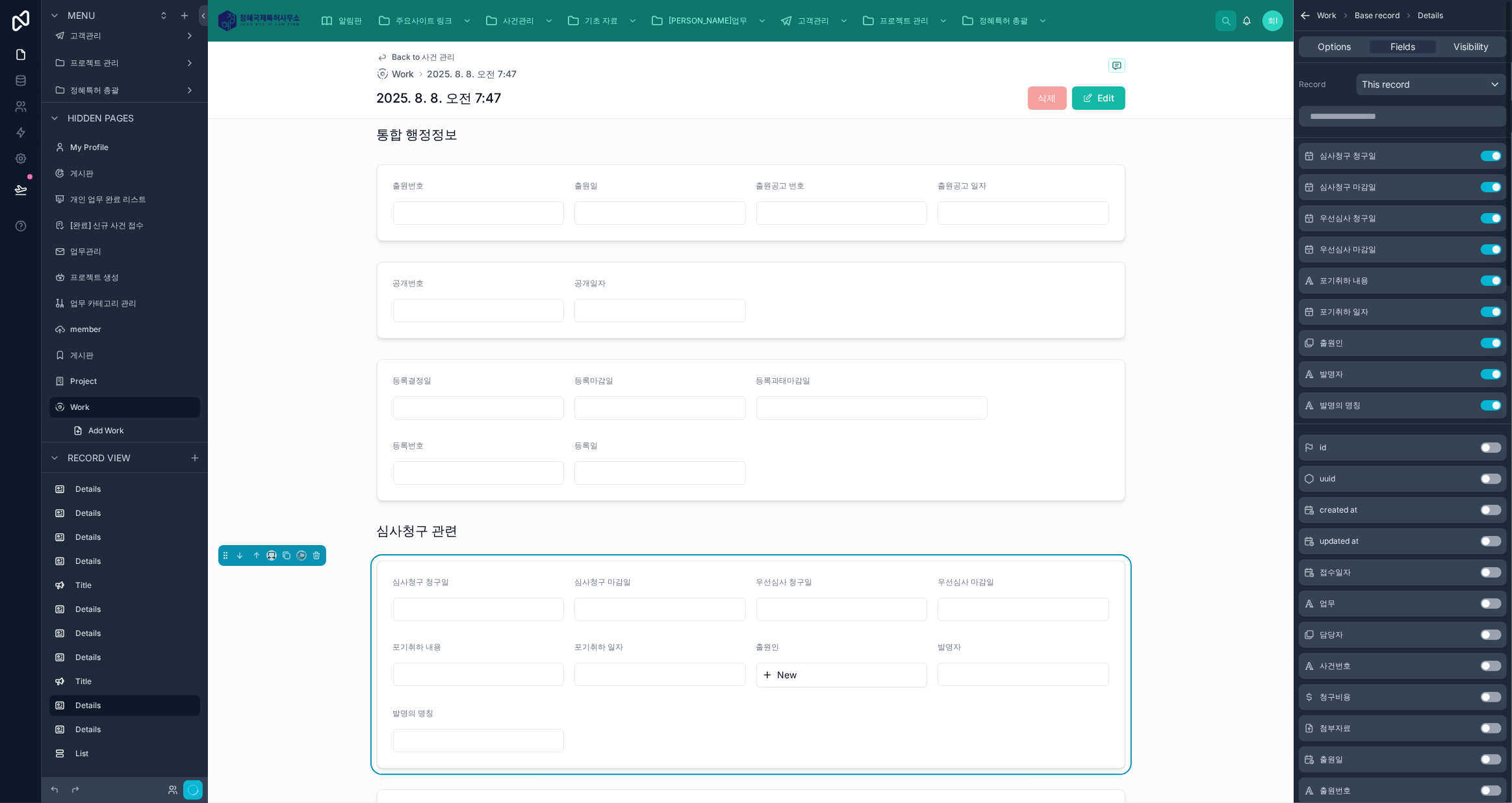
click at [1492, 278] on button "Use setting" at bounding box center [1491, 280] width 20 height 10
click at [1492, 307] on button "Use setting" at bounding box center [1491, 312] width 20 height 10
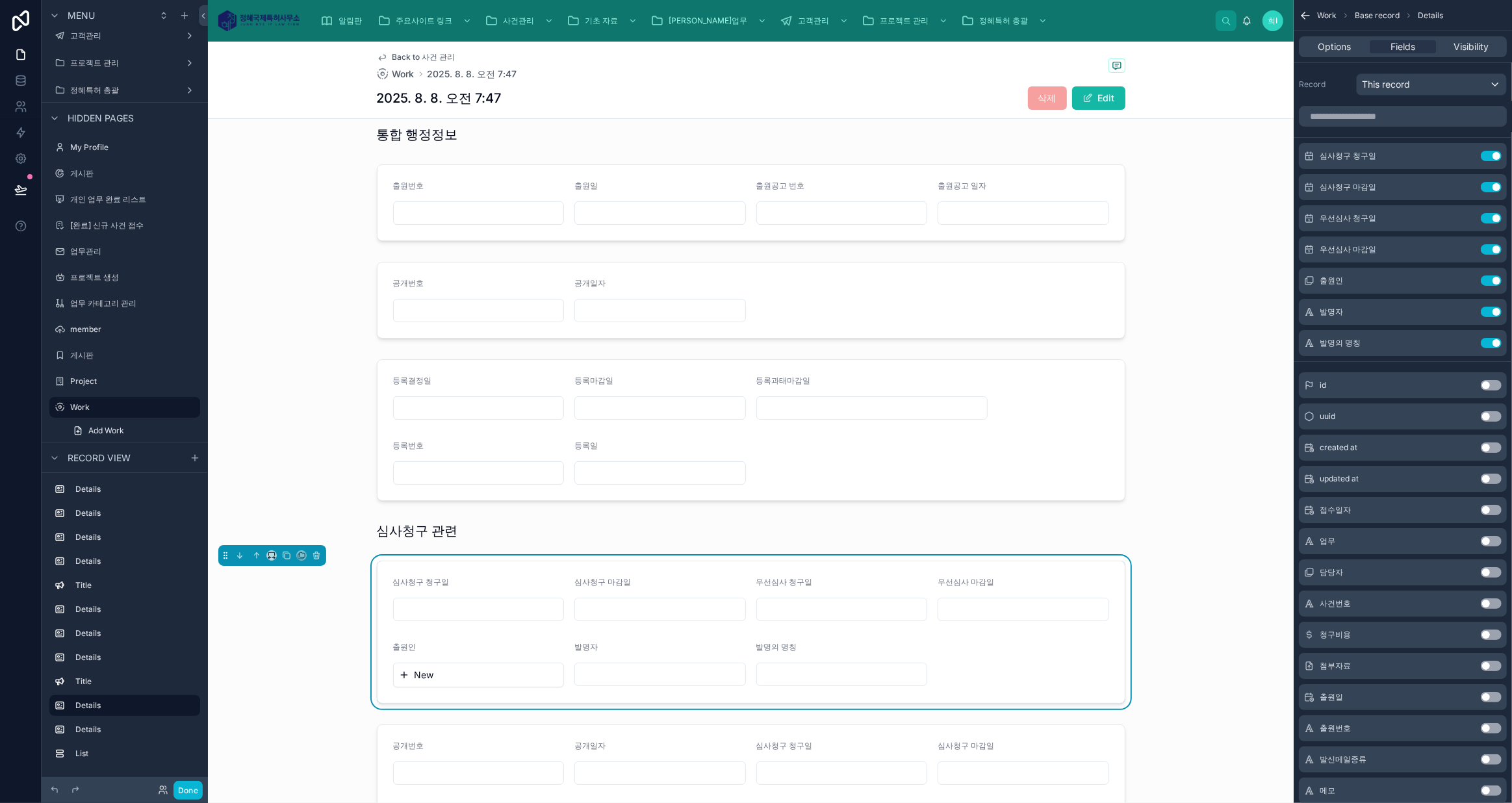
click at [1492, 278] on button "Use setting" at bounding box center [1491, 280] width 20 height 10
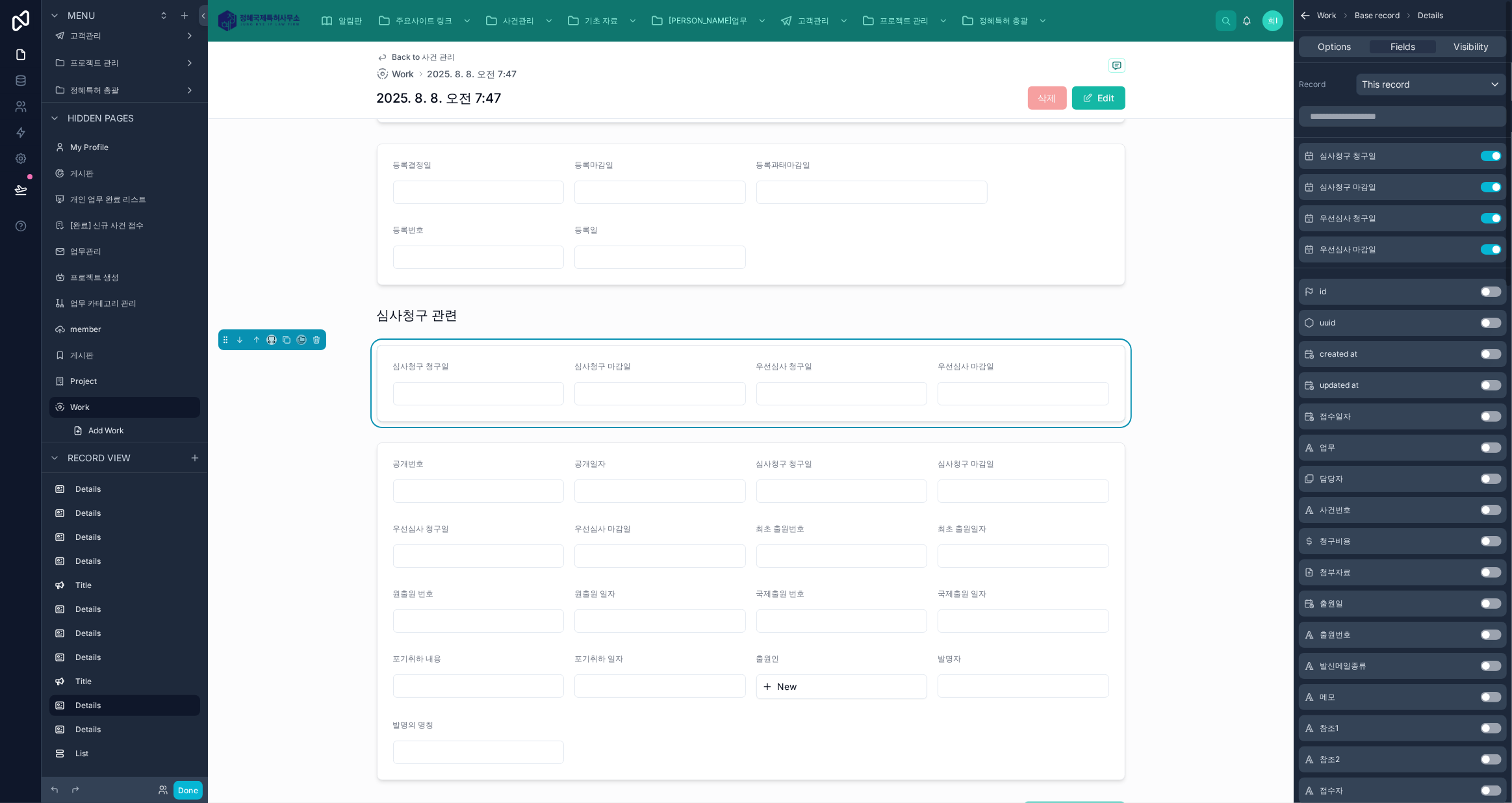
scroll to position [757, 0]
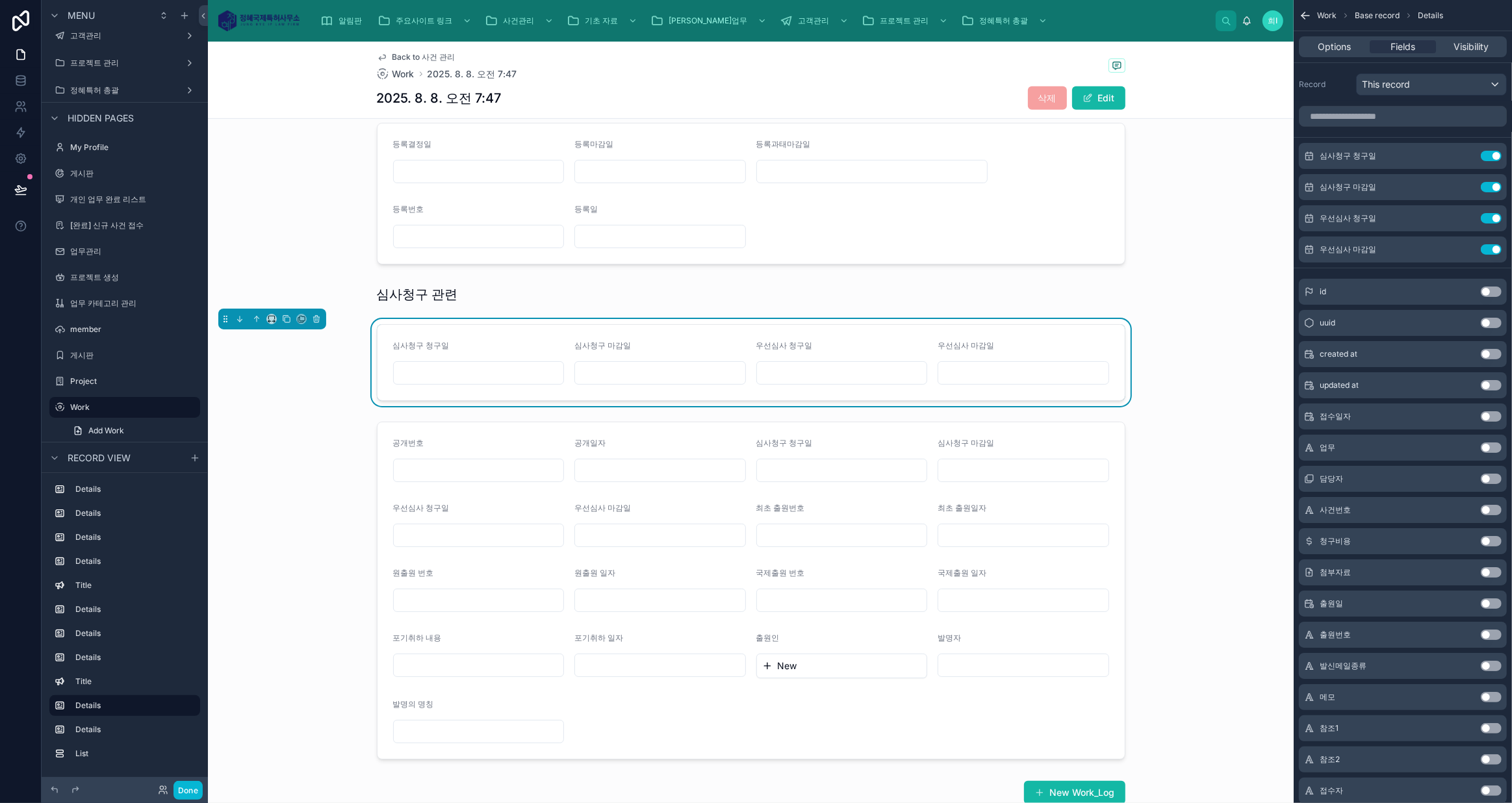
click at [771, 436] on div at bounding box center [750, 590] width 1085 height 348
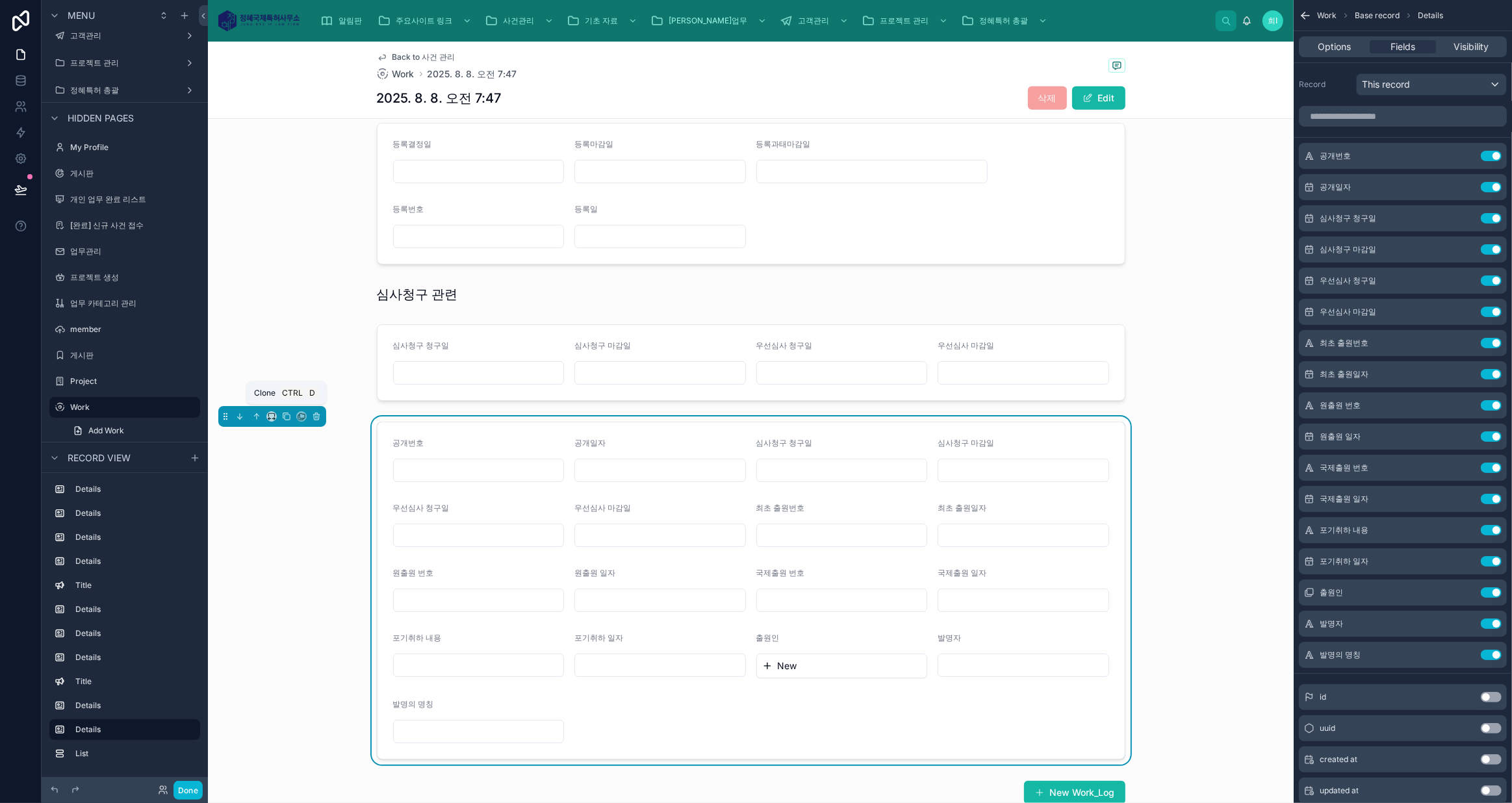
click at [286, 415] on icon at bounding box center [287, 417] width 5 height 5
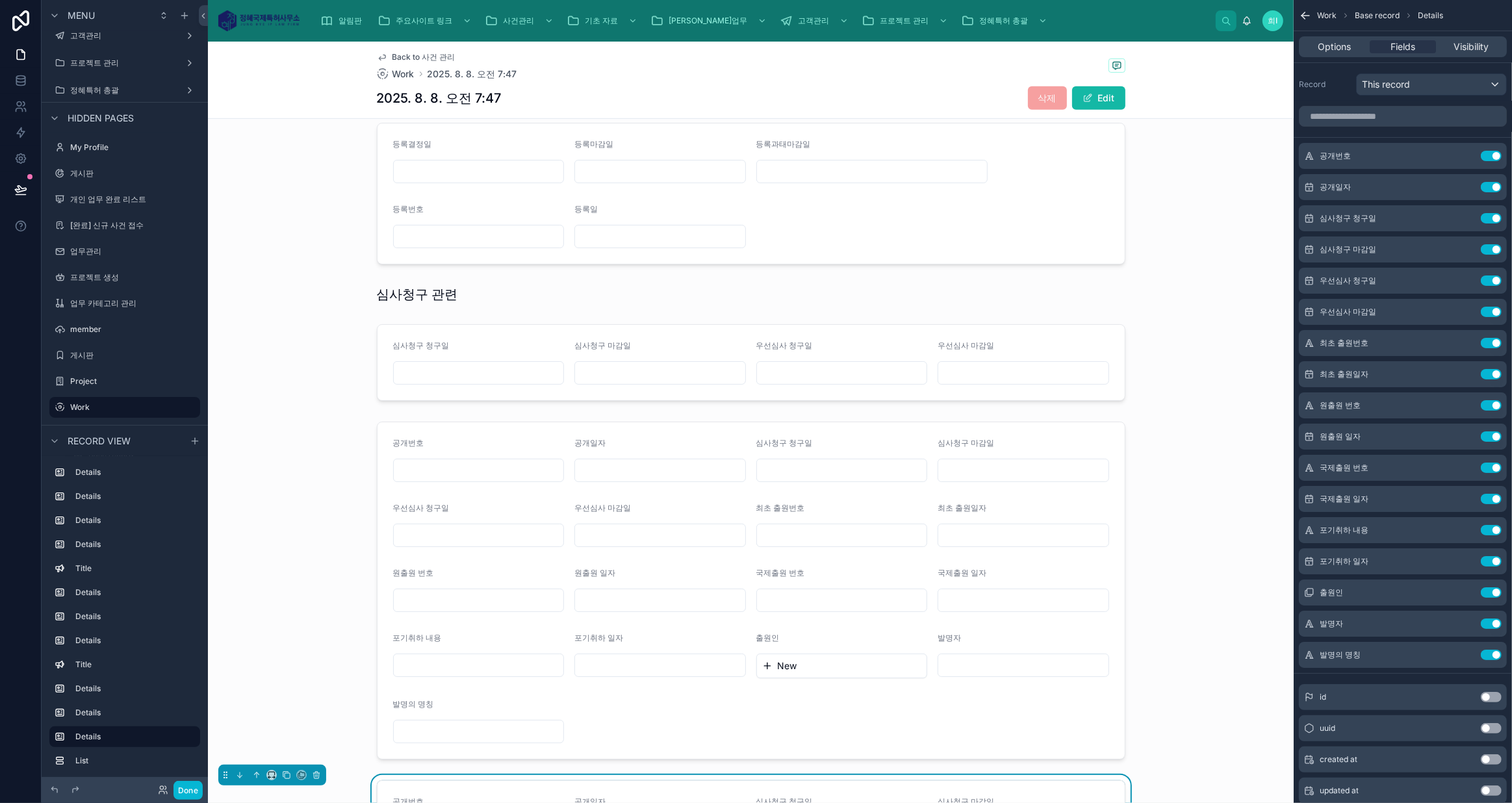
click at [561, 439] on div at bounding box center [750, 590] width 1085 height 348
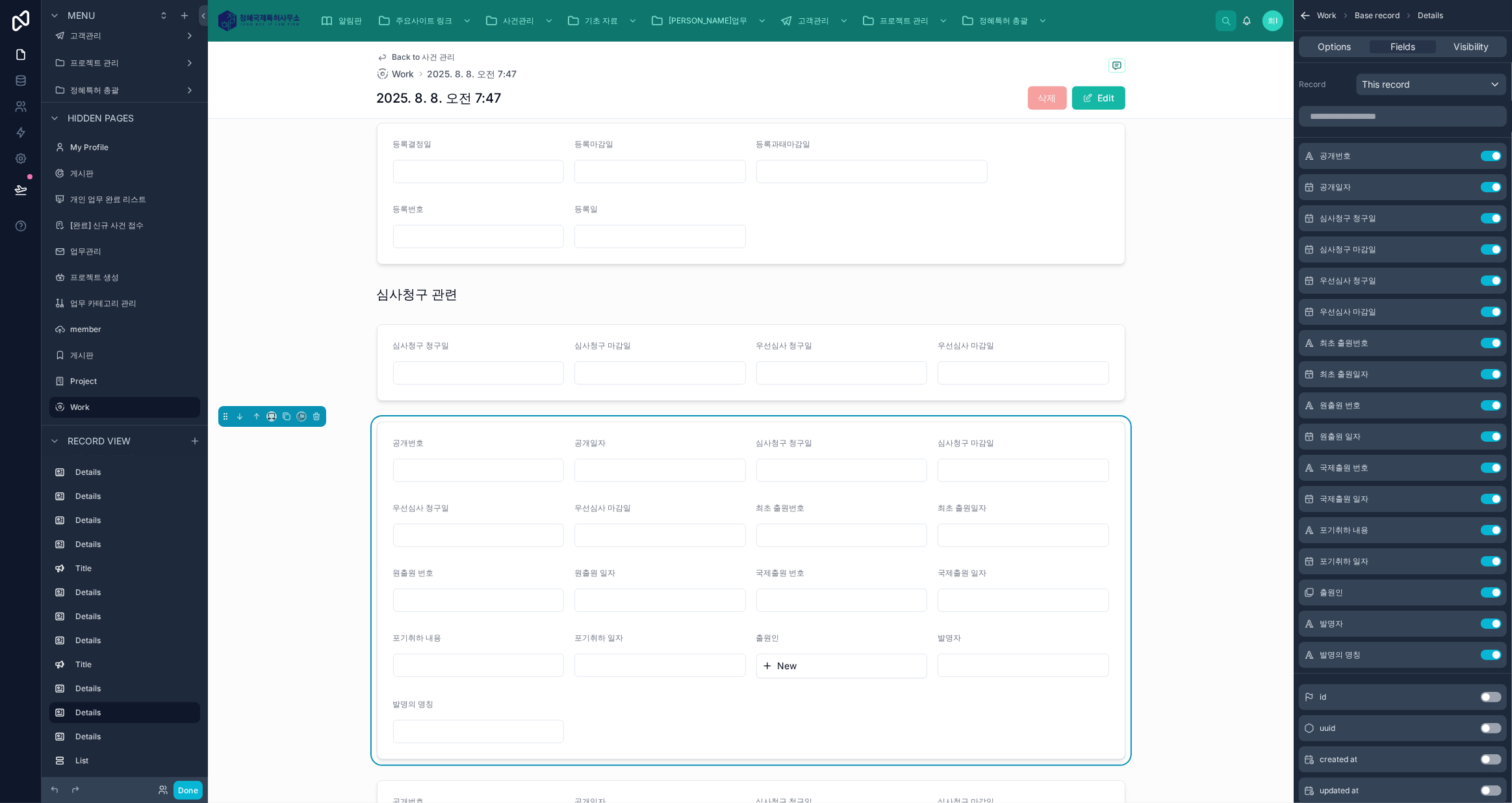
click at [435, 292] on div at bounding box center [750, 295] width 1085 height 29
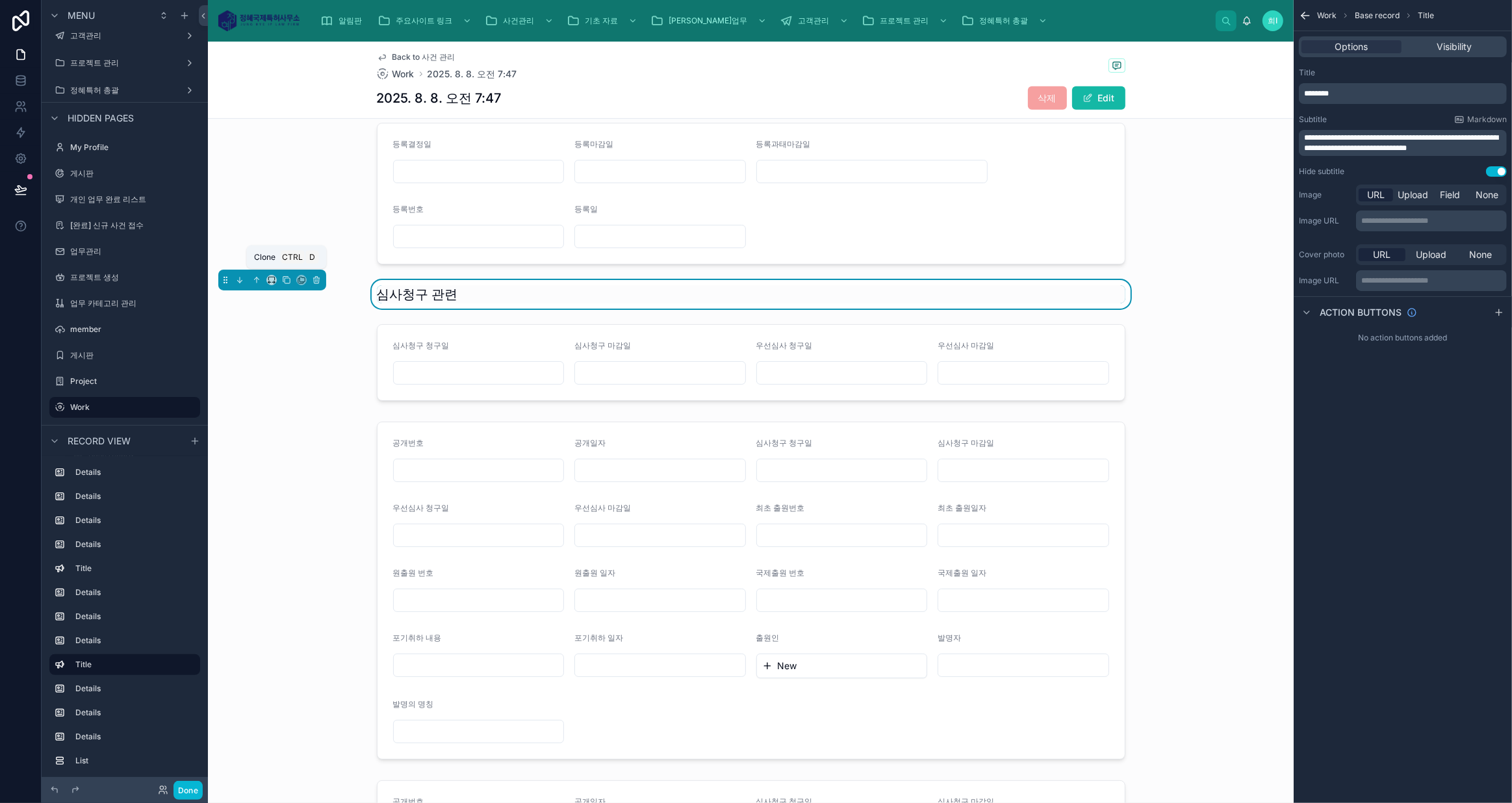
click at [285, 278] on icon at bounding box center [287, 280] width 5 height 5
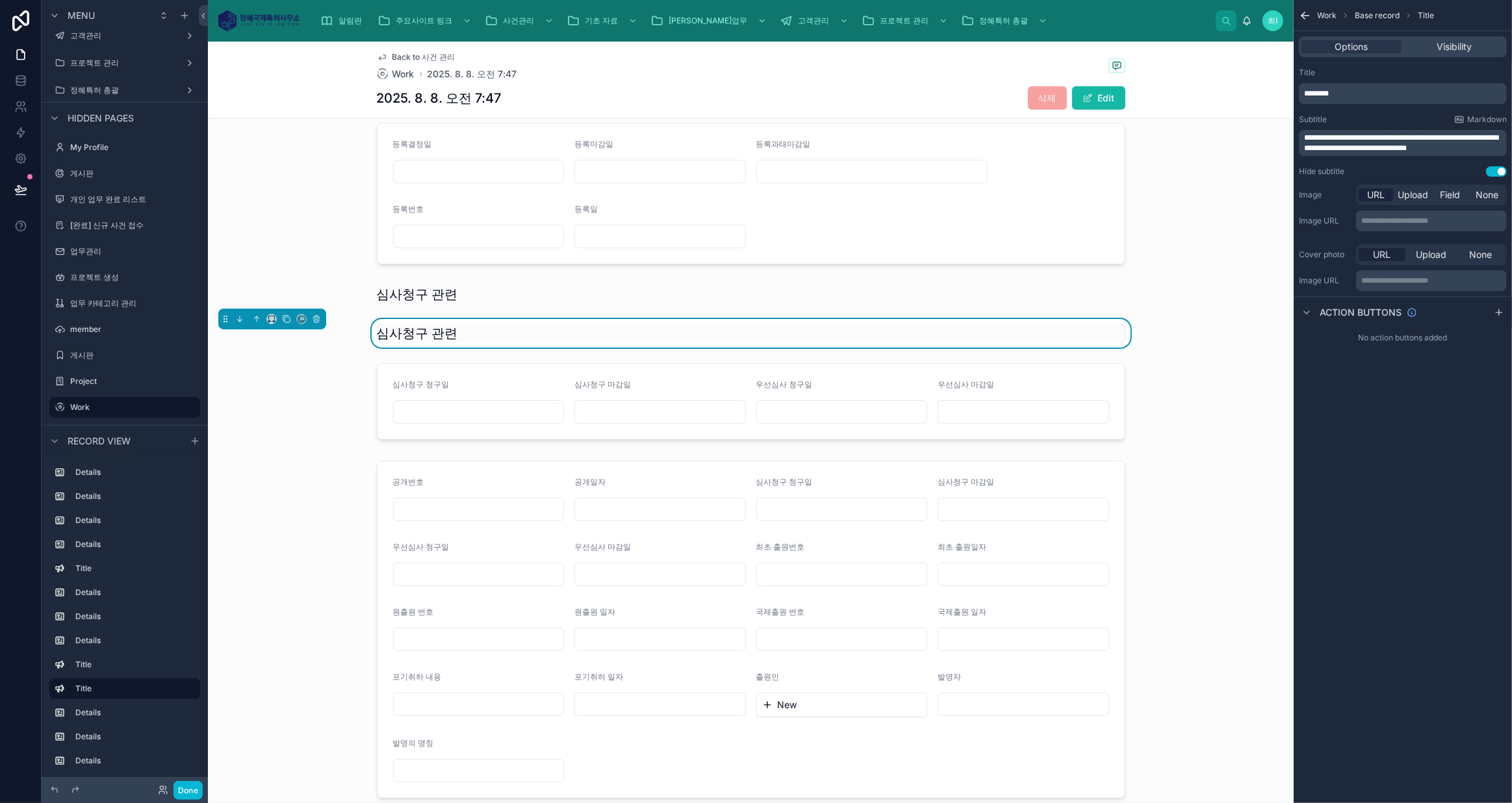
click at [393, 330] on h1 "심사청구 관련" at bounding box center [417, 333] width 81 height 18
click at [243, 314] on icon at bounding box center [239, 318] width 9 height 9
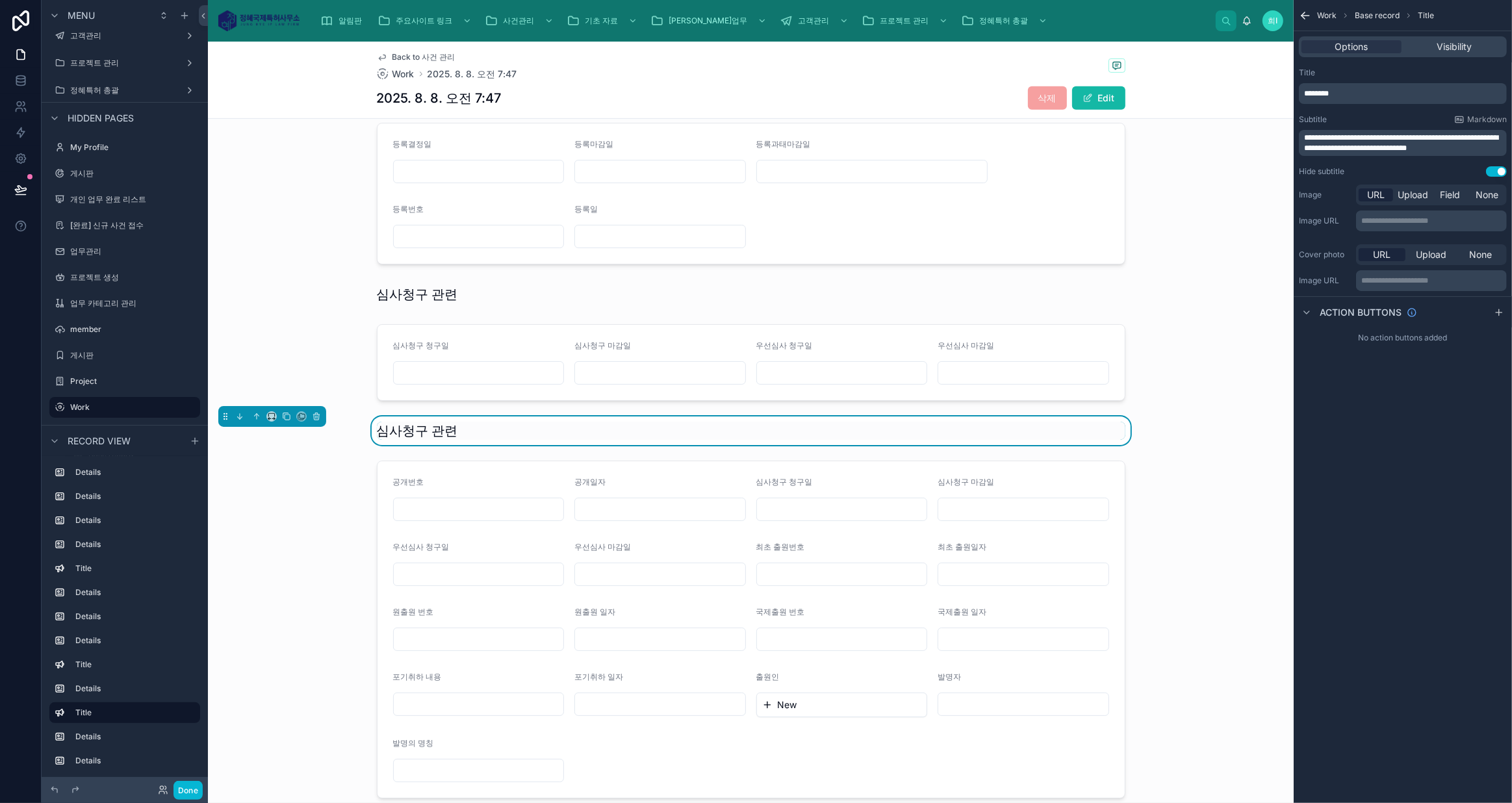
drag, startPoint x: 1374, startPoint y: 86, endPoint x: 1336, endPoint y: 88, distance: 38.1
click at [1336, 88] on div "*******" at bounding box center [1402, 94] width 208 height 20
drag, startPoint x: 1359, startPoint y: 93, endPoint x: 1255, endPoint y: 89, distance: 104.1
click at [1255, 89] on div "알림판 주요사이트 링크 사건관리 기초 자료 정혜업무 고객관리 프로젝트 관리 정혜특허 총괄 희i 희중 [EMAIL_ADDRESS][DOMAIN_…" at bounding box center [859, 401] width 1303 height 803
click at [1014, 514] on div at bounding box center [750, 629] width 1085 height 348
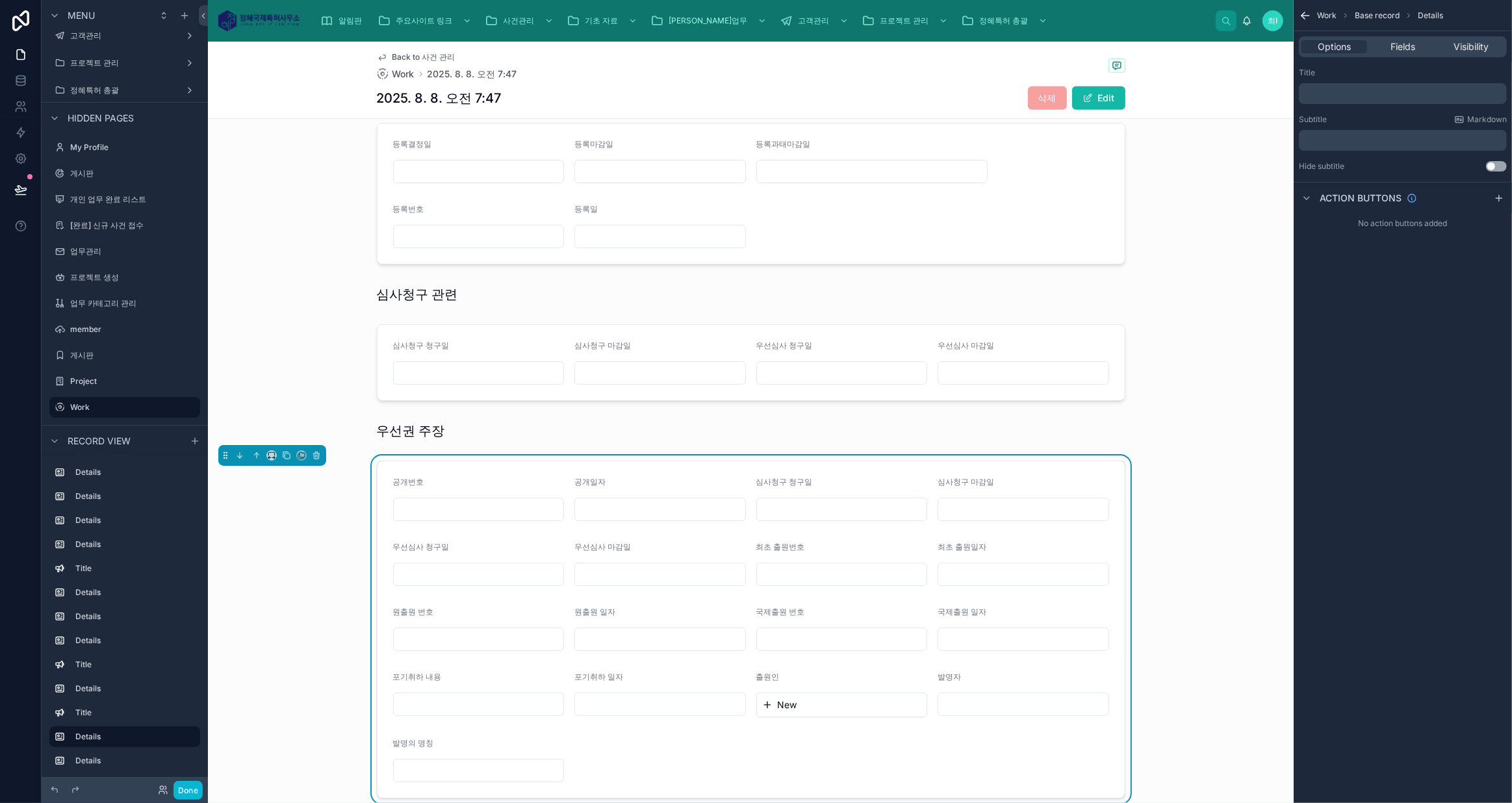
click at [1410, 48] on span "Fields" at bounding box center [1402, 46] width 25 height 13
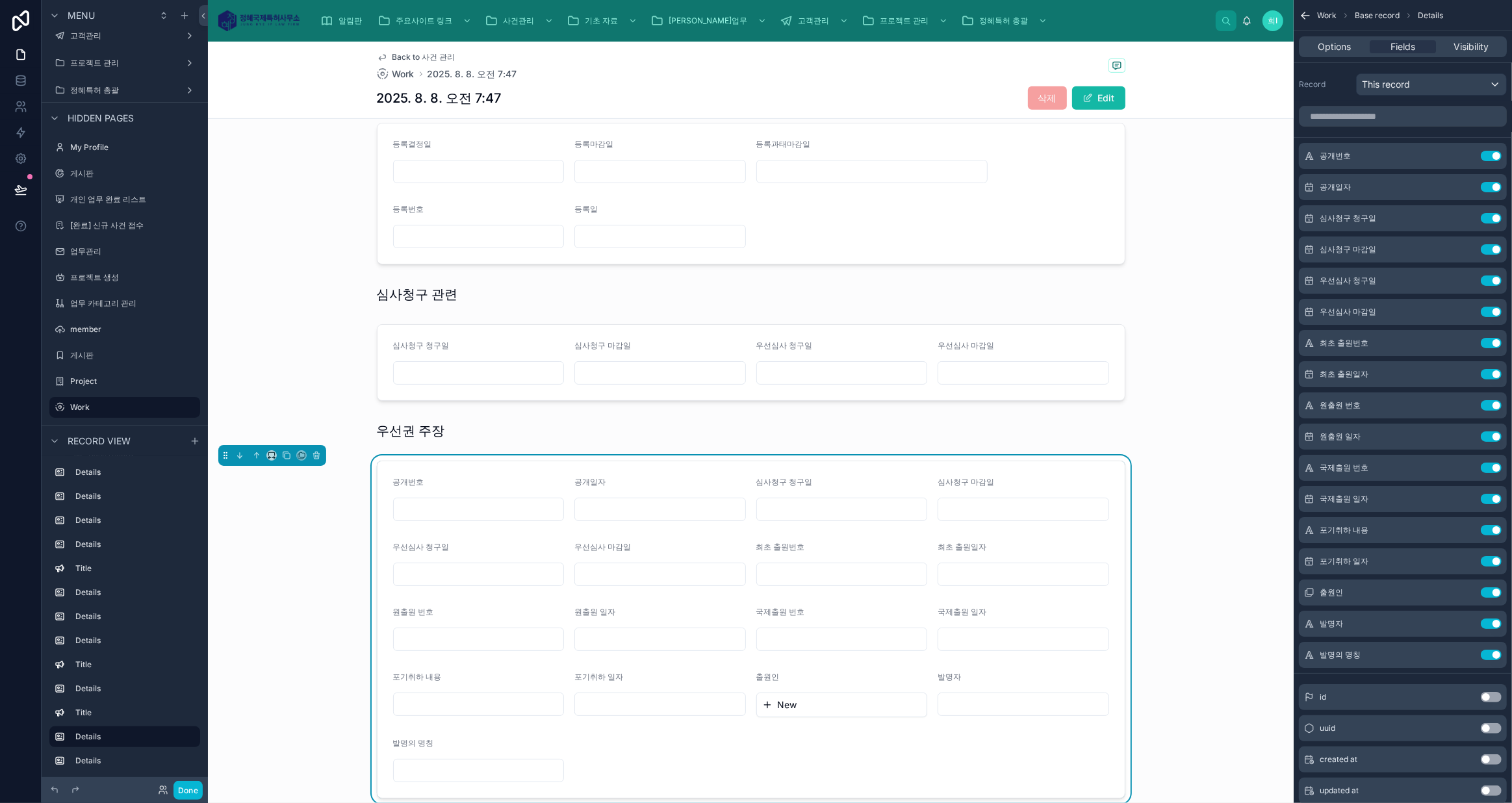
click at [1497, 152] on button "Use setting" at bounding box center [1491, 156] width 20 height 10
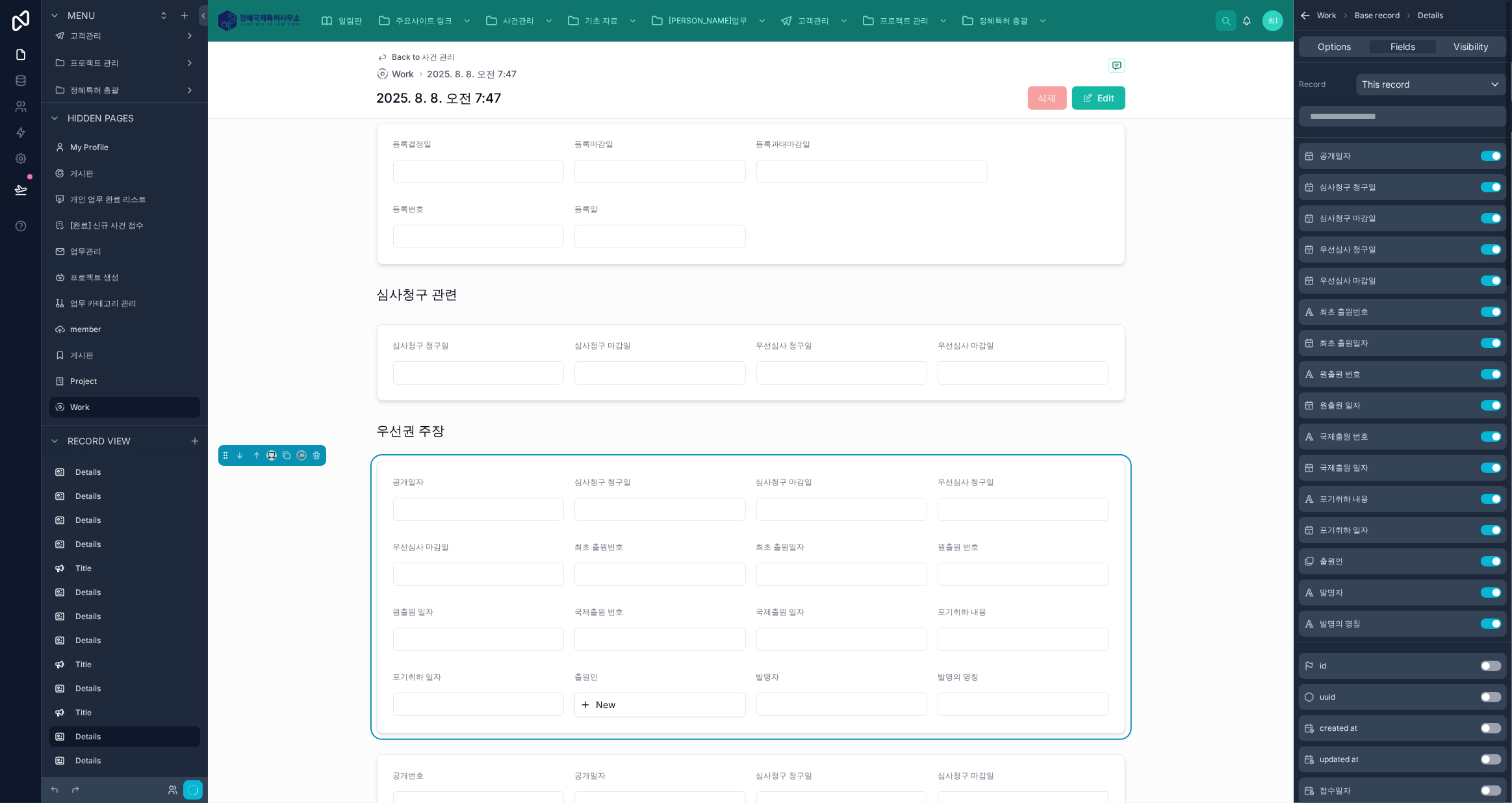
click at [1497, 152] on button "Use setting" at bounding box center [1491, 156] width 20 height 10
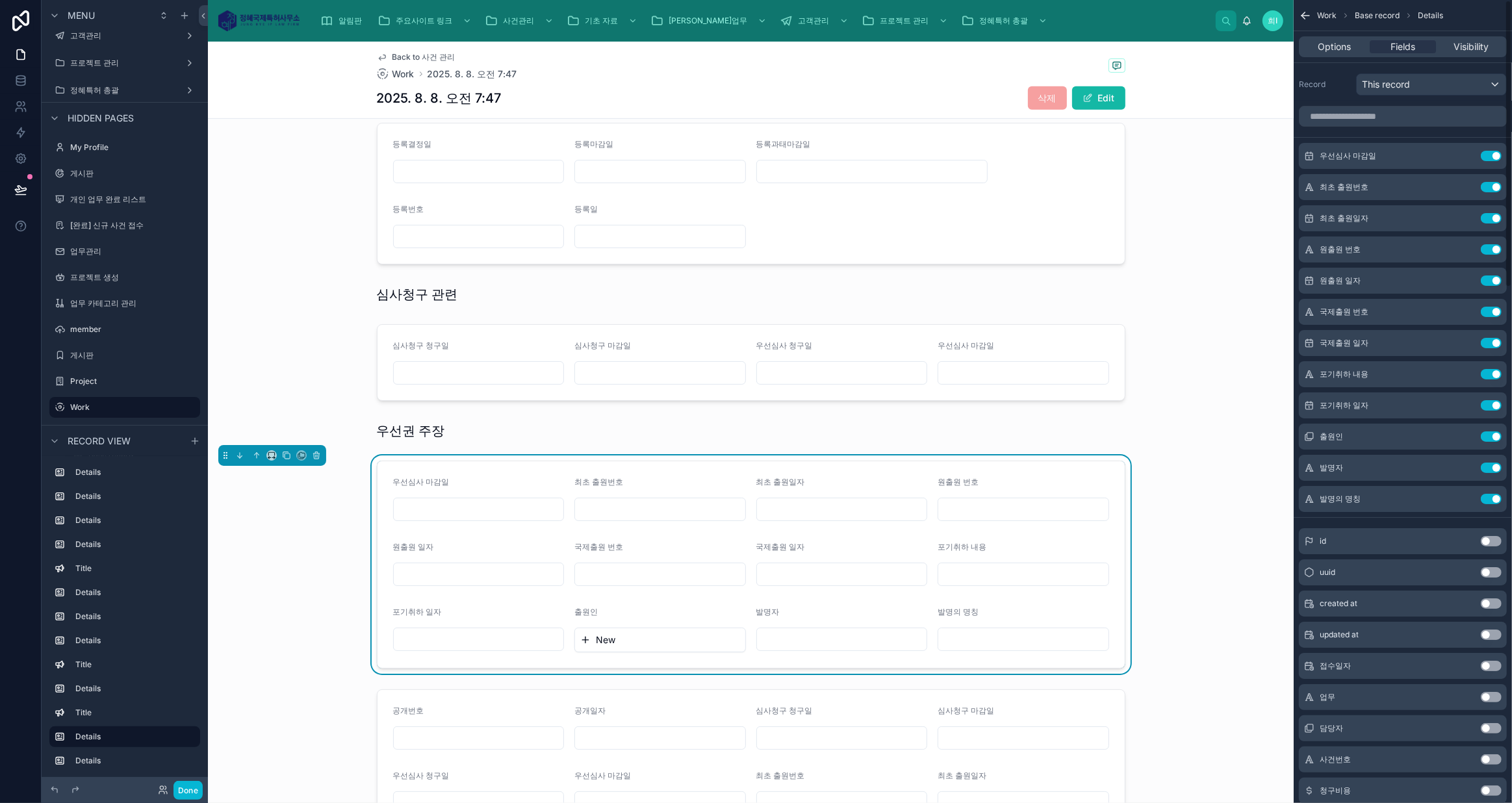
click at [1497, 152] on button "Use setting" at bounding box center [1491, 156] width 20 height 10
click at [1491, 340] on button "Use setting" at bounding box center [1491, 343] width 20 height 10
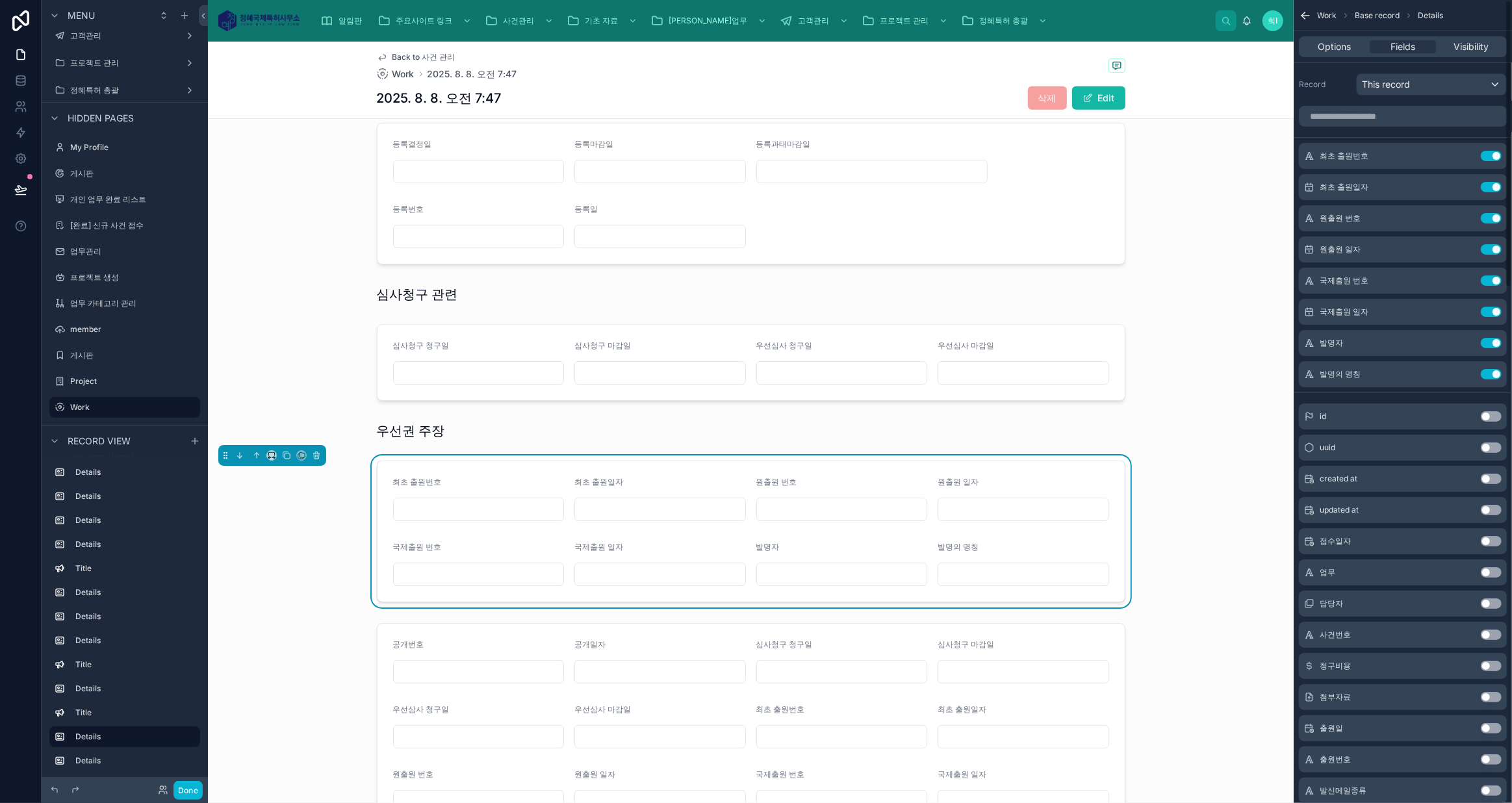
click at [1491, 340] on button "Use setting" at bounding box center [1491, 343] width 20 height 10
click at [773, 545] on form "최초 출원번호 최초 출원일자 원출원 번호 원출원 일자 국제출원 번호 국제출원 일자" at bounding box center [750, 531] width 747 height 141
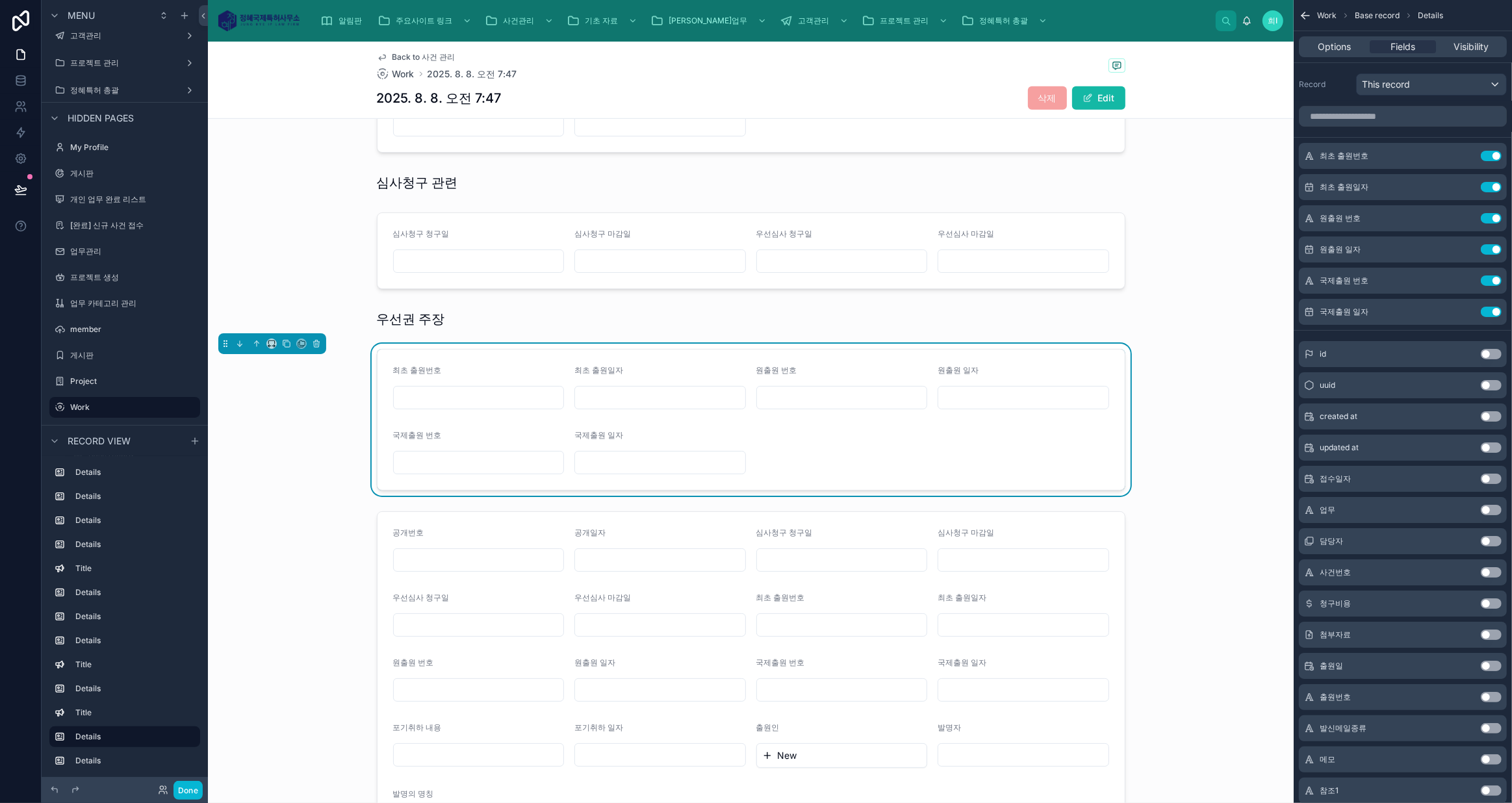
scroll to position [875, 0]
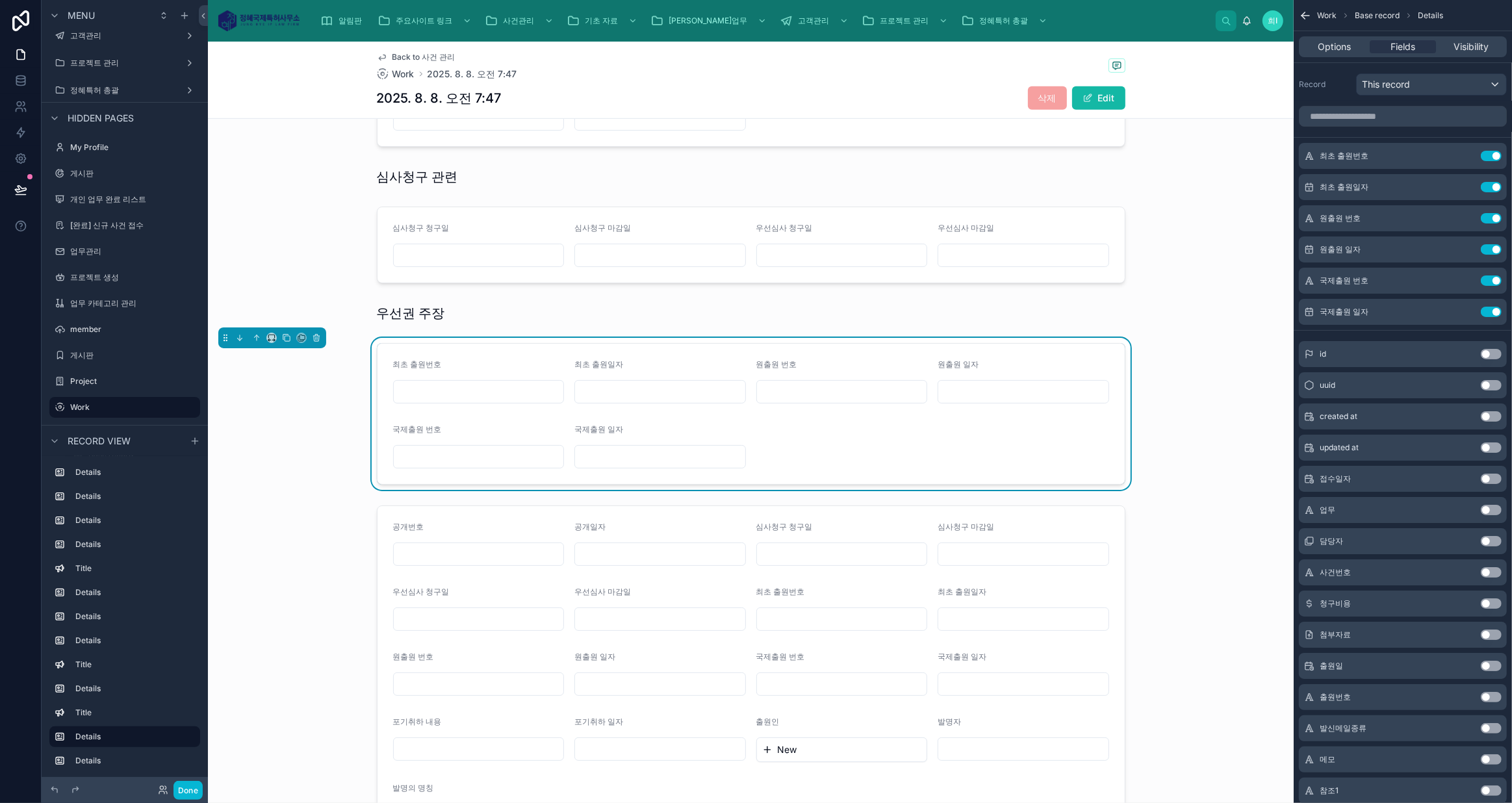
click at [517, 532] on div at bounding box center [750, 674] width 1085 height 348
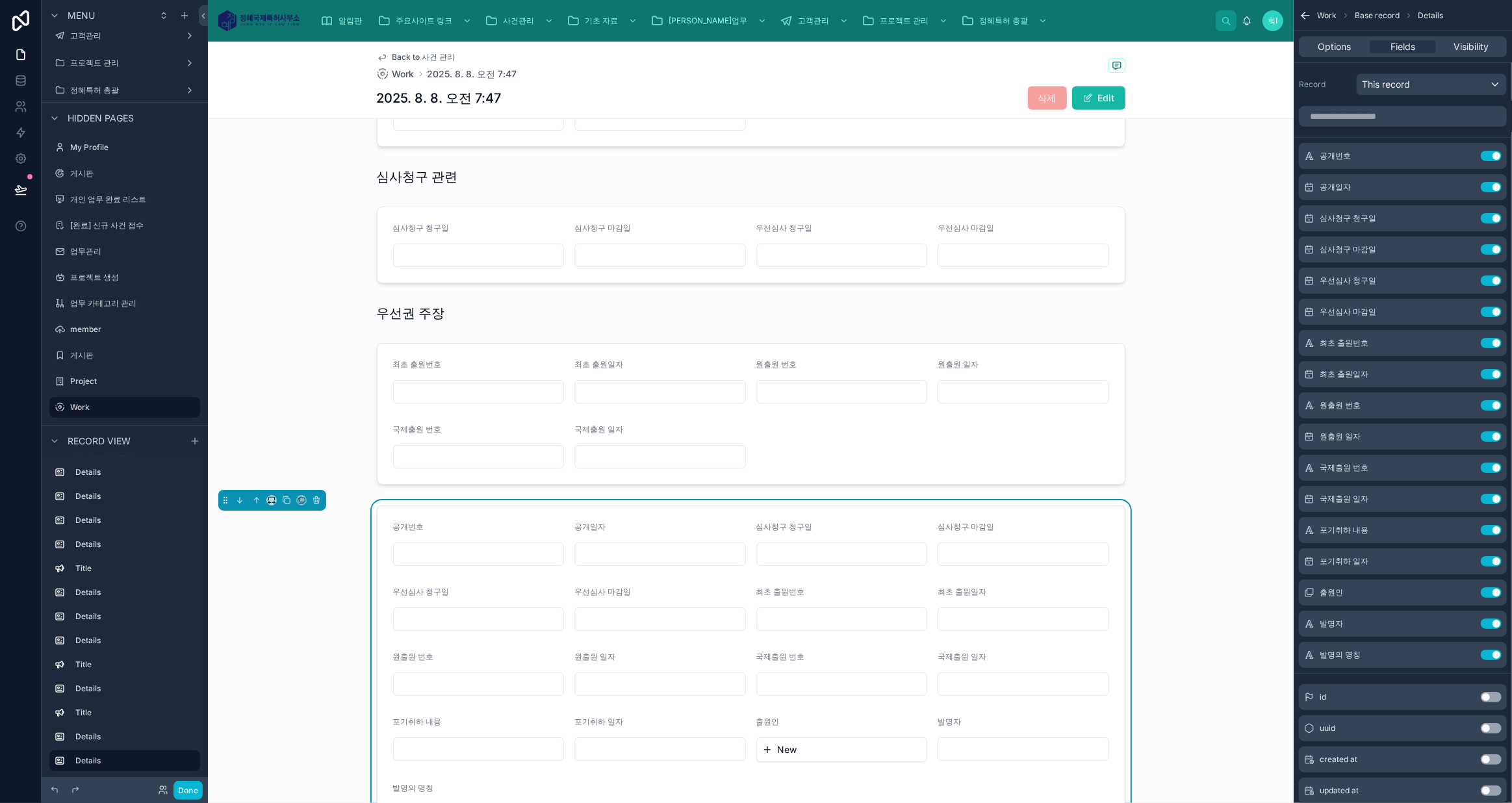
click at [426, 306] on div at bounding box center [750, 313] width 1085 height 29
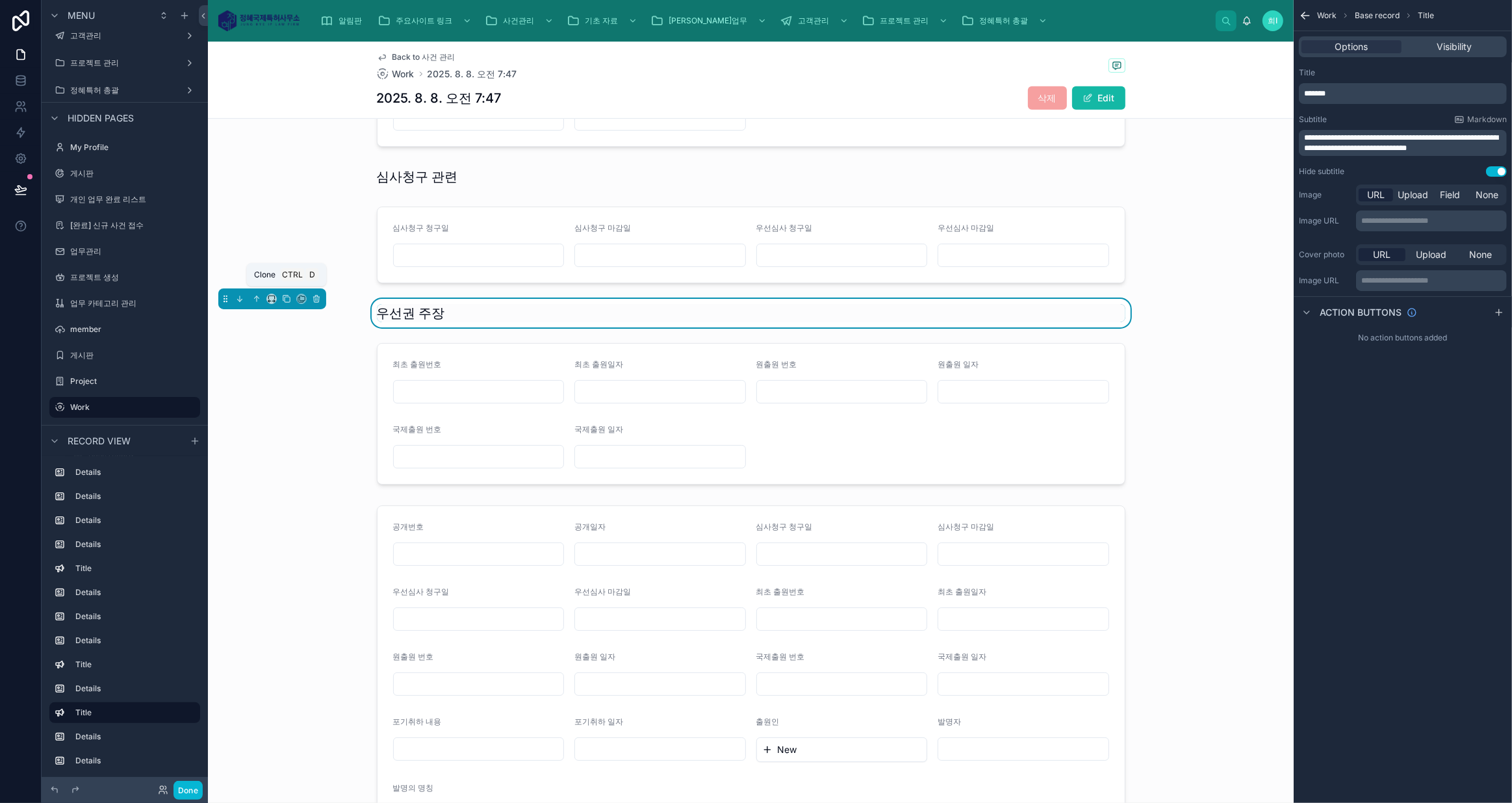
click at [286, 294] on icon at bounding box center [286, 298] width 9 height 9
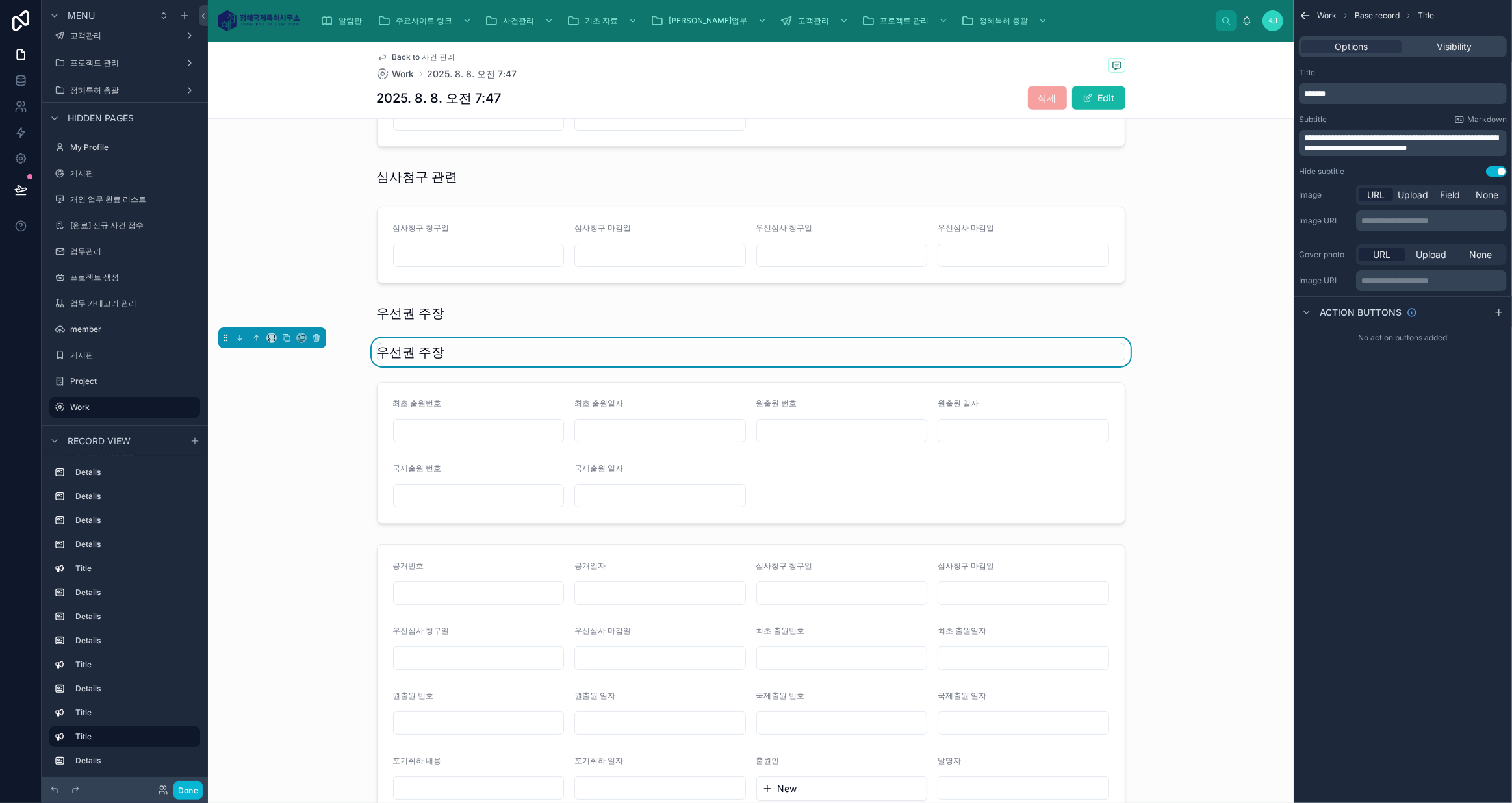
click at [398, 347] on h1 "우선권 주장" at bounding box center [411, 352] width 68 height 18
click at [239, 333] on icon at bounding box center [239, 337] width 9 height 9
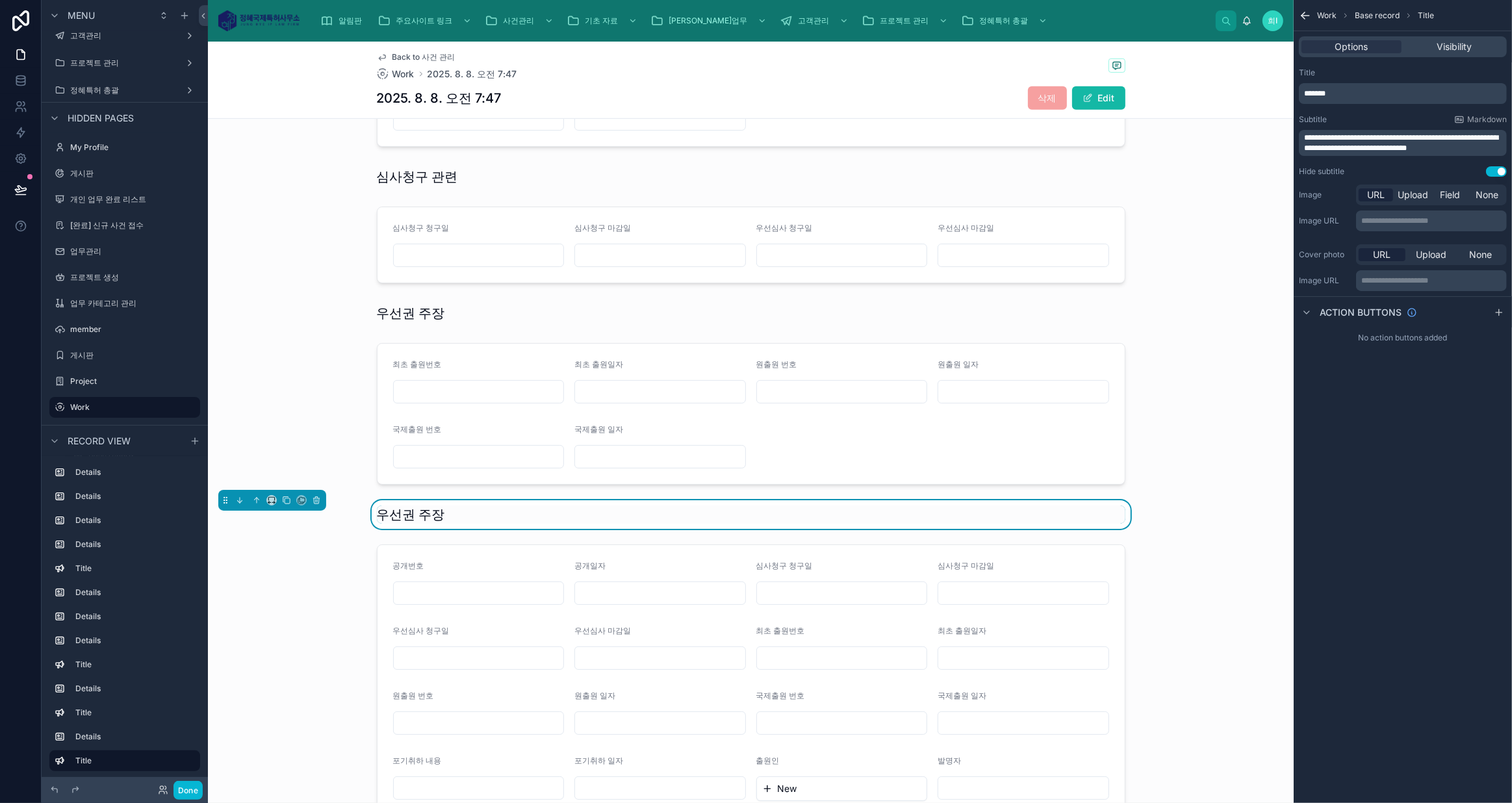
scroll to position [1015, 0]
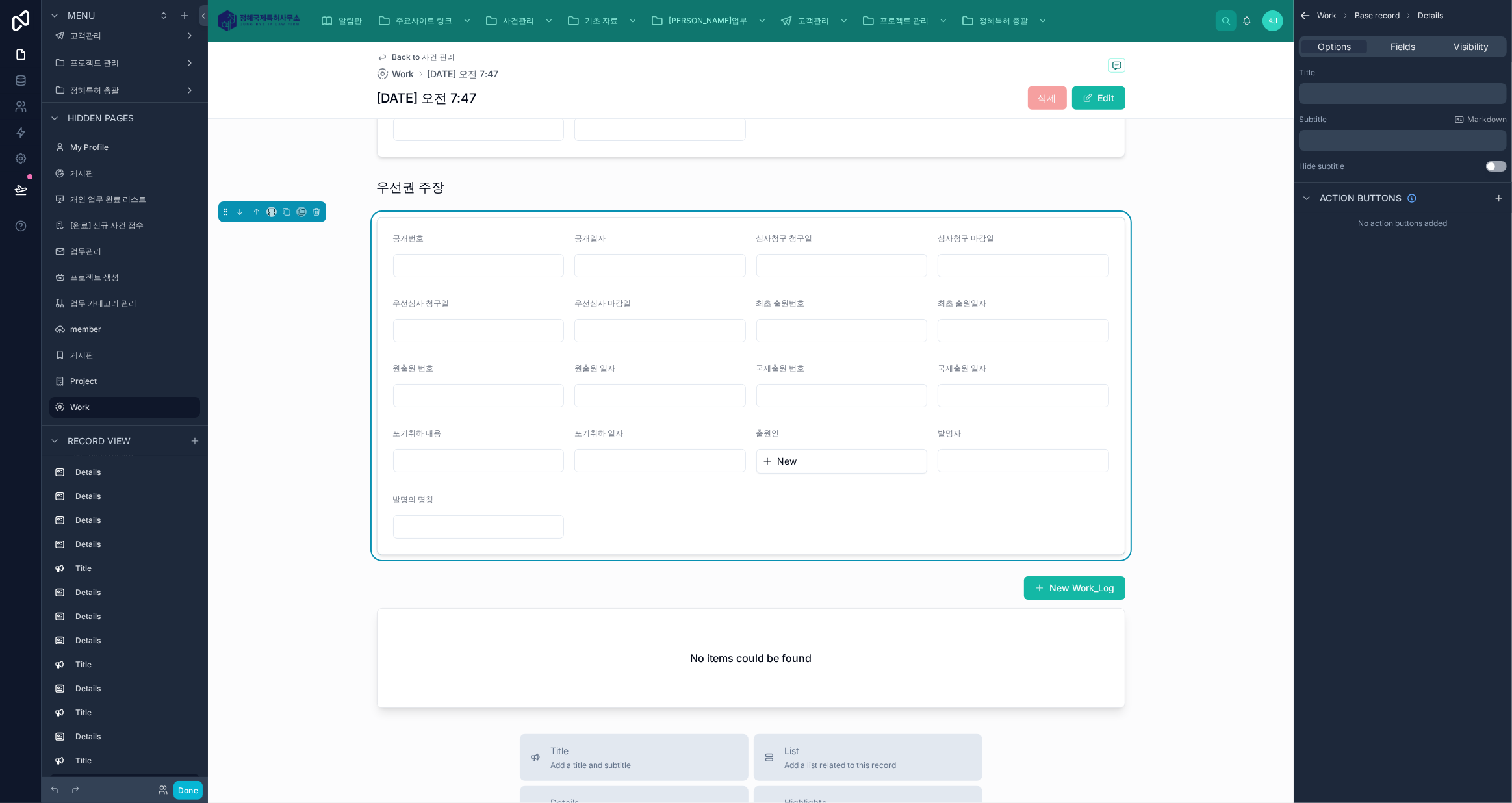
scroll to position [1230, 0]
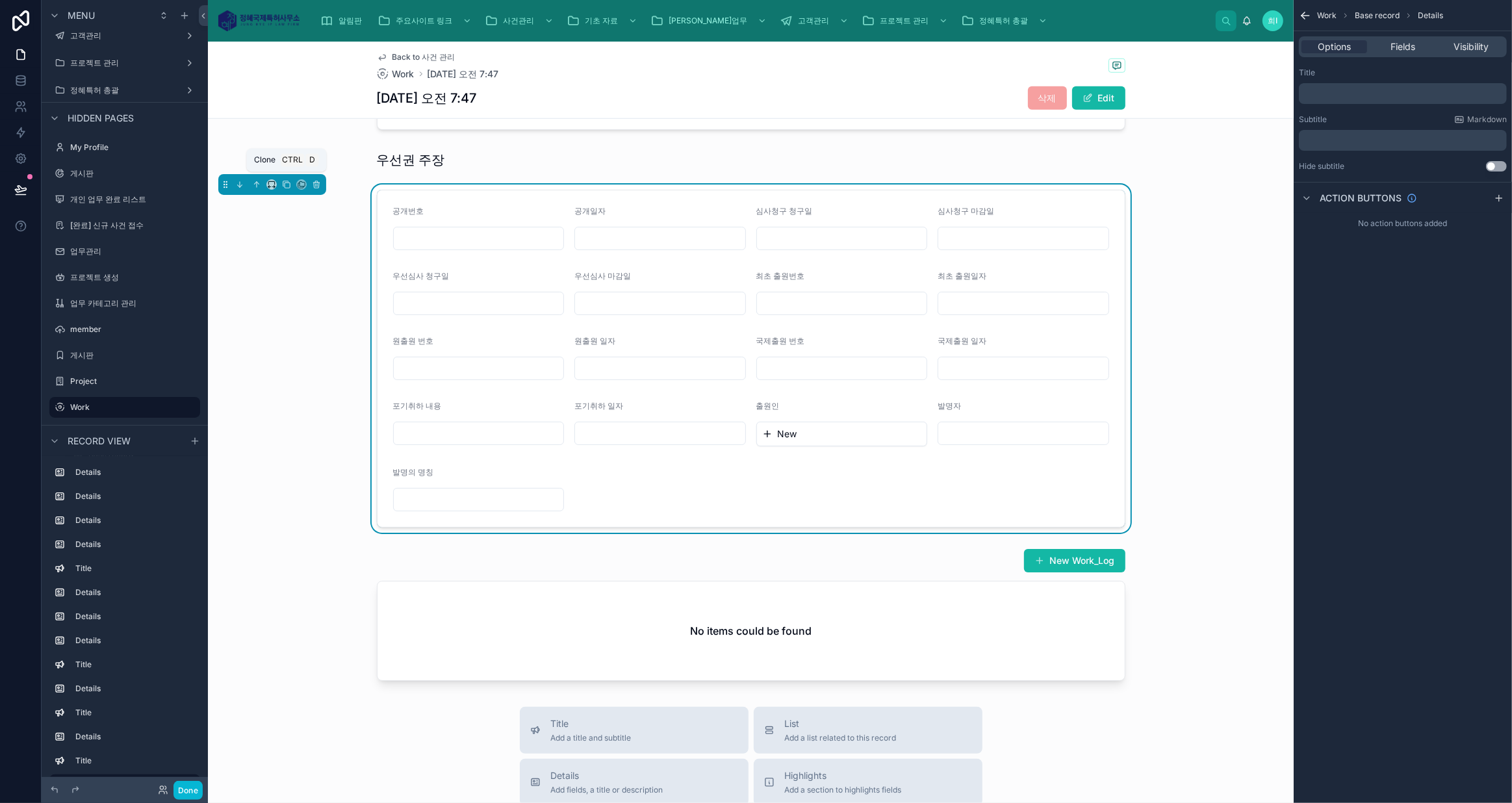
click at [286, 180] on icon at bounding box center [286, 184] width 9 height 9
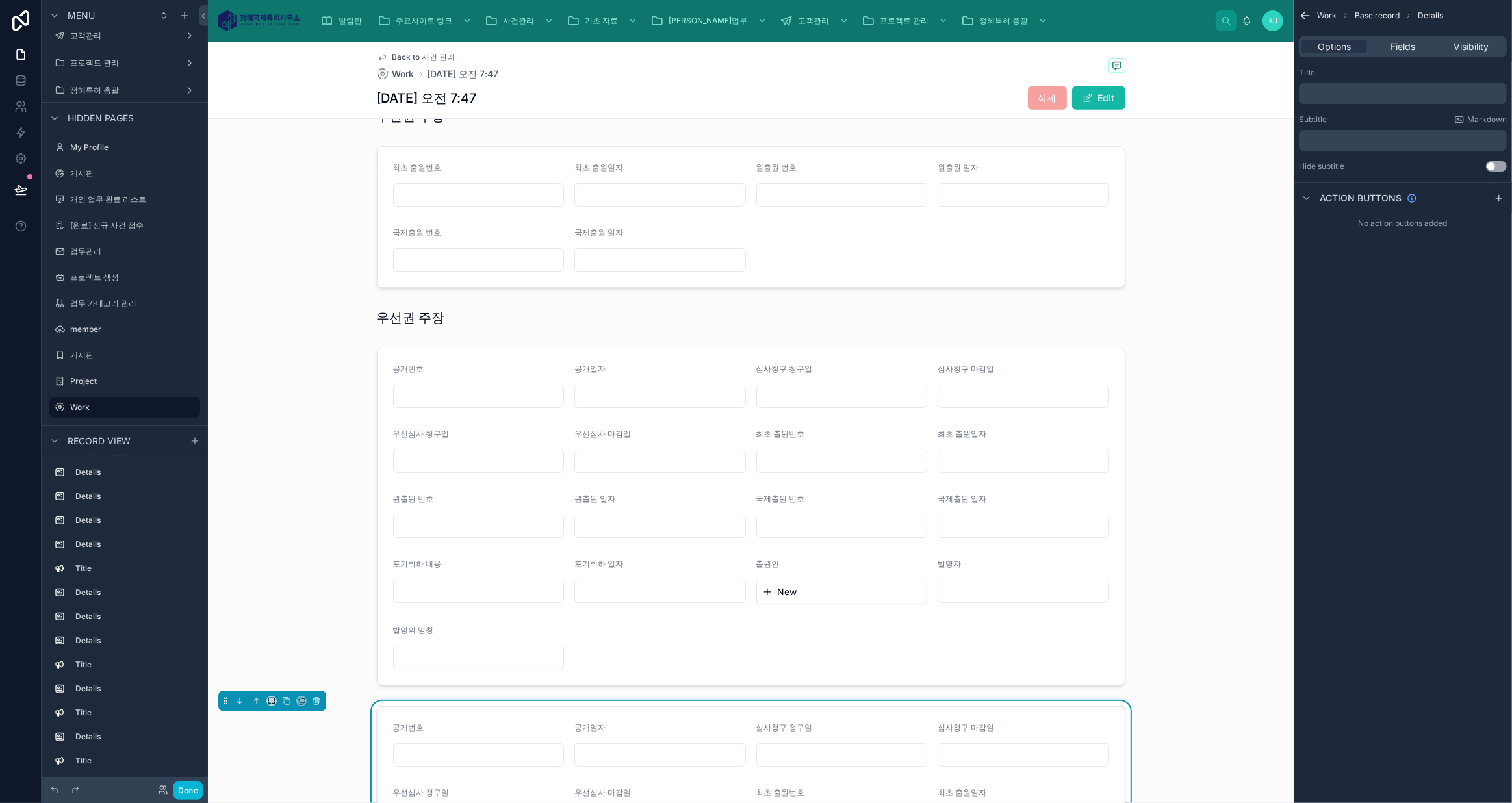
scroll to position [1052, 0]
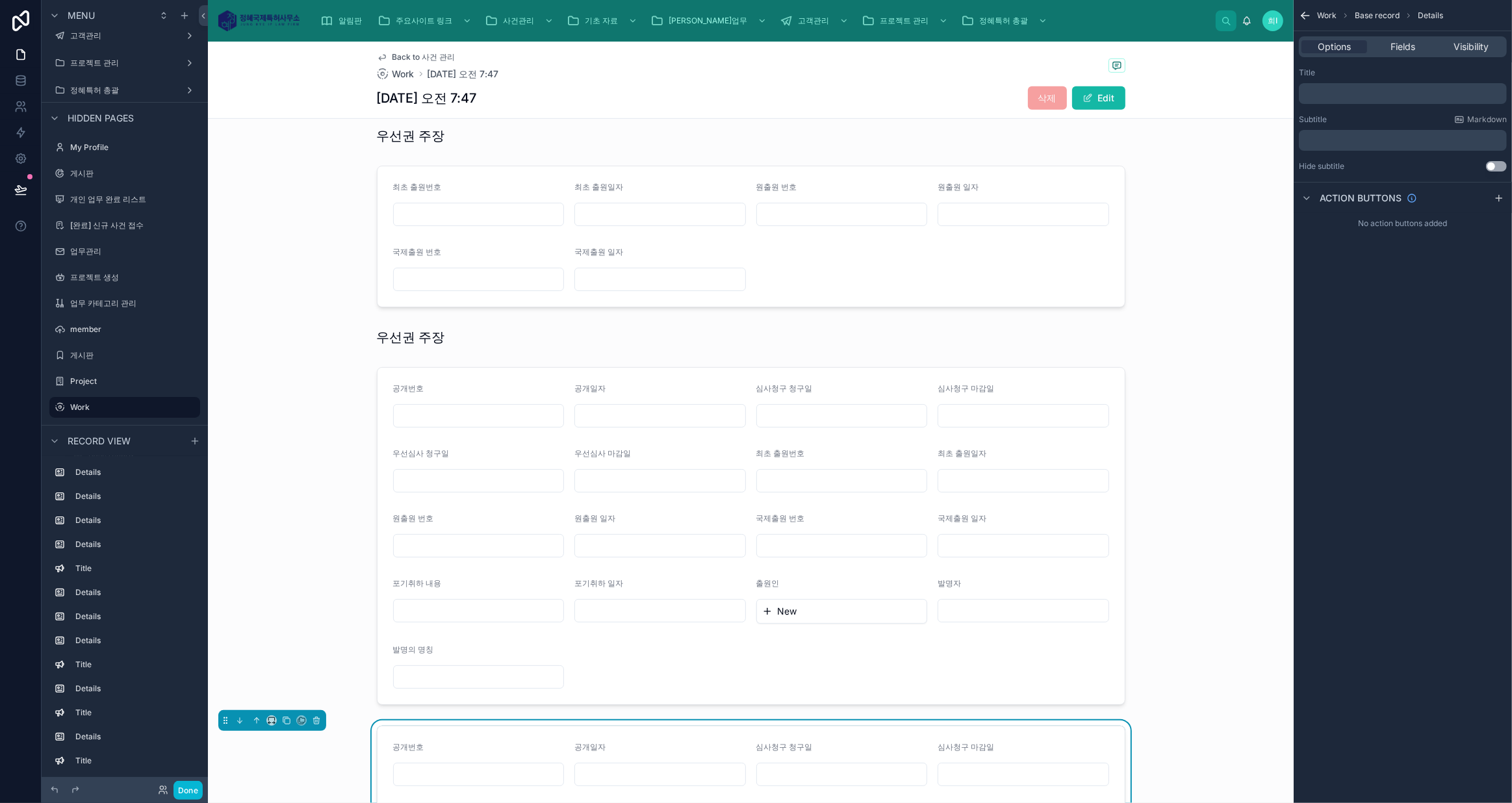
click at [661, 381] on div at bounding box center [750, 536] width 1085 height 348
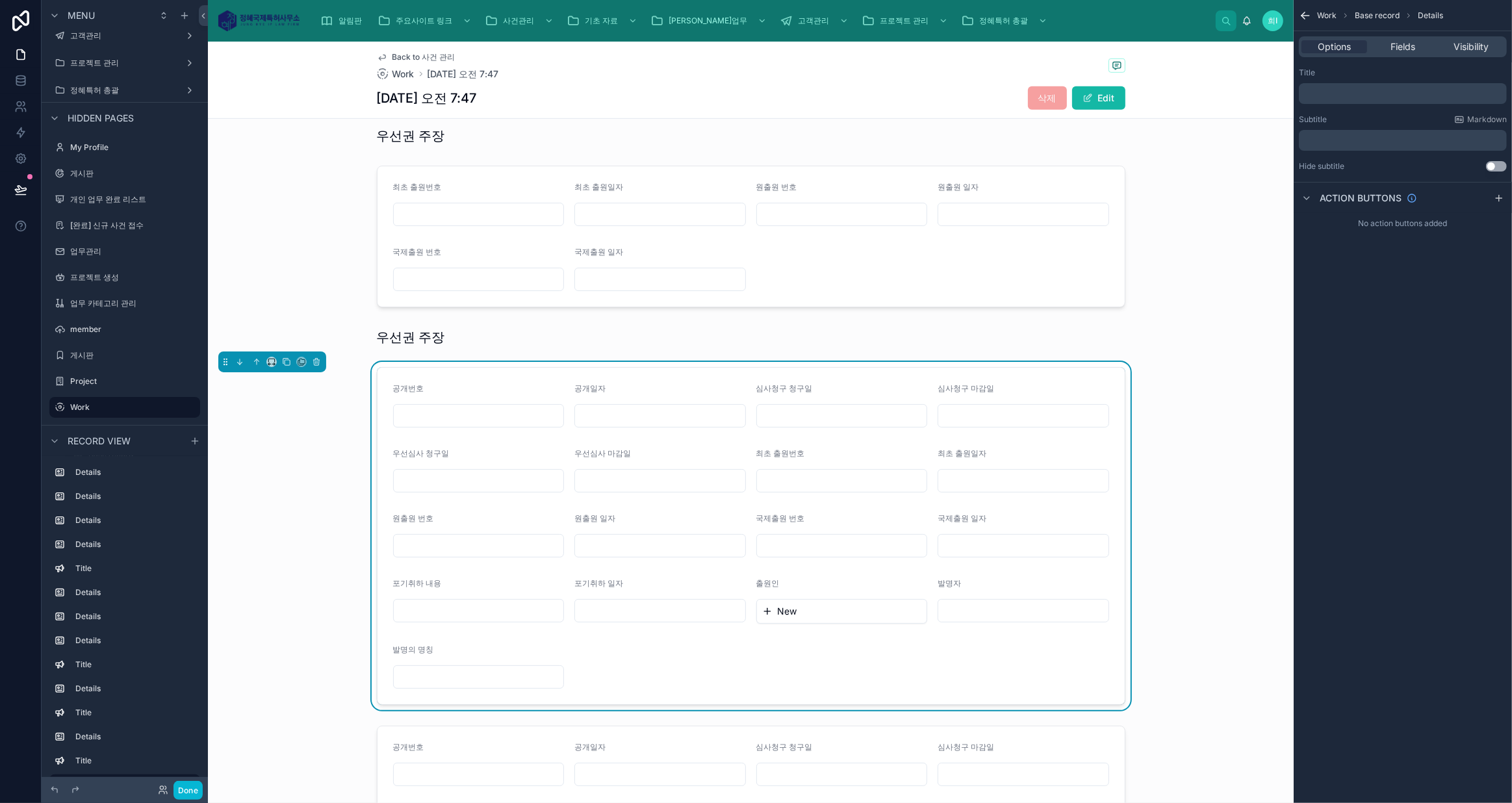
click at [1400, 38] on div "Options Fields Visibility" at bounding box center [1402, 47] width 208 height 20
click at [1405, 48] on span "Fields" at bounding box center [1402, 46] width 25 height 13
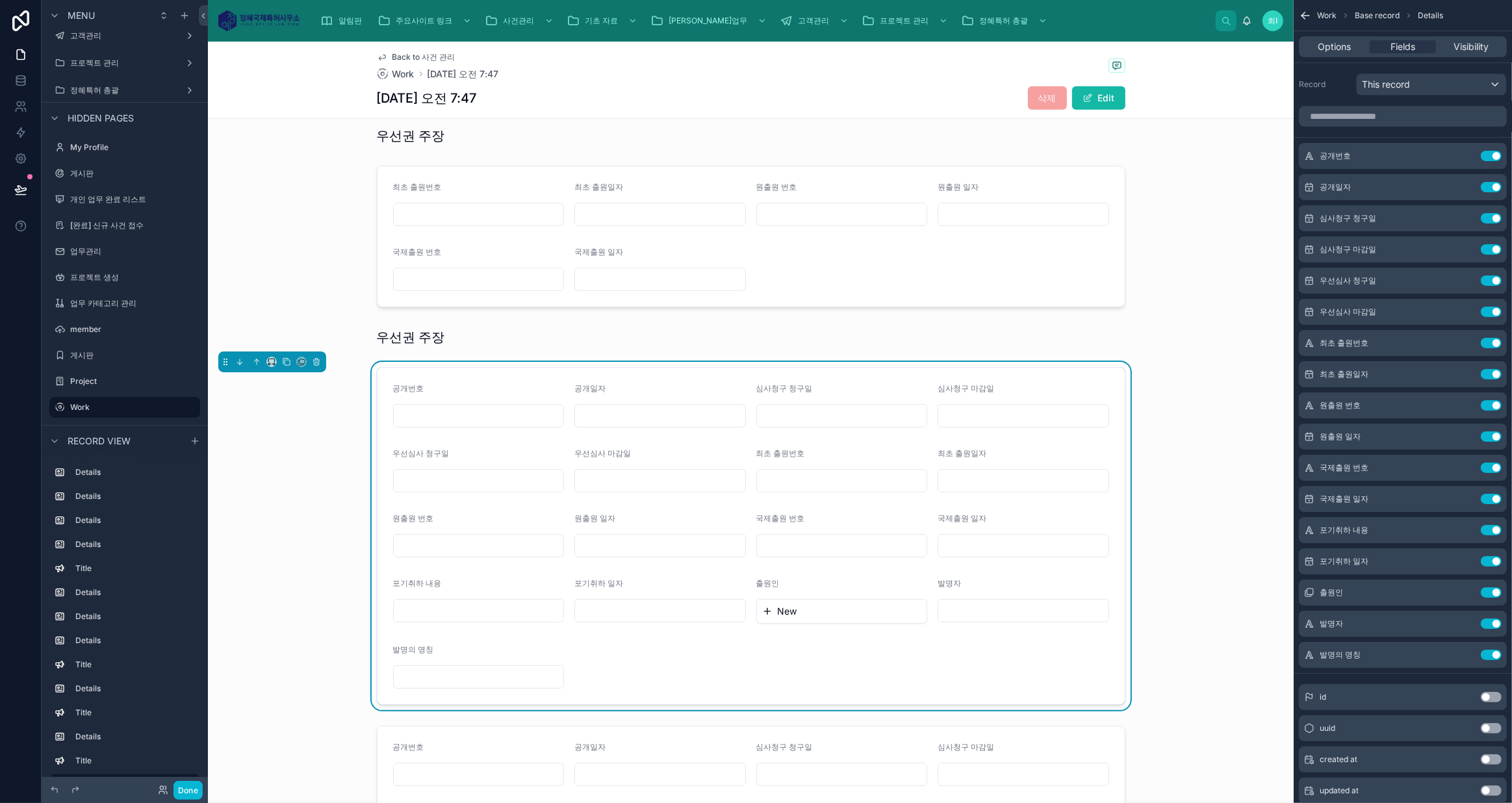
click at [437, 336] on div at bounding box center [750, 337] width 1085 height 29
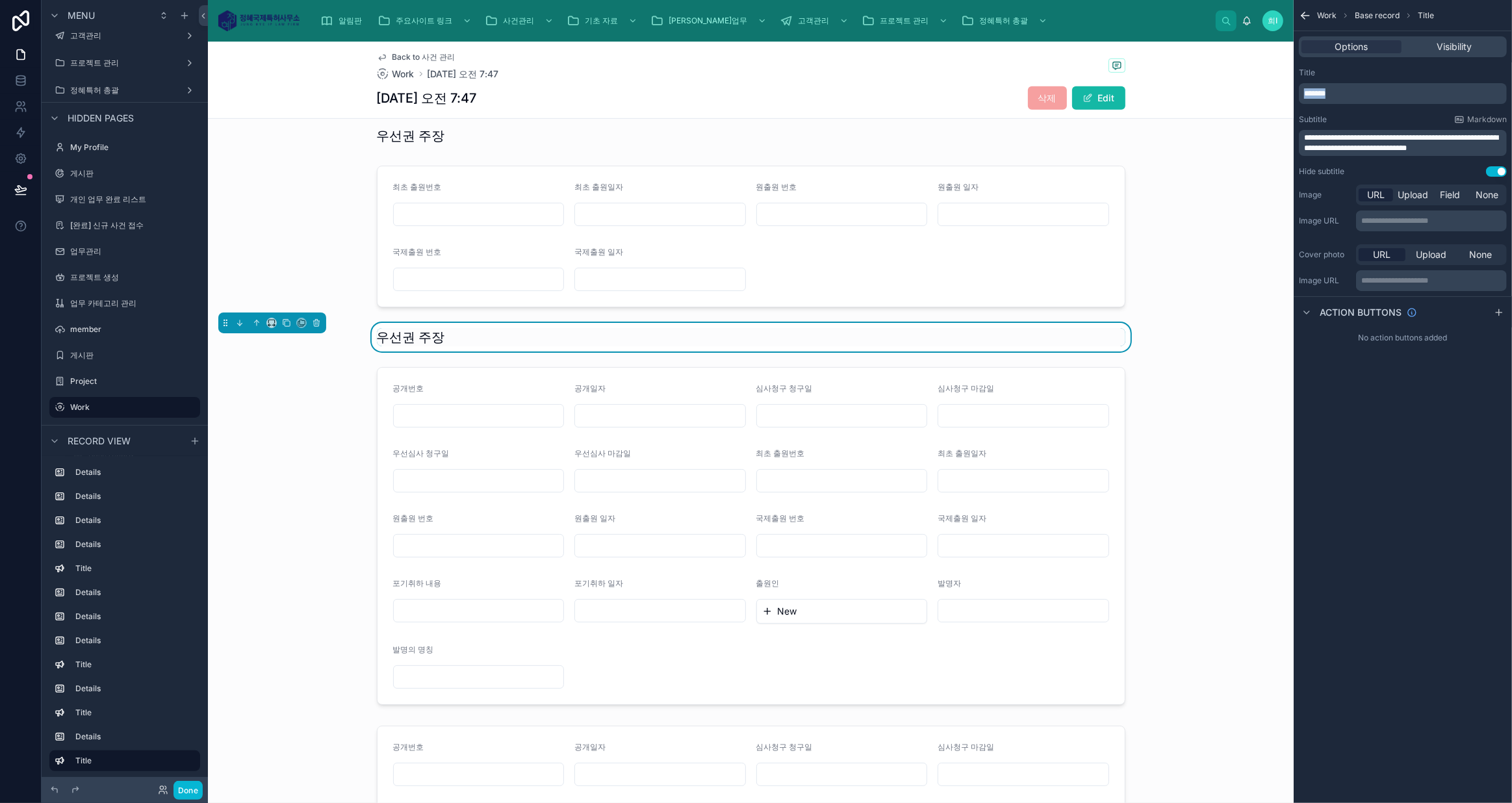
drag, startPoint x: 1372, startPoint y: 95, endPoint x: 1302, endPoint y: 86, distance: 70.6
click at [1303, 86] on div "******" at bounding box center [1402, 94] width 208 height 20
click at [1409, 446] on div "**********" at bounding box center [1402, 401] width 218 height 803
click at [914, 368] on div at bounding box center [750, 536] width 1085 height 348
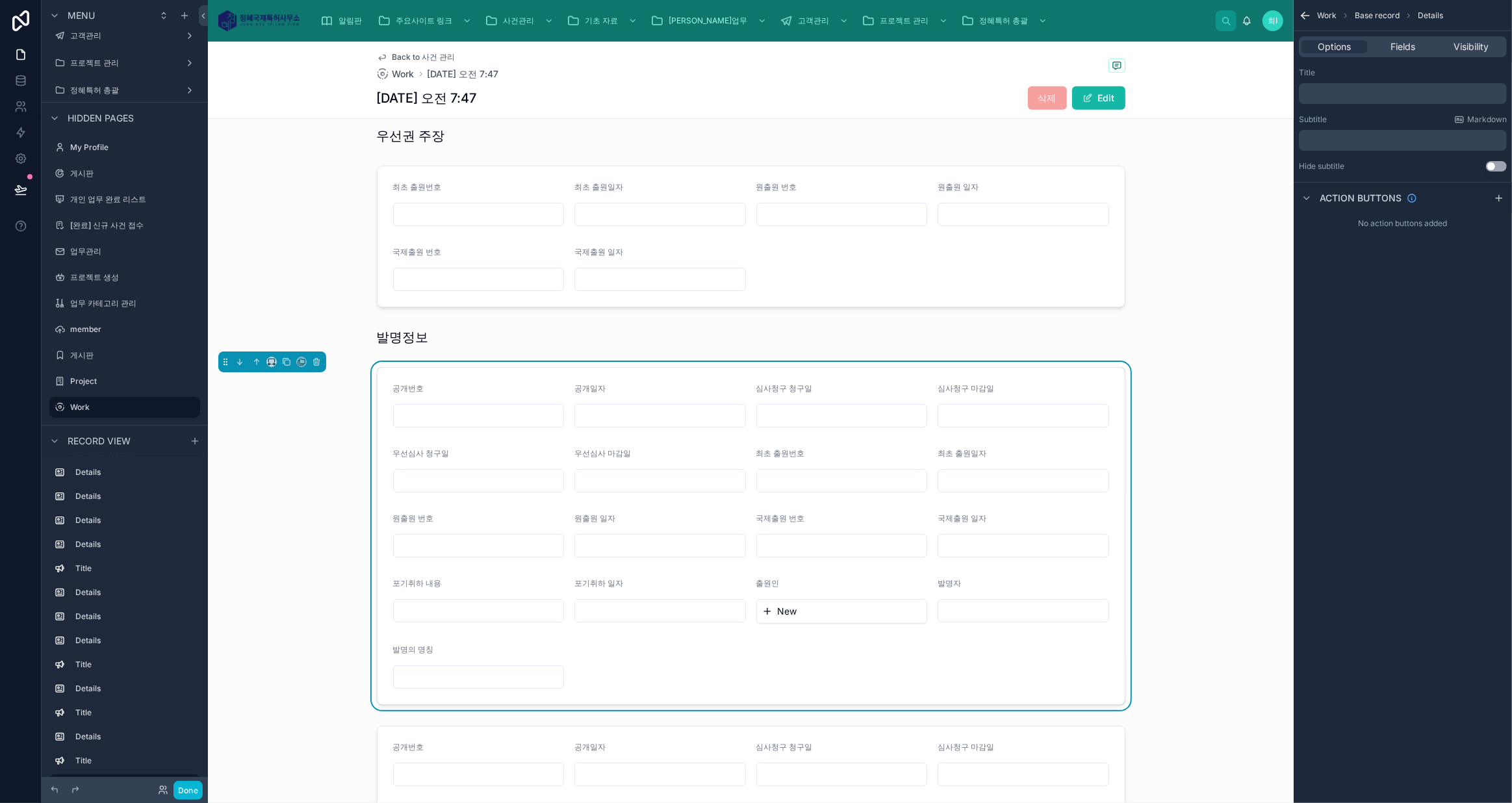
click at [1406, 48] on span "Fields" at bounding box center [1402, 46] width 25 height 13
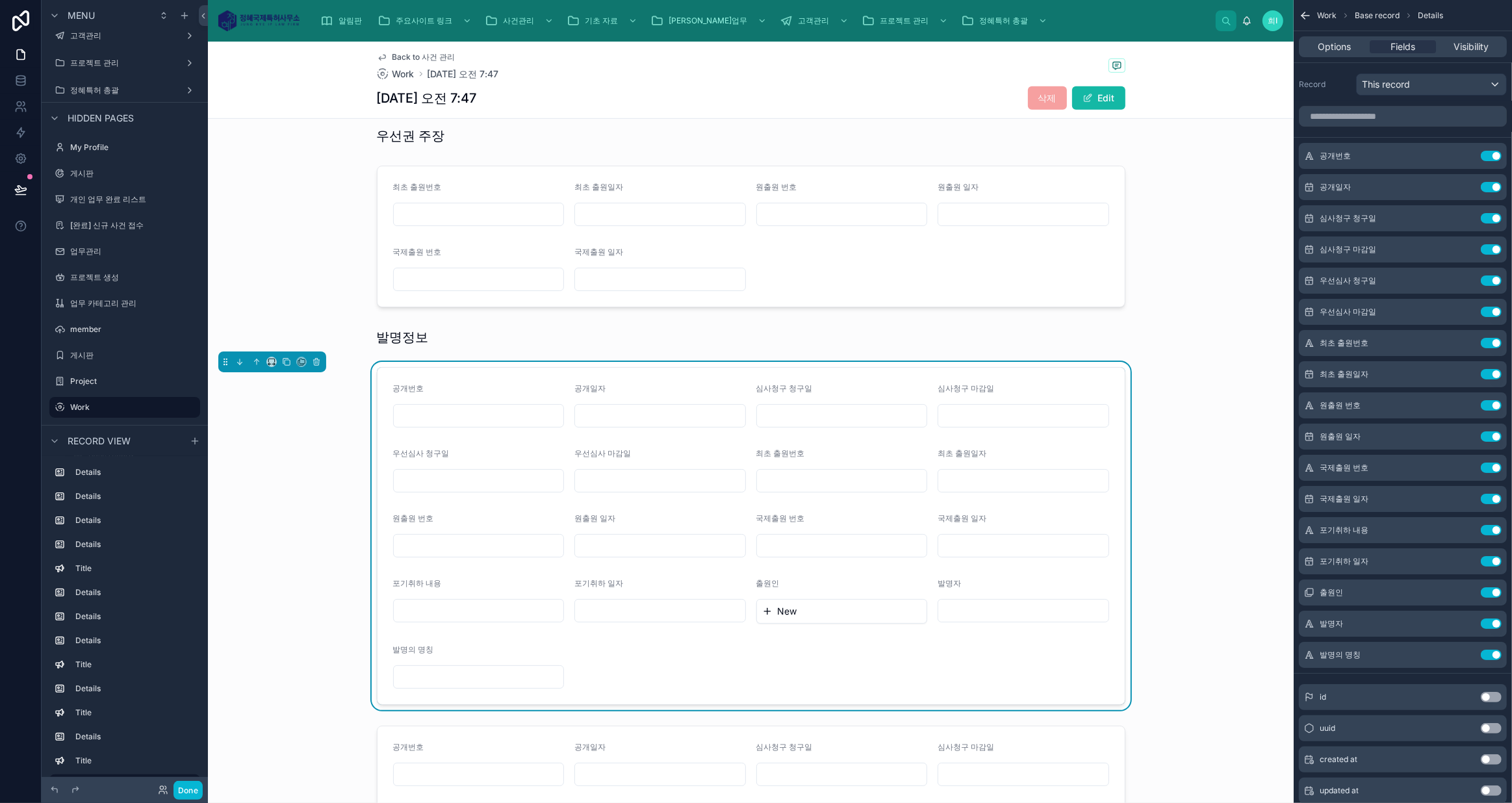
click at [1490, 152] on button "Use setting" at bounding box center [1491, 156] width 20 height 10
click at [1490, 182] on button "Use setting" at bounding box center [1491, 187] width 20 height 10
click at [1490, 213] on button "Use setting" at bounding box center [1491, 218] width 20 height 10
click at [1490, 244] on button "Use setting" at bounding box center [1491, 250] width 20 height 10
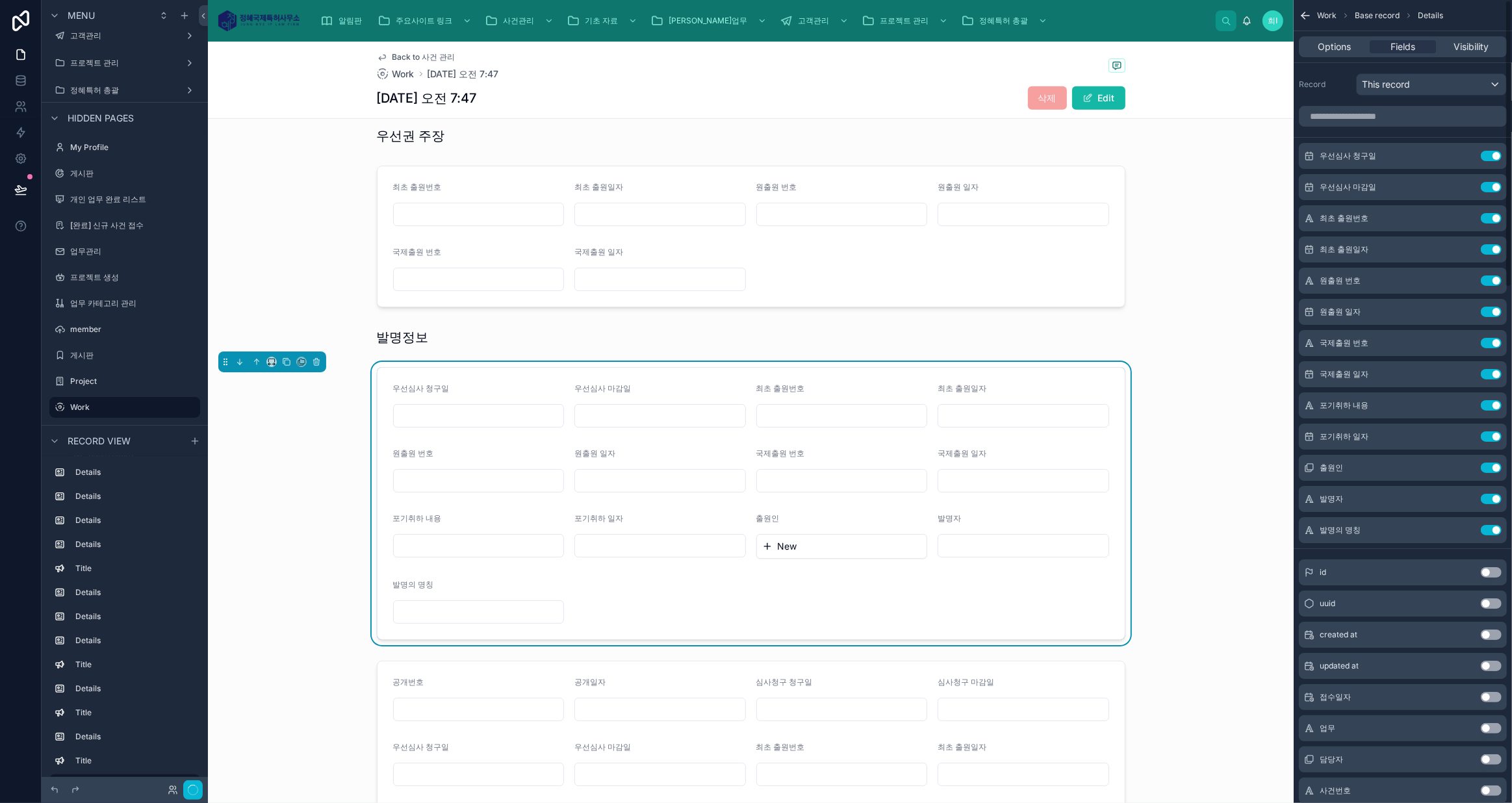
click at [1490, 152] on button "Use setting" at bounding box center [1491, 156] width 20 height 10
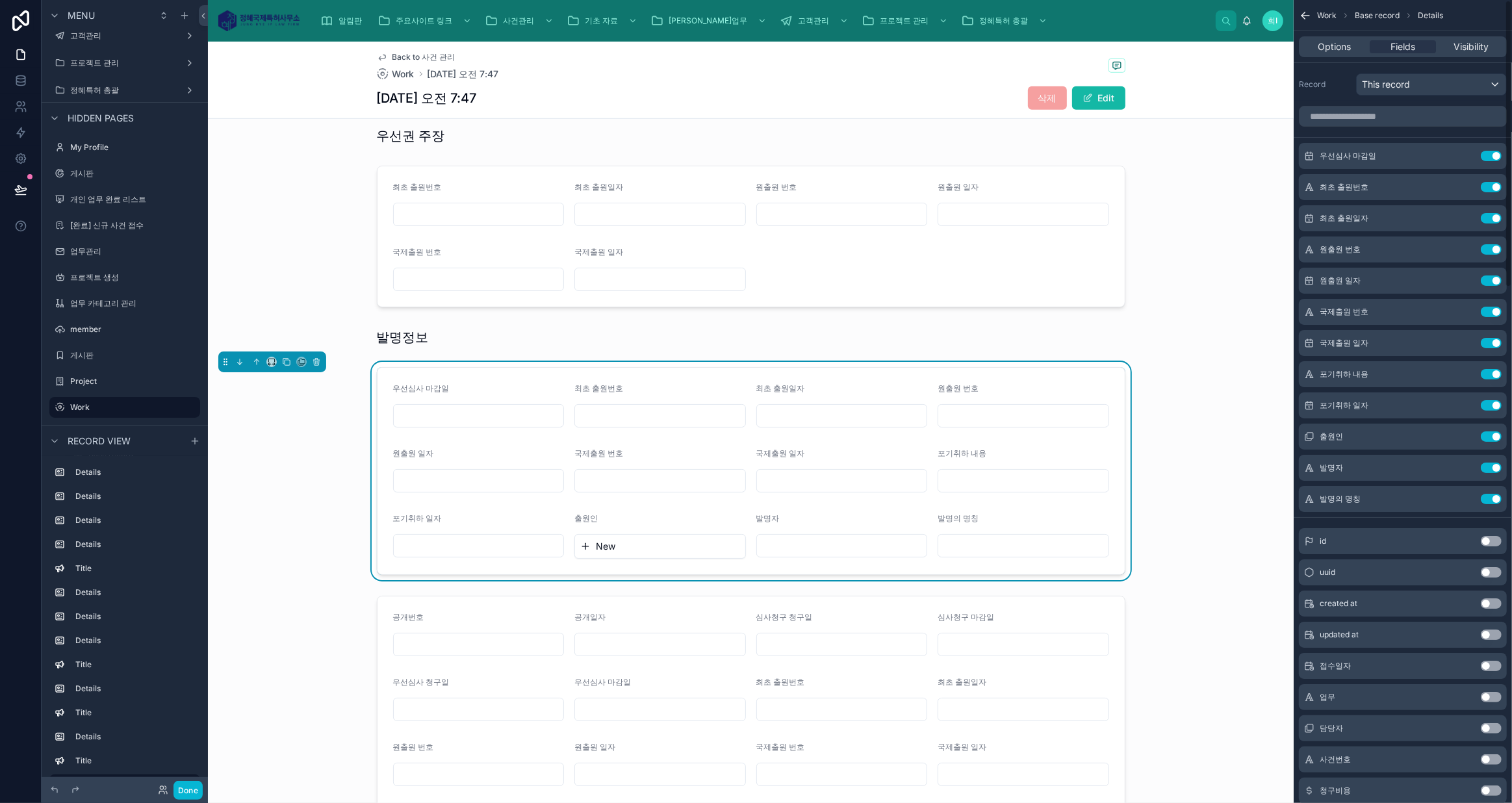
click at [1490, 152] on button "Use setting" at bounding box center [1491, 156] width 20 height 10
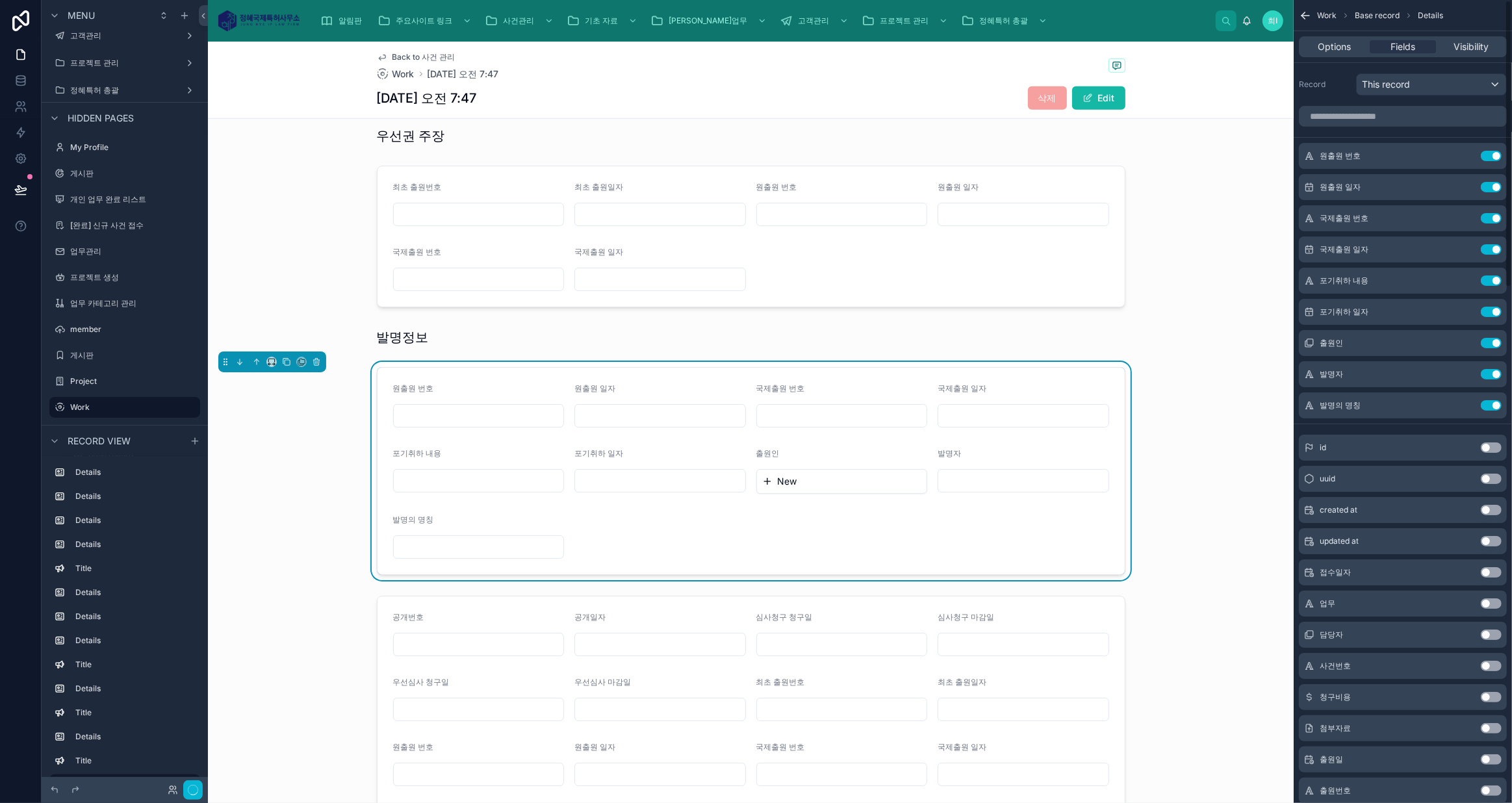
click at [1490, 152] on button "Use setting" at bounding box center [1491, 156] width 20 height 10
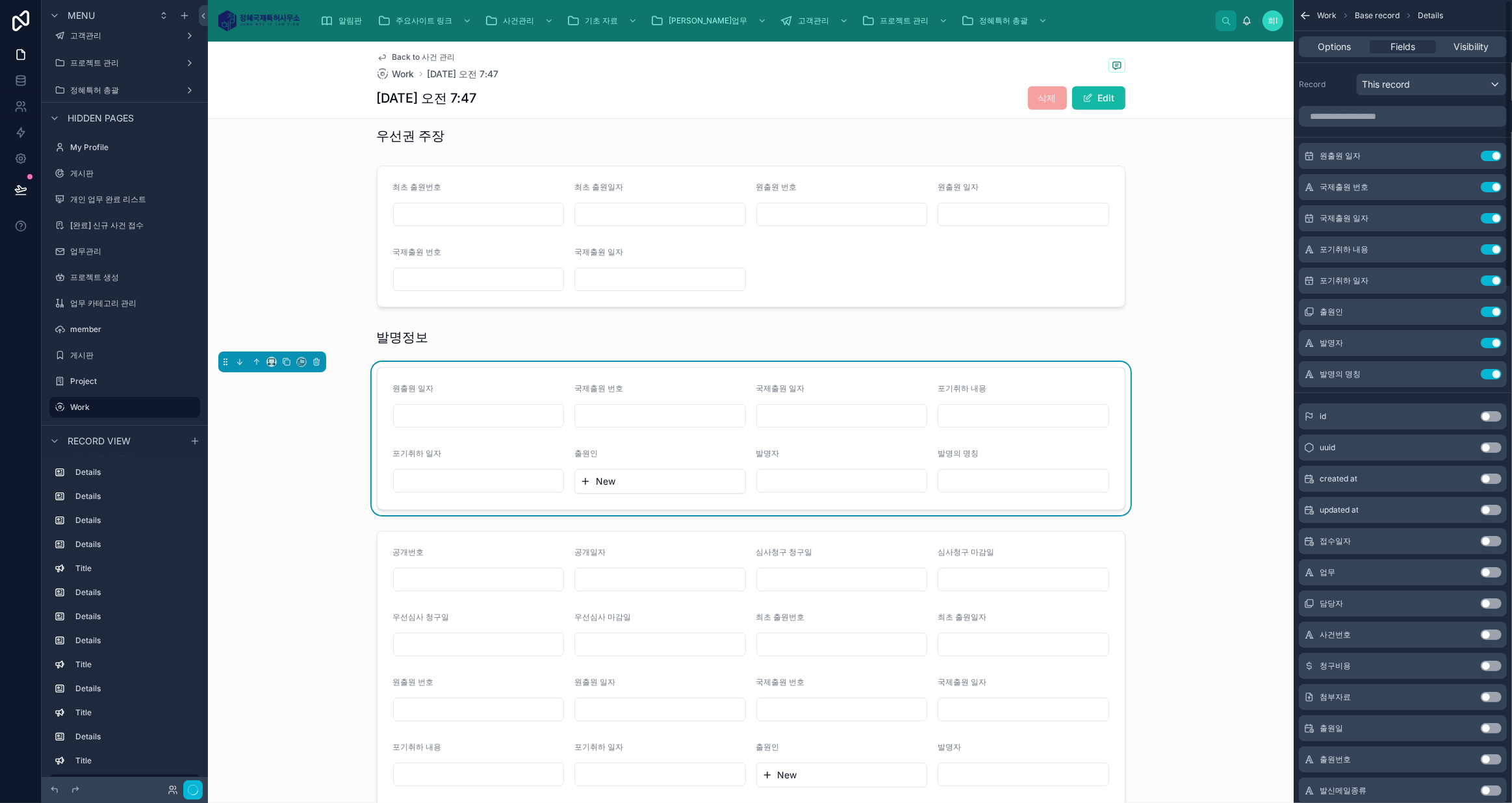
click at [1490, 152] on button "Use setting" at bounding box center [1491, 156] width 20 height 10
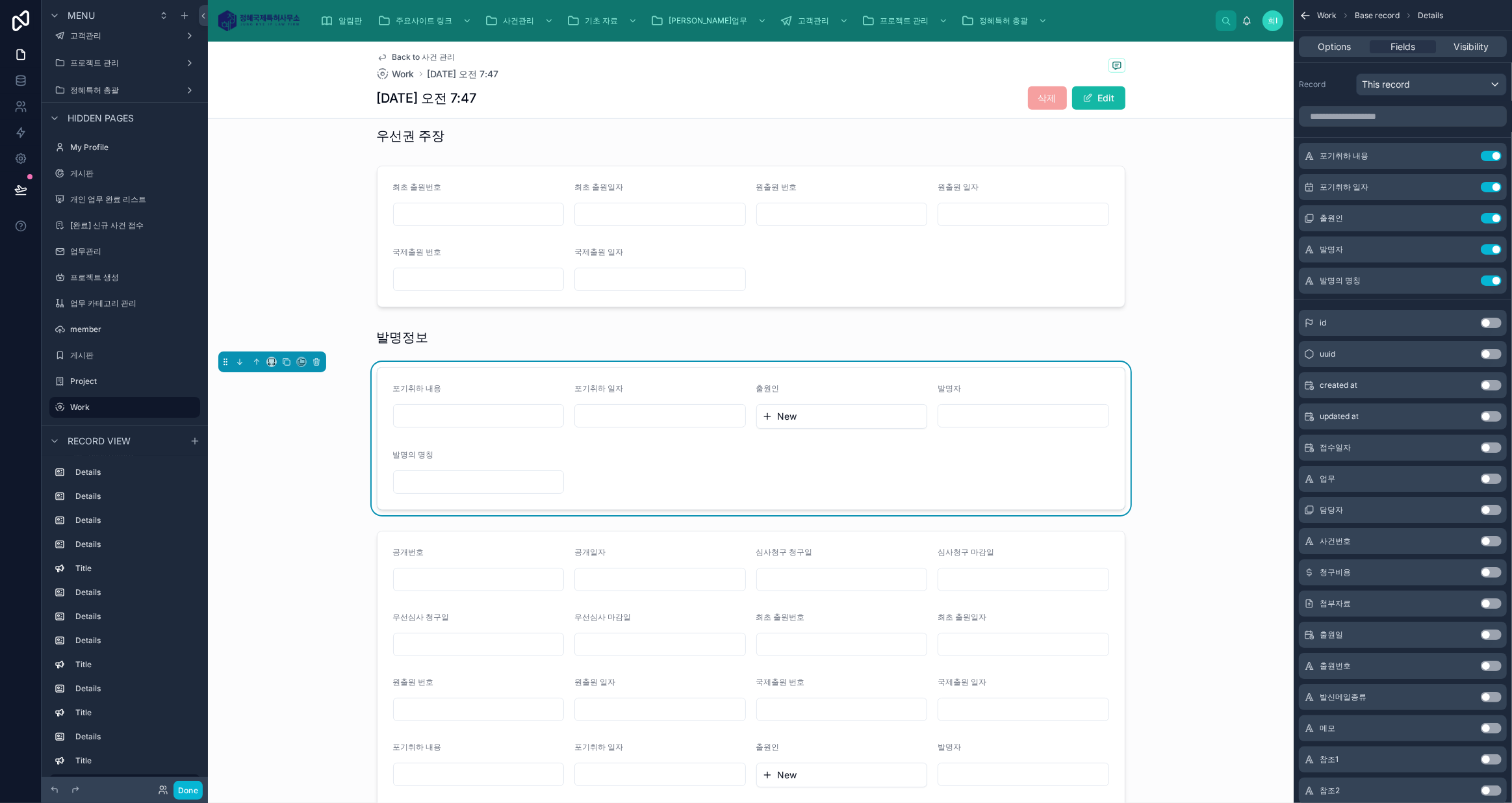
click at [1490, 152] on button "Use setting" at bounding box center [1491, 156] width 20 height 10
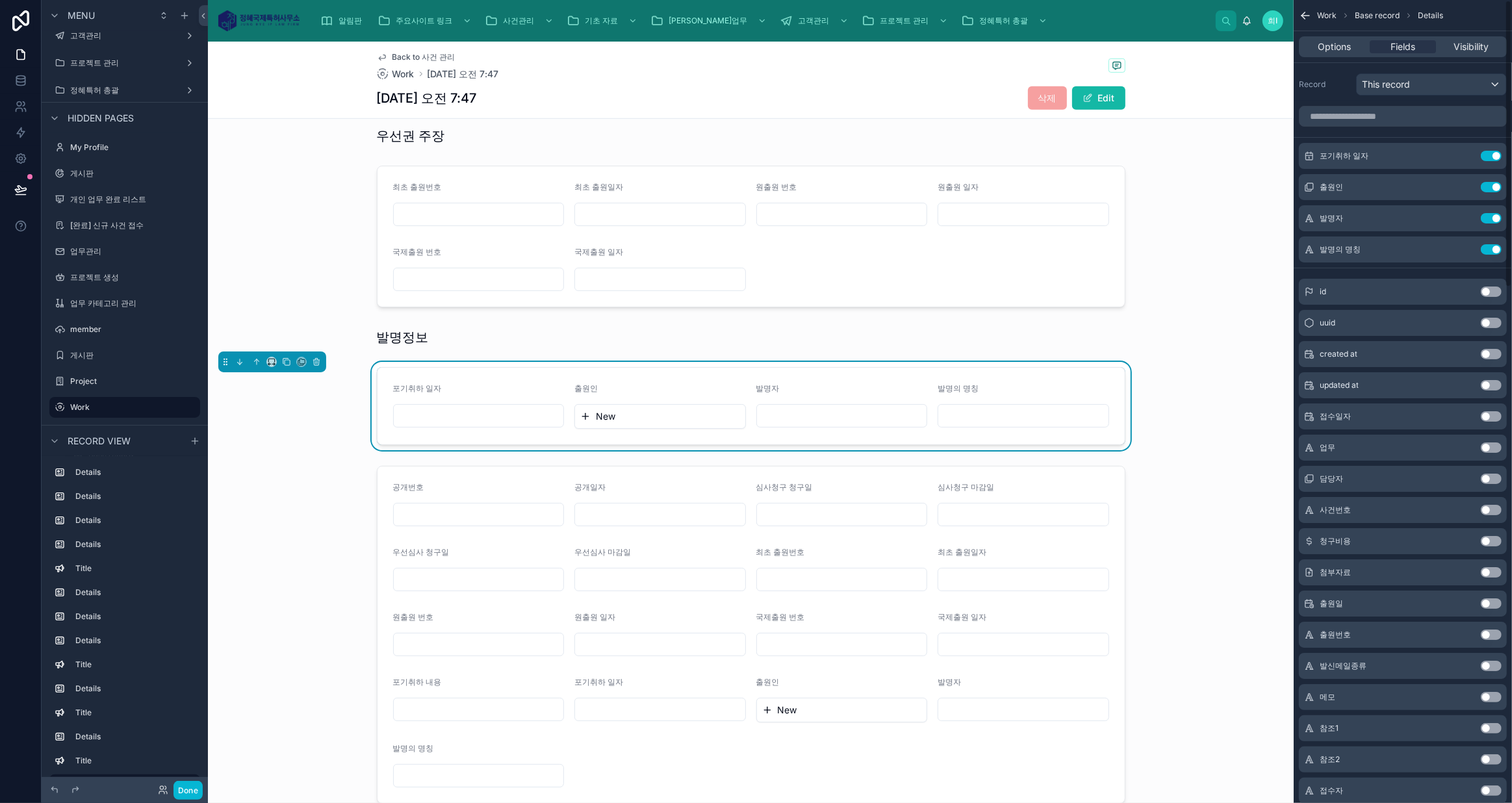
click at [1490, 152] on button "Use setting" at bounding box center [1491, 156] width 20 height 10
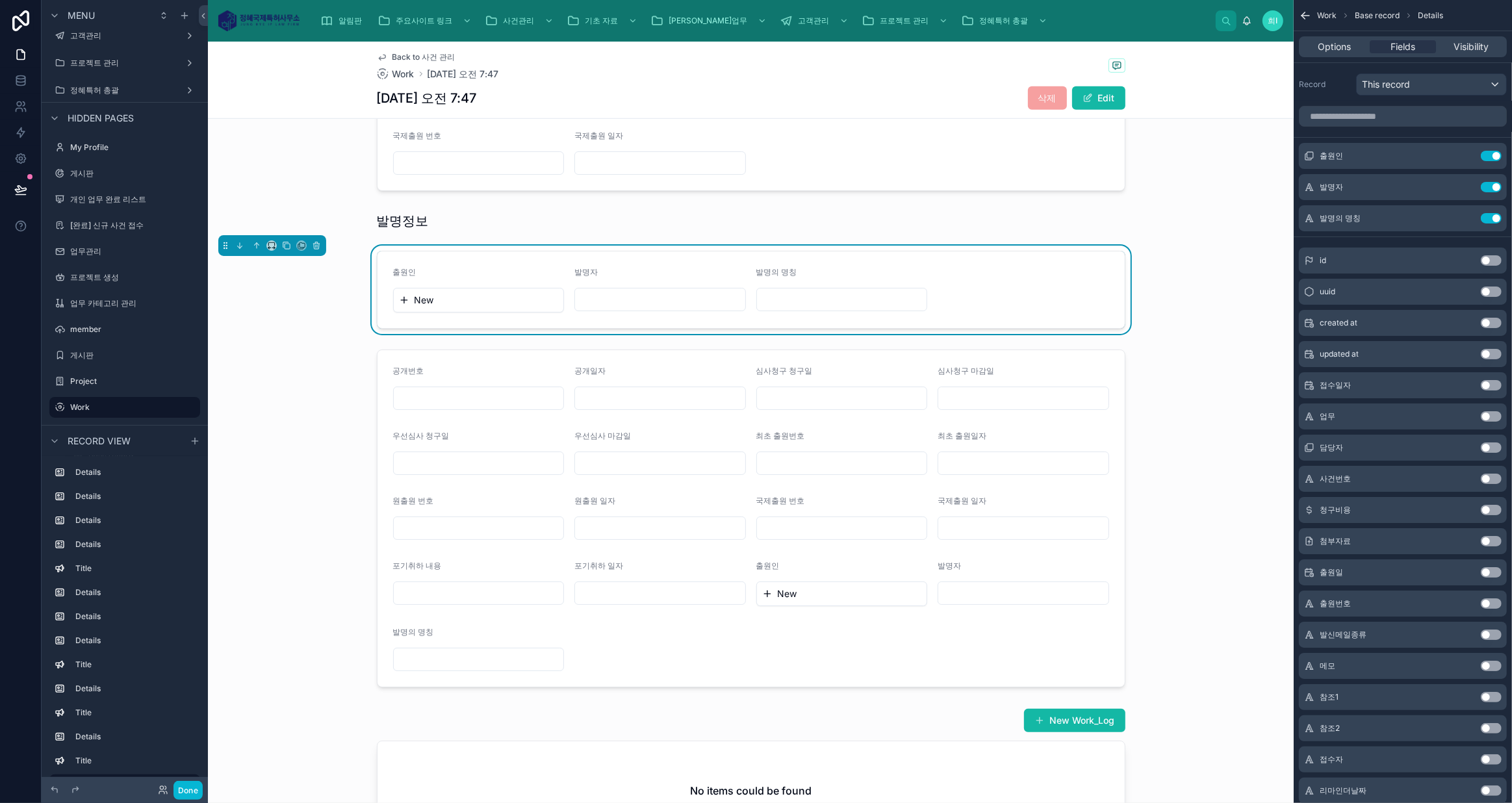
scroll to position [1170, 0]
click at [494, 494] on div at bounding box center [750, 516] width 1085 height 348
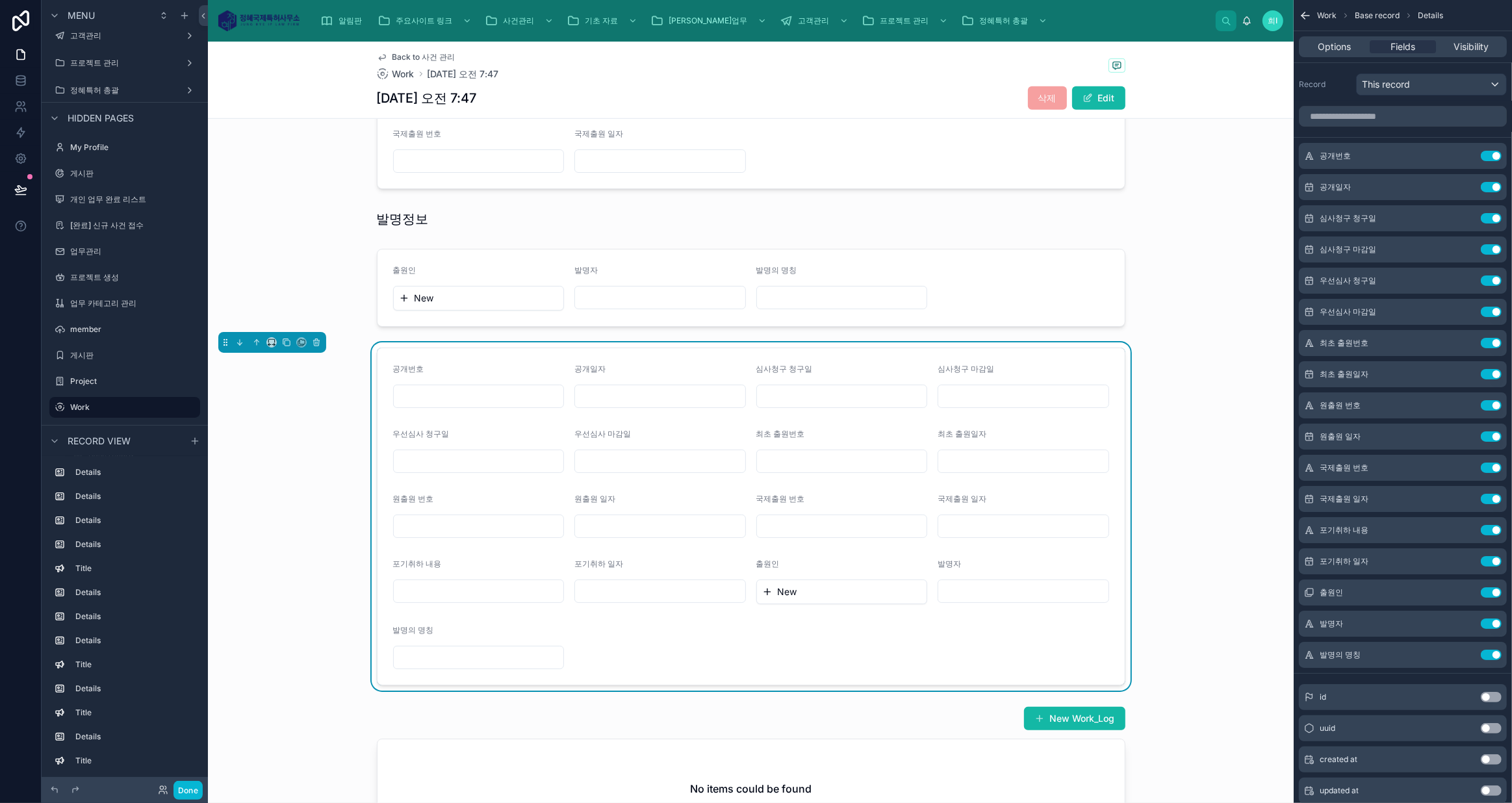
click at [515, 221] on div at bounding box center [750, 219] width 1085 height 29
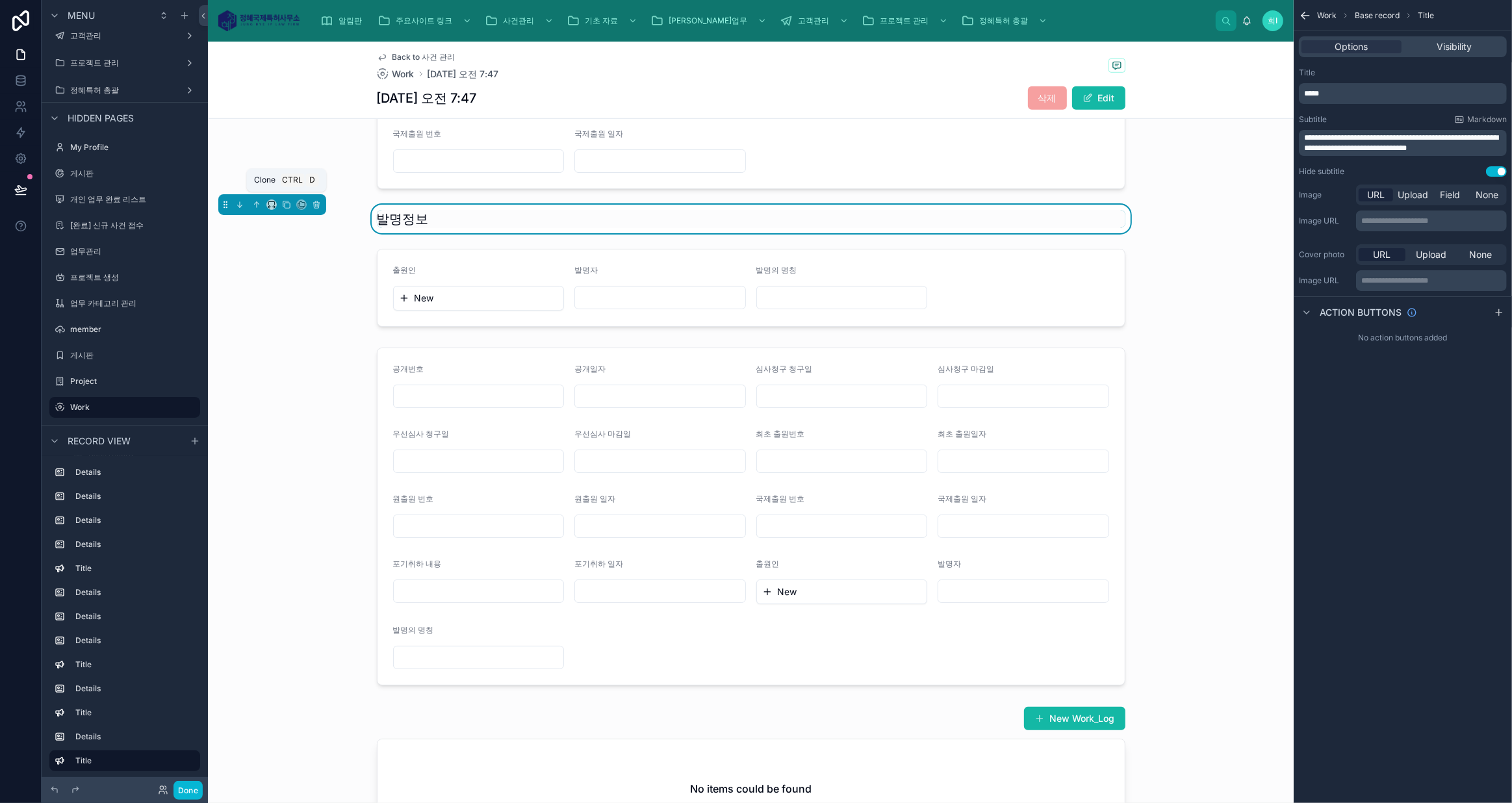
click at [286, 201] on icon at bounding box center [286, 204] width 9 height 9
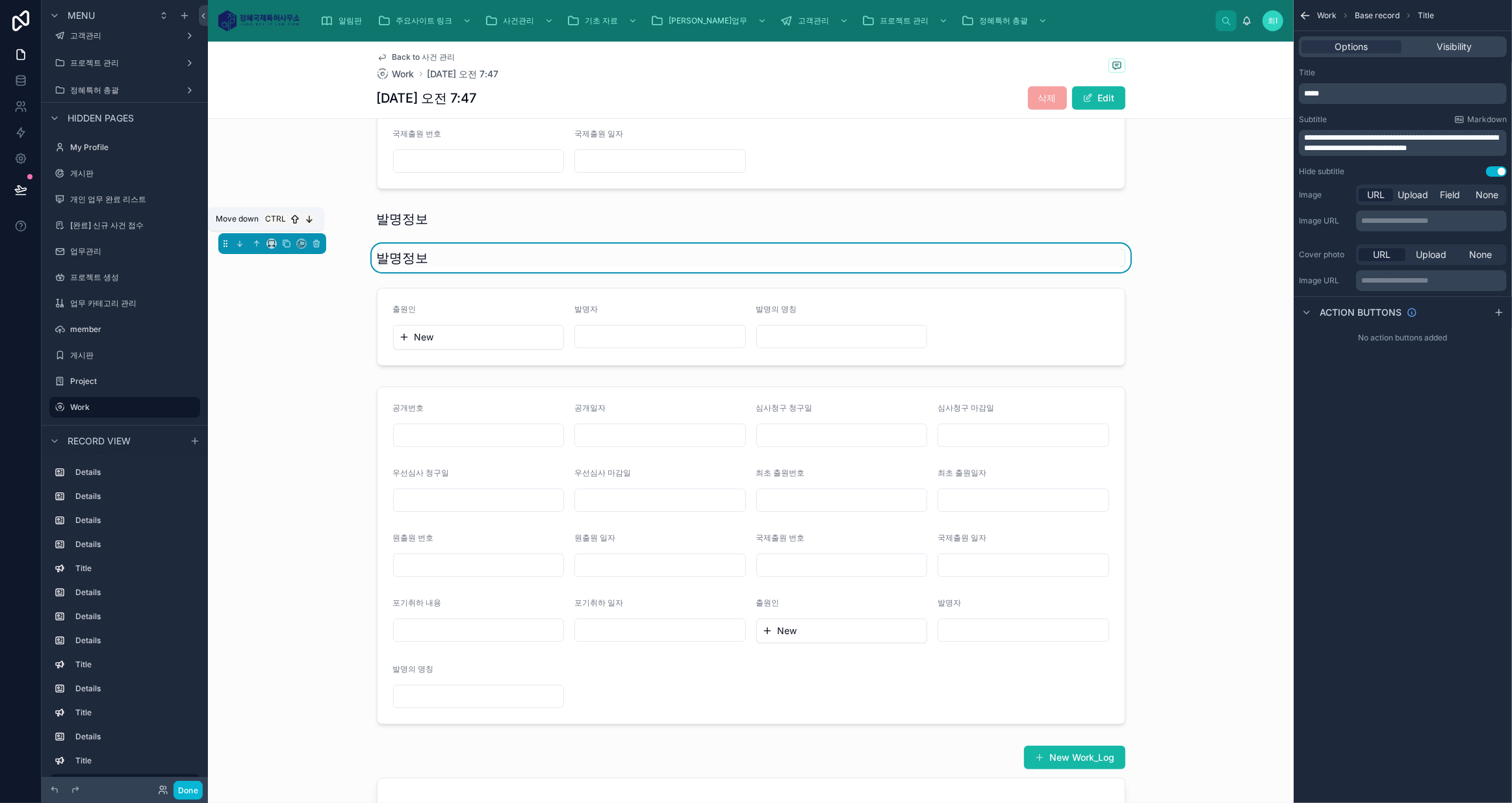
click at [242, 239] on icon at bounding box center [239, 244] width 9 height 9
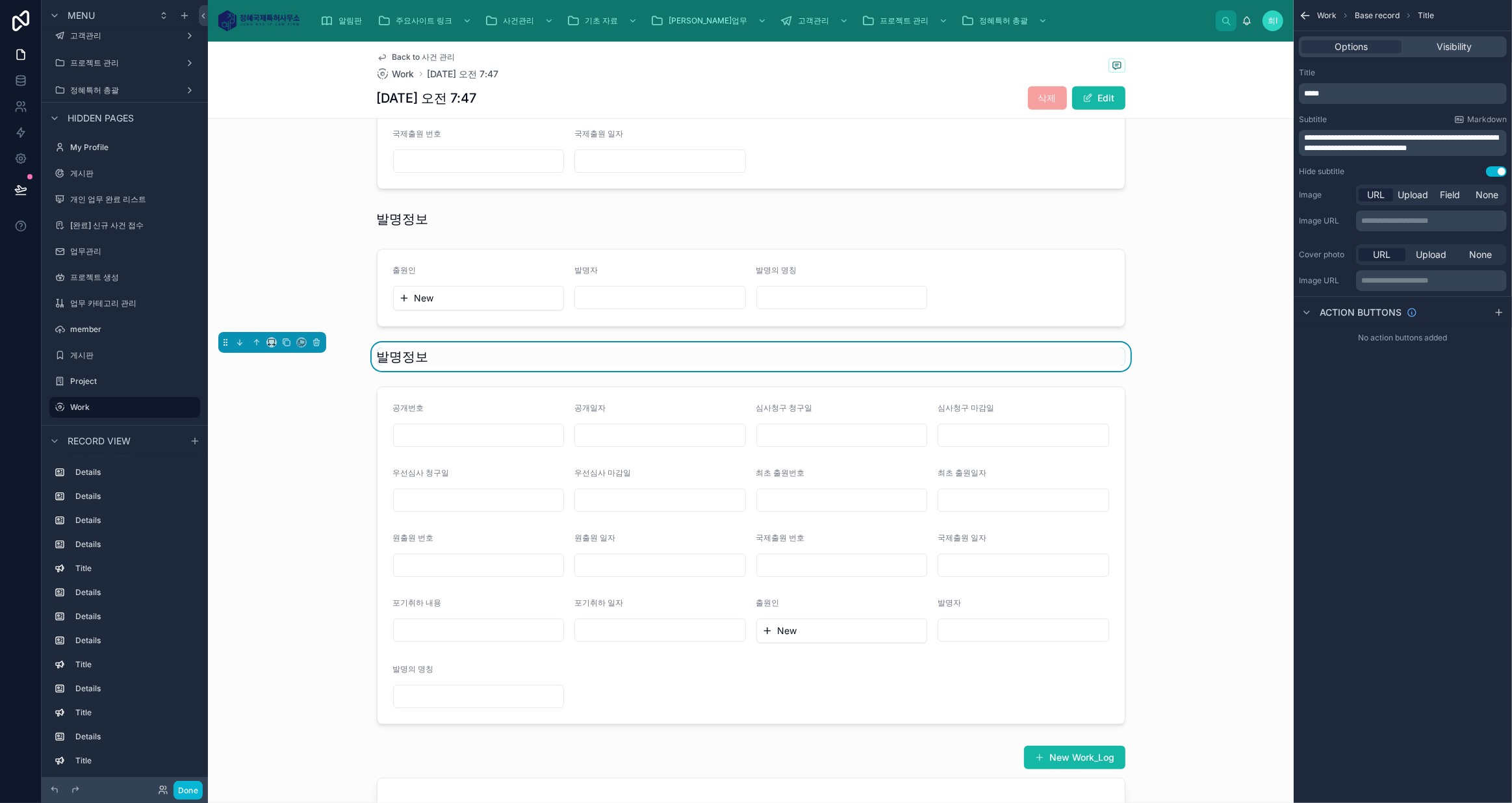
click at [418, 347] on h1 "발명정보" at bounding box center [402, 356] width 52 height 18
drag, startPoint x: 1344, startPoint y: 93, endPoint x: 1267, endPoint y: 89, distance: 77.1
click at [1267, 89] on div "알림판 주요사이트 링크 사건관리 기초 자료 정혜업무 고객관리 프로젝트 관리 정혜특허 총괄 희i 희중 info@jhiplaw.com Back t…" at bounding box center [859, 401] width 1303 height 803
click at [1098, 416] on div at bounding box center [750, 555] width 1085 height 348
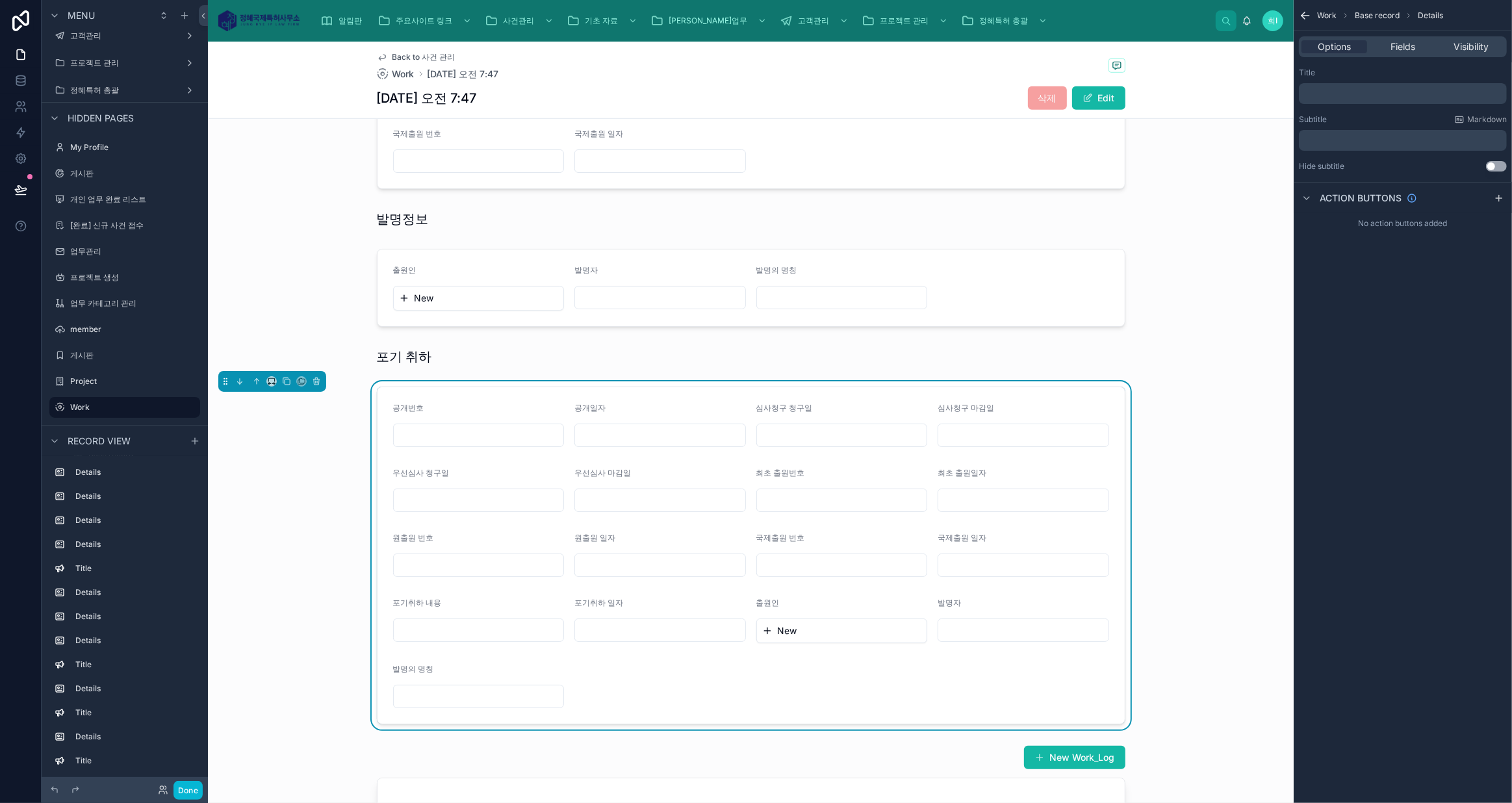
click at [1409, 45] on span "Fields" at bounding box center [1402, 46] width 25 height 13
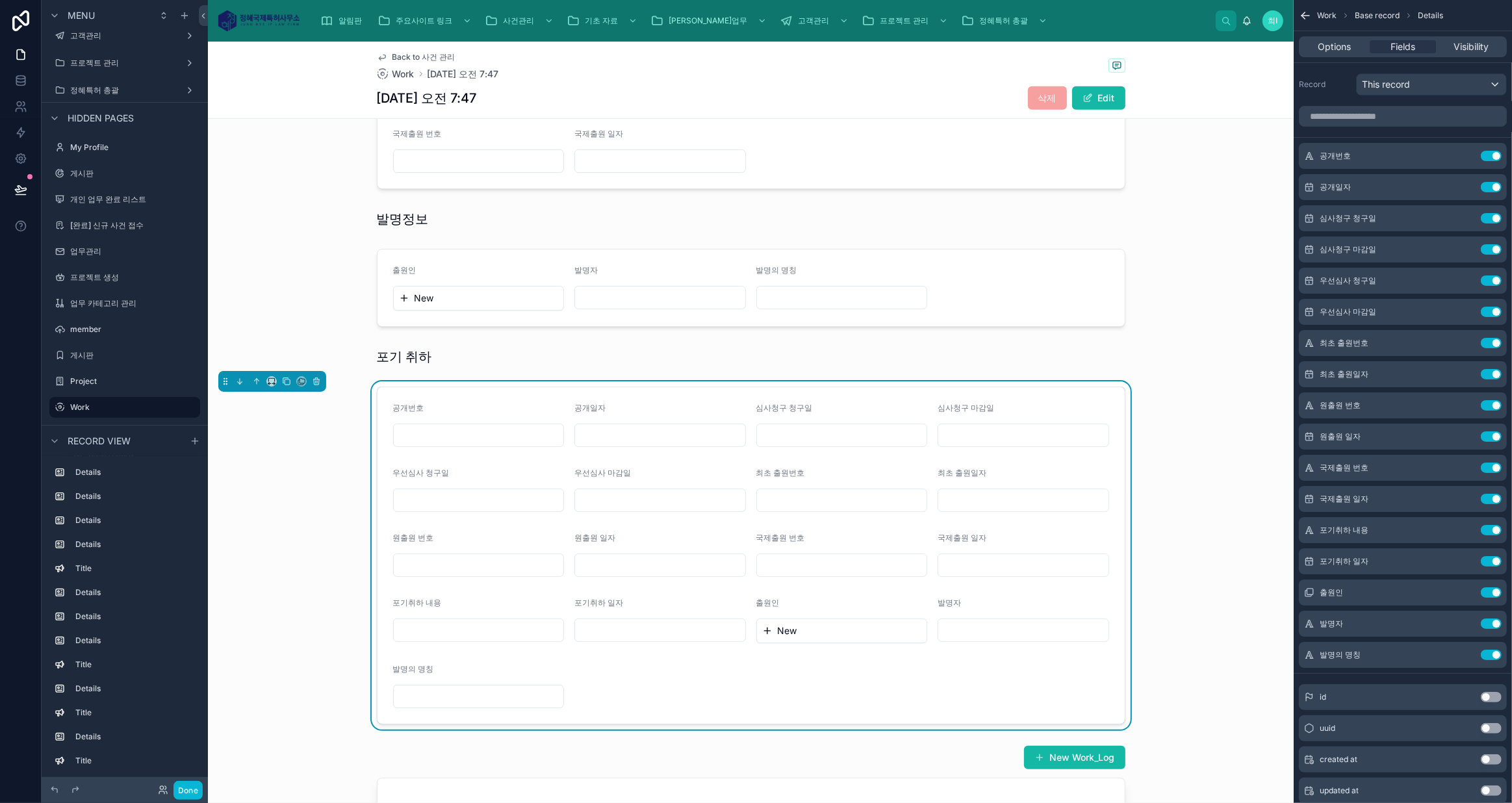
click at [1495, 158] on button "Use setting" at bounding box center [1491, 156] width 20 height 10
click at [1495, 182] on button "Use setting" at bounding box center [1491, 187] width 20 height 10
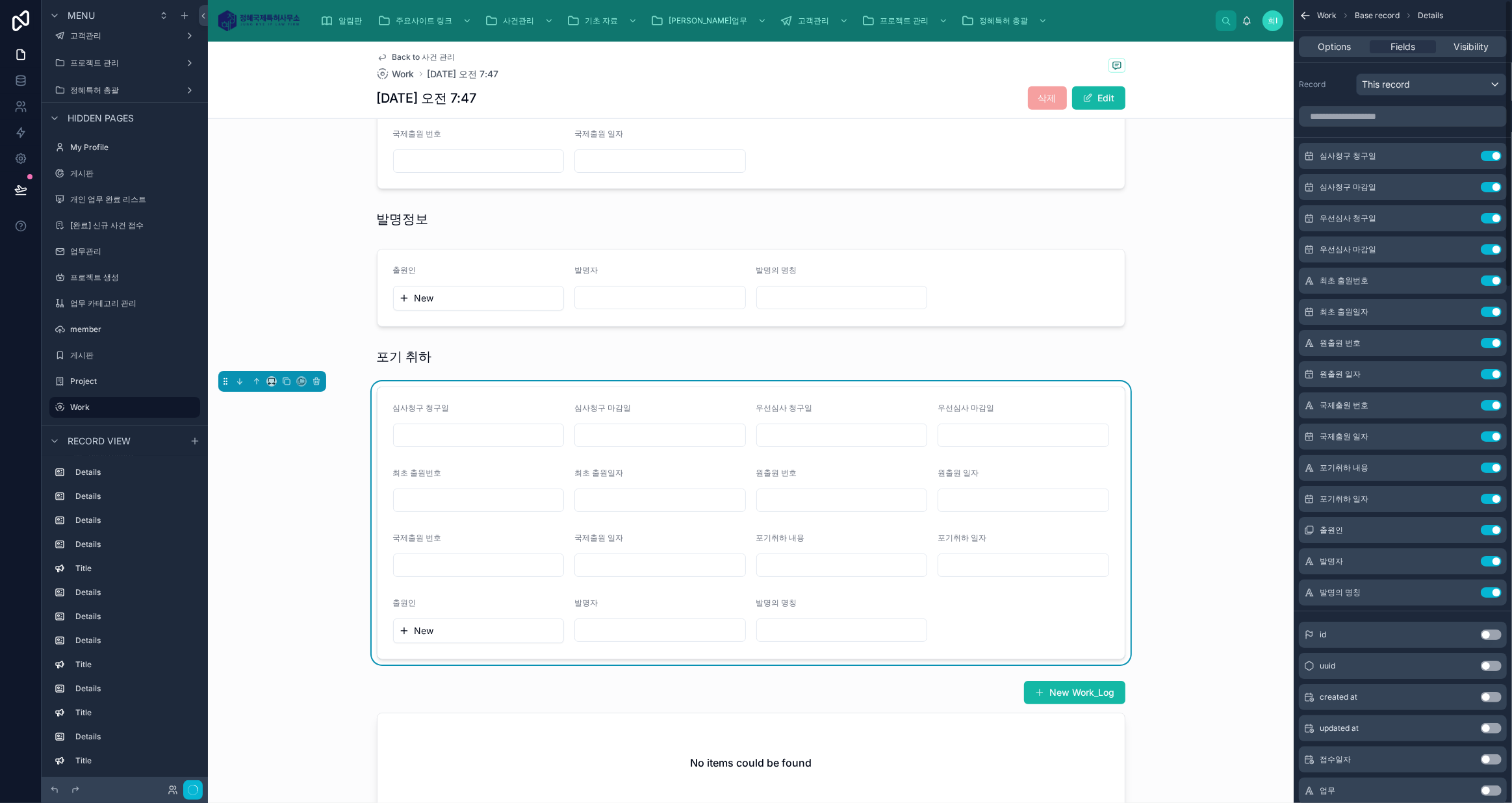
click at [1495, 158] on button "Use setting" at bounding box center [1491, 156] width 20 height 10
click at [1495, 182] on button "Use setting" at bounding box center [1491, 187] width 20 height 10
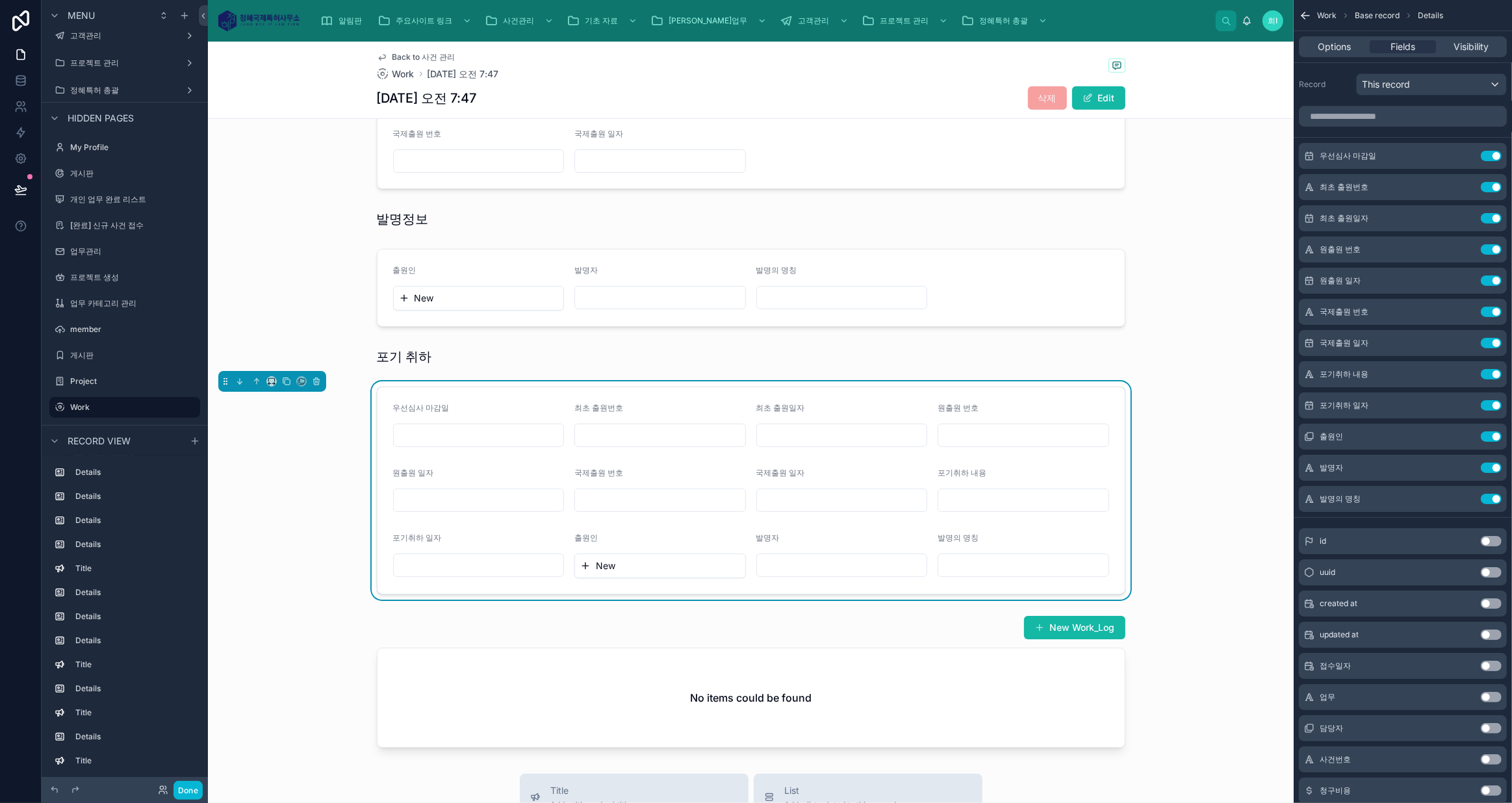
click at [1497, 155] on button "Use setting" at bounding box center [1491, 156] width 20 height 10
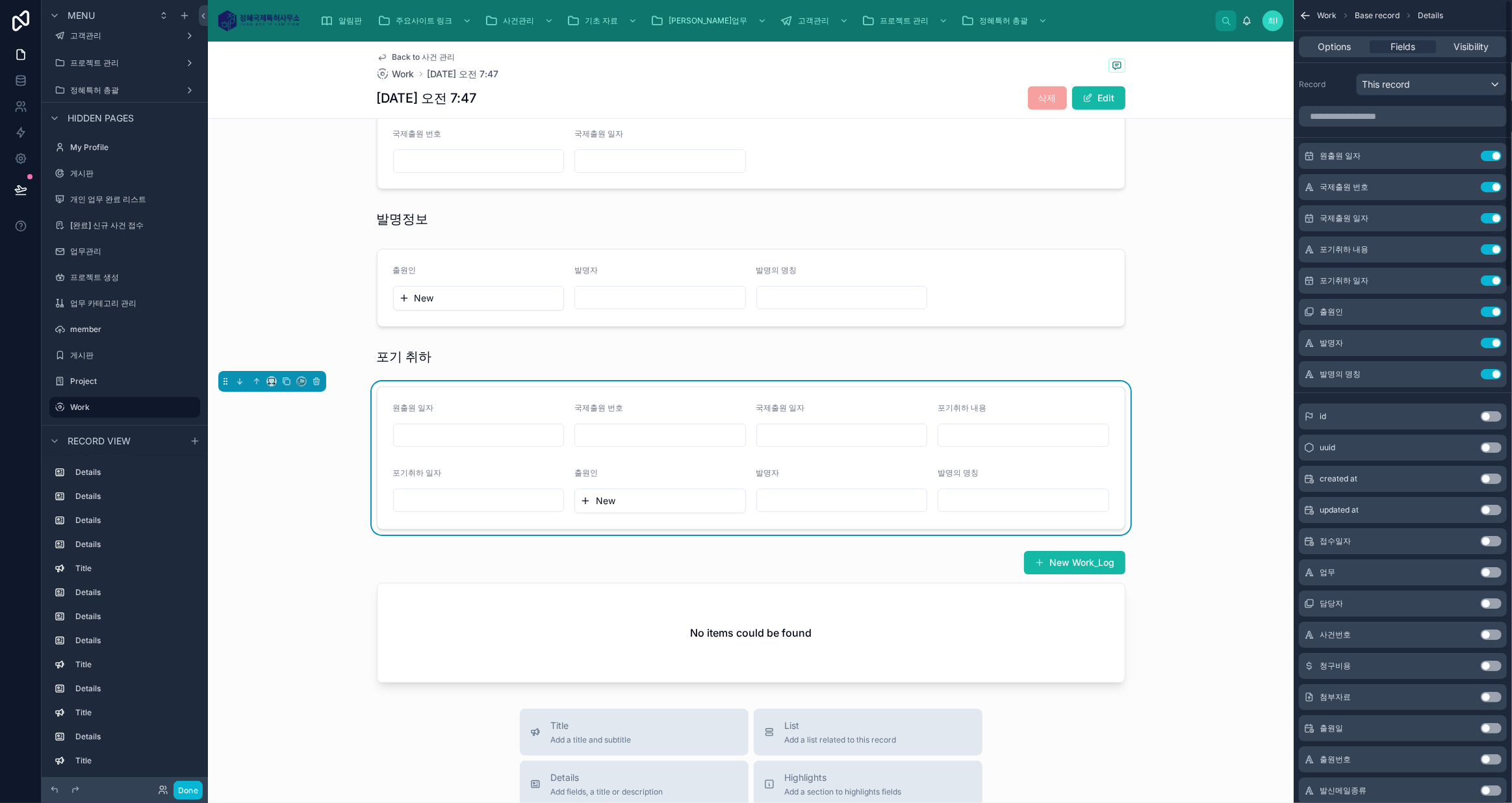
click at [1497, 155] on button "Use setting" at bounding box center [1491, 156] width 20 height 10
click at [1495, 219] on button "Use setting" at bounding box center [1491, 218] width 20 height 10
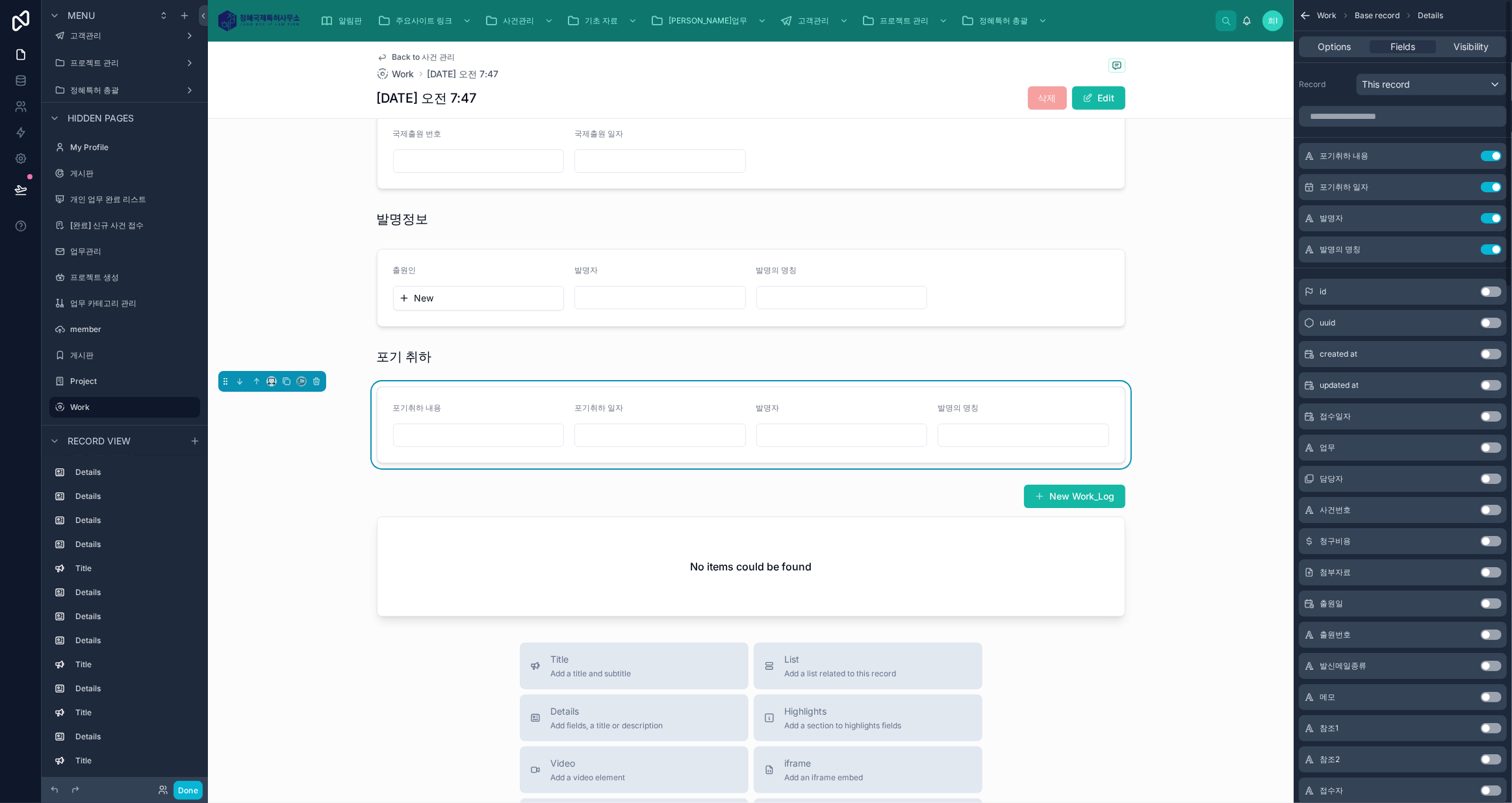
click at [1495, 218] on button "Use setting" at bounding box center [1491, 218] width 20 height 10
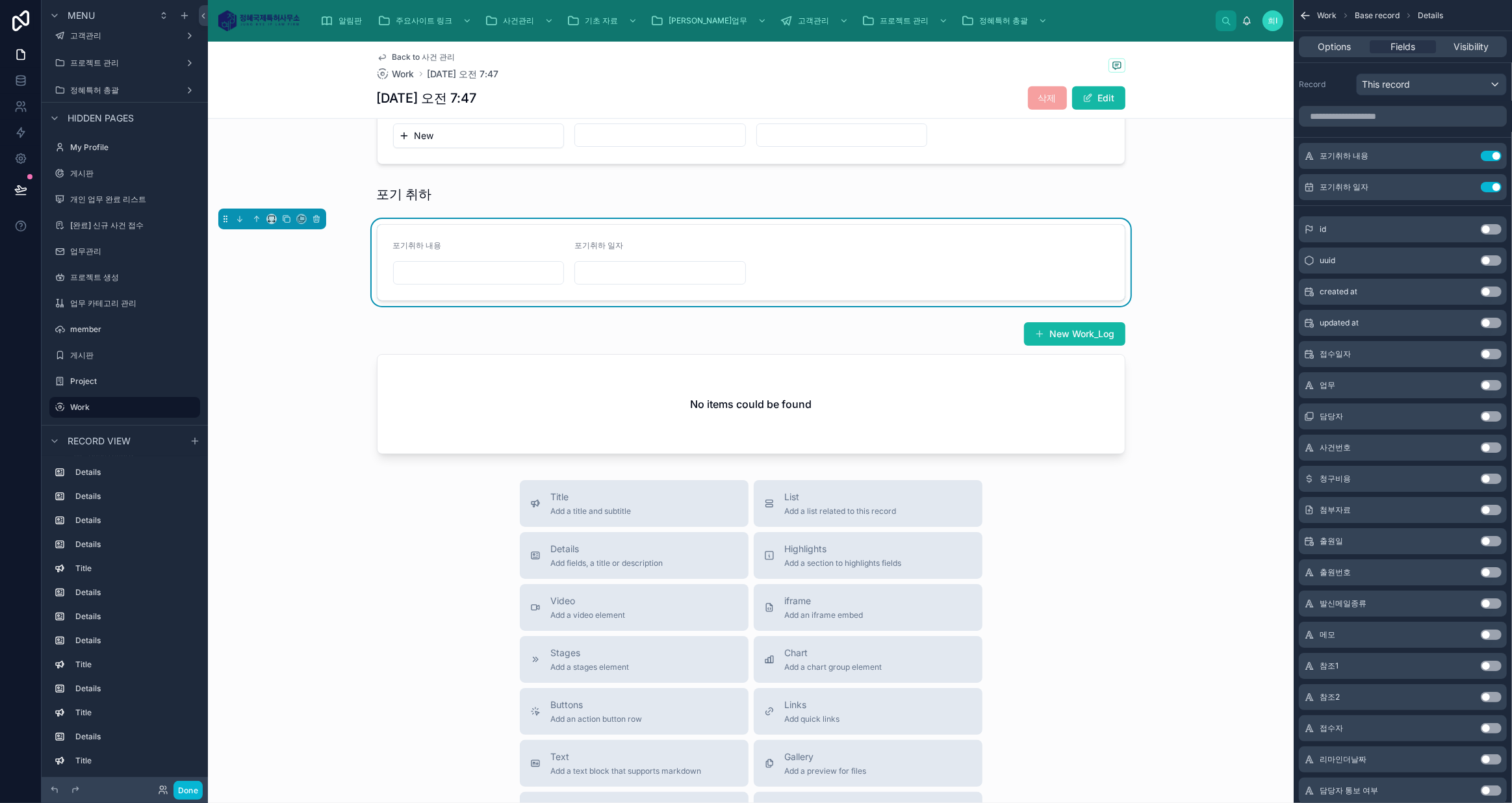
scroll to position [1347, 0]
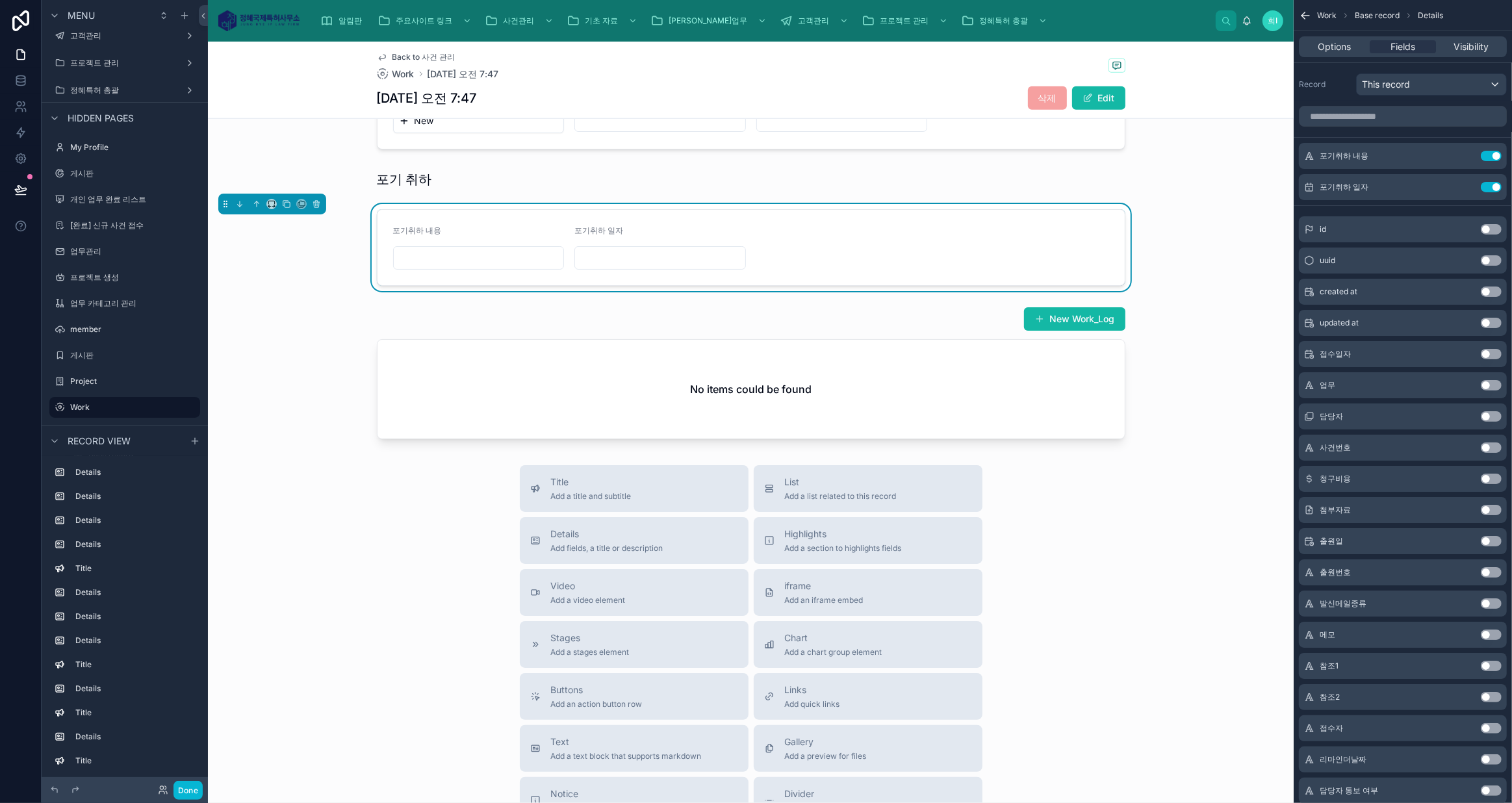
click at [806, 415] on div at bounding box center [750, 373] width 1085 height 143
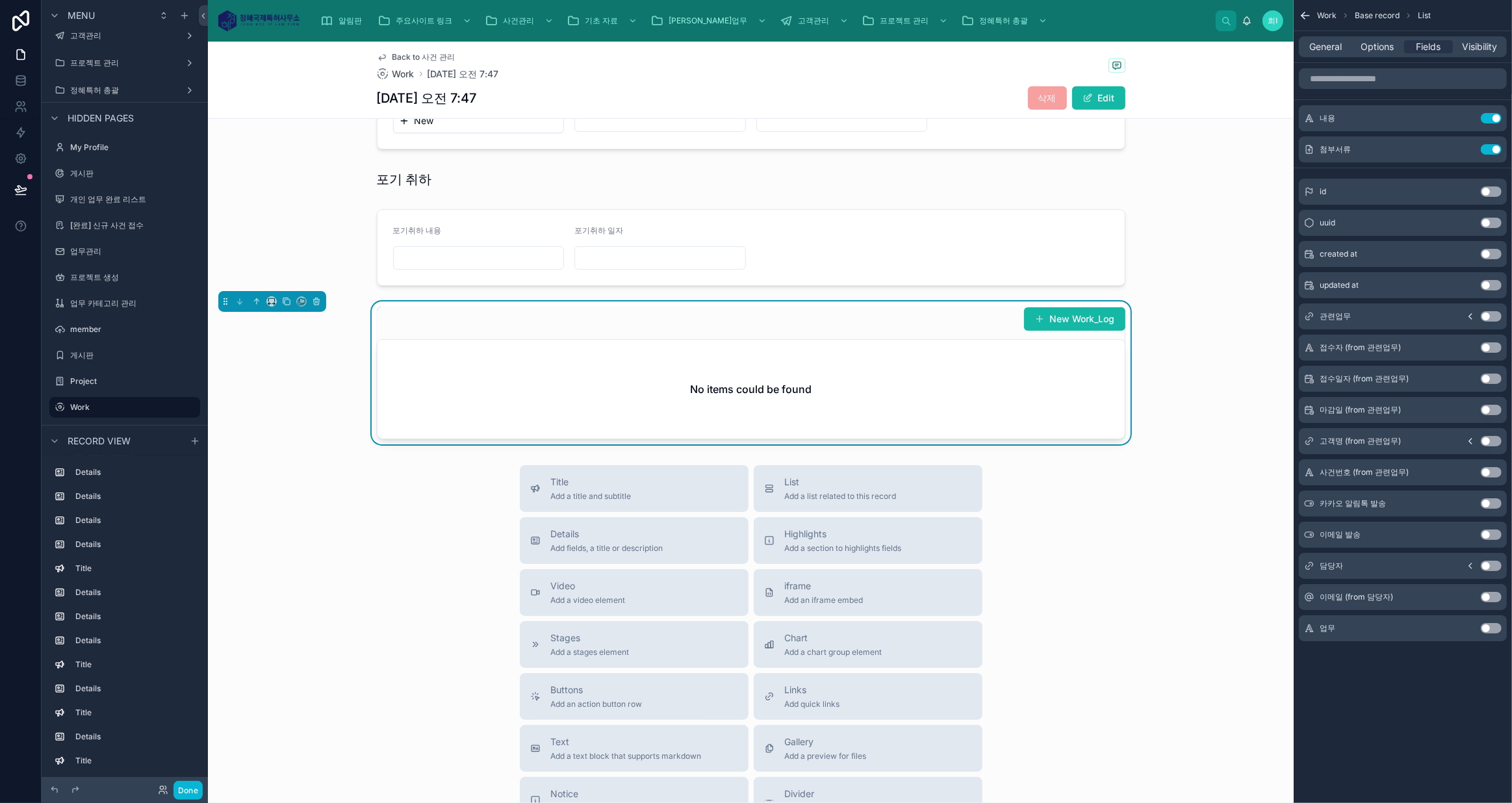
click at [1140, 474] on div "Title Add a title and subtitle List Add a list related to this record Details A…" at bounding box center [750, 696] width 1085 height 462
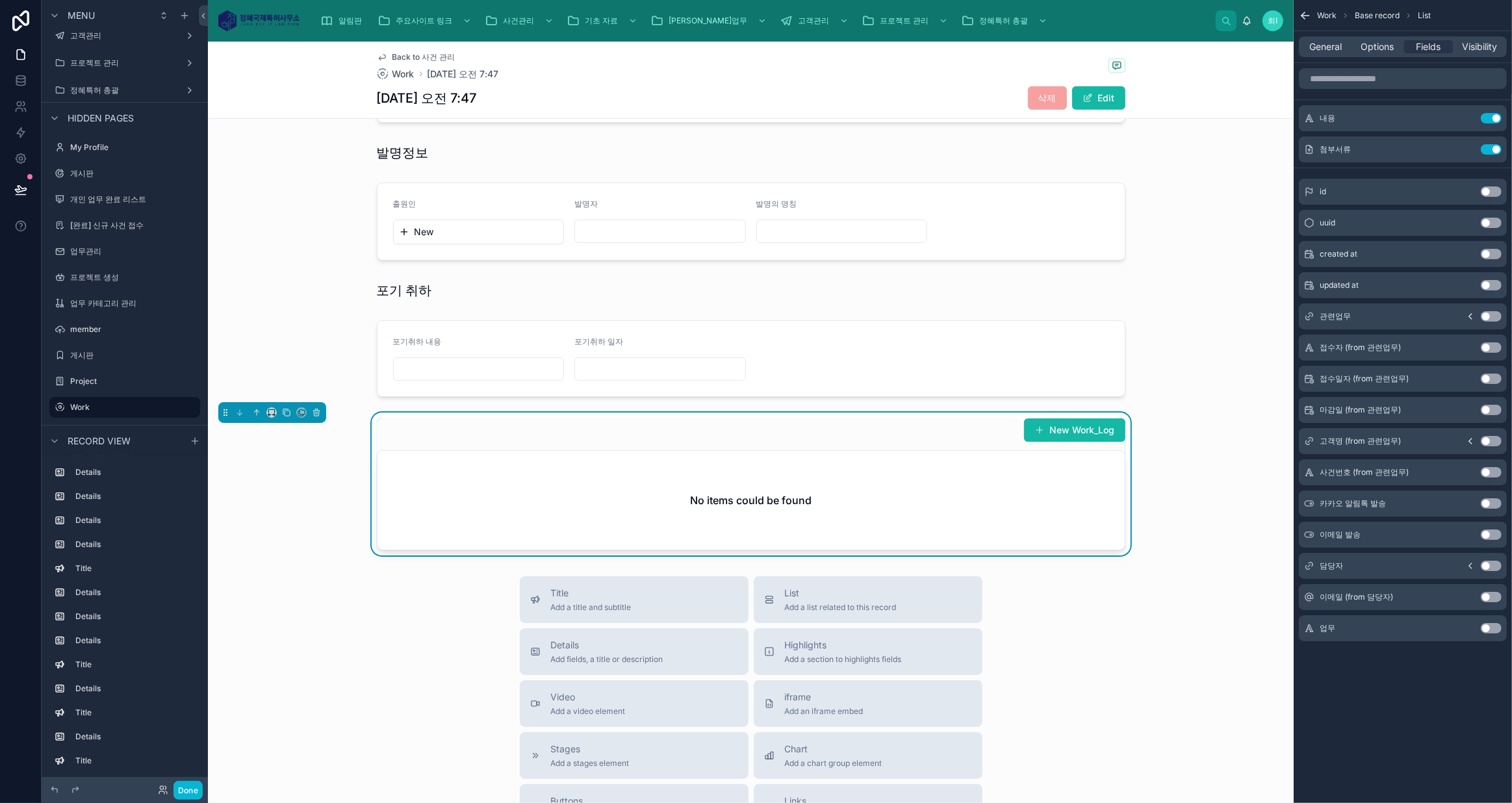
scroll to position [1240, 0]
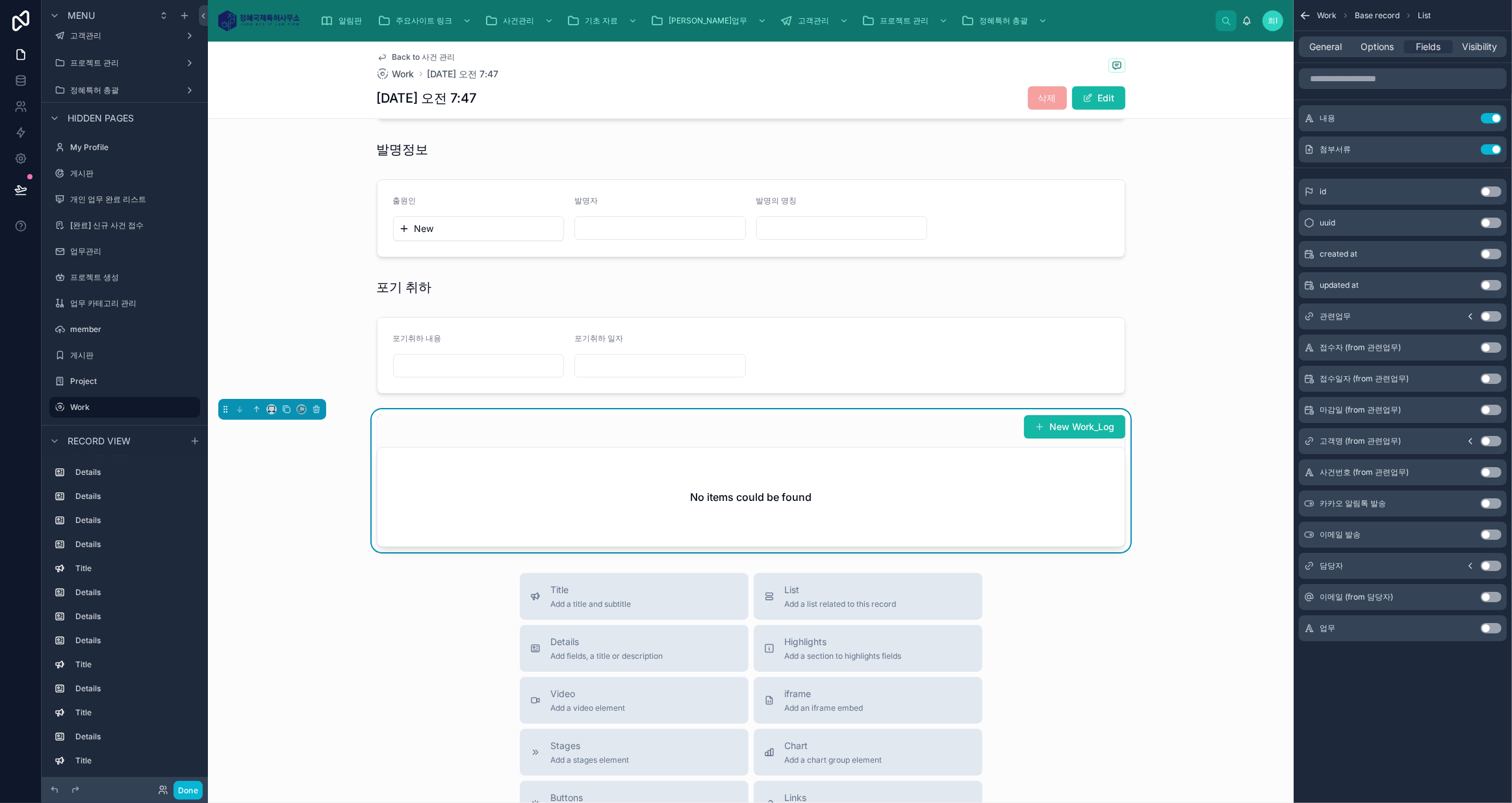
click at [1164, 517] on div "New Work_Log No items could be found" at bounding box center [750, 480] width 1085 height 143
click at [958, 485] on div "No items could be found" at bounding box center [750, 496] width 747 height 99
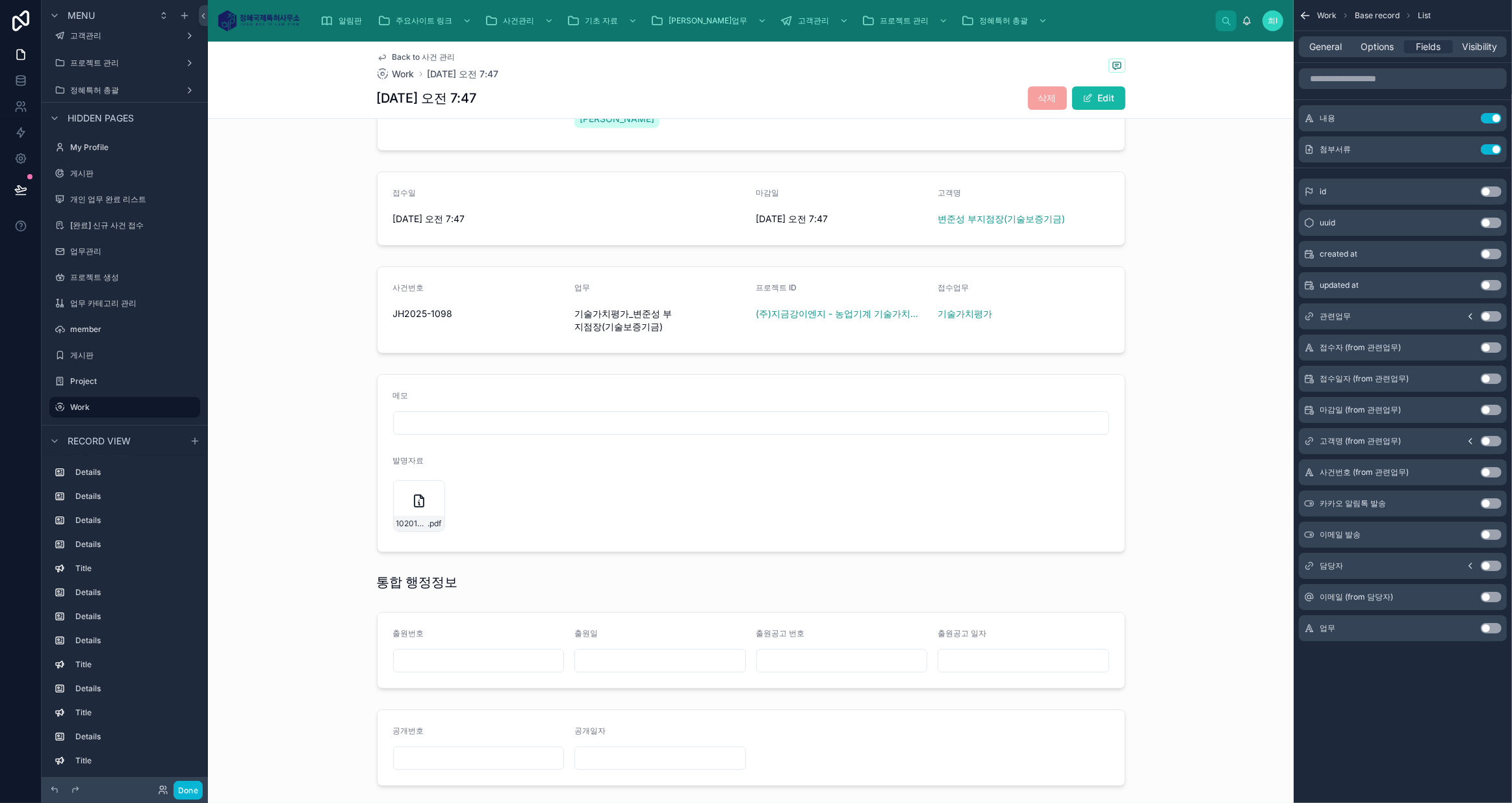
scroll to position [0, 0]
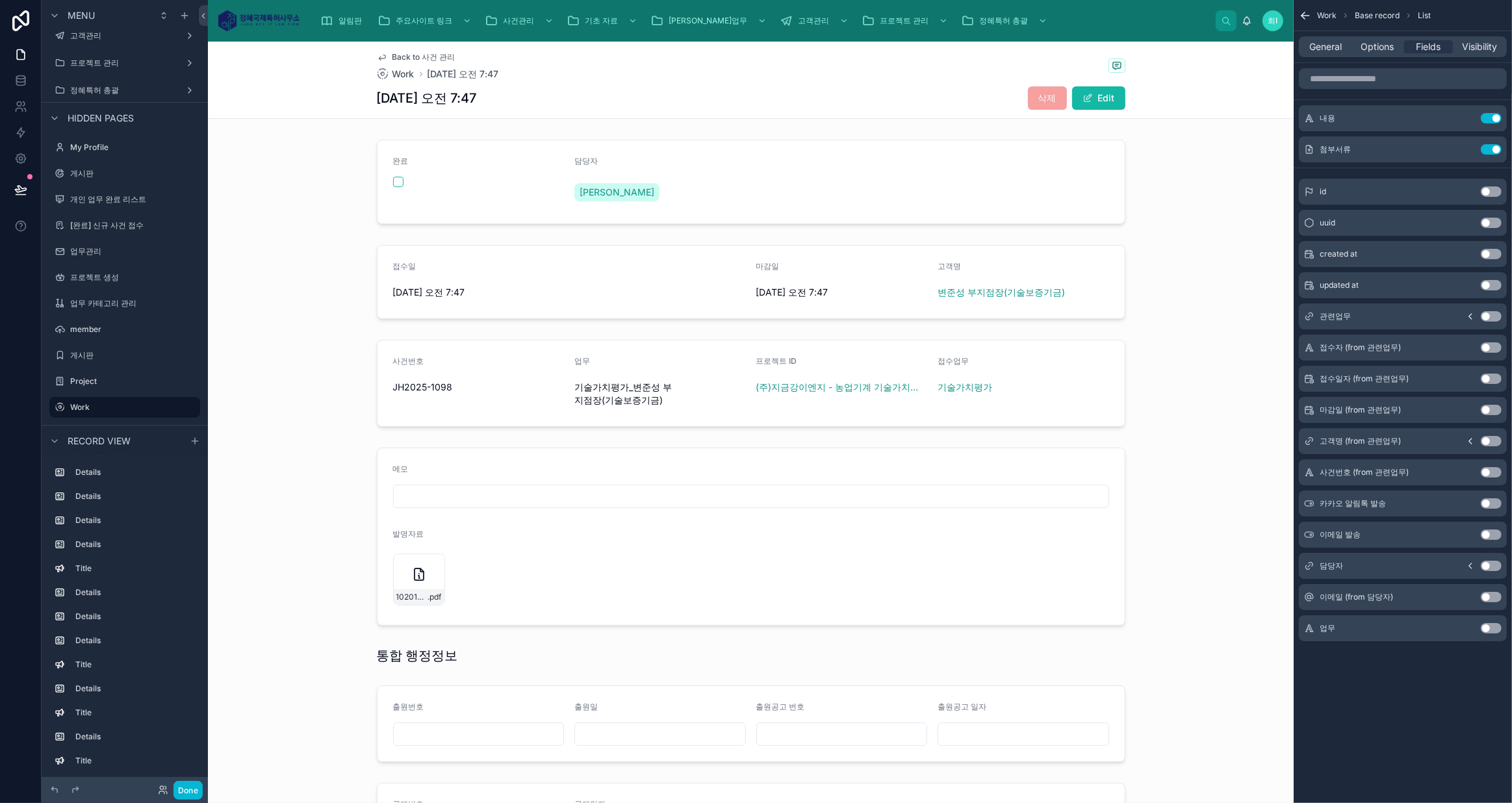
click at [741, 316] on div at bounding box center [750, 281] width 1085 height 84
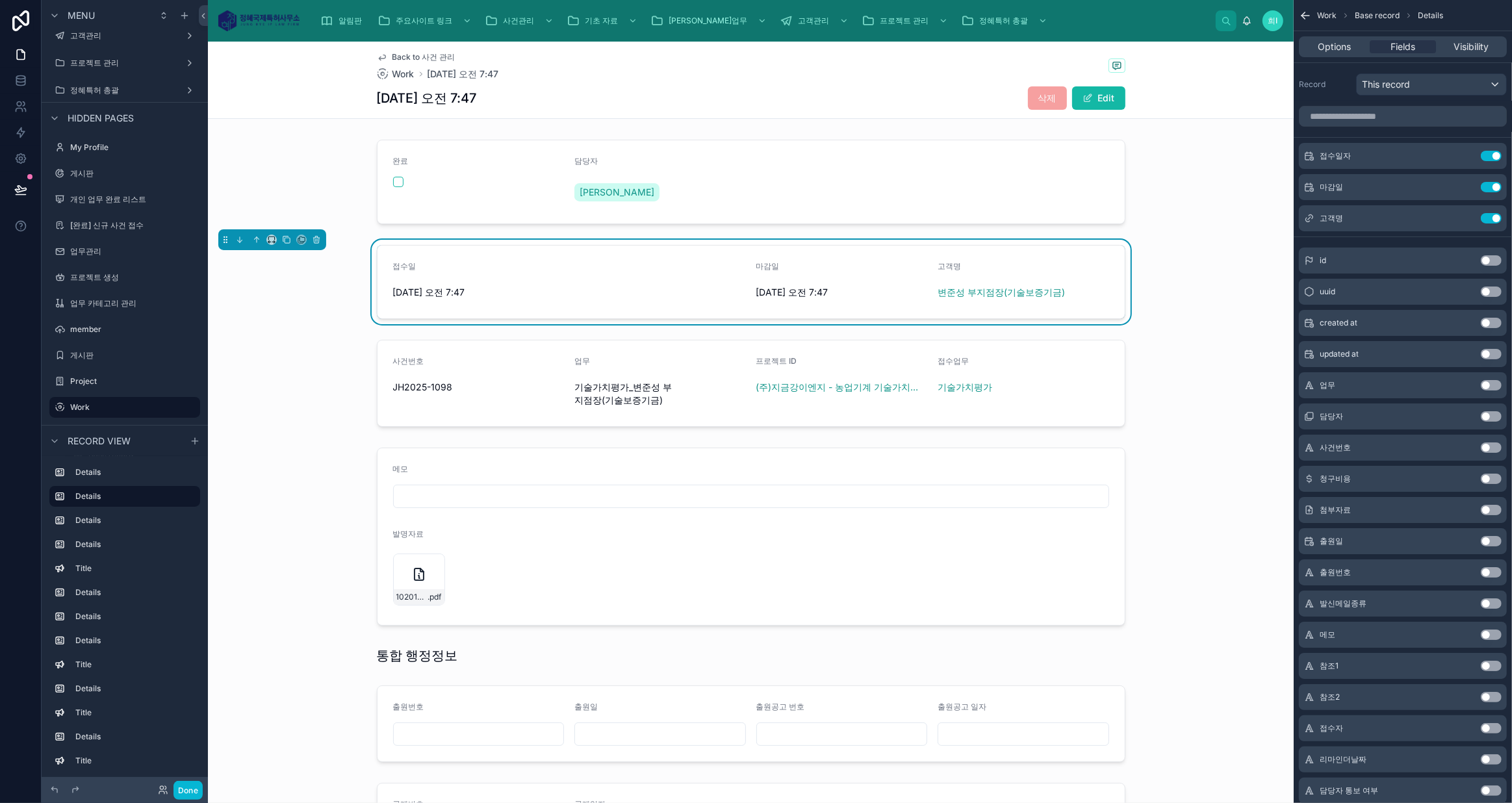
click at [601, 364] on div at bounding box center [750, 383] width 1085 height 97
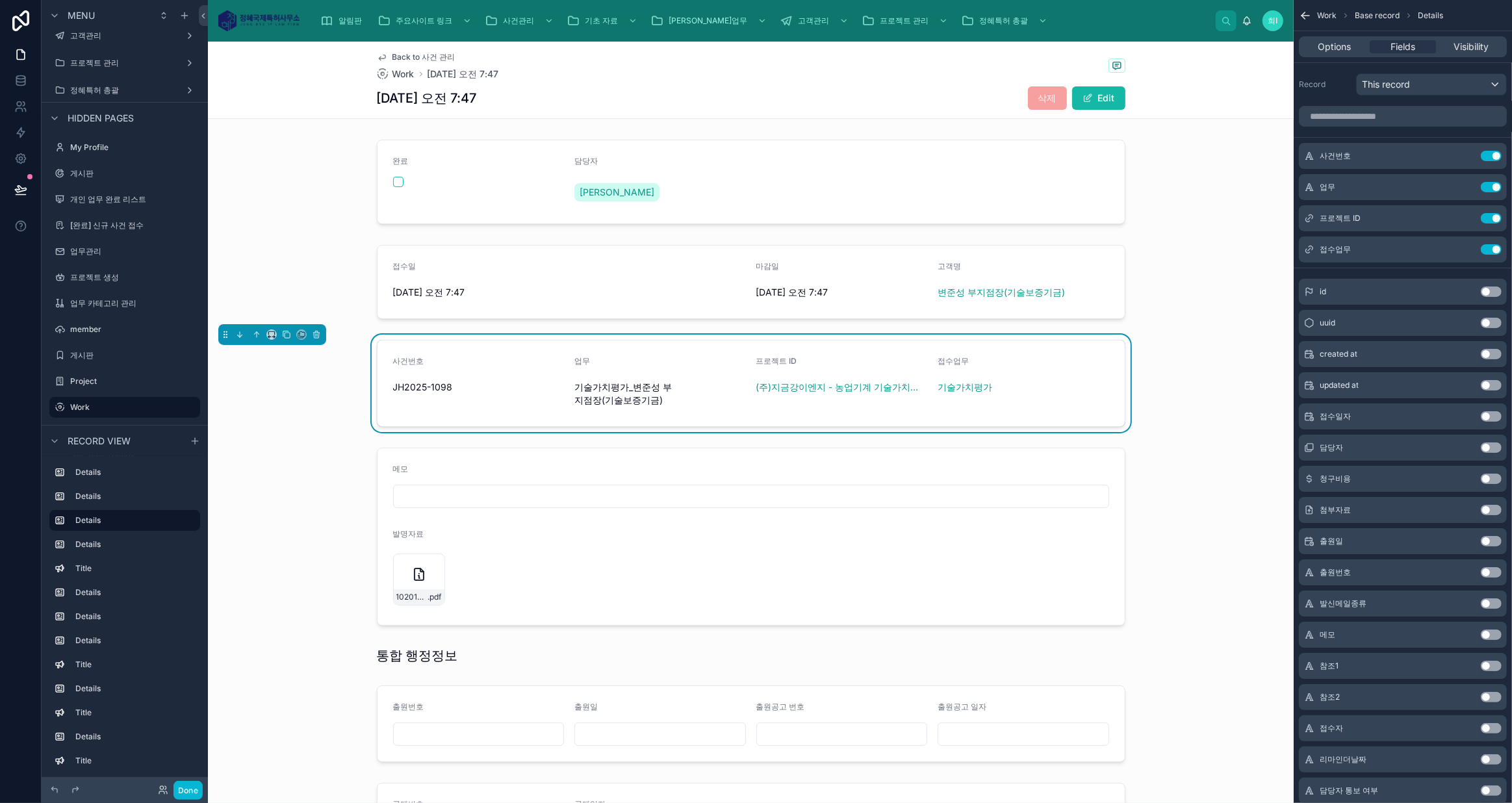
click at [461, 490] on div at bounding box center [750, 536] width 1085 height 188
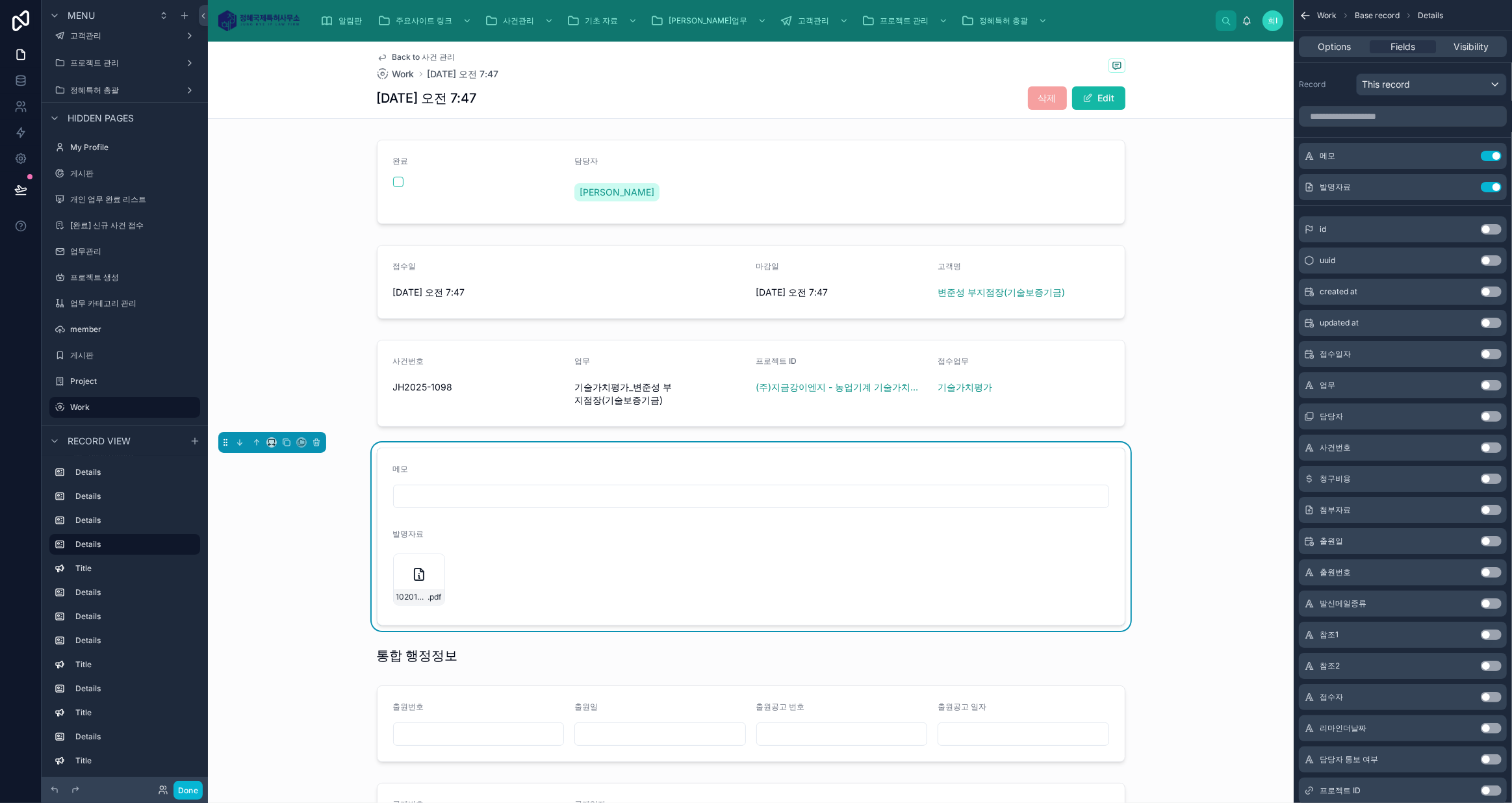
click at [572, 645] on div at bounding box center [750, 656] width 1085 height 29
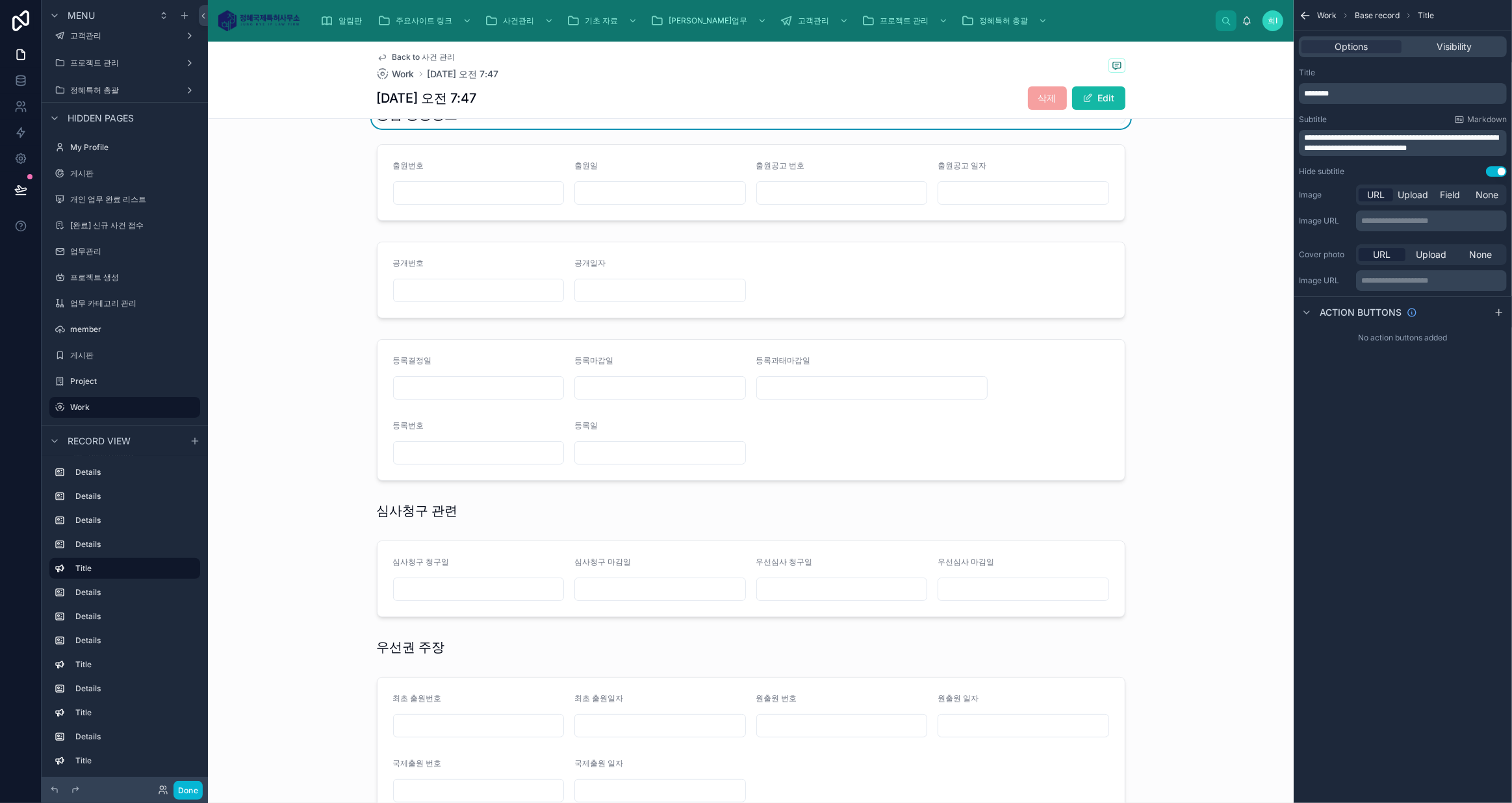
scroll to position [649, 0]
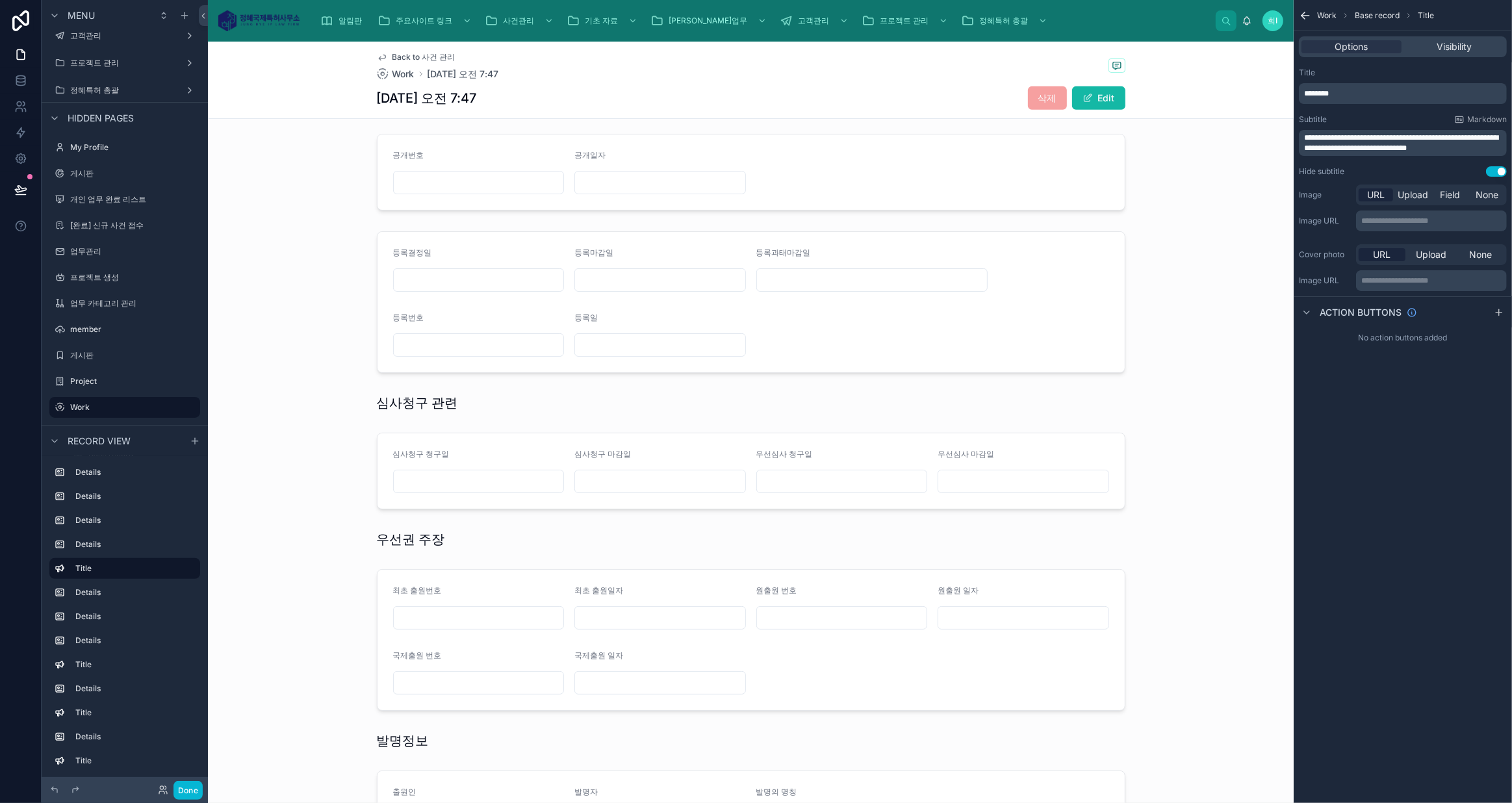
click at [325, 458] on div at bounding box center [750, 471] width 1085 height 87
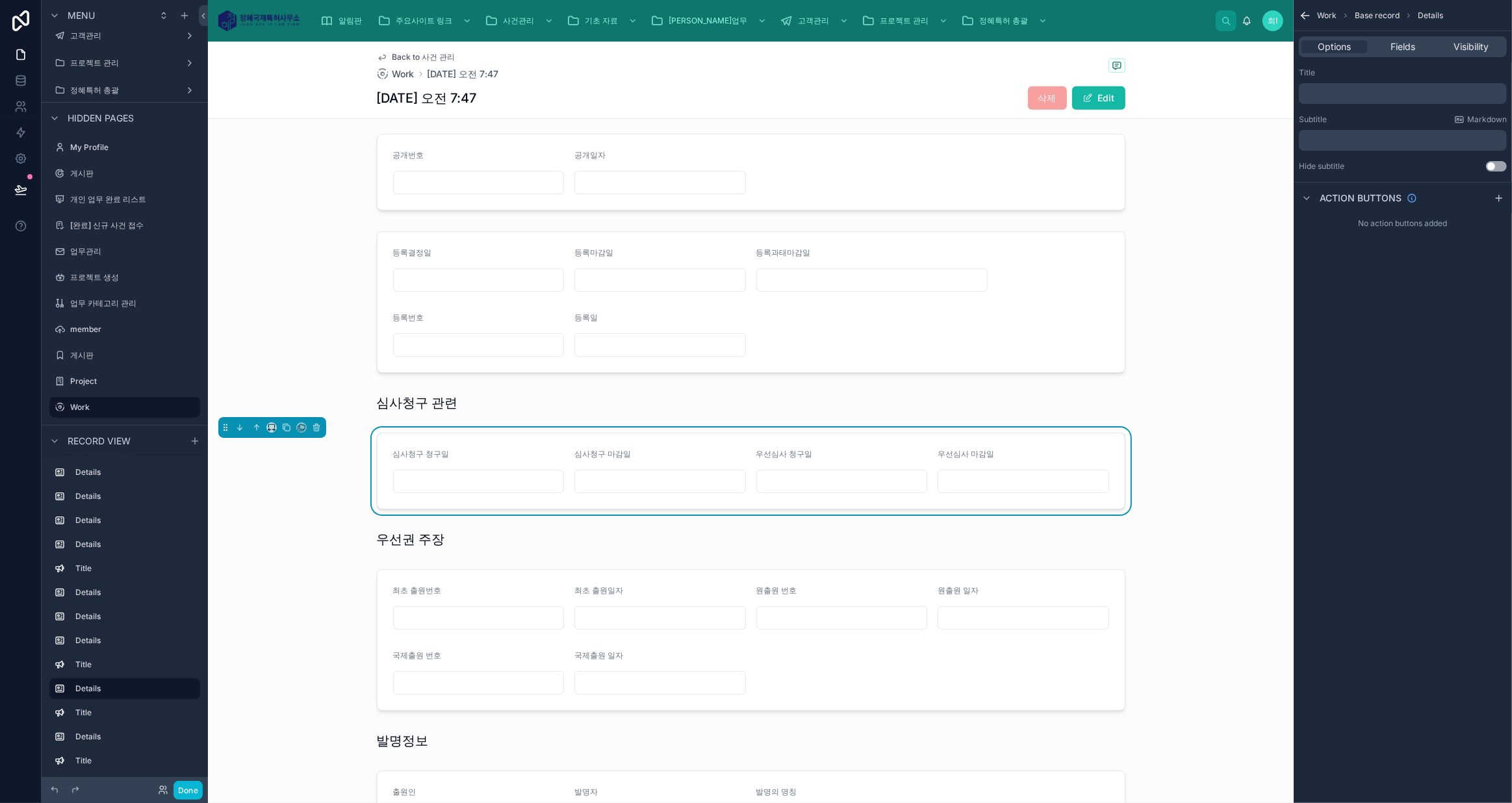
click at [393, 59] on span "Back to 사건 관리" at bounding box center [424, 57] width 63 height 10
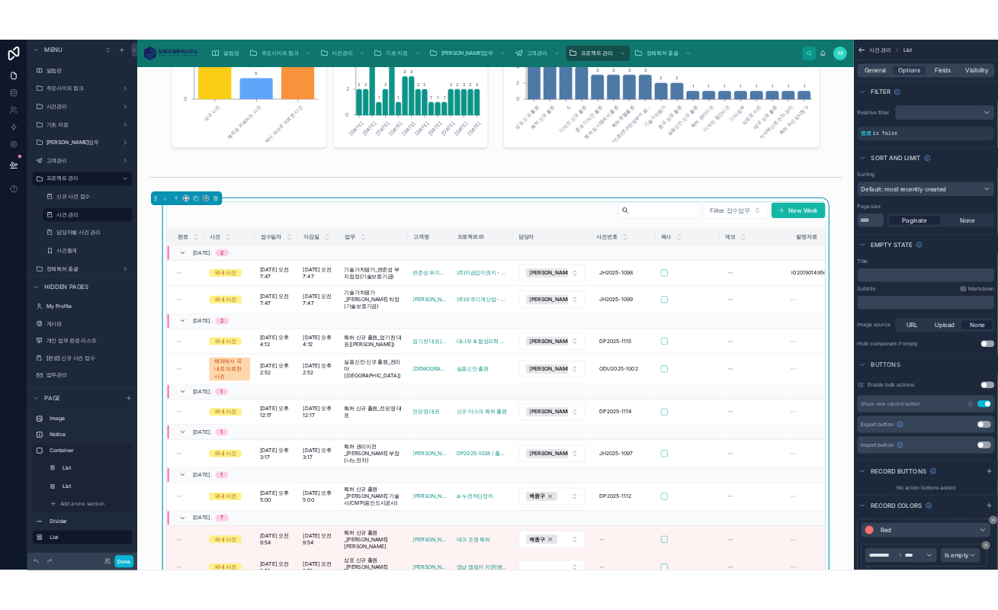
scroll to position [324, 0]
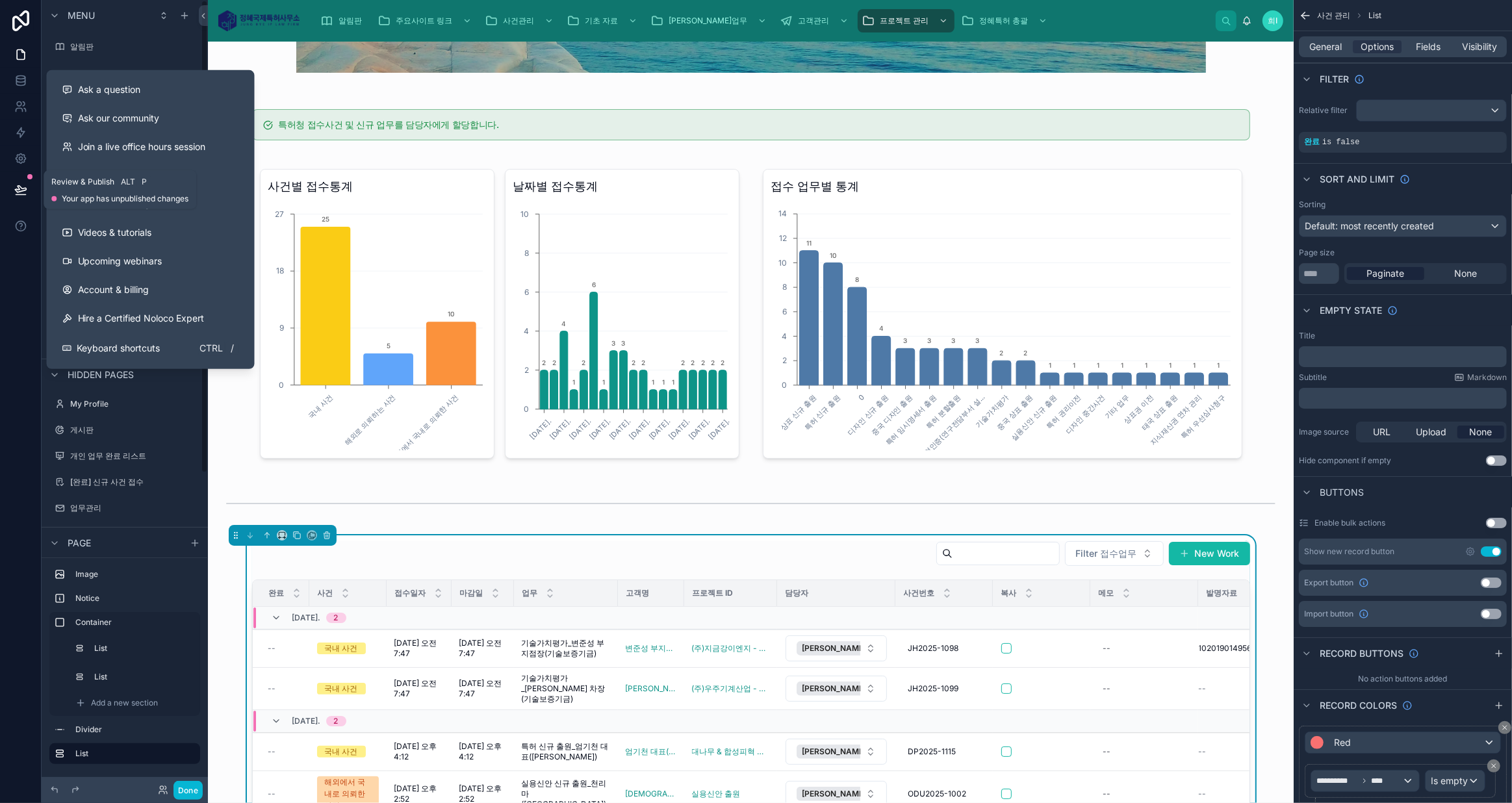
click at [16, 186] on icon at bounding box center [20, 189] width 13 height 13
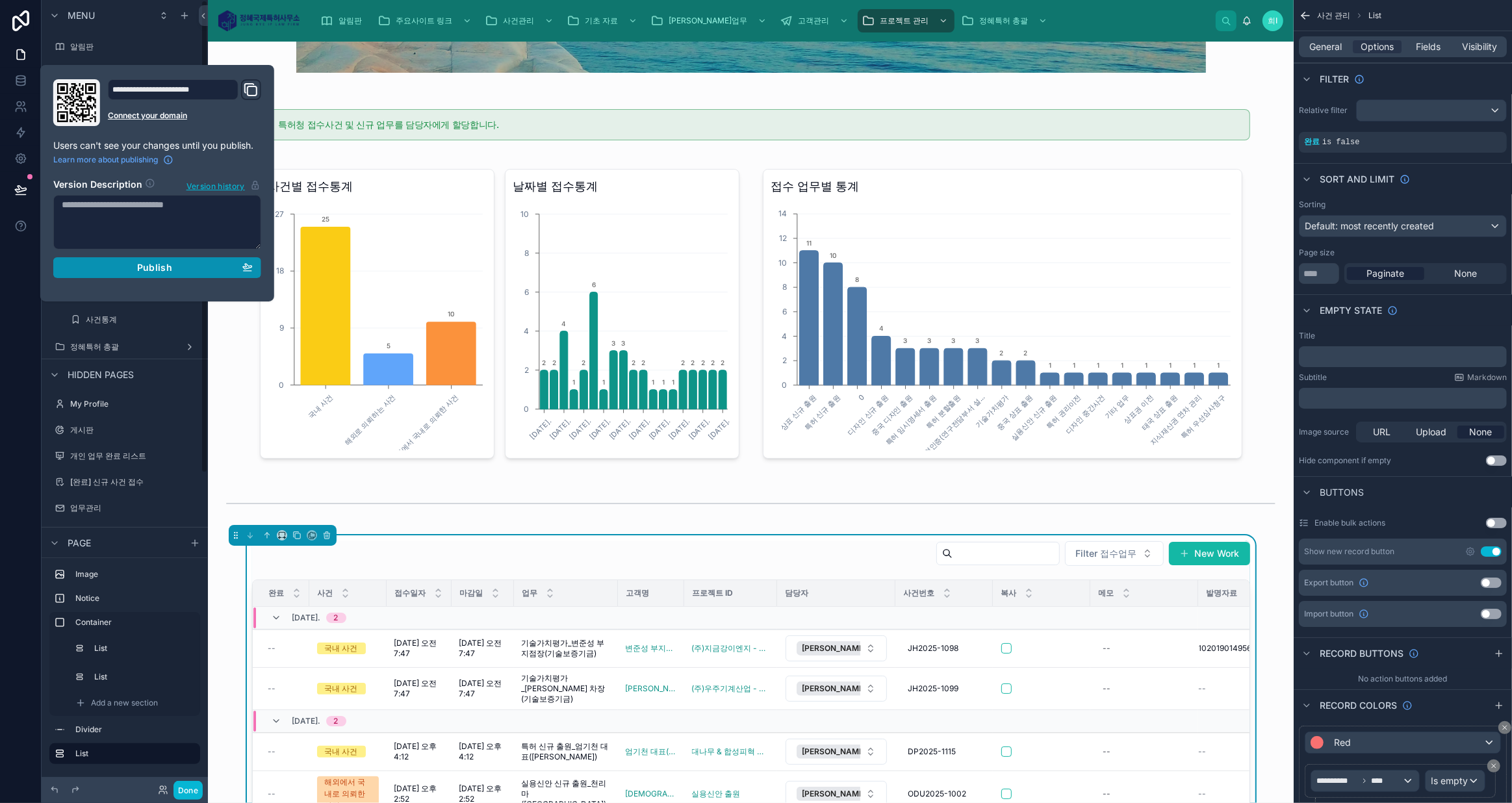
click at [147, 271] on span "Publish" at bounding box center [154, 267] width 35 height 12
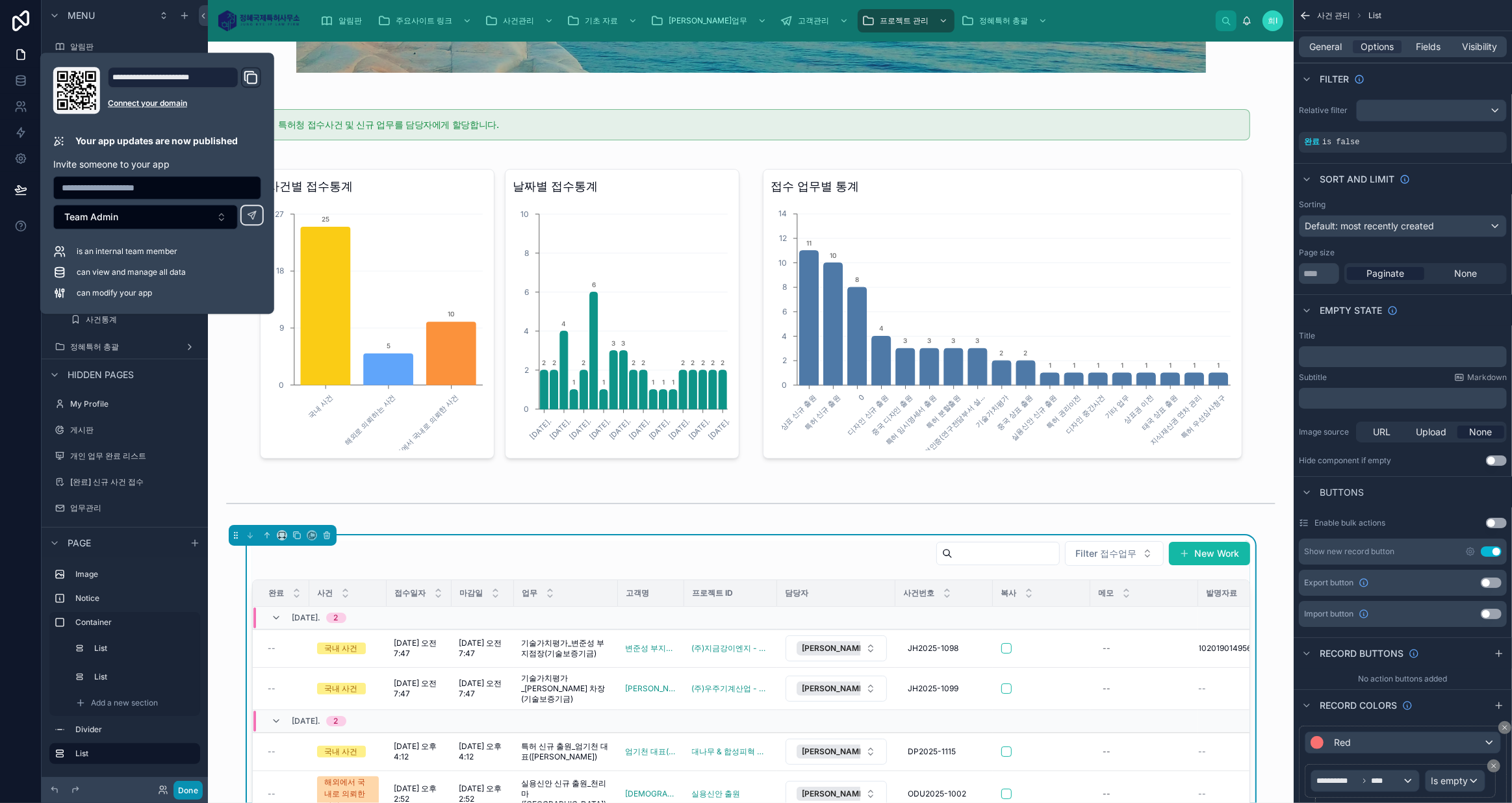
click at [182, 789] on button "Done" at bounding box center [188, 790] width 29 height 19
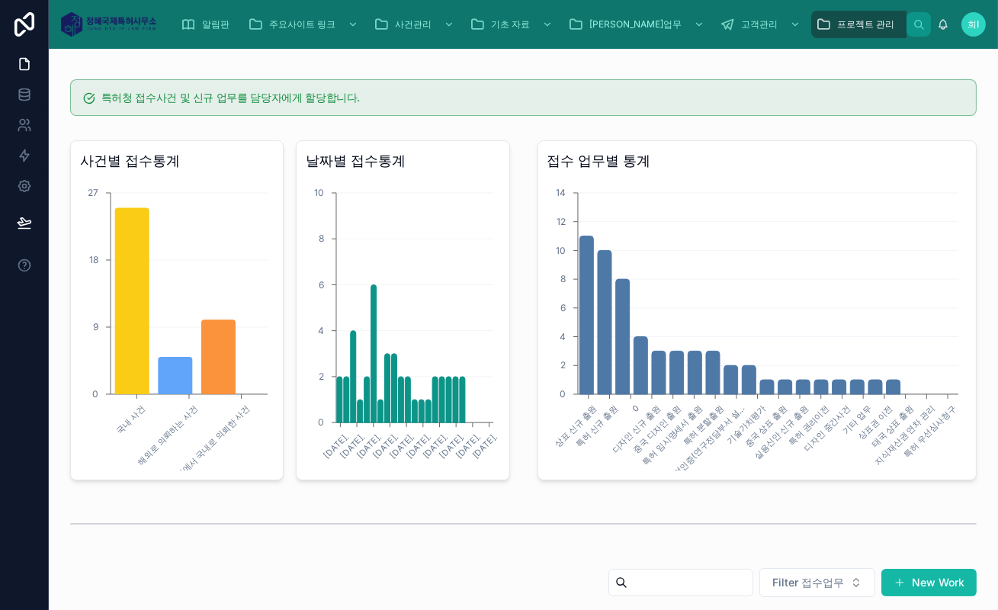
scroll to position [358, 0]
